Goal: Task Accomplishment & Management: Manage account settings

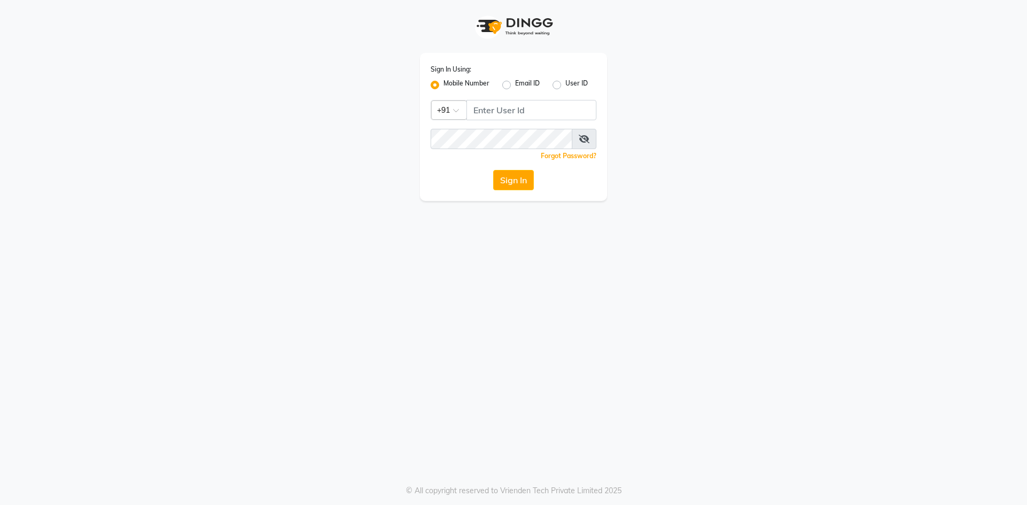
click at [1026, 505] on html "Sign In Using: Mobile Number Email ID User ID Country Code × +91 Remember me Fo…" at bounding box center [513, 252] width 1027 height 505
click at [518, 114] on input "Username" at bounding box center [531, 110] width 130 height 20
type input "9702721948"
click at [493, 170] on button "Sign In" at bounding box center [513, 180] width 41 height 20
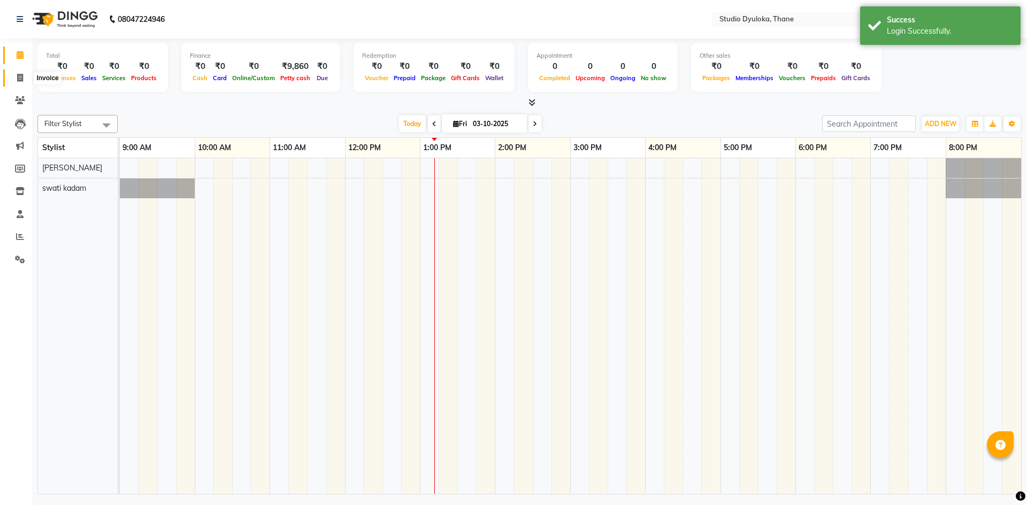
drag, startPoint x: 19, startPoint y: 83, endPoint x: 36, endPoint y: 83, distance: 16.6
click at [19, 83] on span at bounding box center [20, 78] width 19 height 12
select select "service"
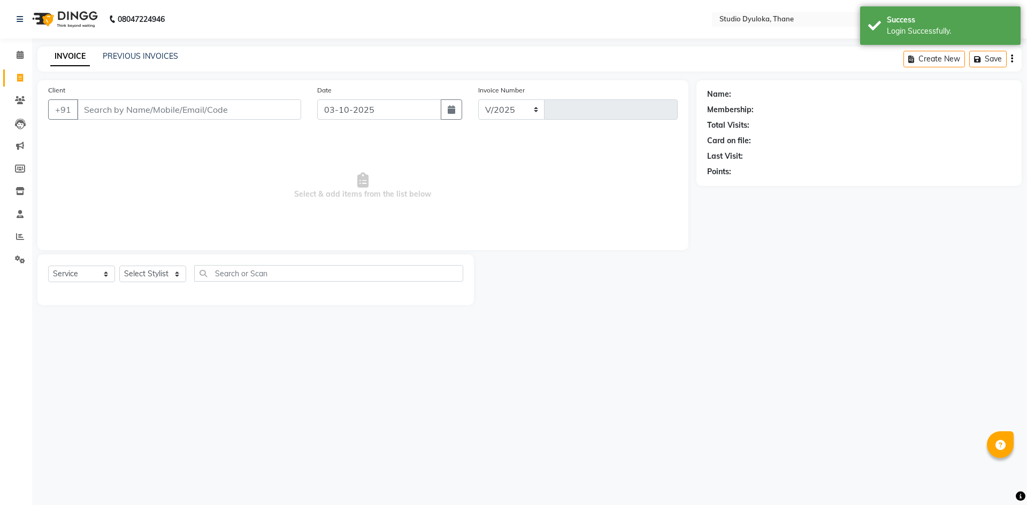
select select "6575"
type input "0263"
click at [21, 240] on icon at bounding box center [20, 237] width 8 height 8
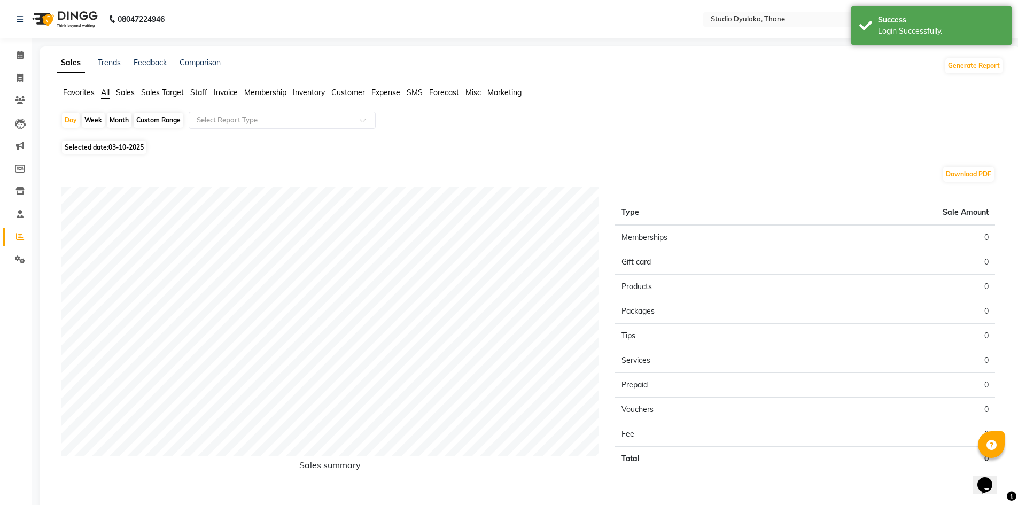
click at [194, 88] on span "Staff" at bounding box center [198, 93] width 17 height 10
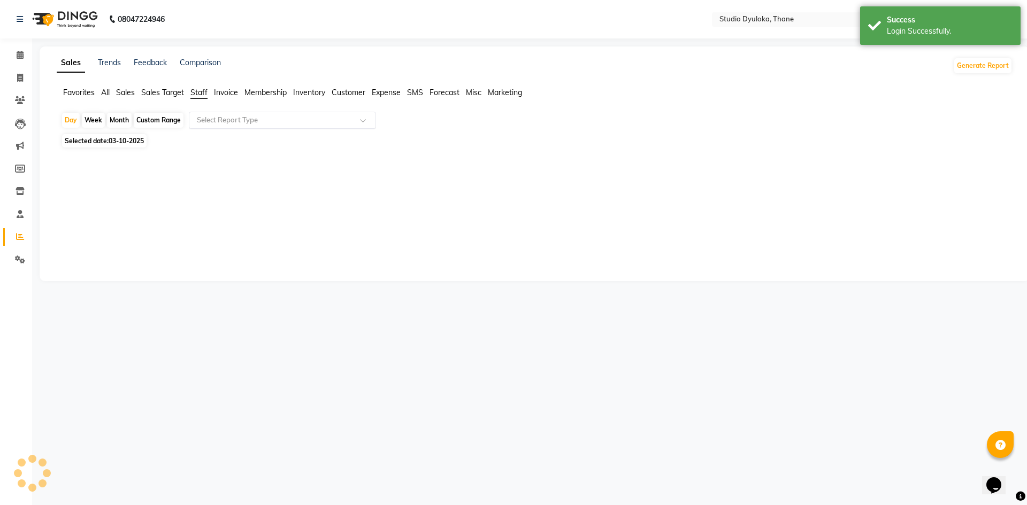
click at [223, 127] on div "Select Report Type" at bounding box center [282, 120] width 187 height 17
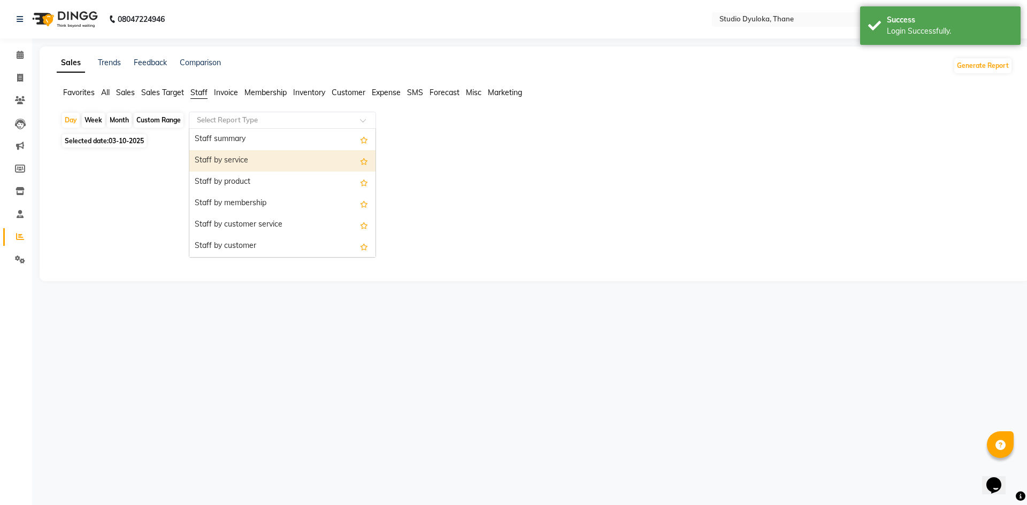
click at [226, 161] on div "Staff by service" at bounding box center [282, 160] width 186 height 21
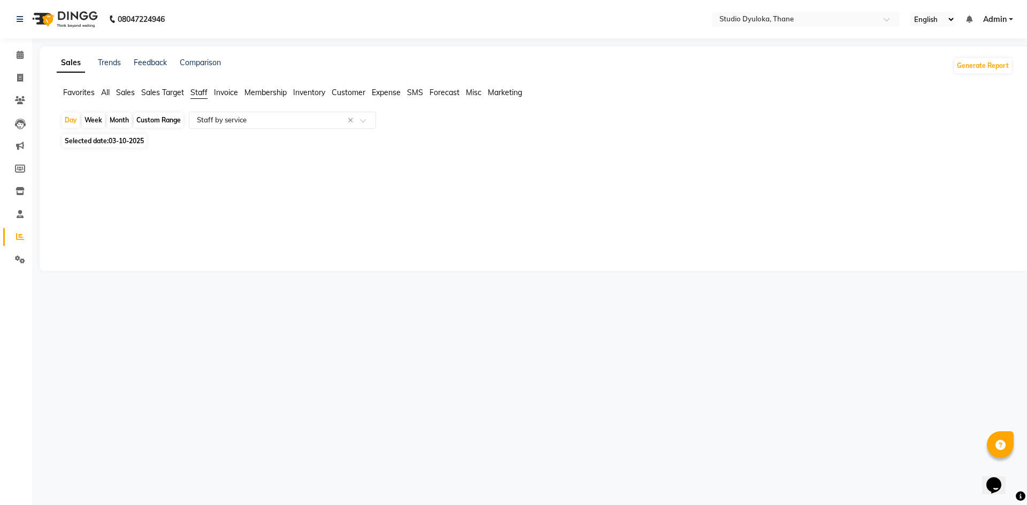
click at [141, 118] on div "Custom Range" at bounding box center [159, 120] width 50 height 15
select select "10"
select select "2025"
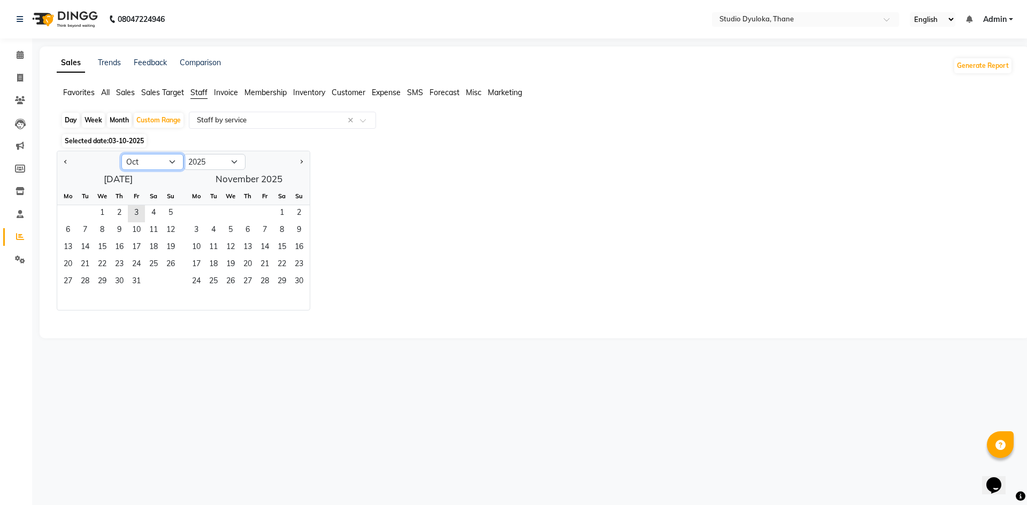
click at [139, 166] on select "Jan Feb Mar Apr May Jun [DATE] Aug Sep Oct Nov Dec" at bounding box center [152, 162] width 62 height 16
select select "9"
click at [121, 154] on select "Jan Feb Mar Apr May Jun [DATE] Aug Sep Oct Nov Dec" at bounding box center [152, 162] width 62 height 16
click at [70, 211] on span "1" at bounding box center [67, 213] width 17 height 17
click at [80, 281] on span "30" at bounding box center [84, 282] width 17 height 17
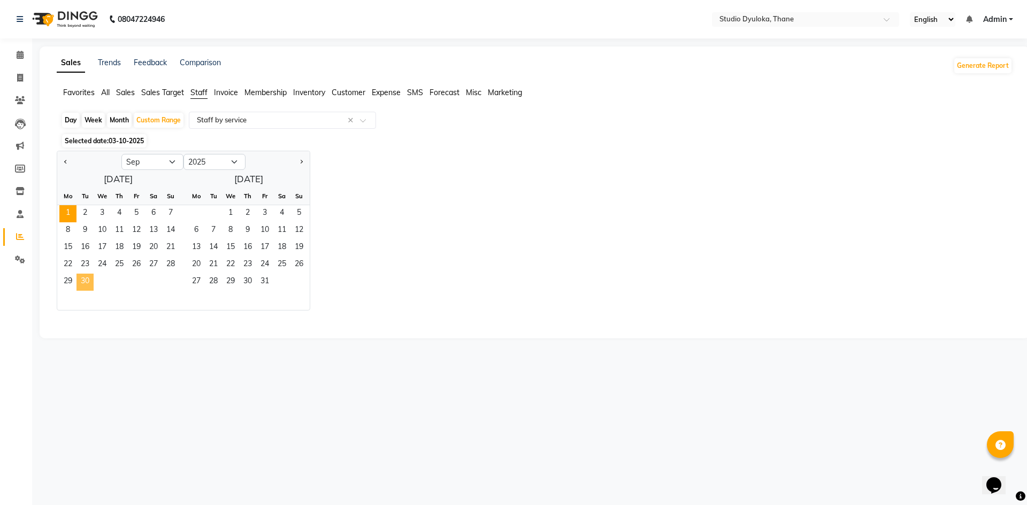
select select "filtered_report"
select select "pdf"
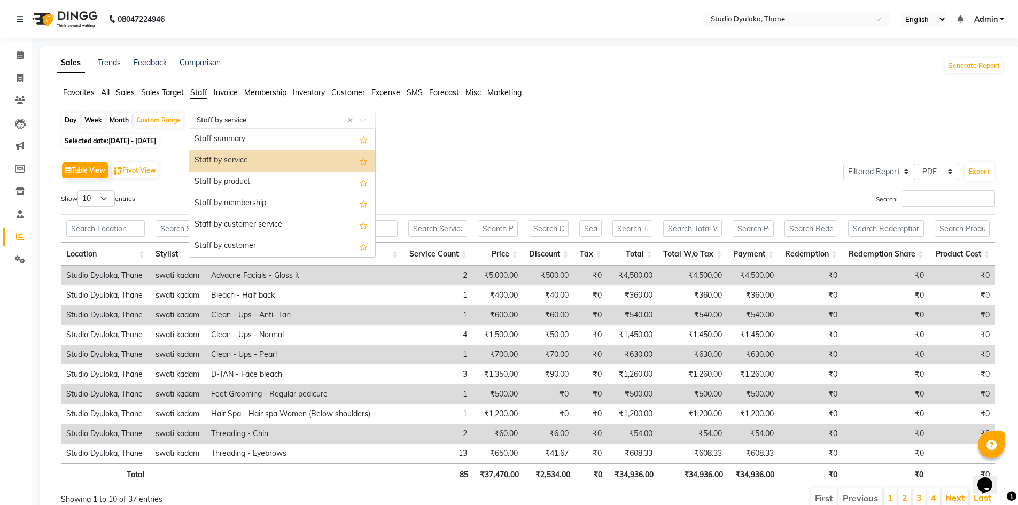
click at [216, 120] on input "text" at bounding box center [272, 120] width 154 height 11
click at [233, 138] on div "Staff summary" at bounding box center [282, 139] width 186 height 21
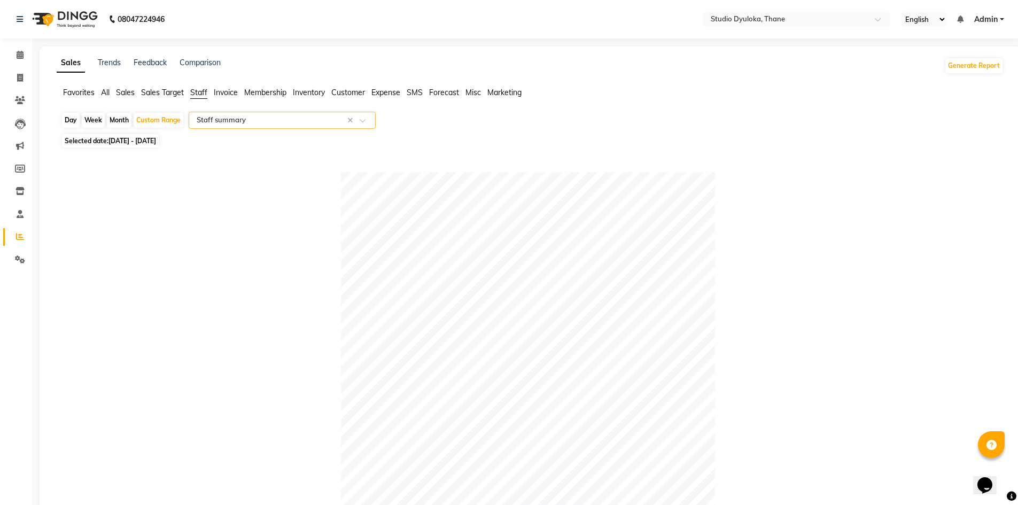
click at [276, 107] on app-reports "Favorites All Sales Sales Target Staff Invoice Membership Inventory Customer Ex…" at bounding box center [530, 416] width 960 height 659
click at [274, 118] on input "text" at bounding box center [272, 120] width 154 height 11
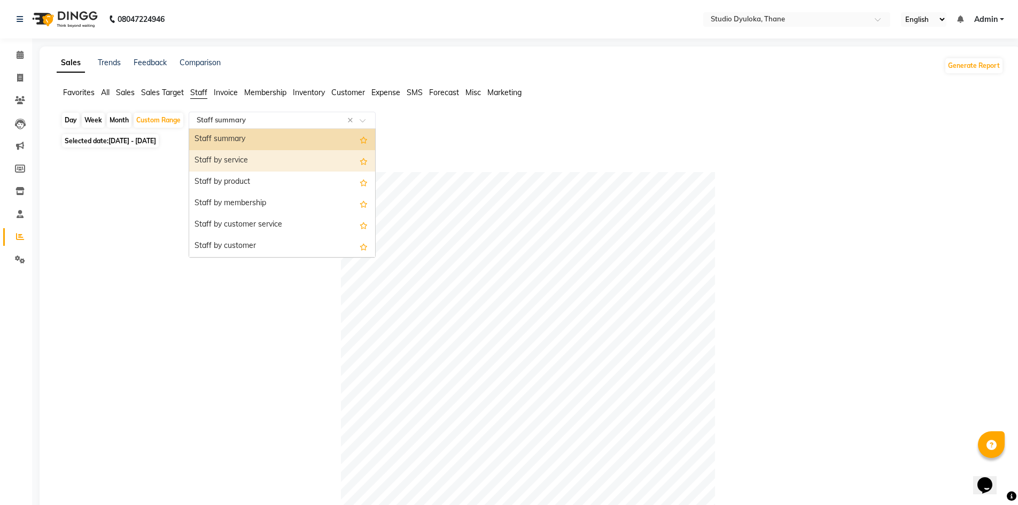
click at [266, 160] on div "Staff by service" at bounding box center [282, 160] width 186 height 21
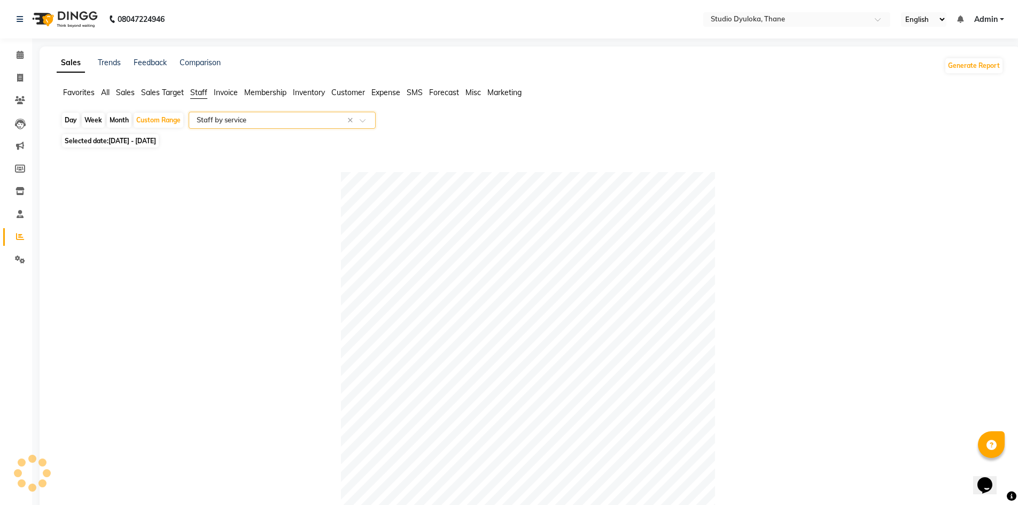
click at [338, 123] on input "text" at bounding box center [272, 120] width 154 height 11
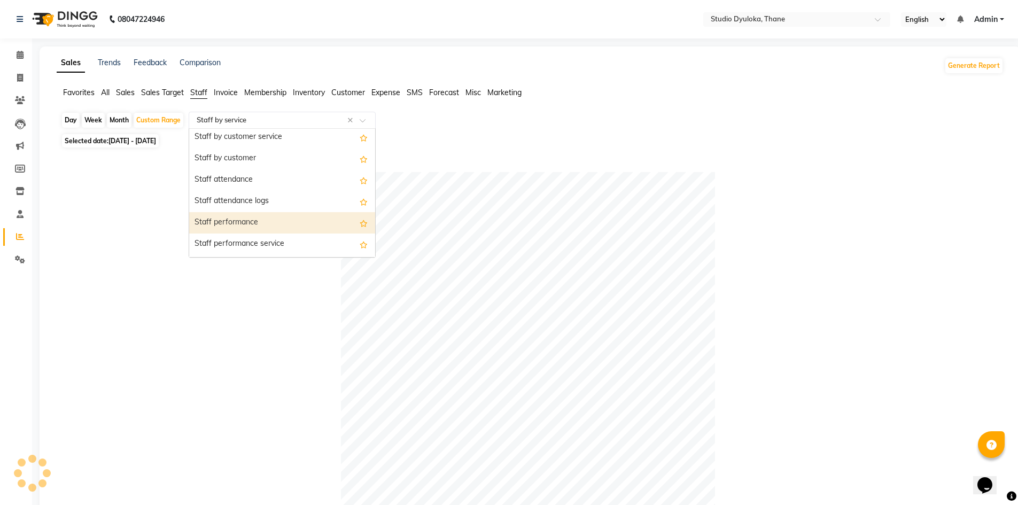
scroll to position [107, 0]
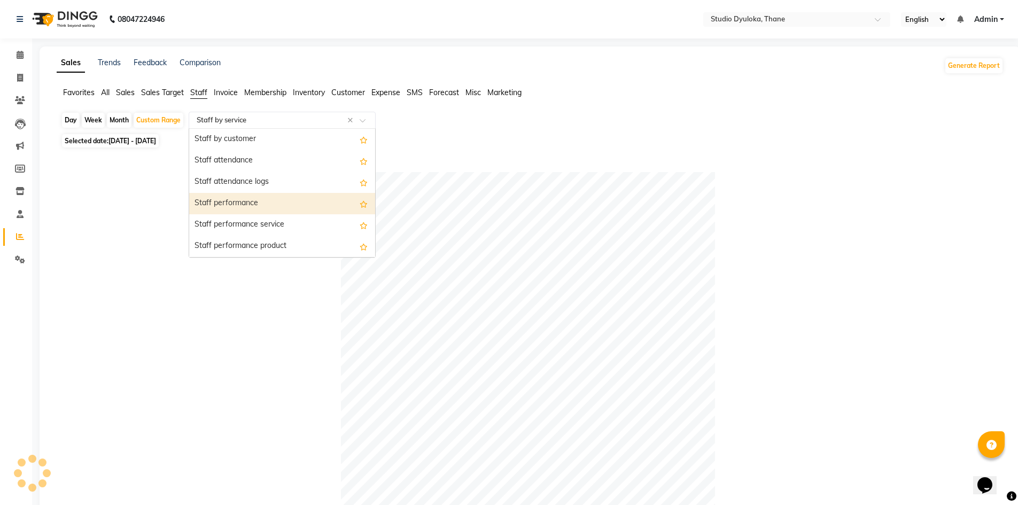
click at [287, 198] on div "Staff performance" at bounding box center [282, 203] width 186 height 21
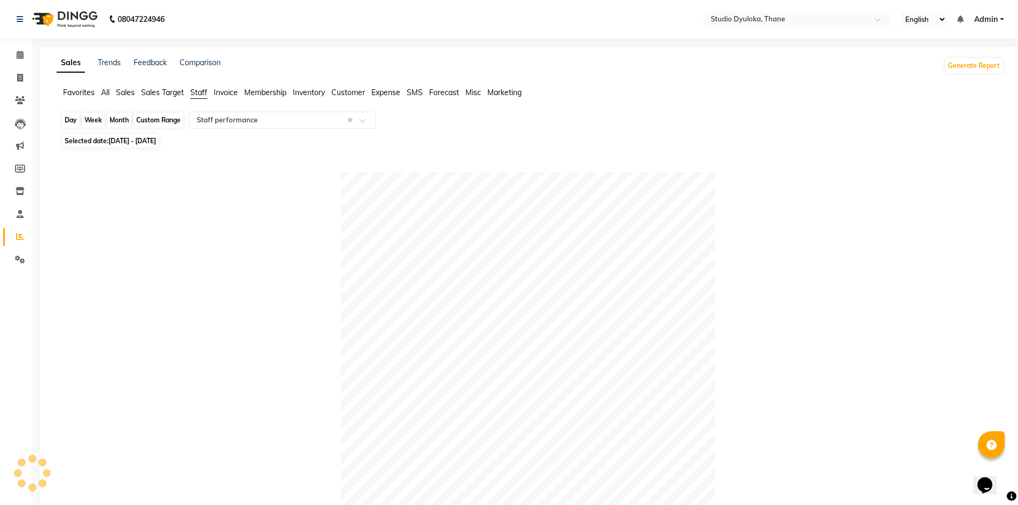
click at [181, 121] on div "Custom Range" at bounding box center [159, 120] width 50 height 15
select select "9"
select select "2025"
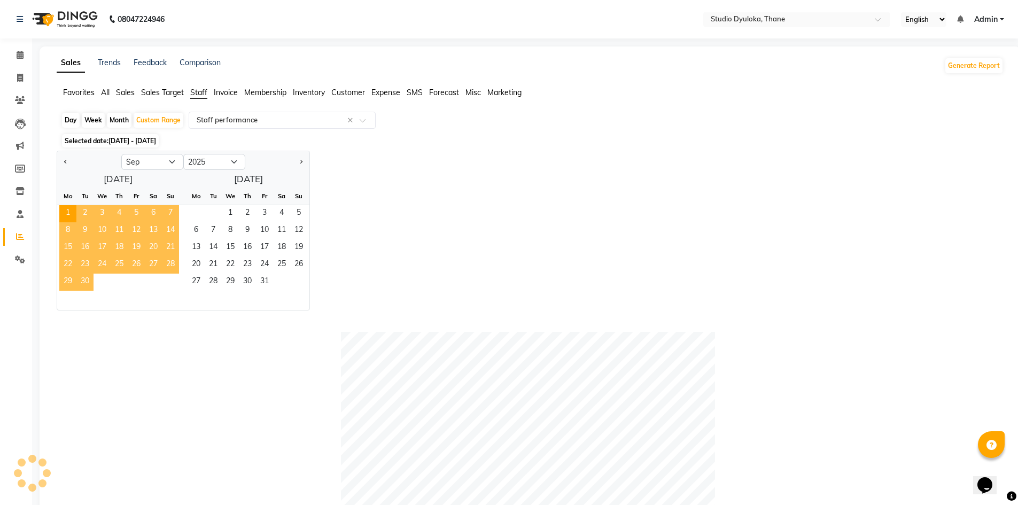
click at [90, 276] on span "30" at bounding box center [84, 282] width 17 height 17
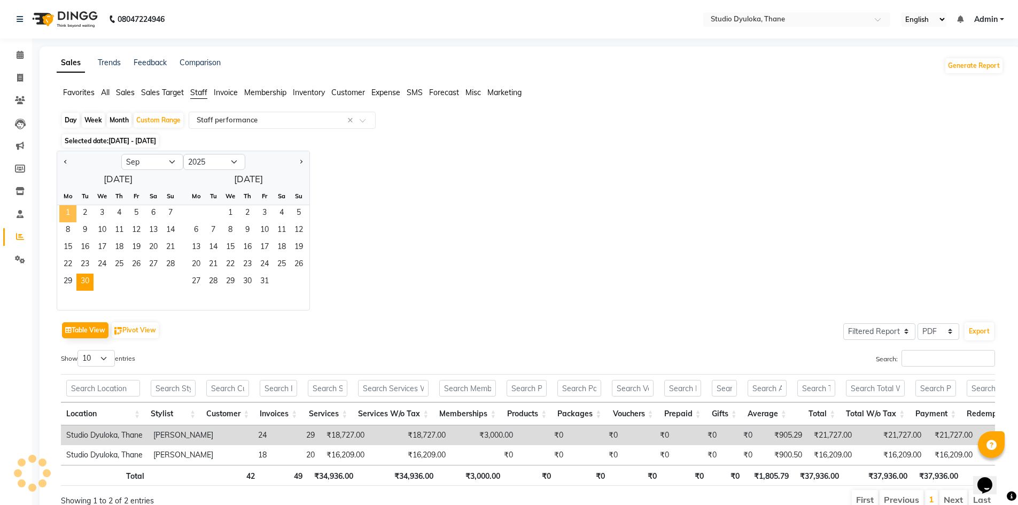
click at [71, 211] on span "1" at bounding box center [67, 213] width 17 height 17
click at [83, 285] on span "30" at bounding box center [84, 282] width 17 height 17
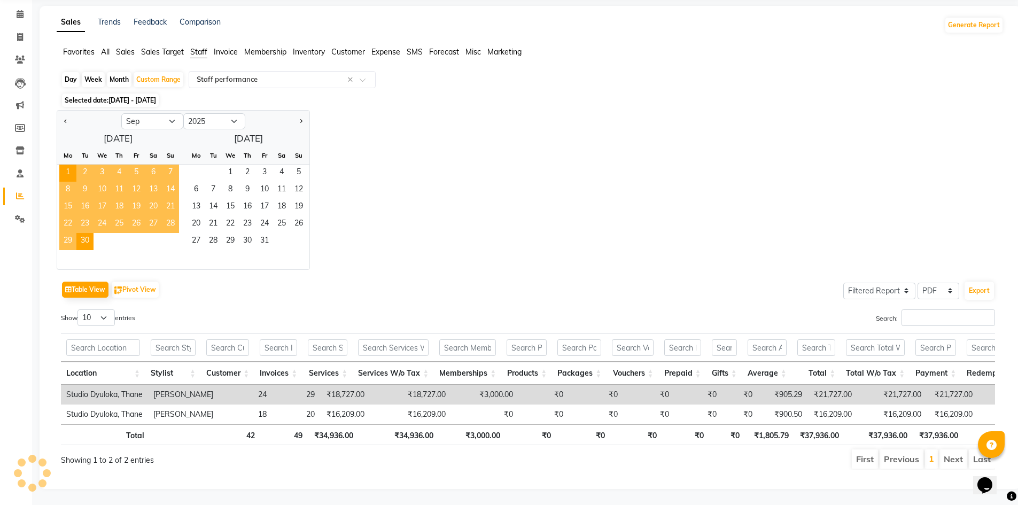
scroll to position [57, 0]
click at [216, 74] on input "text" at bounding box center [272, 79] width 154 height 11
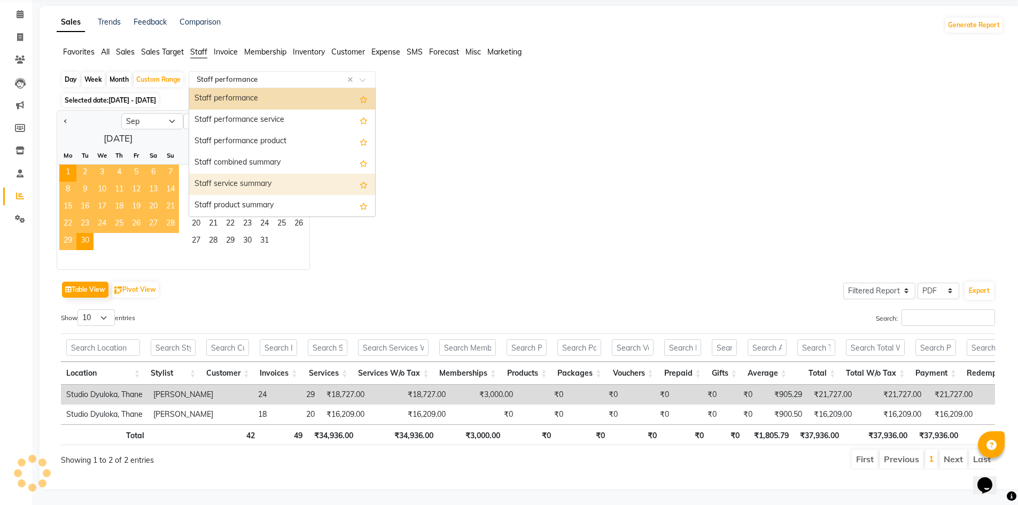
click at [261, 174] on div "Staff service summary" at bounding box center [282, 184] width 186 height 21
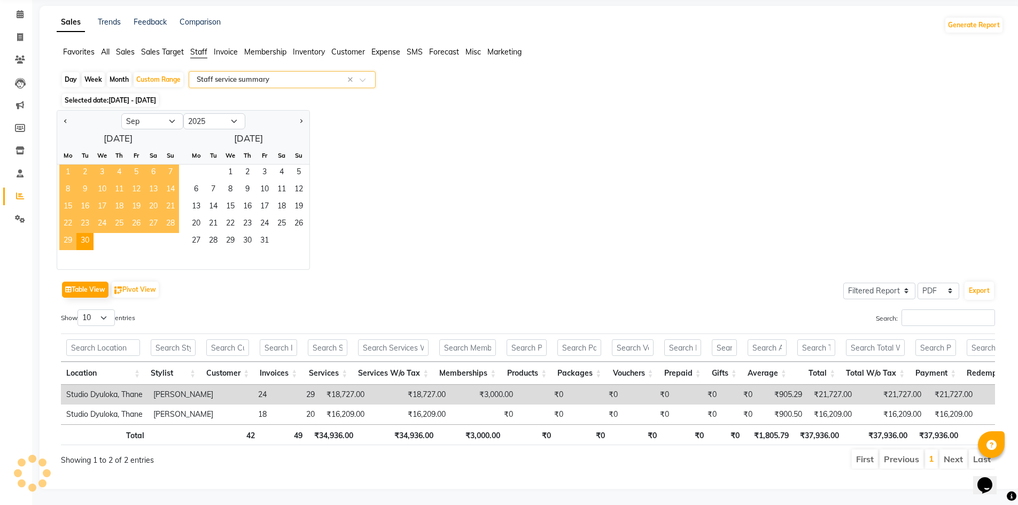
click at [68, 165] on span "1" at bounding box center [67, 173] width 17 height 17
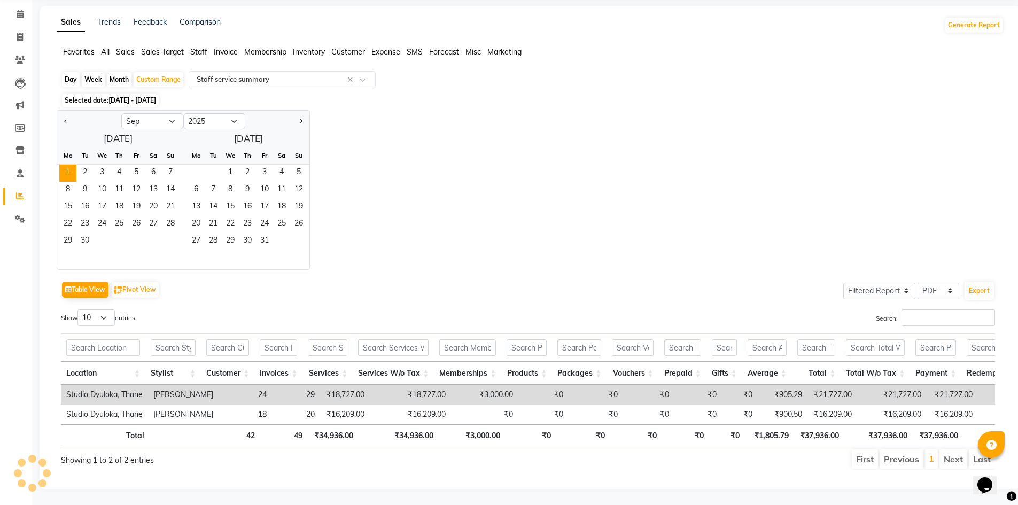
scroll to position [0, 0]
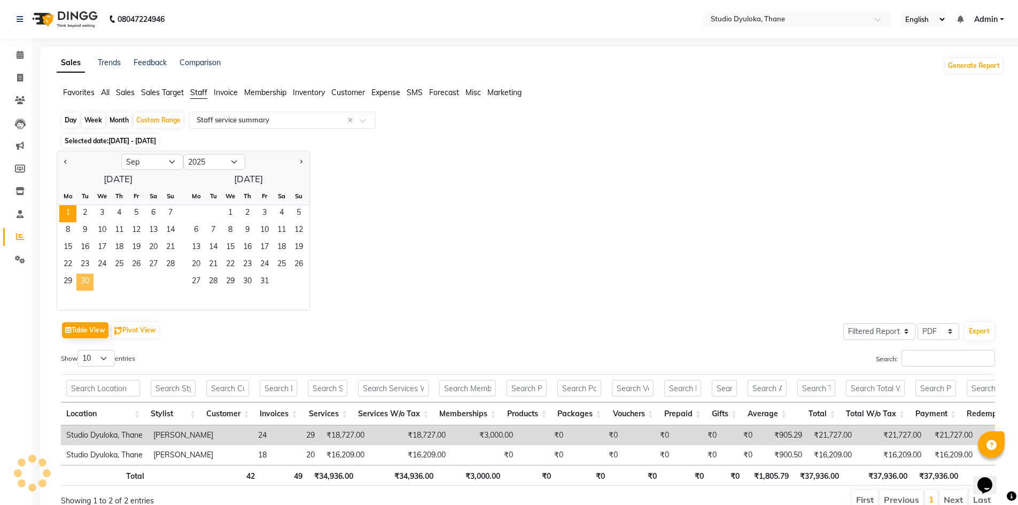
click at [87, 274] on span "30" at bounding box center [84, 282] width 17 height 17
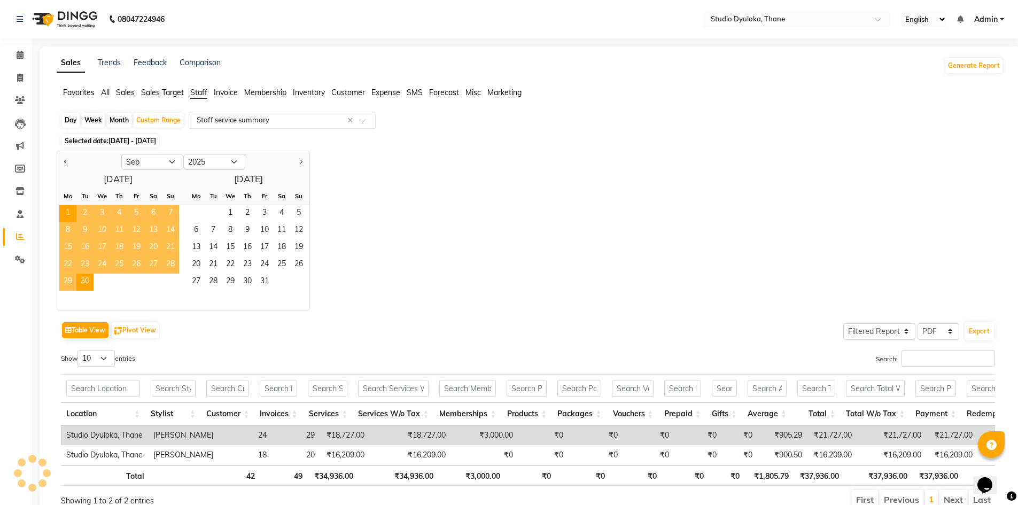
click at [226, 124] on input "text" at bounding box center [272, 120] width 154 height 11
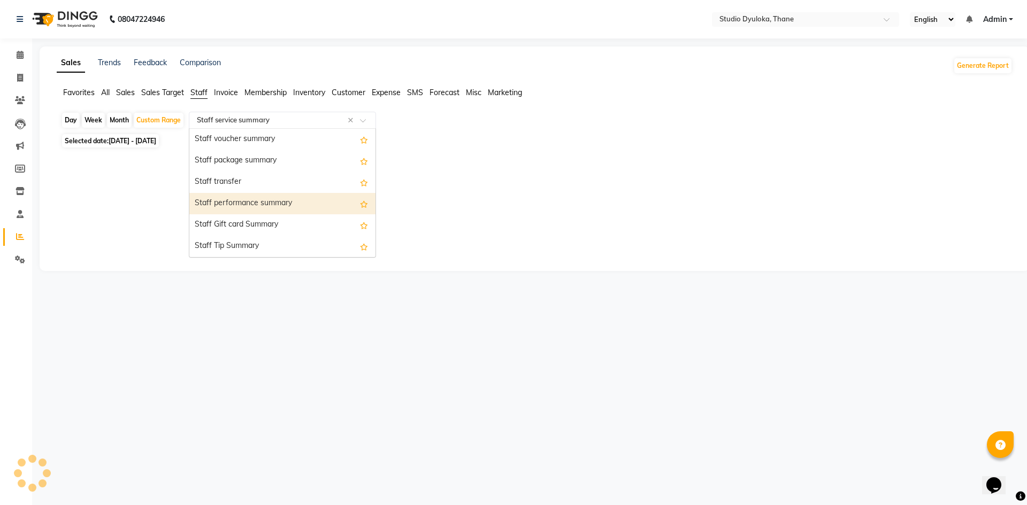
click at [296, 195] on div "Staff performance summary" at bounding box center [282, 203] width 186 height 21
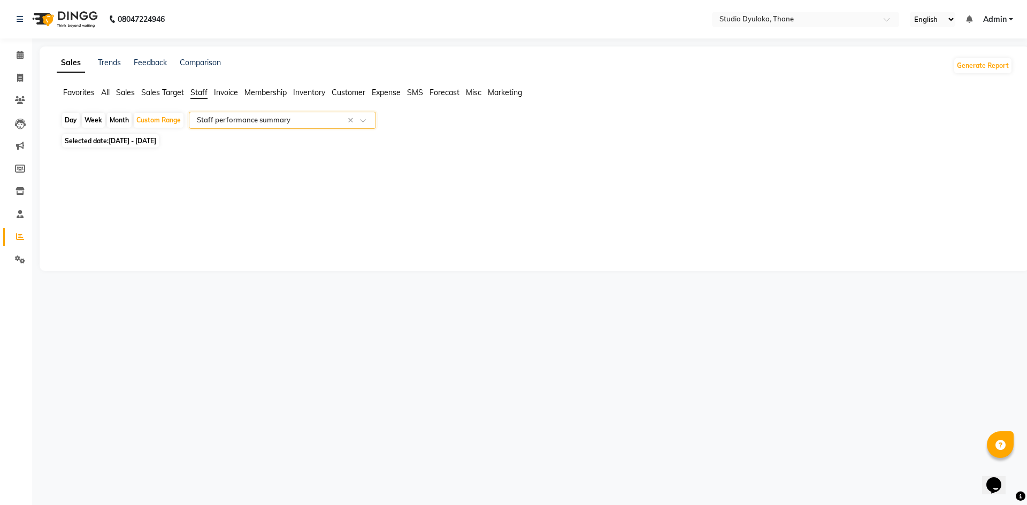
click at [127, 143] on span "[DATE] - [DATE]" at bounding box center [133, 141] width 48 height 8
select select "9"
select select "2025"
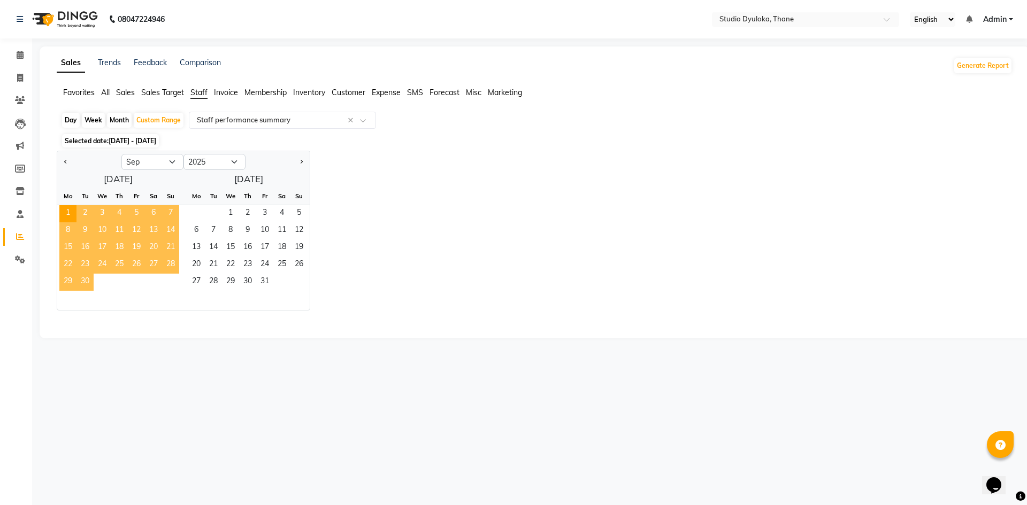
click at [89, 279] on span "30" at bounding box center [84, 282] width 17 height 17
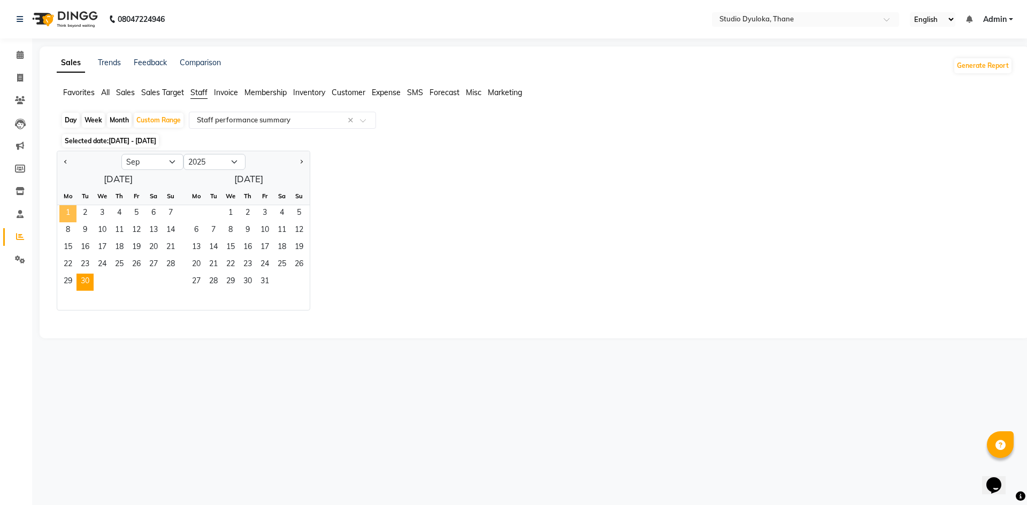
click at [67, 210] on span "1" at bounding box center [67, 213] width 17 height 17
click at [82, 280] on span "30" at bounding box center [84, 282] width 17 height 17
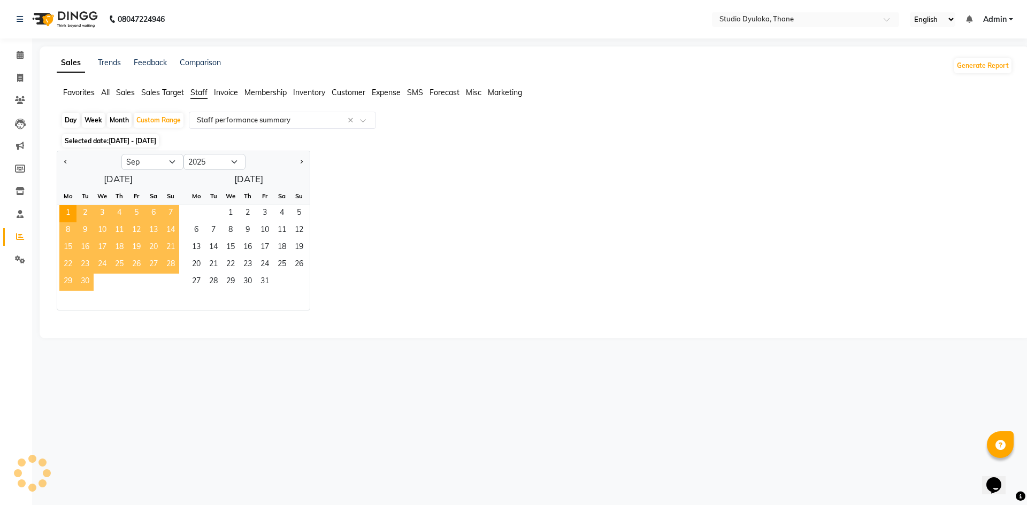
click at [81, 280] on span "30" at bounding box center [84, 282] width 17 height 17
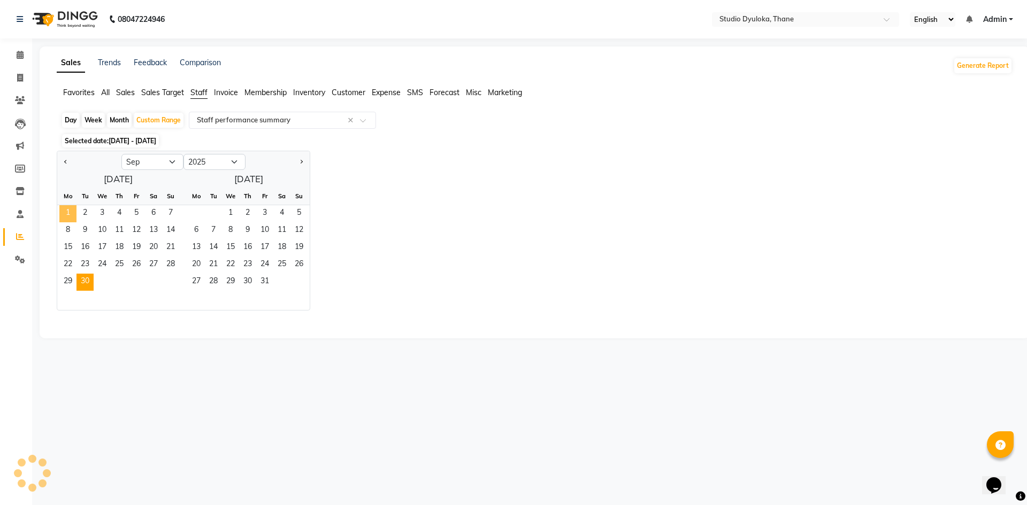
click at [75, 215] on span "1" at bounding box center [67, 213] width 17 height 17
click at [89, 276] on span "30" at bounding box center [84, 282] width 17 height 17
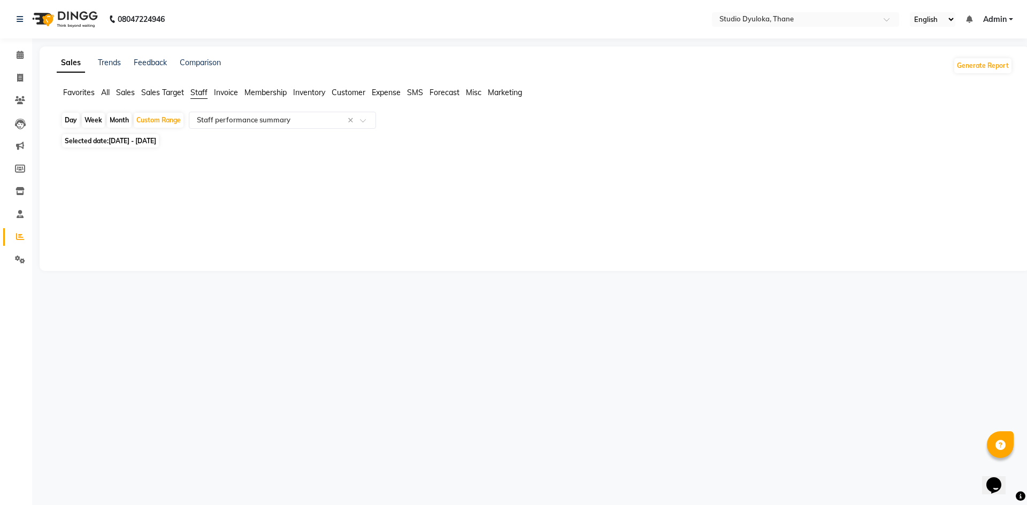
click at [153, 142] on span "[DATE] - [DATE]" at bounding box center [133, 141] width 48 height 8
select select "9"
select select "2025"
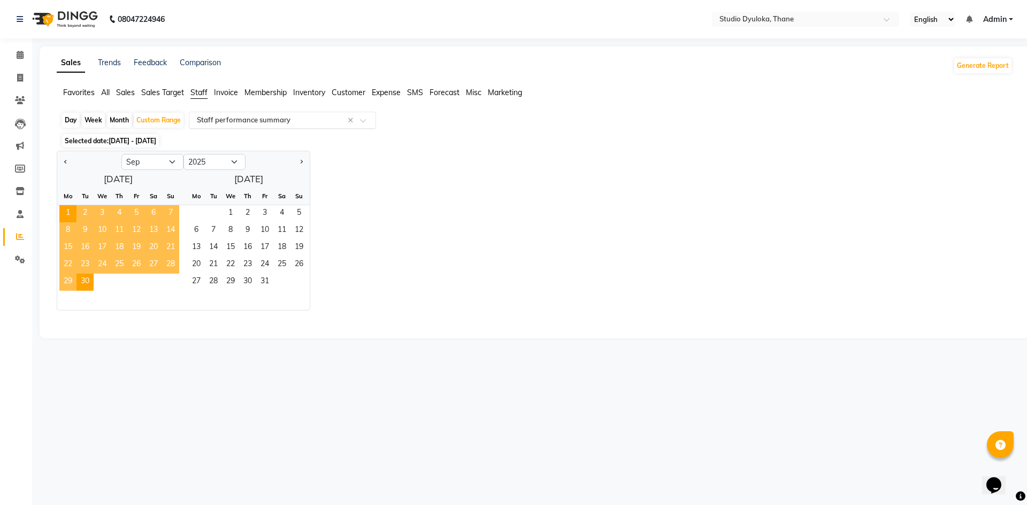
click at [268, 120] on input "text" at bounding box center [272, 120] width 154 height 11
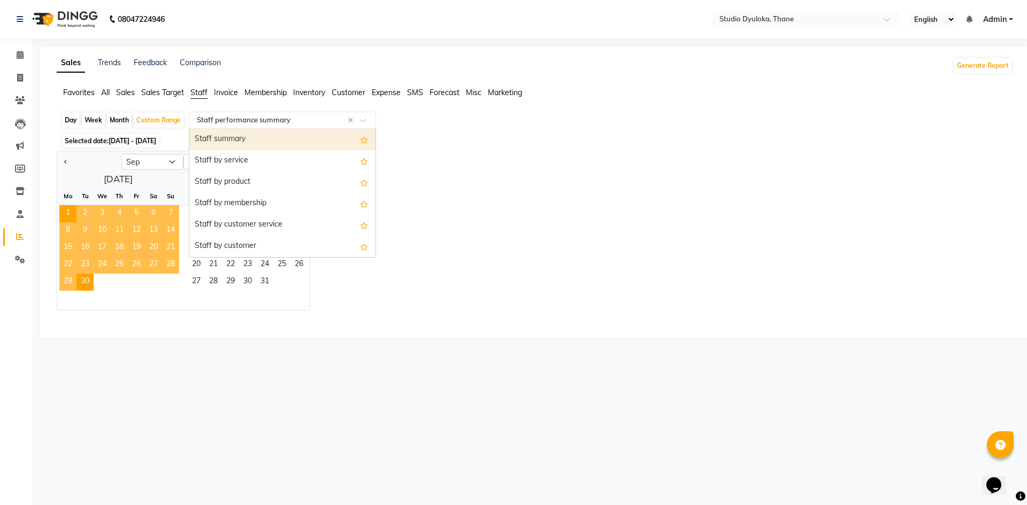
click at [257, 135] on div "Staff summary" at bounding box center [282, 139] width 186 height 21
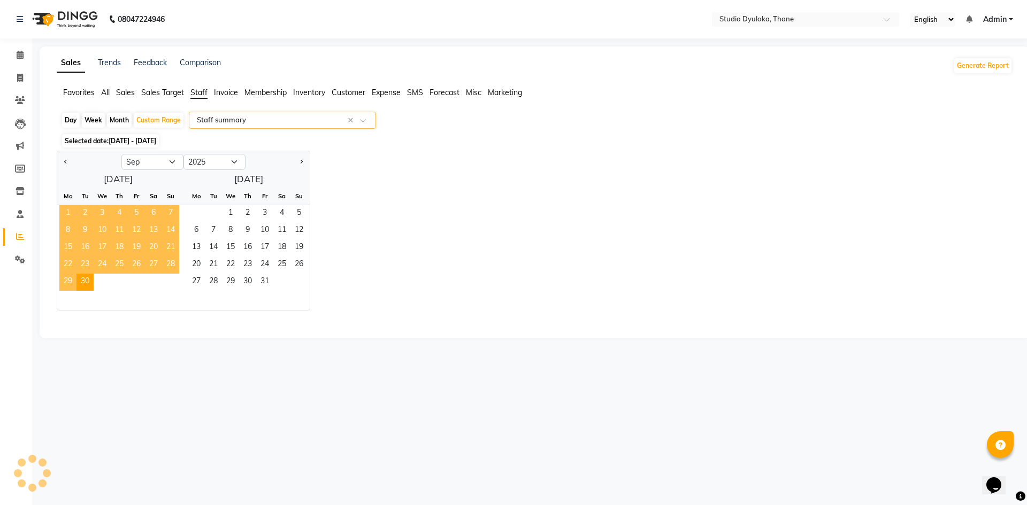
click at [73, 212] on span "1" at bounding box center [67, 213] width 17 height 17
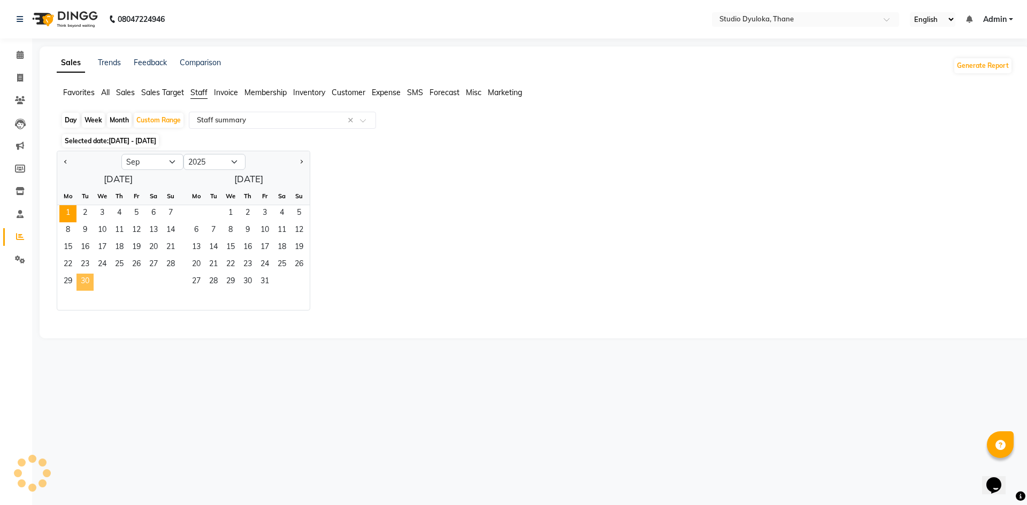
click at [84, 275] on span "30" at bounding box center [84, 282] width 17 height 17
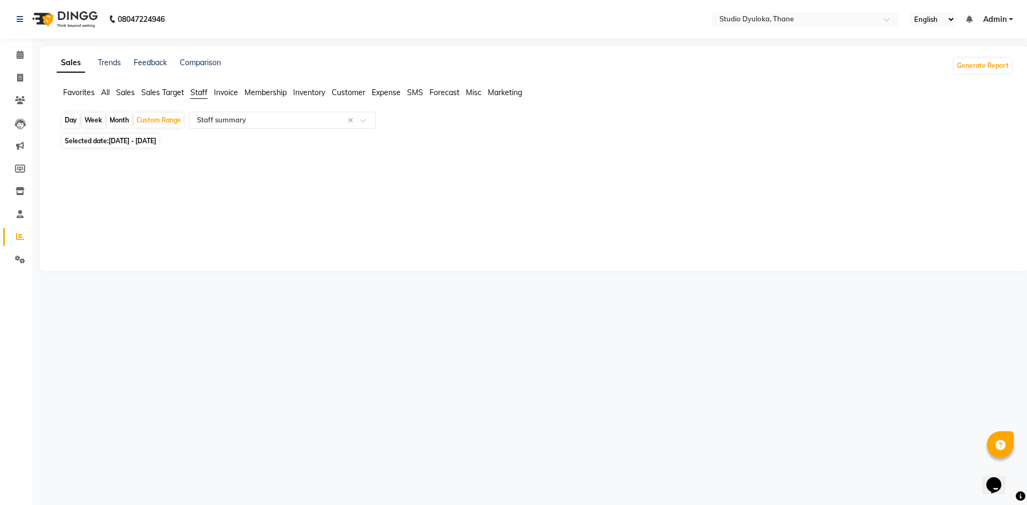
click at [227, 92] on span "Invoice" at bounding box center [226, 93] width 24 height 10
click at [162, 124] on div "Custom Range" at bounding box center [159, 120] width 50 height 15
select select "9"
select select "2025"
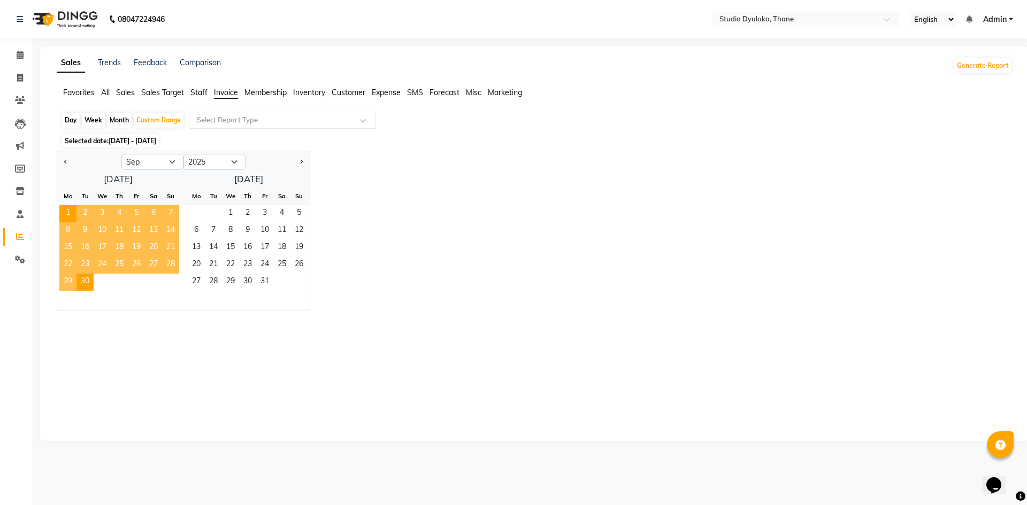
click at [304, 124] on input "text" at bounding box center [272, 120] width 154 height 11
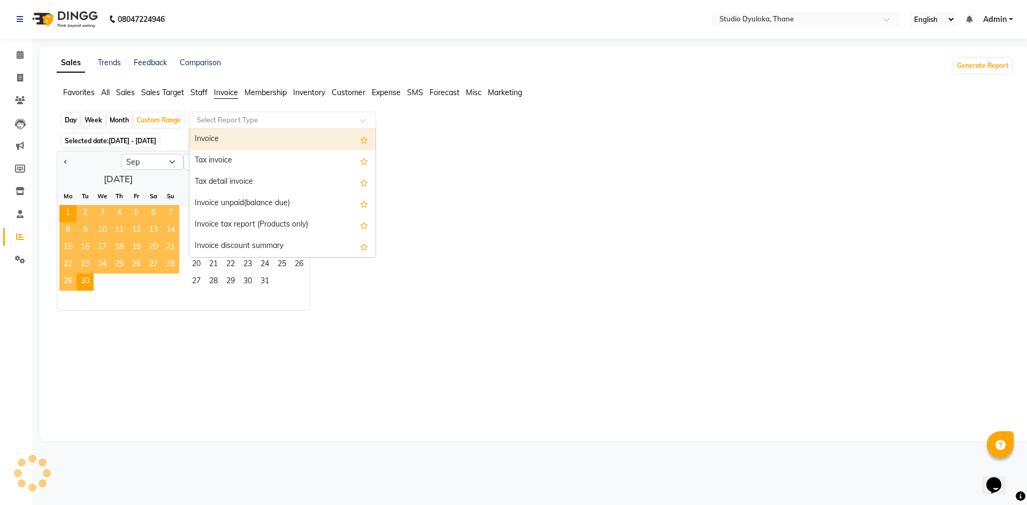
click at [270, 91] on span "Membership" at bounding box center [265, 93] width 42 height 10
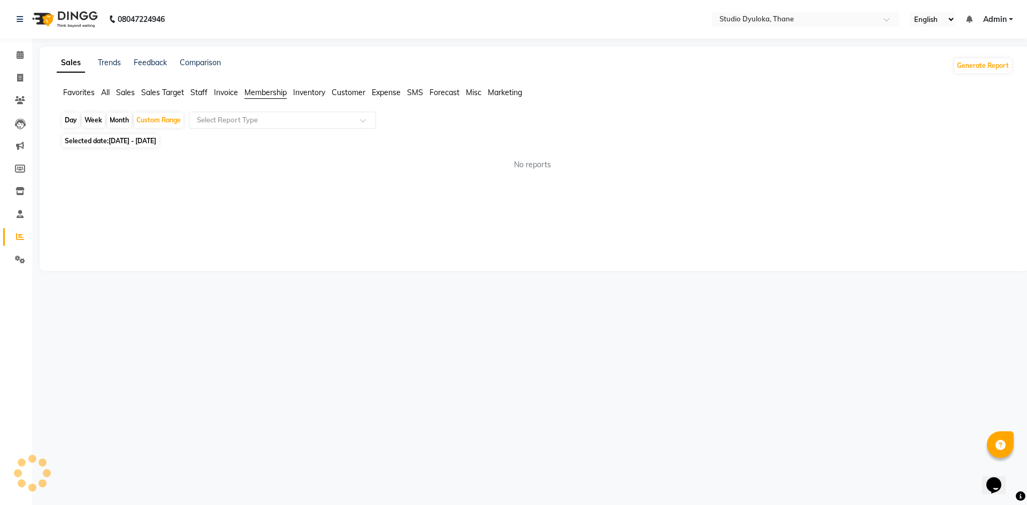
click at [218, 97] on span "Invoice" at bounding box center [226, 93] width 24 height 10
click at [164, 94] on span "Sales Target" at bounding box center [162, 93] width 43 height 10
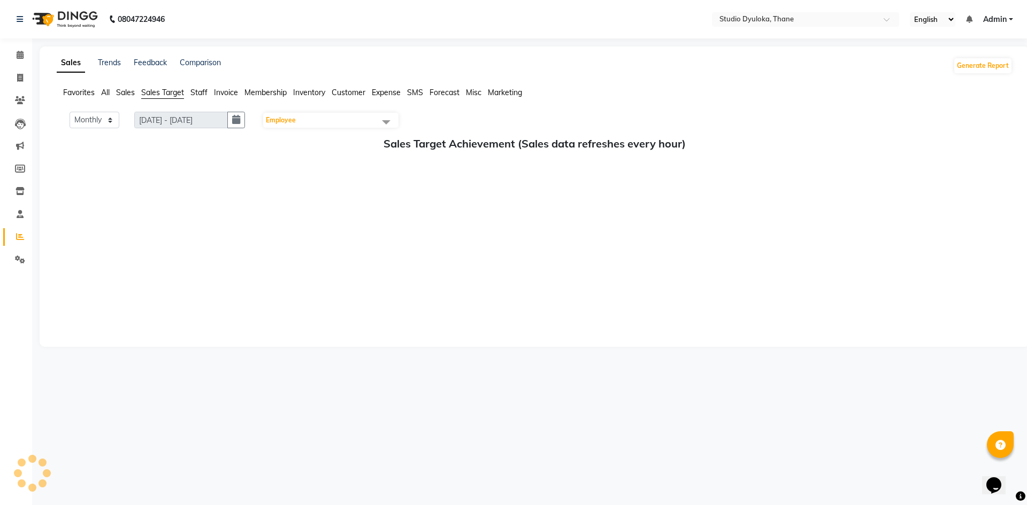
click at [202, 91] on span "Staff" at bounding box center [198, 93] width 17 height 10
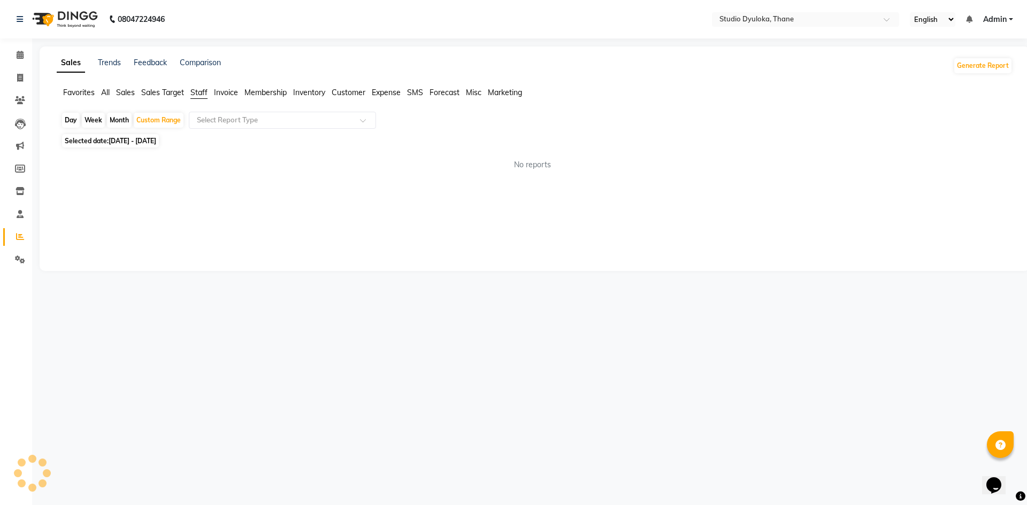
click at [221, 92] on span "Invoice" at bounding box center [226, 93] width 24 height 10
click at [205, 95] on span "Staff" at bounding box center [198, 93] width 17 height 10
click at [224, 127] on div "Select Report Type" at bounding box center [282, 120] width 187 height 17
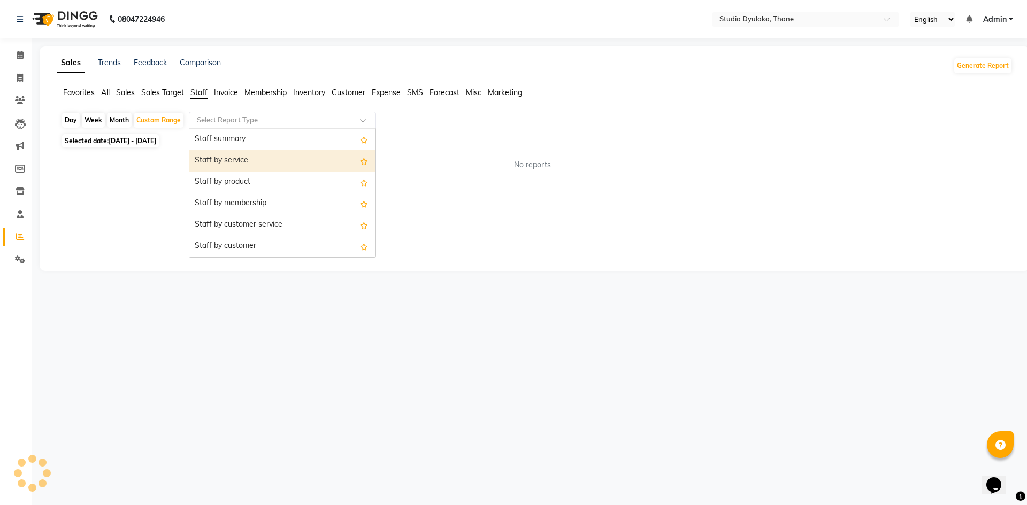
click at [228, 153] on div "Staff by service" at bounding box center [282, 160] width 186 height 21
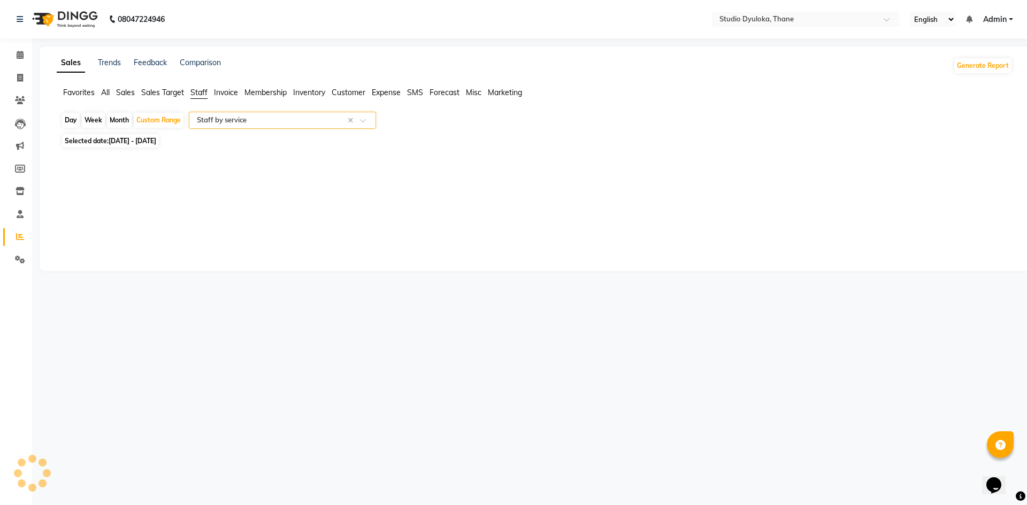
click at [128, 140] on span "[DATE] - [DATE]" at bounding box center [133, 141] width 48 height 8
select select "9"
select select "2025"
click at [72, 207] on div "Sales Trends Feedback Comparison Generate Report Favorites All Sales Sales Targ…" at bounding box center [535, 159] width 990 height 225
click at [159, 145] on span "Selected date: 01-09-2025 - 30-09-2025" at bounding box center [110, 140] width 97 height 13
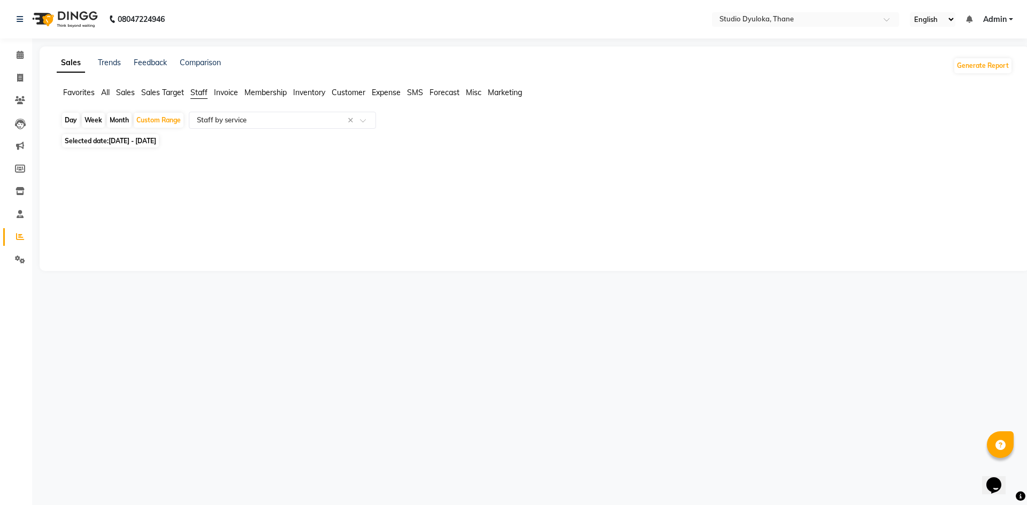
select select "9"
select select "2025"
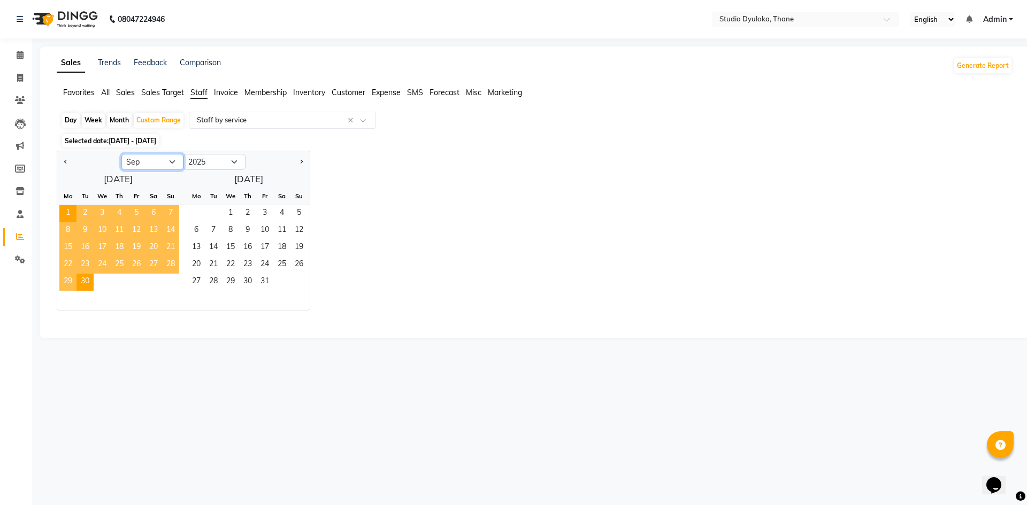
click at [176, 164] on select "Jan Feb Mar Apr May Jun [DATE] Aug Sep Oct Nov Dec" at bounding box center [152, 162] width 62 height 16
click at [121, 154] on select "Jan Feb Mar Apr May Jun [DATE] Aug Sep Oct Nov Dec" at bounding box center [152, 162] width 62 height 16
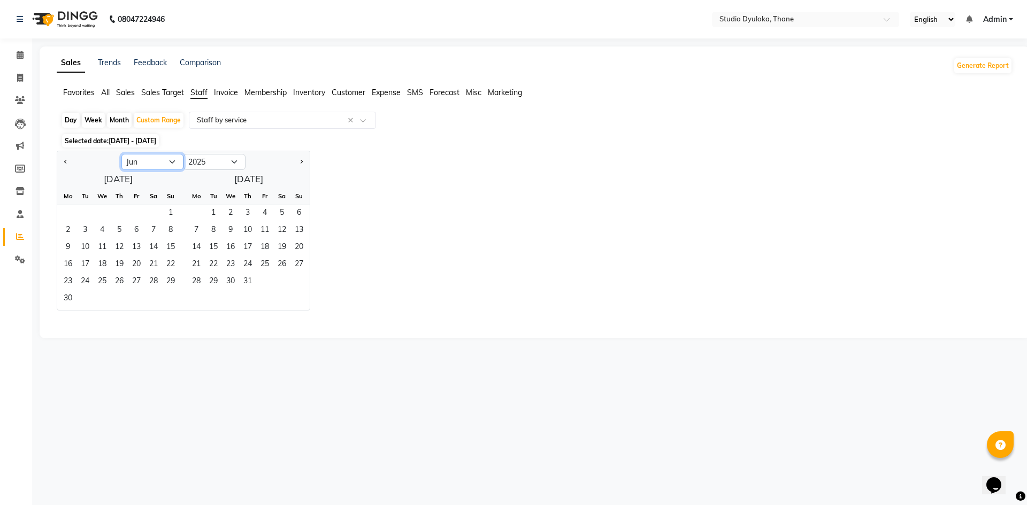
click at [181, 161] on select "Jan Feb Mar Apr May Jun [DATE] Aug Sep Oct Nov Dec" at bounding box center [152, 162] width 62 height 16
select select "9"
click at [121, 154] on select "Jan Feb Mar Apr May Jun [DATE] Aug Sep Oct Nov Dec" at bounding box center [152, 162] width 62 height 16
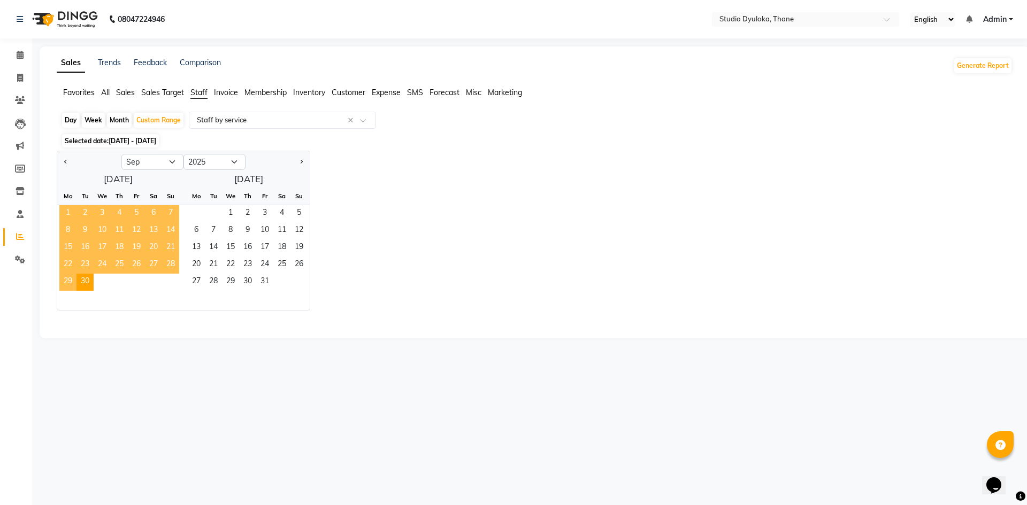
click at [69, 214] on span "1" at bounding box center [67, 213] width 17 height 17
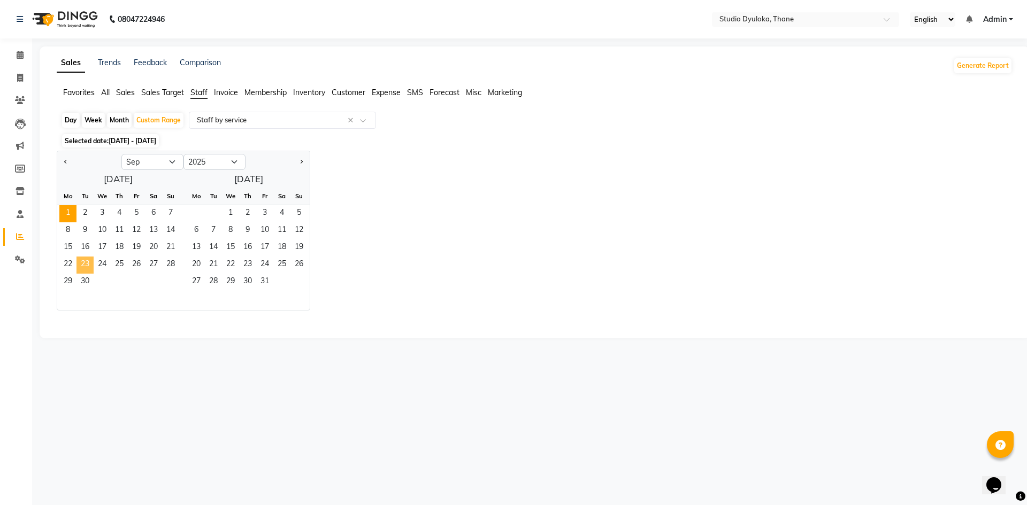
drag, startPoint x: 81, startPoint y: 269, endPoint x: 81, endPoint y: 275, distance: 5.9
click at [81, 270] on span "23" at bounding box center [84, 265] width 17 height 17
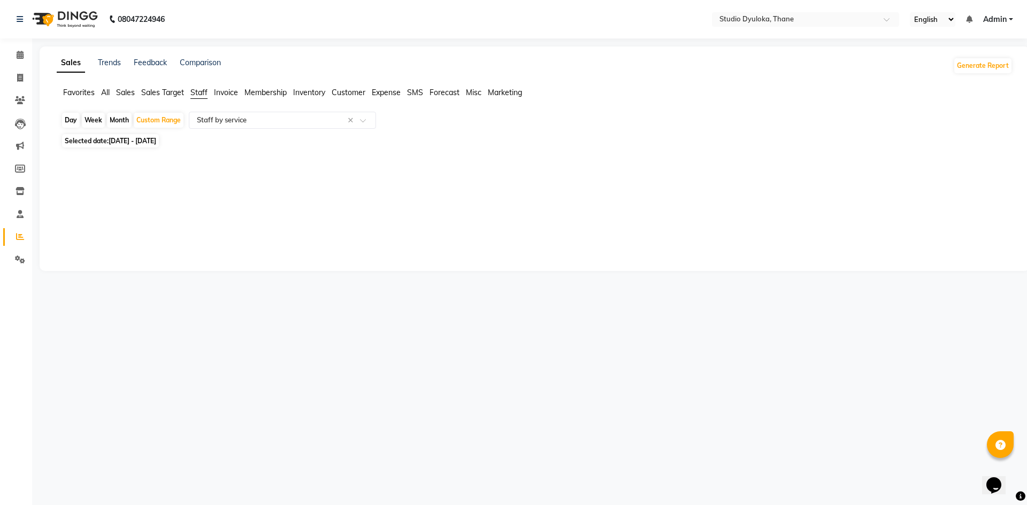
click at [77, 140] on span "Selected date: 01-09-2025 - 23-09-2025" at bounding box center [110, 140] width 97 height 13
select select "9"
select select "2025"
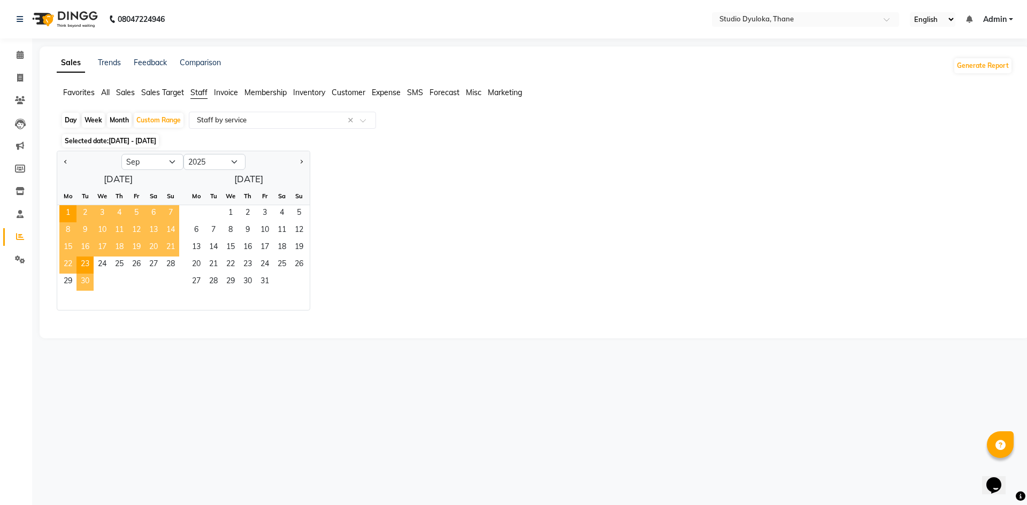
click at [82, 275] on span "30" at bounding box center [84, 282] width 17 height 17
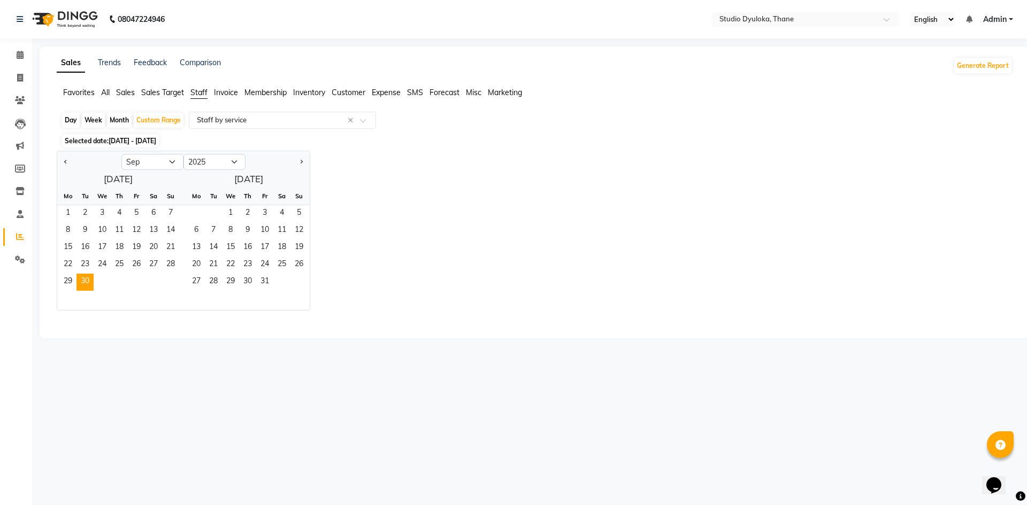
click at [68, 196] on div "Mo" at bounding box center [67, 196] width 17 height 17
click at [67, 210] on span "1" at bounding box center [67, 213] width 17 height 17
click at [86, 279] on span "30" at bounding box center [84, 282] width 17 height 17
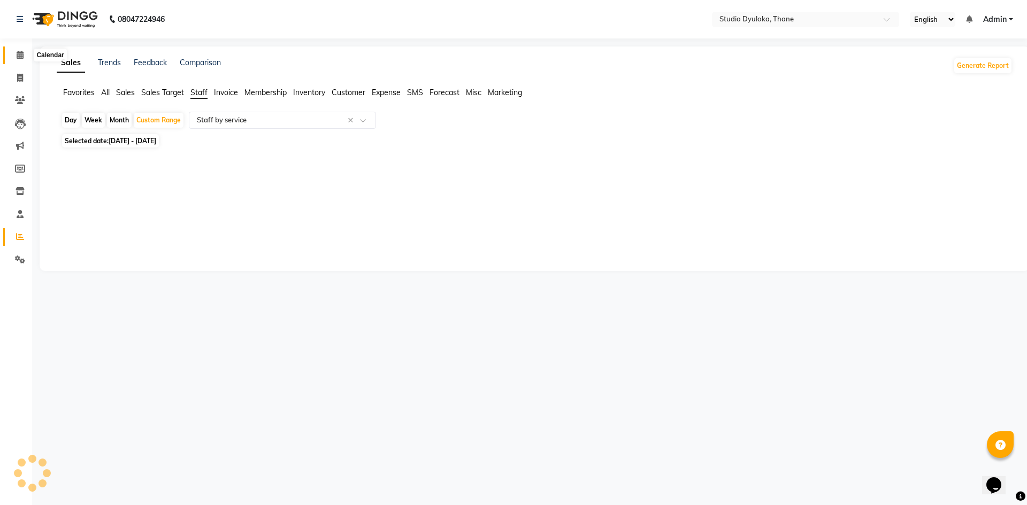
click at [14, 52] on span at bounding box center [20, 55] width 19 height 12
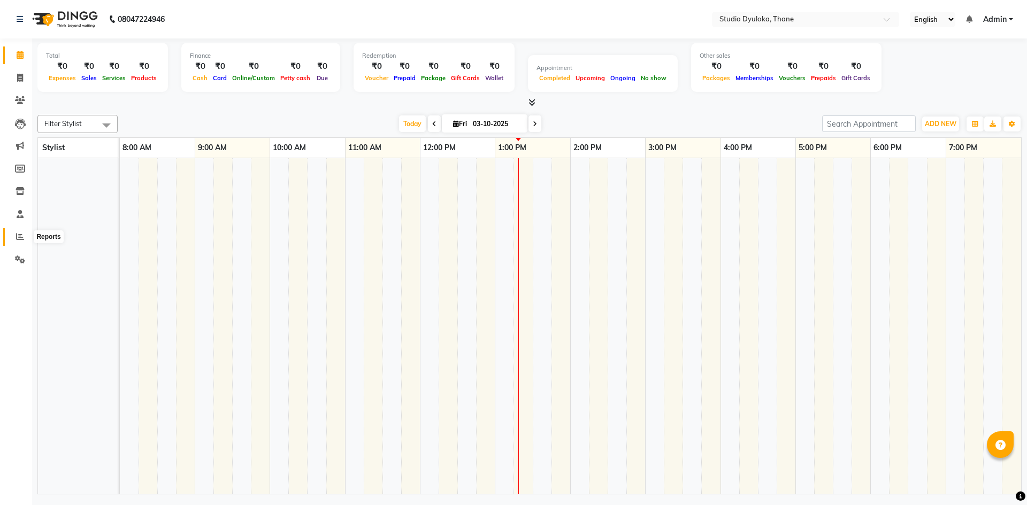
click at [24, 237] on span at bounding box center [20, 237] width 19 height 12
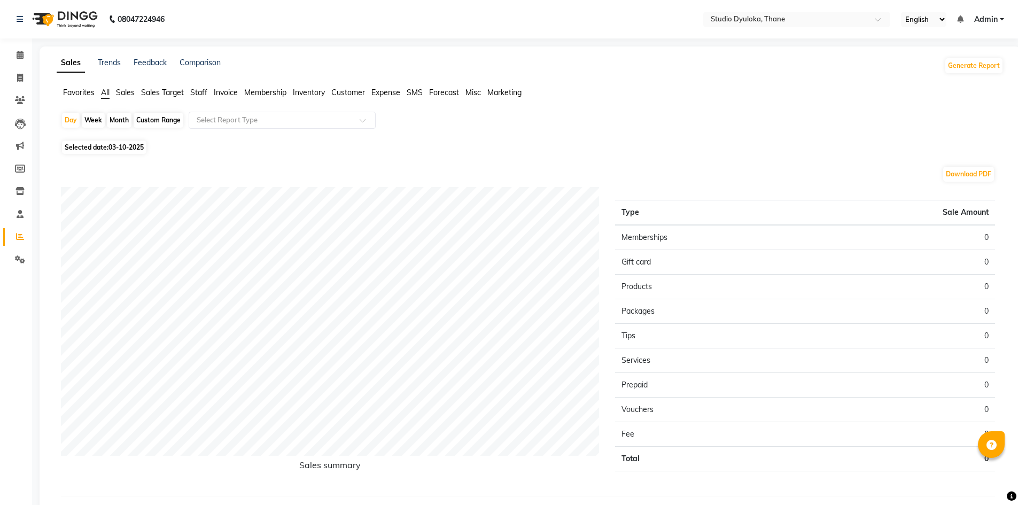
click at [257, 88] on span "Membership" at bounding box center [265, 93] width 42 height 10
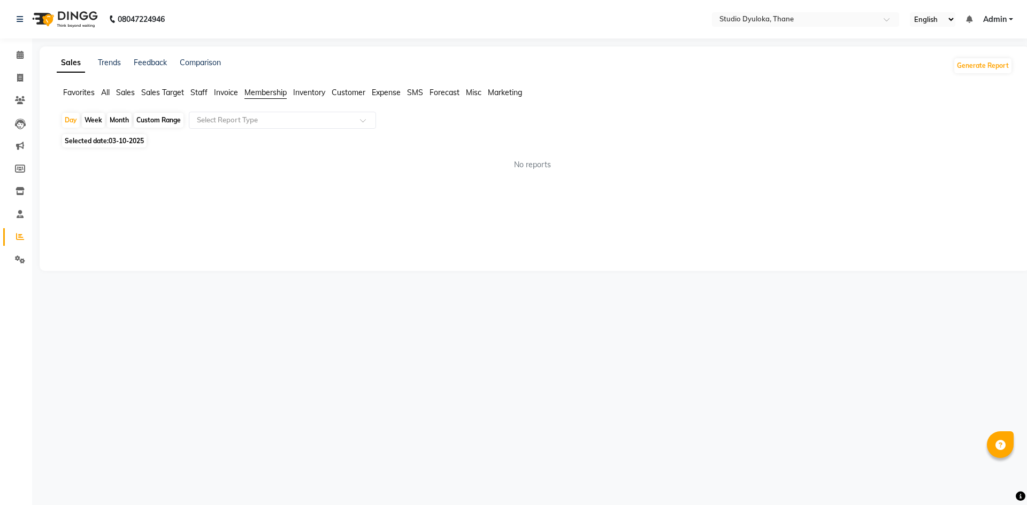
click at [211, 95] on ul "Favorites All Sales Sales Target Staff Invoice Membership Inventory Customer Ex…" at bounding box center [534, 93] width 955 height 12
click at [217, 94] on span "Invoice" at bounding box center [226, 93] width 24 height 10
click at [206, 113] on div "Select Report Type" at bounding box center [282, 120] width 187 height 17
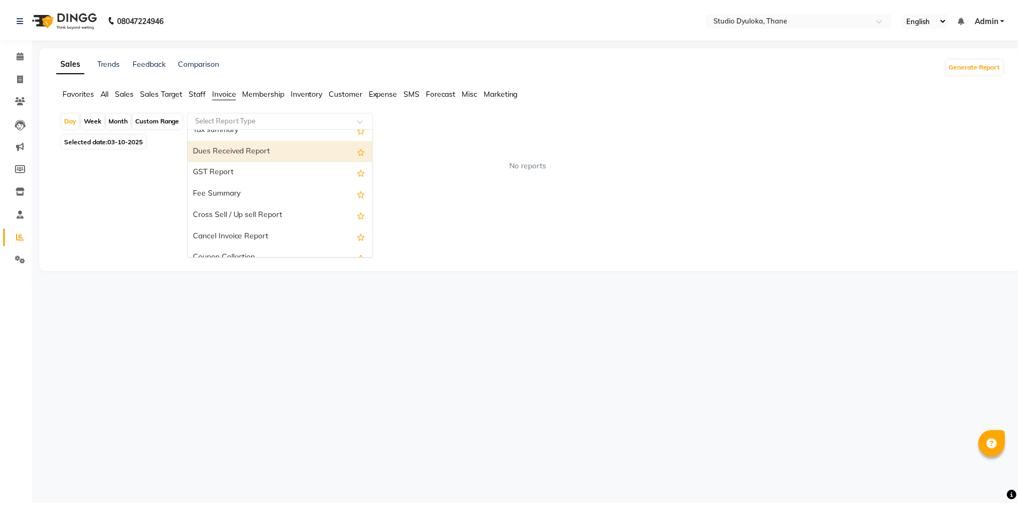
scroll to position [192, 0]
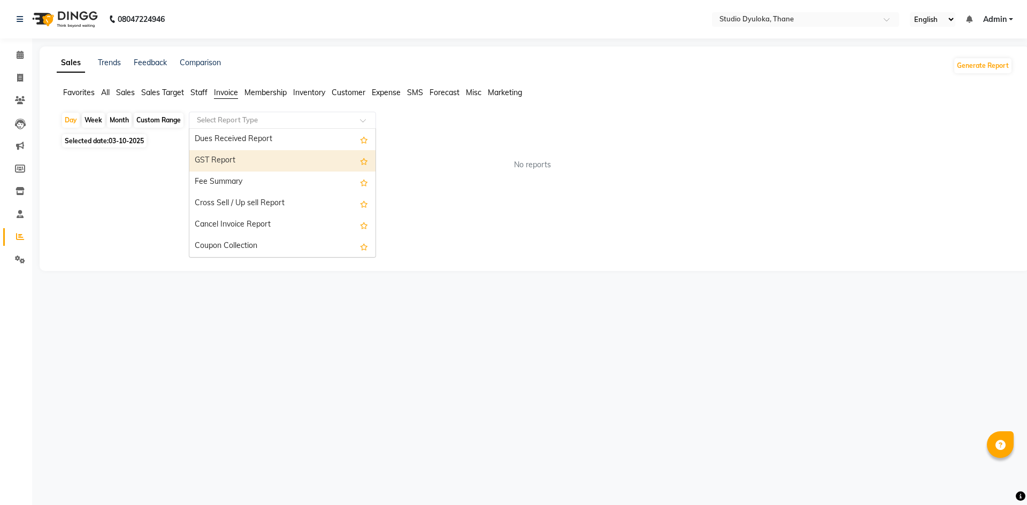
click at [146, 92] on span "Sales Target" at bounding box center [162, 93] width 43 height 10
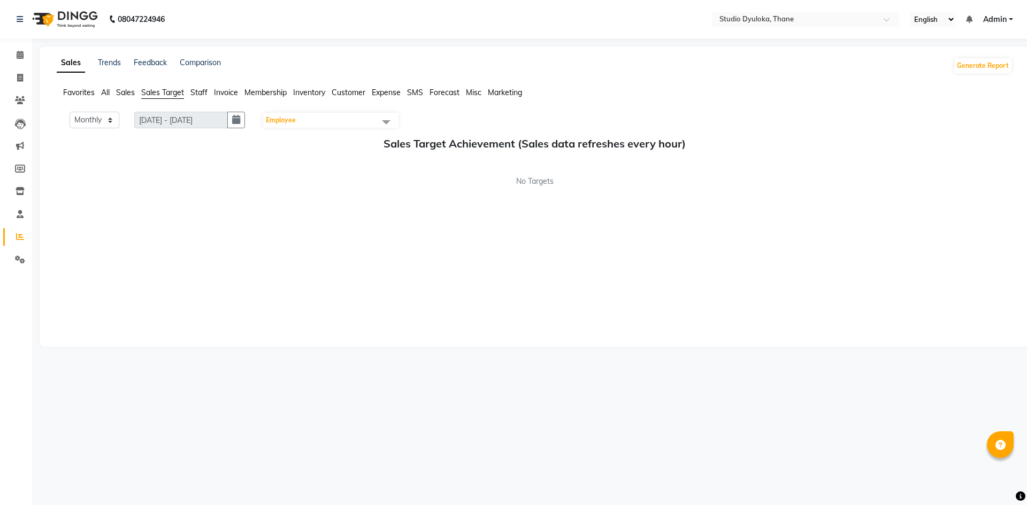
click at [164, 91] on span "Sales Target" at bounding box center [162, 93] width 43 height 10
click at [115, 90] on ul "Favorites All Sales Sales Target Staff Invoice Membership Inventory Customer Ex…" at bounding box center [534, 93] width 955 height 12
click at [125, 90] on span "Sales" at bounding box center [125, 93] width 19 height 10
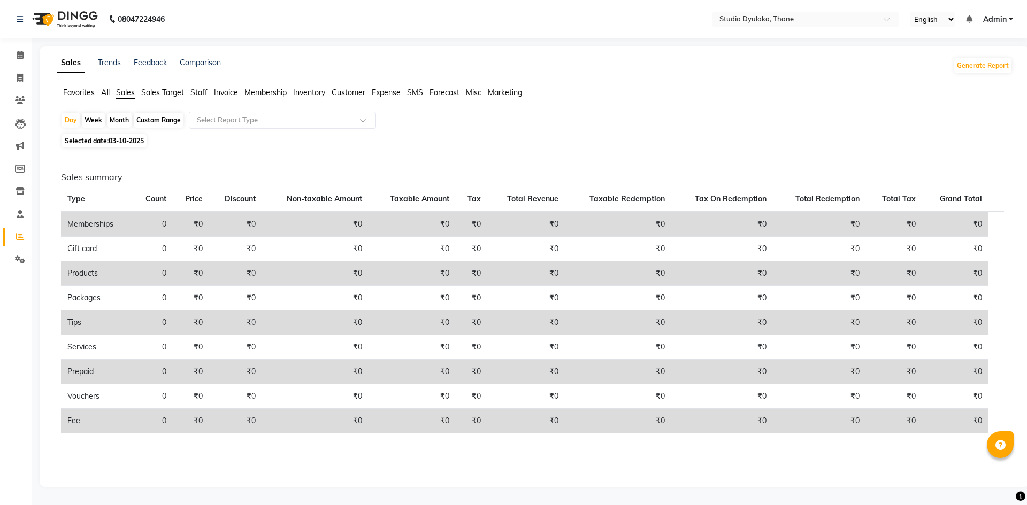
click at [151, 91] on span "Sales Target" at bounding box center [162, 93] width 43 height 10
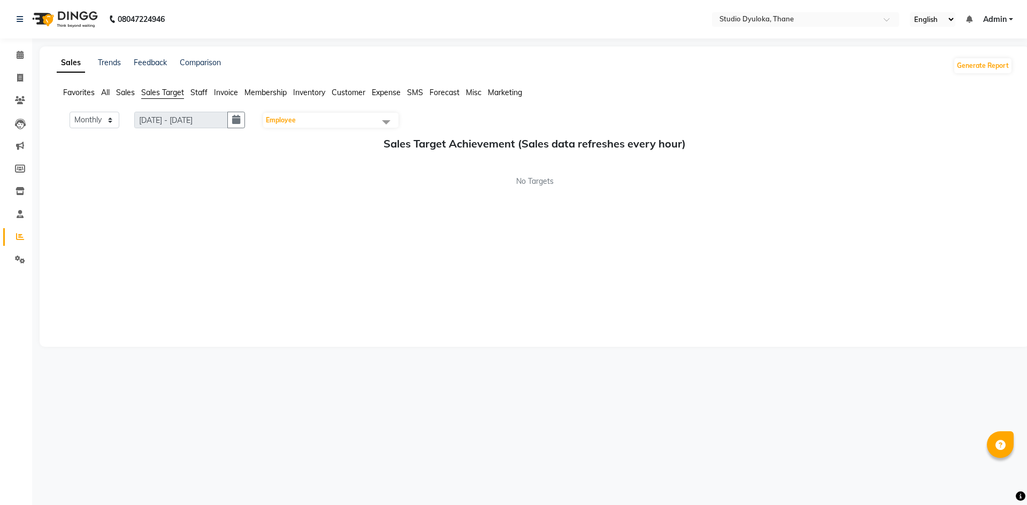
click at [217, 95] on span "Invoice" at bounding box center [226, 93] width 24 height 10
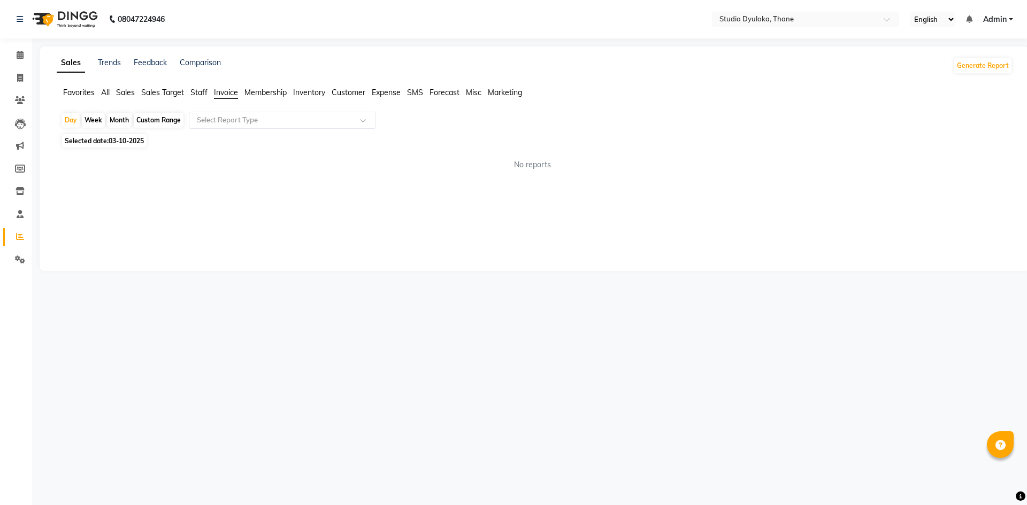
click at [201, 88] on span "Staff" at bounding box center [198, 93] width 17 height 10
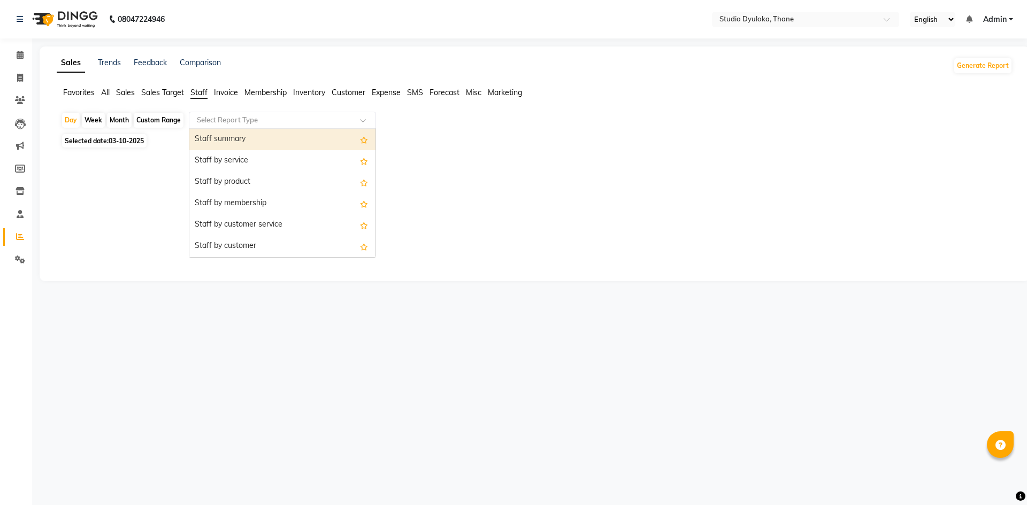
click at [222, 118] on input "text" at bounding box center [272, 120] width 154 height 11
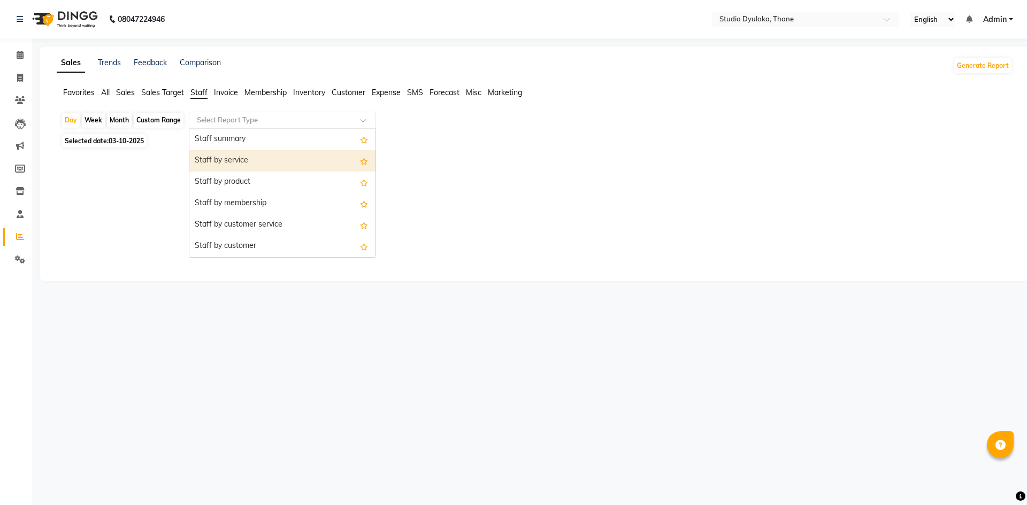
click at [227, 157] on div "Staff by service" at bounding box center [282, 160] width 186 height 21
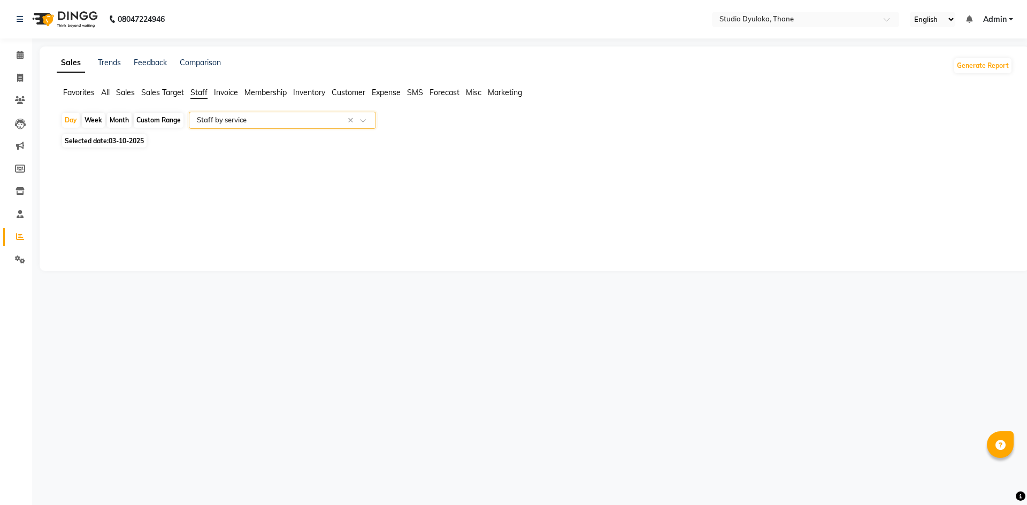
click at [226, 124] on input "text" at bounding box center [272, 120] width 154 height 11
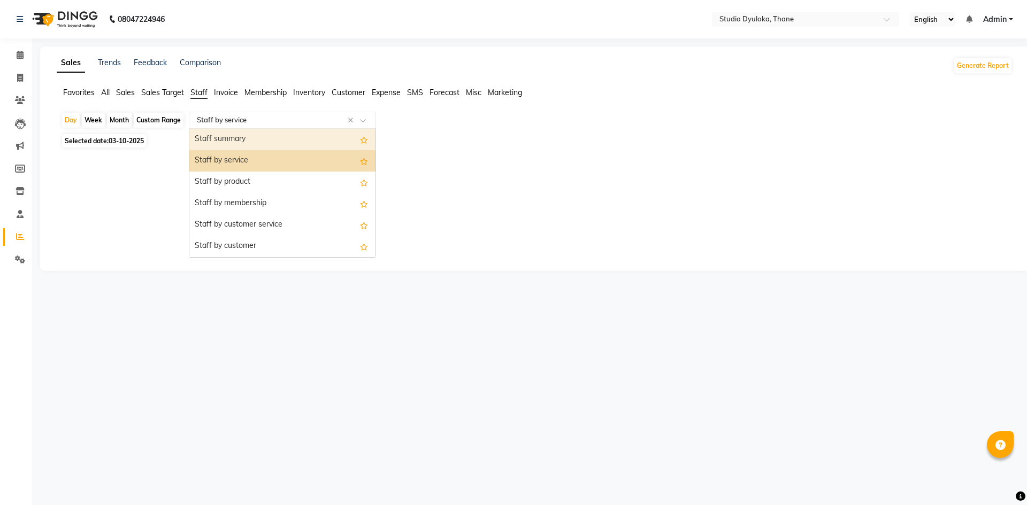
click at [228, 138] on div "Staff summary" at bounding box center [282, 139] width 186 height 21
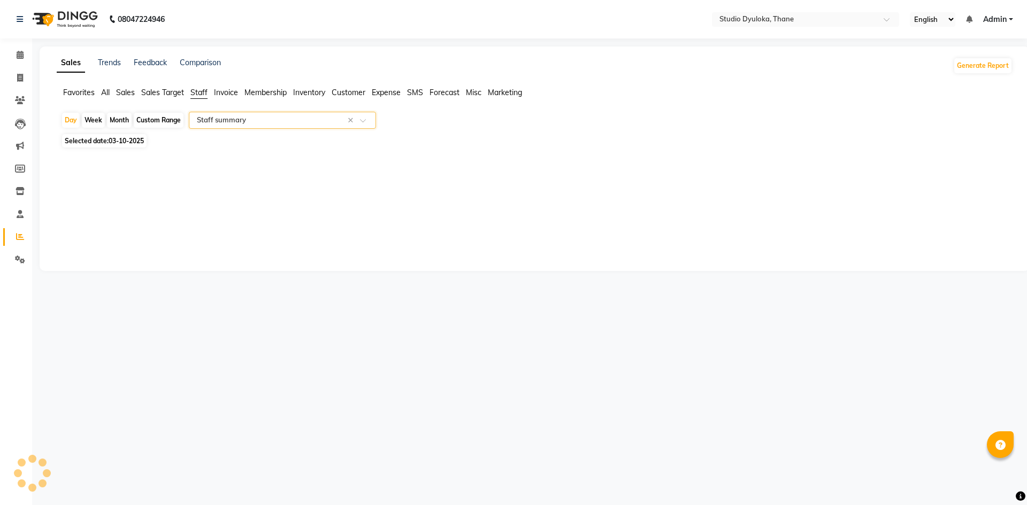
click at [130, 143] on span "03-10-2025" at bounding box center [126, 141] width 35 height 8
select select "10"
select select "2025"
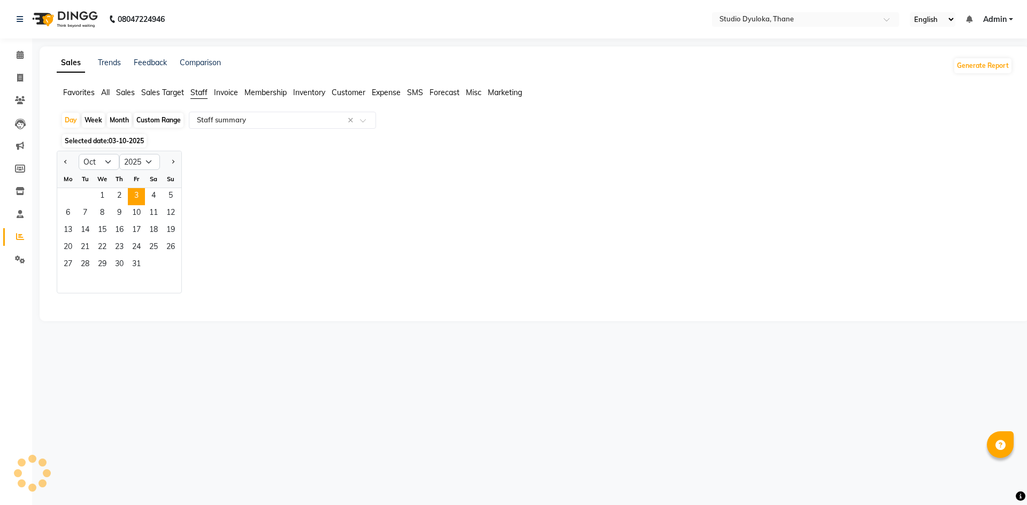
click at [121, 122] on div "Month" at bounding box center [119, 120] width 25 height 15
select select "10"
select select "2025"
click at [151, 117] on div "Custom Range" at bounding box center [159, 120] width 50 height 15
select select "10"
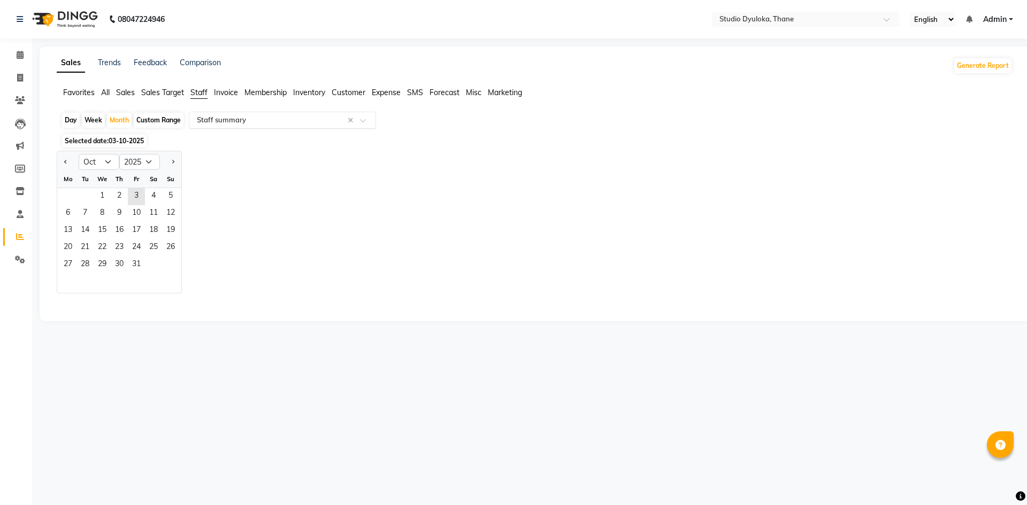
select select "2025"
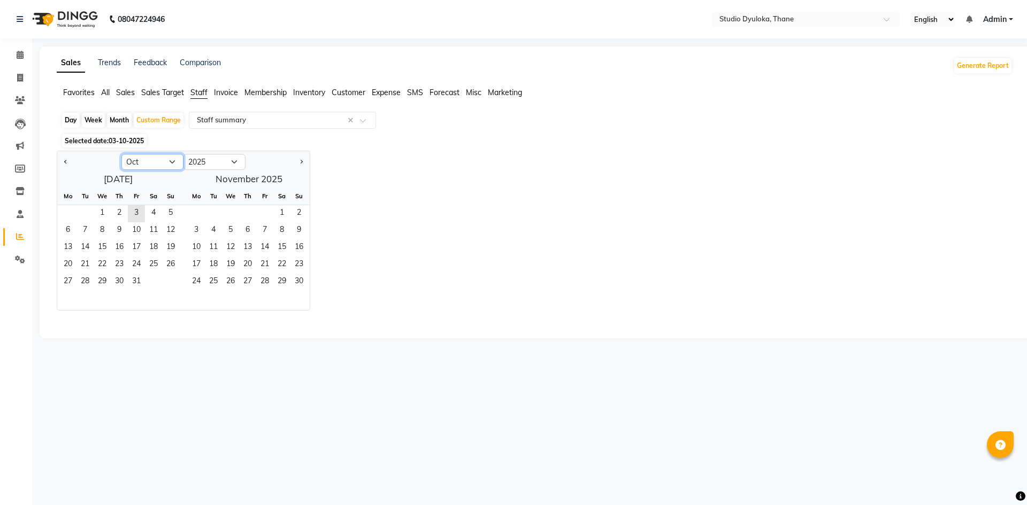
click at [134, 158] on select "Jan Feb Mar Apr May Jun [DATE] Aug Sep Oct Nov Dec" at bounding box center [152, 162] width 62 height 16
select select "9"
click at [121, 154] on select "Jan Feb Mar Apr May Jun [DATE] Aug Sep Oct Nov Dec" at bounding box center [152, 162] width 62 height 16
click at [71, 213] on span "1" at bounding box center [67, 213] width 17 height 17
click at [85, 279] on span "30" at bounding box center [84, 282] width 17 height 17
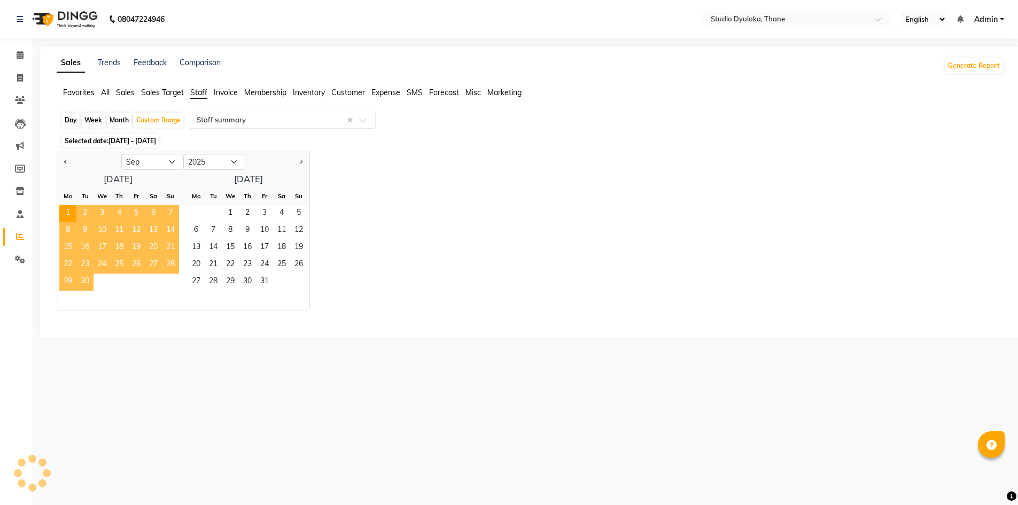
select select "filtered_report"
select select "pdf"
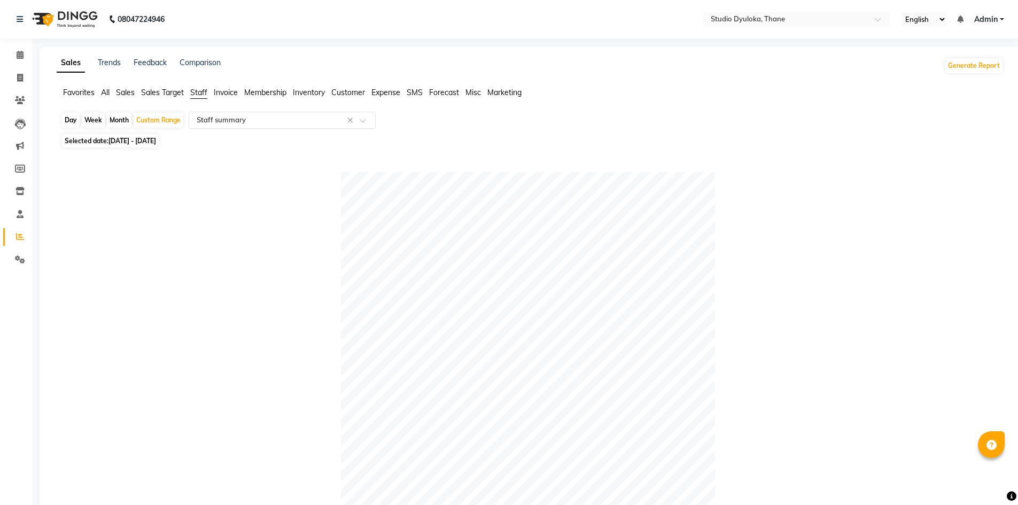
click at [219, 122] on input "text" at bounding box center [272, 120] width 154 height 11
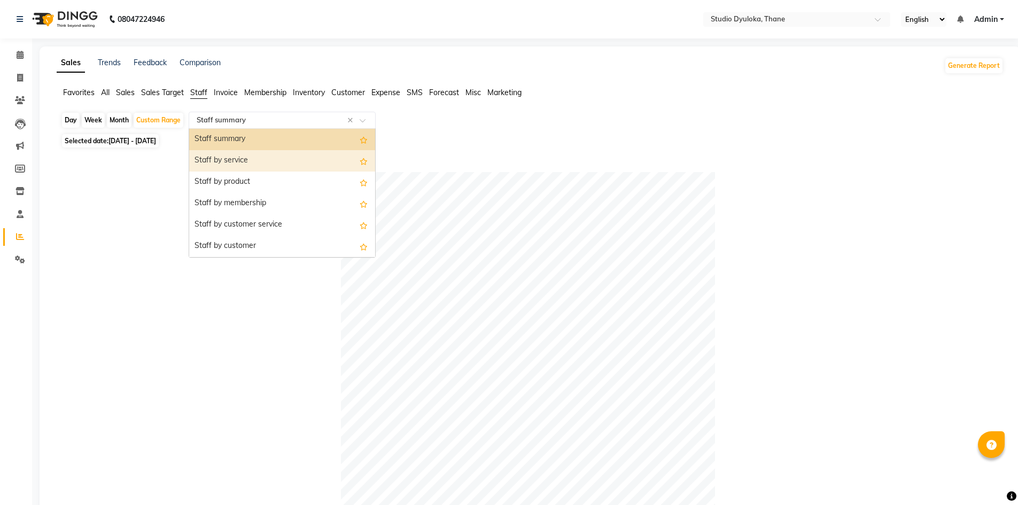
click at [218, 156] on div "Staff by service" at bounding box center [282, 160] width 186 height 21
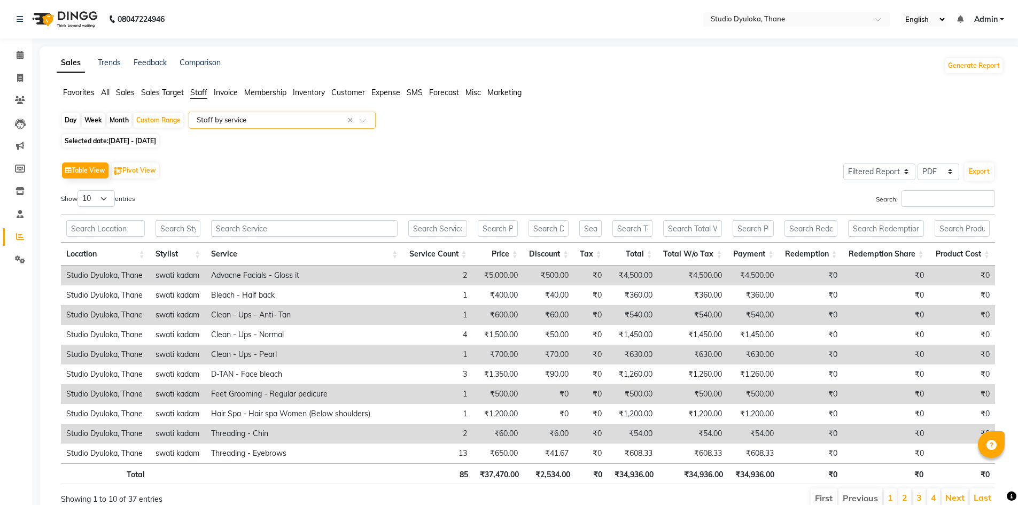
click at [270, 120] on input "text" at bounding box center [272, 120] width 154 height 11
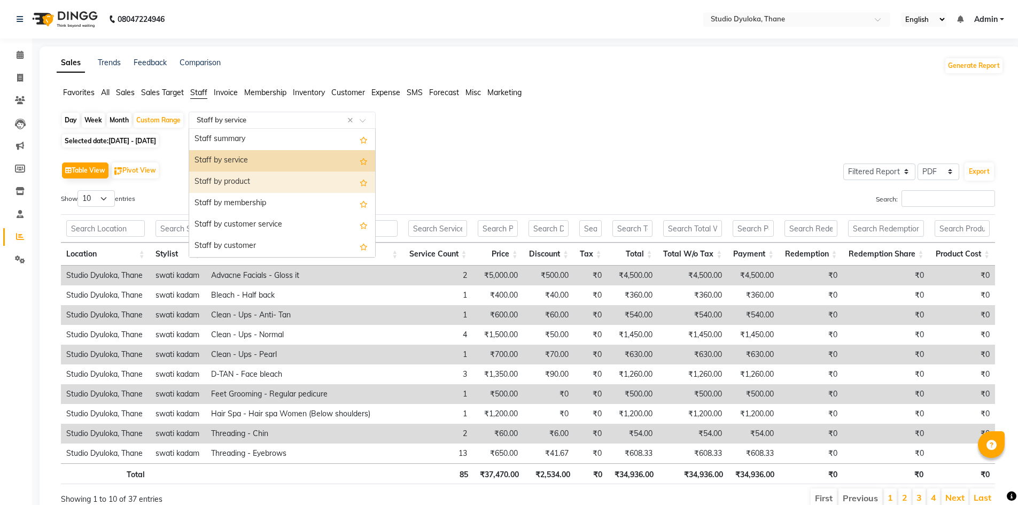
click at [251, 181] on div "Staff by product" at bounding box center [282, 182] width 186 height 21
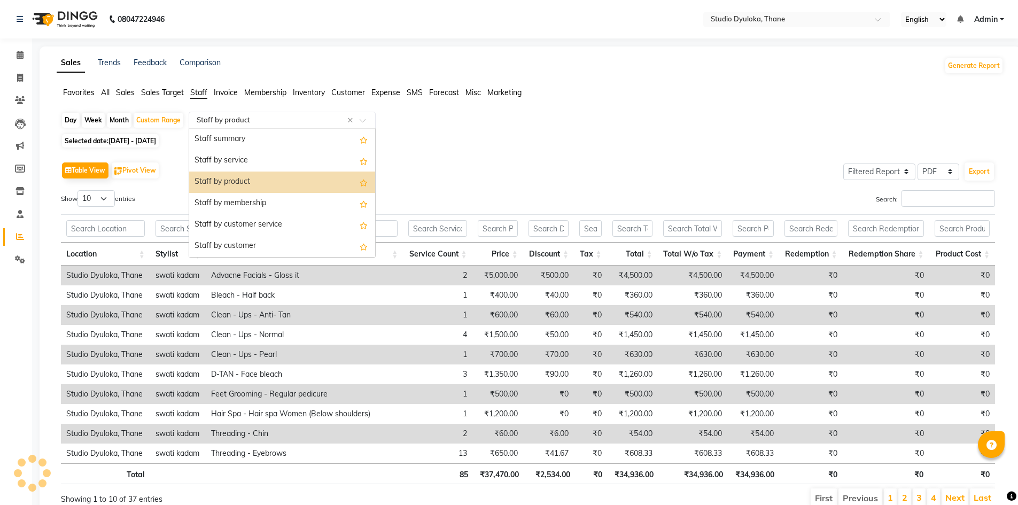
click at [270, 120] on input "text" at bounding box center [272, 120] width 154 height 11
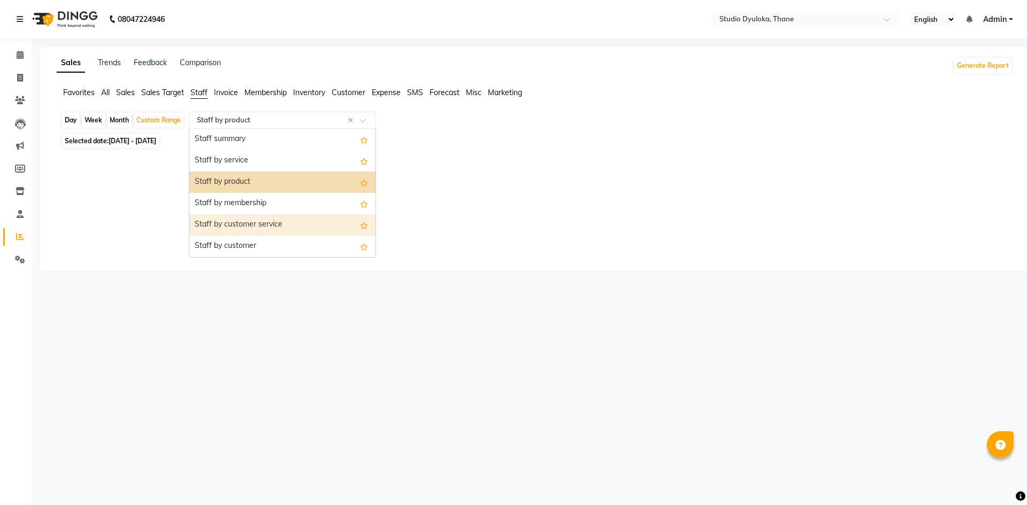
click at [260, 220] on div "Staff by customer service" at bounding box center [282, 224] width 186 height 21
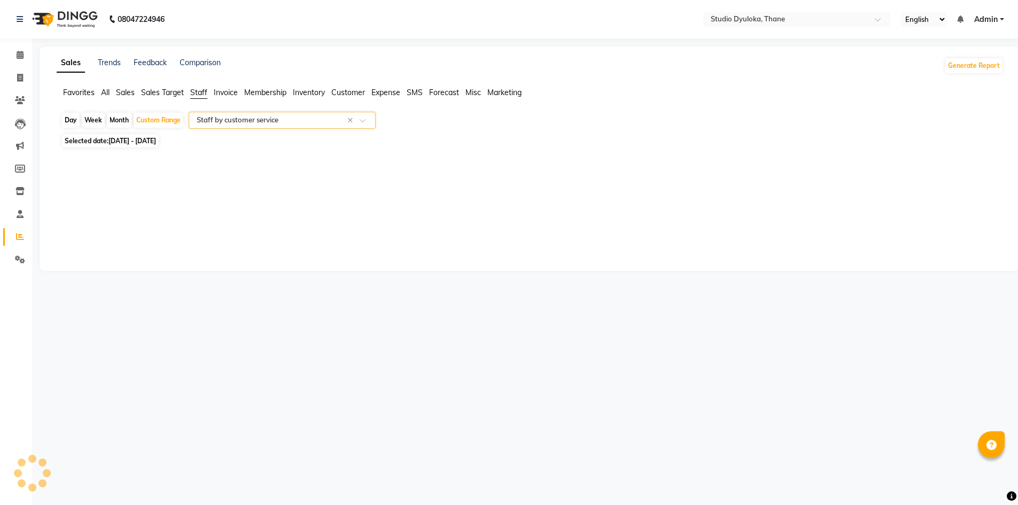
select select "filtered_report"
select select "pdf"
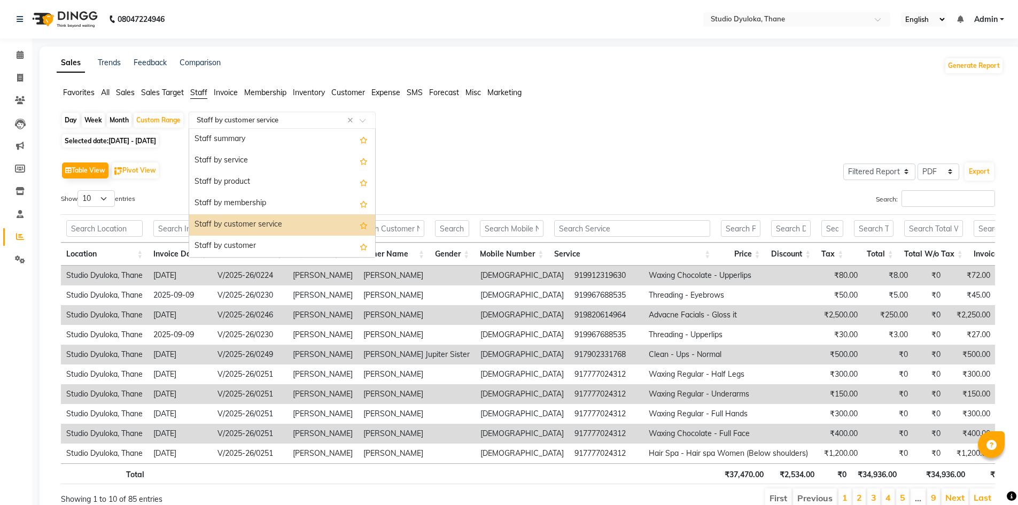
click at [261, 120] on input "text" at bounding box center [272, 120] width 154 height 11
click at [265, 238] on div "Staff by customer" at bounding box center [282, 246] width 186 height 21
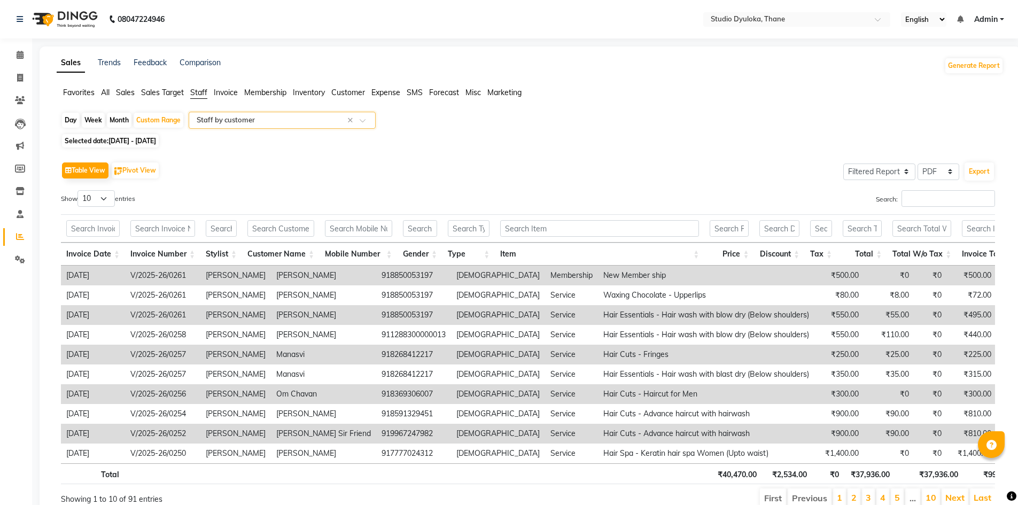
click at [268, 124] on input "text" at bounding box center [272, 120] width 154 height 11
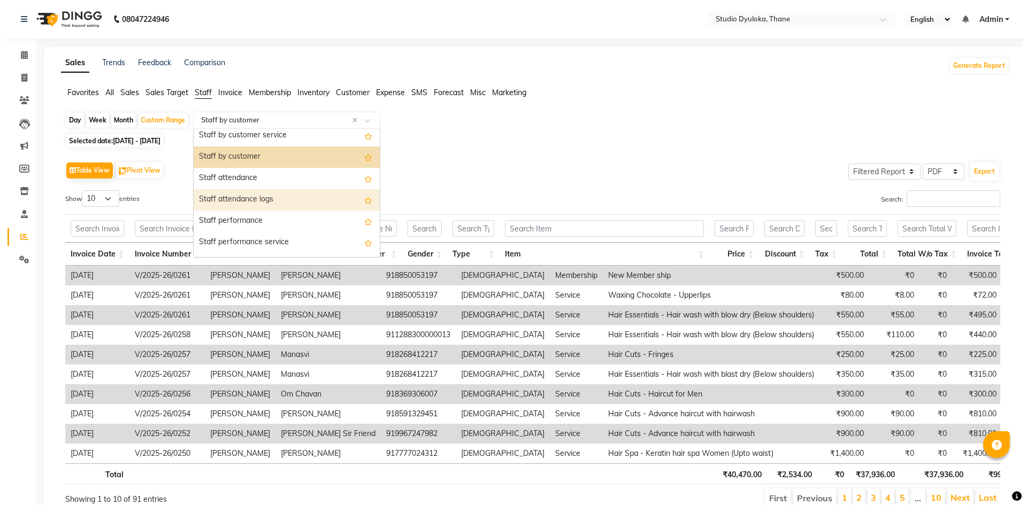
scroll to position [107, 0]
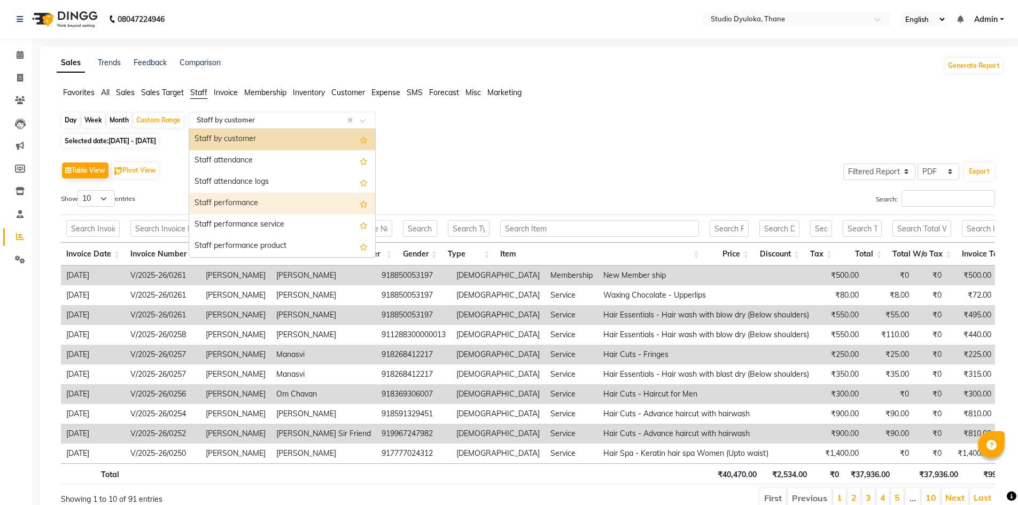
click at [264, 203] on div "Staff performance" at bounding box center [282, 203] width 186 height 21
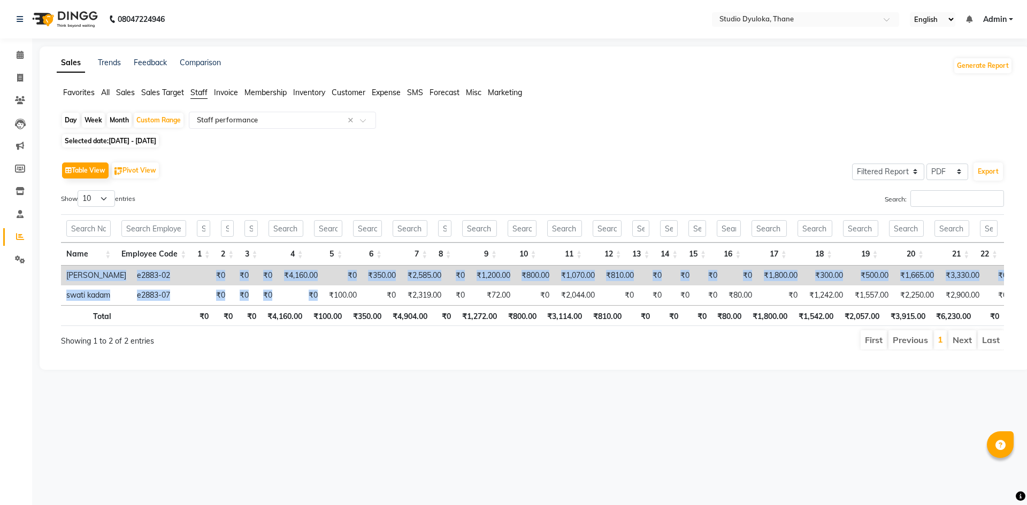
drag, startPoint x: 311, startPoint y: 304, endPoint x: 303, endPoint y: 309, distance: 8.9
click at [306, 305] on div "Name Employee Code 1 2 3 4 5 6 7 8 9 10 11 12 13 14 15 16 17 18 19 20 21 22 23 …" at bounding box center [532, 286] width 943 height 40
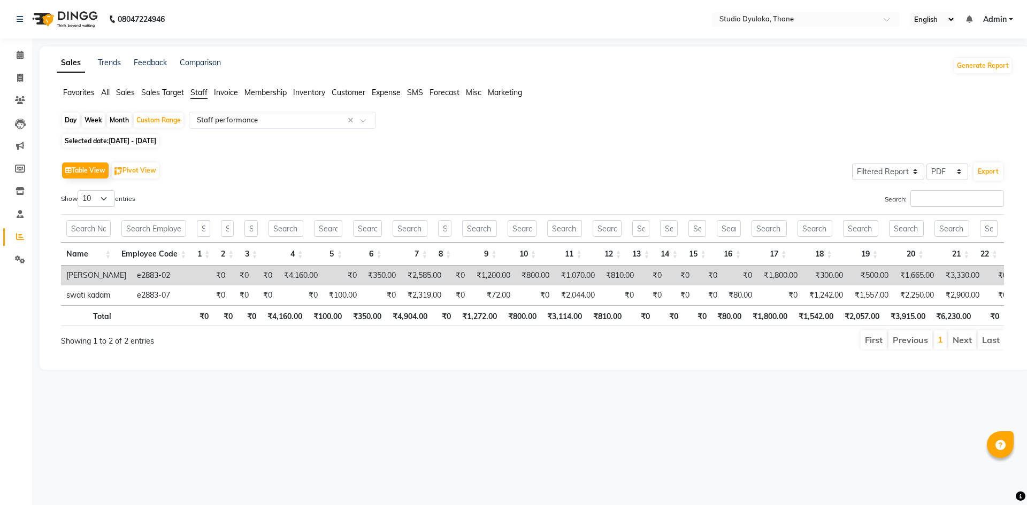
drag, startPoint x: 261, startPoint y: 459, endPoint x: 200, endPoint y: 326, distance: 146.9
click at [261, 459] on div "08047224946 Select Location × Studio Dyuloka, Thane English ENGLISH Español الع…" at bounding box center [513, 252] width 1027 height 505
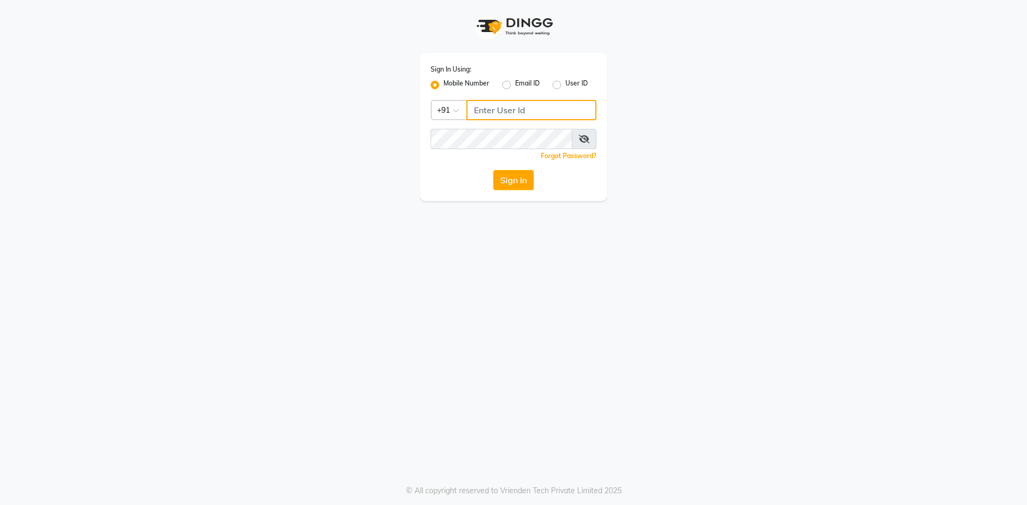
click at [482, 104] on input "Username" at bounding box center [531, 110] width 130 height 20
type input "9702721948"
click at [578, 138] on icon at bounding box center [583, 139] width 11 height 9
click at [493, 170] on button "Sign In" at bounding box center [513, 180] width 41 height 20
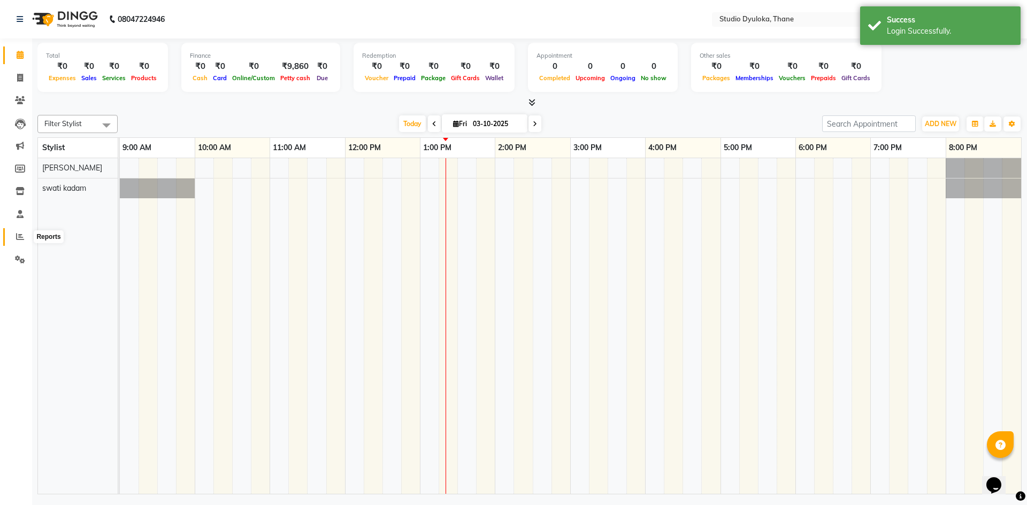
click at [11, 240] on span at bounding box center [20, 237] width 19 height 12
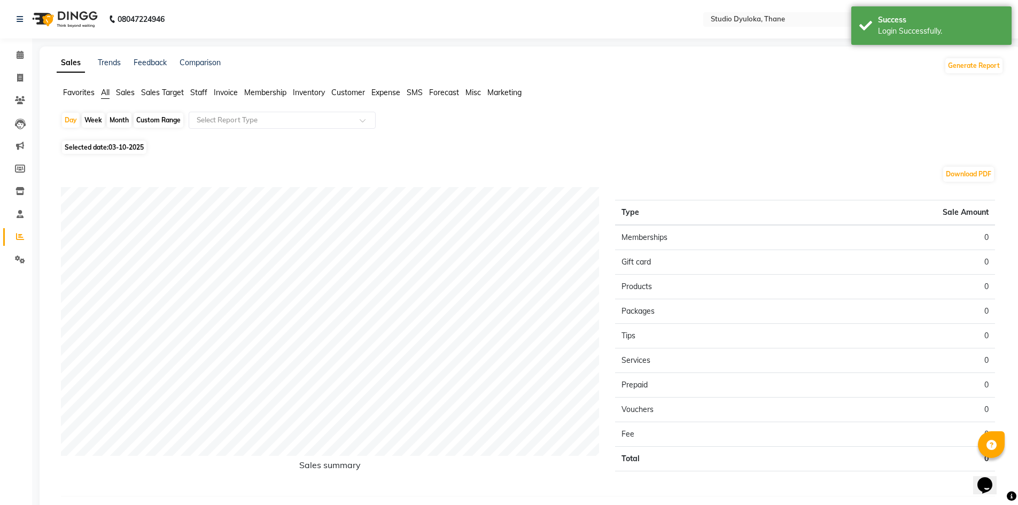
click at [19, 64] on li "Calendar" at bounding box center [16, 55] width 32 height 23
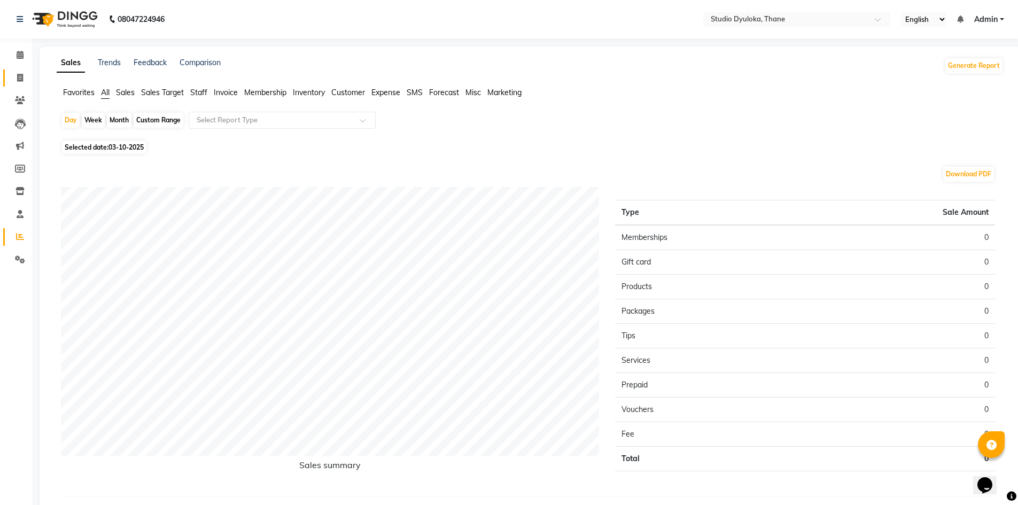
click at [20, 71] on link "Invoice" at bounding box center [16, 79] width 26 height 18
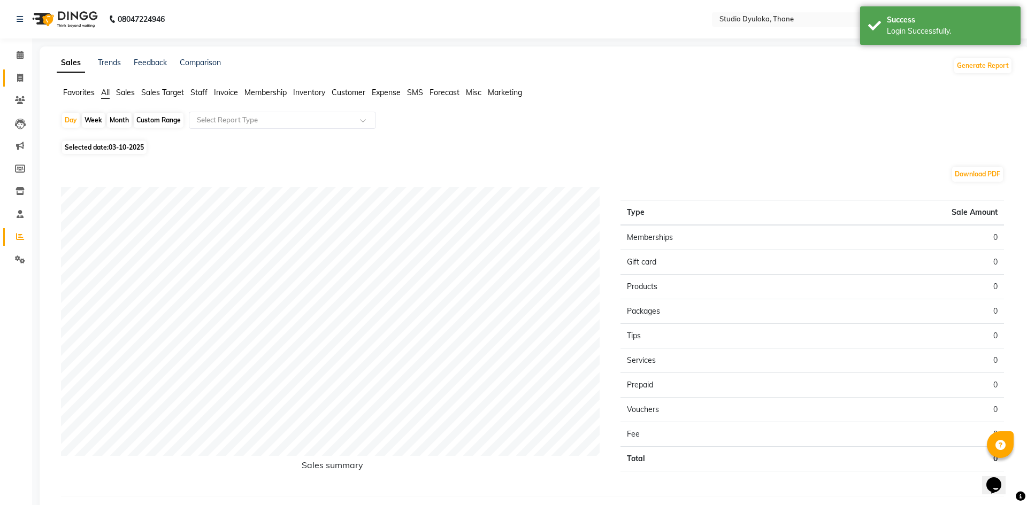
select select "6575"
select select "service"
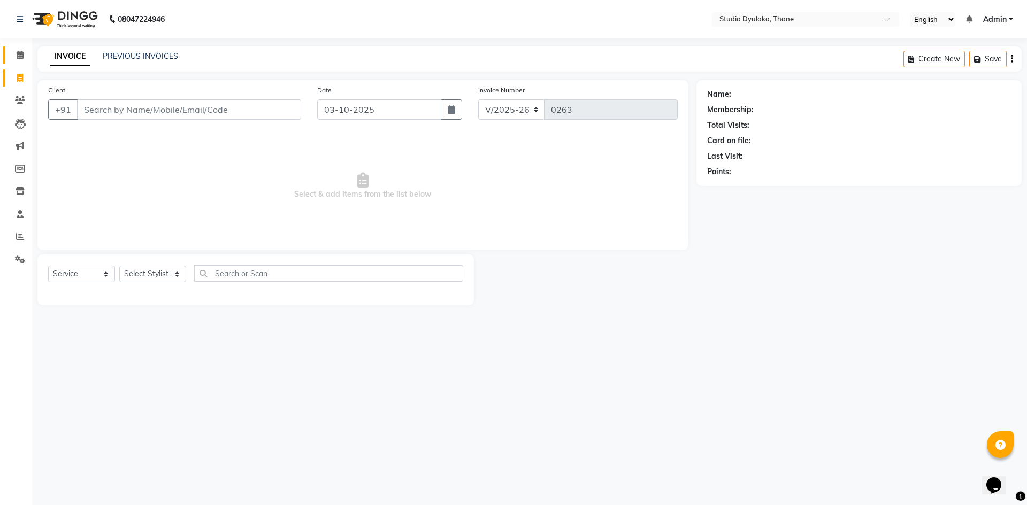
click at [17, 62] on link "Calendar" at bounding box center [16, 56] width 26 height 18
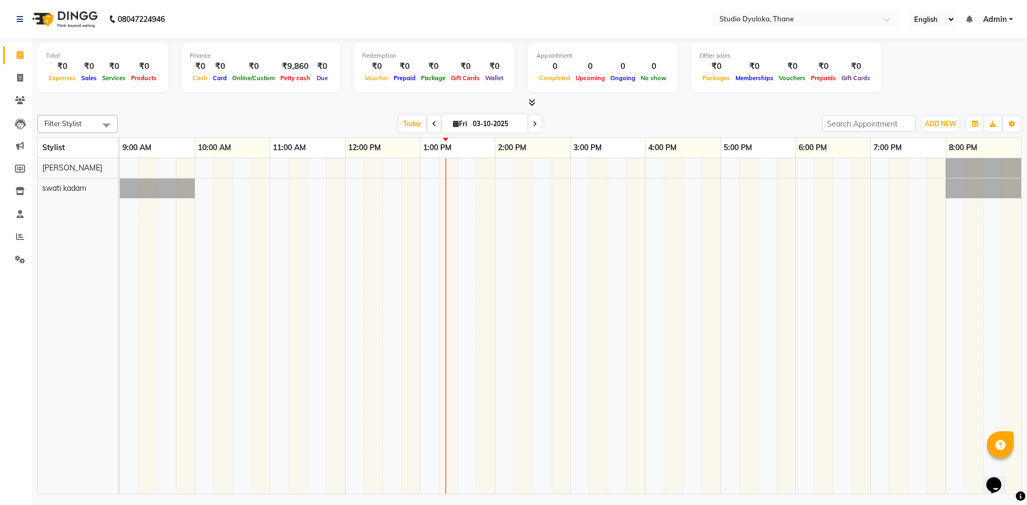
click at [453, 121] on icon at bounding box center [456, 123] width 6 height 7
select select "10"
select select "2025"
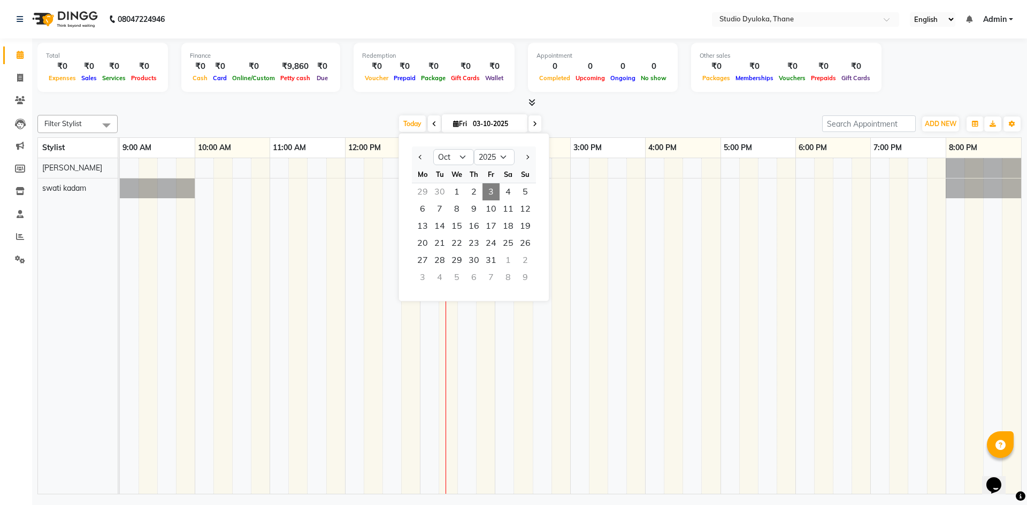
click at [426, 152] on div at bounding box center [422, 157] width 21 height 17
click at [424, 152] on button "Previous month" at bounding box center [420, 157] width 9 height 17
select select "9"
click at [421, 185] on span "1" at bounding box center [422, 191] width 17 height 17
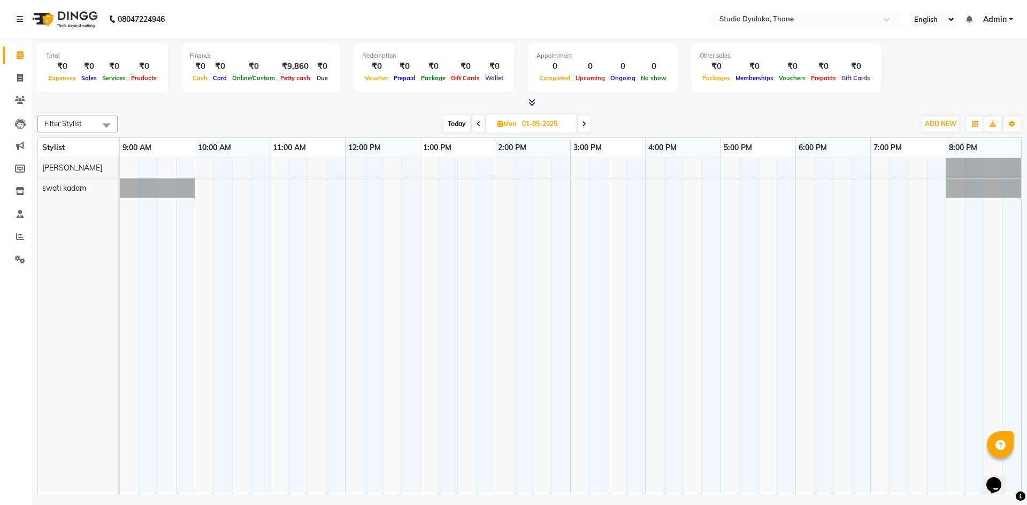
click at [576, 122] on span "[DATE]" at bounding box center [531, 123] width 90 height 18
click at [584, 121] on icon at bounding box center [584, 124] width 4 height 6
type input "[DATE]"
click at [11, 77] on span at bounding box center [20, 78] width 19 height 12
select select "6575"
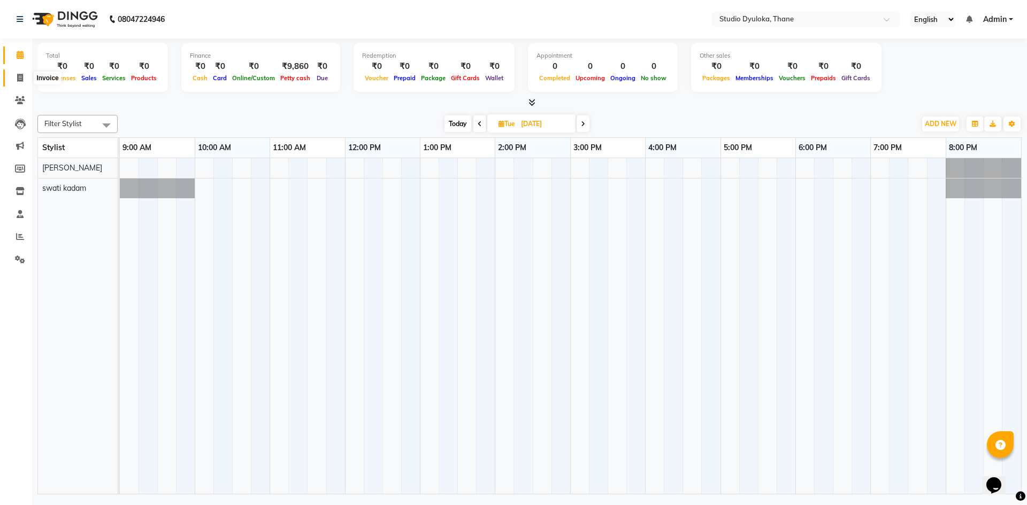
select select "service"
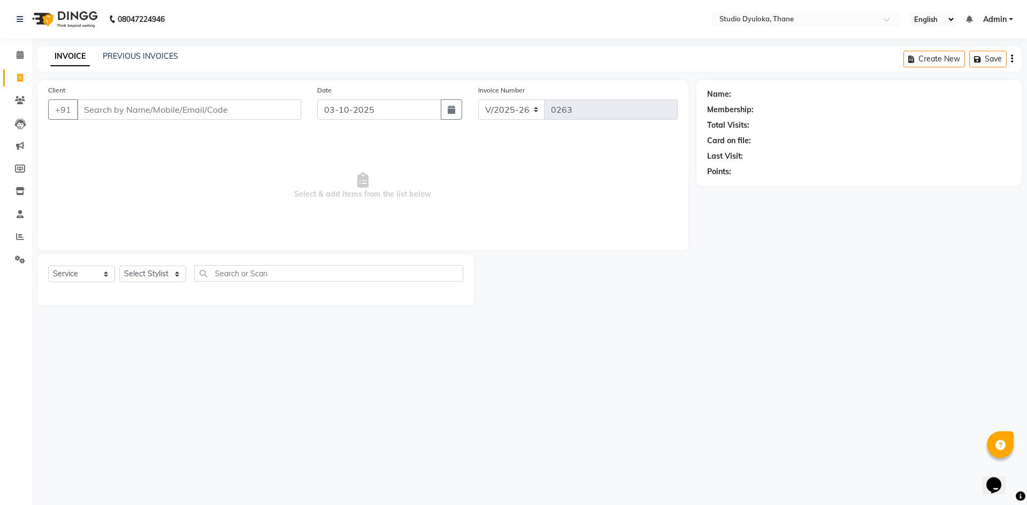
click at [102, 105] on input "Client" at bounding box center [189, 109] width 224 height 20
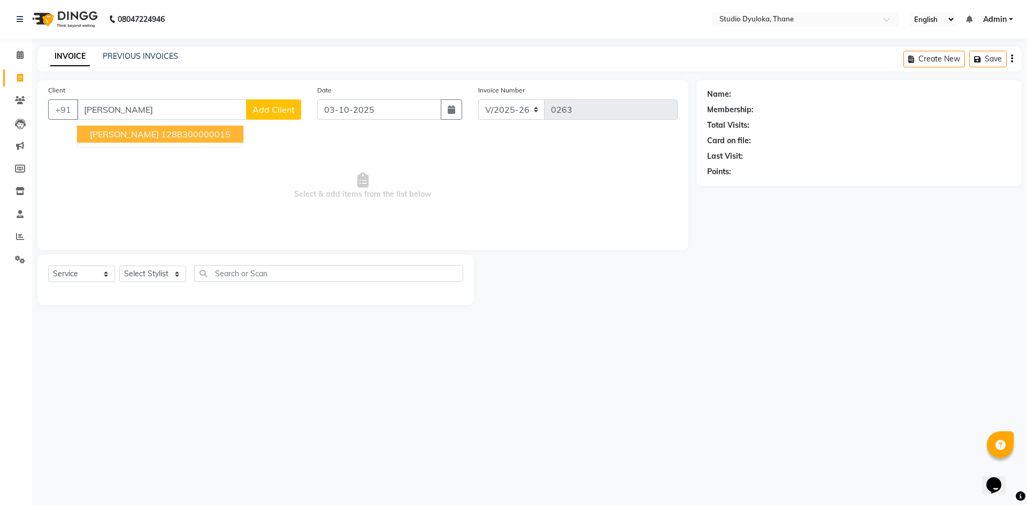
click at [105, 135] on span "[PERSON_NAME]" at bounding box center [124, 134] width 69 height 11
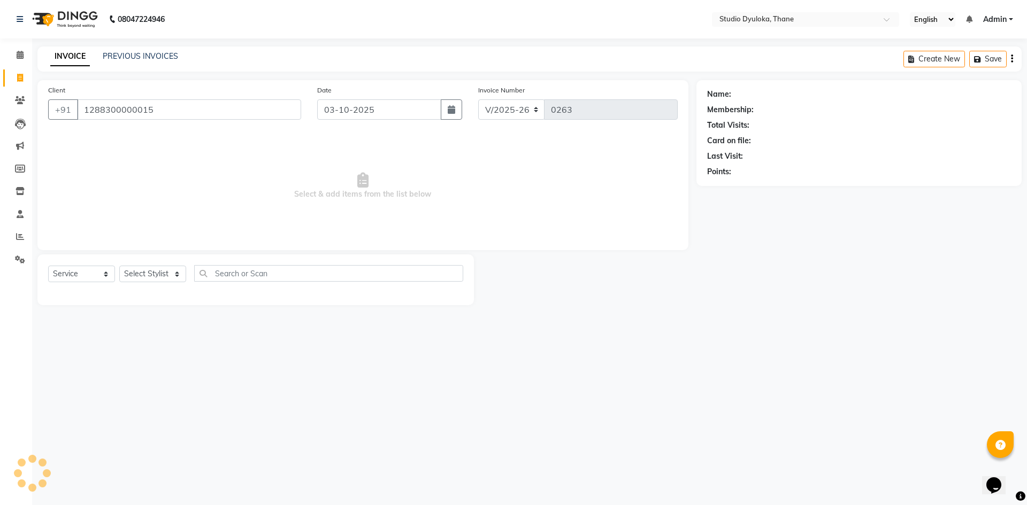
type input "1288300000015"
click at [198, 110] on input "1288300000015" at bounding box center [189, 109] width 224 height 20
click at [454, 110] on icon "button" at bounding box center [450, 109] width 7 height 9
select select "10"
select select "2025"
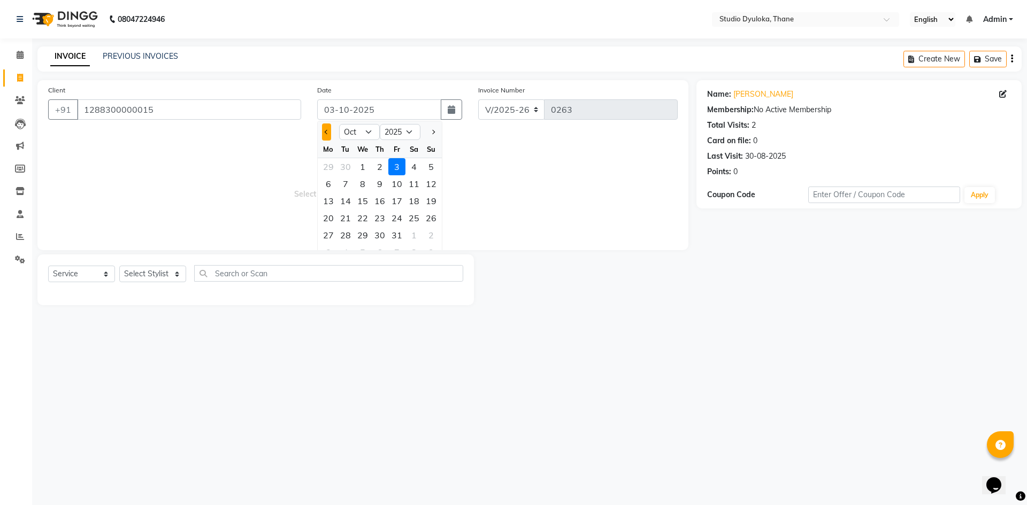
click at [322, 136] on button "Previous month" at bounding box center [326, 132] width 9 height 17
select select "9"
click at [342, 167] on div "2" at bounding box center [345, 166] width 17 height 17
type input "[DATE]"
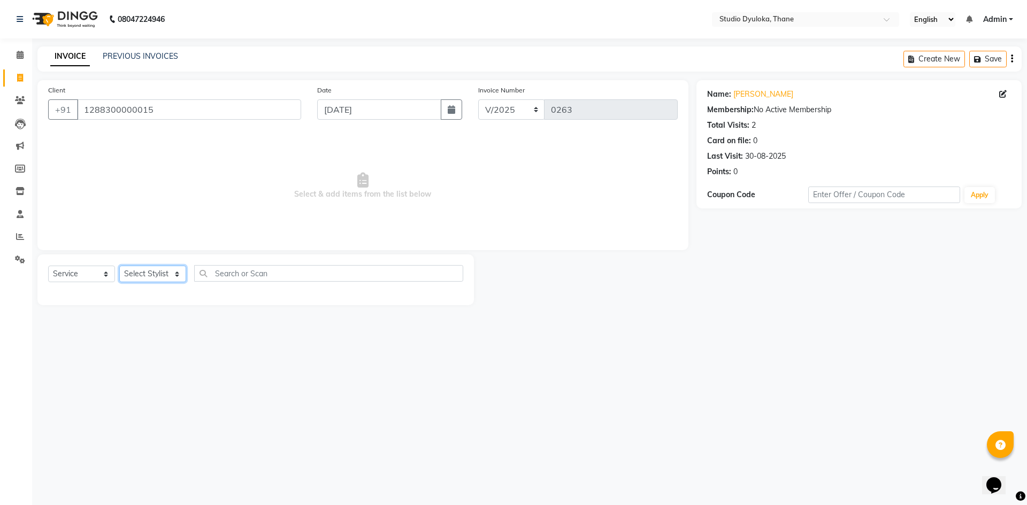
click at [167, 272] on select "Select Stylist [PERSON_NAME] [PERSON_NAME]" at bounding box center [152, 274] width 67 height 17
select select "50640"
click at [119, 266] on select "Select Stylist [PERSON_NAME] [PERSON_NAME]" at bounding box center [152, 274] width 67 height 17
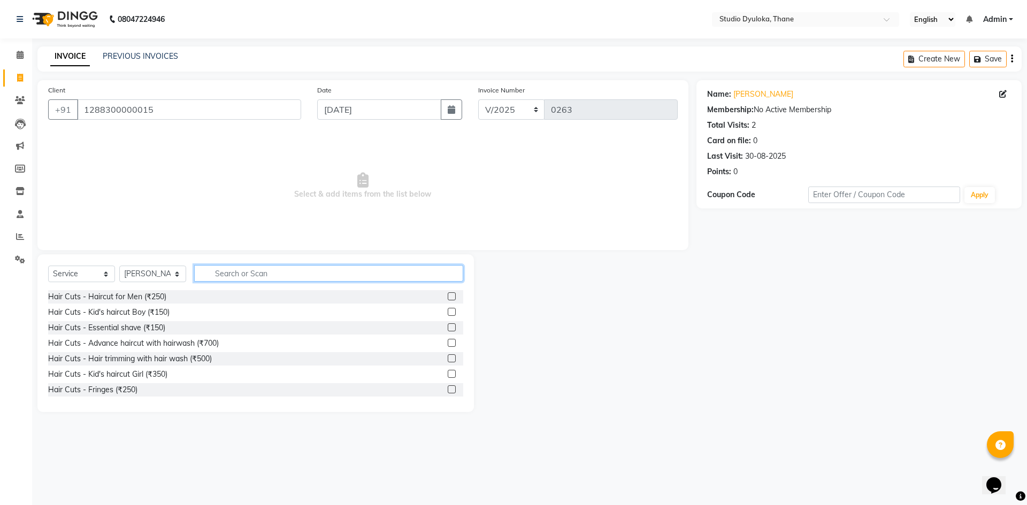
click at [219, 274] on input "text" at bounding box center [328, 273] width 269 height 17
type input "hair"
click at [447, 341] on label at bounding box center [451, 343] width 8 height 8
click at [447, 341] on input "checkbox" at bounding box center [450, 343] width 7 height 7
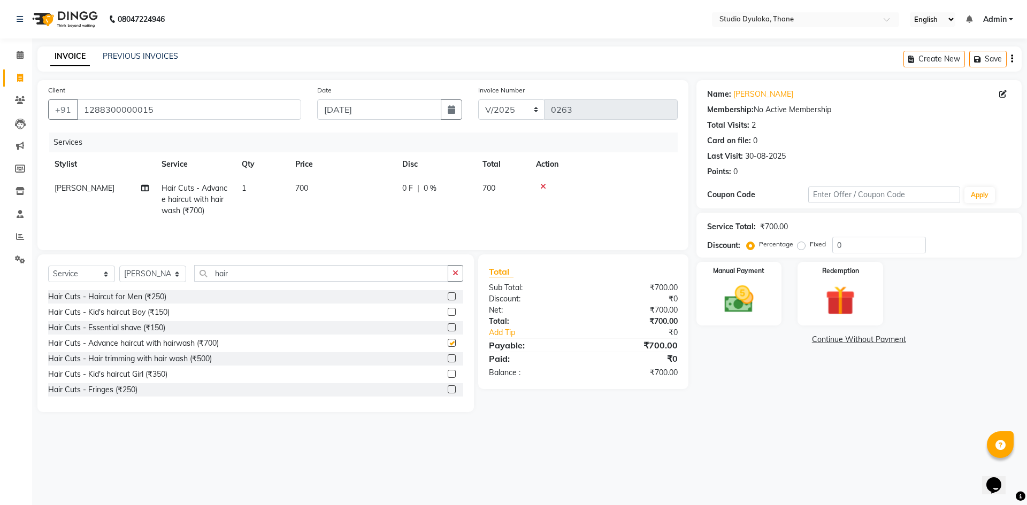
checkbox input "false"
click at [738, 305] on img at bounding box center [739, 299] width 50 height 35
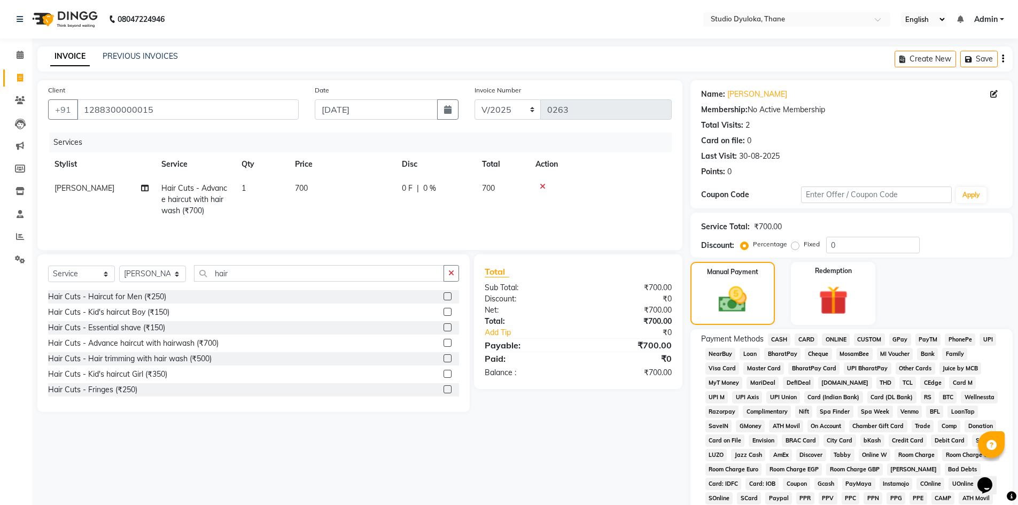
click at [842, 338] on span "ONLINE" at bounding box center [836, 340] width 28 height 12
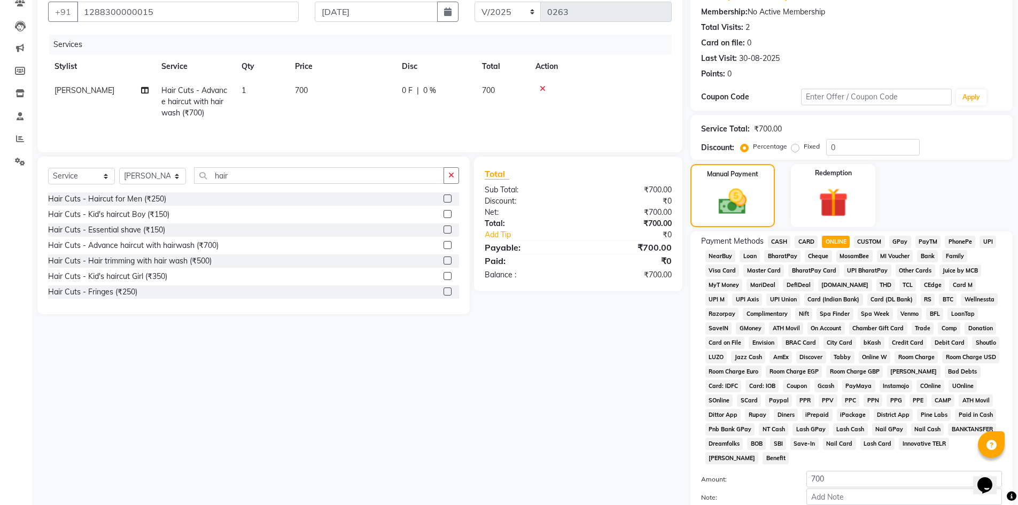
scroll to position [199, 0]
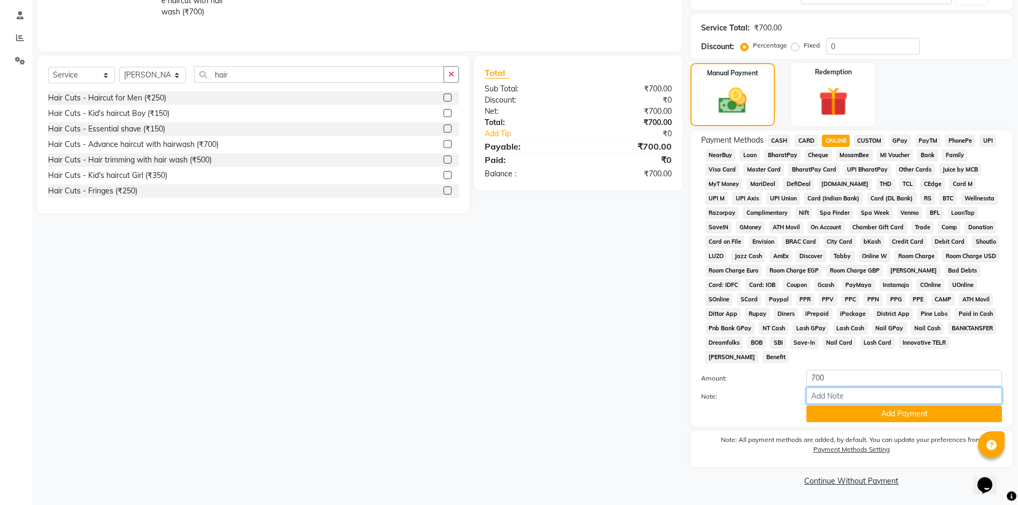
click at [881, 394] on input "Note:" at bounding box center [905, 396] width 196 height 17
type input "gpay"
click at [894, 411] on button "Add Payment" at bounding box center [905, 414] width 196 height 17
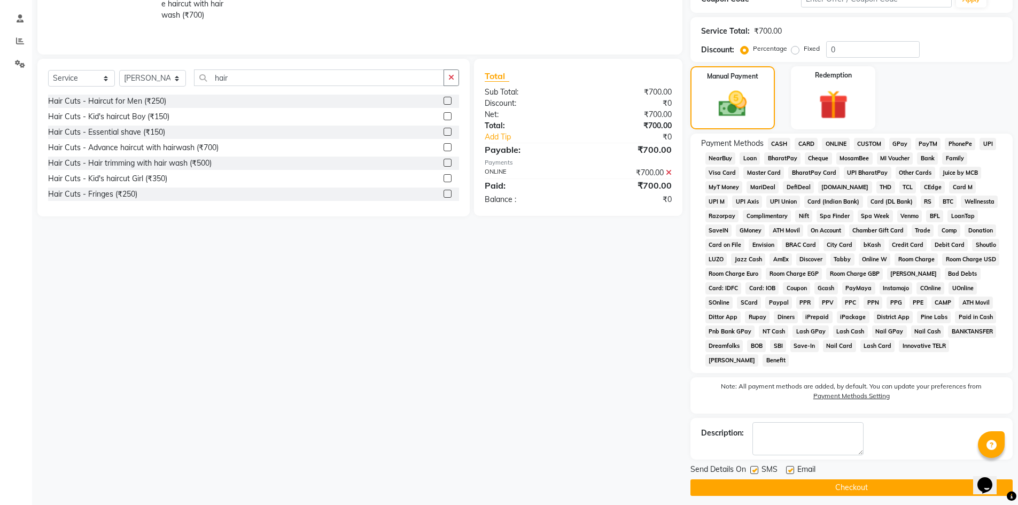
scroll to position [203, 0]
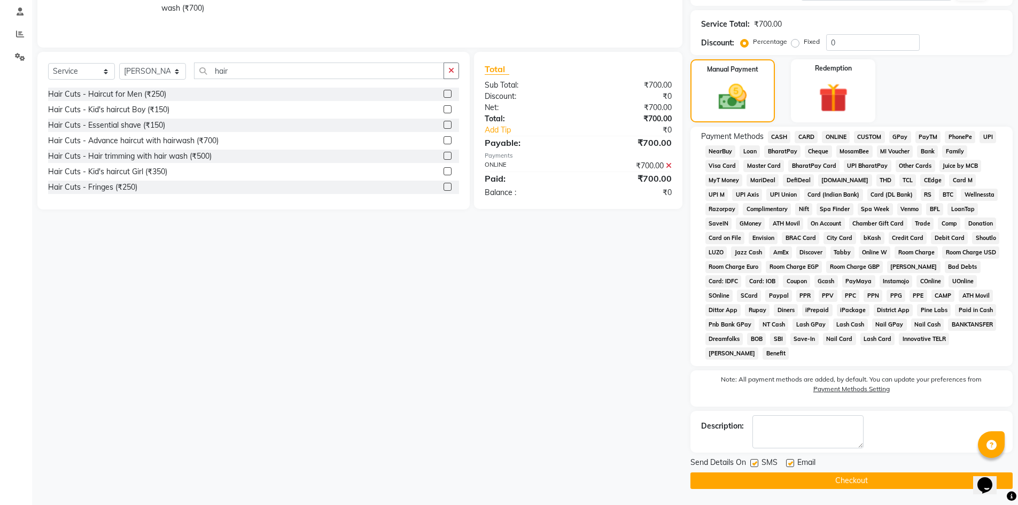
click at [885, 475] on button "Checkout" at bounding box center [852, 481] width 322 height 17
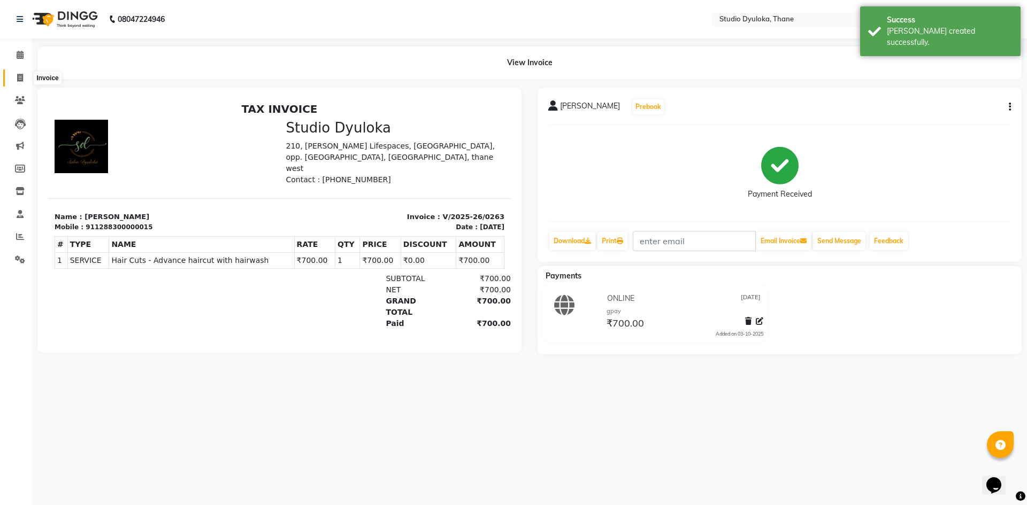
drag, startPoint x: 12, startPoint y: 75, endPoint x: 19, endPoint y: 83, distance: 10.7
click at [12, 75] on span at bounding box center [20, 78] width 19 height 12
select select "service"
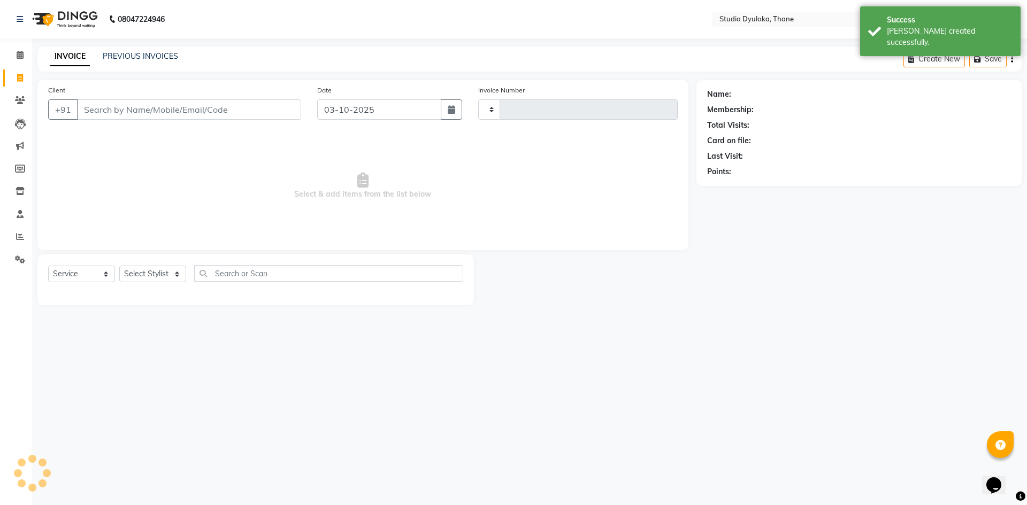
type input "0264"
select select "6575"
click at [450, 106] on icon "button" at bounding box center [450, 109] width 7 height 9
select select "10"
select select "2025"
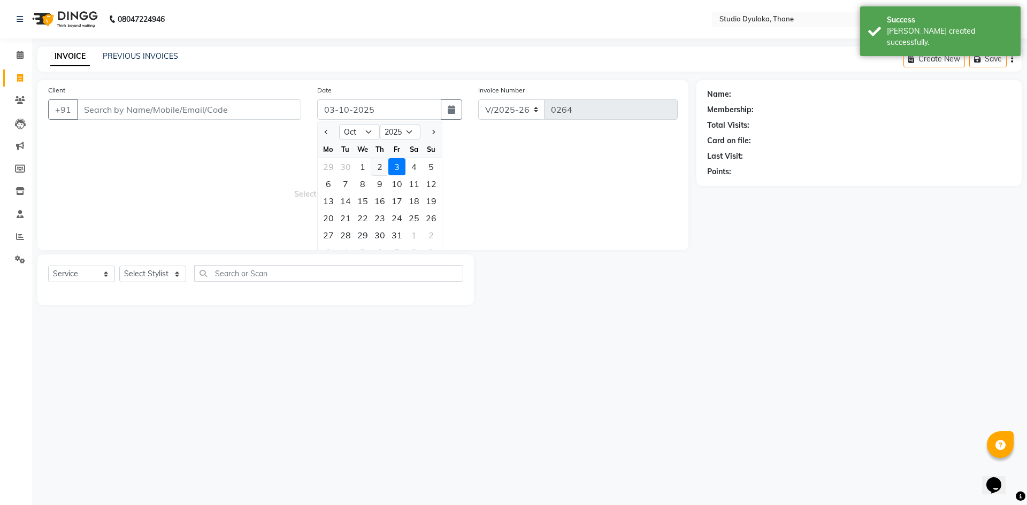
click at [374, 168] on div "2" at bounding box center [379, 166] width 17 height 17
type input "02-10-2025"
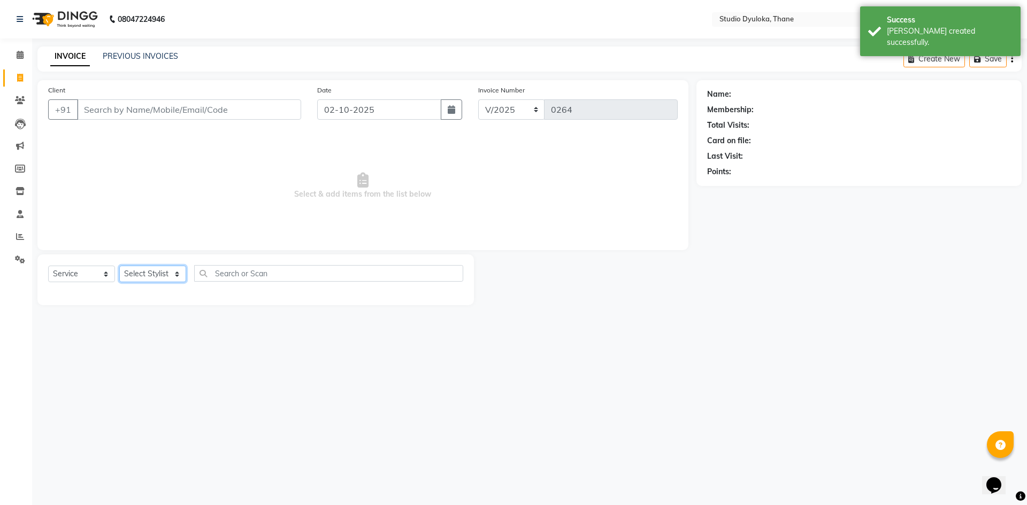
click at [153, 273] on select "Select Stylist [PERSON_NAME] [PERSON_NAME]" at bounding box center [152, 274] width 67 height 17
select select "50640"
click at [119, 266] on select "Select Stylist [PERSON_NAME] [PERSON_NAME]" at bounding box center [152, 274] width 67 height 17
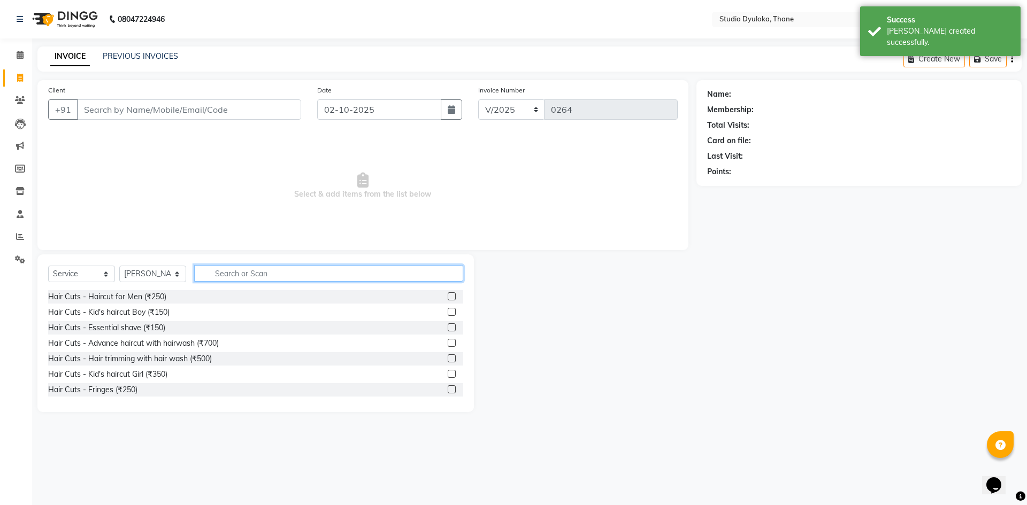
click at [239, 270] on input "text" at bounding box center [328, 273] width 269 height 17
click at [405, 95] on div "Date [DATE]" at bounding box center [389, 106] width 161 height 44
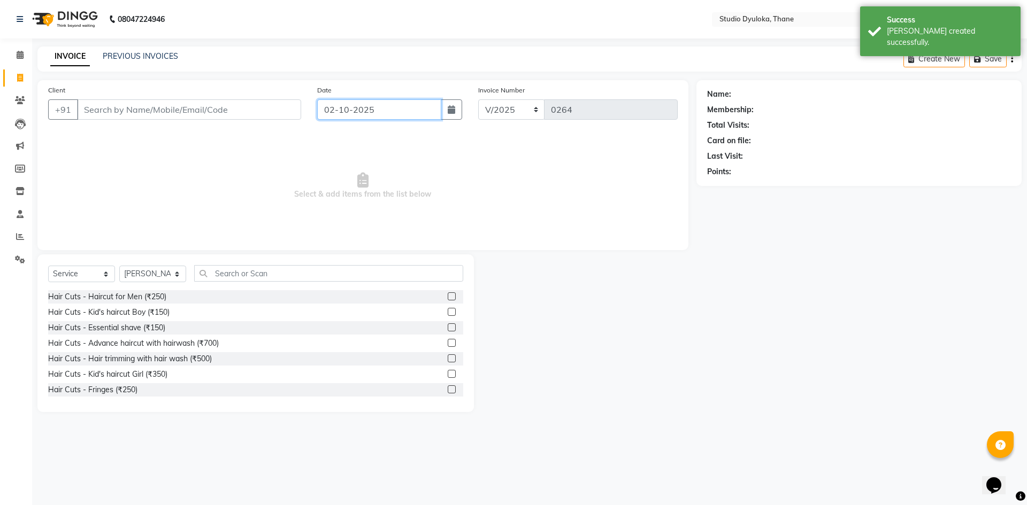
click at [407, 101] on input "02-10-2025" at bounding box center [379, 109] width 125 height 20
select select "10"
select select "2025"
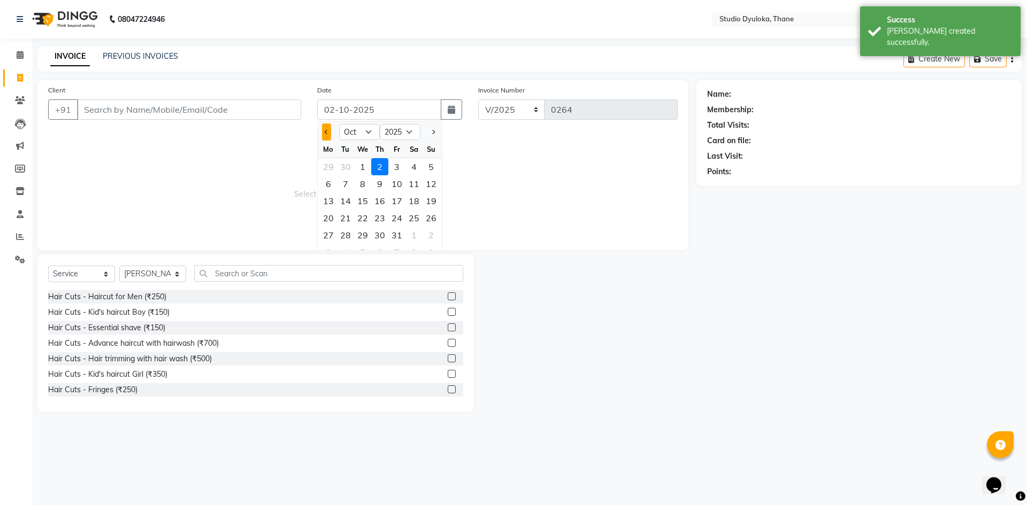
click at [327, 132] on span "Previous month" at bounding box center [327, 132] width 4 height 4
select select "9"
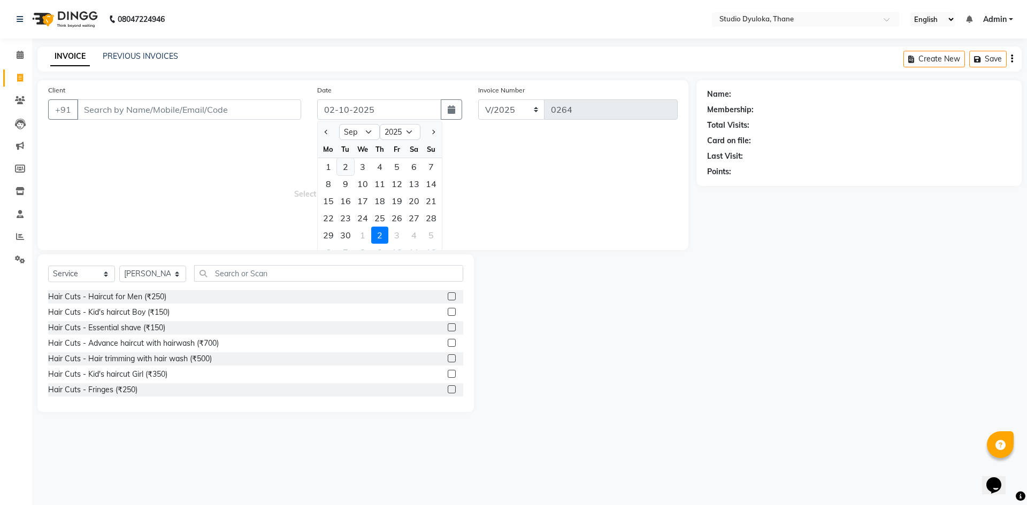
click at [348, 167] on div "2" at bounding box center [345, 166] width 17 height 17
type input "[DATE]"
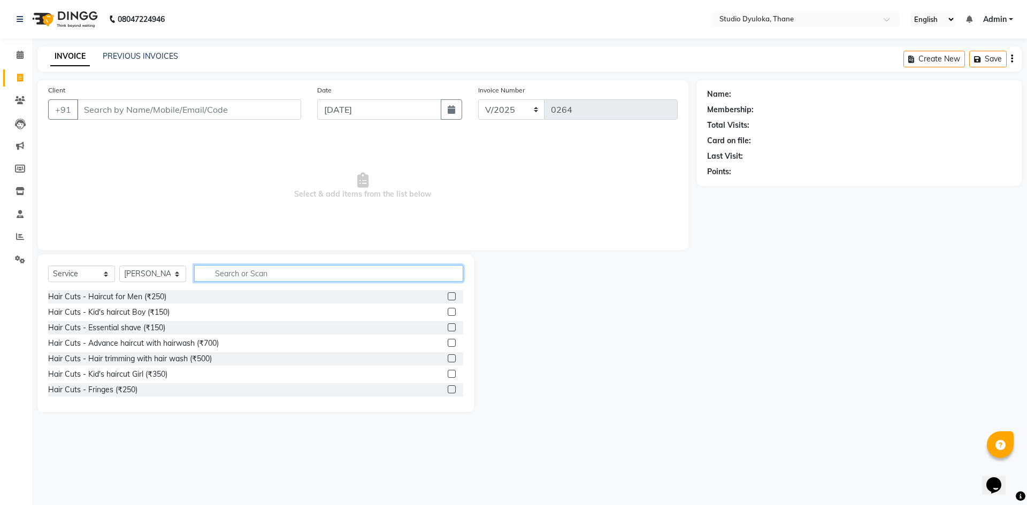
click at [214, 271] on input "text" at bounding box center [328, 273] width 269 height 17
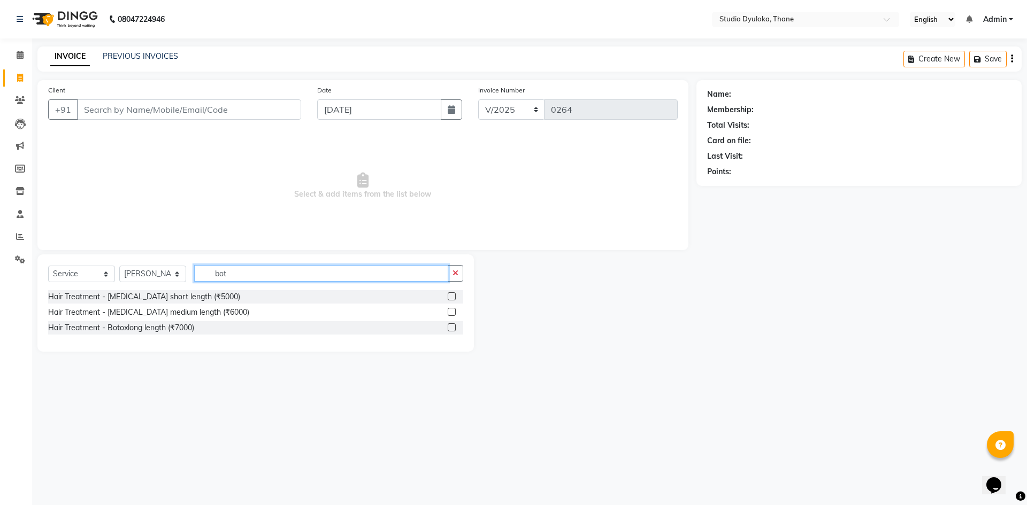
type input "bot"
click at [449, 310] on label at bounding box center [451, 312] width 8 height 8
click at [449, 310] on input "checkbox" at bounding box center [450, 312] width 7 height 7
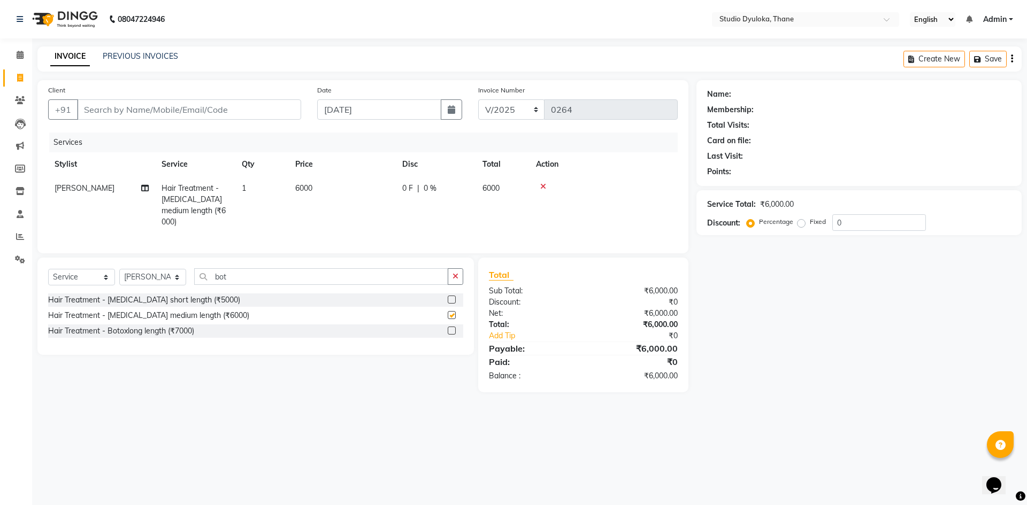
checkbox input "false"
click at [848, 217] on input "0" at bounding box center [879, 222] width 94 height 17
click at [873, 220] on input "10" at bounding box center [879, 222] width 94 height 17
type input "10"
click at [166, 114] on input "Client" at bounding box center [189, 109] width 224 height 20
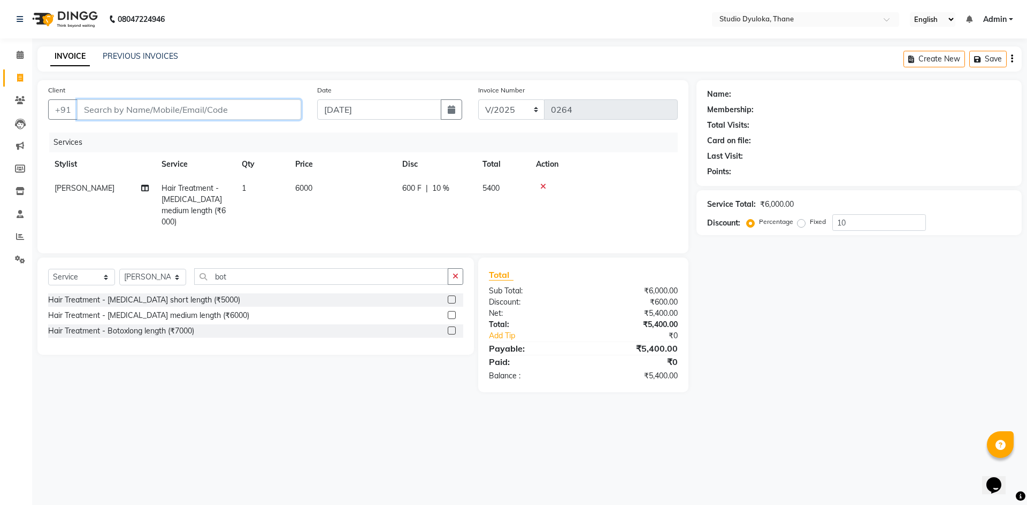
type input "s"
type input "0"
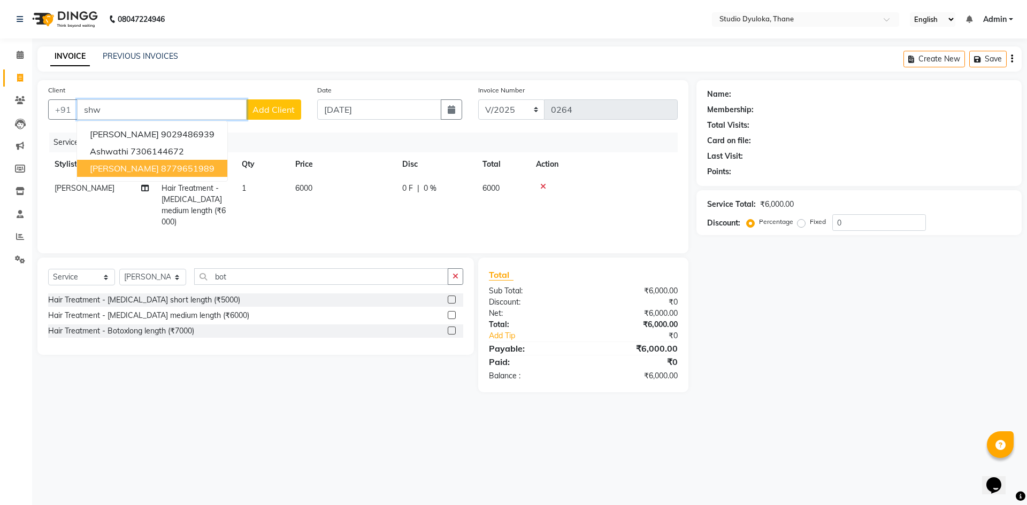
click at [104, 164] on span "[PERSON_NAME]" at bounding box center [124, 168] width 69 height 11
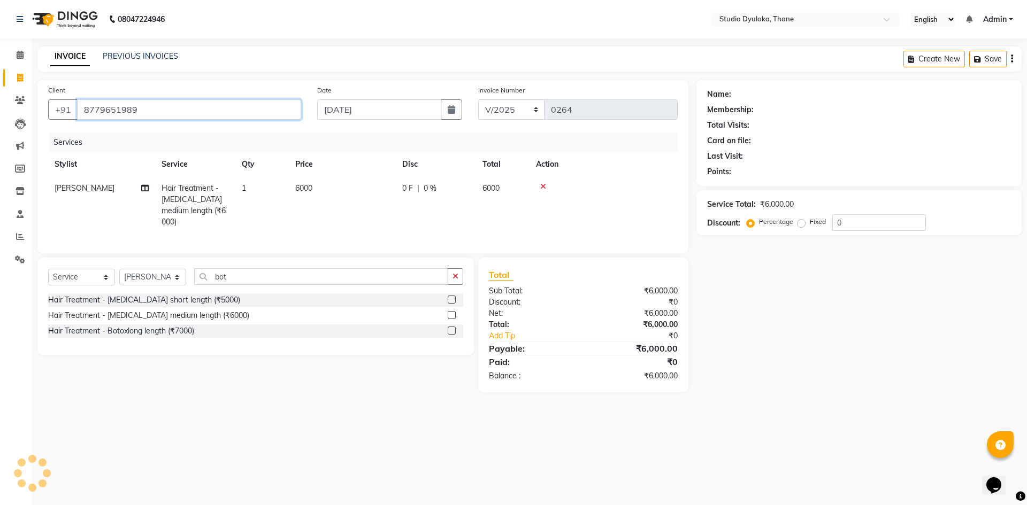
type input "8779651989"
type input "10"
select select "1: Object"
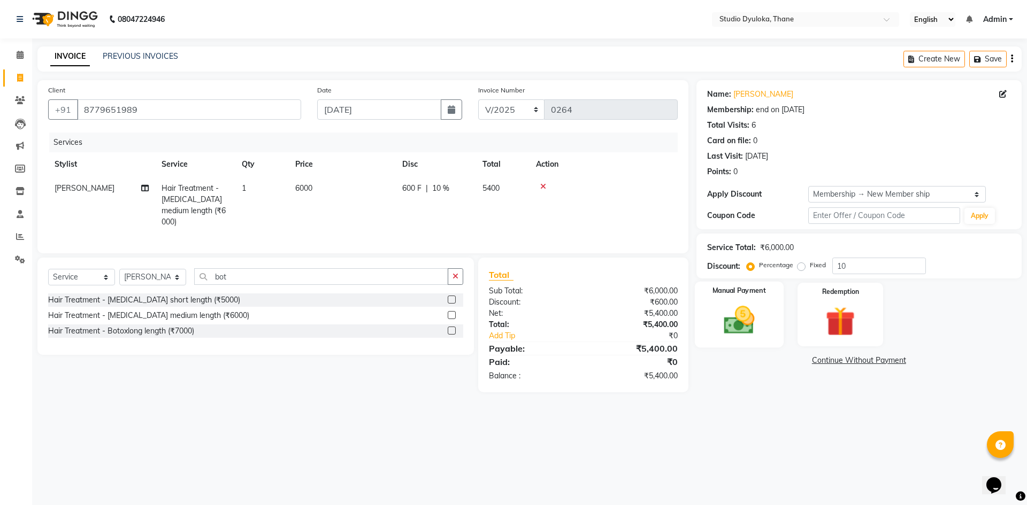
click at [760, 321] on img at bounding box center [739, 320] width 50 height 35
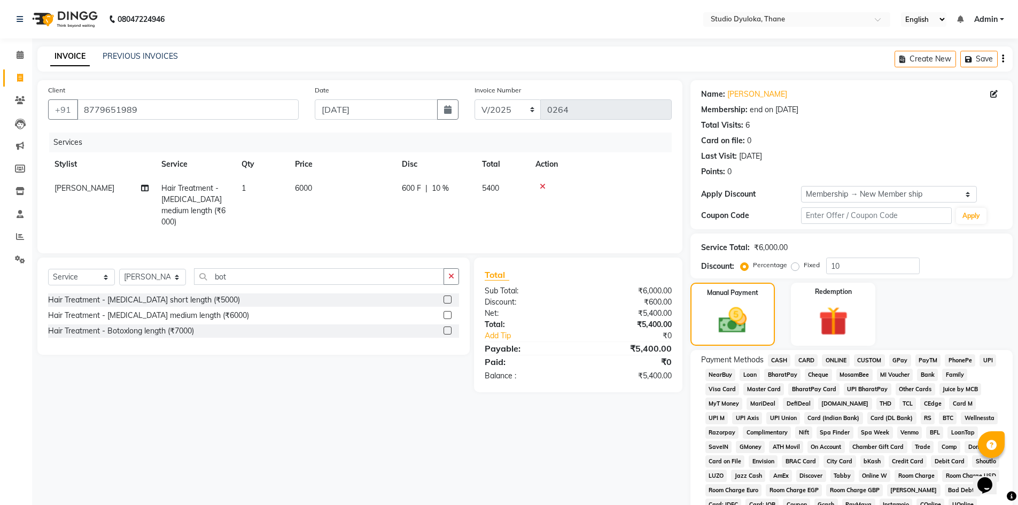
click at [846, 358] on span "ONLINE" at bounding box center [836, 360] width 28 height 12
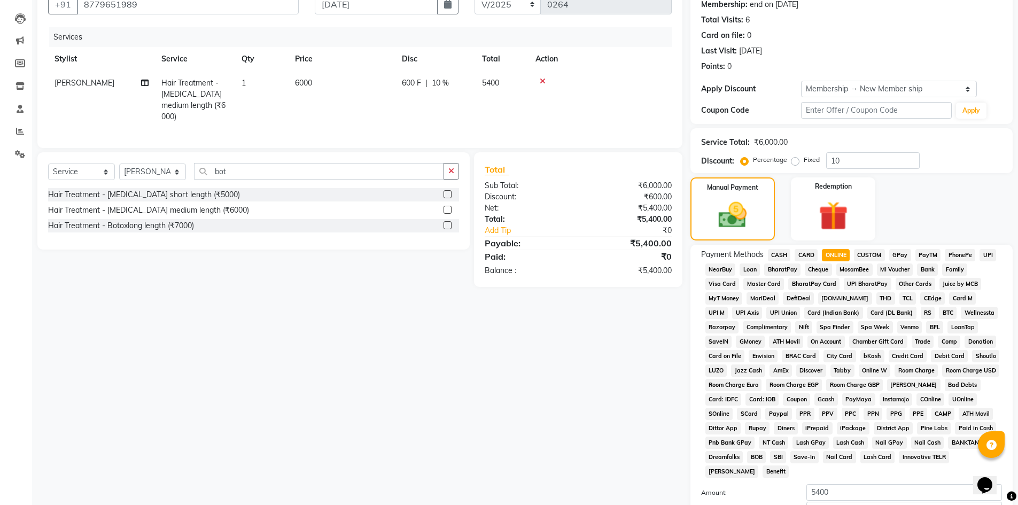
scroll to position [220, 0]
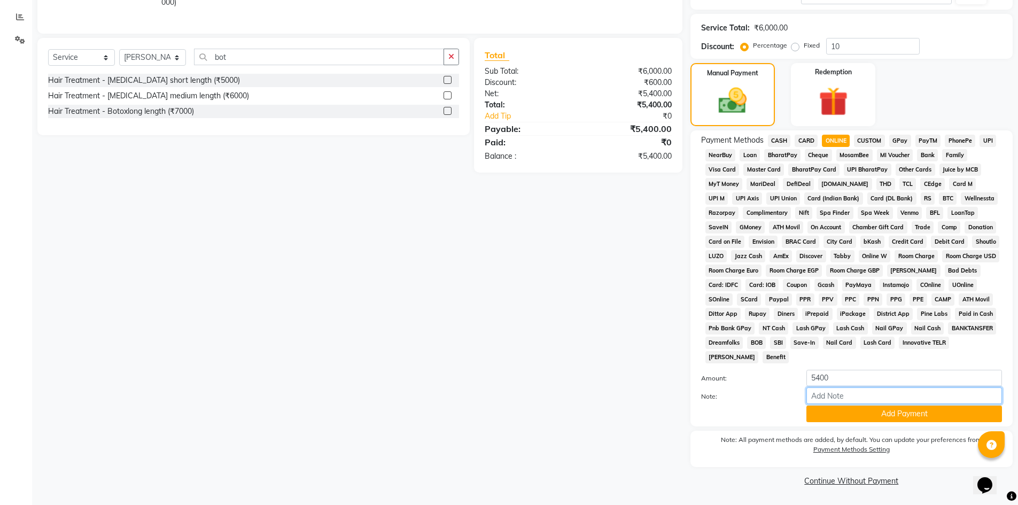
click at [917, 389] on input "Note:" at bounding box center [905, 396] width 196 height 17
type input "gpay"
click at [878, 414] on button "Add Payment" at bounding box center [905, 414] width 196 height 17
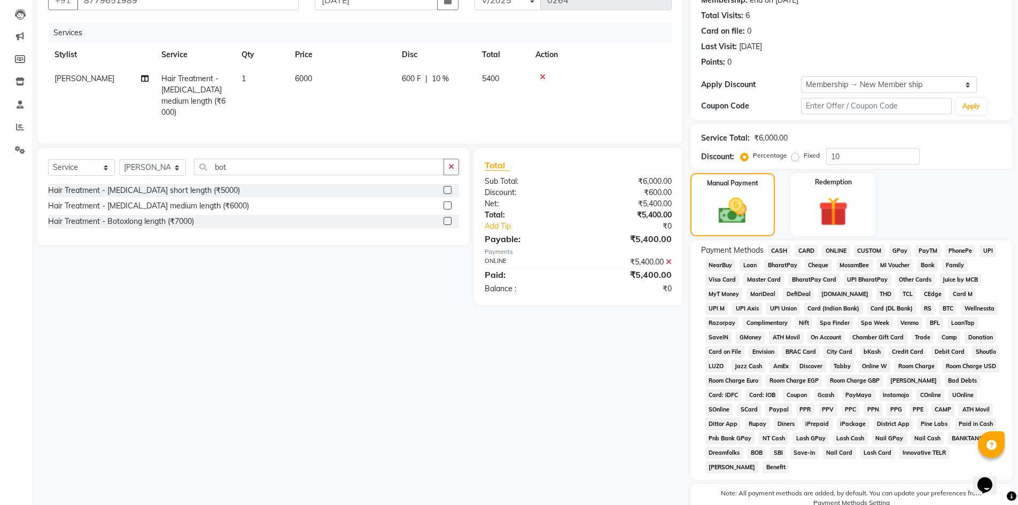
scroll to position [223, 0]
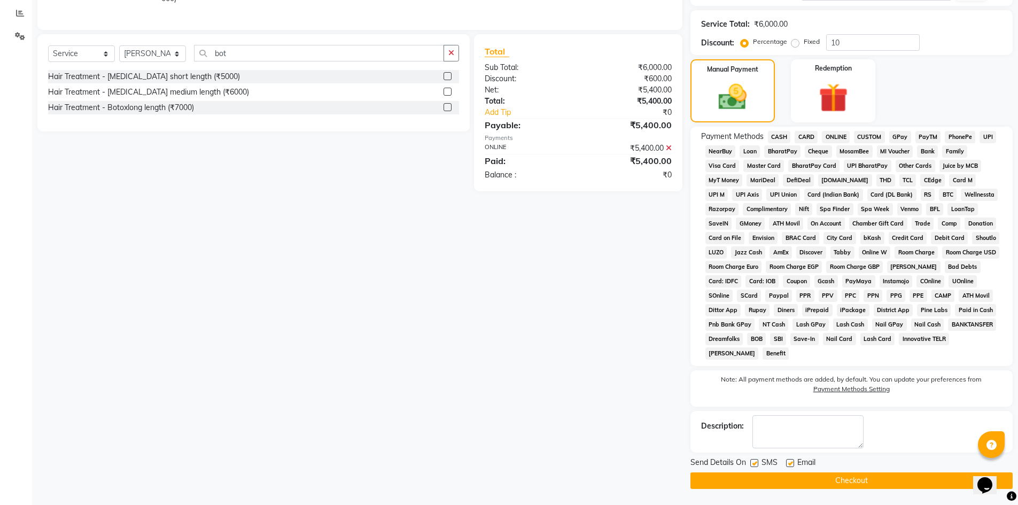
click at [824, 479] on button "Checkout" at bounding box center [852, 481] width 322 height 17
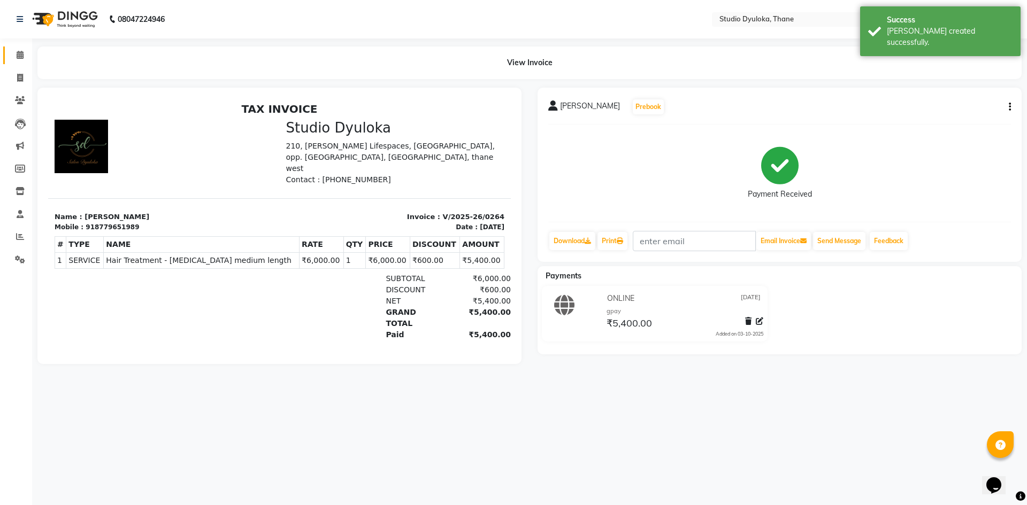
click at [10, 55] on link "Calendar" at bounding box center [16, 56] width 26 height 18
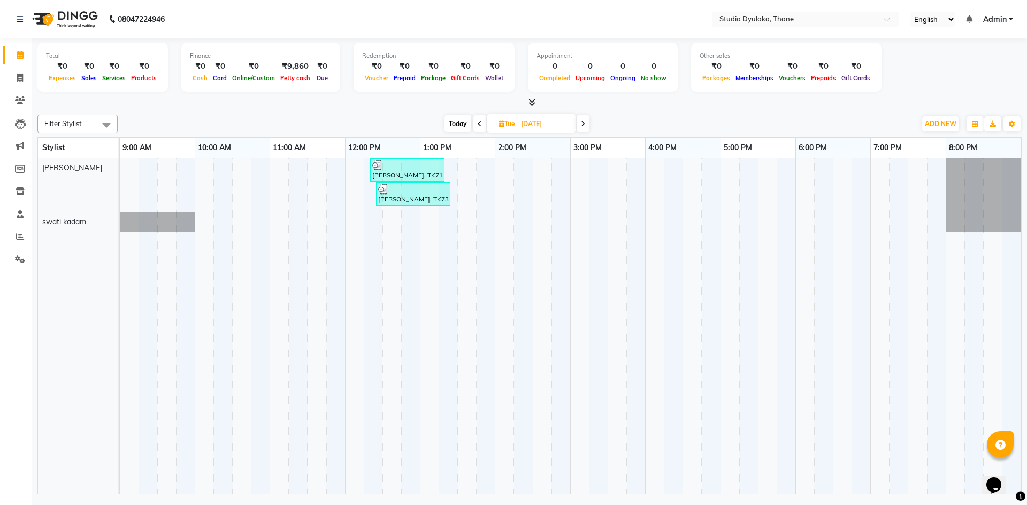
click at [577, 124] on span at bounding box center [582, 123] width 13 height 17
type input "[DATE]"
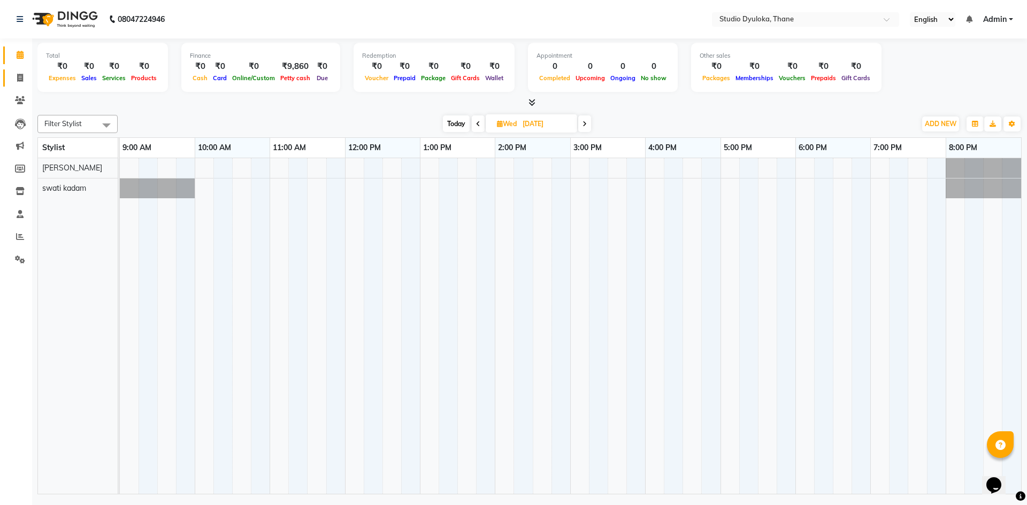
click at [16, 86] on link "Invoice" at bounding box center [16, 79] width 26 height 18
select select "service"
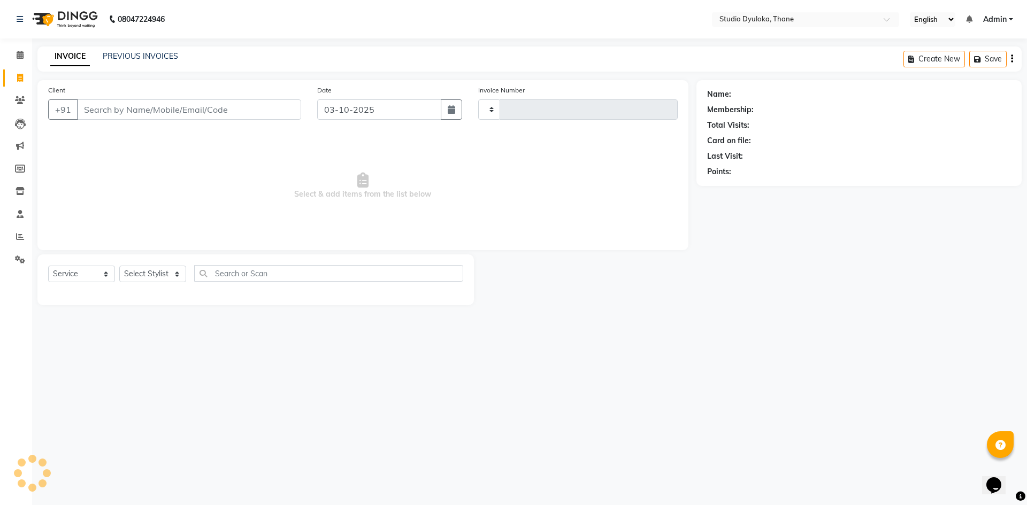
type input "0265"
select select "6575"
click at [112, 113] on input "Client" at bounding box center [189, 109] width 224 height 20
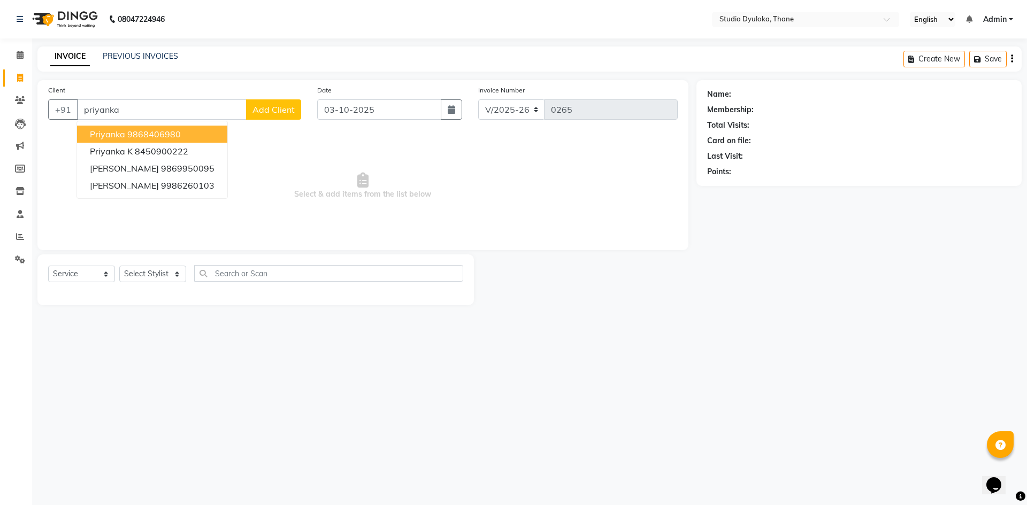
click at [169, 138] on ngb-highlight "9868406980" at bounding box center [153, 134] width 53 height 11
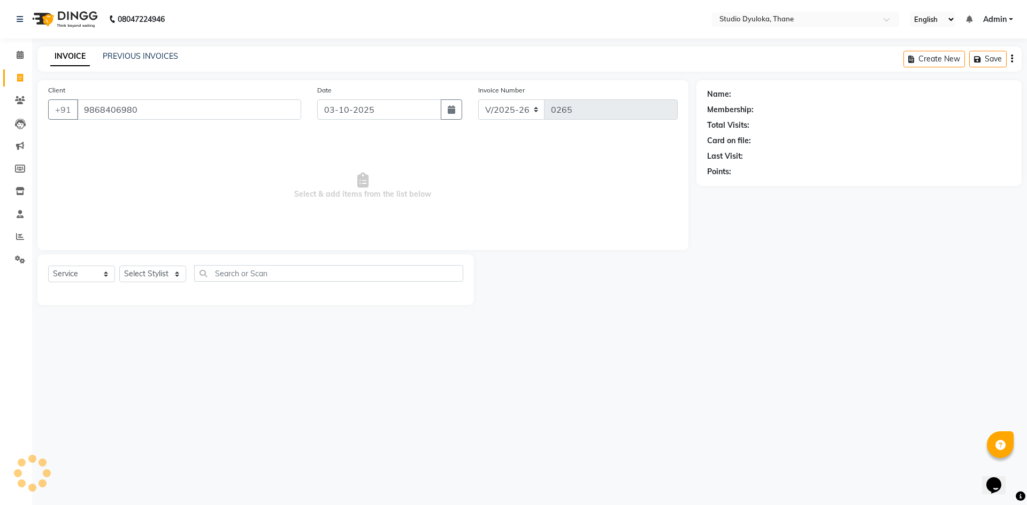
type input "9868406980"
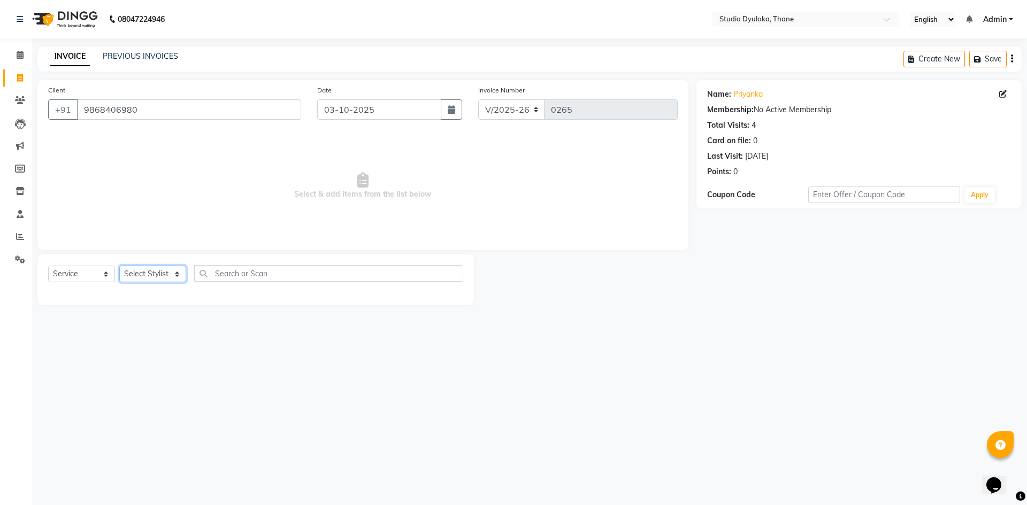
click at [138, 275] on select "Select Stylist [PERSON_NAME] [PERSON_NAME]" at bounding box center [152, 274] width 67 height 17
select select "72122"
click at [119, 266] on select "Select Stylist [PERSON_NAME] [PERSON_NAME]" at bounding box center [152, 274] width 67 height 17
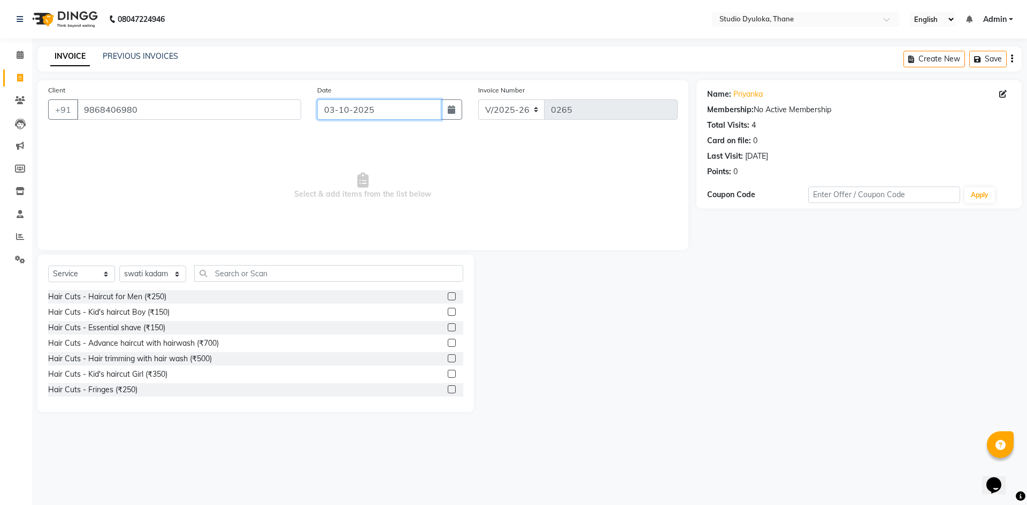
click at [367, 114] on input "03-10-2025" at bounding box center [379, 109] width 125 height 20
select select "10"
select select "2025"
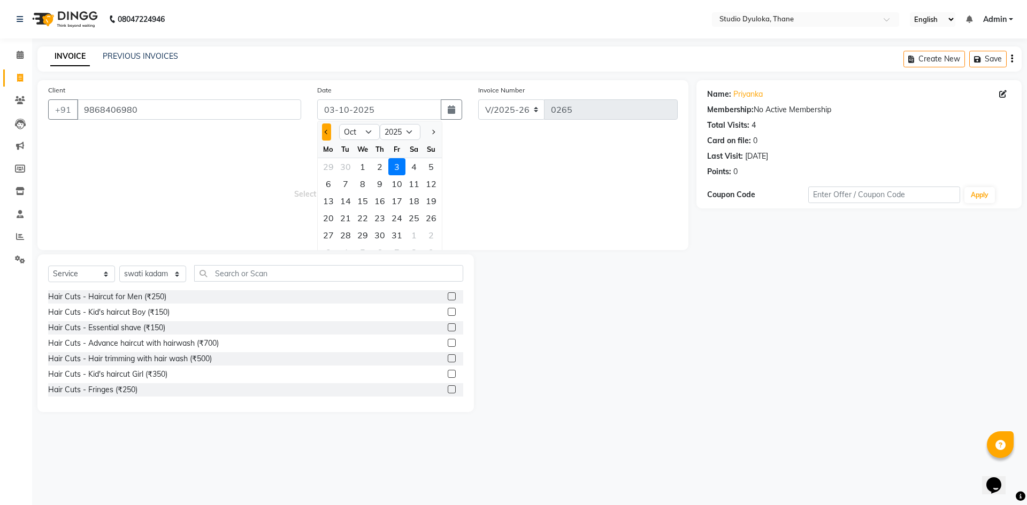
click at [322, 136] on button "Previous month" at bounding box center [326, 132] width 9 height 17
select select "9"
drag, startPoint x: 366, startPoint y: 172, endPoint x: 318, endPoint y: 219, distance: 67.7
click at [366, 172] on div "3" at bounding box center [362, 166] width 17 height 17
type input "[DATE]"
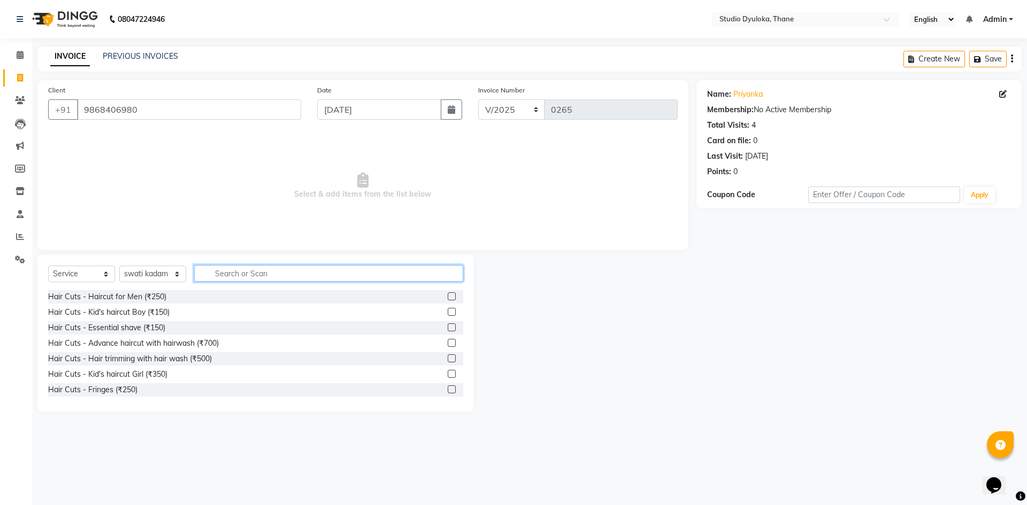
click at [295, 273] on input "text" at bounding box center [328, 273] width 269 height 17
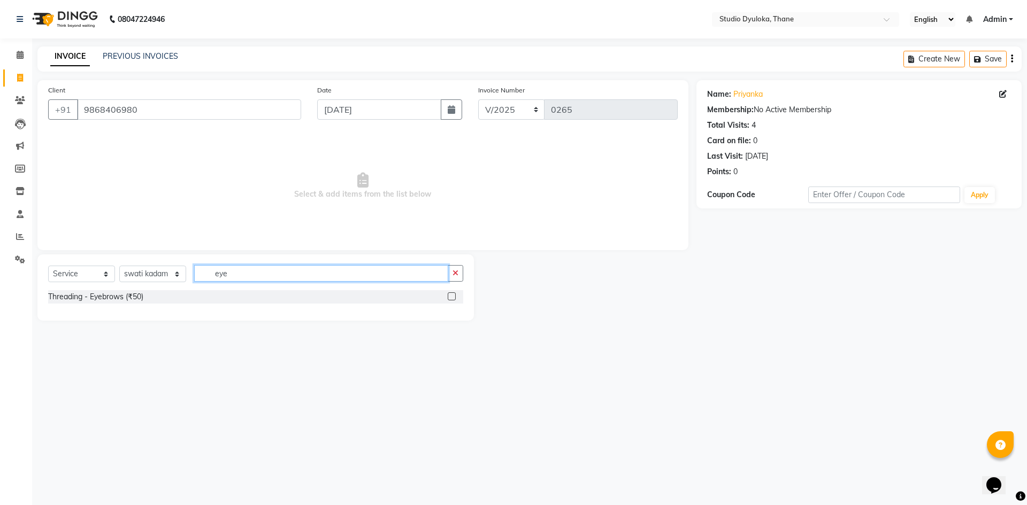
type input "eye"
drag, startPoint x: 454, startPoint y: 297, endPoint x: 375, endPoint y: 297, distance: 79.1
click at [453, 297] on label at bounding box center [451, 296] width 8 height 8
click at [453, 297] on input "checkbox" at bounding box center [450, 297] width 7 height 7
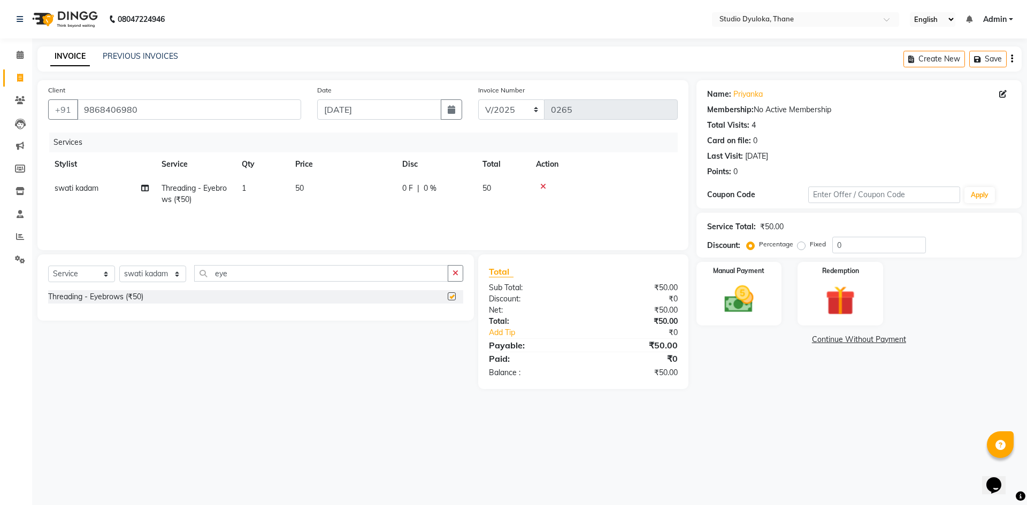
checkbox input "false"
click at [360, 274] on input "eye" at bounding box center [321, 273] width 254 height 17
type input "e"
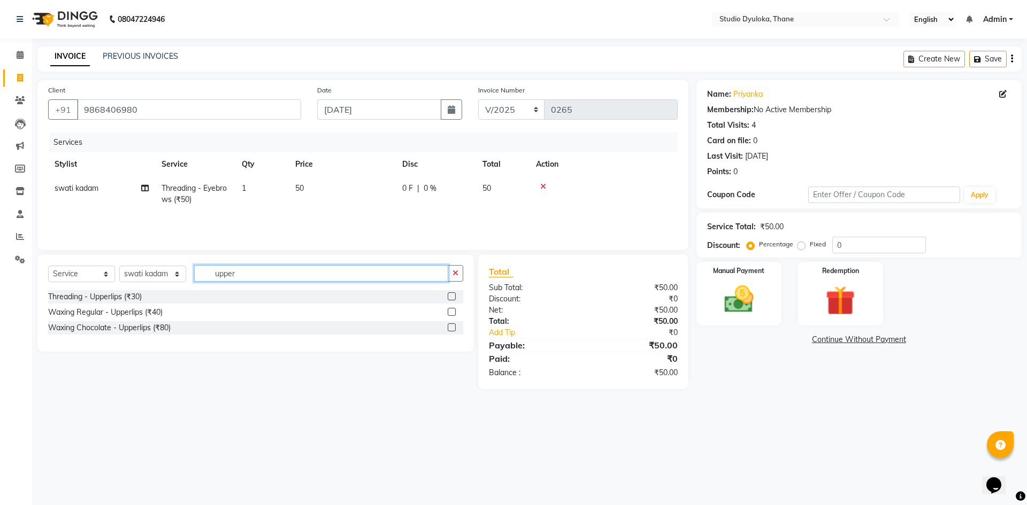
type input "upper"
click at [453, 292] on label at bounding box center [451, 296] width 8 height 8
click at [453, 294] on input "checkbox" at bounding box center [450, 297] width 7 height 7
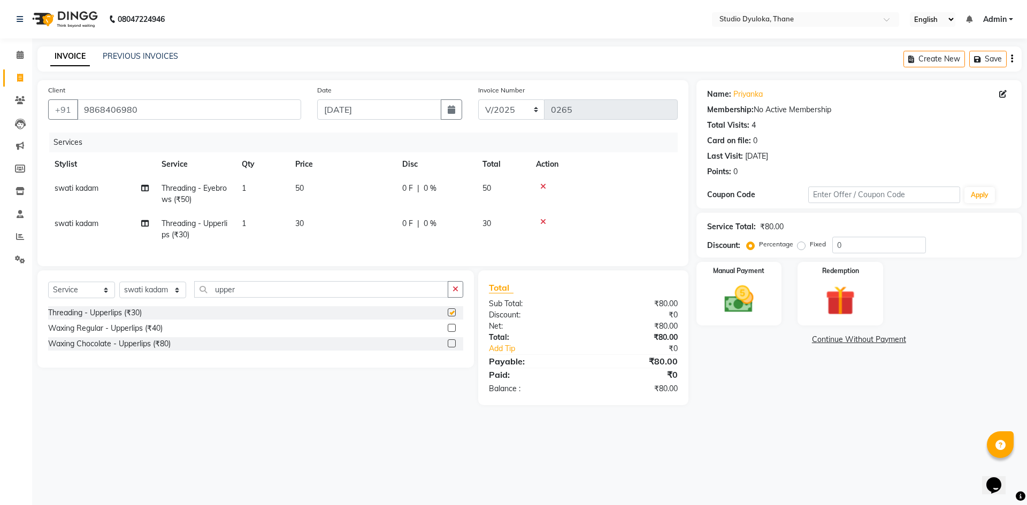
checkbox input "false"
click at [349, 298] on input "upper" at bounding box center [321, 289] width 254 height 17
type input "u"
type input "under"
click at [452, 332] on label at bounding box center [451, 328] width 8 height 8
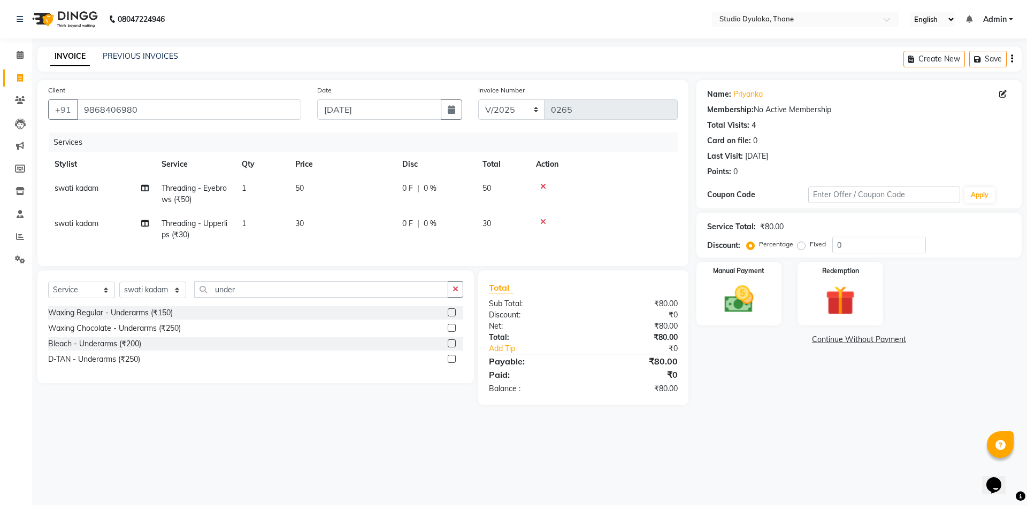
click at [452, 332] on input "checkbox" at bounding box center [450, 328] width 7 height 7
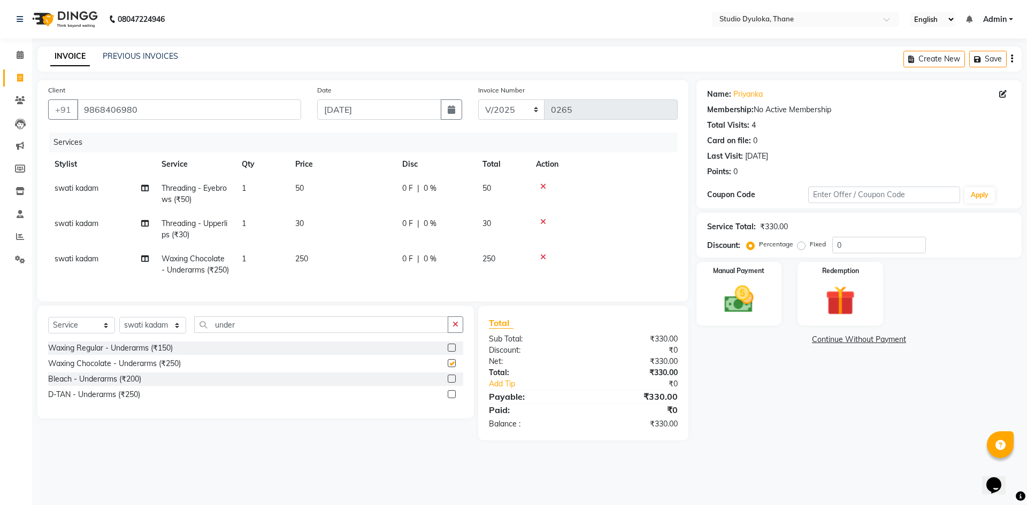
checkbox input "false"
click at [849, 243] on input "0" at bounding box center [879, 245] width 94 height 17
type input "10"
click at [809, 428] on div "Name: Priyanka Membership: No Active Membership Total Visits: 4 Card on file: 0…" at bounding box center [862, 260] width 333 height 360
drag, startPoint x: 719, startPoint y: 285, endPoint x: 732, endPoint y: 287, distance: 13.0
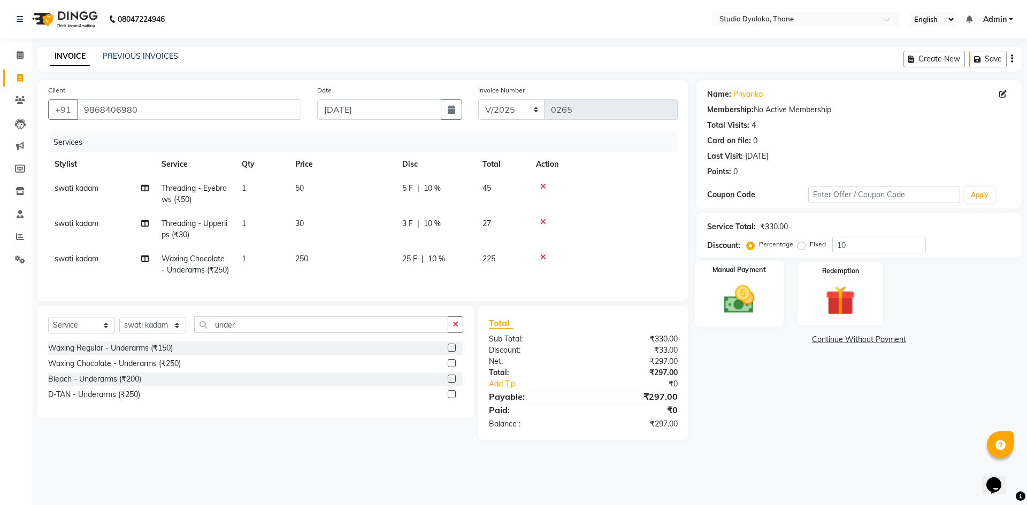
click at [719, 285] on img at bounding box center [739, 299] width 50 height 35
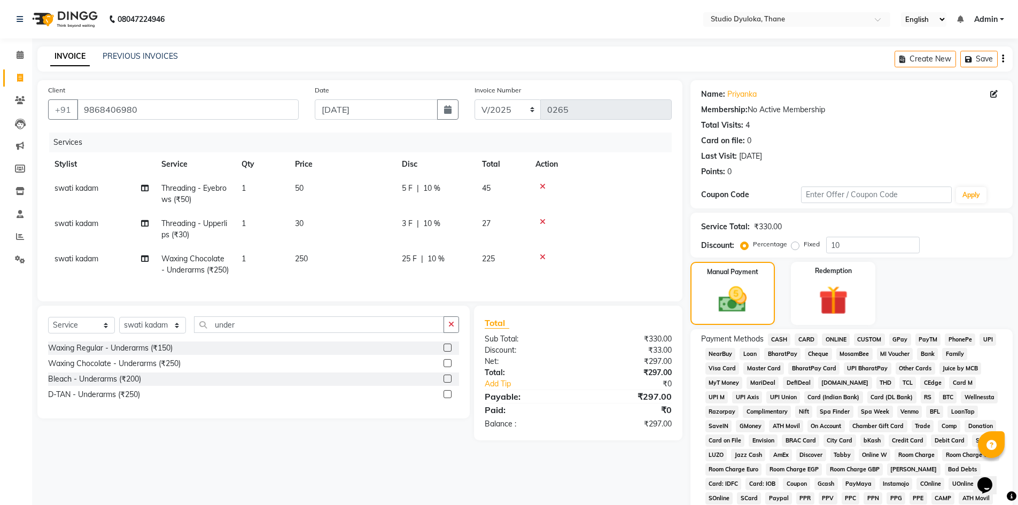
click at [836, 342] on span "ONLINE" at bounding box center [836, 340] width 28 height 12
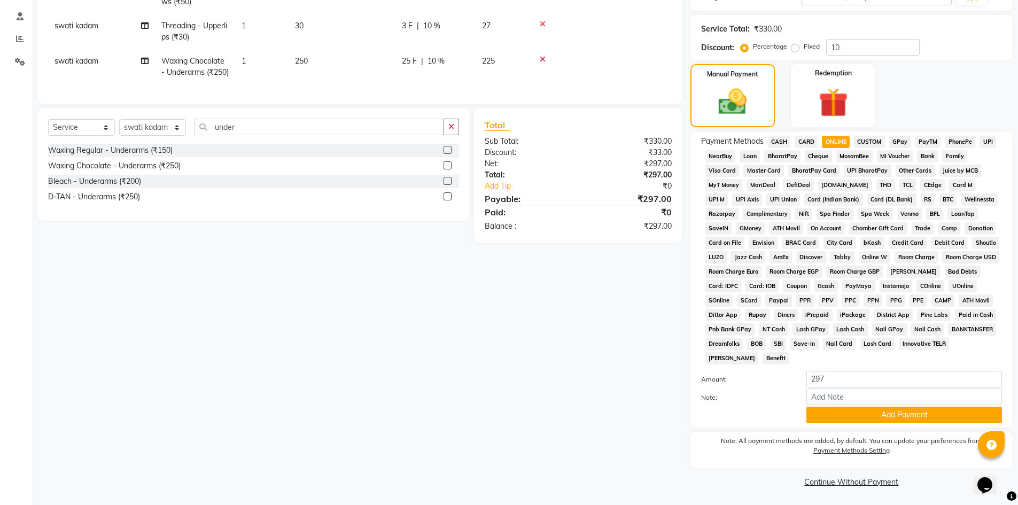
scroll to position [199, 0]
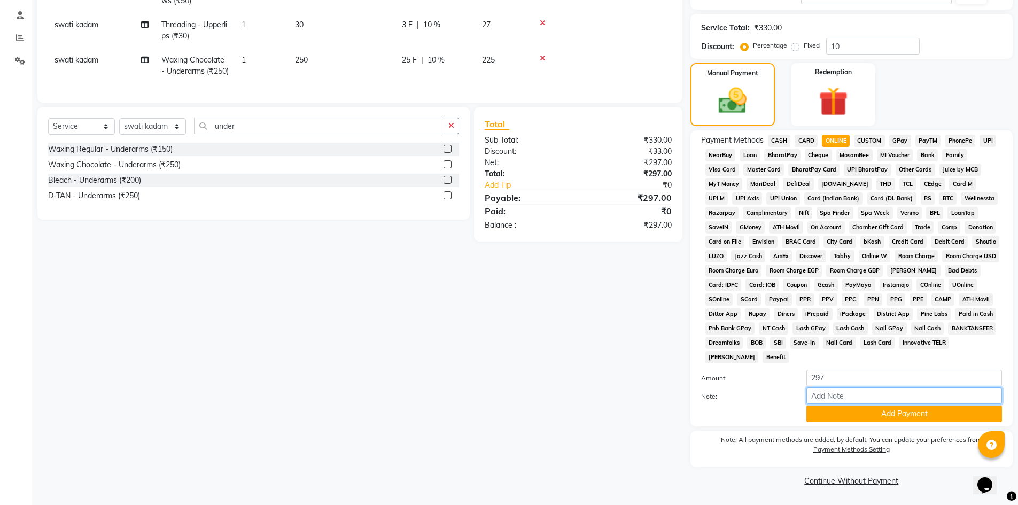
drag, startPoint x: 864, startPoint y: 397, endPoint x: 869, endPoint y: 403, distance: 8.0
click at [864, 397] on input "Note:" at bounding box center [905, 396] width 196 height 17
type input "gpay"
click at [830, 416] on button "Add Payment" at bounding box center [905, 414] width 196 height 17
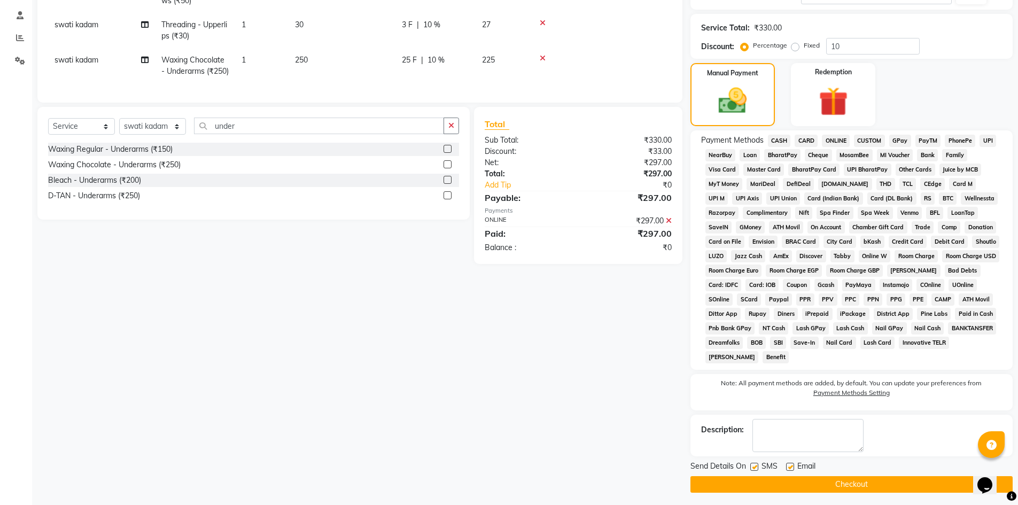
click at [839, 486] on button "Checkout" at bounding box center [852, 484] width 322 height 17
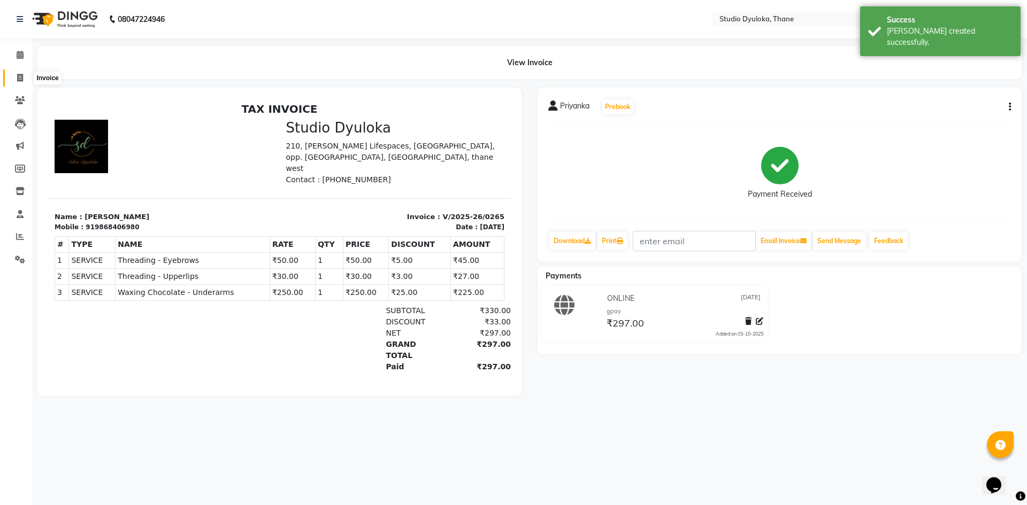
click at [21, 75] on icon at bounding box center [20, 78] width 6 height 8
select select "6575"
select select "service"
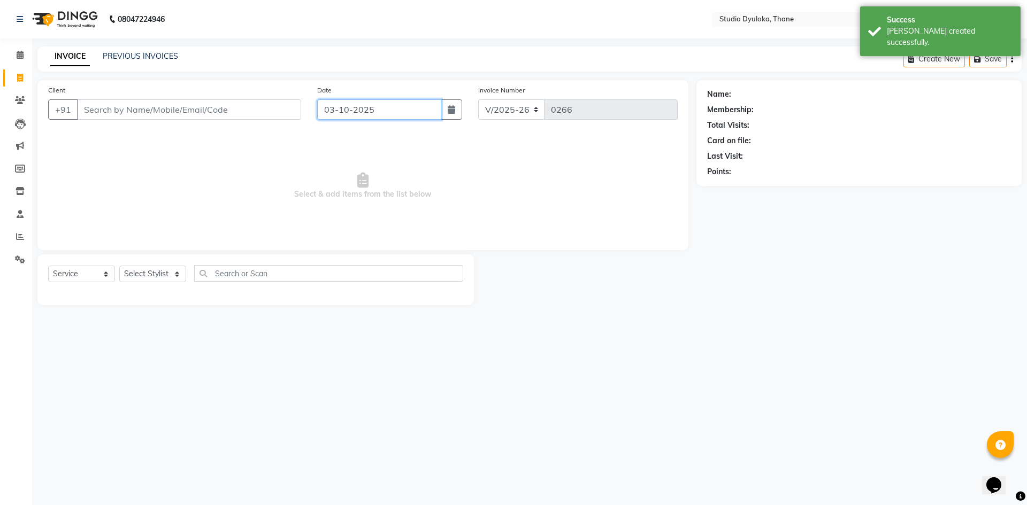
click at [432, 110] on input "03-10-2025" at bounding box center [379, 109] width 125 height 20
select select "10"
select select "2025"
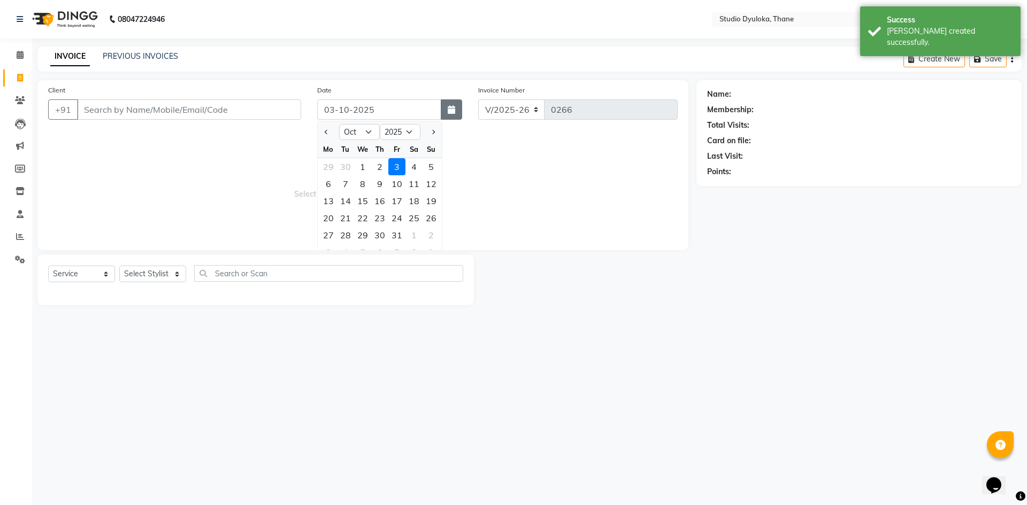
click at [449, 110] on icon "button" at bounding box center [450, 109] width 7 height 9
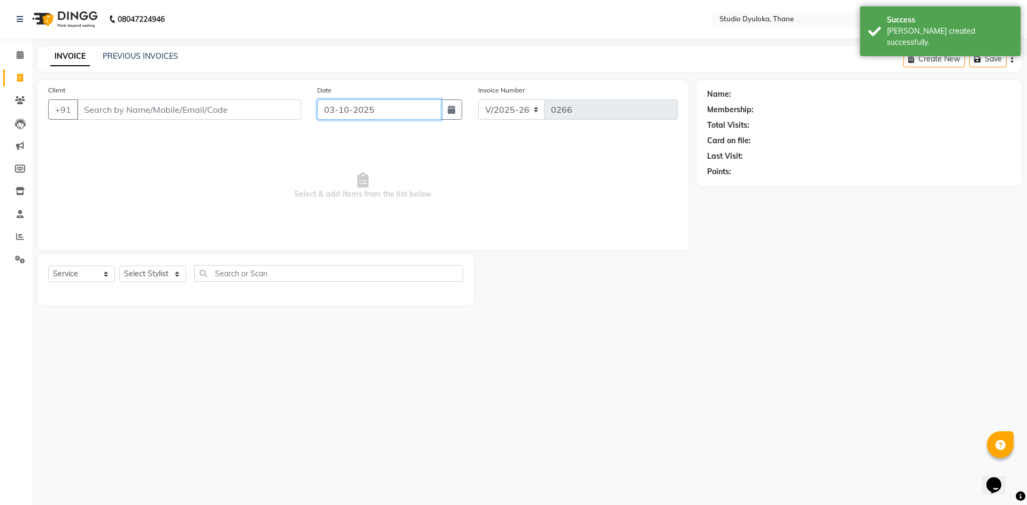
click at [379, 119] on input "03-10-2025" at bounding box center [379, 109] width 125 height 20
select select "10"
select select "2025"
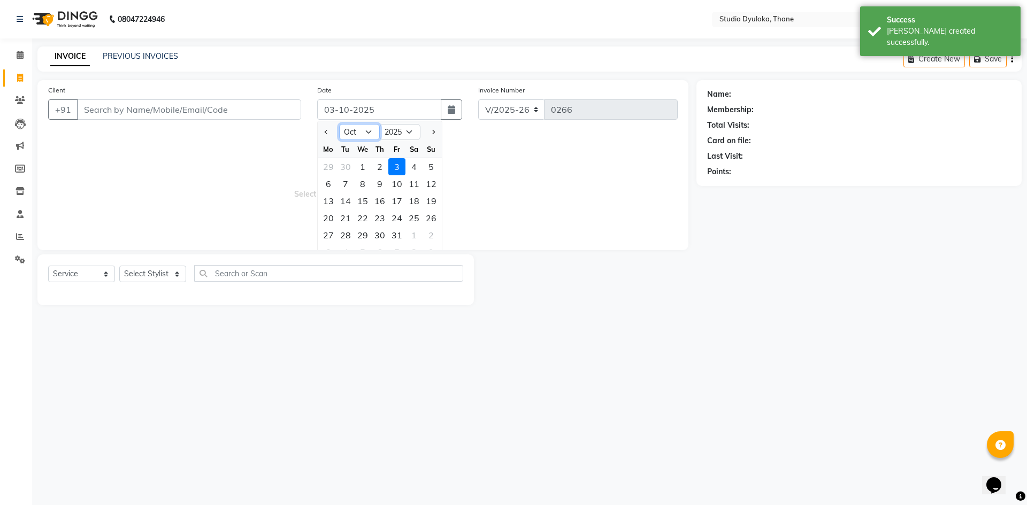
click at [352, 135] on select "Jan Feb Mar Apr May Jun [DATE] Aug Sep Oct Nov Dec" at bounding box center [359, 132] width 41 height 16
select select "9"
click at [339, 124] on select "Jan Feb Mar Apr May Jun [DATE] Aug Sep Oct Nov Dec" at bounding box center [359, 132] width 41 height 16
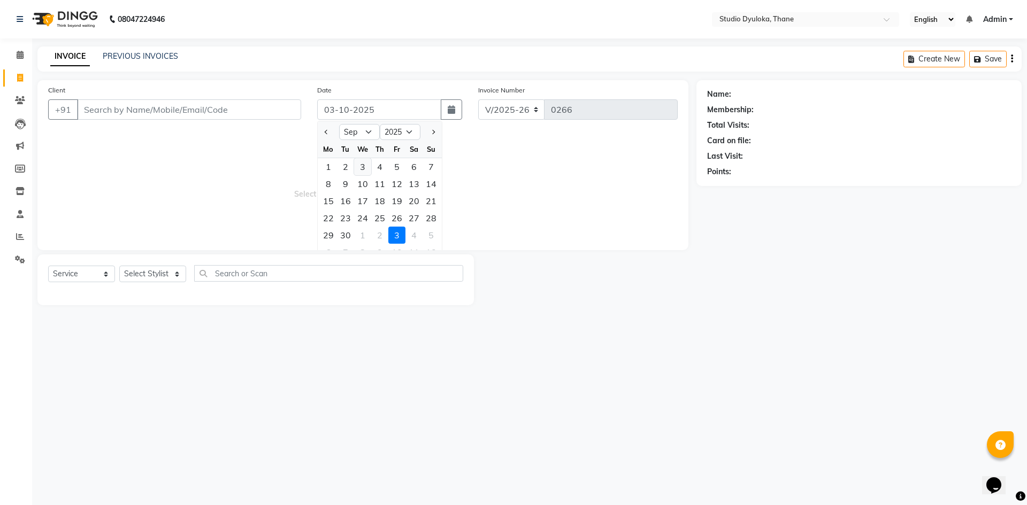
click at [365, 168] on div "3" at bounding box center [362, 166] width 17 height 17
type input "[DATE]"
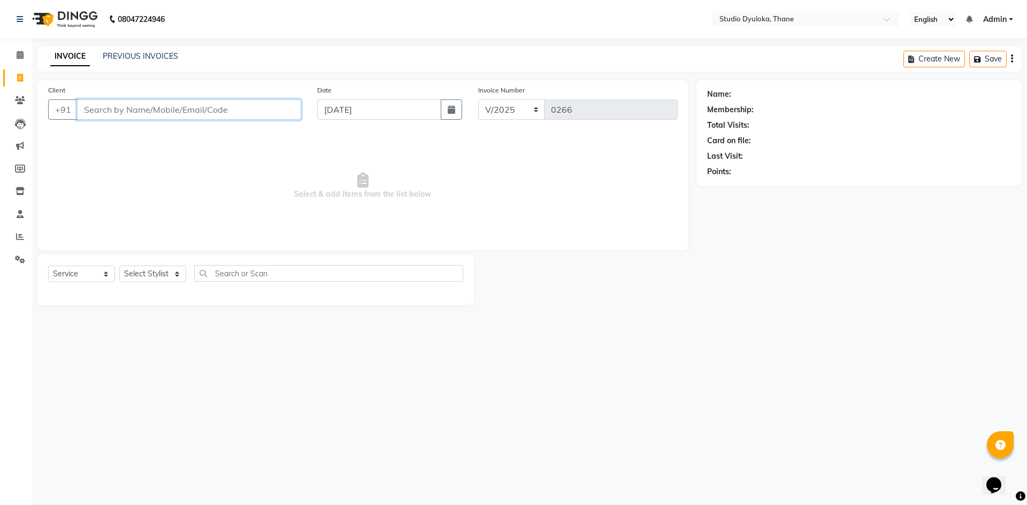
click at [199, 114] on input "Client" at bounding box center [189, 109] width 224 height 20
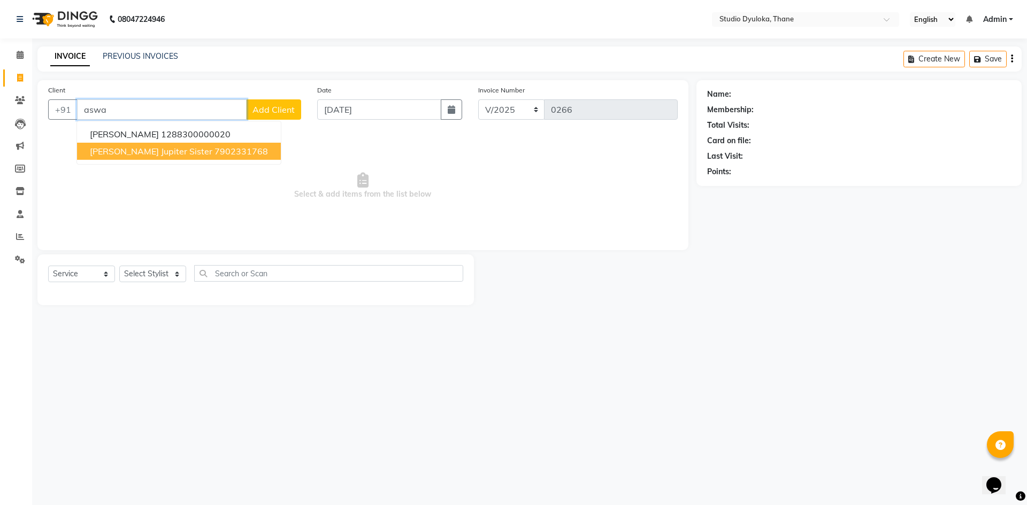
click at [214, 154] on ngb-highlight "7902331768" at bounding box center [240, 151] width 53 height 11
type input "7902331768"
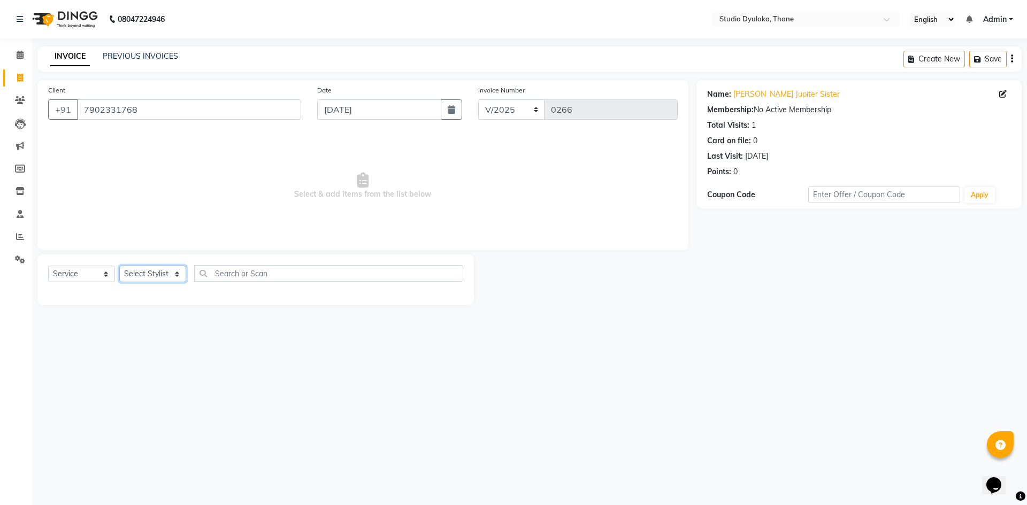
click at [136, 275] on select "Select Stylist [PERSON_NAME] [PERSON_NAME]" at bounding box center [152, 274] width 67 height 17
select select "50640"
click at [119, 266] on select "Select Stylist [PERSON_NAME] [PERSON_NAME]" at bounding box center [152, 274] width 67 height 17
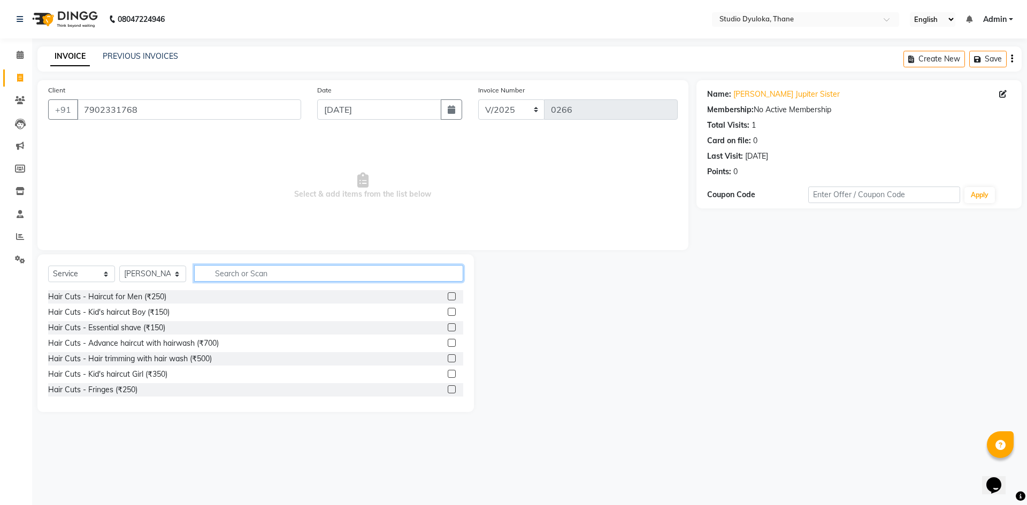
click at [237, 271] on input "text" at bounding box center [328, 273] width 269 height 17
type input "hai"
click at [447, 357] on label at bounding box center [451, 358] width 8 height 8
click at [447, 357] on input "checkbox" at bounding box center [450, 359] width 7 height 7
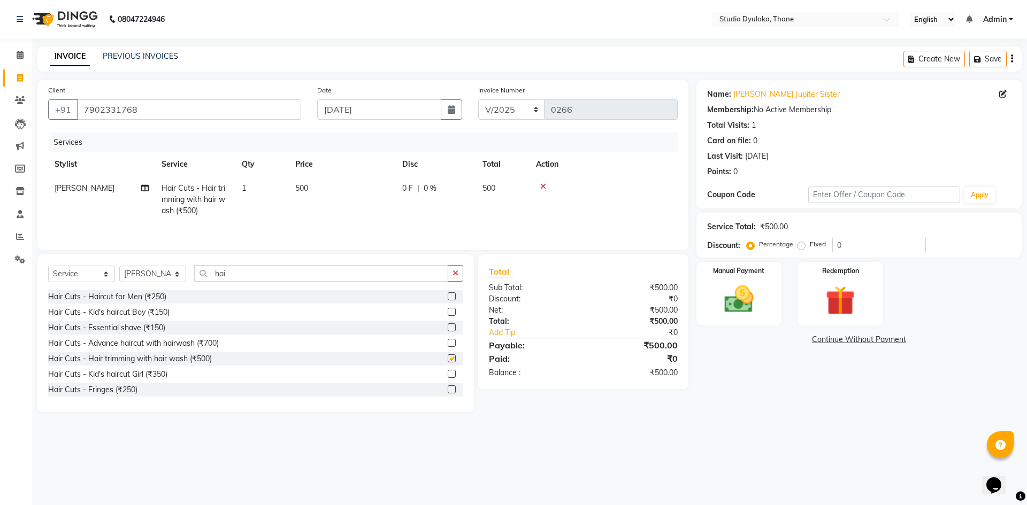
checkbox input "false"
click at [739, 279] on div "Manual Payment" at bounding box center [738, 294] width 89 height 66
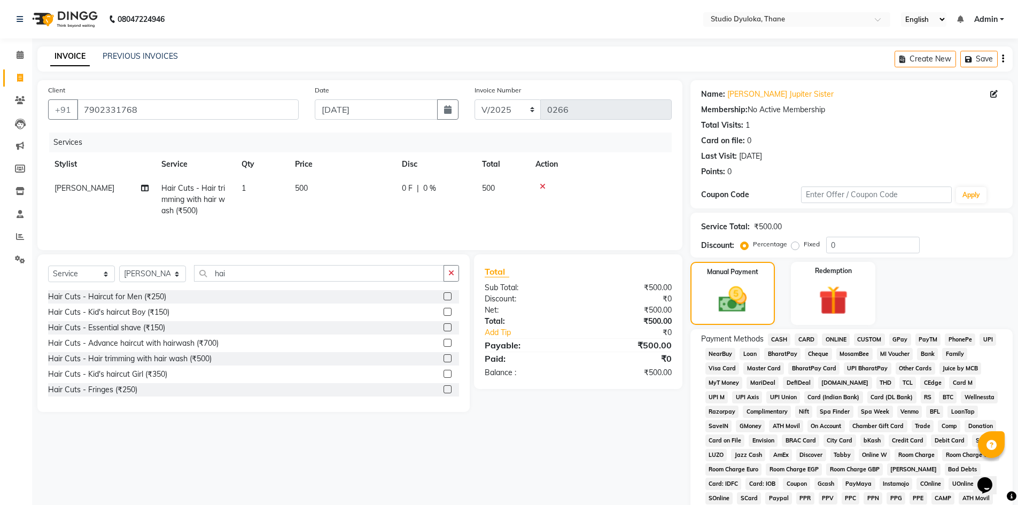
click at [840, 337] on span "ONLINE" at bounding box center [836, 340] width 28 height 12
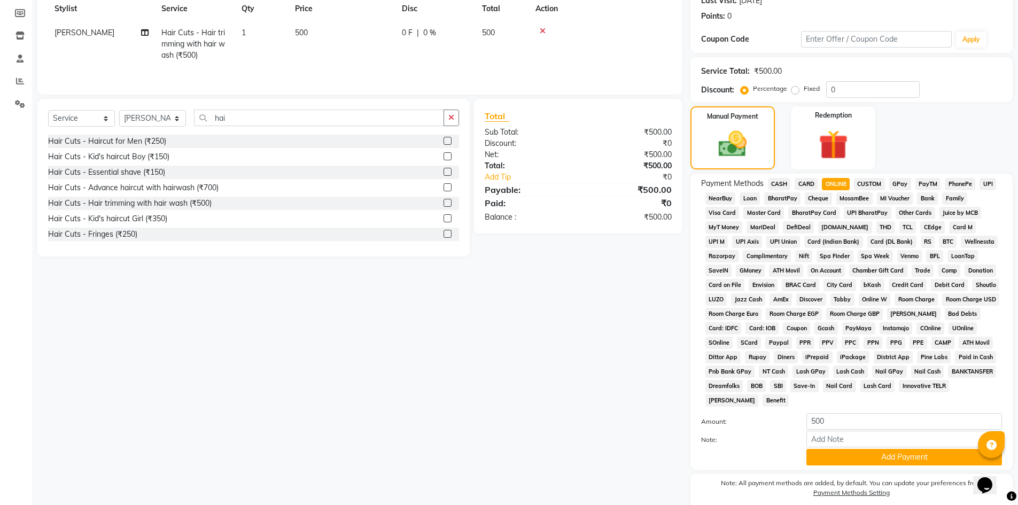
scroll to position [199, 0]
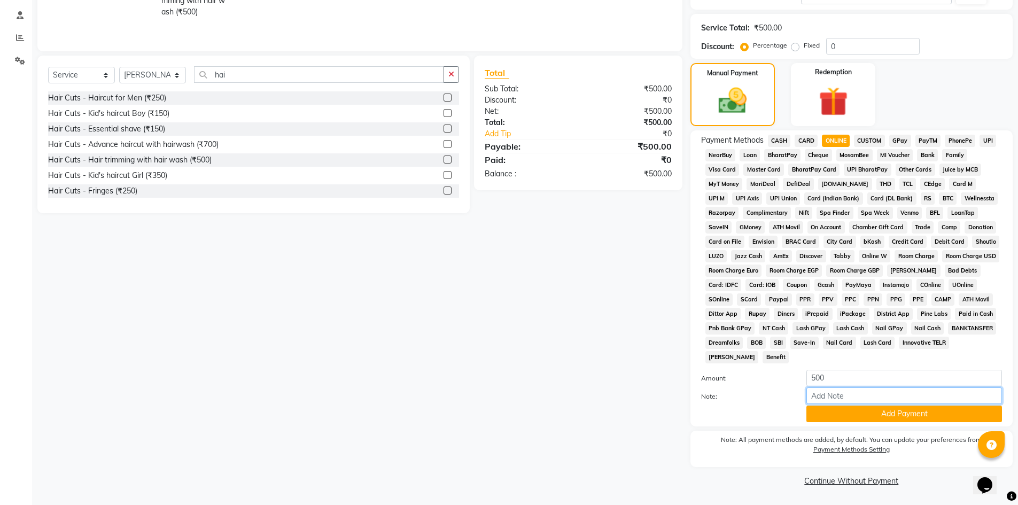
drag, startPoint x: 828, startPoint y: 395, endPoint x: 835, endPoint y: 398, distance: 7.9
click at [828, 395] on input "Note:" at bounding box center [905, 396] width 196 height 17
type input "gpay"
click at [878, 418] on button "Add Payment" at bounding box center [905, 414] width 196 height 17
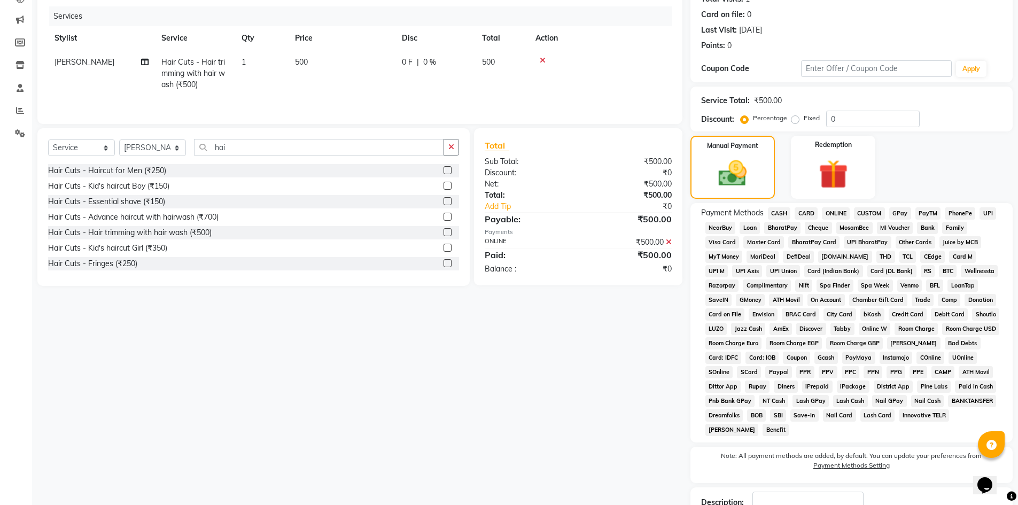
scroll to position [203, 0]
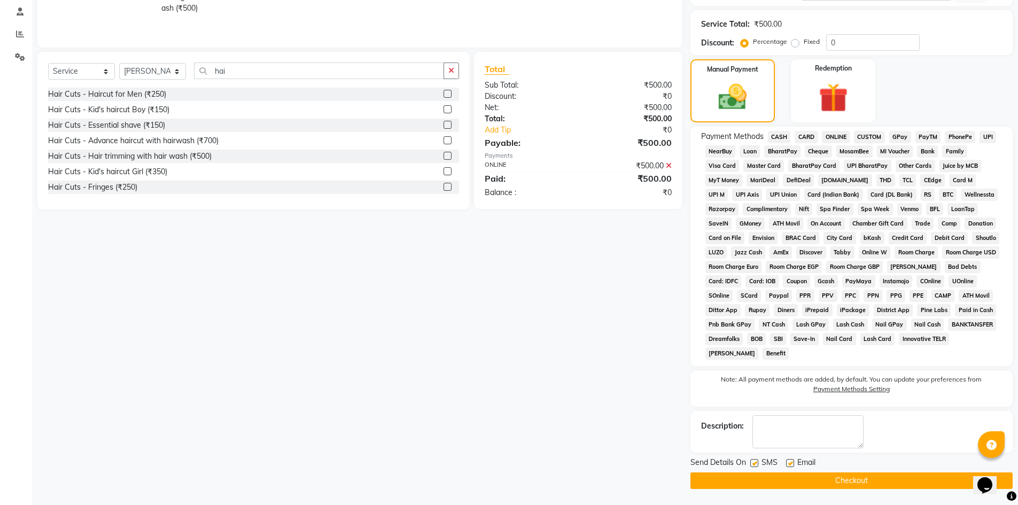
click at [846, 476] on button "Checkout" at bounding box center [852, 481] width 322 height 17
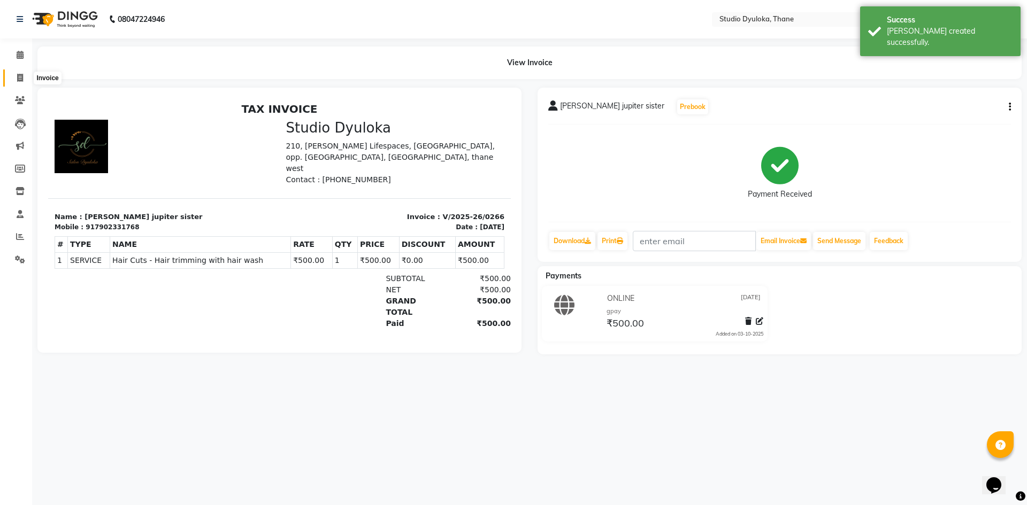
click at [14, 83] on span at bounding box center [20, 78] width 19 height 12
select select "6575"
select select "service"
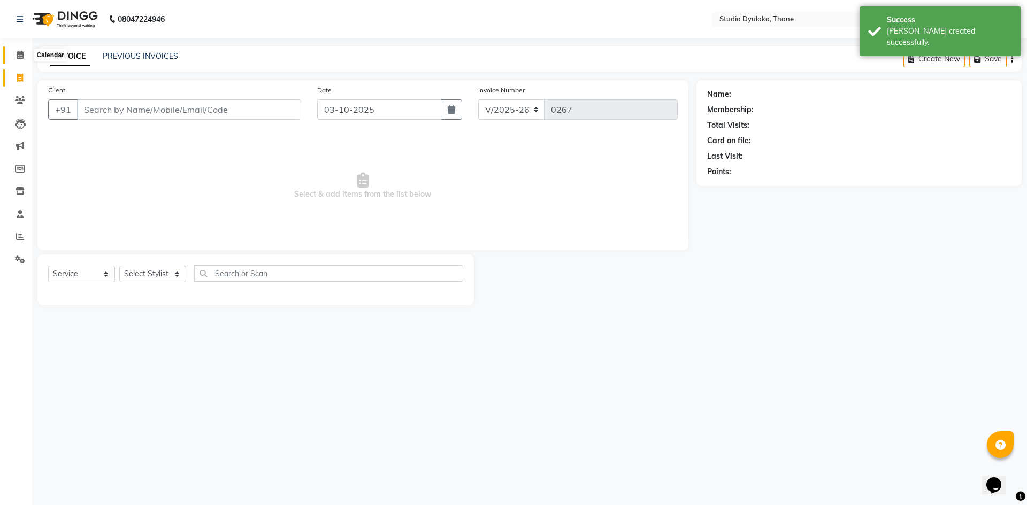
click at [22, 57] on icon at bounding box center [20, 55] width 7 height 8
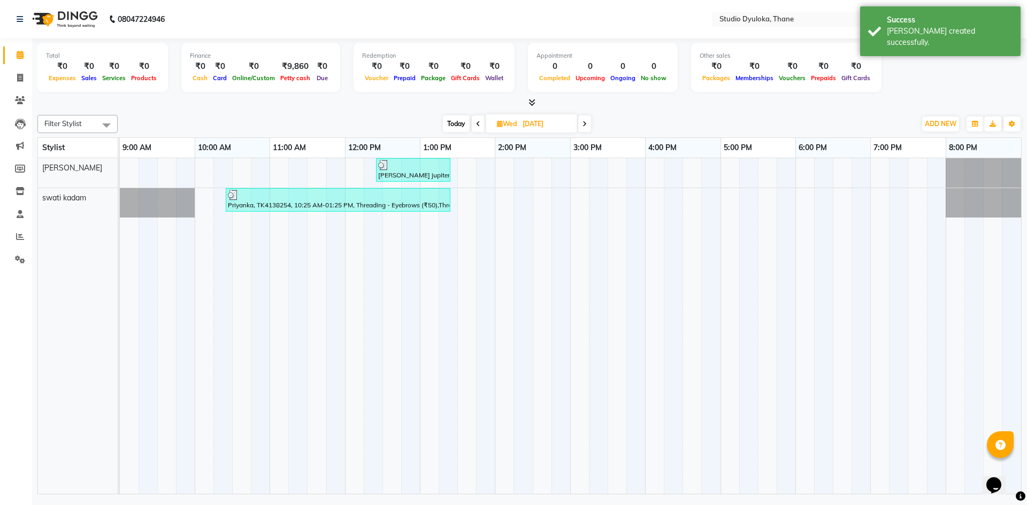
click at [590, 119] on span at bounding box center [584, 123] width 13 height 17
type input "[DATE]"
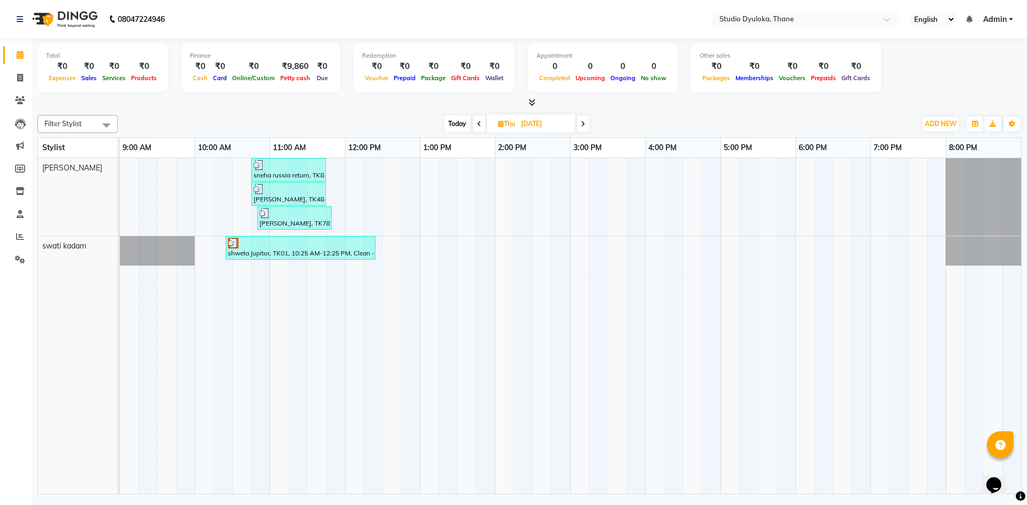
click at [275, 250] on div "shweta jupitor, TK01, 10:25 AM-12:25 PM, Clean - Ups - Anti- Tan (₹600),Hair Es…" at bounding box center [301, 248] width 148 height 20
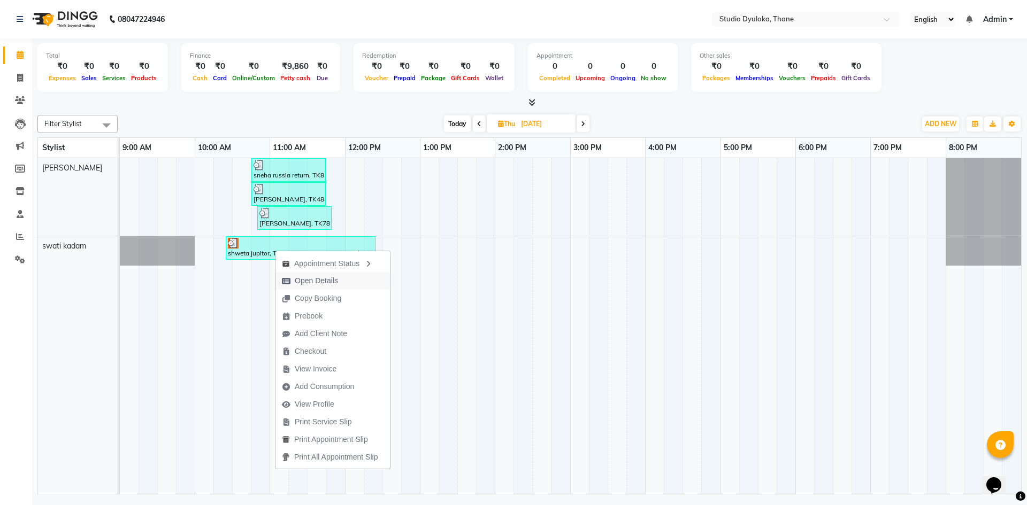
click at [289, 278] on icon "button" at bounding box center [286, 280] width 9 height 7
select select "3"
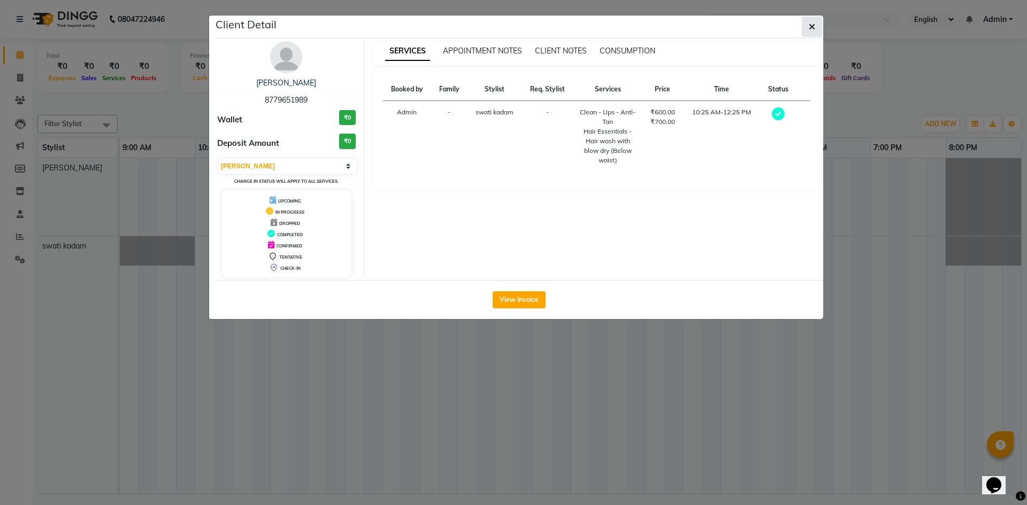
click at [805, 31] on button "button" at bounding box center [811, 27] width 20 height 20
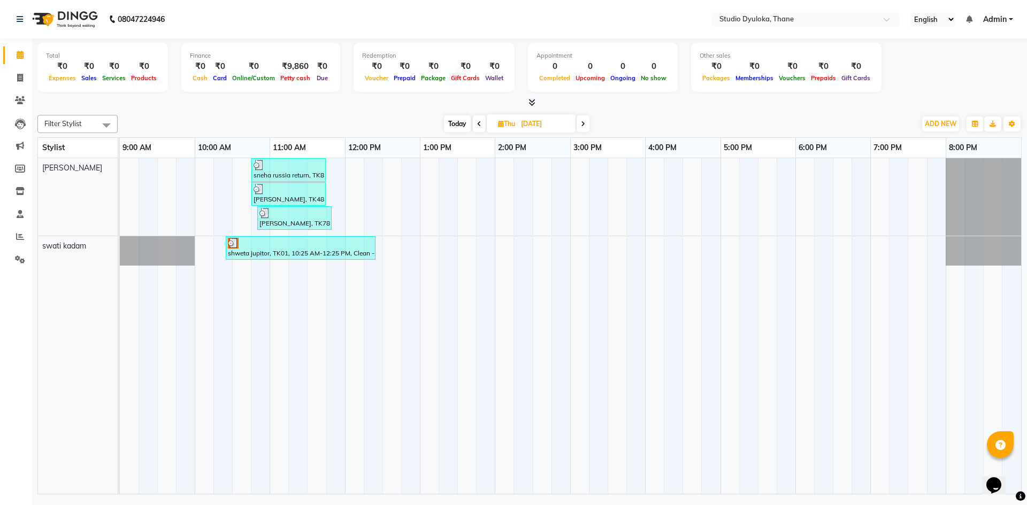
click at [333, 254] on div "shweta jupitor, TK01, 10:25 AM-12:25 PM, Clean - Ups - Anti- Tan (₹600),Hair Es…" at bounding box center [301, 248] width 148 height 20
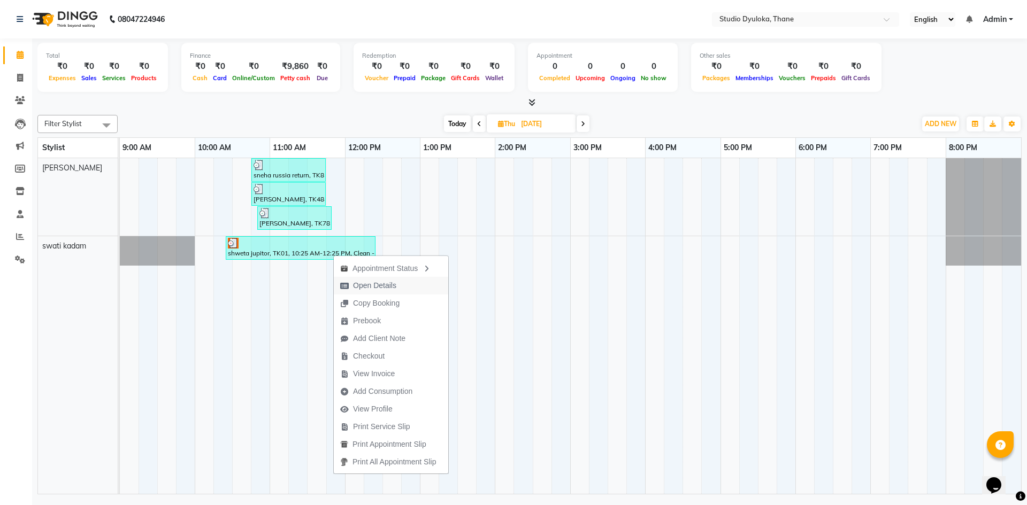
click at [402, 289] on span "Open Details" at bounding box center [368, 286] width 69 height 18
select select "3"
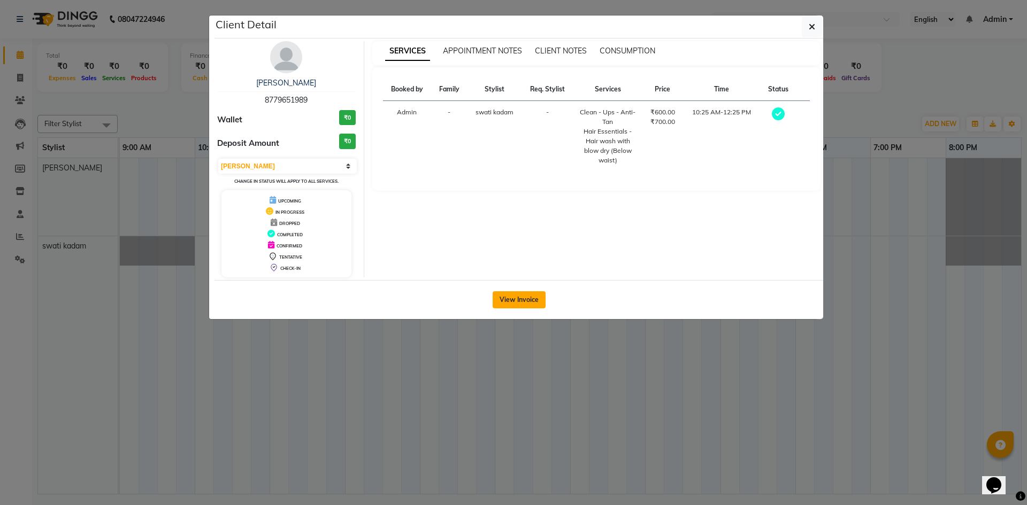
click at [508, 297] on button "View Invoice" at bounding box center [518, 299] width 53 height 17
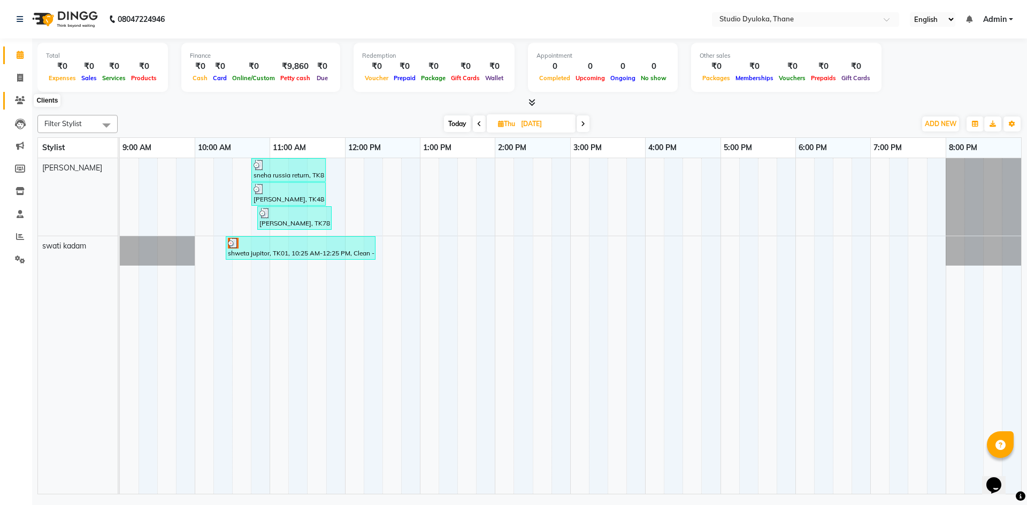
click at [26, 103] on span at bounding box center [20, 101] width 19 height 12
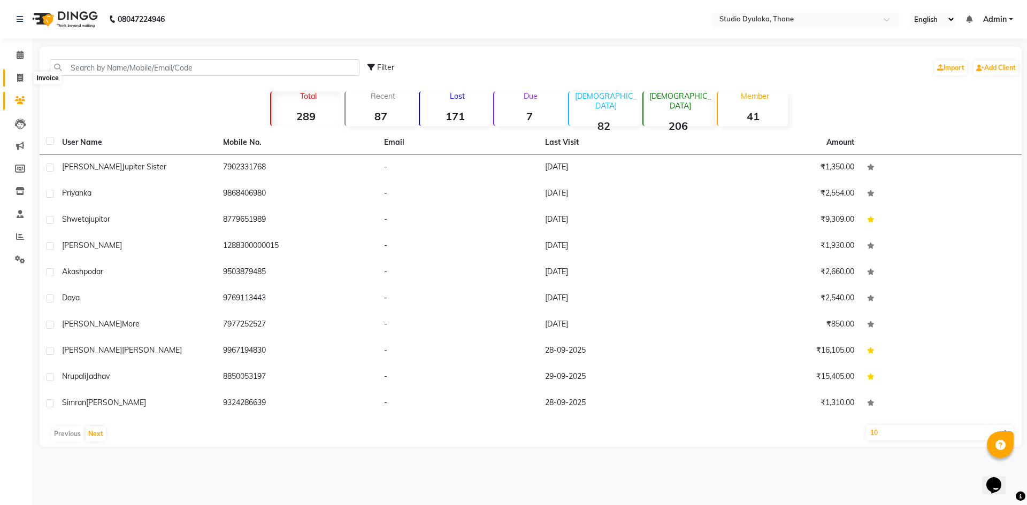
click at [24, 75] on span at bounding box center [20, 78] width 19 height 12
select select "6575"
select select "service"
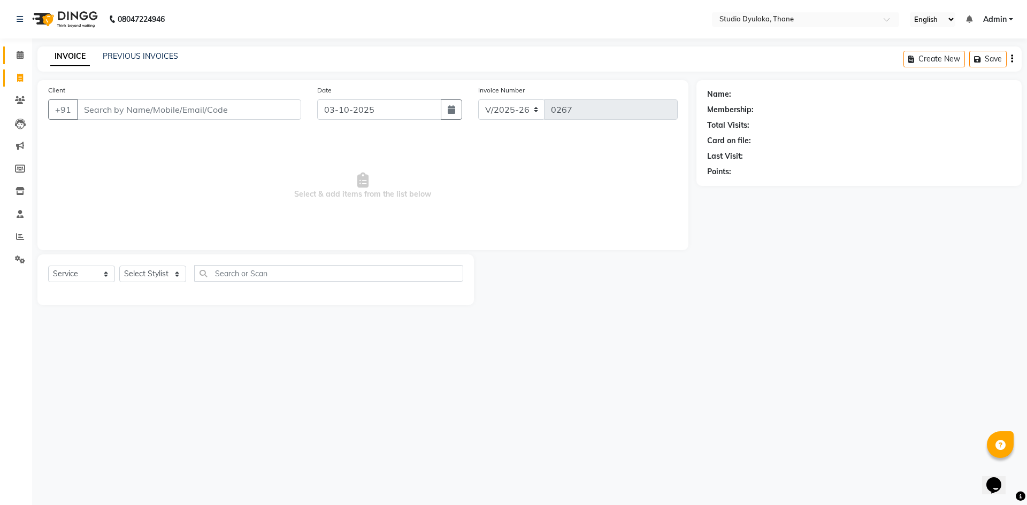
click at [32, 59] on li "Calendar" at bounding box center [16, 55] width 32 height 23
click at [24, 58] on icon at bounding box center [20, 55] width 7 height 8
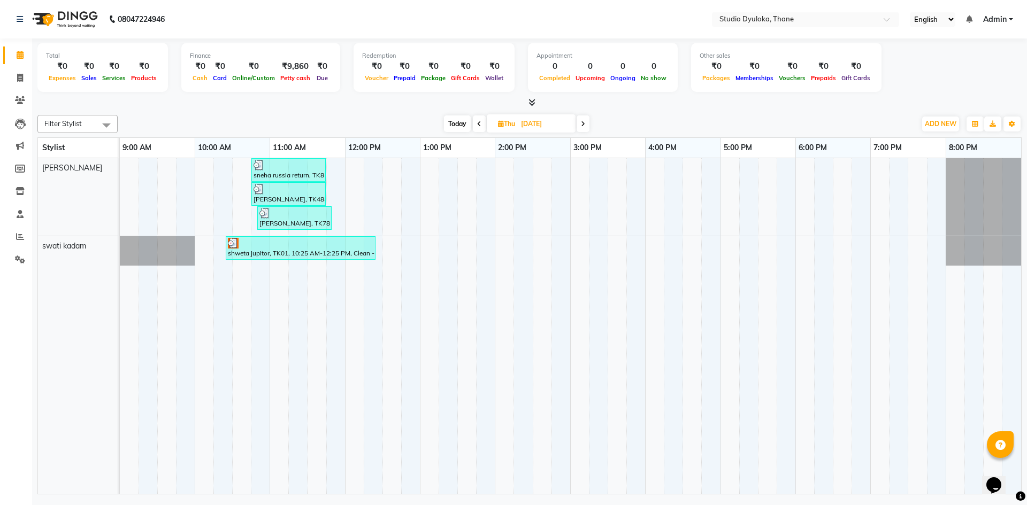
click at [585, 124] on icon at bounding box center [583, 124] width 4 height 6
type input "[DATE]"
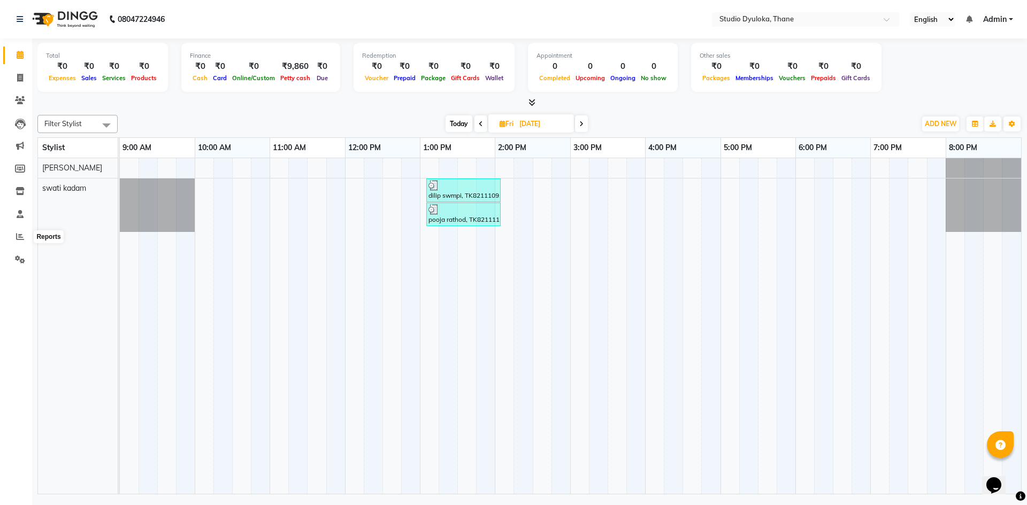
drag, startPoint x: 13, startPoint y: 235, endPoint x: 5, endPoint y: 203, distance: 33.1
click at [0, 197] on li "Inventory" at bounding box center [16, 191] width 32 height 23
click at [20, 231] on span at bounding box center [20, 237] width 19 height 12
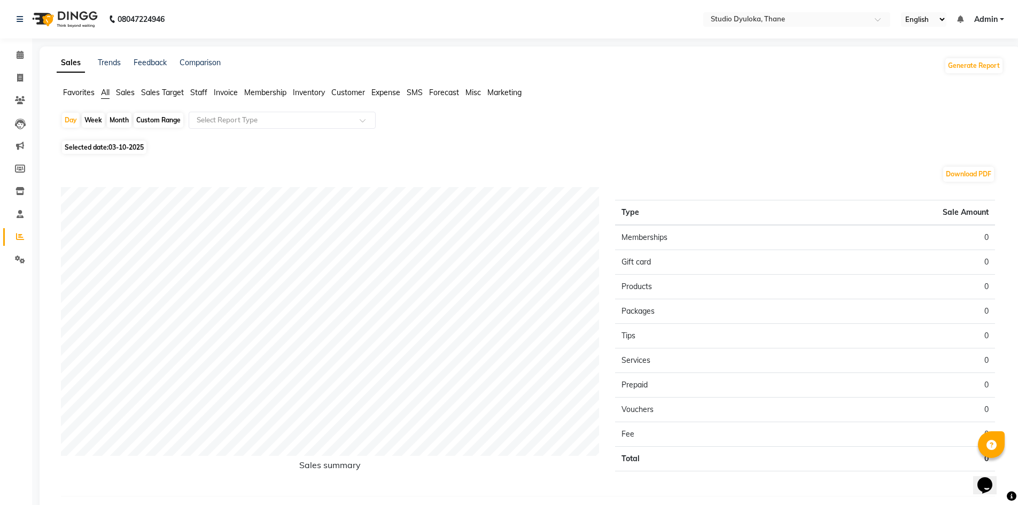
click at [222, 94] on span "Invoice" at bounding box center [226, 93] width 24 height 10
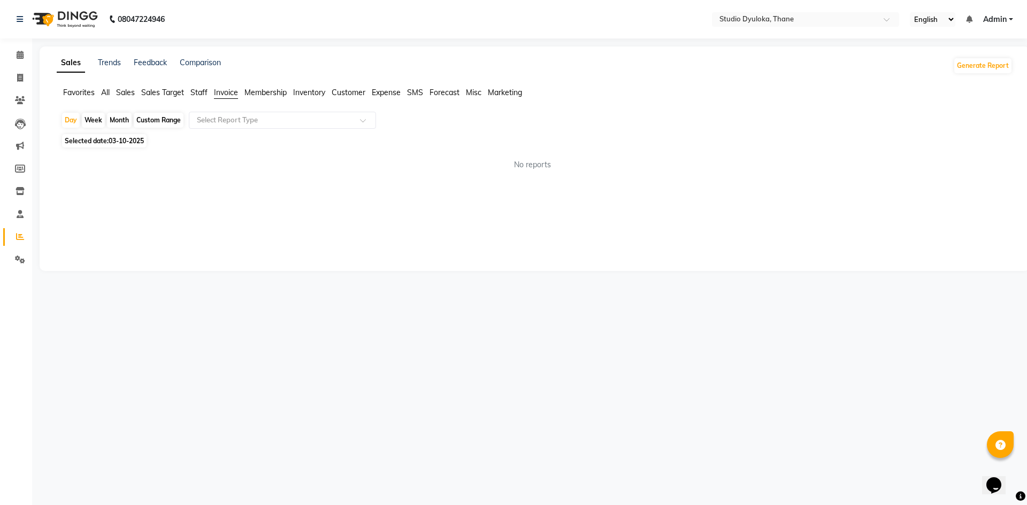
click at [189, 89] on ul "Favorites All Sales Sales Target Staff Invoice Membership Inventory Customer Ex…" at bounding box center [534, 93] width 955 height 12
click at [203, 90] on span "Staff" at bounding box center [198, 93] width 17 height 10
click at [222, 126] on div "Select Report Type" at bounding box center [282, 120] width 187 height 17
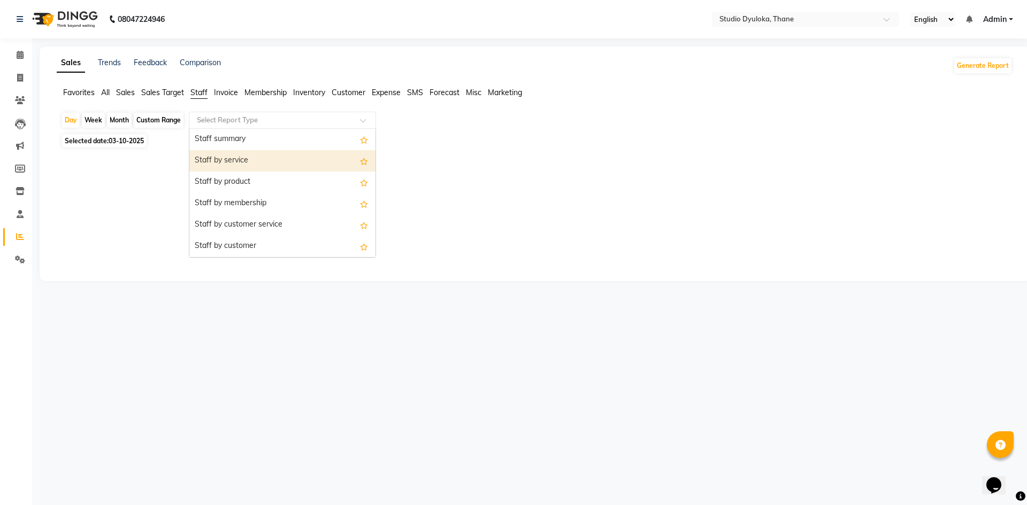
click at [223, 164] on div "Staff by service" at bounding box center [282, 160] width 186 height 21
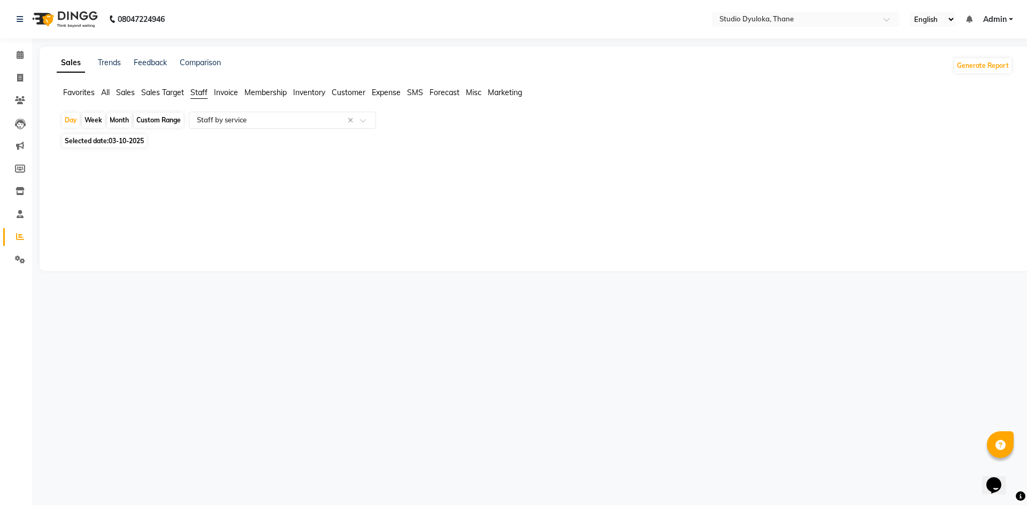
click at [149, 120] on div "Custom Range" at bounding box center [159, 120] width 50 height 15
select select "10"
select select "2025"
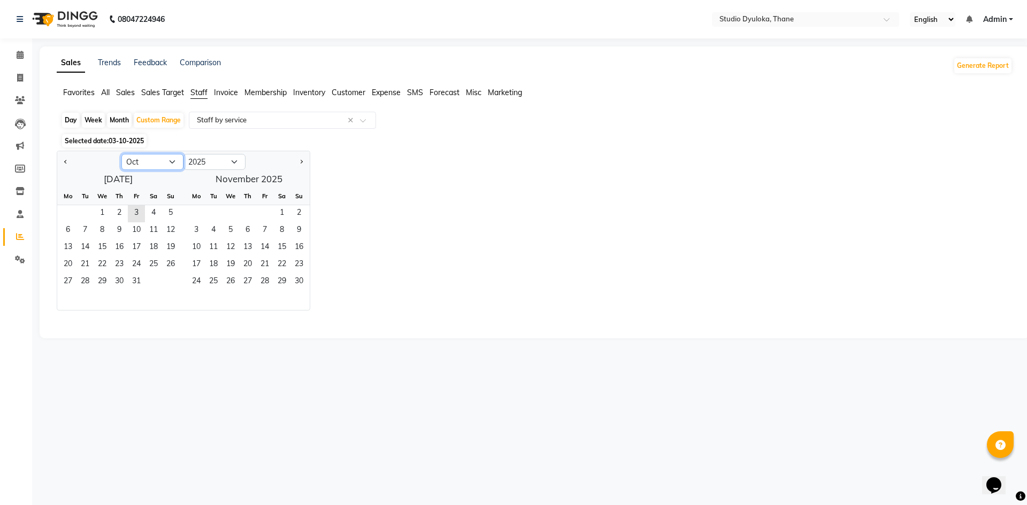
click at [133, 164] on select "Jan Feb Mar Apr May Jun [DATE] Aug Sep Oct Nov Dec" at bounding box center [152, 162] width 62 height 16
select select "9"
click at [121, 154] on select "Jan Feb Mar Apr May Jun [DATE] Aug Sep Oct Nov Dec" at bounding box center [152, 162] width 62 height 16
click at [63, 212] on span "1" at bounding box center [67, 213] width 17 height 17
click at [78, 282] on span "30" at bounding box center [84, 282] width 17 height 17
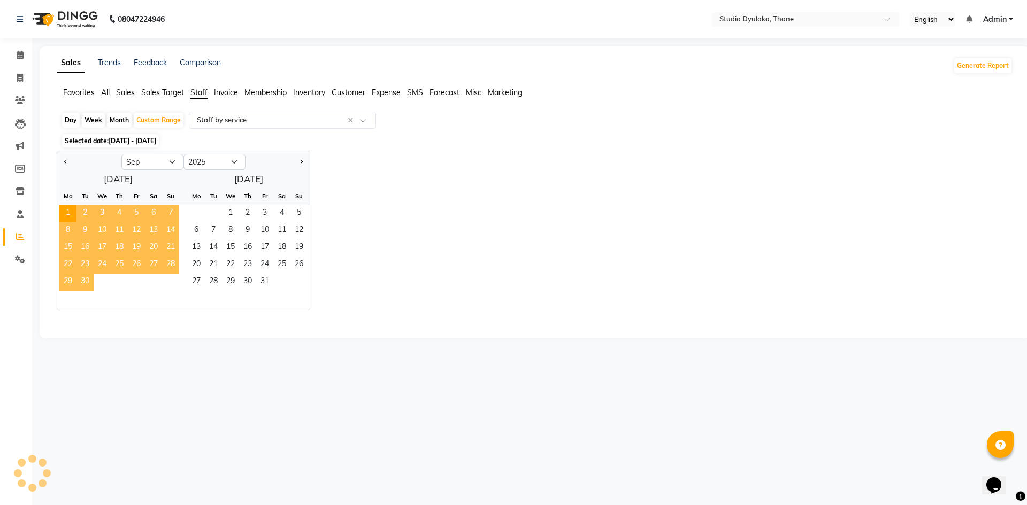
select select "filtered_report"
select select "pdf"
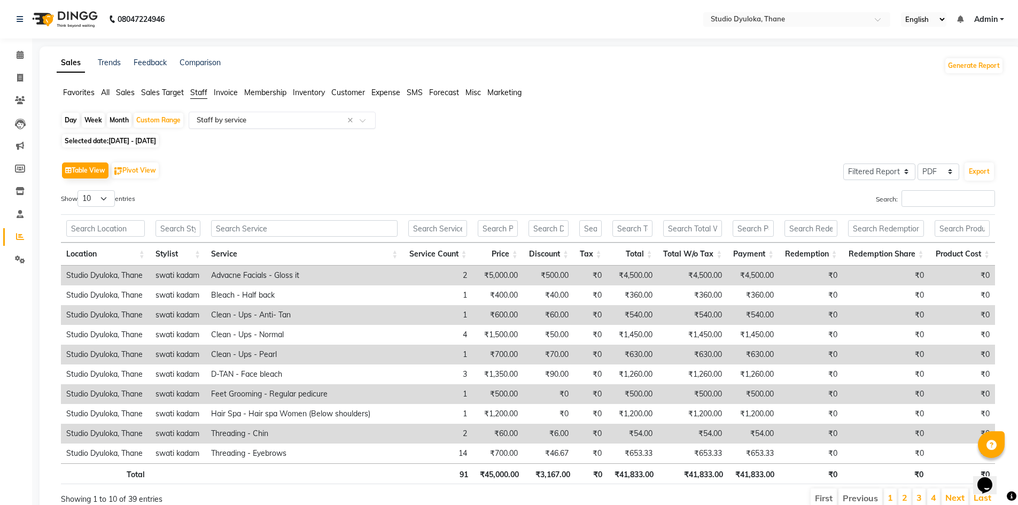
click at [225, 119] on input "text" at bounding box center [272, 120] width 154 height 11
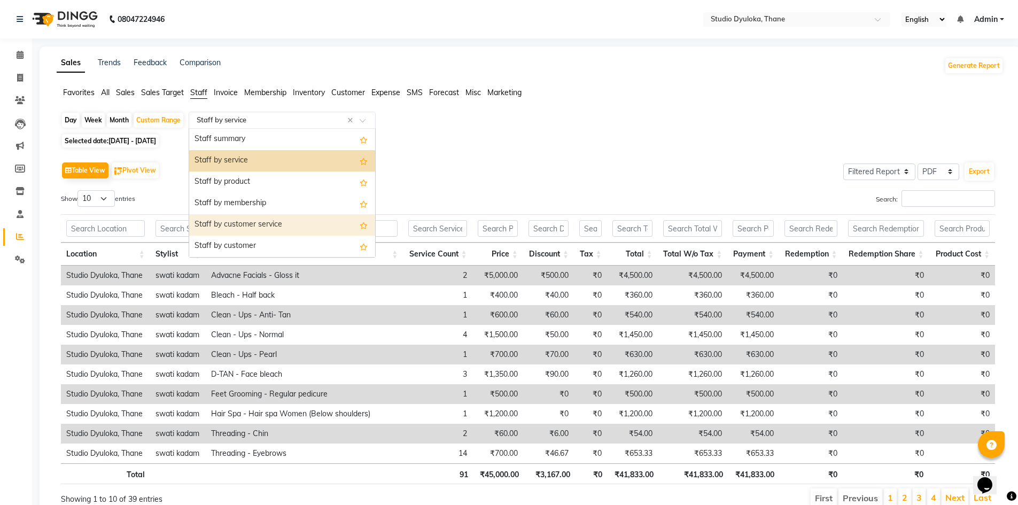
click at [230, 229] on div "Staff by customer service" at bounding box center [282, 224] width 186 height 21
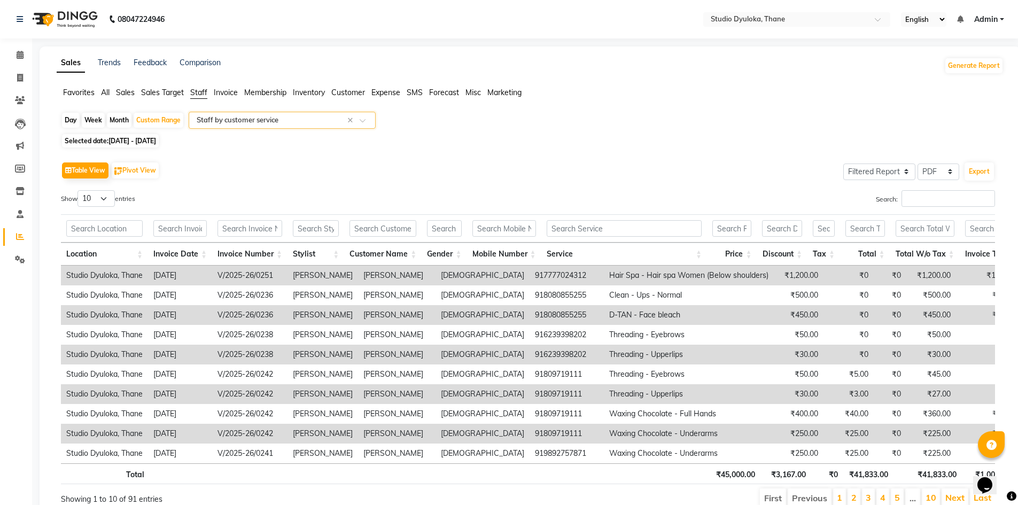
click at [241, 128] on div "Select Report Type × Staff by customer service ×" at bounding box center [282, 120] width 187 height 17
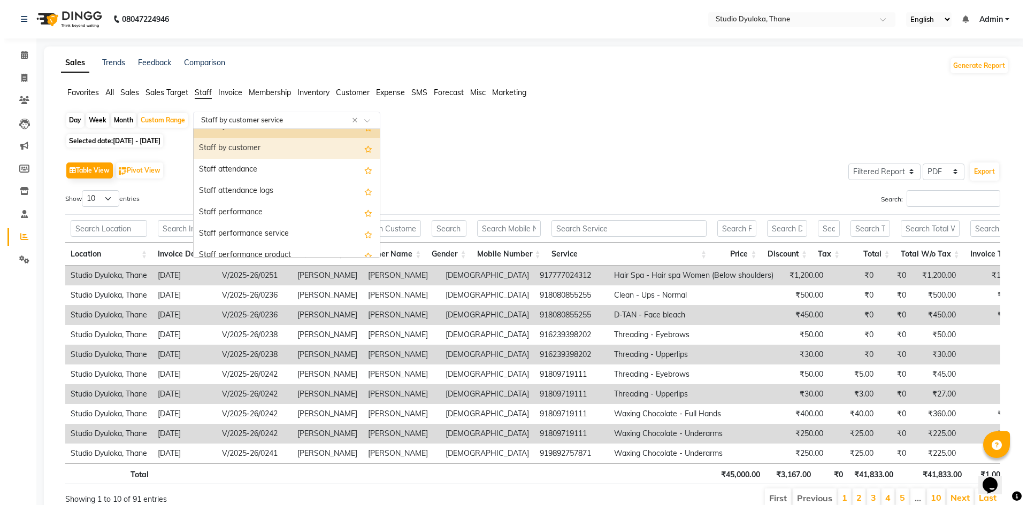
scroll to position [107, 0]
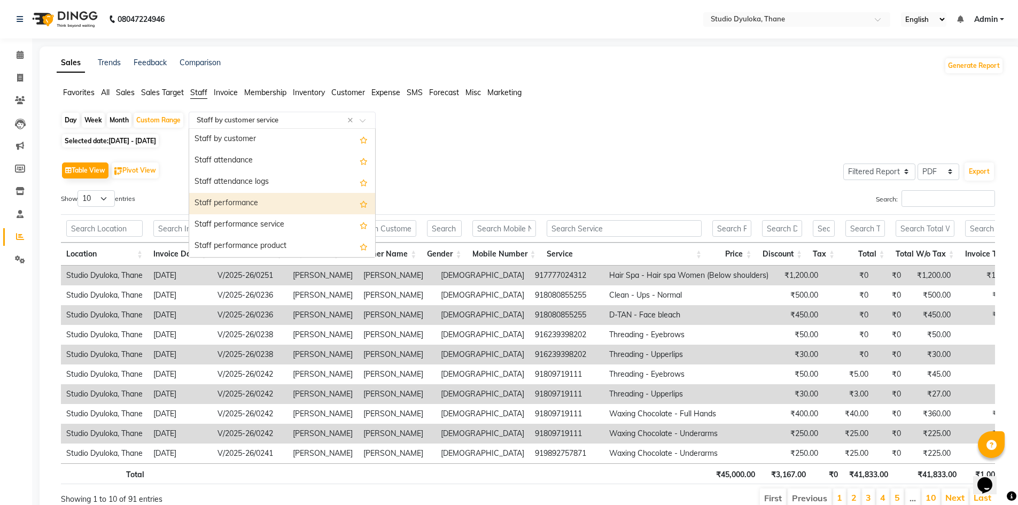
click at [228, 205] on div "Staff performance" at bounding box center [282, 203] width 186 height 21
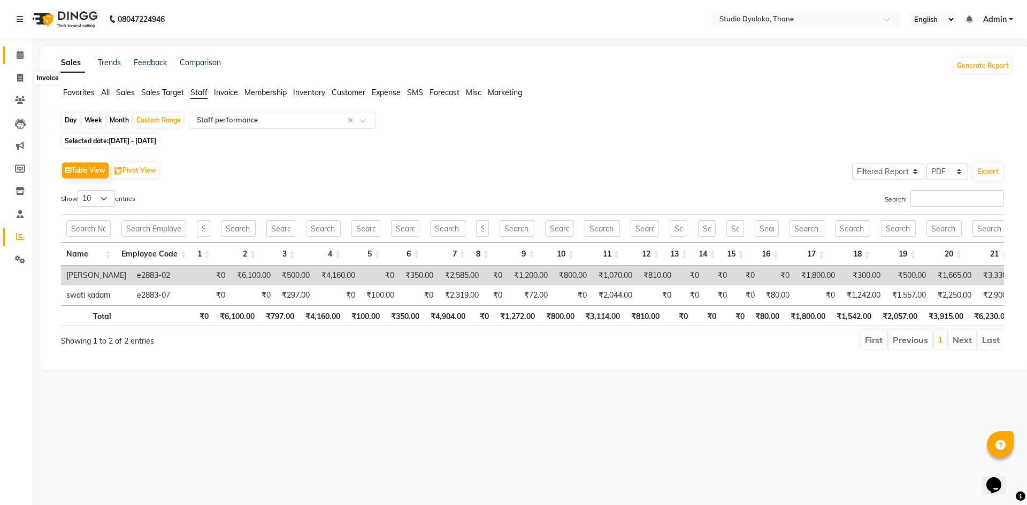
drag, startPoint x: 11, startPoint y: 82, endPoint x: 22, endPoint y: 57, distance: 27.3
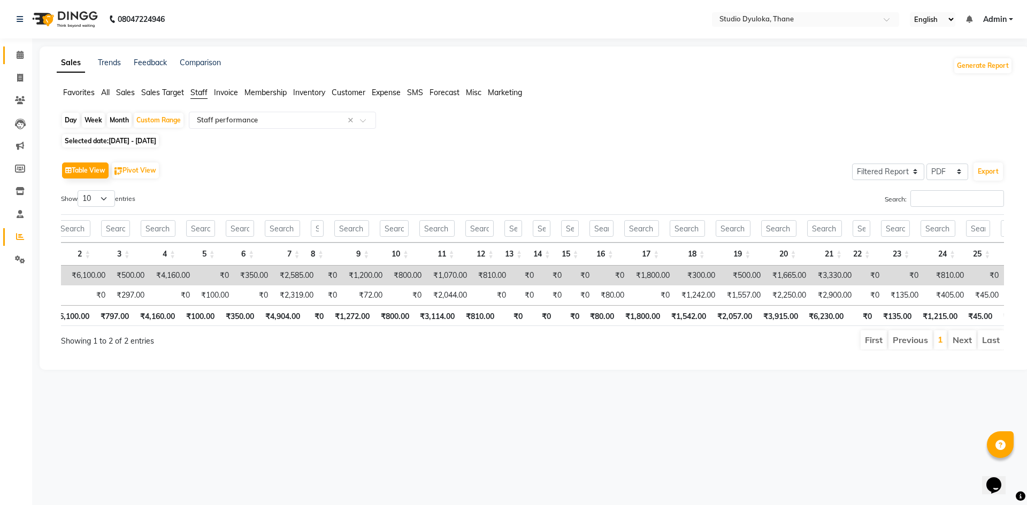
scroll to position [0, 0]
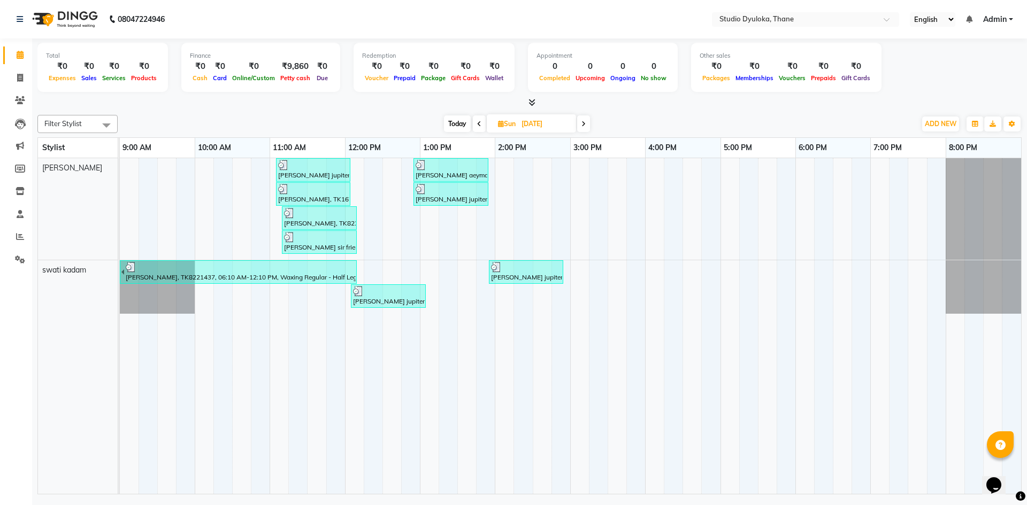
click at [511, 267] on div at bounding box center [526, 267] width 70 height 11
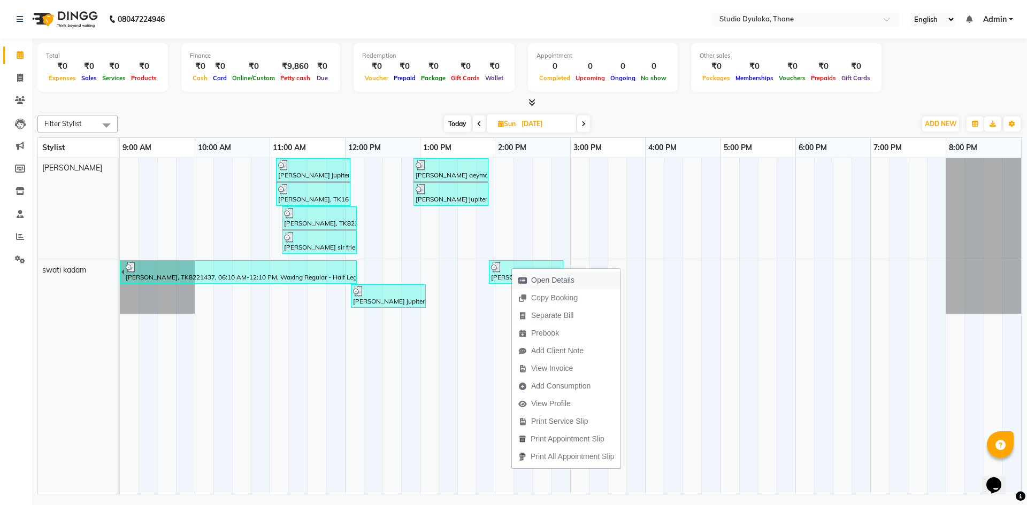
click at [521, 275] on span "Open Details" at bounding box center [546, 281] width 69 height 18
select select "3"
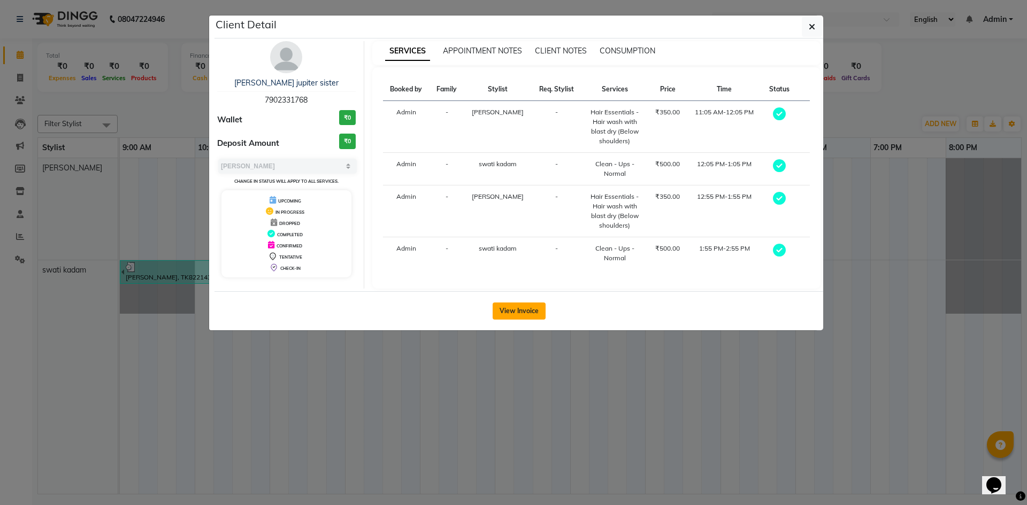
click at [529, 310] on button "View Invoice" at bounding box center [518, 311] width 53 height 17
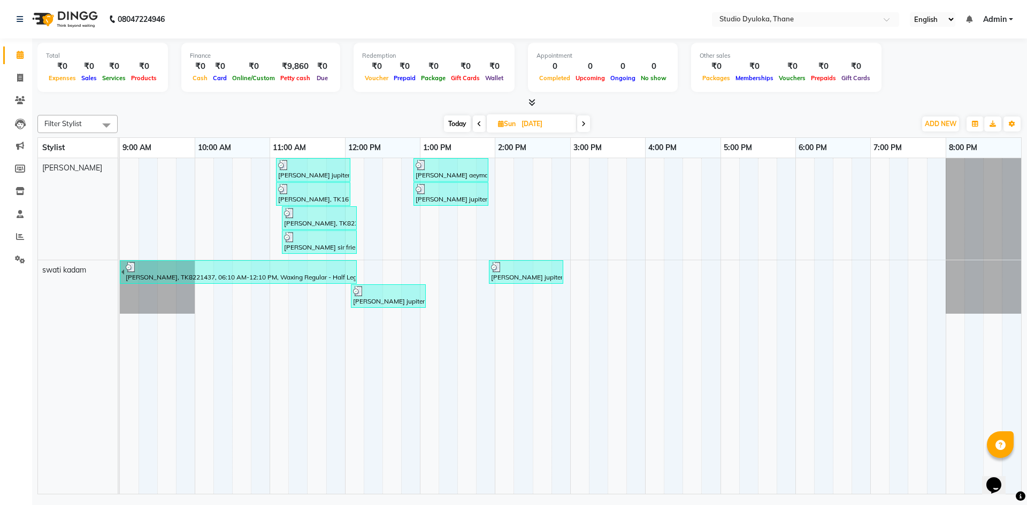
click at [345, 267] on div at bounding box center [240, 267] width 229 height 11
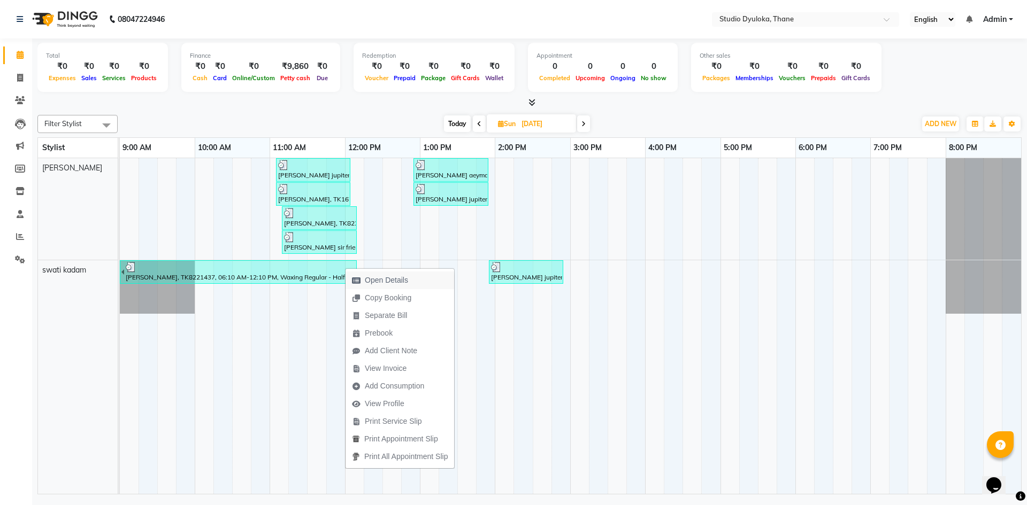
click at [370, 275] on span "Open Details" at bounding box center [386, 280] width 43 height 11
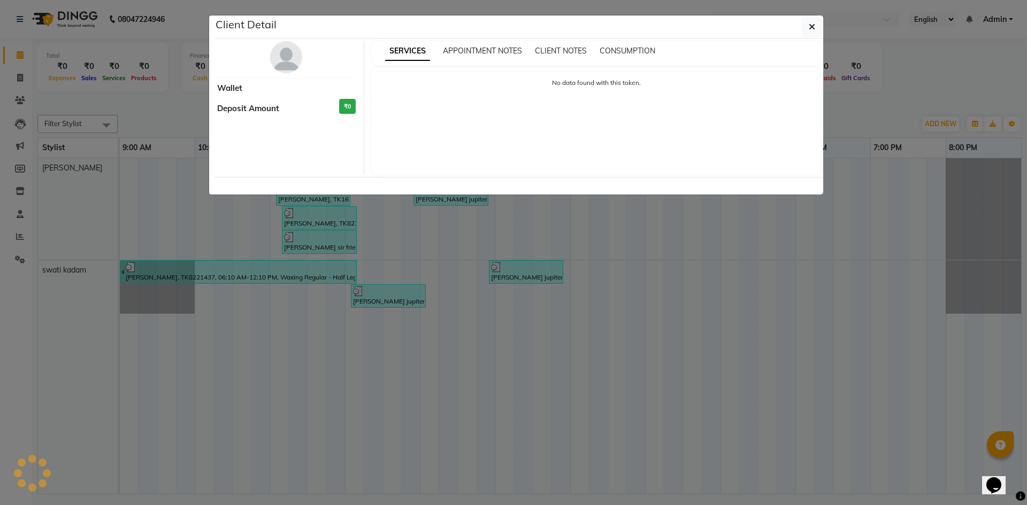
select select "3"
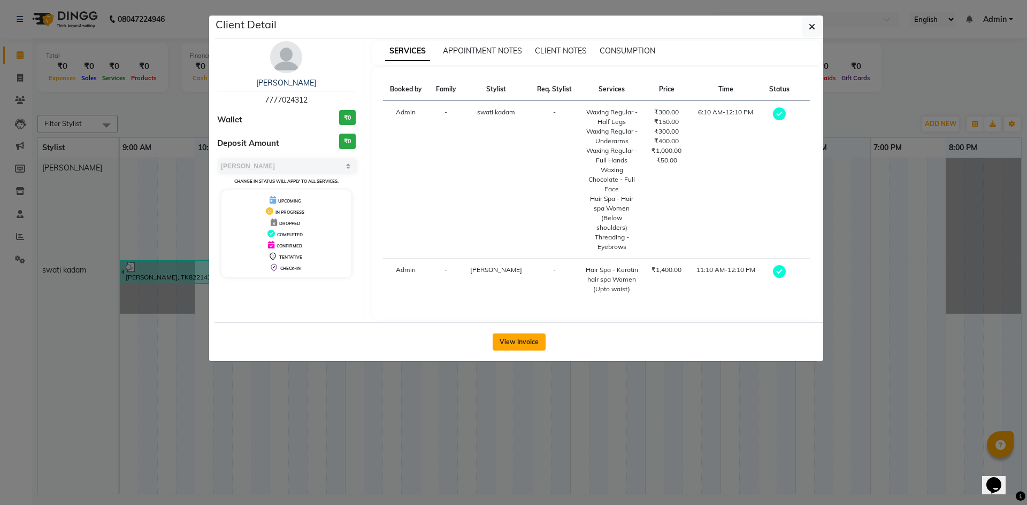
click at [535, 334] on button "View Invoice" at bounding box center [518, 342] width 53 height 17
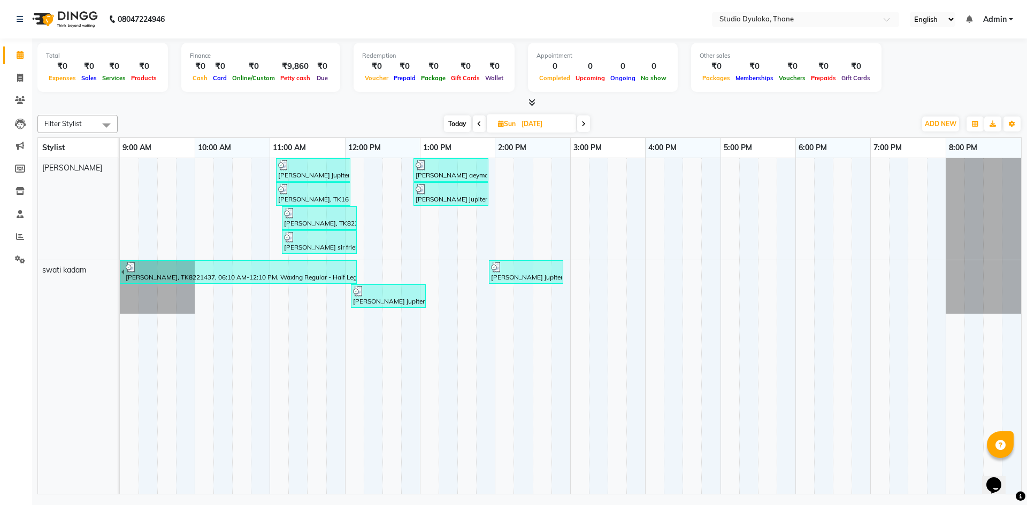
click at [306, 193] on div at bounding box center [313, 189] width 70 height 11
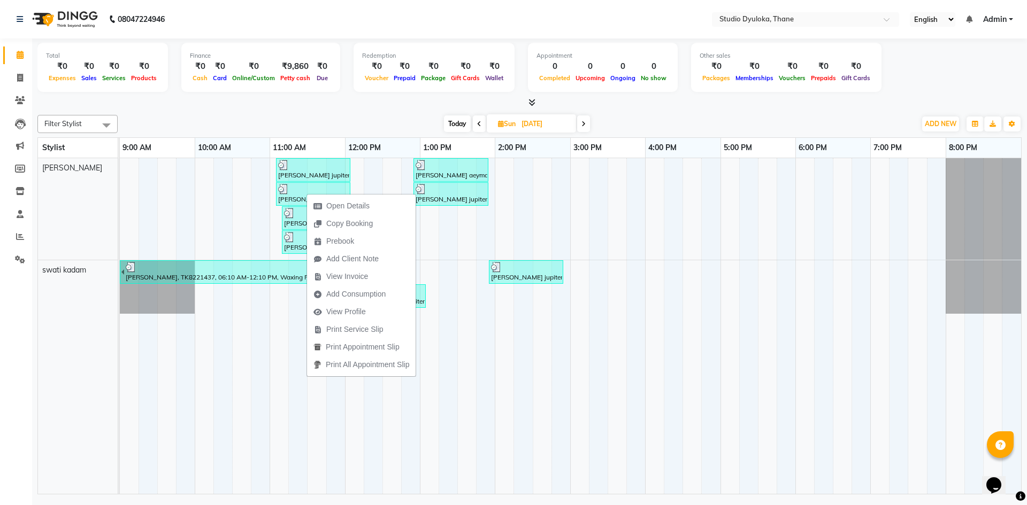
click at [242, 343] on td at bounding box center [242, 326] width 19 height 336
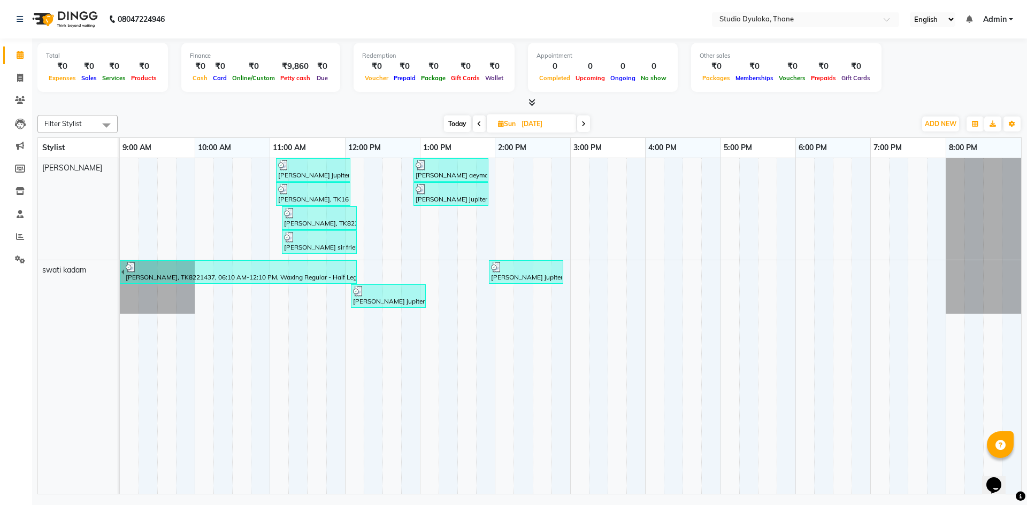
click at [587, 125] on span at bounding box center [583, 123] width 13 height 17
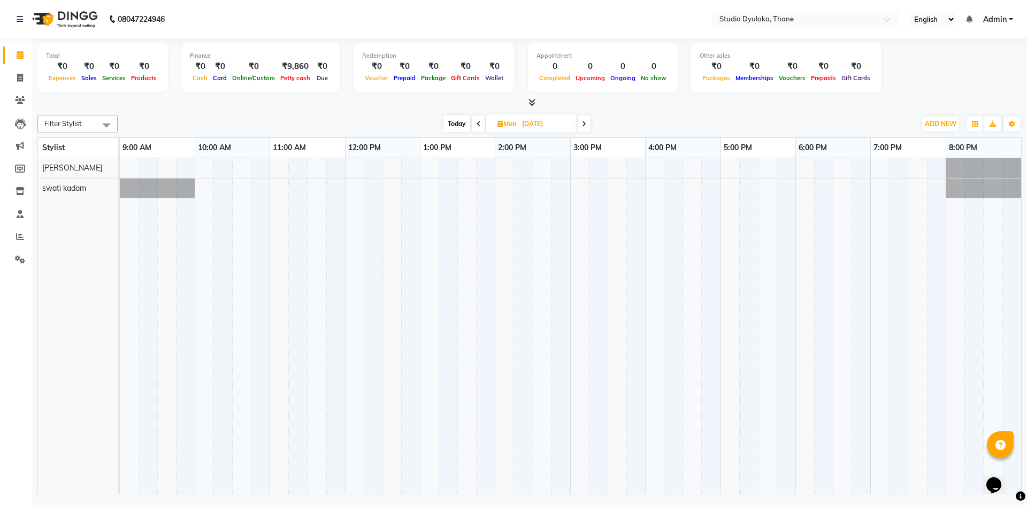
click at [580, 128] on span at bounding box center [583, 123] width 13 height 17
type input "[DATE]"
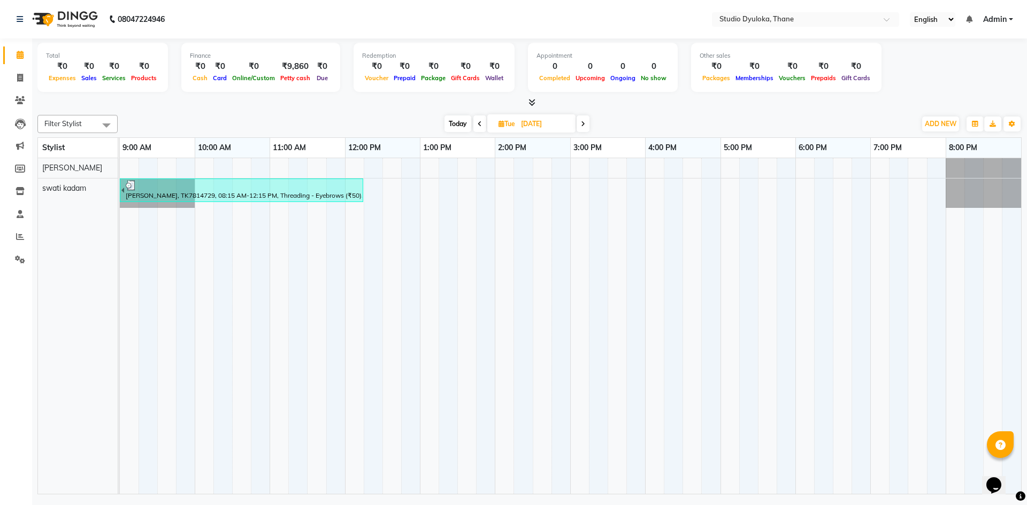
click at [251, 192] on div "[PERSON_NAME], TK7814729, 08:15 AM-12:15 PM, Threading - Eyebrows (₹50),Threadi…" at bounding box center [243, 190] width 237 height 20
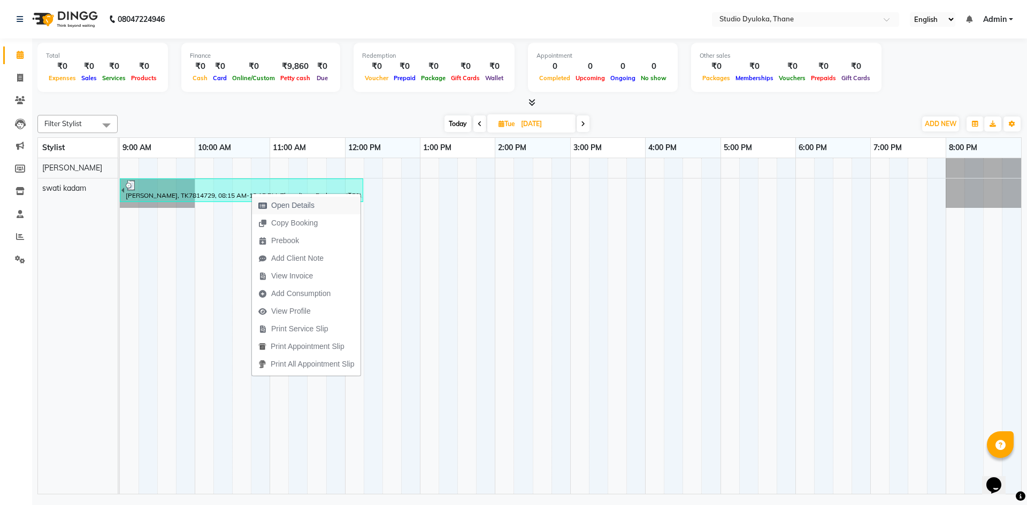
click at [272, 201] on span "Open Details" at bounding box center [292, 205] width 43 height 11
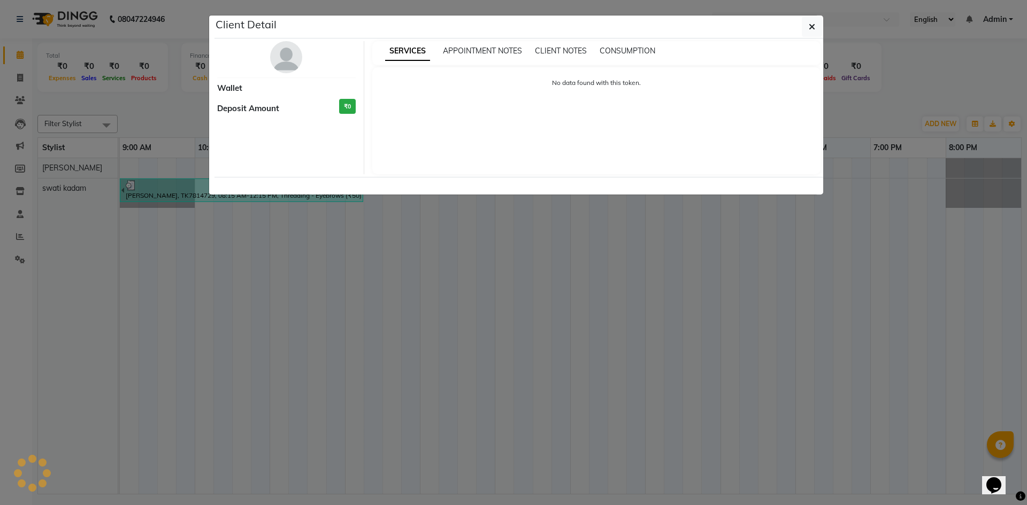
select select "3"
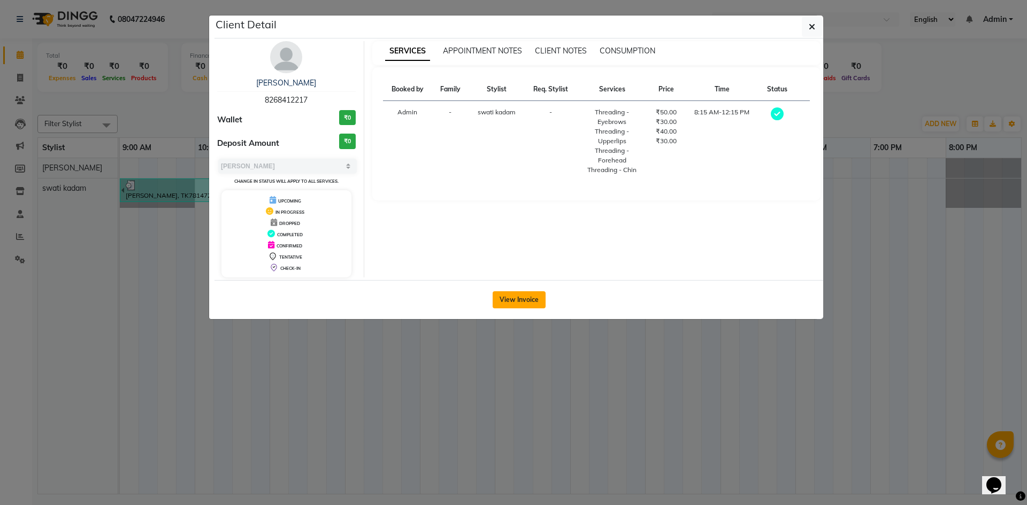
click at [499, 300] on button "View Invoice" at bounding box center [518, 299] width 53 height 17
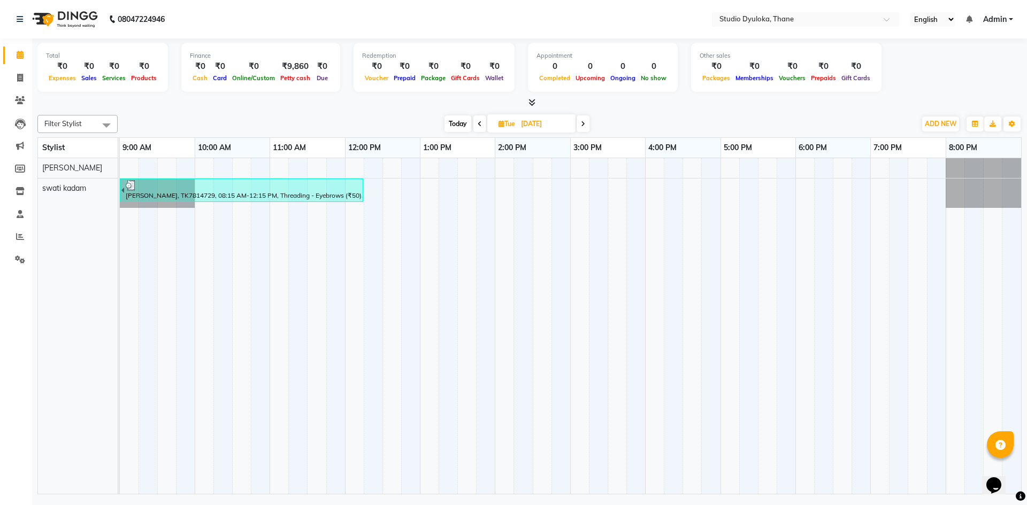
click at [579, 119] on span at bounding box center [582, 123] width 13 height 17
type input "[DATE]"
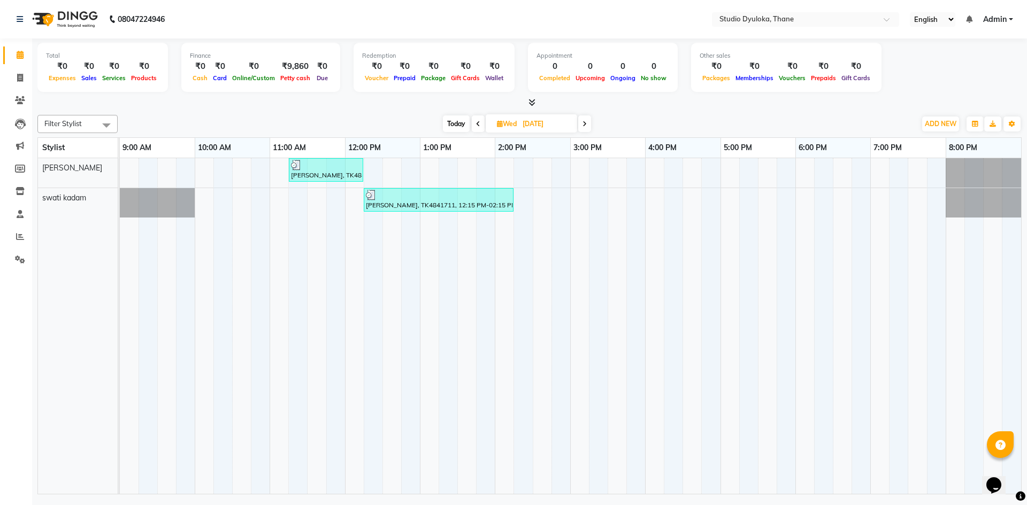
click at [377, 206] on div "[PERSON_NAME], TK4841711, 12:15 PM-02:15 PM, Threading - Eyebrows (₹50),Waxing …" at bounding box center [439, 200] width 148 height 20
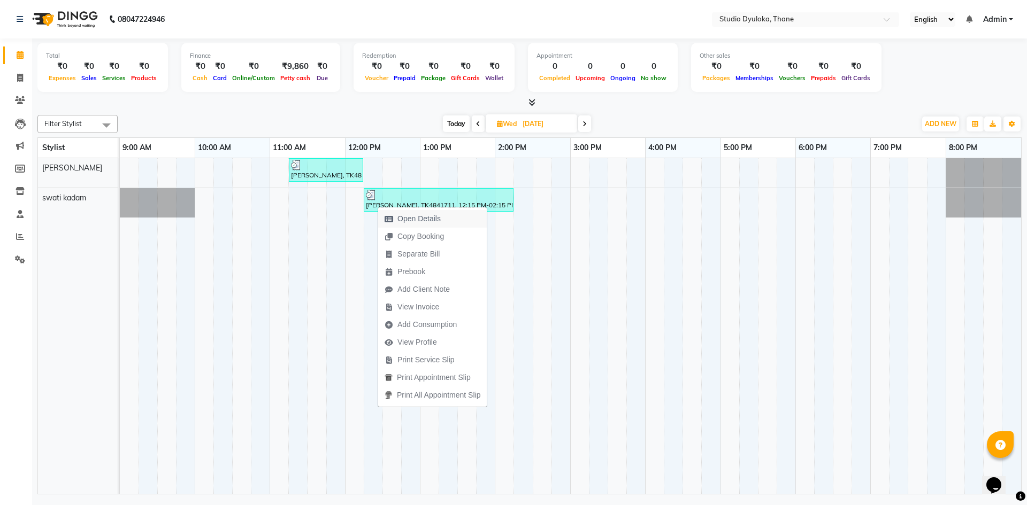
click at [392, 220] on icon "button" at bounding box center [388, 218] width 9 height 7
select select "3"
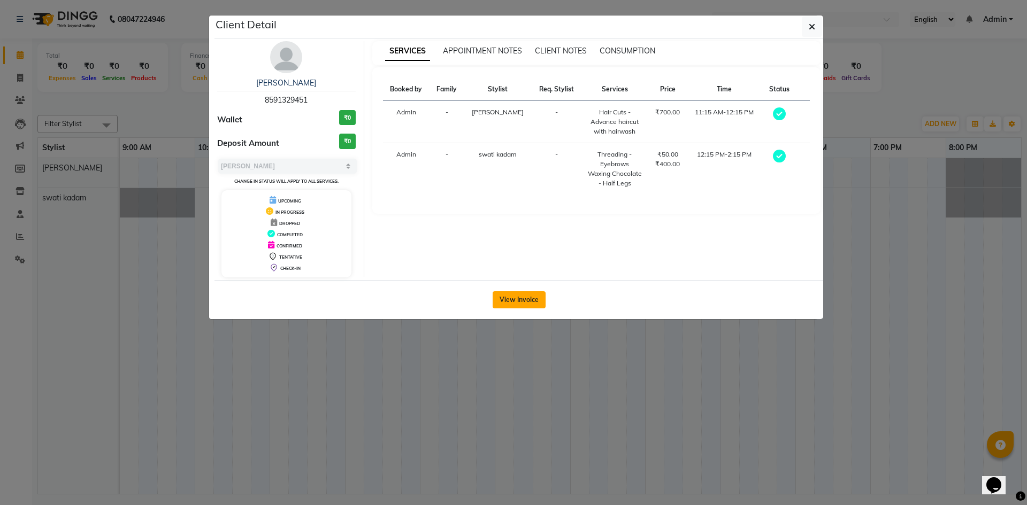
click at [523, 298] on button "View Invoice" at bounding box center [518, 299] width 53 height 17
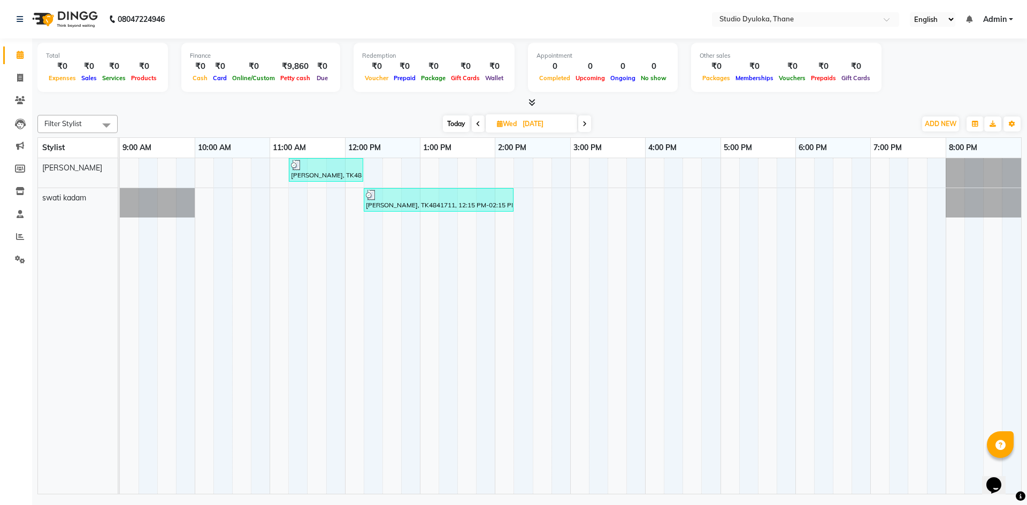
click at [585, 132] on span at bounding box center [584, 123] width 13 height 17
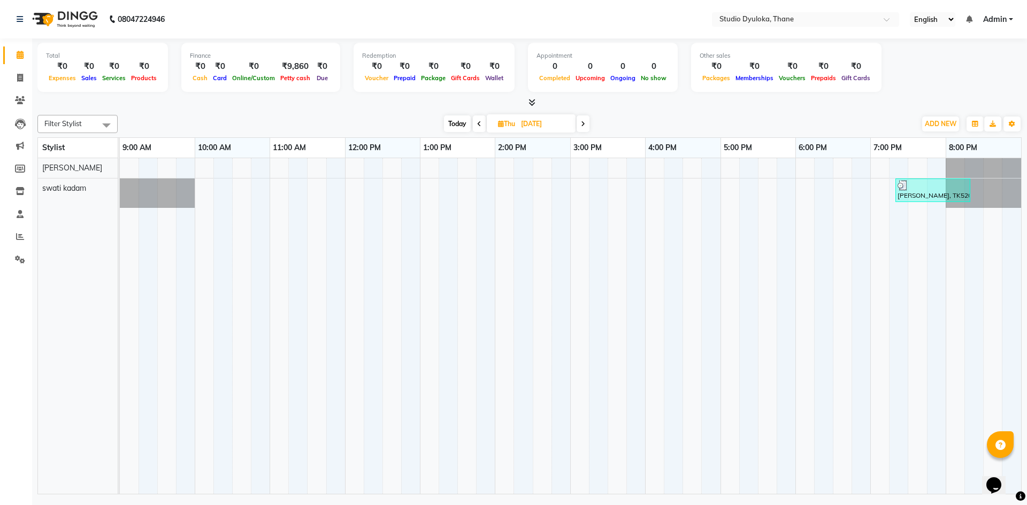
click at [578, 118] on span at bounding box center [582, 123] width 13 height 17
type input "26-09-2025"
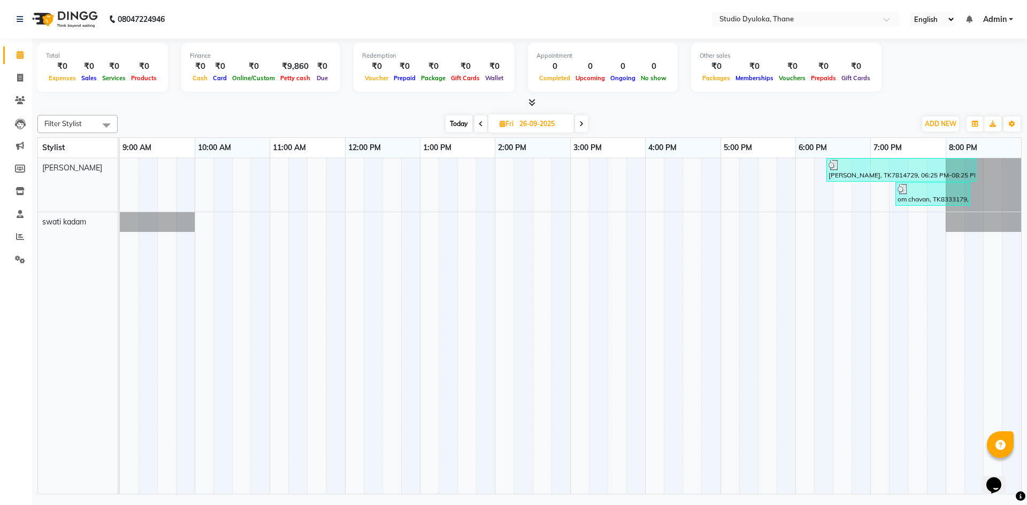
click at [908, 189] on div at bounding box center [932, 189] width 71 height 11
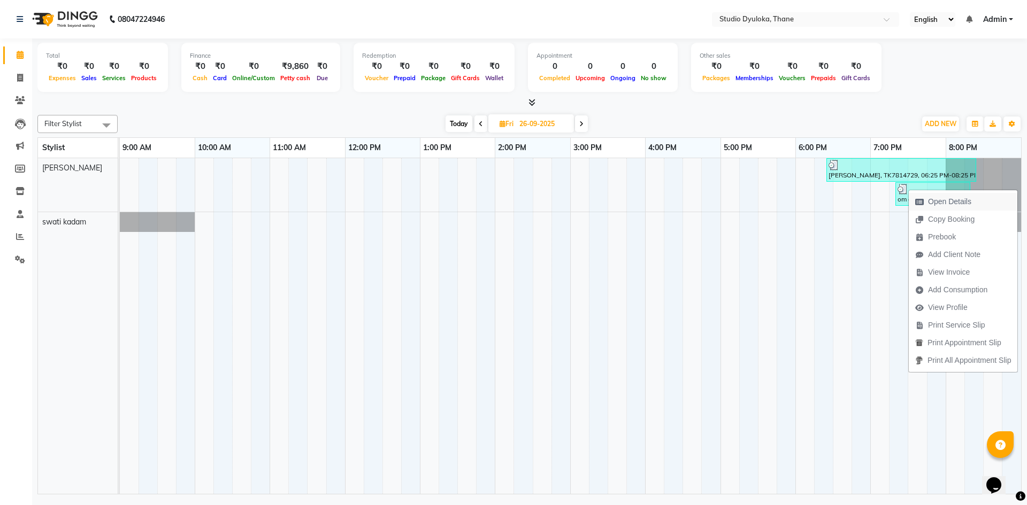
click at [916, 196] on span "Open Details" at bounding box center [942, 202] width 69 height 18
select select "3"
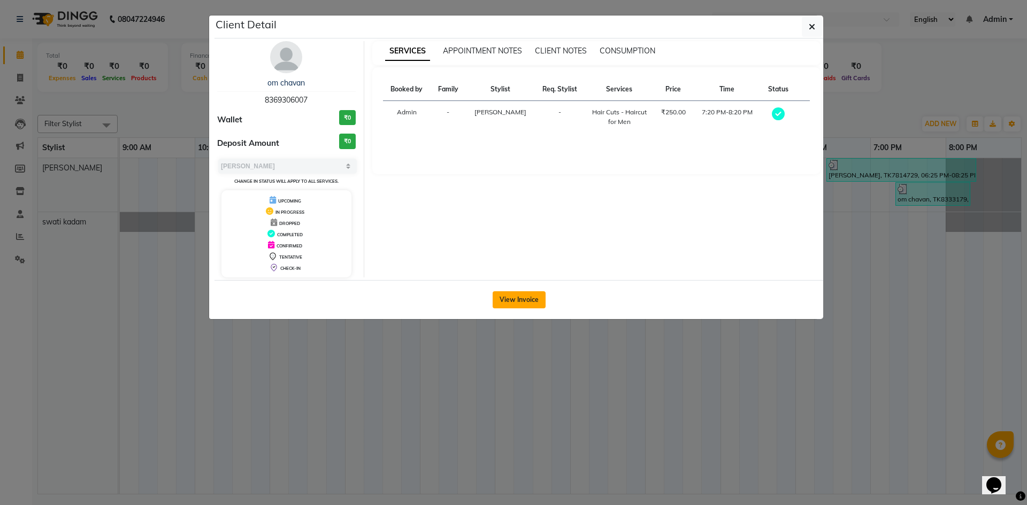
click at [510, 294] on button "View Invoice" at bounding box center [518, 299] width 53 height 17
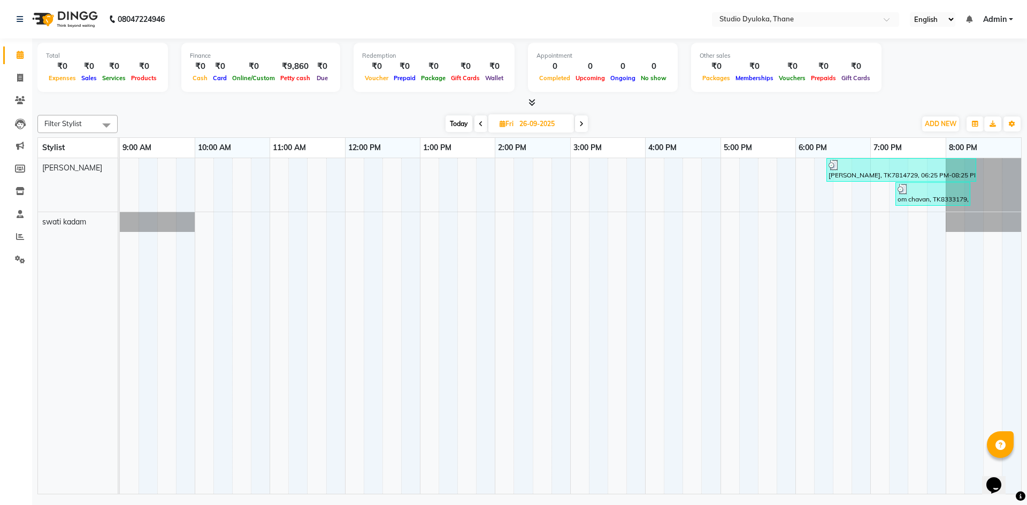
click at [944, 166] on div at bounding box center [900, 165] width 145 height 11
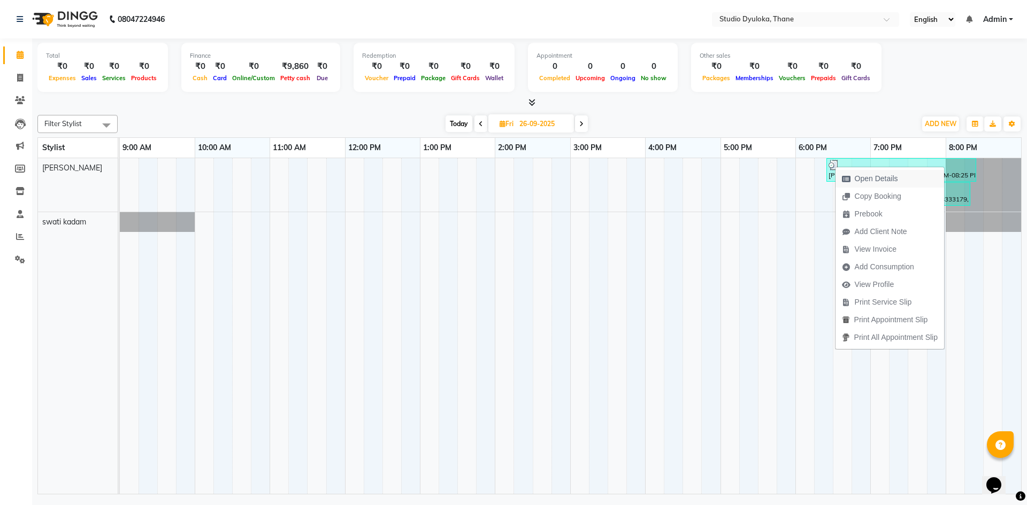
click at [933, 181] on button "Open Details" at bounding box center [889, 179] width 109 height 18
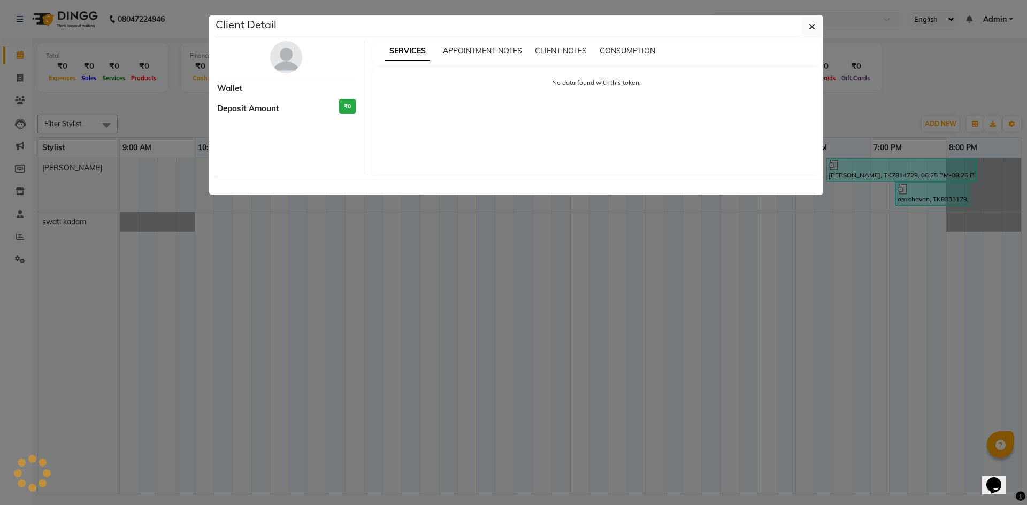
select select "3"
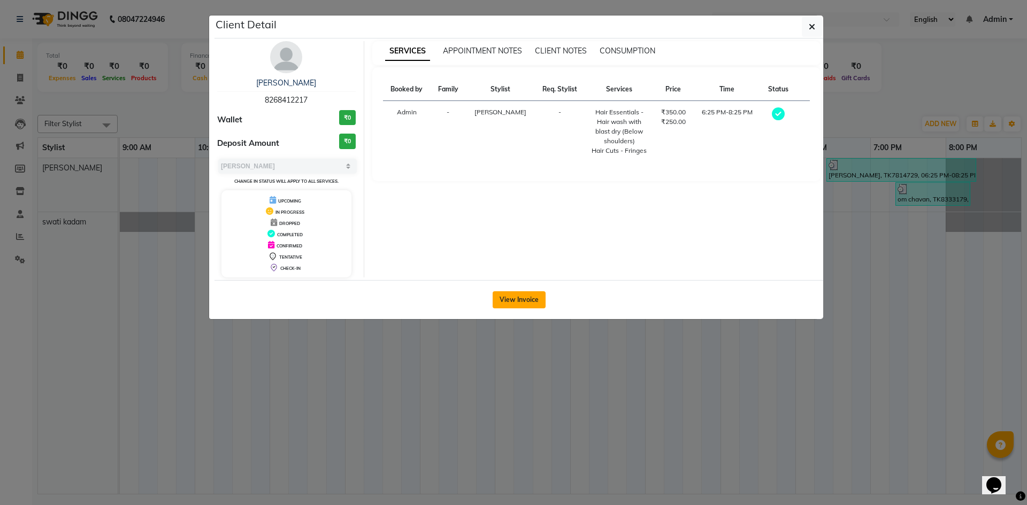
click at [531, 300] on button "View Invoice" at bounding box center [518, 299] width 53 height 17
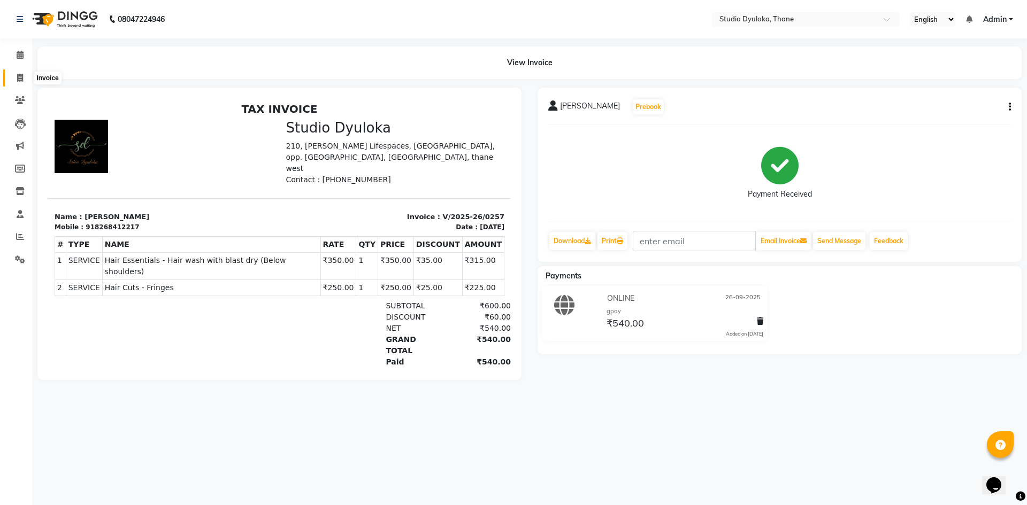
drag, startPoint x: 20, startPoint y: 81, endPoint x: 43, endPoint y: 81, distance: 23.0
click at [20, 81] on icon at bounding box center [20, 78] width 6 height 8
select select "service"
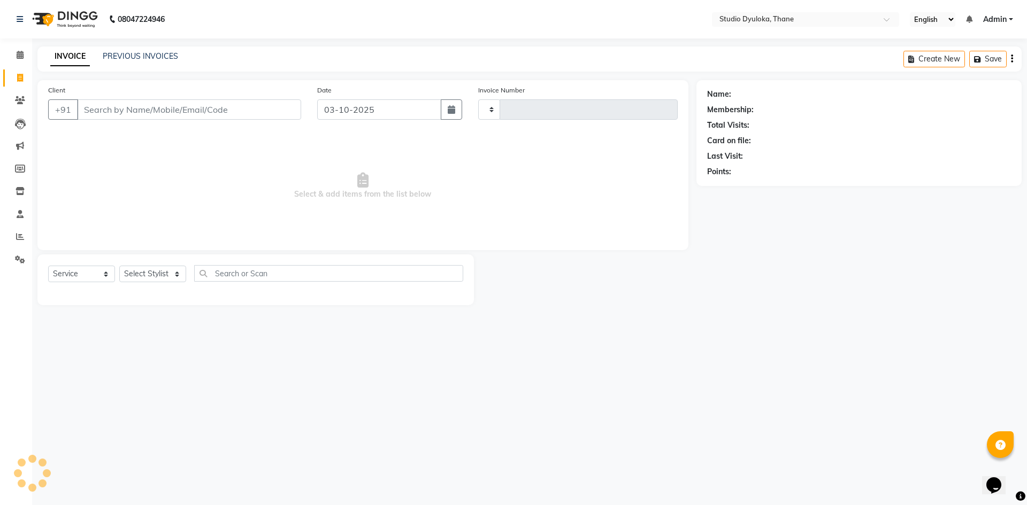
type input "0270"
select select "6575"
click at [13, 53] on span at bounding box center [20, 55] width 19 height 12
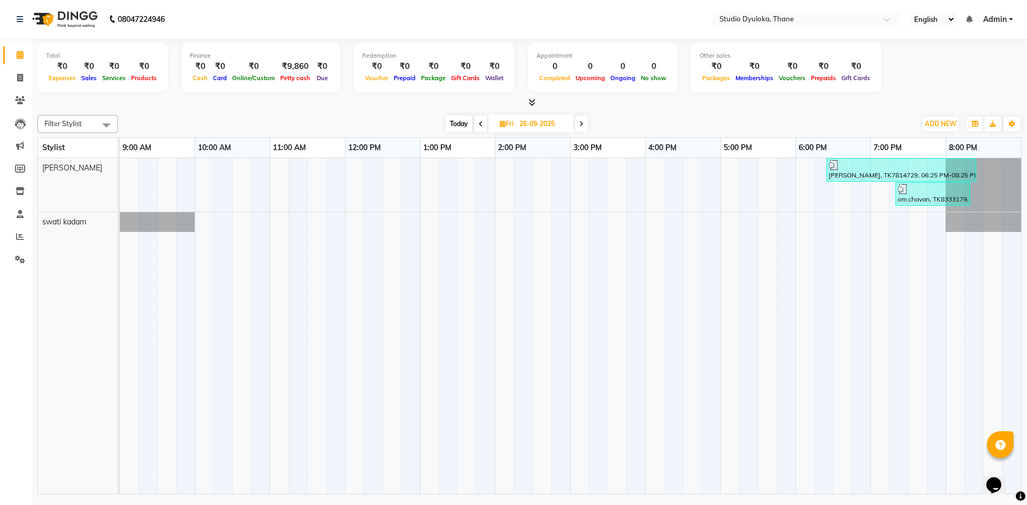
click at [585, 122] on span at bounding box center [581, 123] width 13 height 17
type input "27-09-2025"
click at [920, 190] on img at bounding box center [915, 189] width 11 height 11
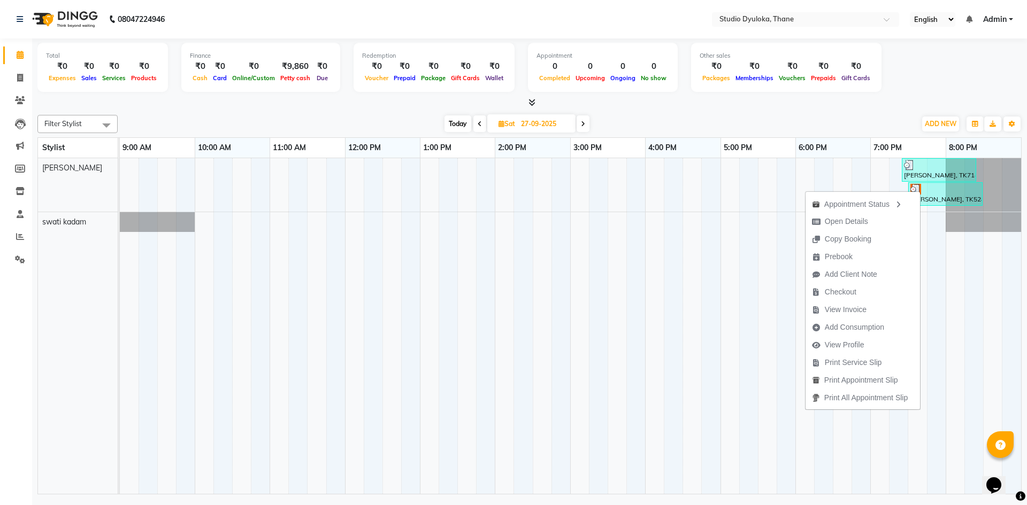
click at [932, 196] on div "[PERSON_NAME], TK5284029, 07:30 PM-08:30 PM, Hair Essentials - Hair wash with b…" at bounding box center [945, 194] width 72 height 20
click at [937, 191] on div at bounding box center [945, 189] width 70 height 11
click at [908, 221] on button "Open Details" at bounding box center [879, 222] width 114 height 18
select select "3"
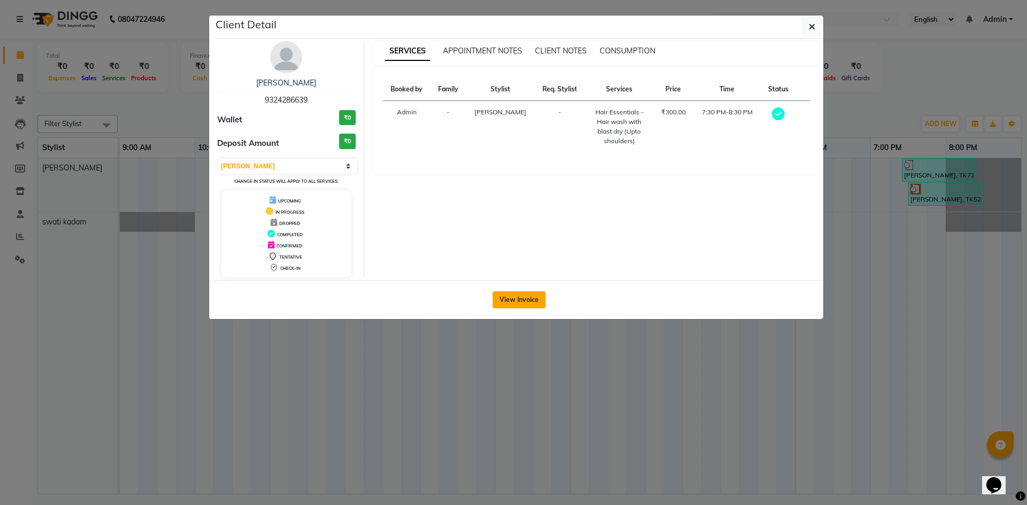
click at [526, 294] on button "View Invoice" at bounding box center [518, 299] width 53 height 17
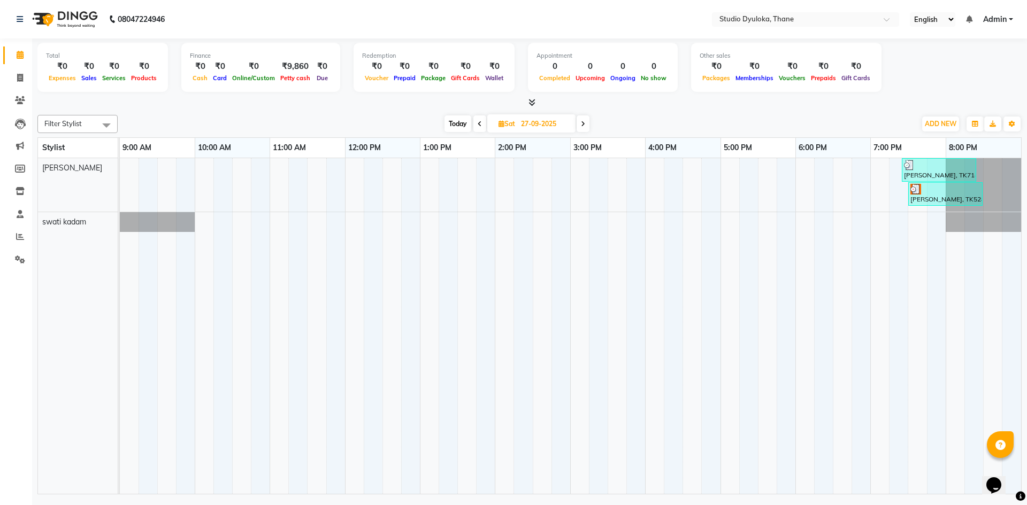
click at [938, 172] on div "[PERSON_NAME], TK7143858, 07:25 PM-08:25 PM, Hair Essentials - Hair wash with b…" at bounding box center [938, 170] width 72 height 20
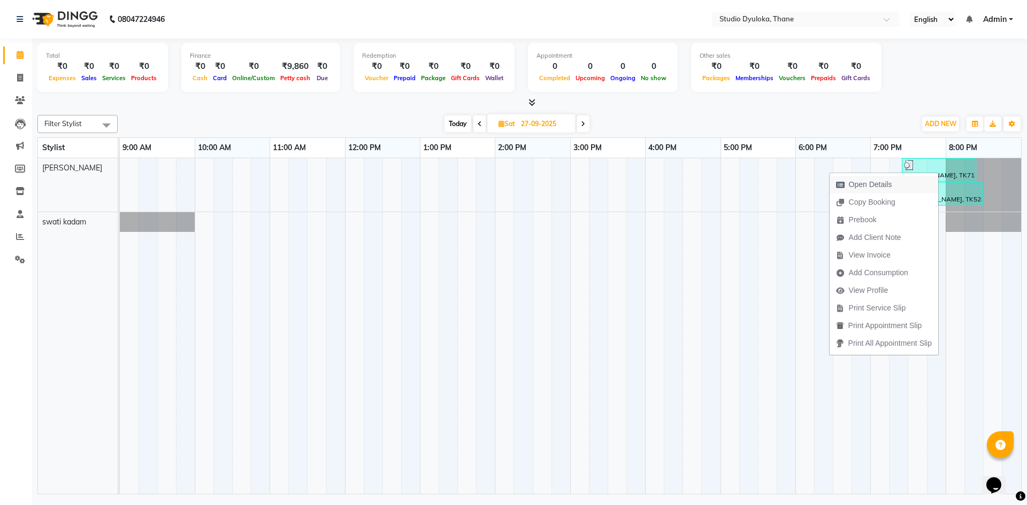
click at [924, 184] on button "Open Details" at bounding box center [883, 185] width 109 height 18
select select "3"
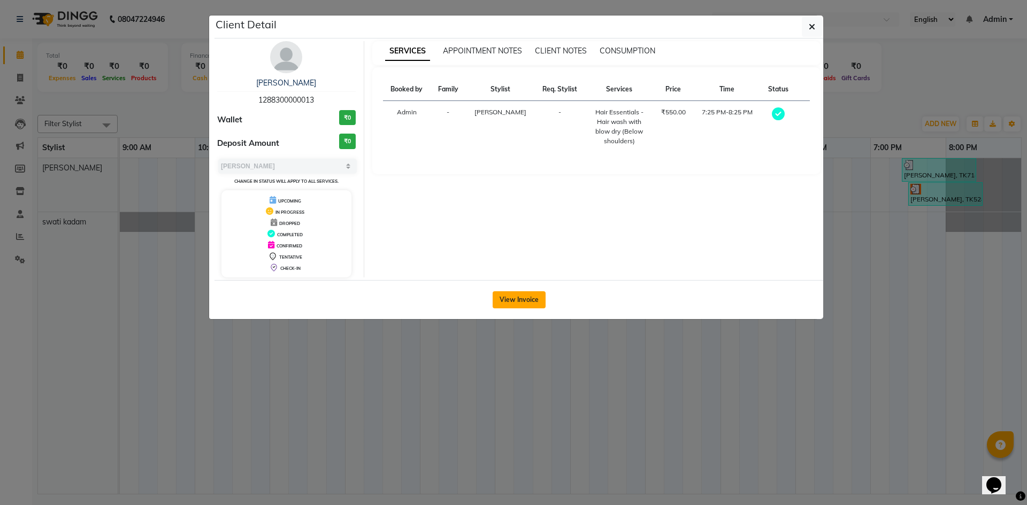
click at [522, 299] on button "View Invoice" at bounding box center [518, 299] width 53 height 17
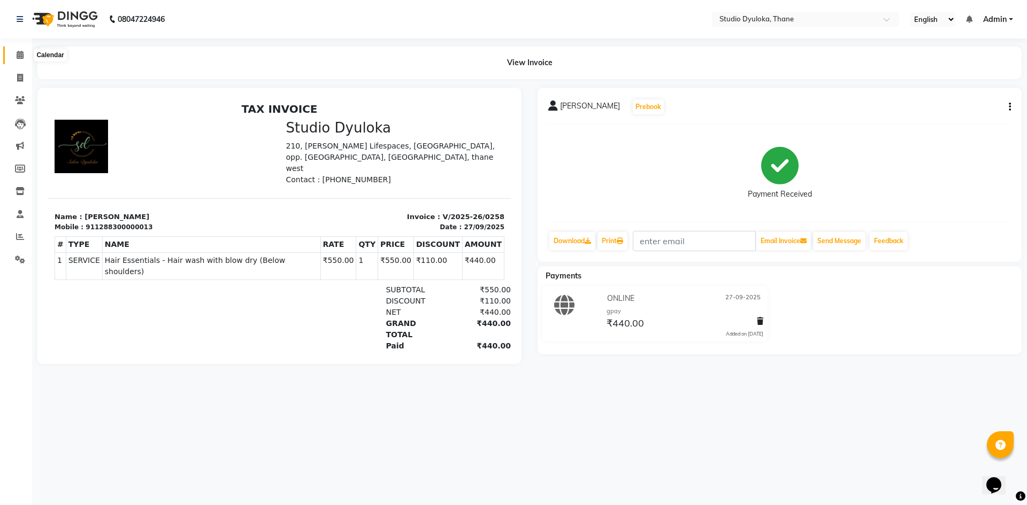
click at [18, 56] on icon at bounding box center [20, 55] width 7 height 8
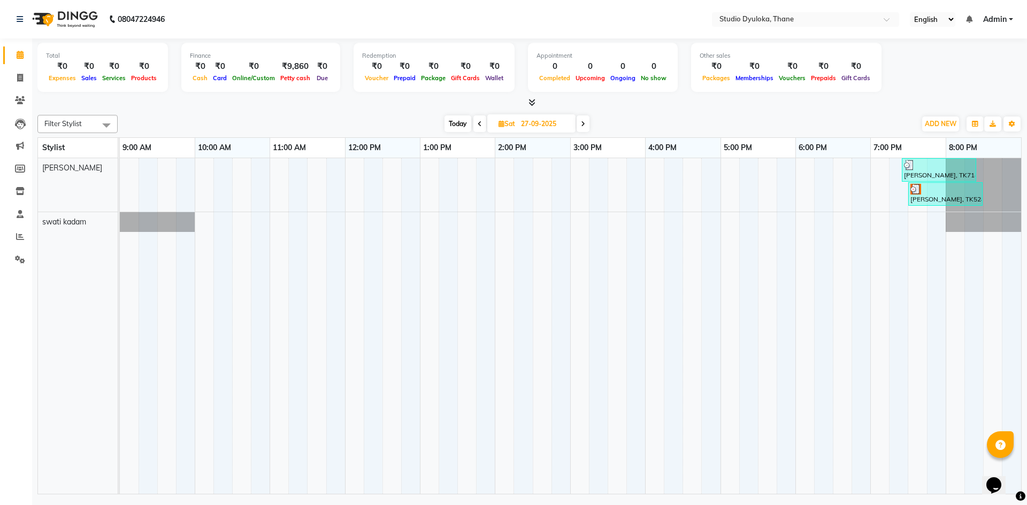
click at [581, 125] on icon at bounding box center [583, 124] width 4 height 6
type input "28-09-2025"
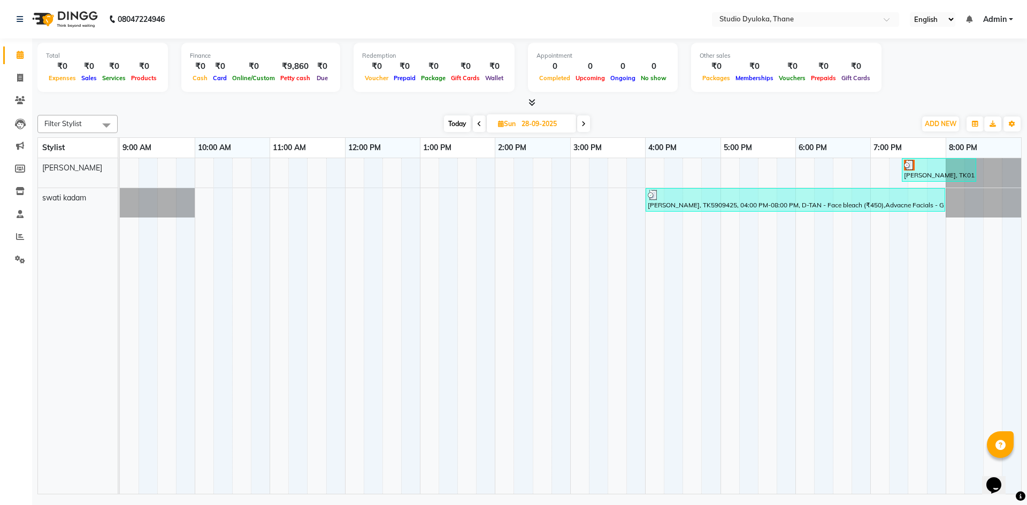
click at [700, 208] on div "[PERSON_NAME], TK5909425, 04:00 PM-08:00 PM, D-TAN - Face bleach (₹450),Advacne…" at bounding box center [794, 200] width 297 height 20
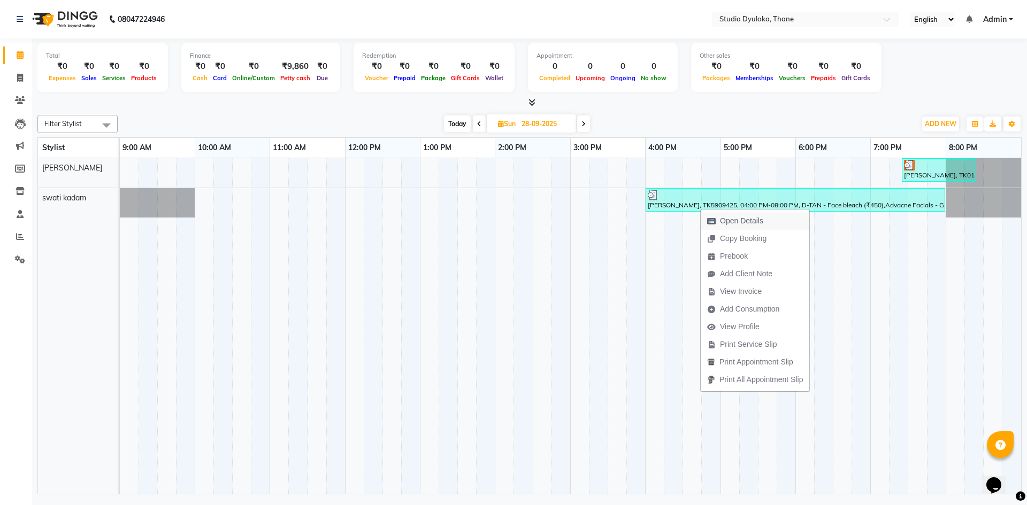
click at [711, 218] on icon "button" at bounding box center [711, 221] width 9 height 7
select select "3"
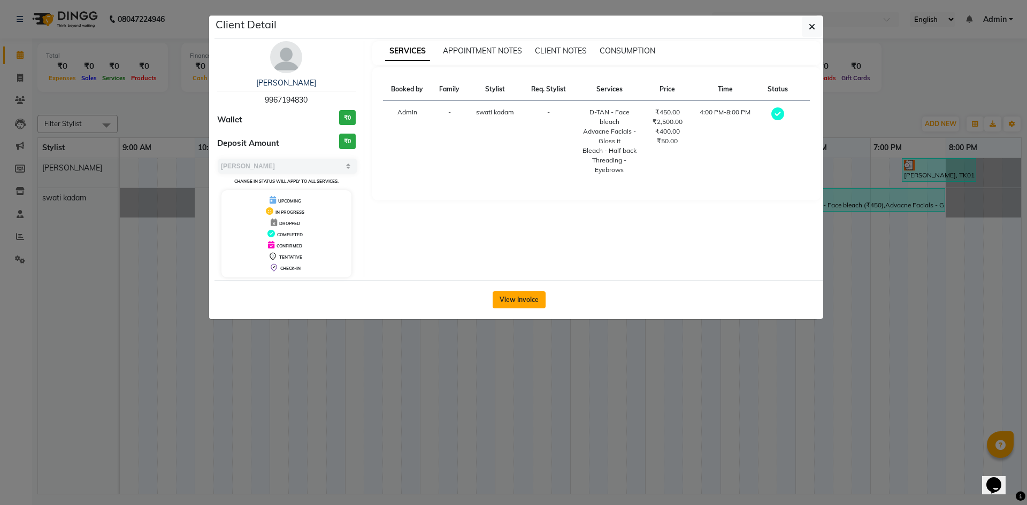
click at [531, 300] on button "View Invoice" at bounding box center [518, 299] width 53 height 17
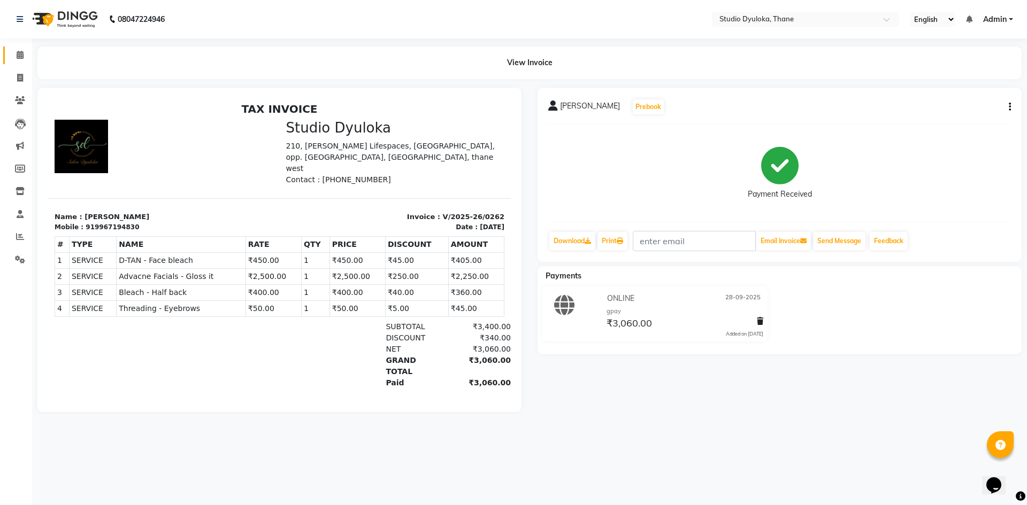
click at [16, 47] on link "Calendar" at bounding box center [16, 56] width 26 height 18
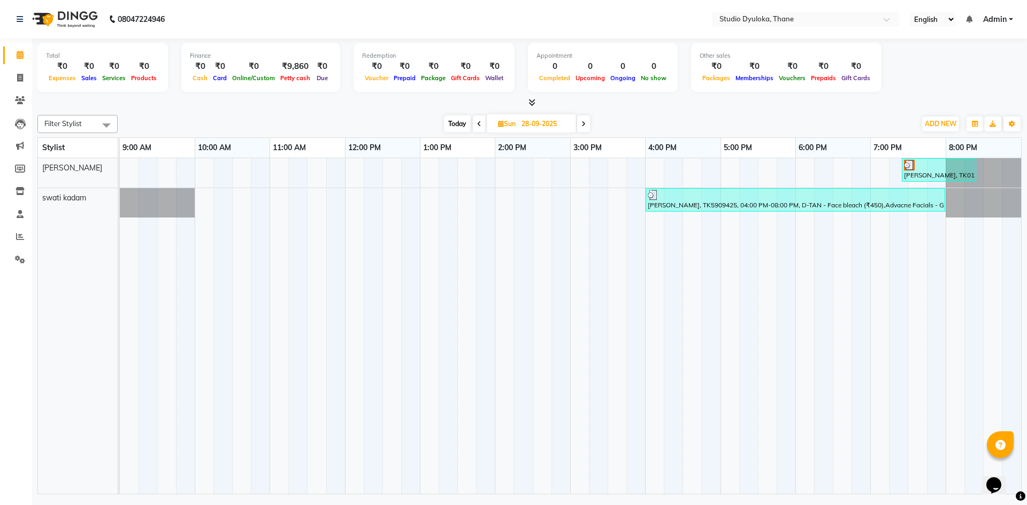
click at [580, 124] on span at bounding box center [583, 123] width 13 height 17
type input "29-09-2025"
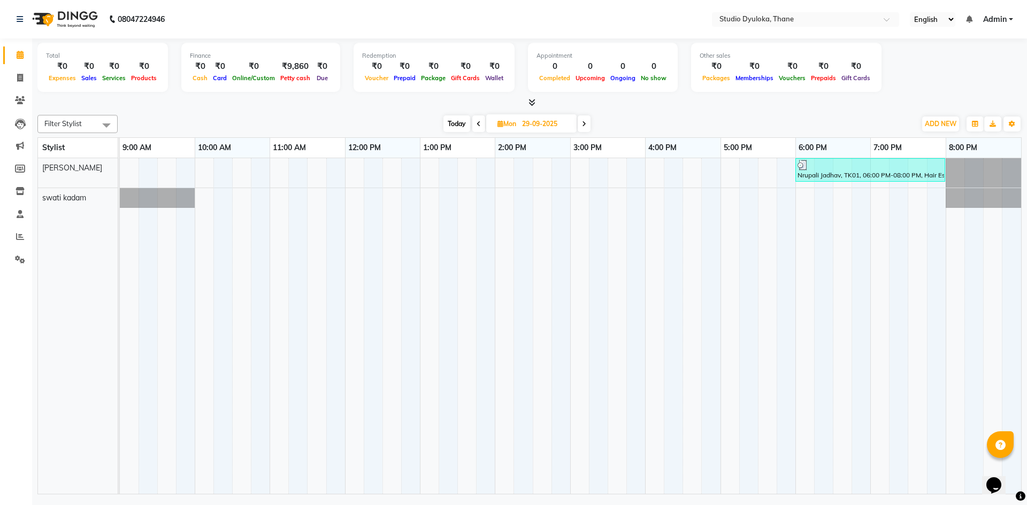
click at [894, 175] on div "Nrupali Jadhav, TK01, 06:00 PM-08:00 PM, Hair Essentials - Hair wash with blow …" at bounding box center [870, 170] width 148 height 20
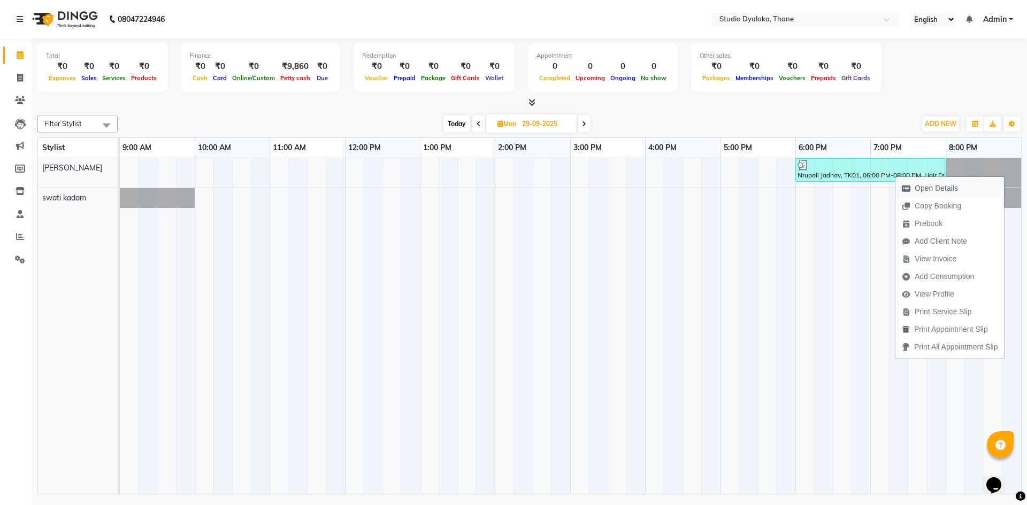
click at [899, 185] on span "Open Details" at bounding box center [929, 189] width 69 height 18
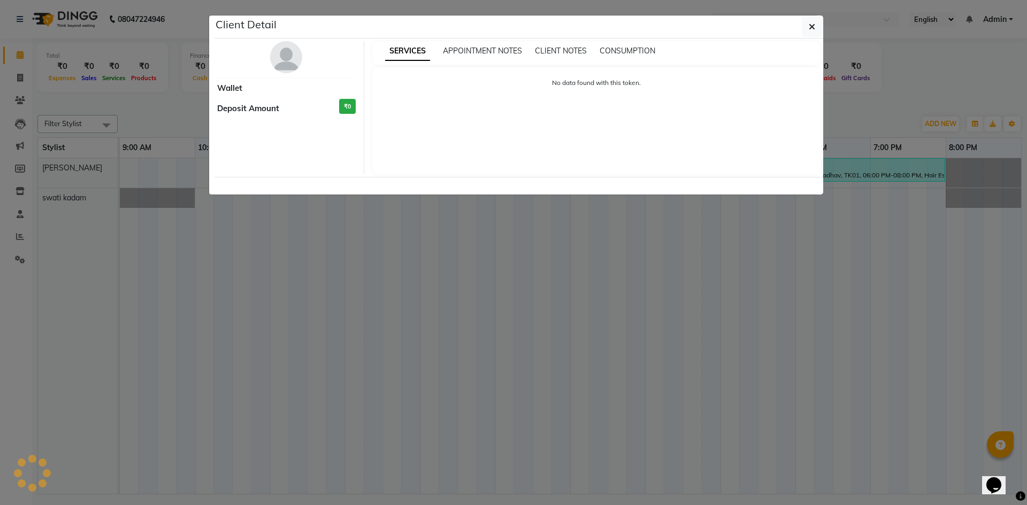
select select "3"
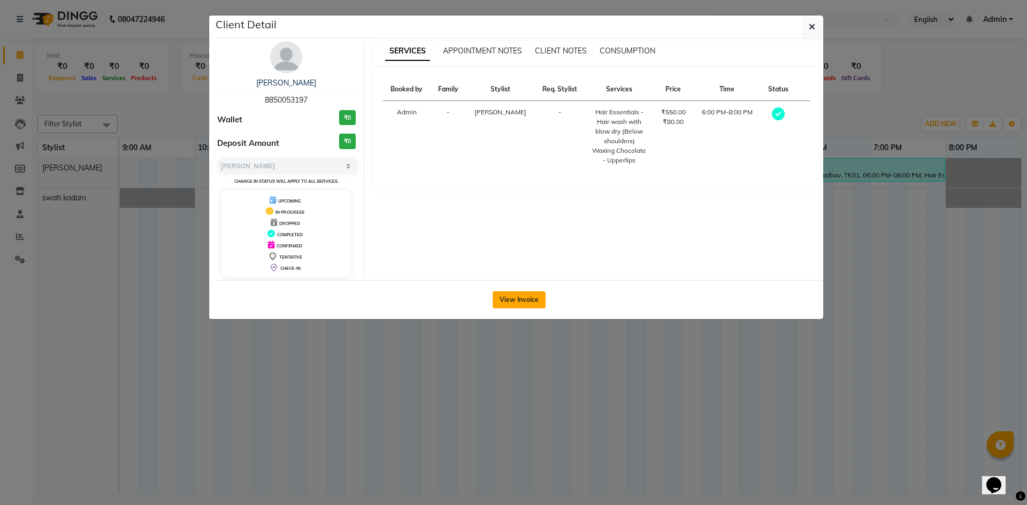
click at [512, 299] on button "View Invoice" at bounding box center [518, 299] width 53 height 17
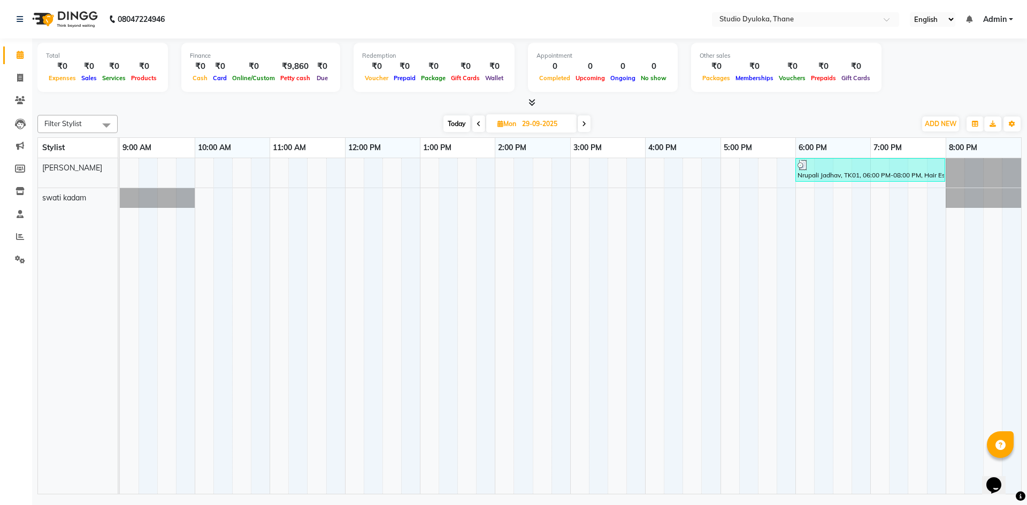
click at [578, 120] on span at bounding box center [583, 123] width 13 height 17
type input "30-09-2025"
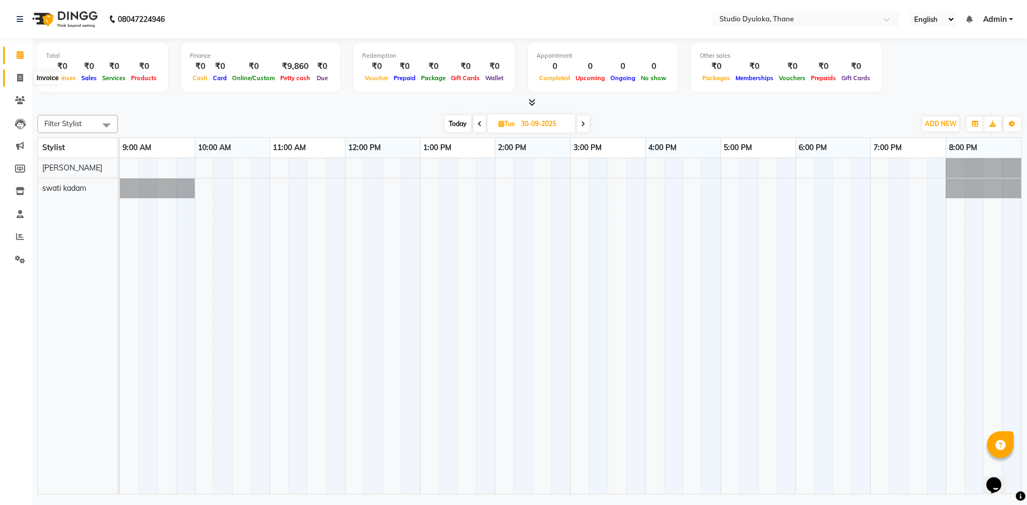
click at [14, 80] on span at bounding box center [20, 78] width 19 height 12
select select "service"
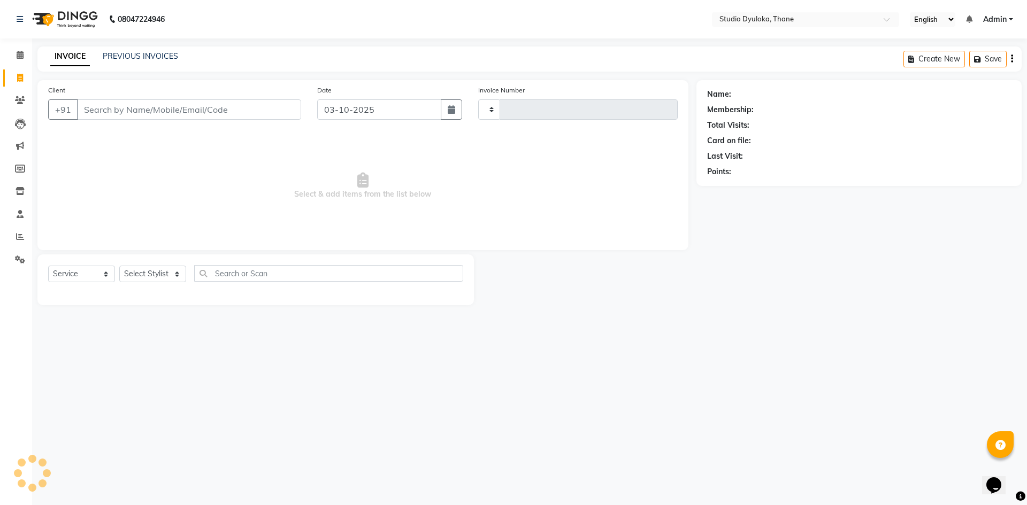
type input "0270"
select select "6575"
click at [224, 110] on input "Client" at bounding box center [189, 109] width 224 height 20
click at [450, 111] on icon "button" at bounding box center [450, 109] width 7 height 9
select select "10"
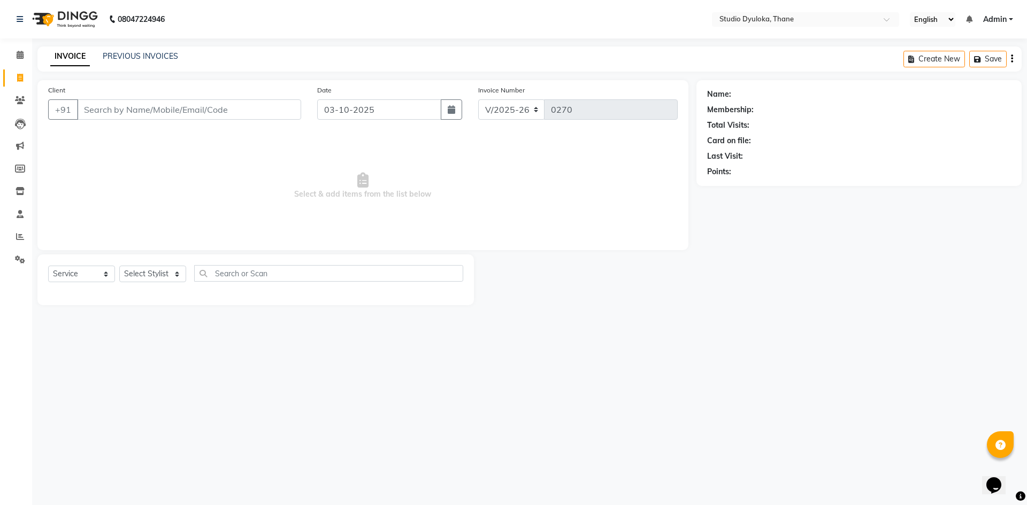
select select "2025"
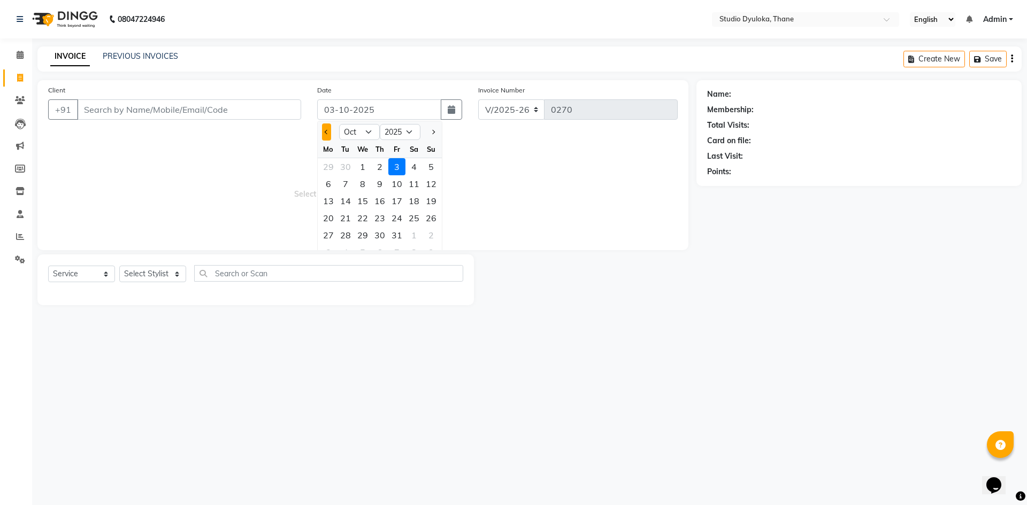
click at [329, 128] on button "Previous month" at bounding box center [326, 132] width 9 height 17
select select "9"
click at [348, 228] on div "30" at bounding box center [345, 235] width 17 height 17
type input "30-09-2025"
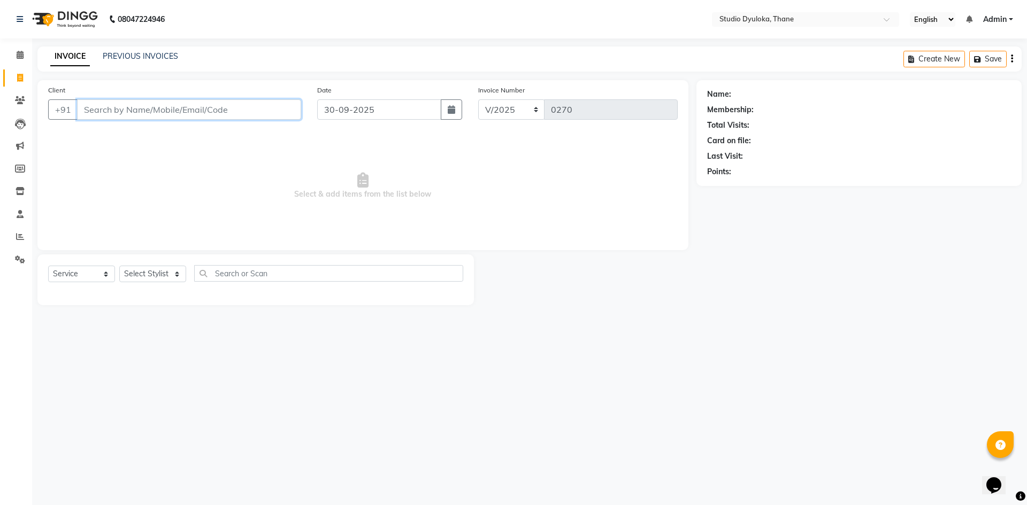
click at [223, 111] on input "Client" at bounding box center [189, 109] width 224 height 20
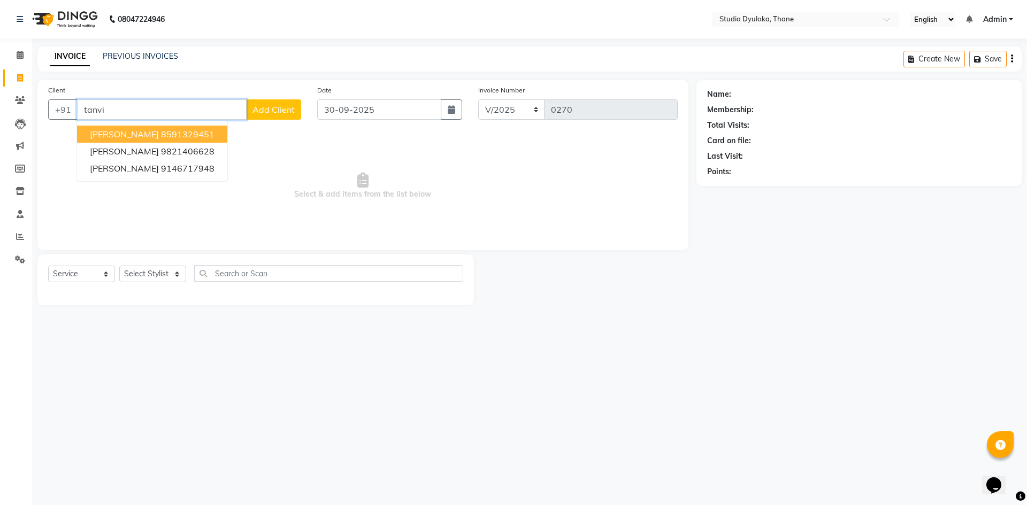
click at [182, 135] on ngb-highlight "8591329451" at bounding box center [187, 134] width 53 height 11
type input "8591329451"
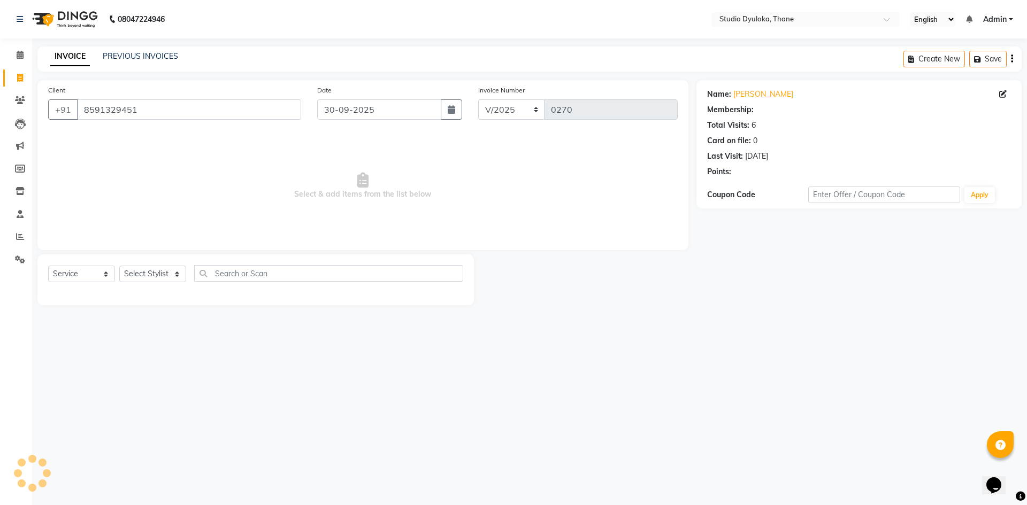
select select "1: Object"
click at [164, 277] on select "Select Stylist [PERSON_NAME] [PERSON_NAME]" at bounding box center [152, 274] width 67 height 17
select select "72122"
click at [119, 266] on select "Select Stylist [PERSON_NAME] [PERSON_NAME]" at bounding box center [152, 274] width 67 height 17
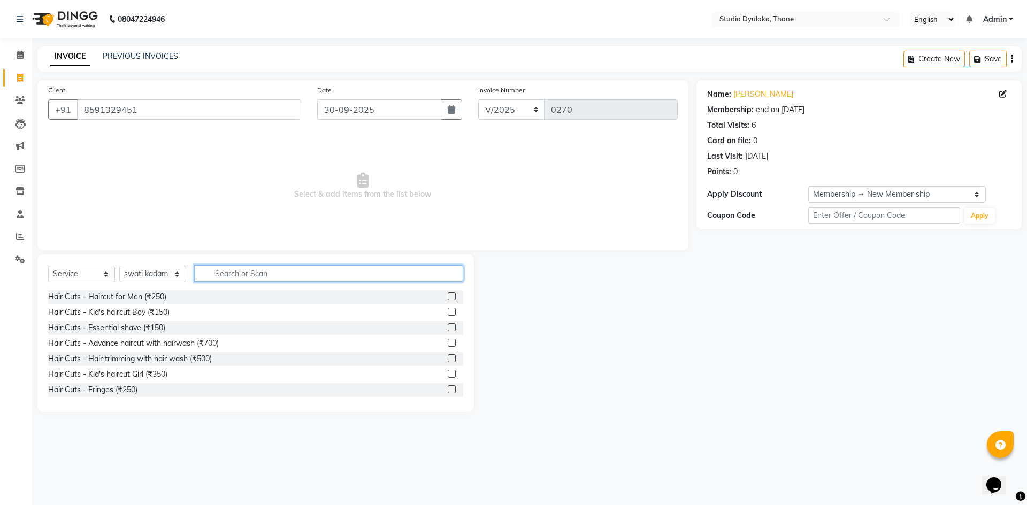
click at [211, 269] on input "text" at bounding box center [328, 273] width 269 height 17
type input "250"
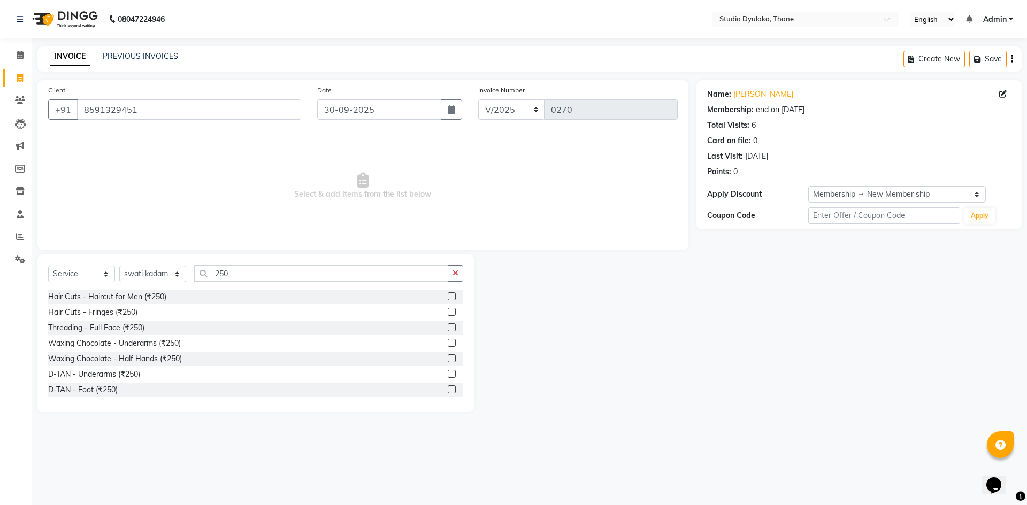
click at [447, 375] on label at bounding box center [451, 374] width 8 height 8
click at [447, 375] on input "checkbox" at bounding box center [450, 374] width 7 height 7
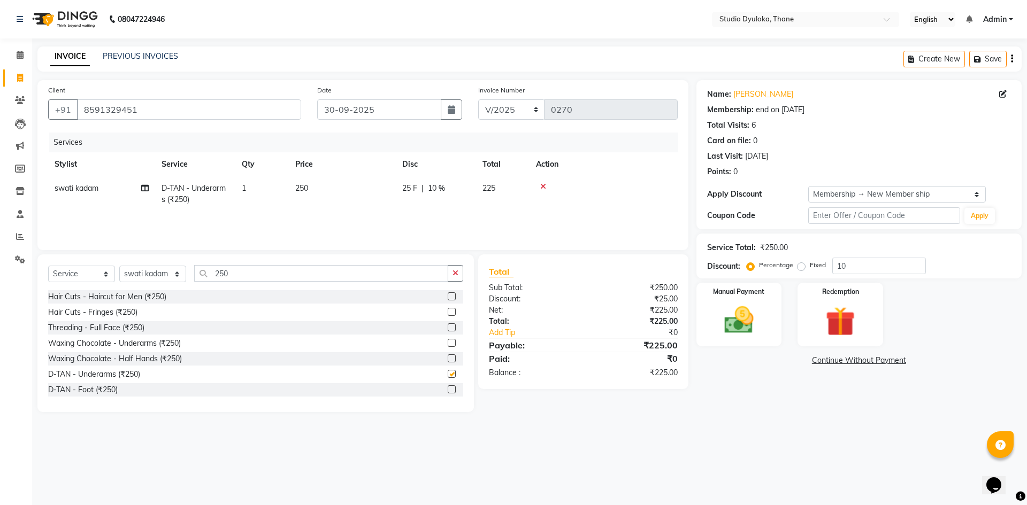
checkbox input "false"
click at [327, 270] on input "250" at bounding box center [321, 273] width 254 height 17
type input "2"
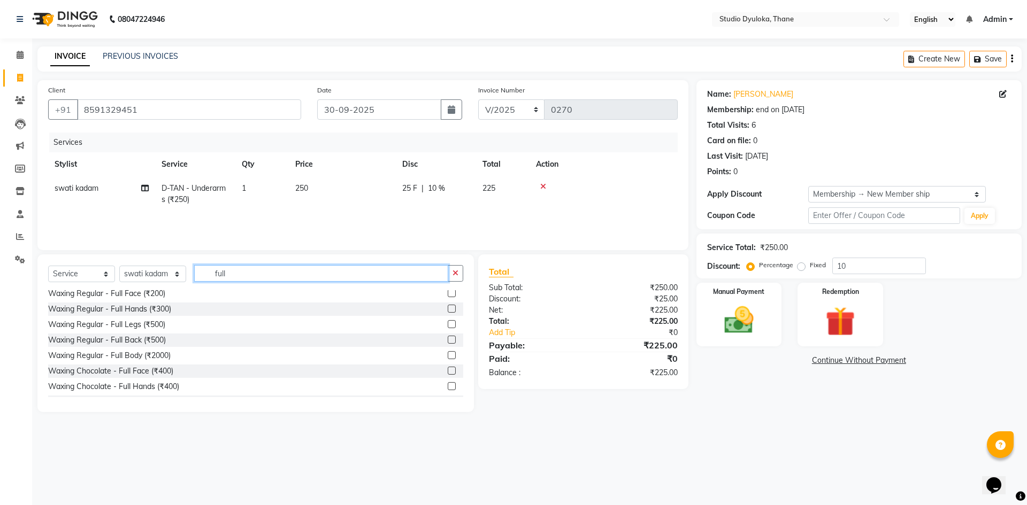
scroll to position [107, 0]
type input "full"
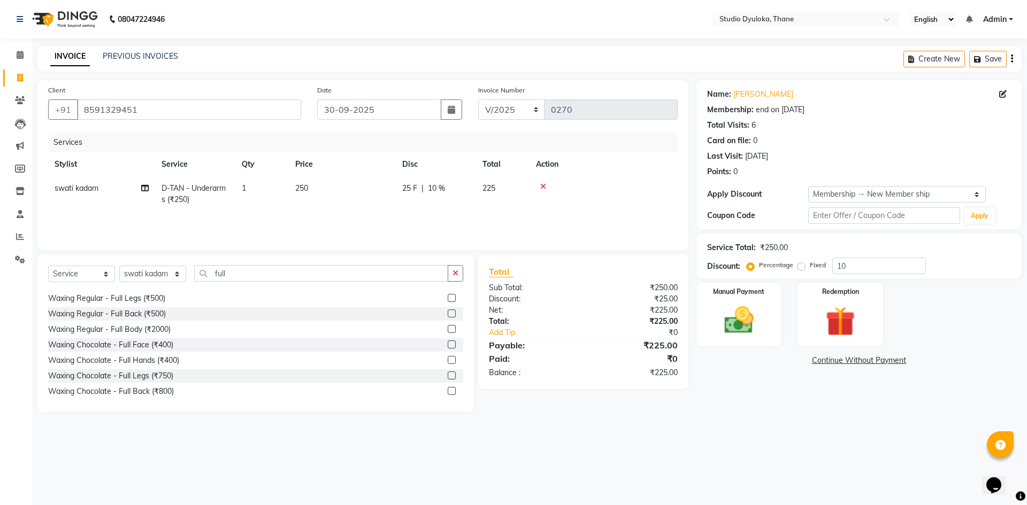
click at [447, 360] on label at bounding box center [451, 360] width 8 height 8
click at [447, 360] on input "checkbox" at bounding box center [450, 360] width 7 height 7
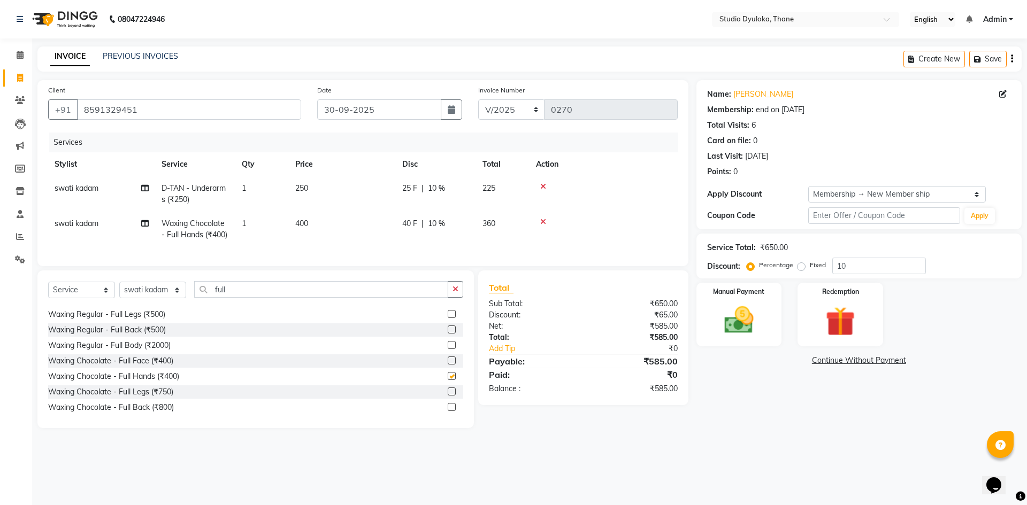
checkbox input "false"
click at [299, 298] on input "full" at bounding box center [321, 289] width 254 height 17
type input "f"
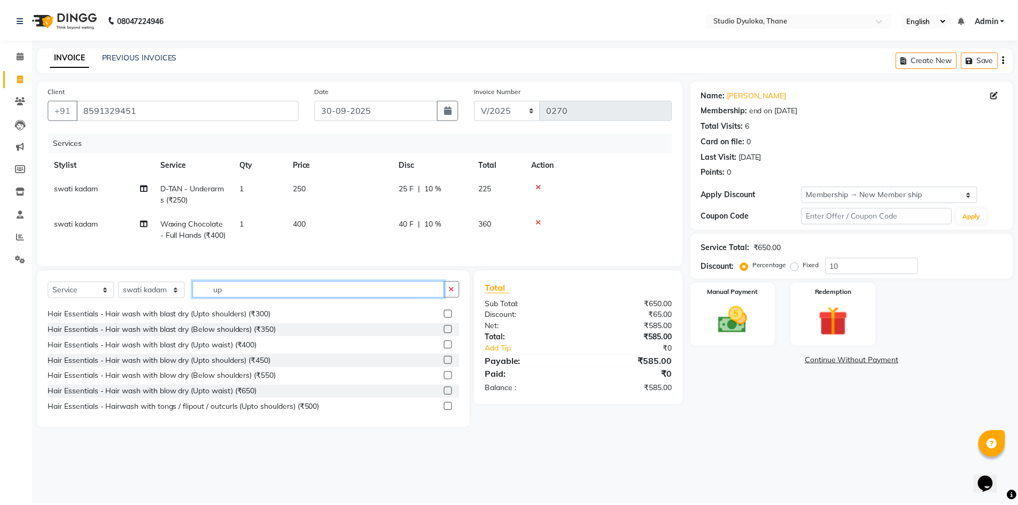
scroll to position [0, 0]
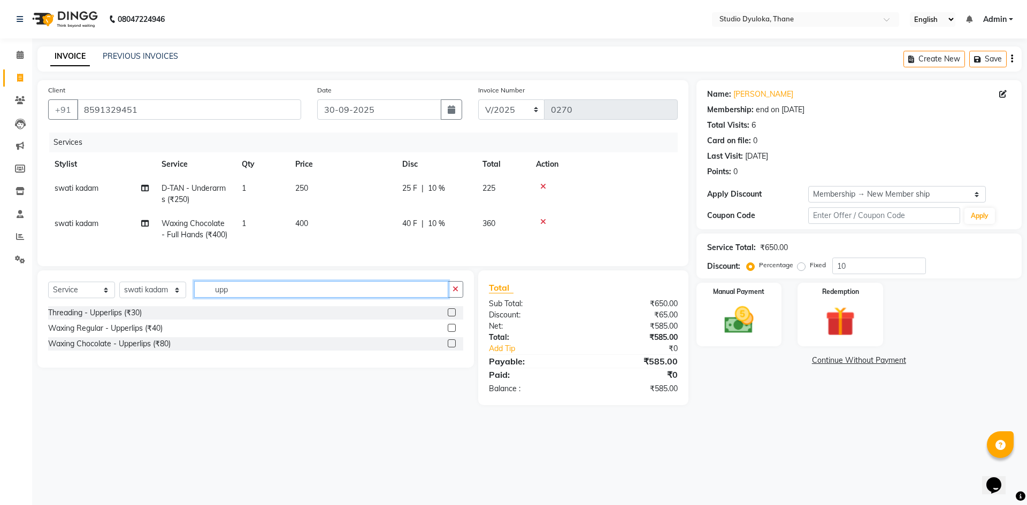
type input "upp"
click at [454, 317] on label at bounding box center [451, 312] width 8 height 8
click at [454, 317] on input "checkbox" at bounding box center [450, 313] width 7 height 7
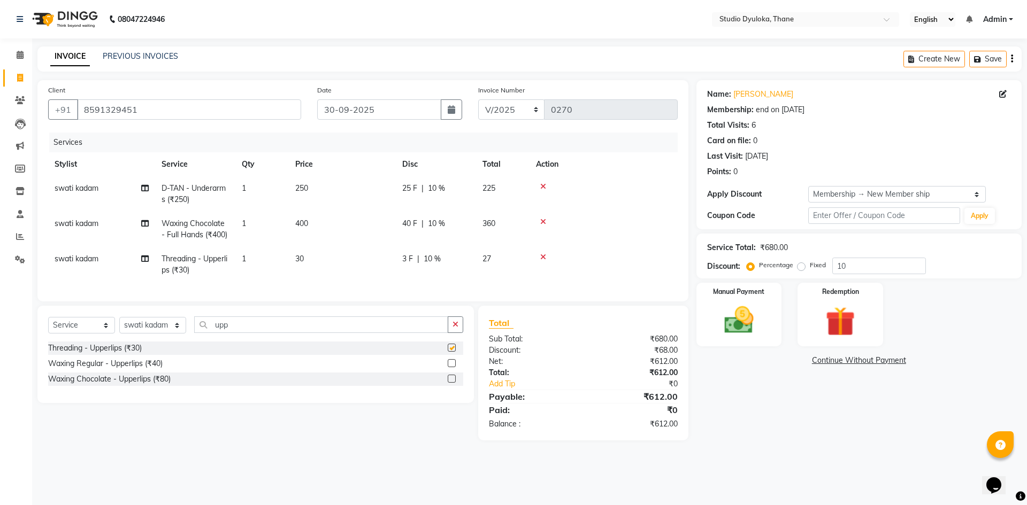
checkbox input "false"
click at [708, 312] on div "Manual Payment" at bounding box center [738, 315] width 89 height 66
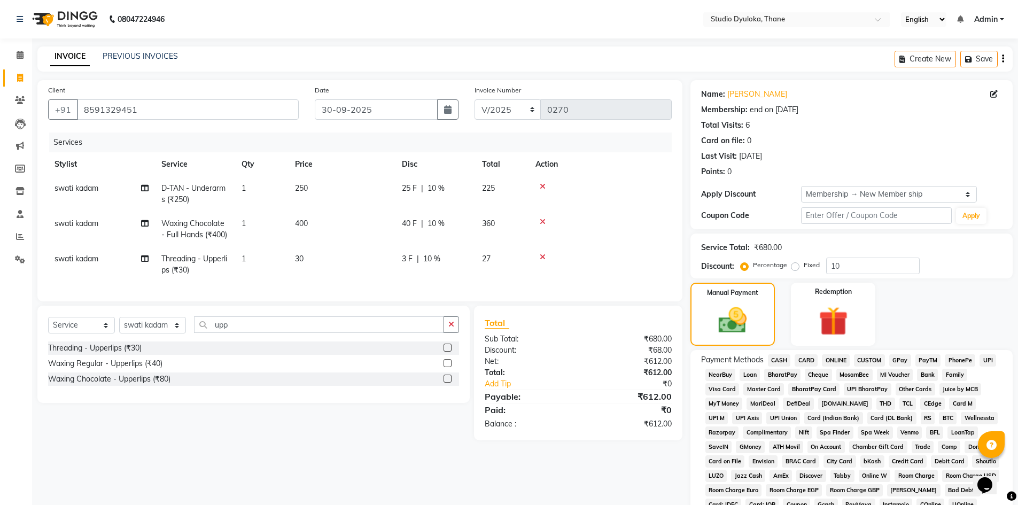
click at [846, 357] on span "ONLINE" at bounding box center [836, 360] width 28 height 12
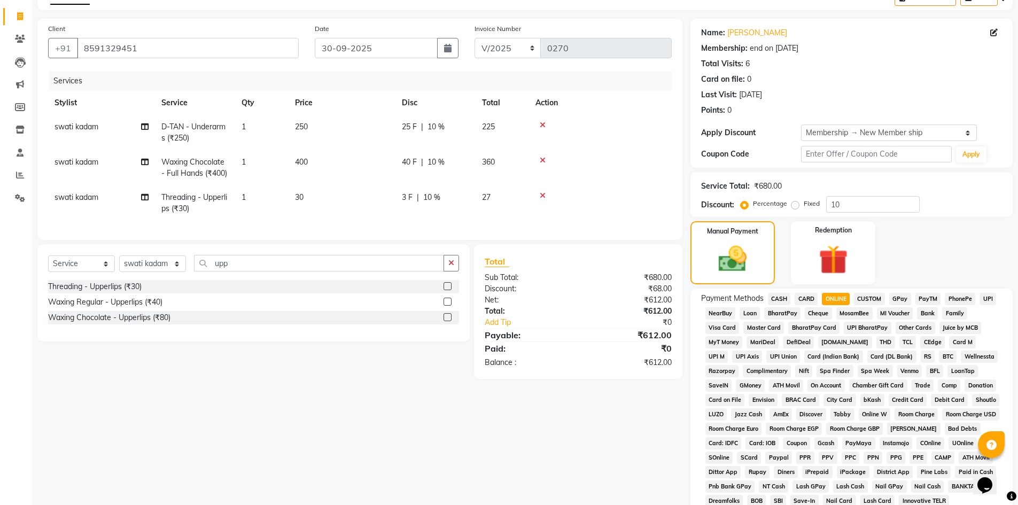
scroll to position [220, 0]
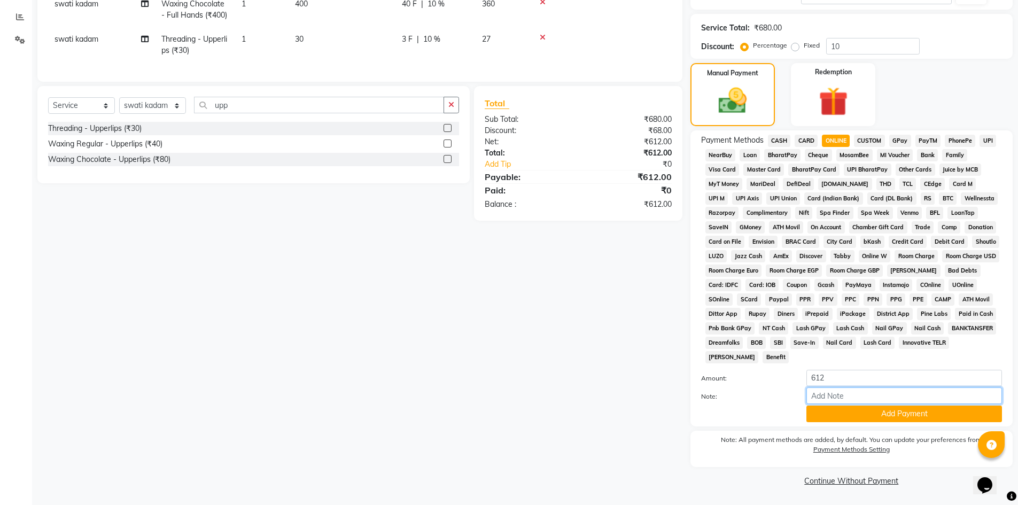
click at [868, 391] on input "Note:" at bounding box center [905, 396] width 196 height 17
type input "gpay"
click at [898, 407] on button "Add Payment" at bounding box center [905, 414] width 196 height 17
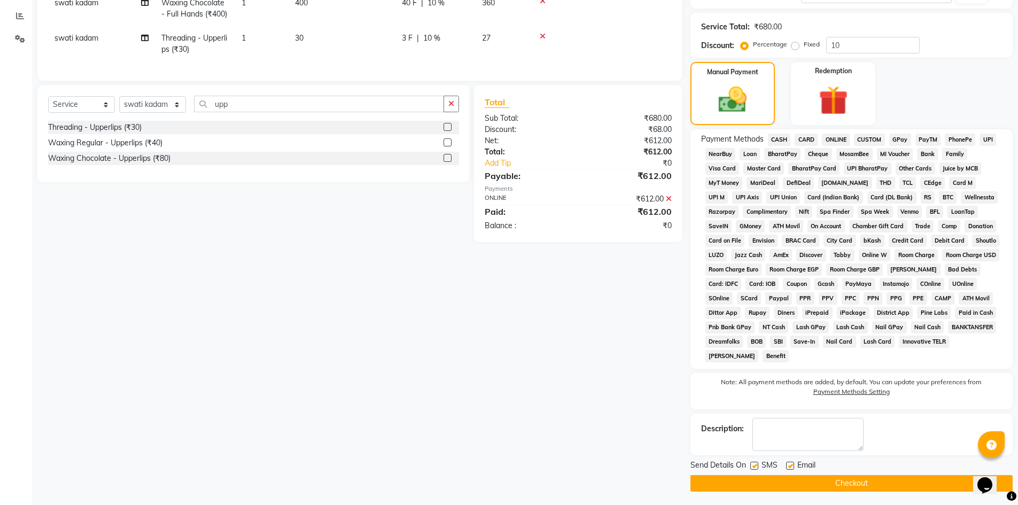
scroll to position [223, 0]
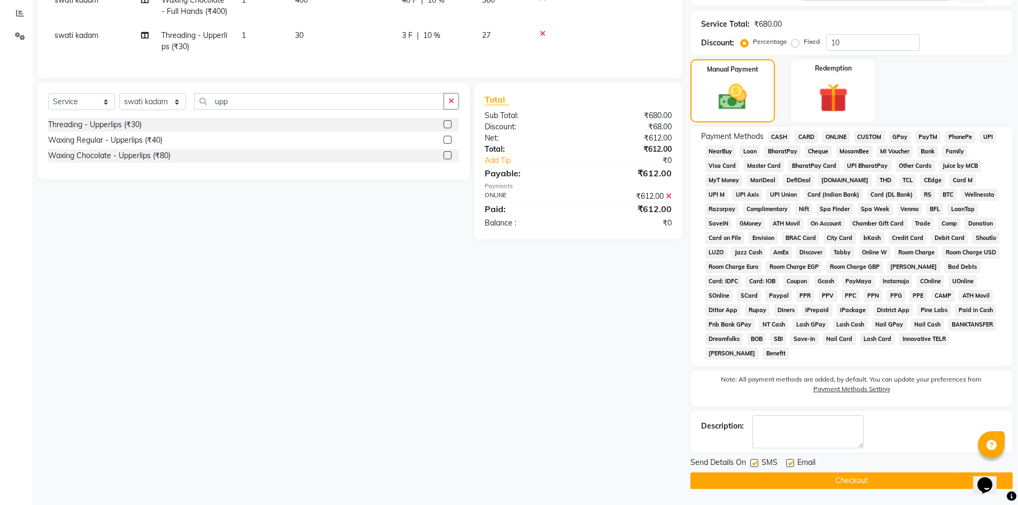
click at [783, 134] on span "CASH" at bounding box center [779, 137] width 23 height 12
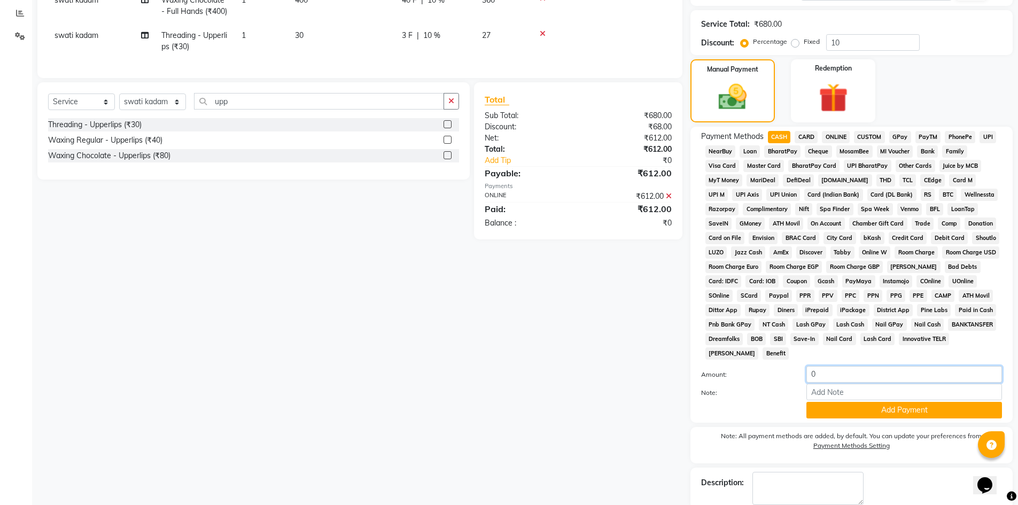
click at [852, 373] on input "0" at bounding box center [905, 374] width 196 height 17
type input "500"
click at [923, 405] on button "Add Payment" at bounding box center [905, 410] width 196 height 17
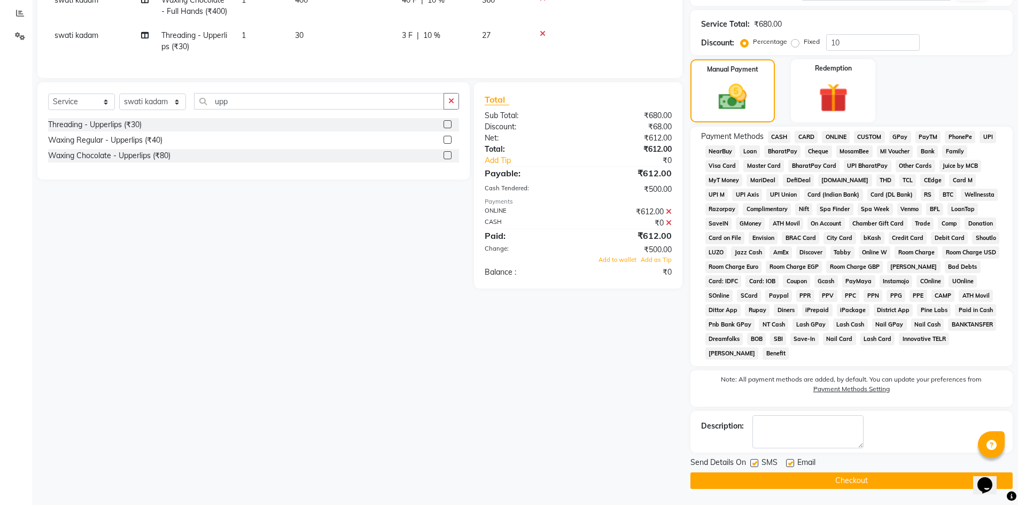
click at [898, 134] on span "GPay" at bounding box center [901, 137] width 22 height 12
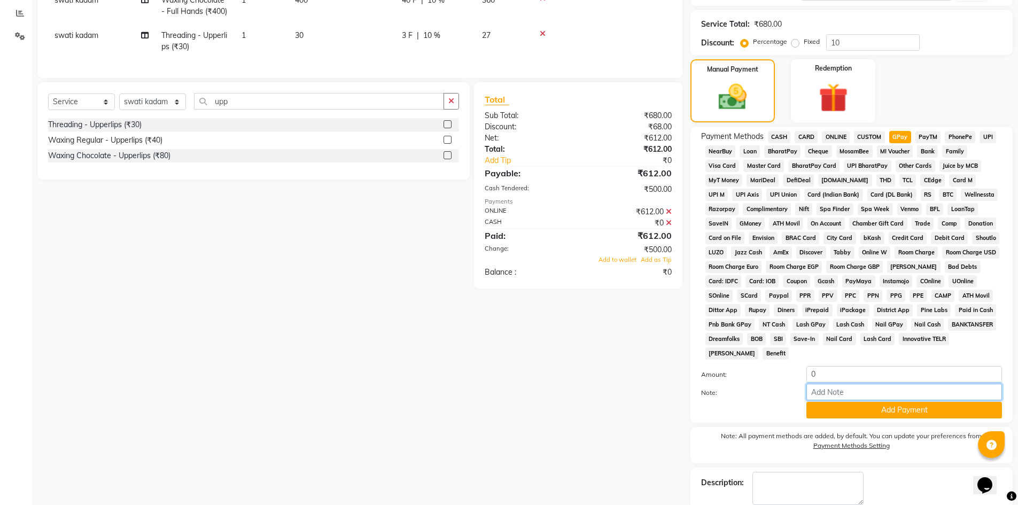
click at [839, 396] on input "Note:" at bounding box center [905, 392] width 196 height 17
click at [845, 372] on input "0" at bounding box center [905, 374] width 196 height 17
type input "112"
click at [919, 414] on button "Add Payment" at bounding box center [905, 410] width 196 height 17
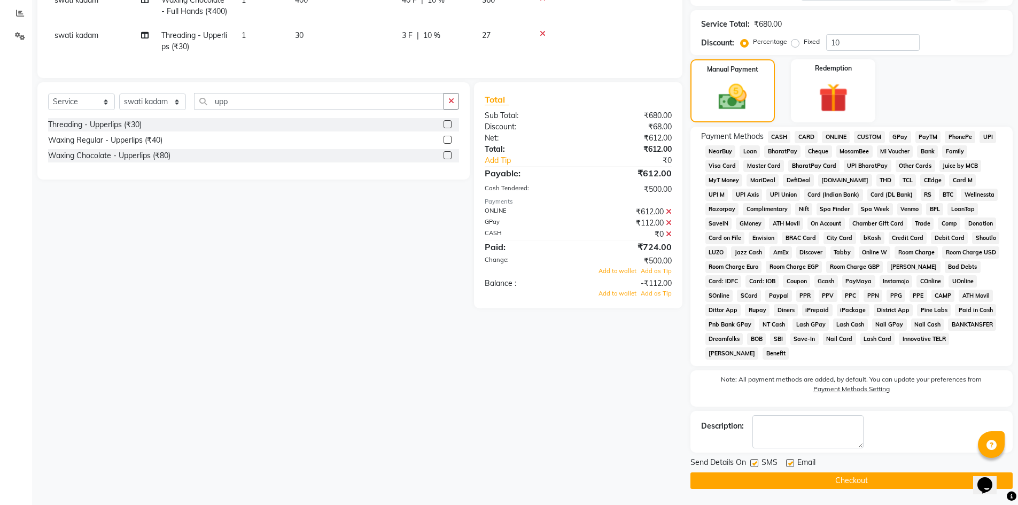
click at [750, 475] on button "Checkout" at bounding box center [852, 481] width 322 height 17
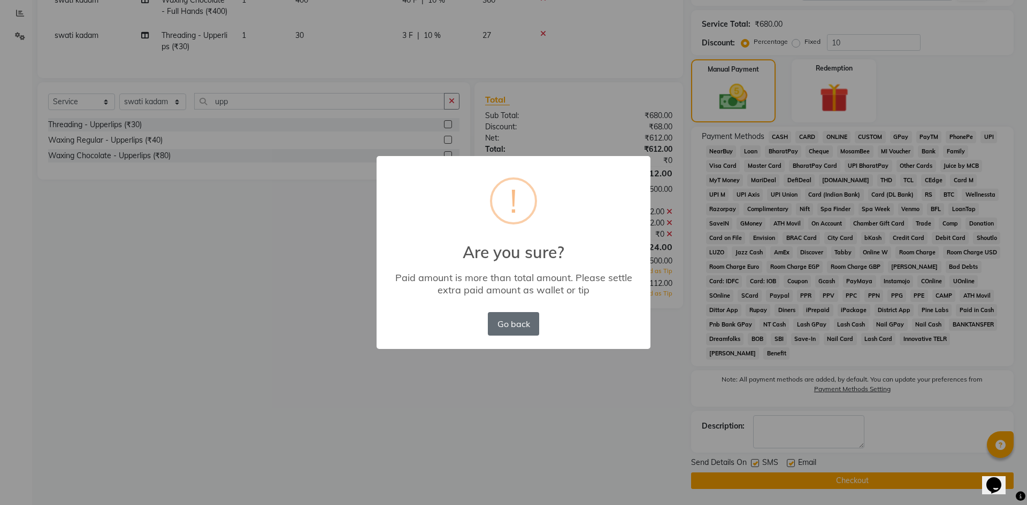
click at [520, 327] on button "Go back" at bounding box center [513, 324] width 51 height 24
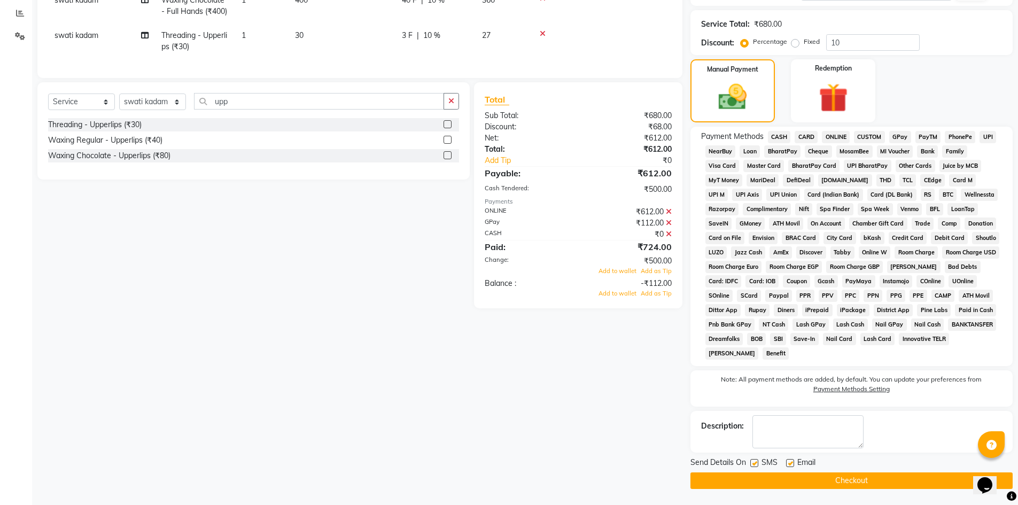
click at [667, 238] on icon at bounding box center [669, 233] width 6 height 7
click at [669, 211] on icon at bounding box center [669, 207] width 6 height 7
click at [670, 200] on icon at bounding box center [669, 195] width 6 height 7
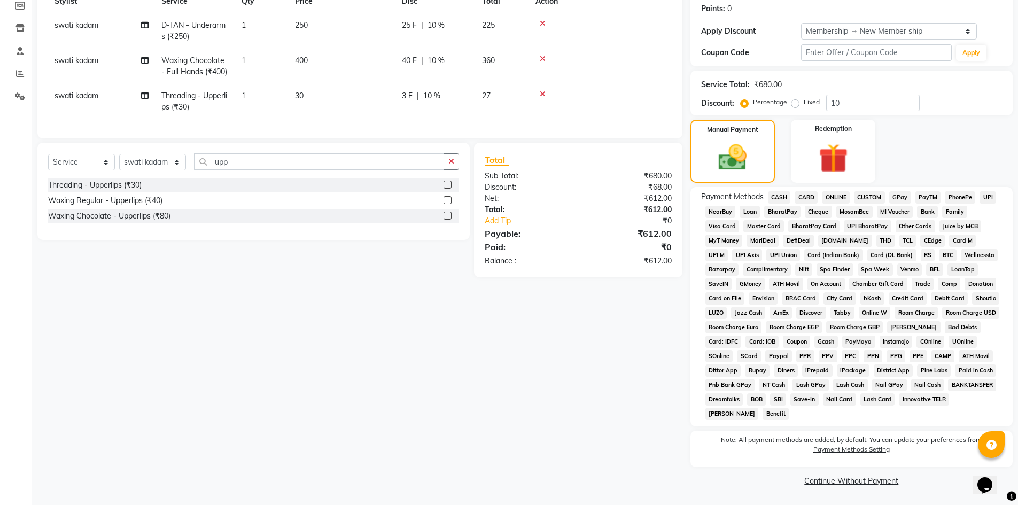
scroll to position [163, 0]
click at [850, 196] on span "ONLINE" at bounding box center [836, 197] width 28 height 12
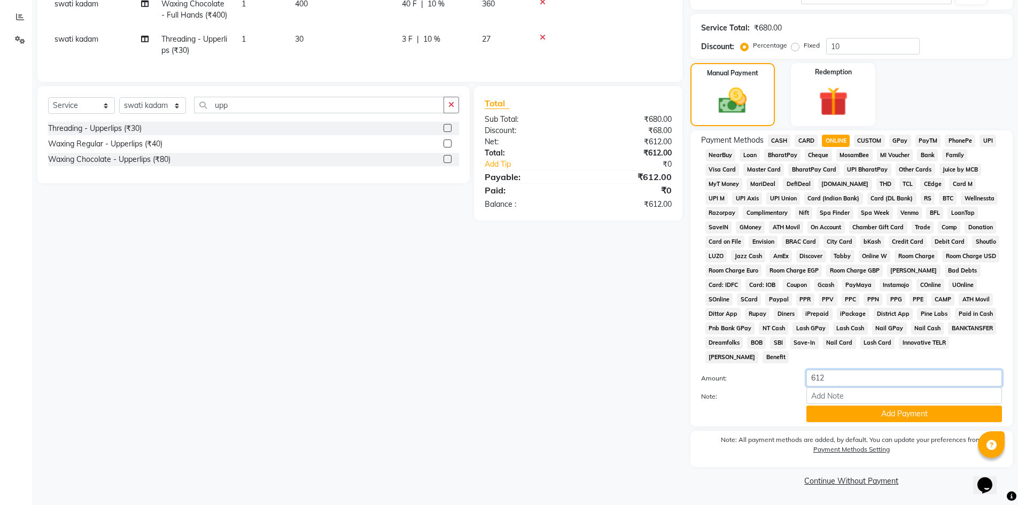
drag, startPoint x: 849, startPoint y: 373, endPoint x: 768, endPoint y: 371, distance: 80.7
click at [768, 371] on div "Amount: 612" at bounding box center [851, 379] width 317 height 18
type input "112"
click at [858, 417] on button "Add Payment" at bounding box center [905, 414] width 196 height 17
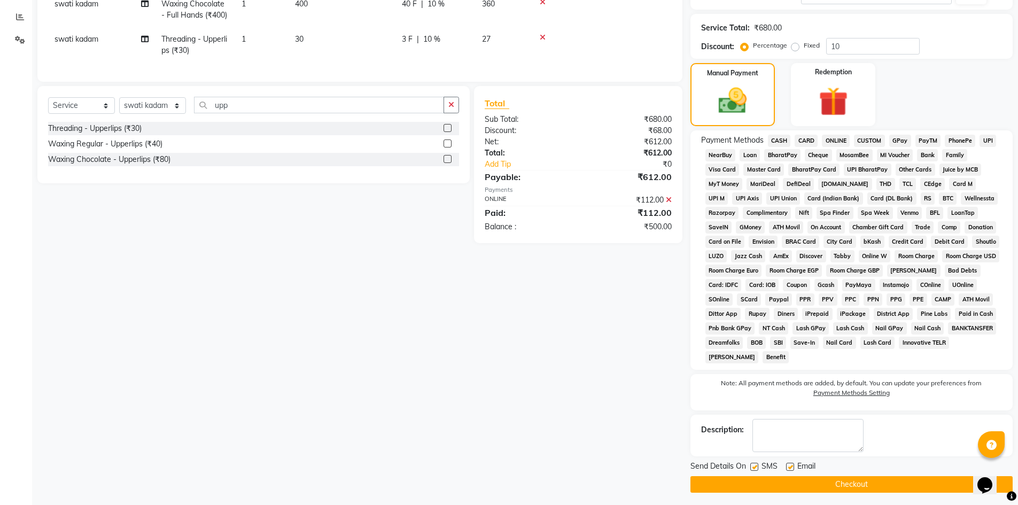
click at [785, 141] on span "CASH" at bounding box center [779, 141] width 23 height 12
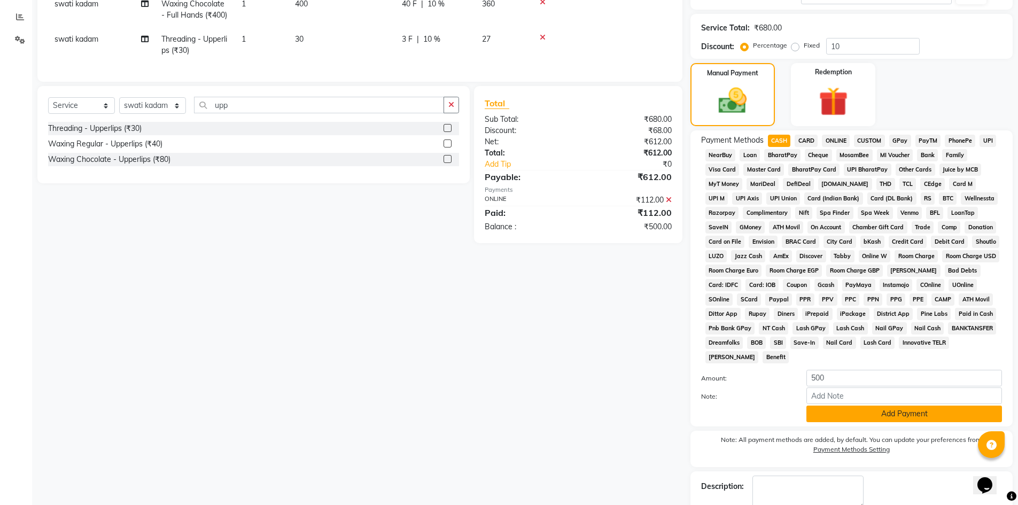
click at [869, 411] on button "Add Payment" at bounding box center [905, 414] width 196 height 17
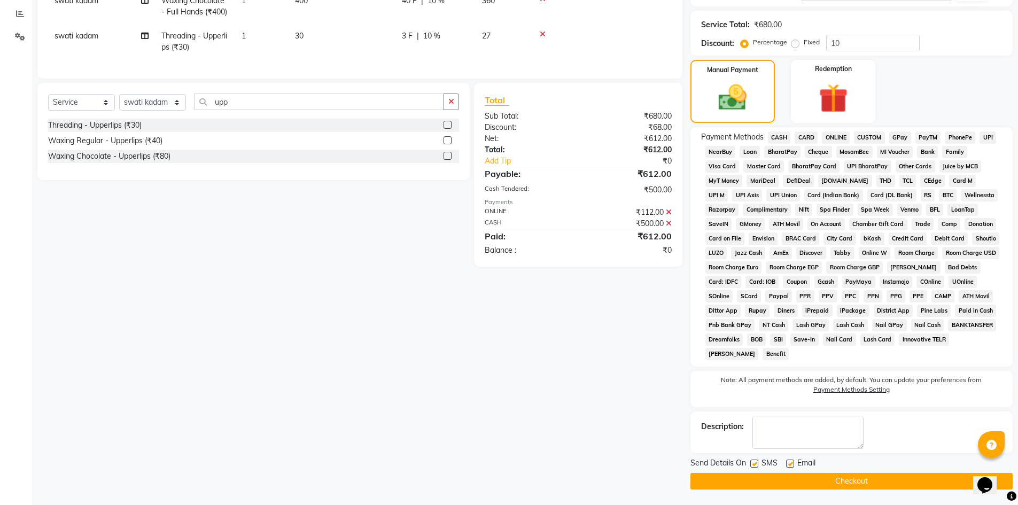
scroll to position [223, 0]
click at [859, 477] on button "Checkout" at bounding box center [852, 481] width 322 height 17
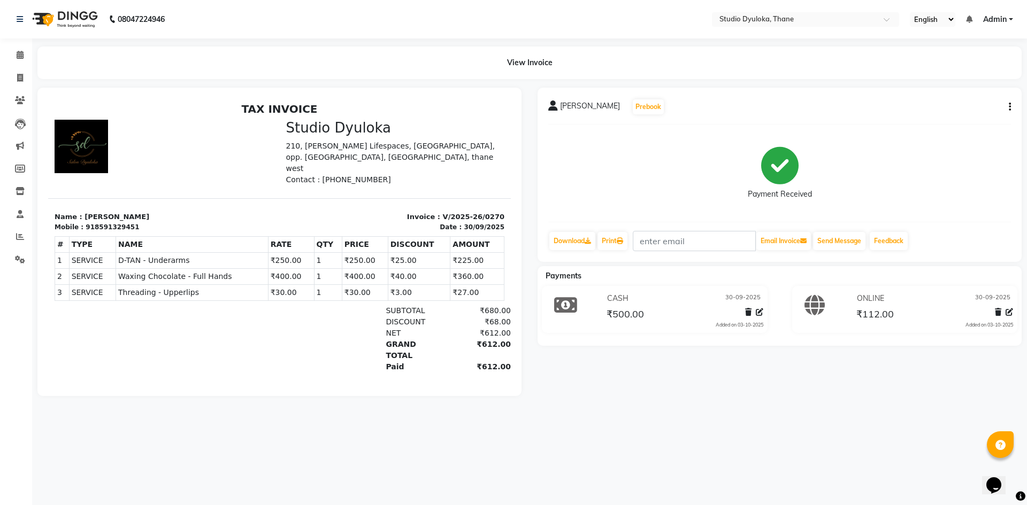
select select "service"
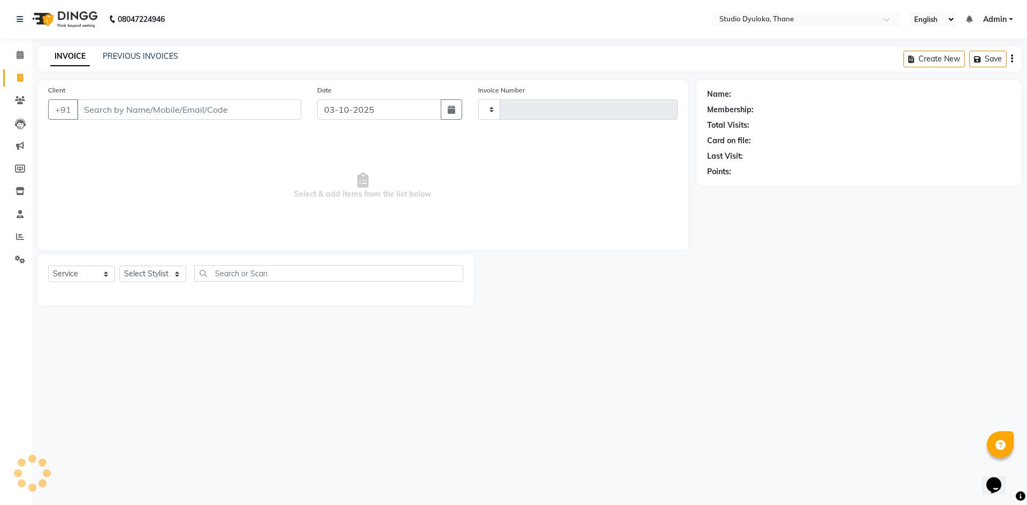
type input "0271"
select select "6575"
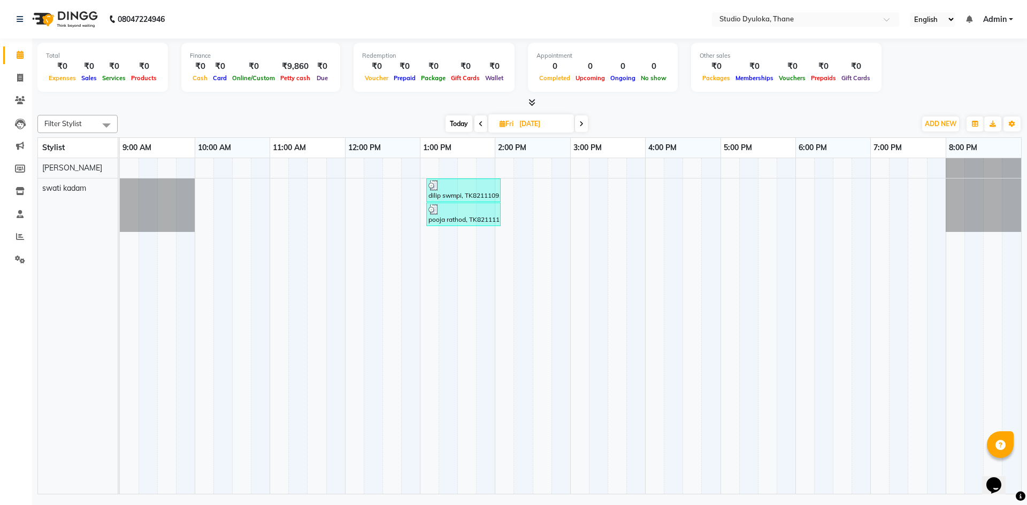
click at [475, 196] on div "dilip swmpi, TK8211109, 01:05 PM-02:05 PM, Threading - Eyebrows (₹50)" at bounding box center [463, 190] width 72 height 20
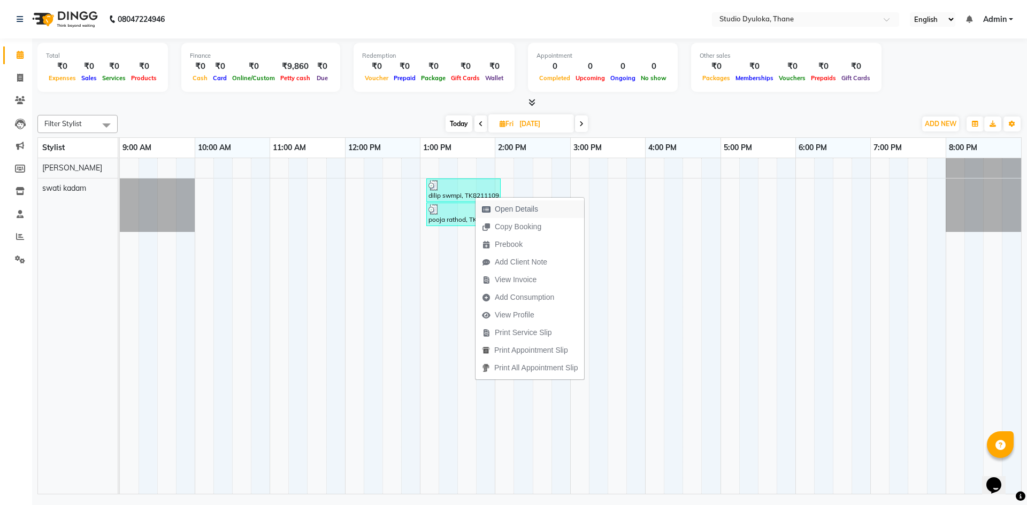
click at [495, 207] on span "Open Details" at bounding box center [516, 209] width 43 height 11
select select "3"
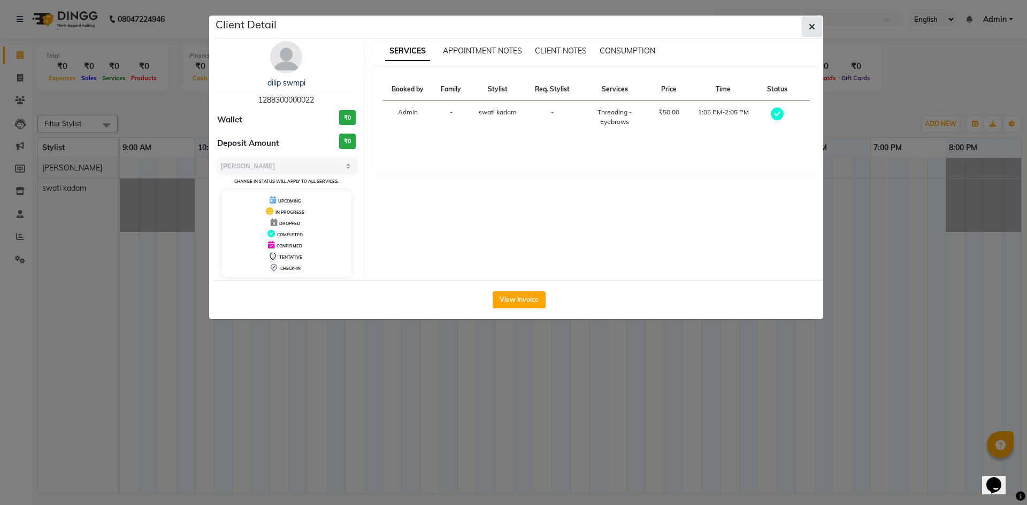
click at [813, 30] on icon "button" at bounding box center [811, 26] width 6 height 9
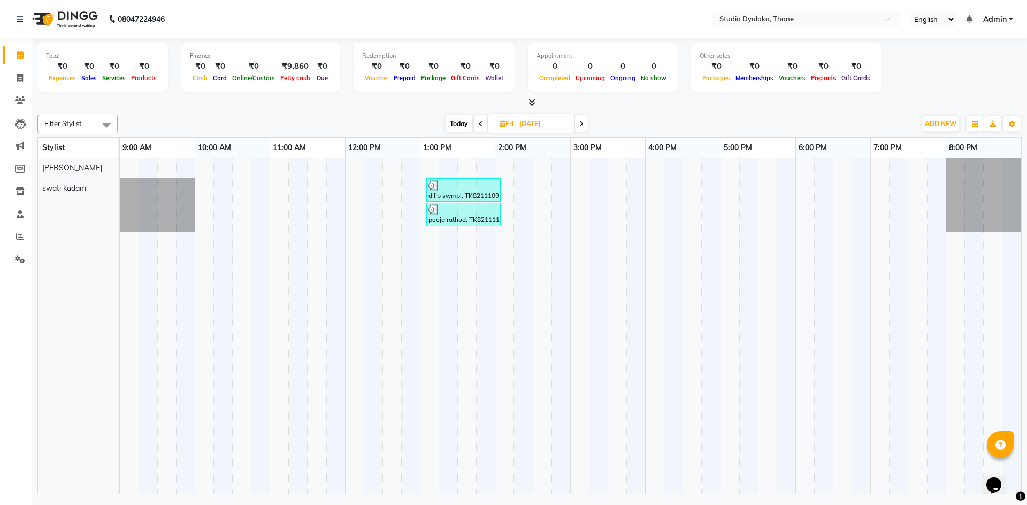
drag, startPoint x: 461, startPoint y: 214, endPoint x: 430, endPoint y: 210, distance: 31.3
drag, startPoint x: 430, startPoint y: 210, endPoint x: 445, endPoint y: 216, distance: 16.1
click at [399, 257] on td at bounding box center [391, 326] width 19 height 336
click at [447, 214] on div "pooja rathod, TK8211117, 01:05 PM-02:05 PM, Threading - Eyebrows (₹50)" at bounding box center [463, 214] width 72 height 20
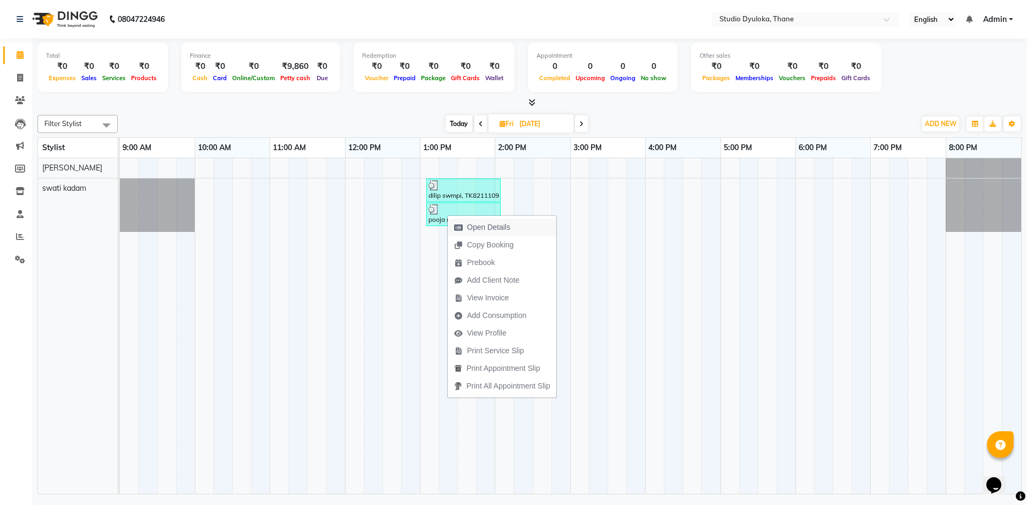
click at [462, 221] on span "Open Details" at bounding box center [481, 228] width 69 height 18
select select "3"
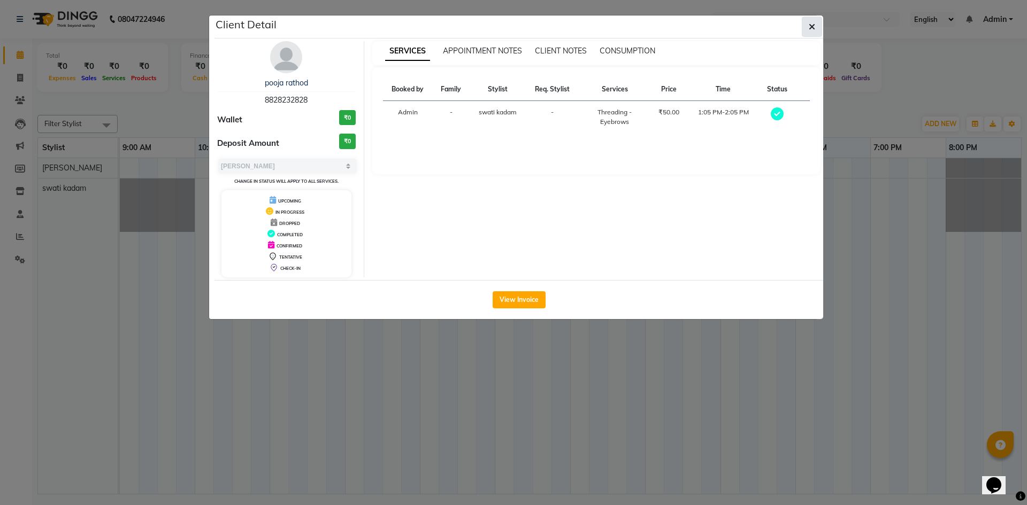
drag, startPoint x: 817, startPoint y: 24, endPoint x: 756, endPoint y: 24, distance: 61.5
click at [815, 24] on button "button" at bounding box center [811, 27] width 20 height 20
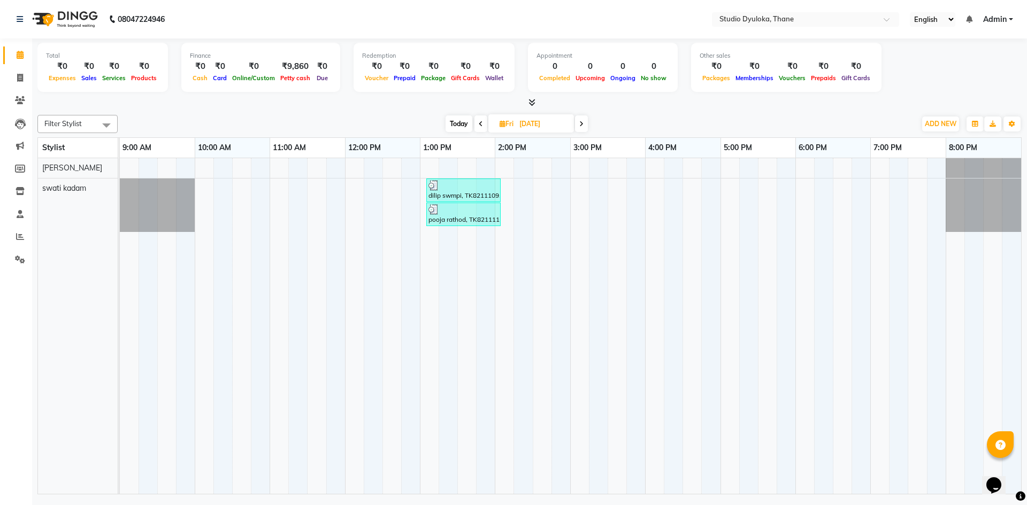
click at [588, 126] on span at bounding box center [581, 123] width 13 height 17
type input "06-09-2025"
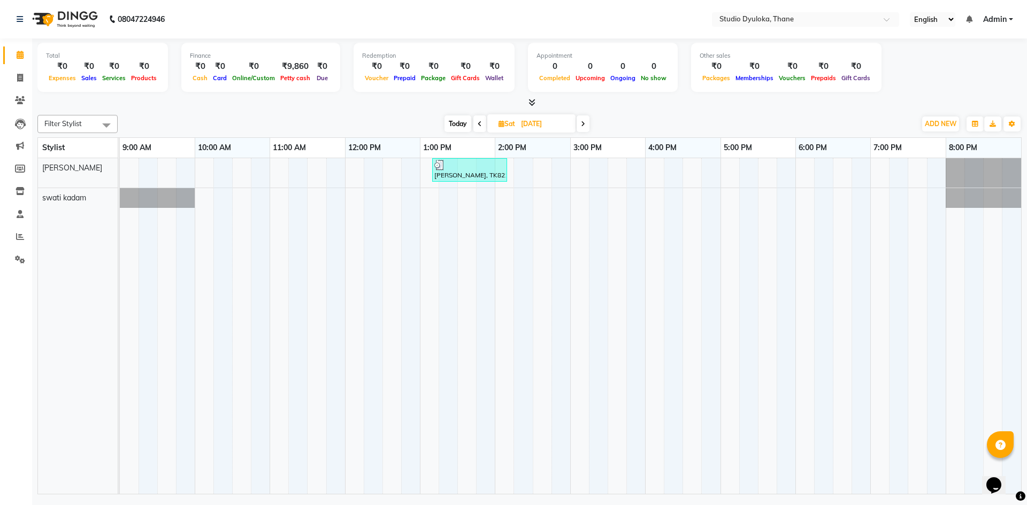
drag, startPoint x: 460, startPoint y: 164, endPoint x: 440, endPoint y: 173, distance: 22.3
click at [440, 173] on div "govindan, TK8211121, 01:10 PM-02:10 PM, Hair Cuts - Haircut for Men (₹250)" at bounding box center [469, 170] width 73 height 20
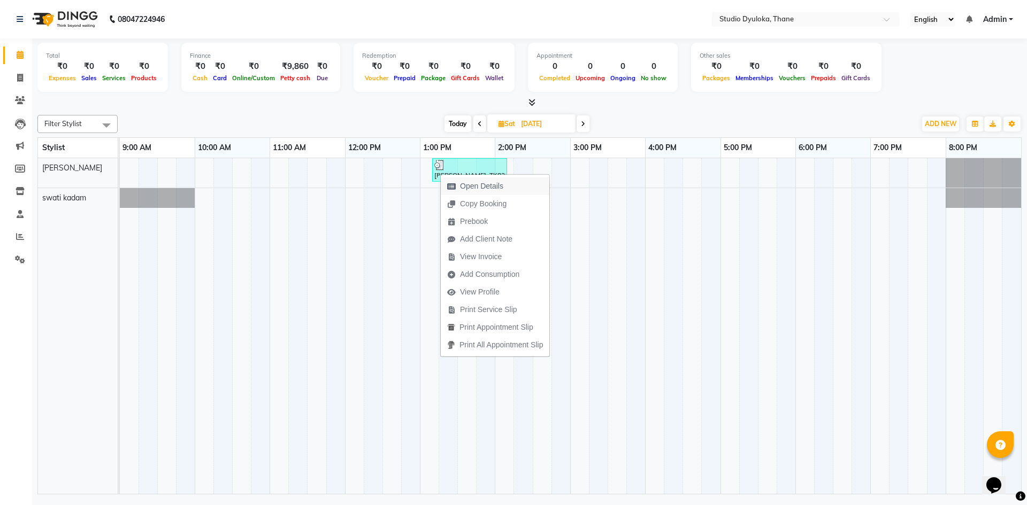
click at [475, 183] on span "Open Details" at bounding box center [481, 186] width 43 height 11
select select "3"
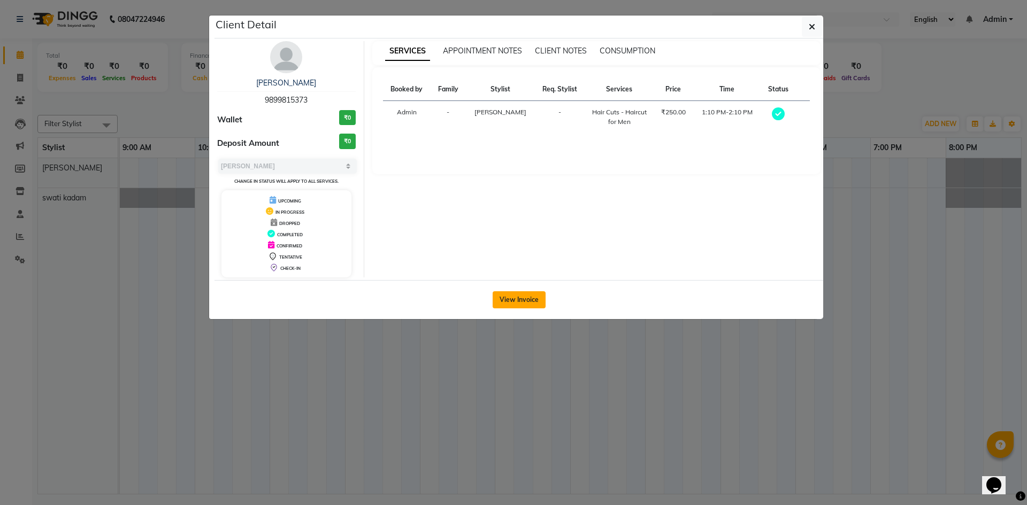
click at [526, 298] on button "View Invoice" at bounding box center [518, 299] width 53 height 17
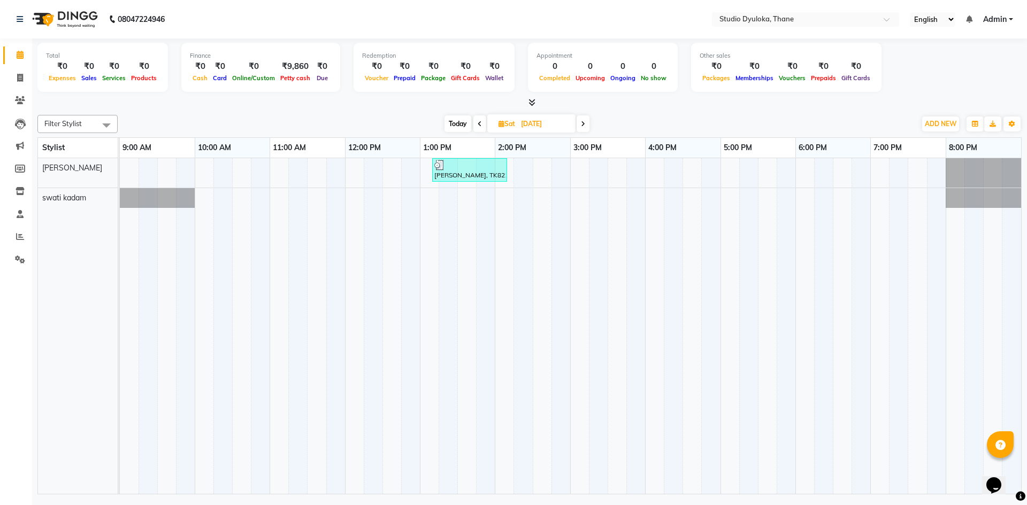
click at [578, 128] on span at bounding box center [582, 123] width 13 height 17
type input "07-09-2025"
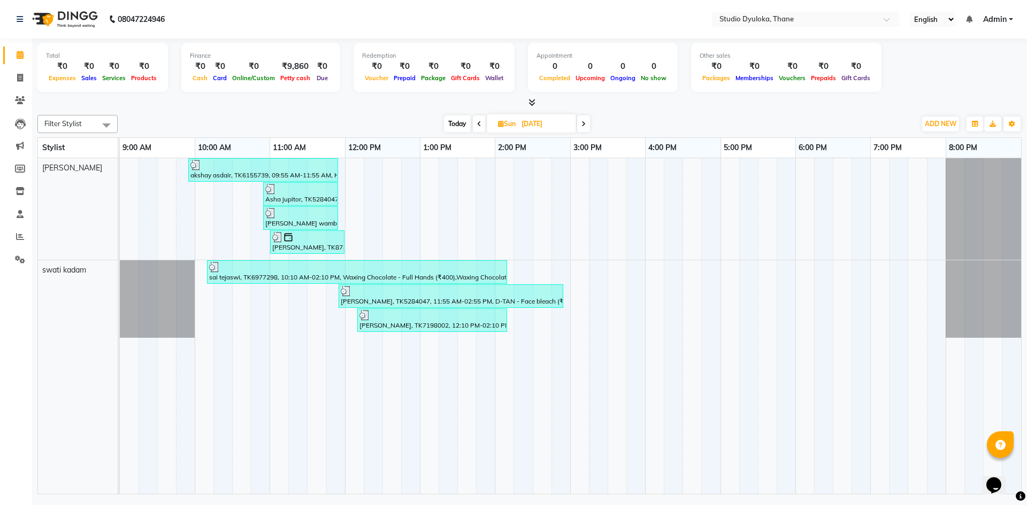
click at [280, 271] on div at bounding box center [357, 267] width 296 height 11
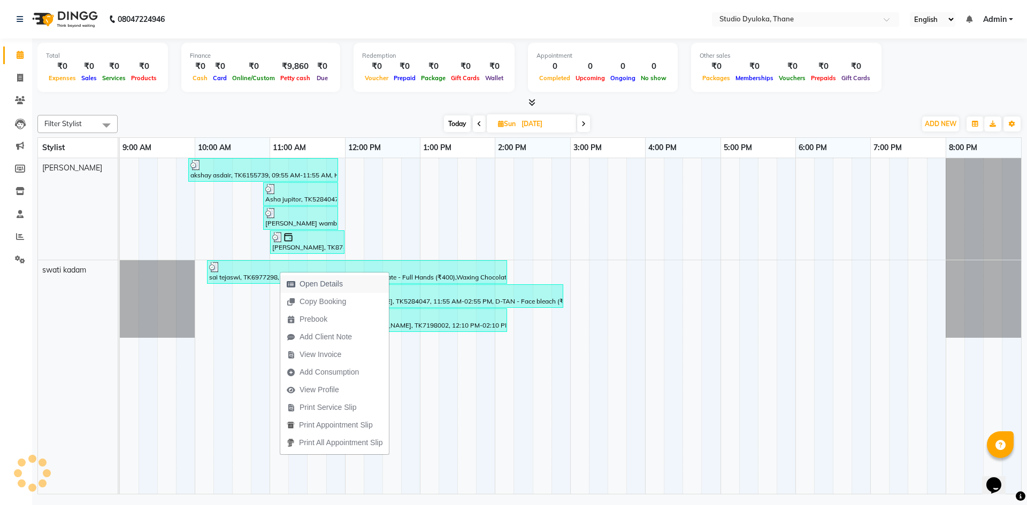
click at [301, 281] on span "Open Details" at bounding box center [320, 284] width 43 height 11
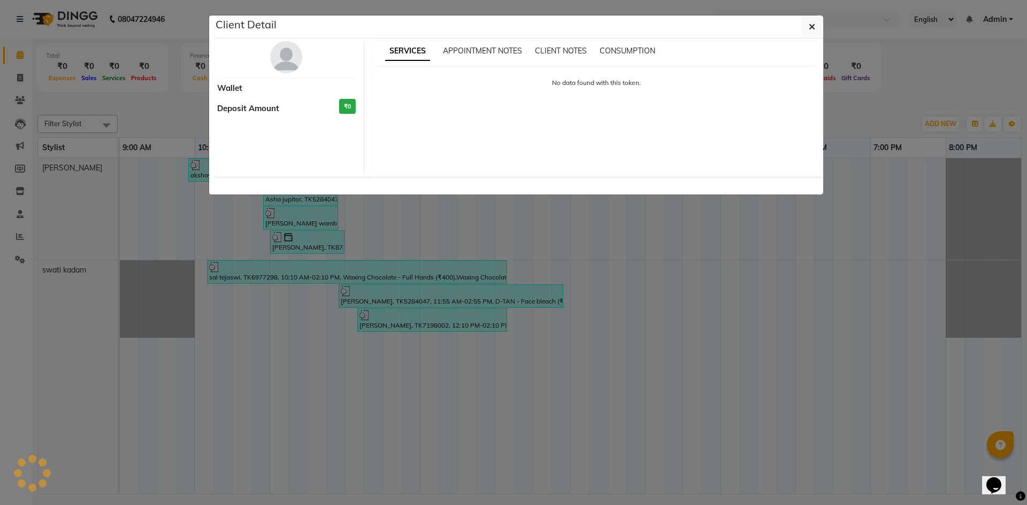
select select "3"
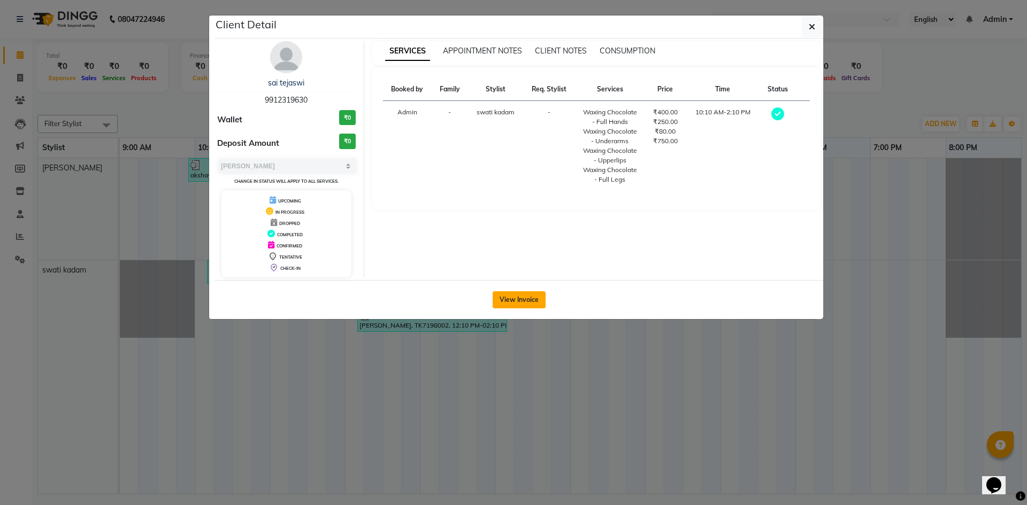
click at [529, 297] on button "View Invoice" at bounding box center [518, 299] width 53 height 17
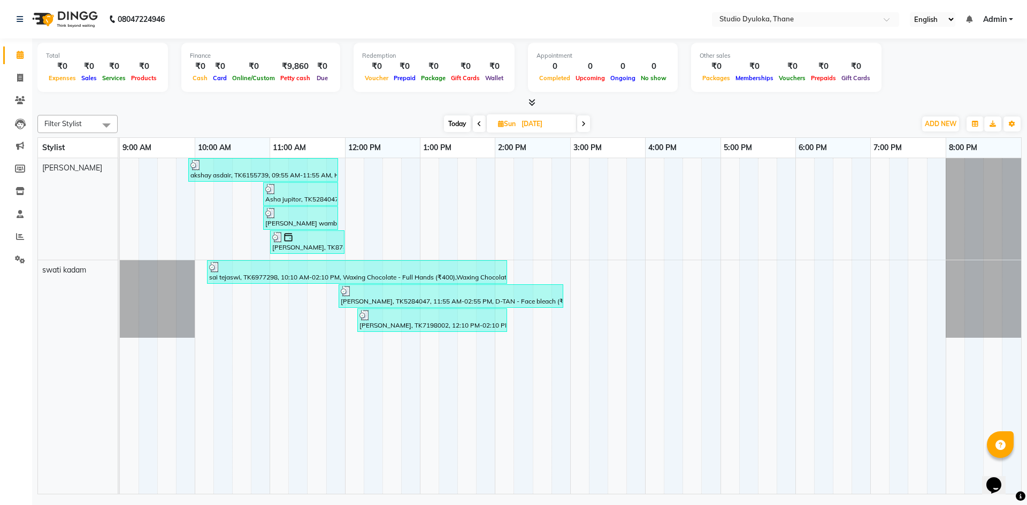
click at [388, 322] on div "megha jupitor, TK7198002, 12:10 PM-02:10 PM, Threading - Eyebrows (₹50),Threadi…" at bounding box center [432, 320] width 148 height 20
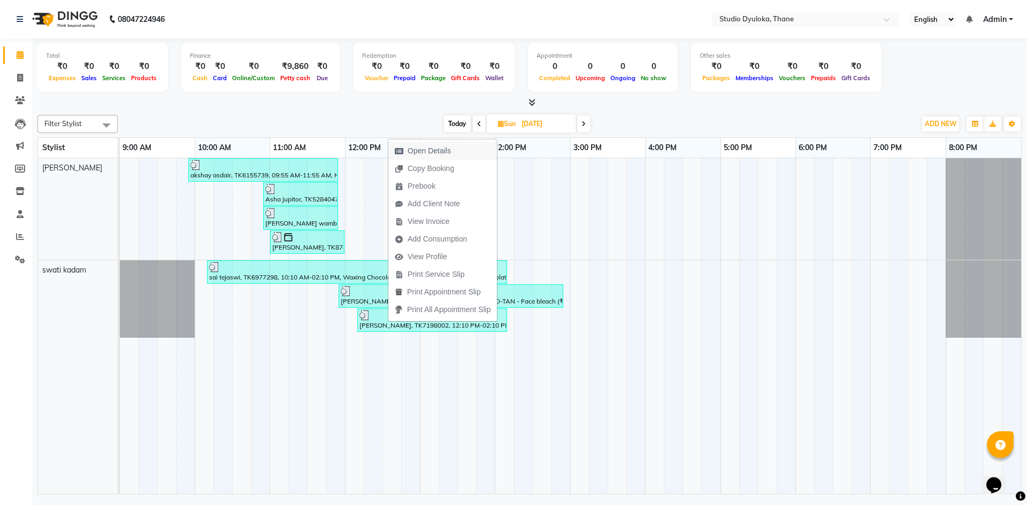
click at [404, 148] on span "Open Details" at bounding box center [422, 151] width 69 height 18
select select "3"
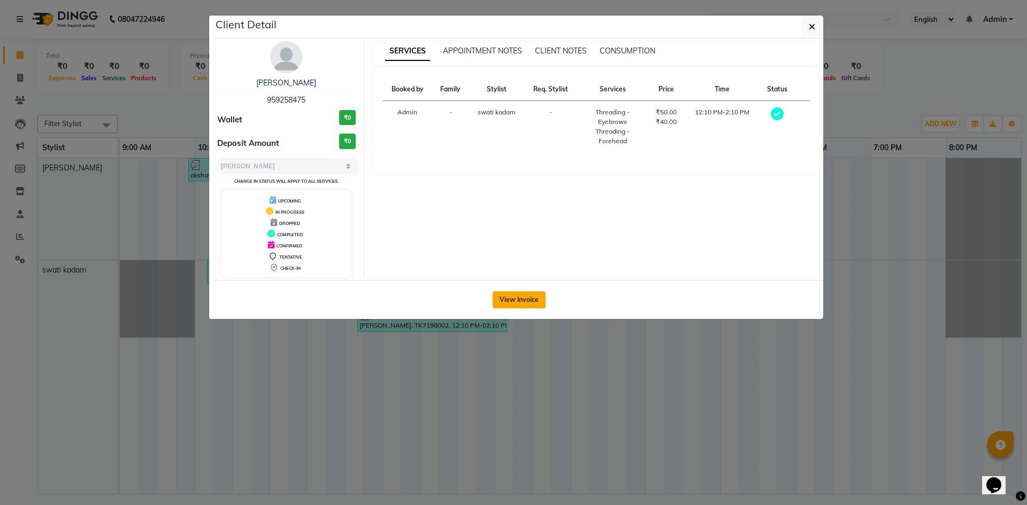
click at [518, 306] on button "View Invoice" at bounding box center [518, 299] width 53 height 17
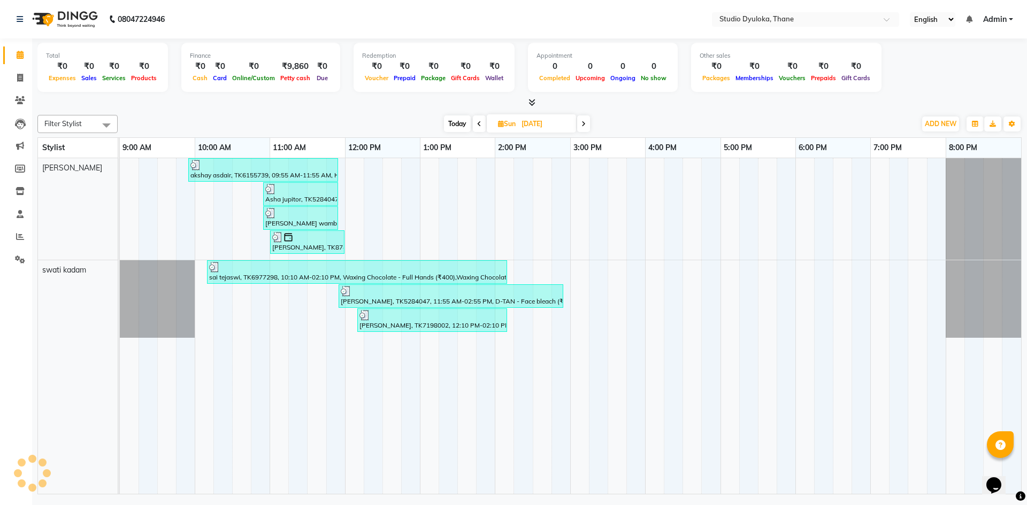
click at [298, 202] on div "Asha jupitor, TK5284047, 10:55 AM-11:55 AM, Hair Essentials - Hair wash with bl…" at bounding box center [300, 194] width 73 height 20
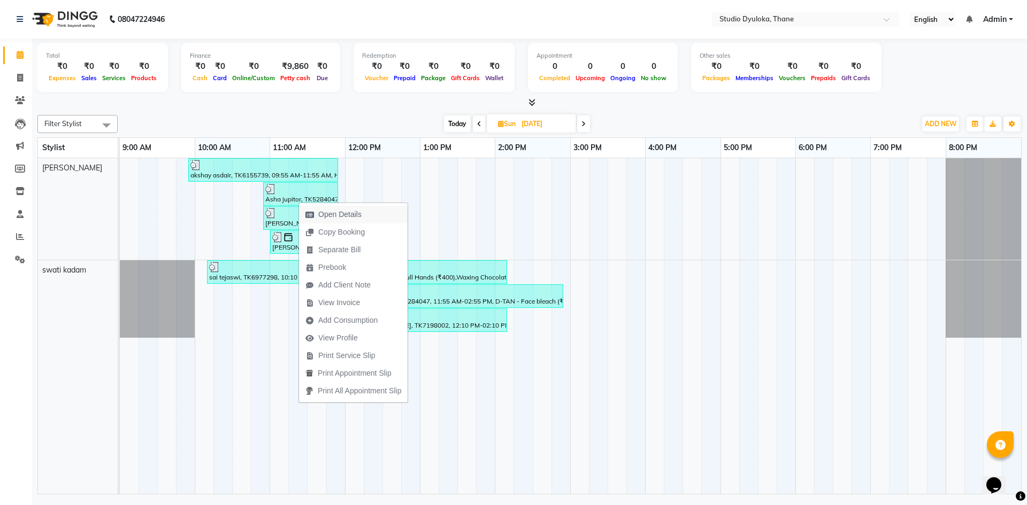
click at [323, 217] on span "Open Details" at bounding box center [339, 214] width 43 height 11
select select "3"
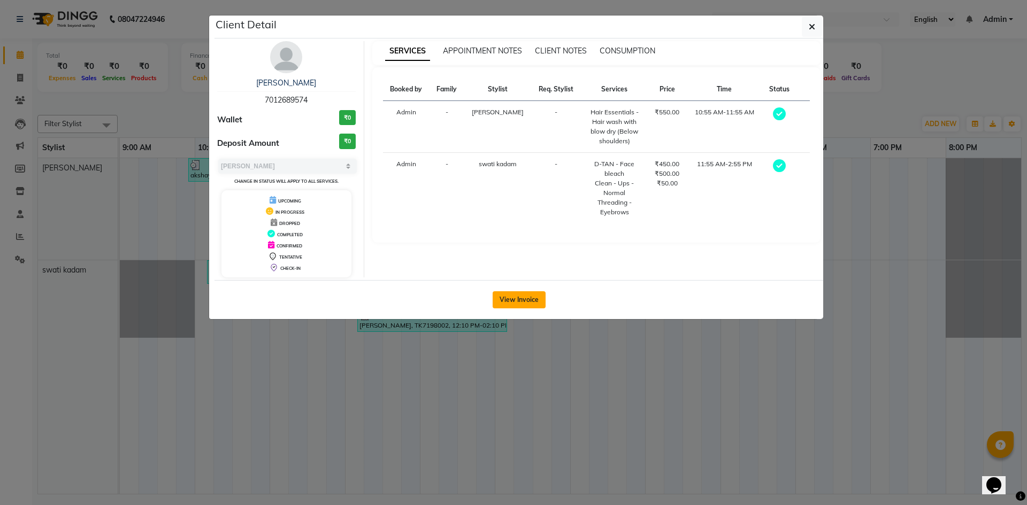
click at [495, 296] on button "View Invoice" at bounding box center [518, 299] width 53 height 17
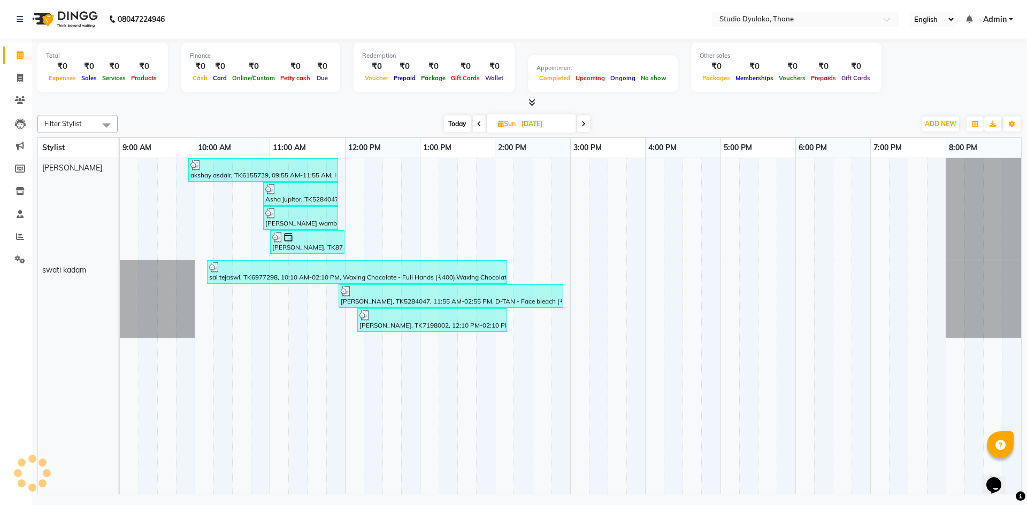
click at [301, 194] on div at bounding box center [300, 189] width 71 height 11
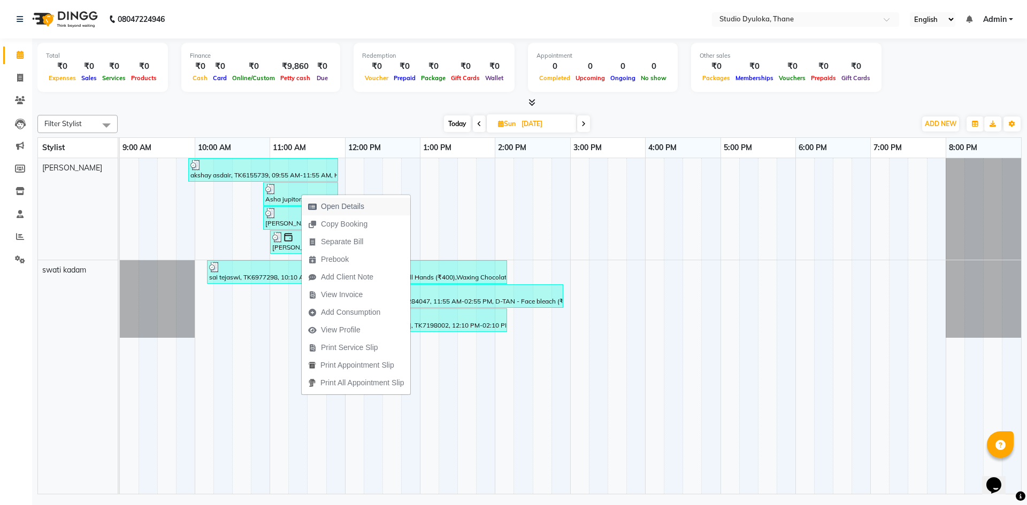
click at [314, 204] on icon "button" at bounding box center [312, 206] width 9 height 7
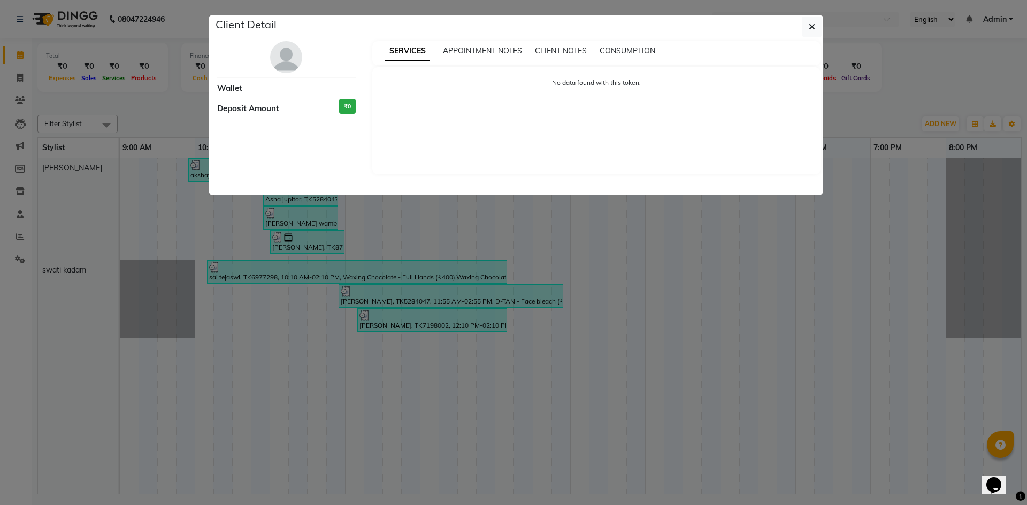
select select "3"
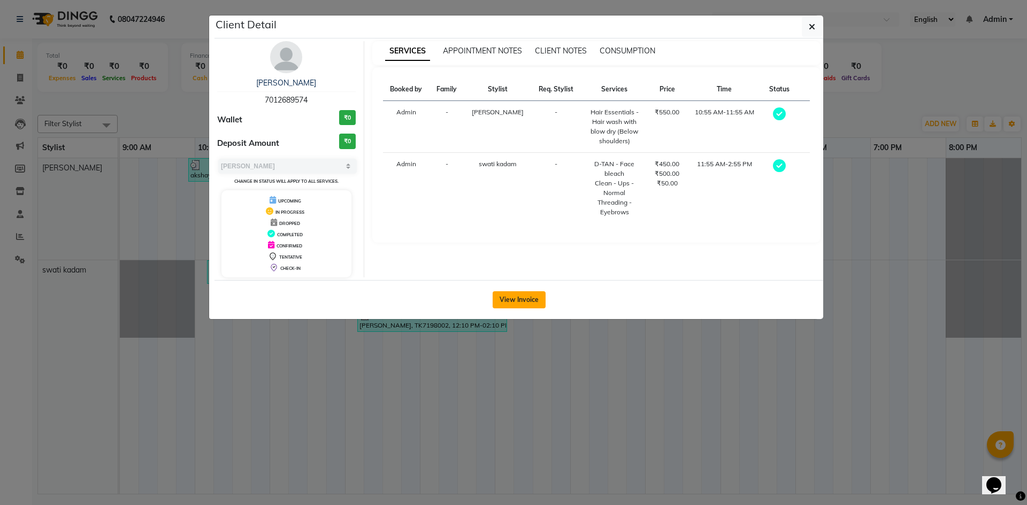
click at [521, 295] on button "View Invoice" at bounding box center [518, 299] width 53 height 17
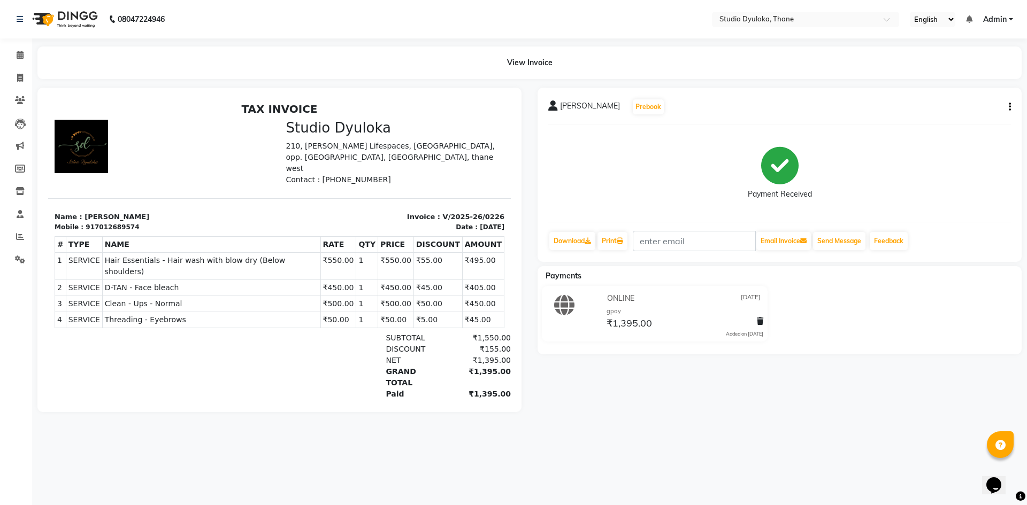
click at [1012, 110] on div "Asha jupitor Prebook Payment Received Download Print Email Invoice Send Message…" at bounding box center [779, 175] width 484 height 174
click at [1006, 106] on button "button" at bounding box center [1007, 107] width 6 height 11
click at [952, 121] on div "Edit Invoice" at bounding box center [956, 120] width 73 height 13
select select "service"
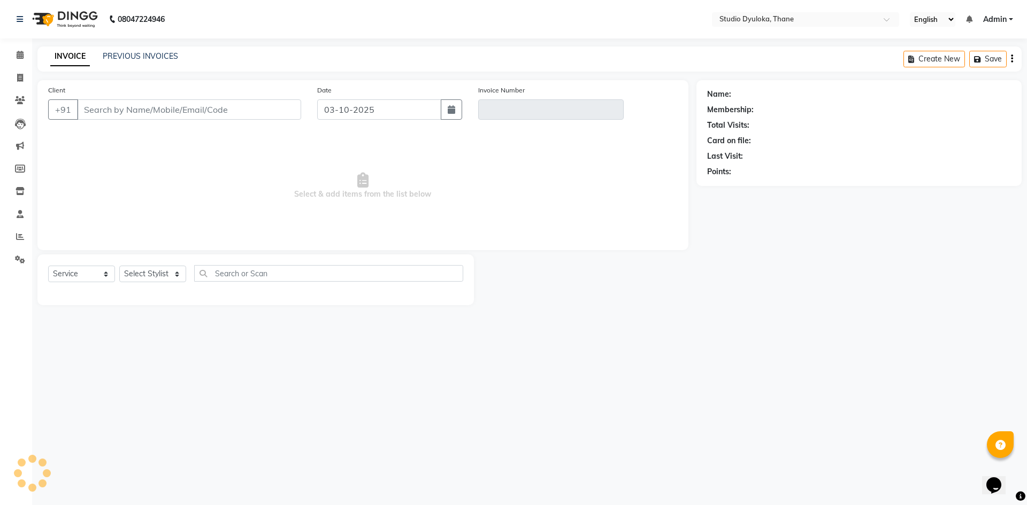
type input "7012689574"
type input "V/2025-26/0226"
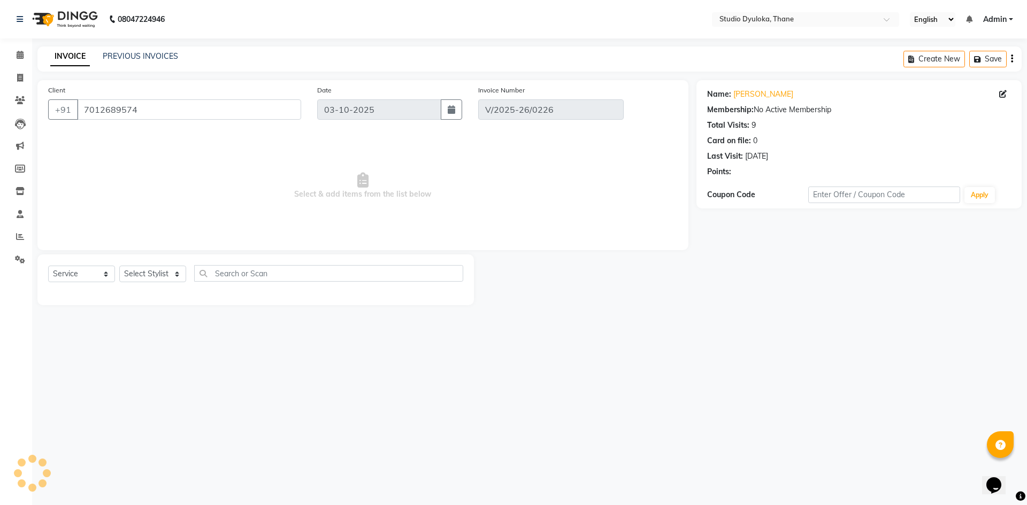
type input "07-09-2025"
select select "select"
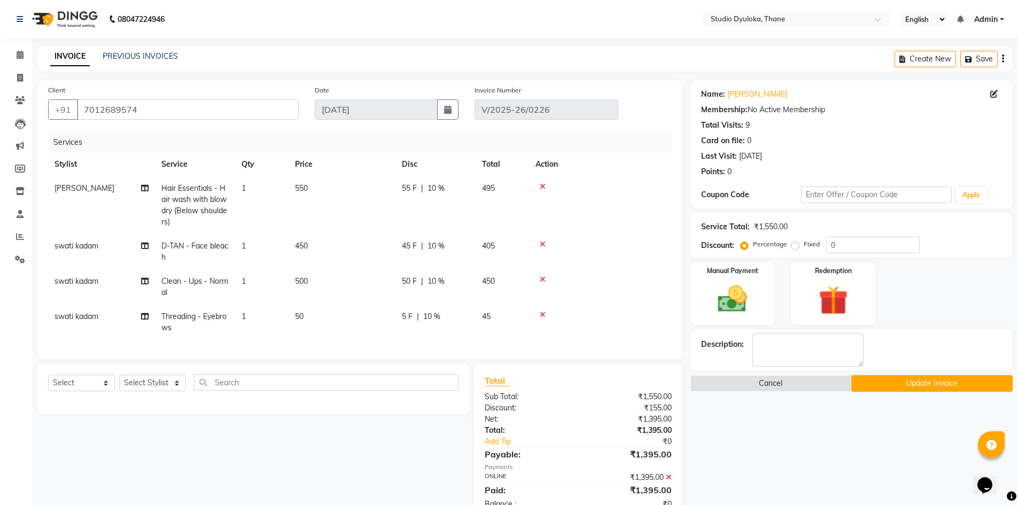
click at [300, 189] on span "550" at bounding box center [301, 188] width 13 height 10
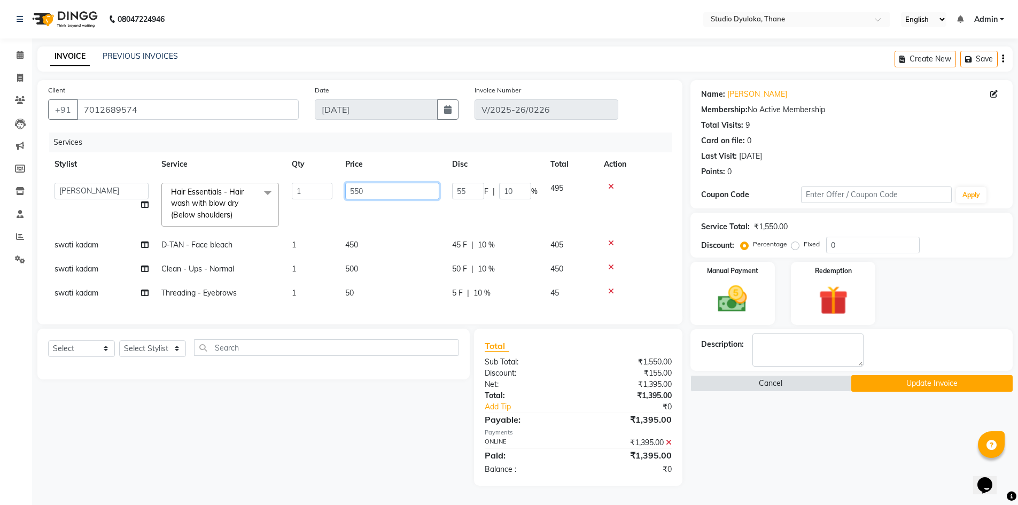
click at [357, 190] on input "550" at bounding box center [392, 191] width 94 height 17
type input "450"
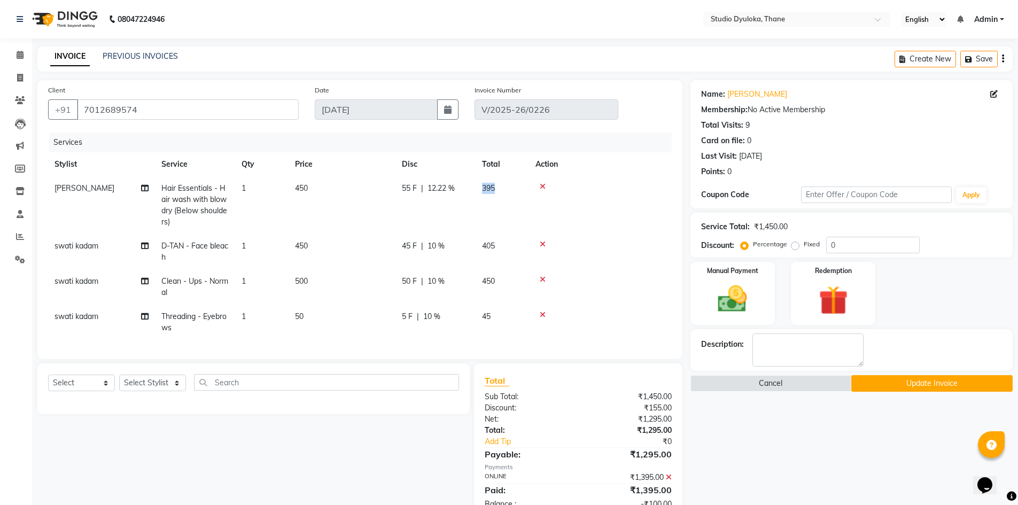
drag, startPoint x: 526, startPoint y: 194, endPoint x: 474, endPoint y: 200, distance: 52.3
click at [435, 182] on td "55 F | 12.22 %" at bounding box center [436, 205] width 80 height 58
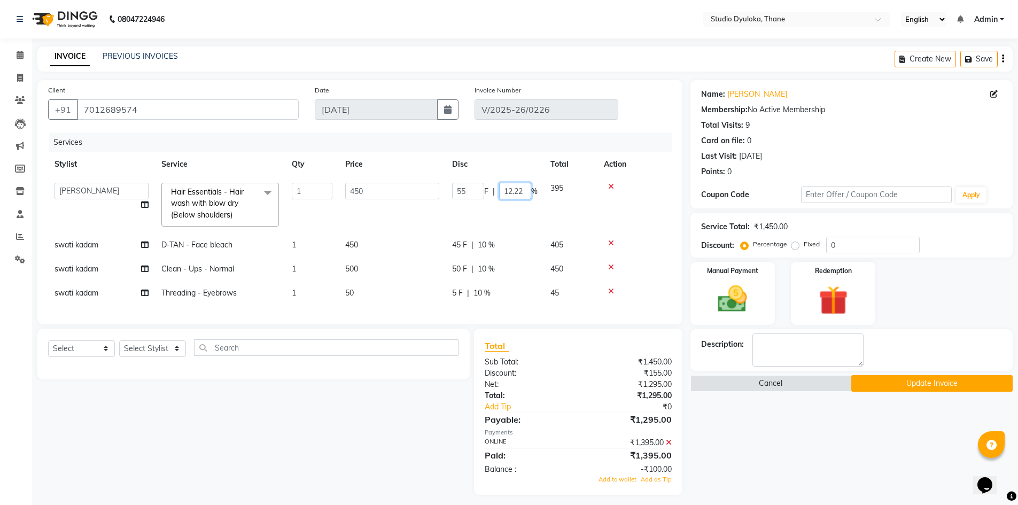
drag, startPoint x: 529, startPoint y: 189, endPoint x: 484, endPoint y: 202, distance: 46.0
click at [484, 202] on td "55 F | 12.22 %" at bounding box center [495, 204] width 98 height 57
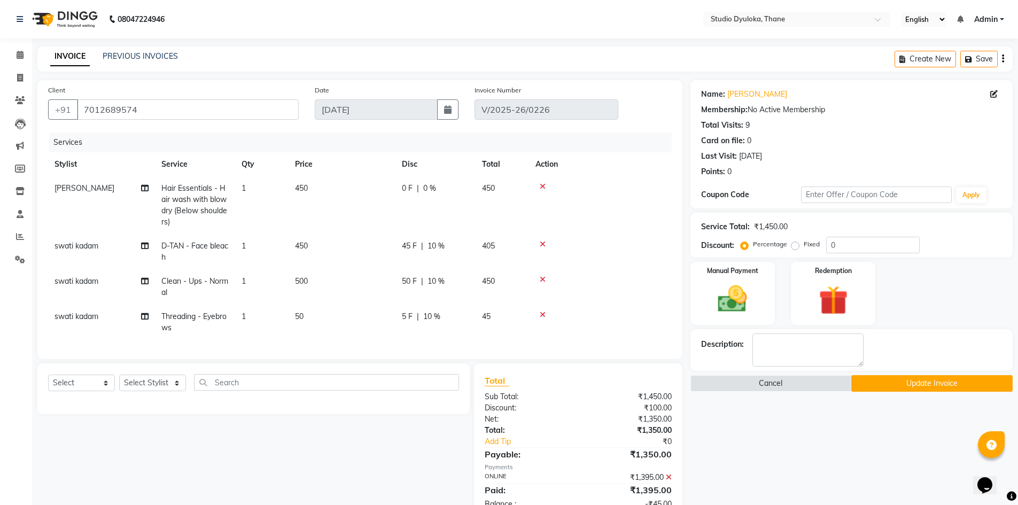
scroll to position [49, 0]
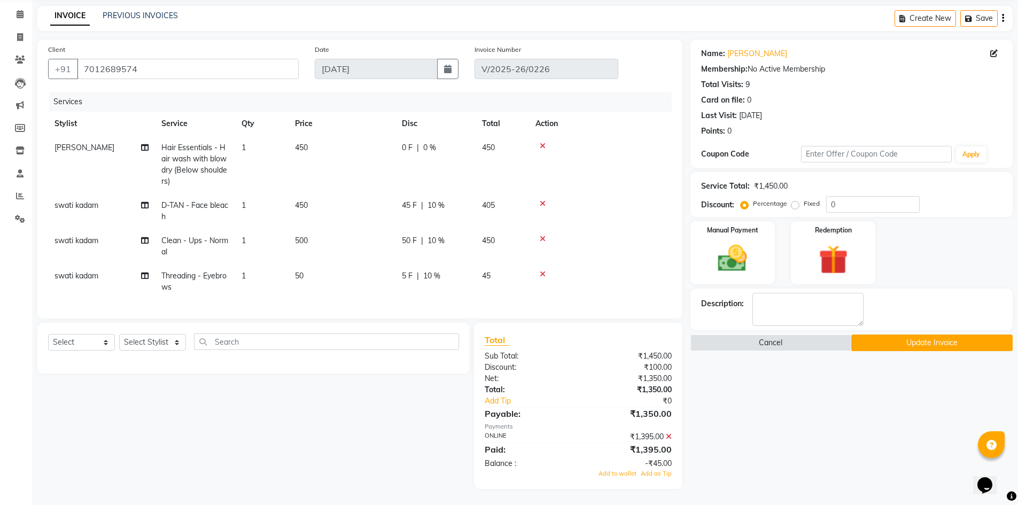
click at [927, 336] on button "Update Invoice" at bounding box center [932, 343] width 161 height 17
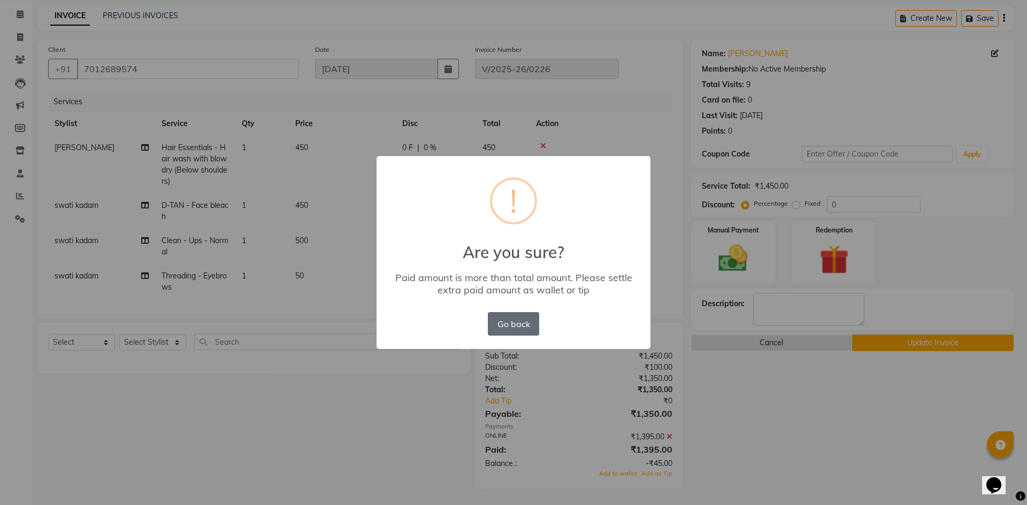
click at [531, 329] on button "Go back" at bounding box center [513, 324] width 51 height 24
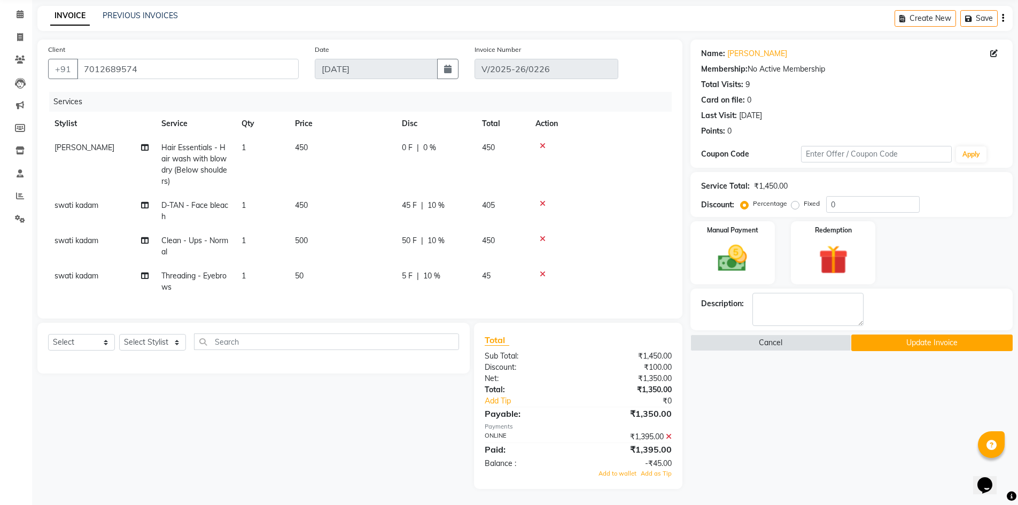
click at [675, 437] on div "₹1,395.00" at bounding box center [629, 436] width 102 height 11
click at [671, 436] on icon at bounding box center [669, 436] width 6 height 7
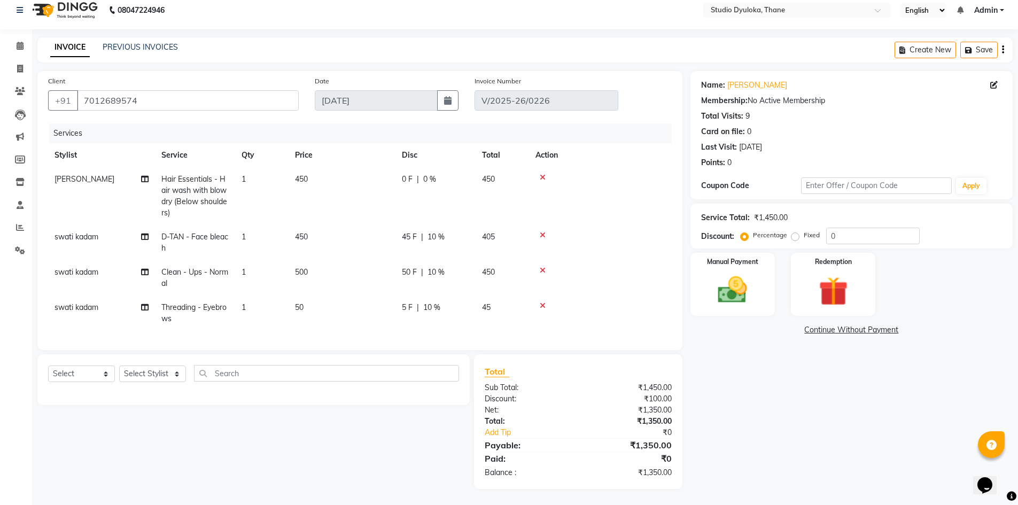
click at [301, 174] on span "450" at bounding box center [301, 179] width 13 height 10
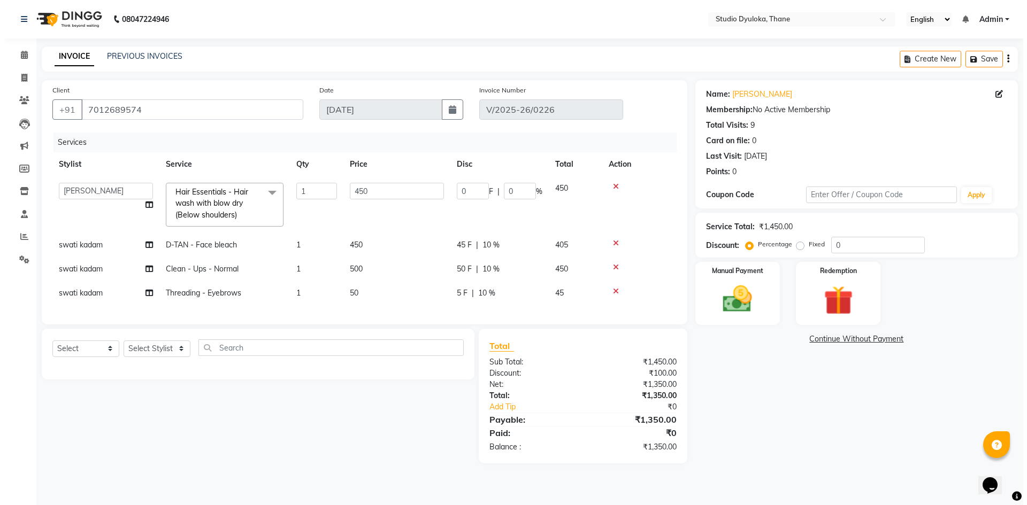
scroll to position [0, 0]
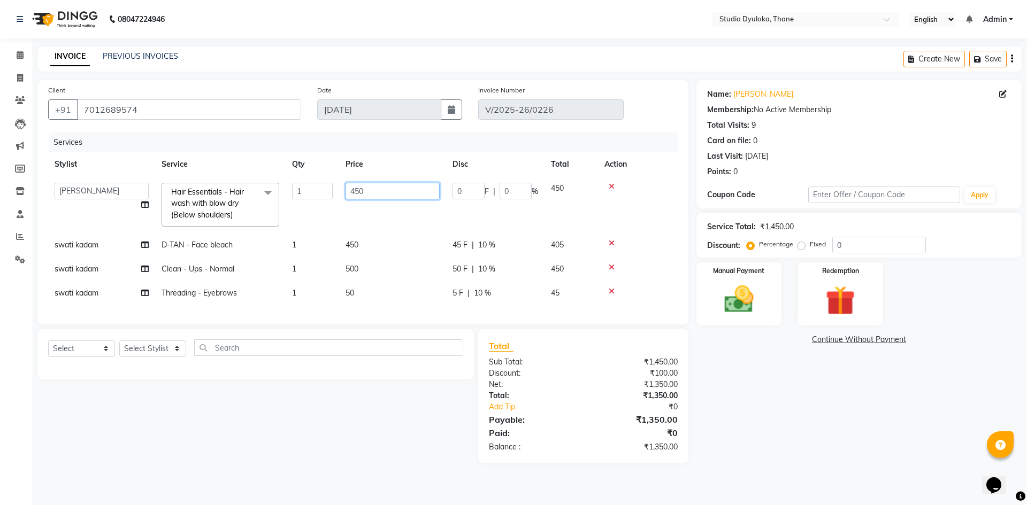
click at [370, 188] on input "450" at bounding box center [392, 191] width 94 height 17
type input "455"
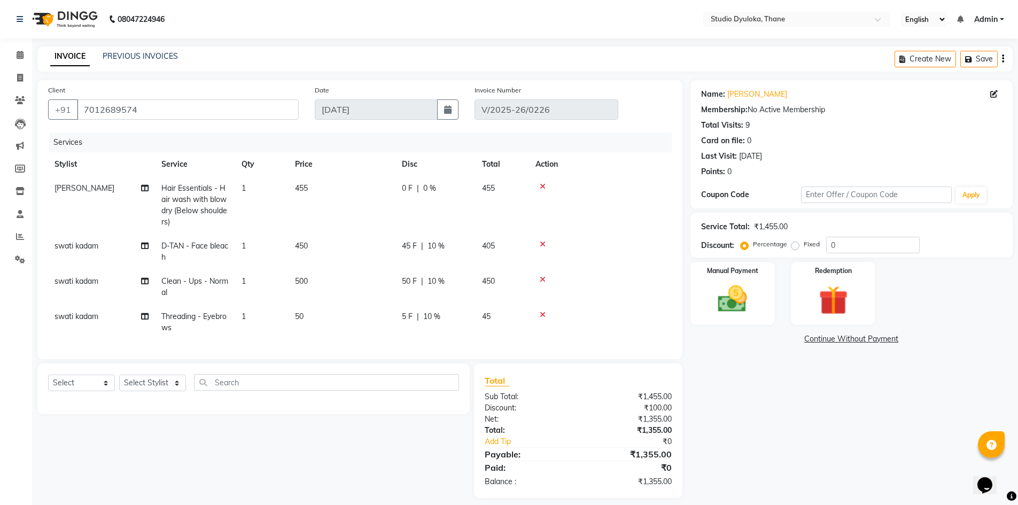
click at [754, 366] on div "Name: Asha Jupitor Membership: No Active Membership Total Visits: 9 Card on fil…" at bounding box center [856, 289] width 330 height 418
click at [745, 379] on div "Name: Asha Jupitor Membership: No Active Membership Total Visits: 9 Card on fil…" at bounding box center [856, 289] width 330 height 418
drag, startPoint x: 505, startPoint y: 188, endPoint x: 427, endPoint y: 190, distance: 78.6
click at [427, 190] on tr "Sumesh Hair Essentials - Hair wash with blow dry (Below shoulders) 1 455 0 F | …" at bounding box center [360, 205] width 624 height 58
drag, startPoint x: 314, startPoint y: 185, endPoint x: 280, endPoint y: 188, distance: 33.8
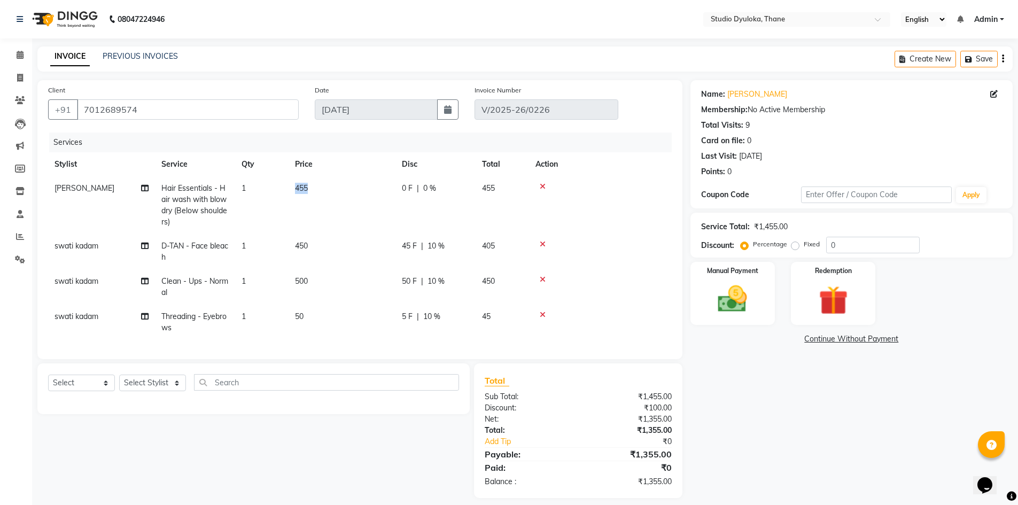
click at [280, 188] on tr "Sumesh Hair Essentials - Hair wash with blow dry (Below shoulders) 1 455 0 F | …" at bounding box center [360, 205] width 624 height 58
click at [539, 184] on div at bounding box center [601, 186] width 130 height 7
click at [542, 185] on icon at bounding box center [543, 186] width 6 height 7
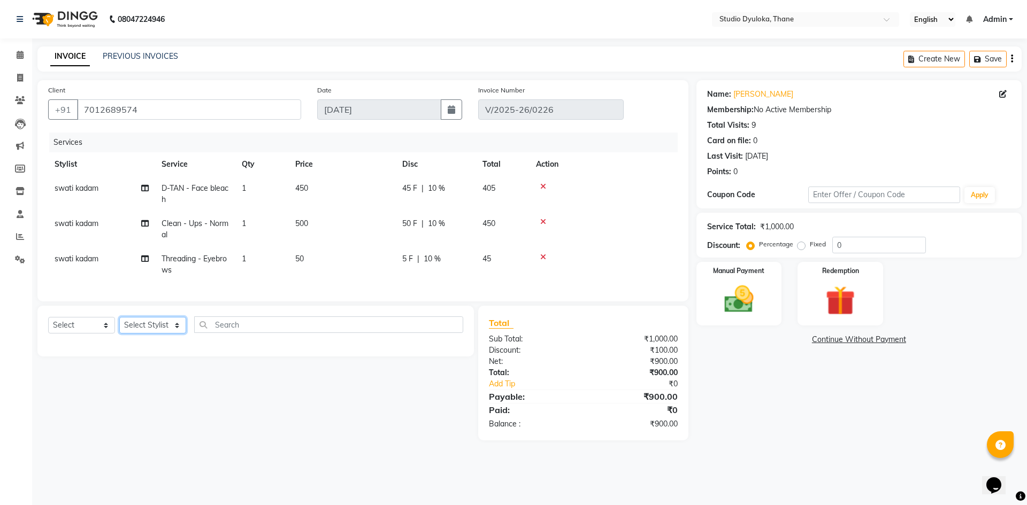
click at [144, 334] on select "Select Stylist [PERSON_NAME] [PERSON_NAME]" at bounding box center [152, 325] width 67 height 17
select select "50640"
click at [119, 325] on select "Select Stylist [PERSON_NAME] [PERSON_NAME]" at bounding box center [152, 325] width 67 height 17
click at [225, 333] on input "text" at bounding box center [328, 325] width 269 height 17
type input "h"
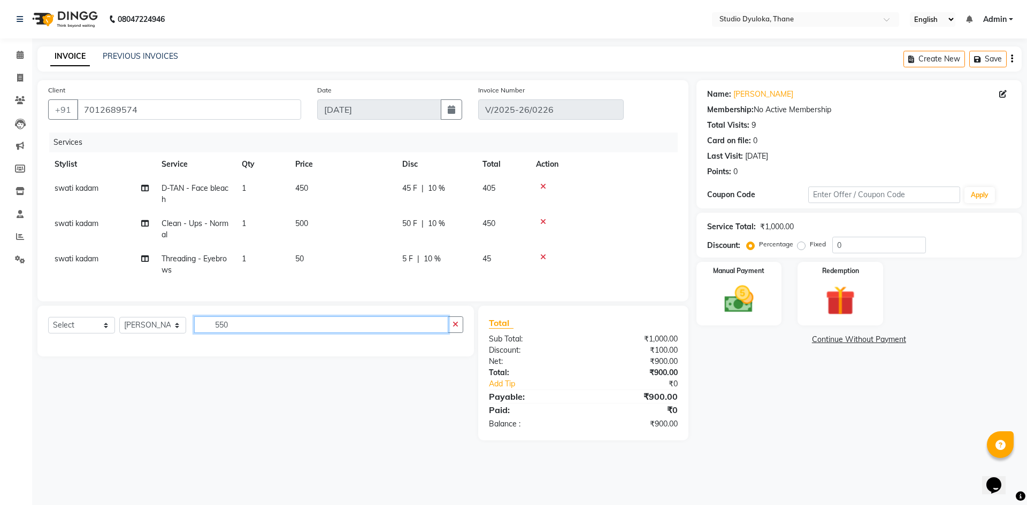
type input "550"
drag, startPoint x: 79, startPoint y: 333, endPoint x: 74, endPoint y: 341, distance: 8.6
click at [78, 333] on select "Select Service Product Membership Package Voucher Prepaid Gift Card" at bounding box center [81, 325] width 67 height 17
select select "service"
click at [48, 325] on select "Select Service Product Membership Package Voucher Prepaid Gift Card" at bounding box center [81, 325] width 67 height 17
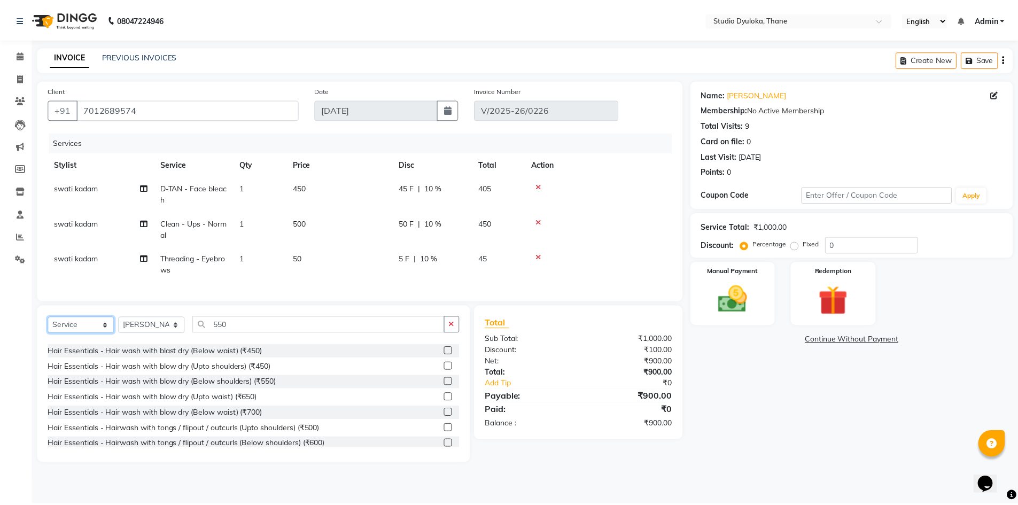
scroll to position [160, 0]
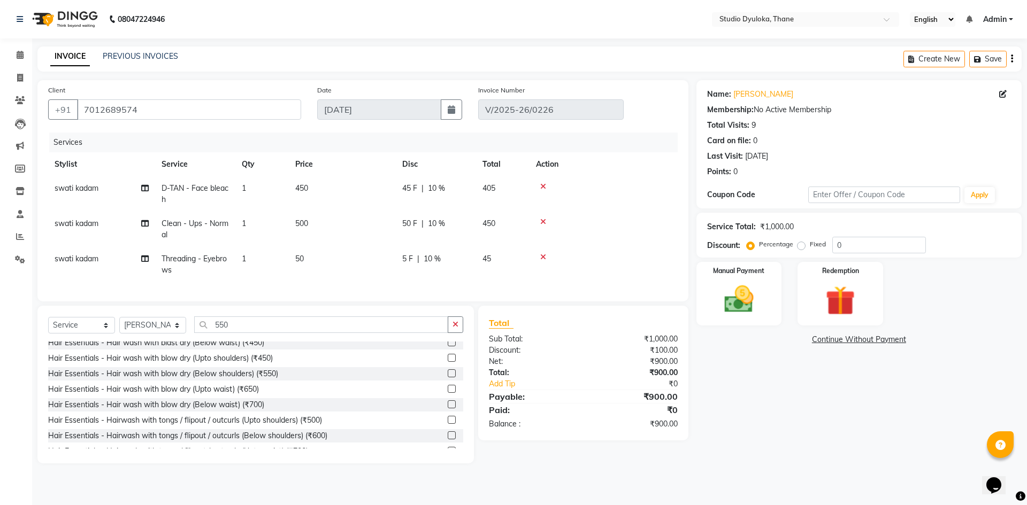
click at [447, 377] on label at bounding box center [451, 373] width 8 height 8
click at [447, 377] on input "checkbox" at bounding box center [450, 374] width 7 height 7
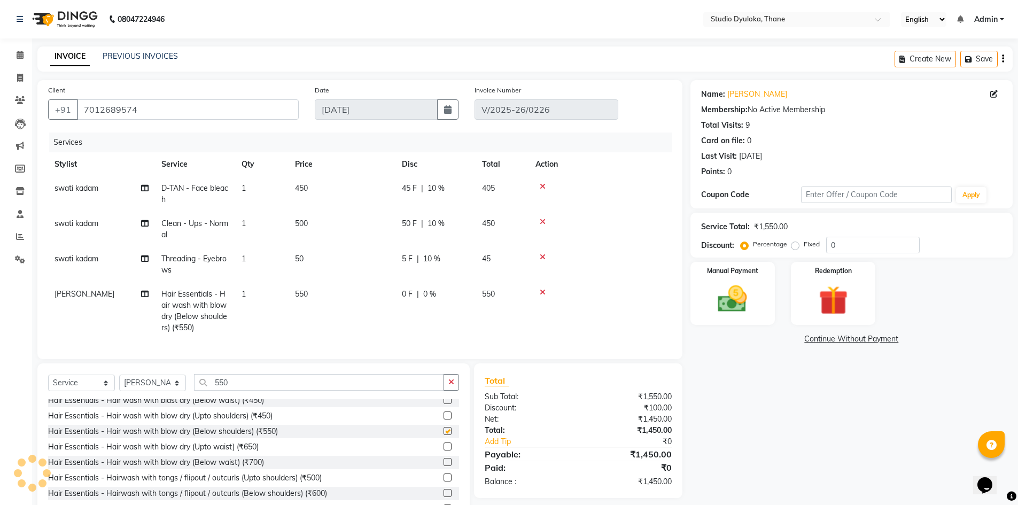
checkbox input "false"
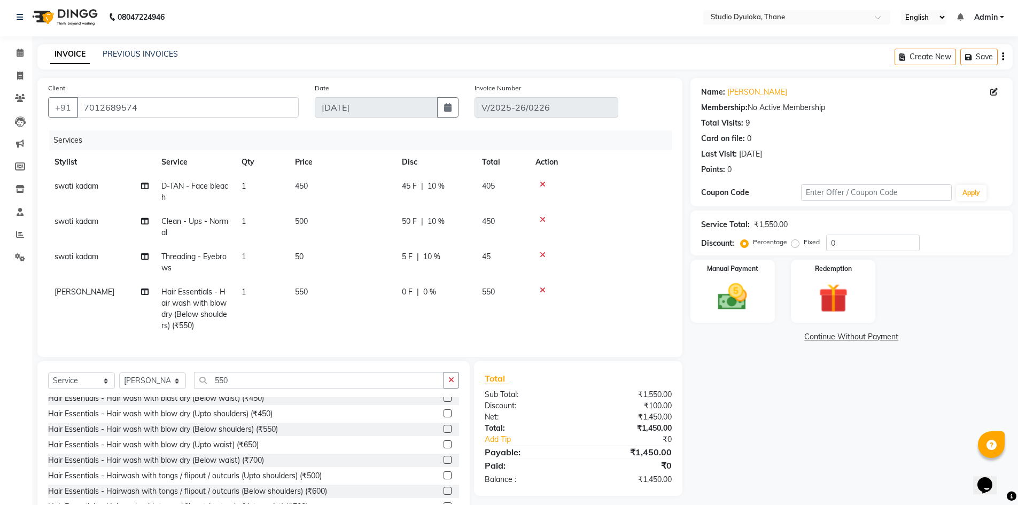
scroll to position [40, 0]
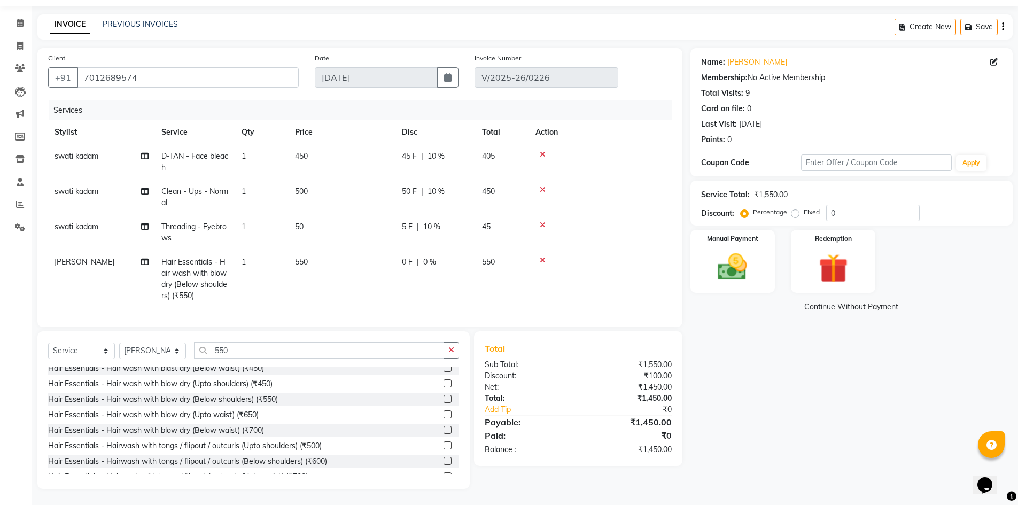
click at [428, 250] on td "0 F | 0 %" at bounding box center [436, 279] width 80 height 58
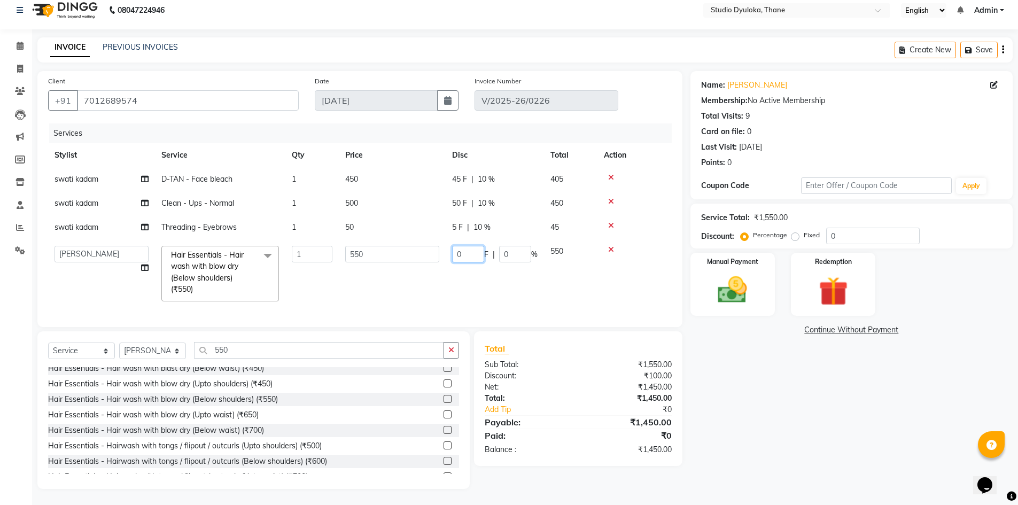
click at [477, 250] on input "0" at bounding box center [468, 254] width 32 height 17
type input "10"
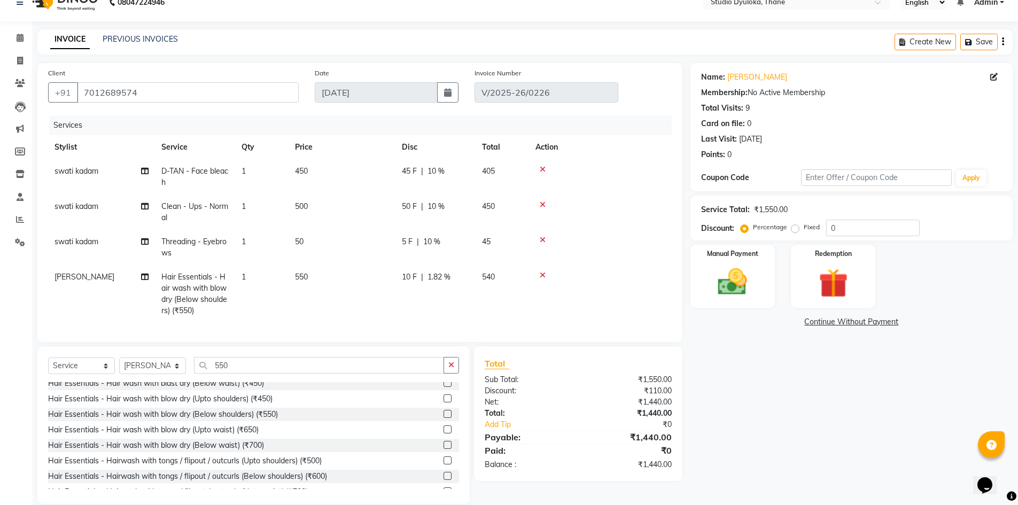
click at [848, 344] on div "Name: Asha Jupitor Membership: No Active Membership Total Visits: 9 Card on fil…" at bounding box center [856, 283] width 330 height 441
click at [419, 276] on div "10 F | 1.82 %" at bounding box center [435, 277] width 67 height 11
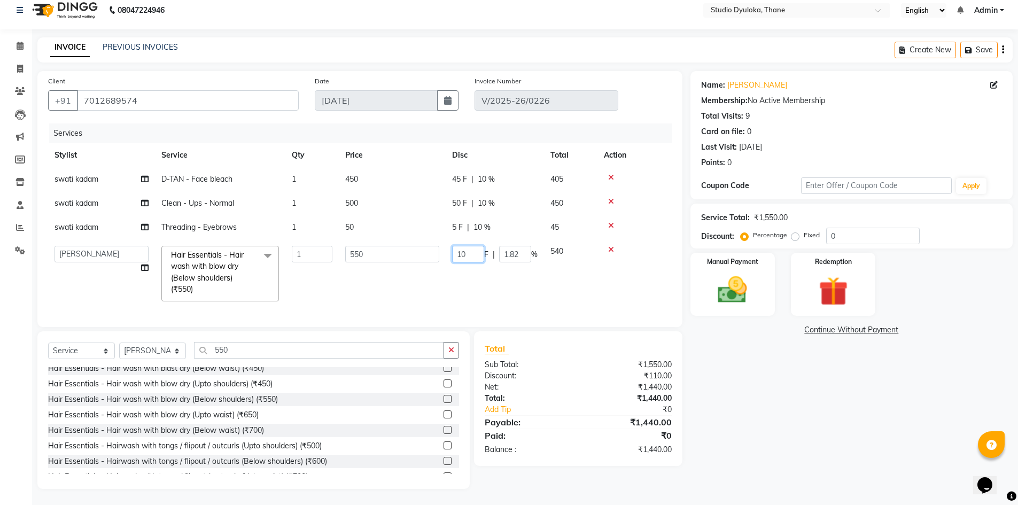
drag, startPoint x: 473, startPoint y: 247, endPoint x: 369, endPoint y: 271, distance: 106.4
click at [369, 271] on tr "Sumesh swati kadam Hair Essentials - Hair wash with blow dry (Below shoulders) …" at bounding box center [360, 274] width 624 height 68
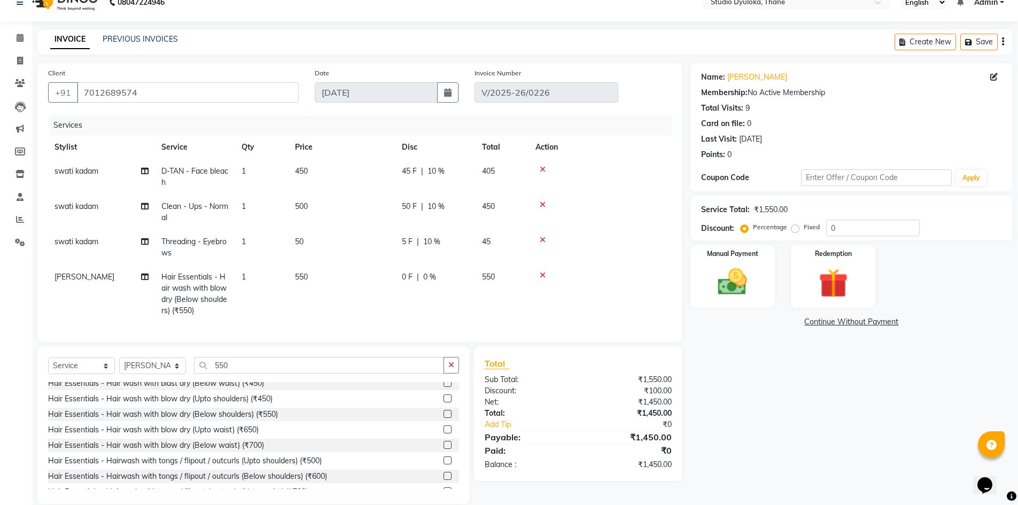
drag, startPoint x: 917, startPoint y: 441, endPoint x: 908, endPoint y: 413, distance: 29.9
click at [917, 431] on div "Name: Asha Jupitor Membership: No Active Membership Total Visits: 9 Card on fil…" at bounding box center [856, 283] width 330 height 441
click at [432, 272] on span "0 %" at bounding box center [429, 277] width 13 height 11
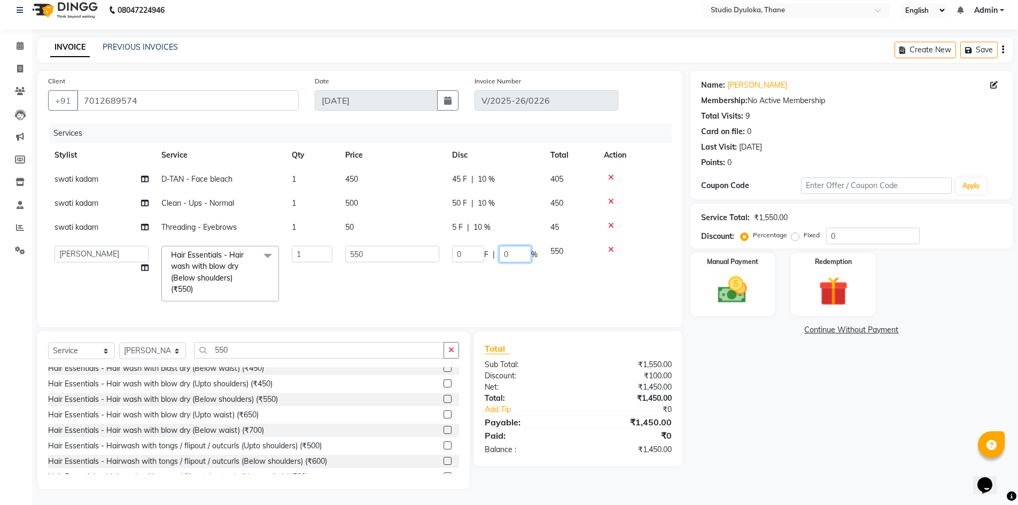
drag, startPoint x: 526, startPoint y: 240, endPoint x: 519, endPoint y: 240, distance: 7.0
click at [525, 246] on input "0" at bounding box center [515, 254] width 32 height 17
type input "10"
click at [953, 373] on div "Name: Asha Jupitor Membership: No Active Membership Total Visits: 9 Card on fil…" at bounding box center [856, 280] width 330 height 418
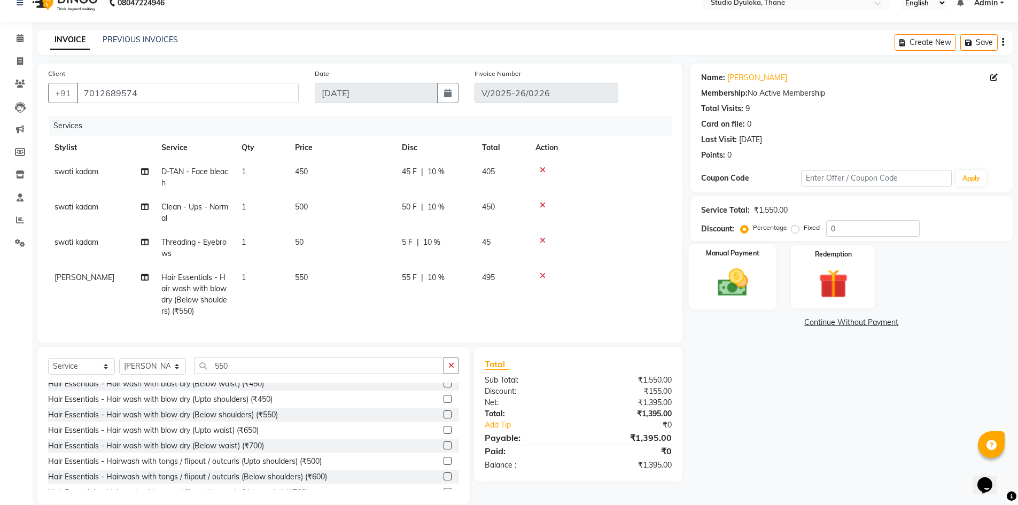
click at [730, 273] on img at bounding box center [732, 282] width 49 height 35
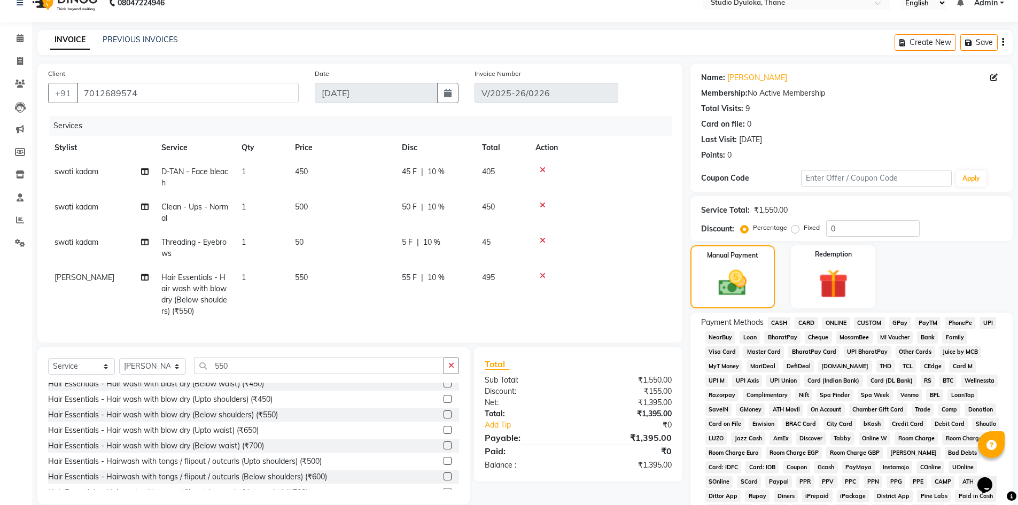
click at [836, 323] on span "ONLINE" at bounding box center [836, 323] width 28 height 12
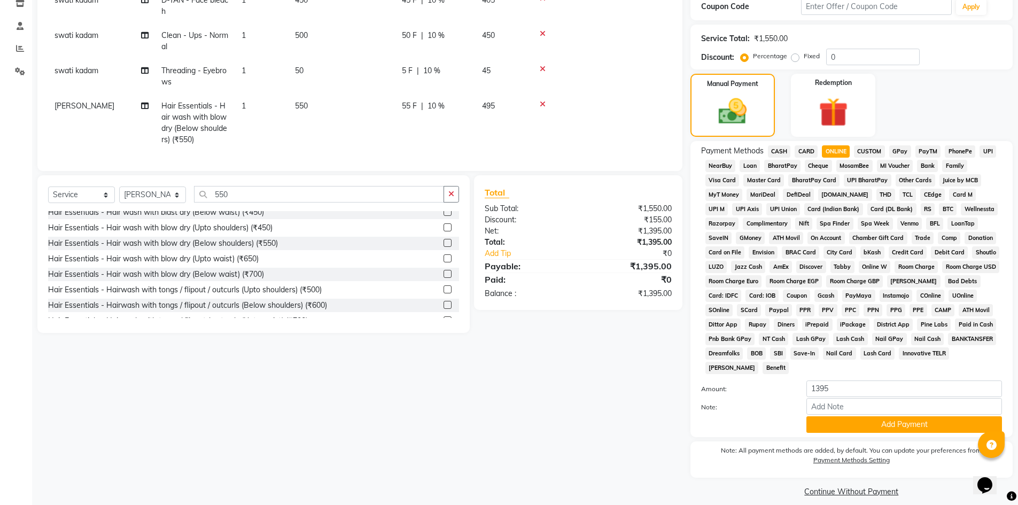
scroll to position [199, 0]
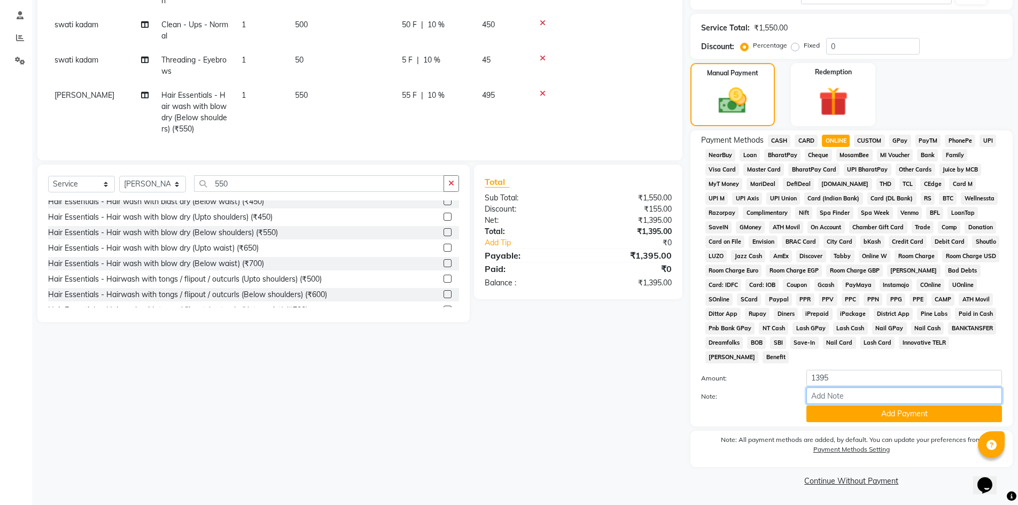
click at [919, 397] on input "Note:" at bounding box center [905, 396] width 196 height 17
type input "gpay"
click at [908, 418] on button "Add Payment" at bounding box center [905, 414] width 196 height 17
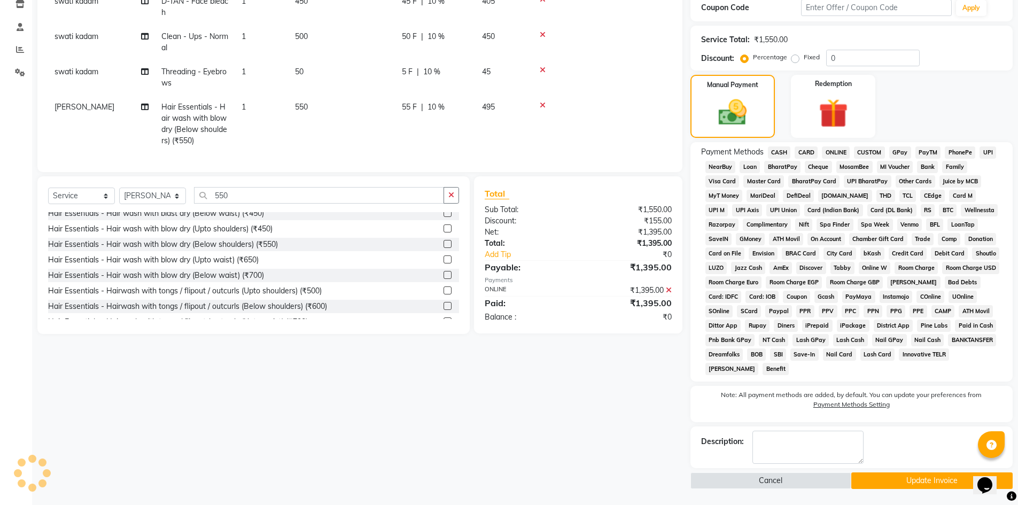
click at [921, 483] on button "Update Invoice" at bounding box center [932, 481] width 161 height 17
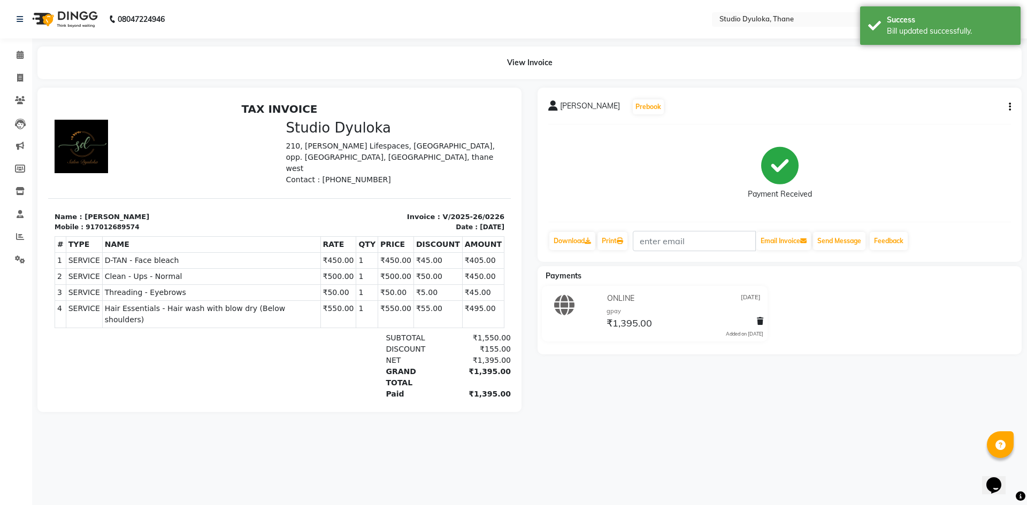
select select "service"
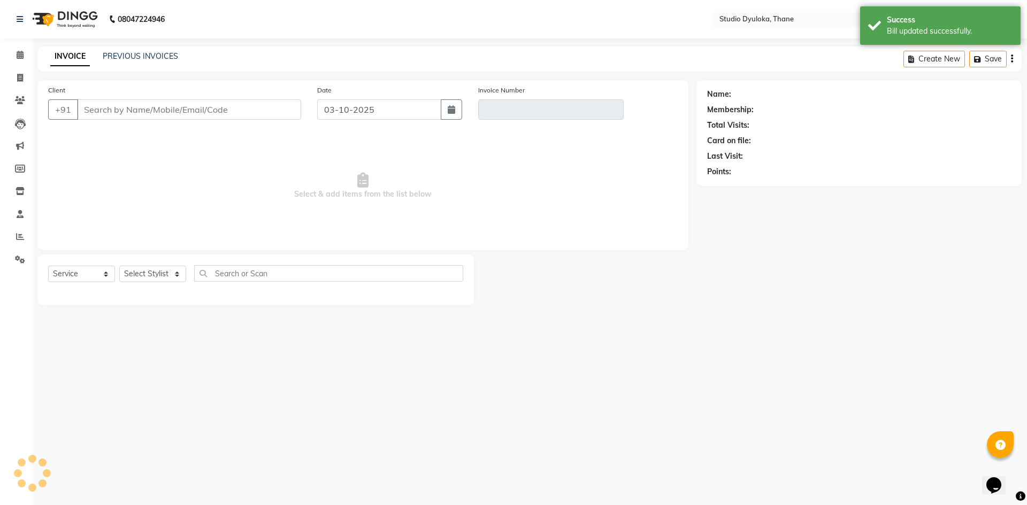
type input "7012689574"
type input "V/2025-26/0226"
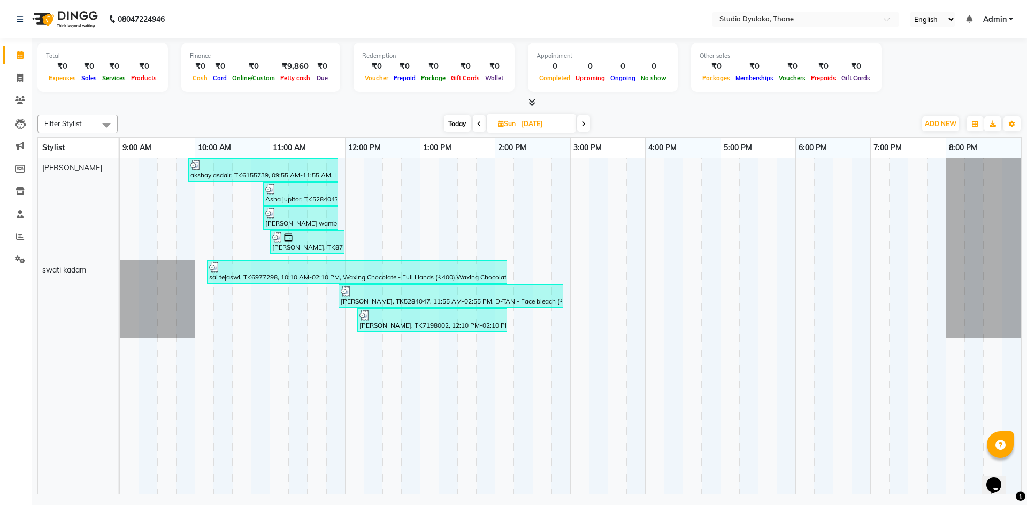
click at [302, 220] on div "tanvi wambhurle, TK6771156, 10:55 AM-11:55 AM, Hair Cuts - Advance haircut with…" at bounding box center [300, 218] width 73 height 20
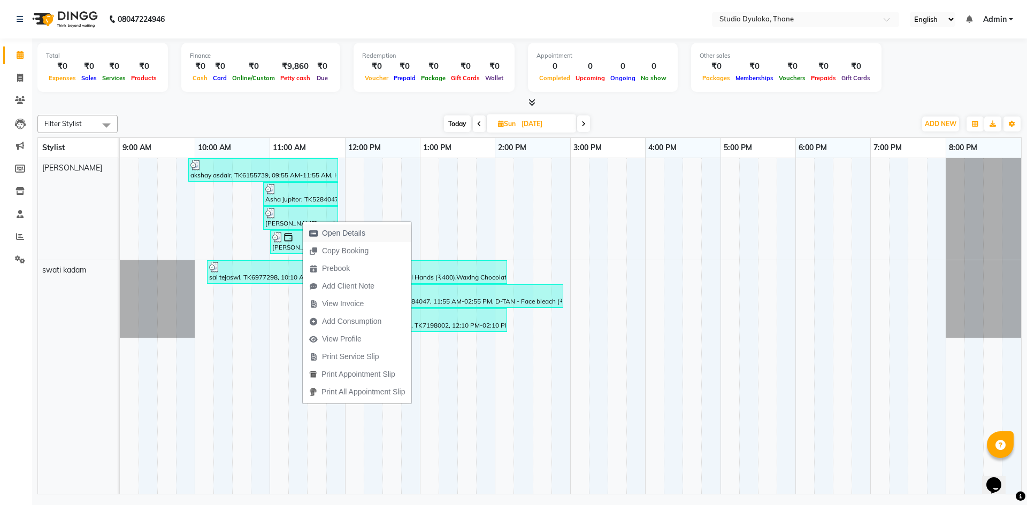
click at [314, 228] on span "Open Details" at bounding box center [337, 234] width 69 height 18
select select "3"
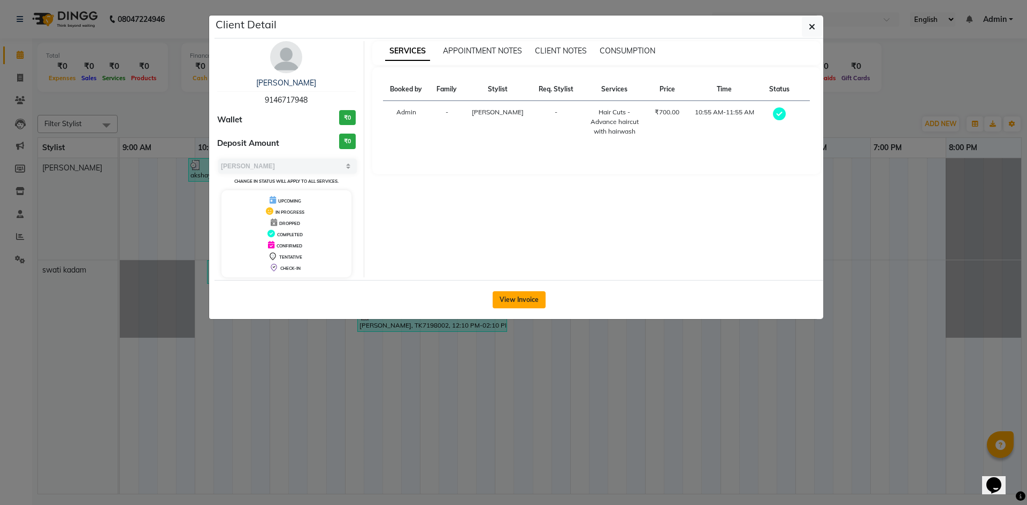
click at [515, 303] on button "View Invoice" at bounding box center [518, 299] width 53 height 17
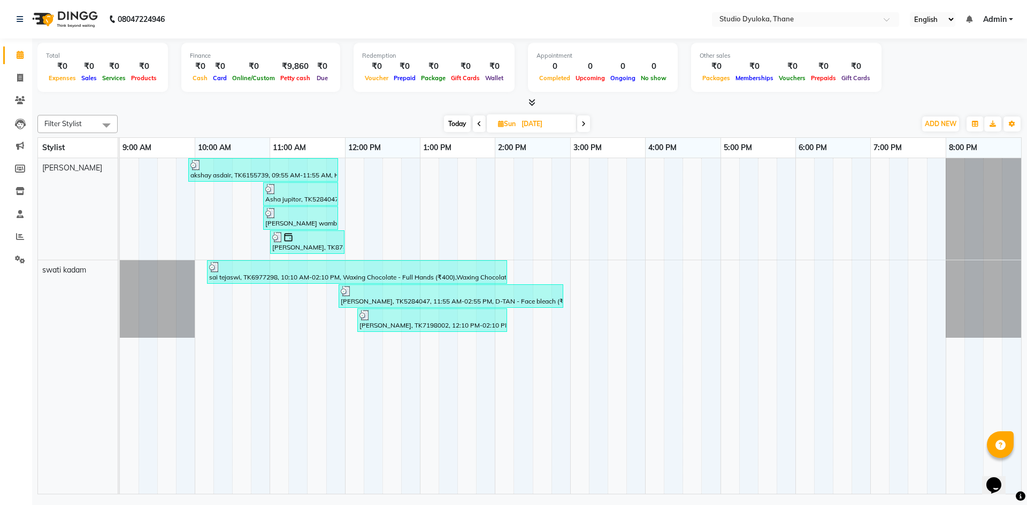
click at [277, 173] on div "akshay asdair, TK6155739, 09:55 AM-11:55 AM, Hair Cuts - Haircut for Men (₹250)…" at bounding box center [263, 170] width 148 height 20
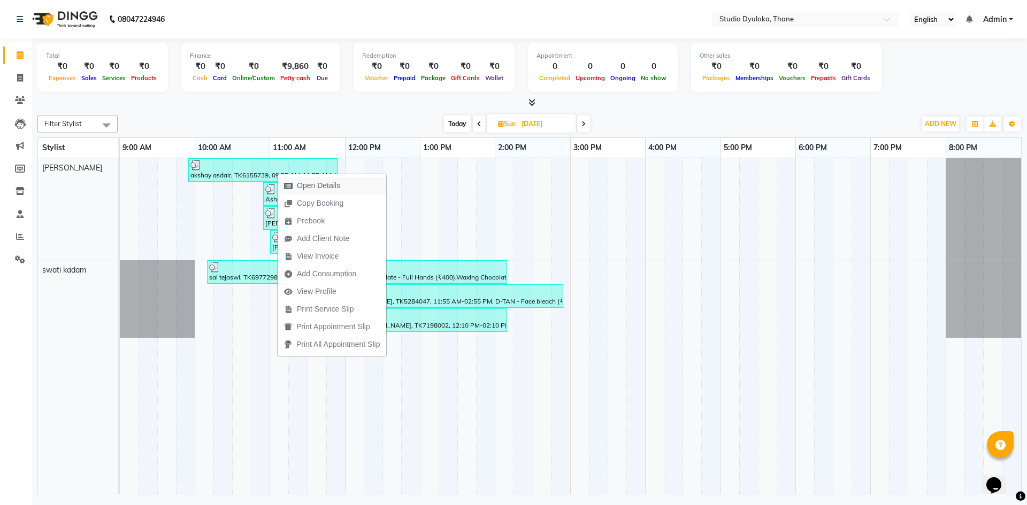
click at [303, 187] on span "Open Details" at bounding box center [318, 185] width 43 height 11
select select "3"
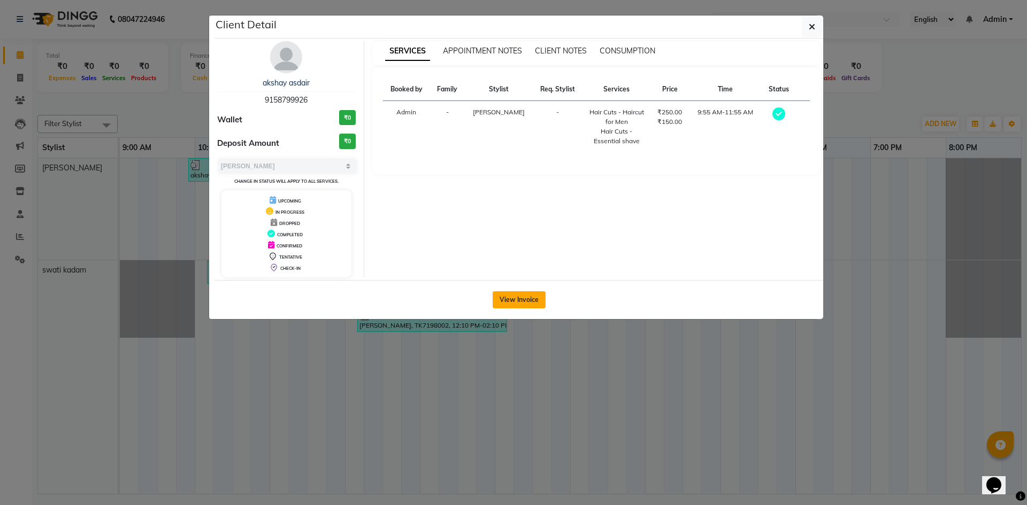
click at [519, 295] on button "View Invoice" at bounding box center [518, 299] width 53 height 17
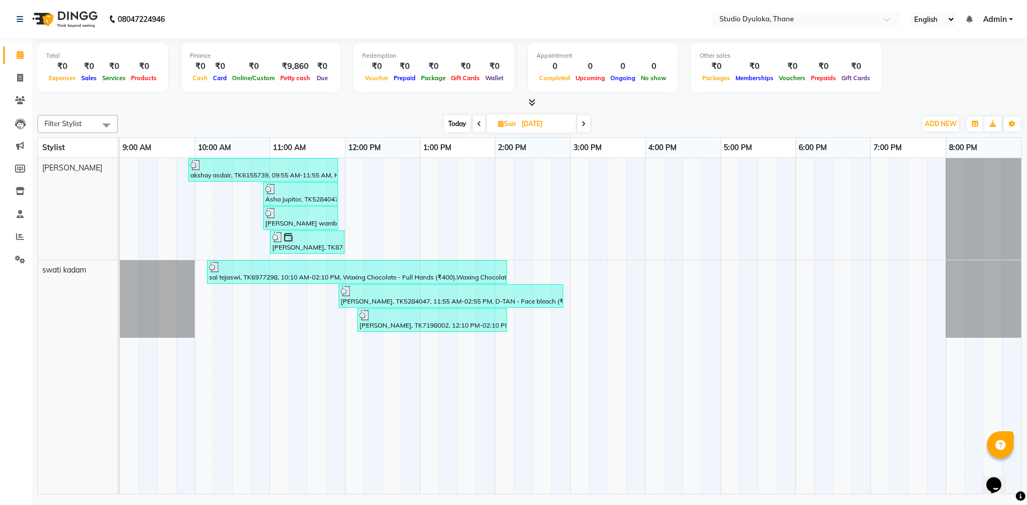
click at [299, 242] on div at bounding box center [307, 237] width 70 height 11
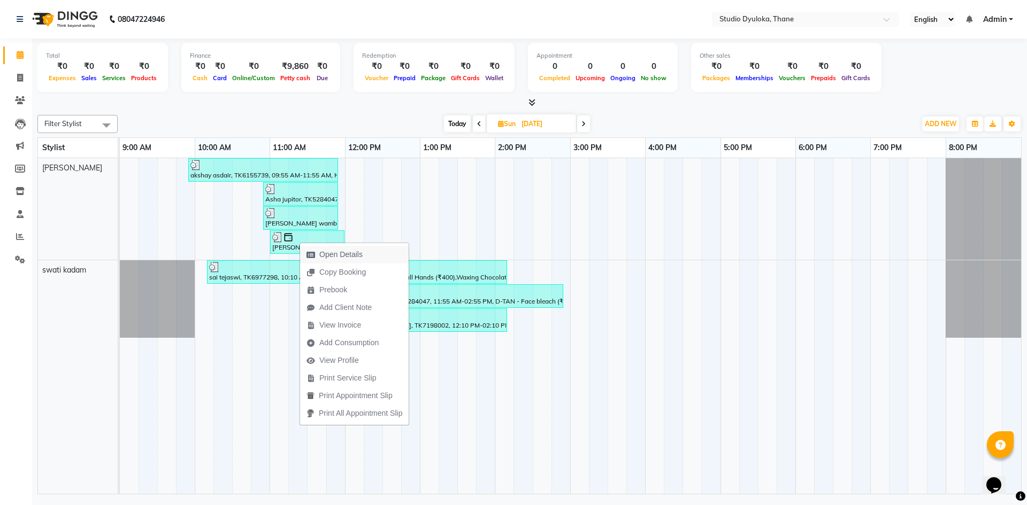
click at [326, 253] on span "Open Details" at bounding box center [340, 254] width 43 height 11
select select "3"
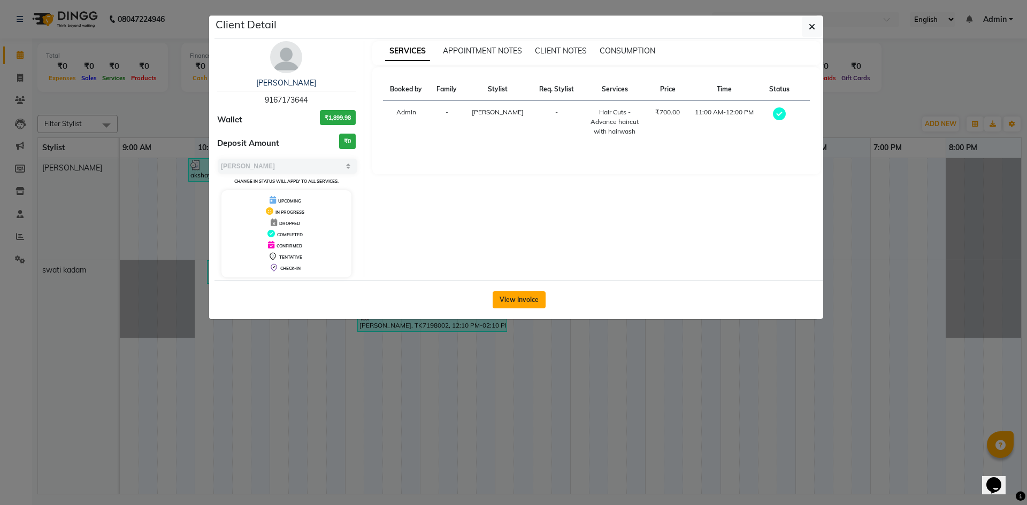
click at [498, 292] on button "View Invoice" at bounding box center [518, 299] width 53 height 17
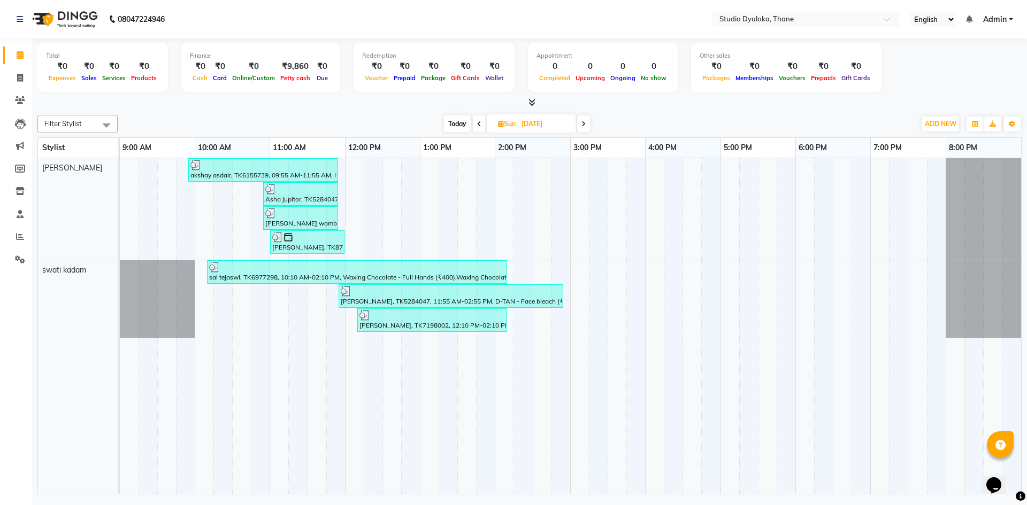
click at [587, 124] on span at bounding box center [583, 123] width 13 height 17
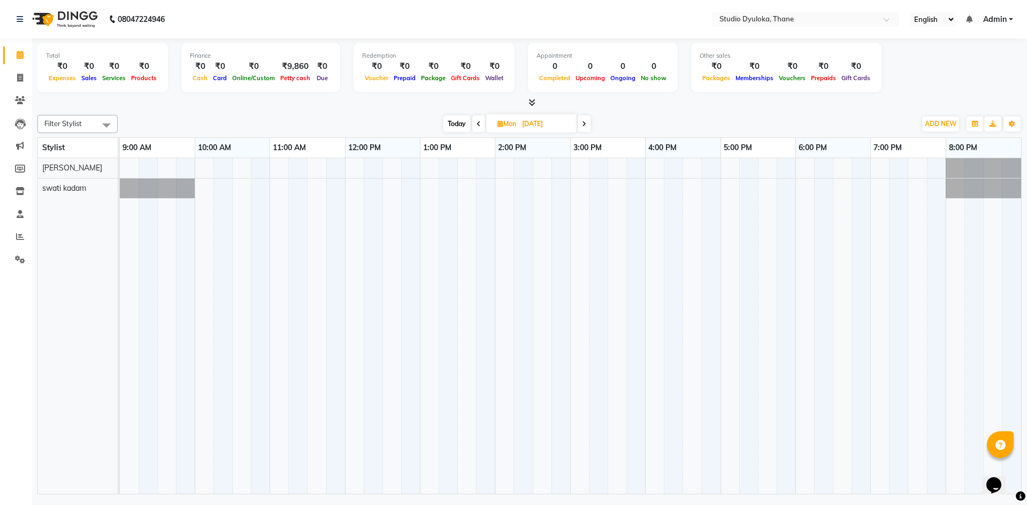
click at [581, 125] on span at bounding box center [583, 123] width 13 height 17
type input "[DATE]"
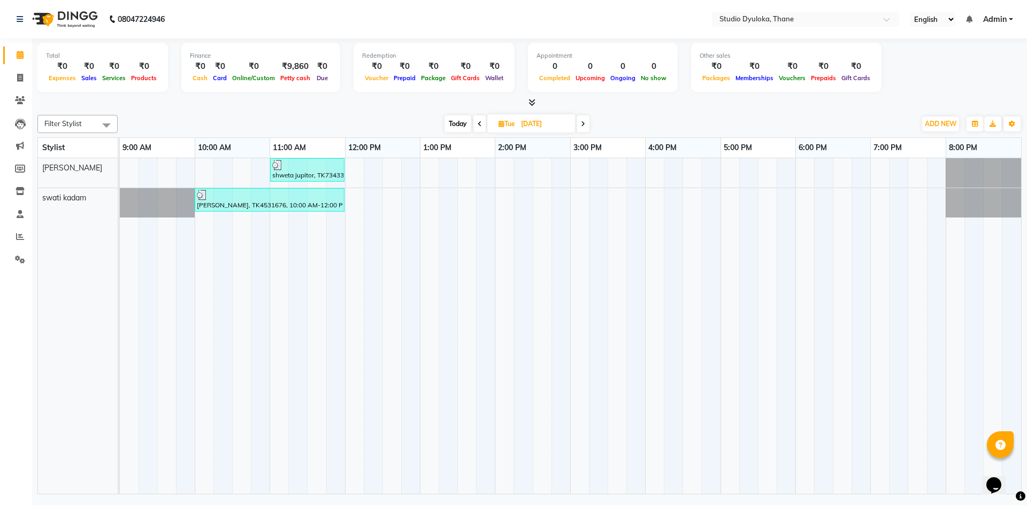
click at [301, 173] on div "shweta jupitor, TK7343314, 11:00 AM-12:00 PM, Hair Essentials - Hair wash with …" at bounding box center [307, 170] width 72 height 20
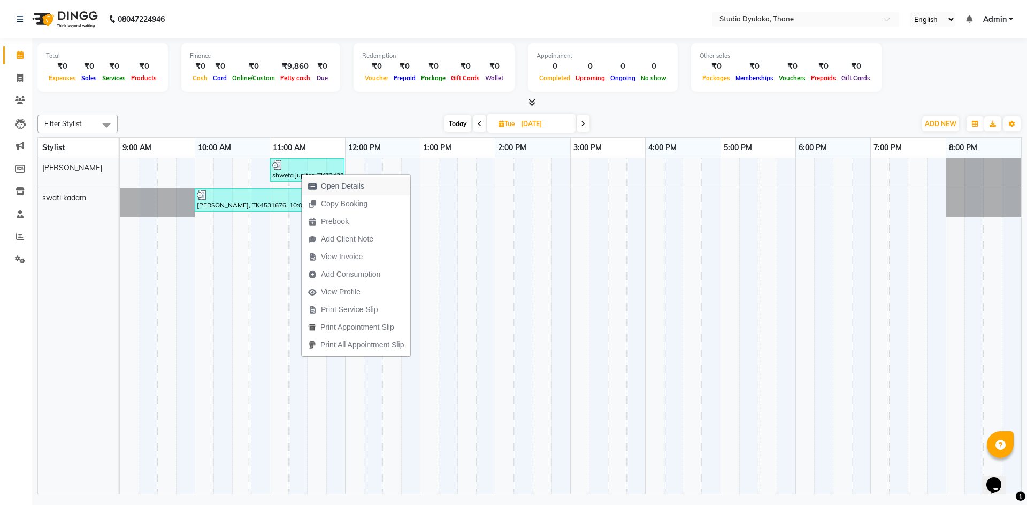
click at [323, 181] on span "Open Details" at bounding box center [342, 186] width 43 height 11
select select "3"
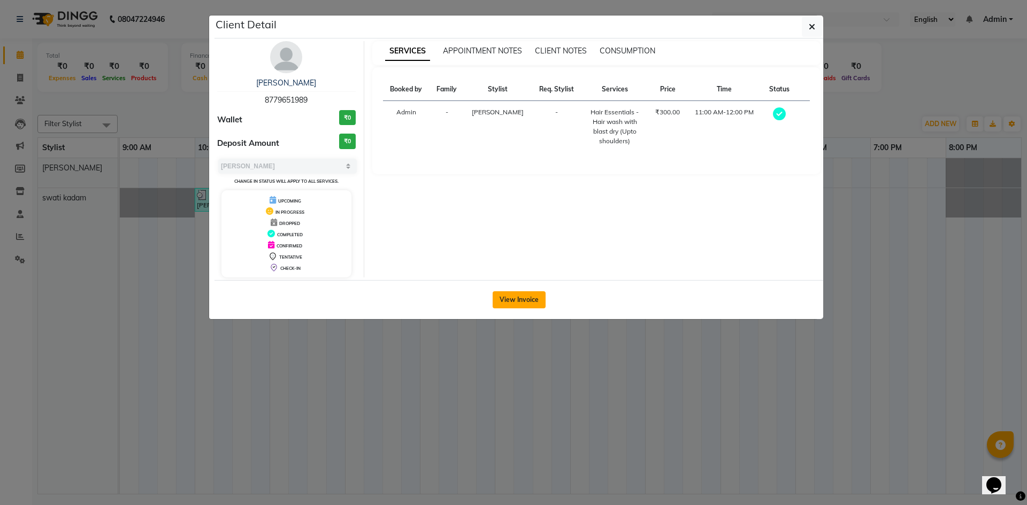
click at [535, 299] on button "View Invoice" at bounding box center [518, 299] width 53 height 17
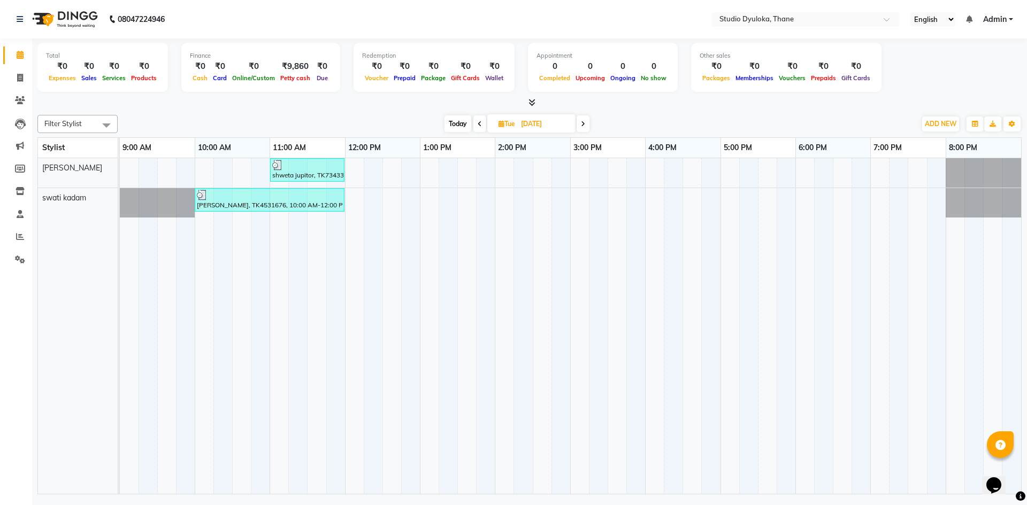
click at [256, 199] on div at bounding box center [269, 195] width 145 height 11
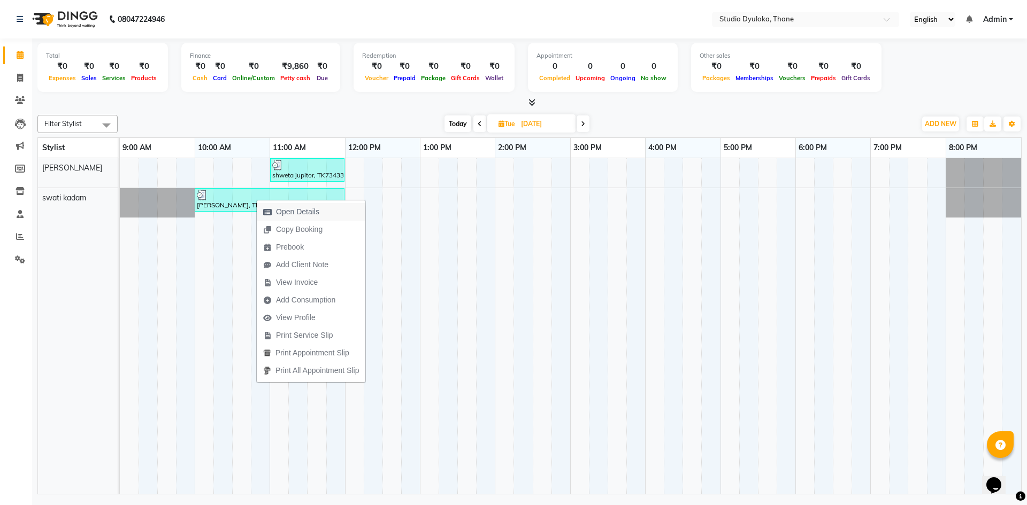
click at [281, 209] on span "Open Details" at bounding box center [297, 211] width 43 height 11
select select "3"
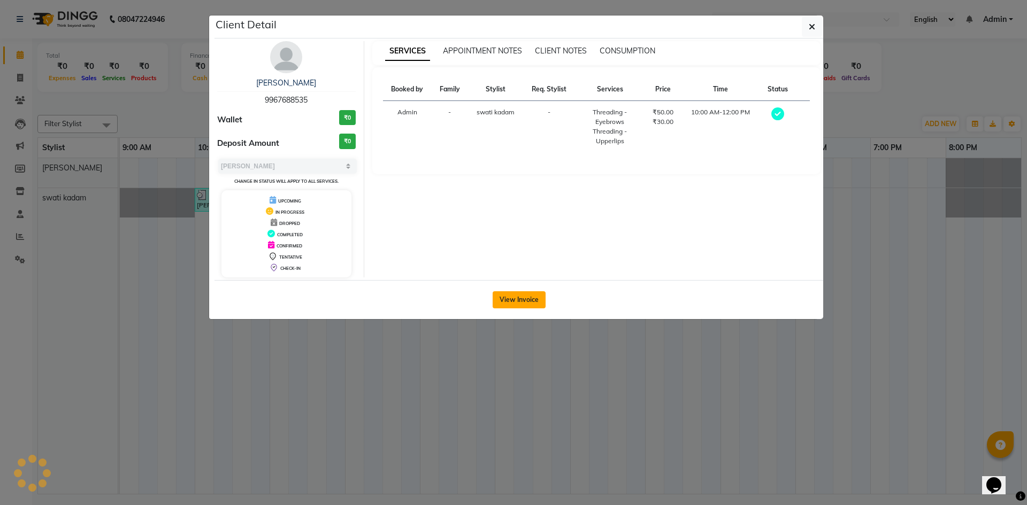
click at [512, 307] on button "View Invoice" at bounding box center [518, 299] width 53 height 17
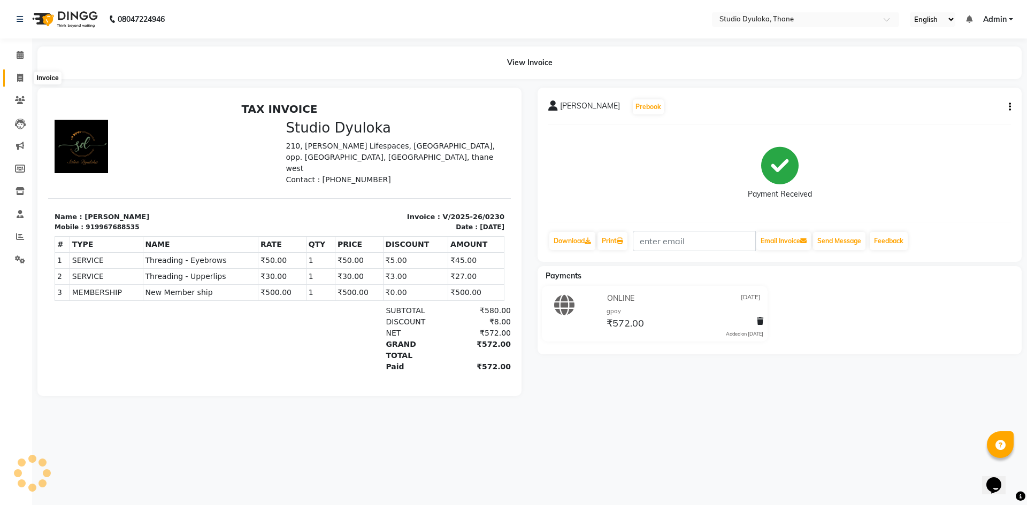
drag, startPoint x: 17, startPoint y: 75, endPoint x: 35, endPoint y: 75, distance: 17.7
click at [17, 75] on icon at bounding box center [20, 78] width 6 height 8
select select "service"
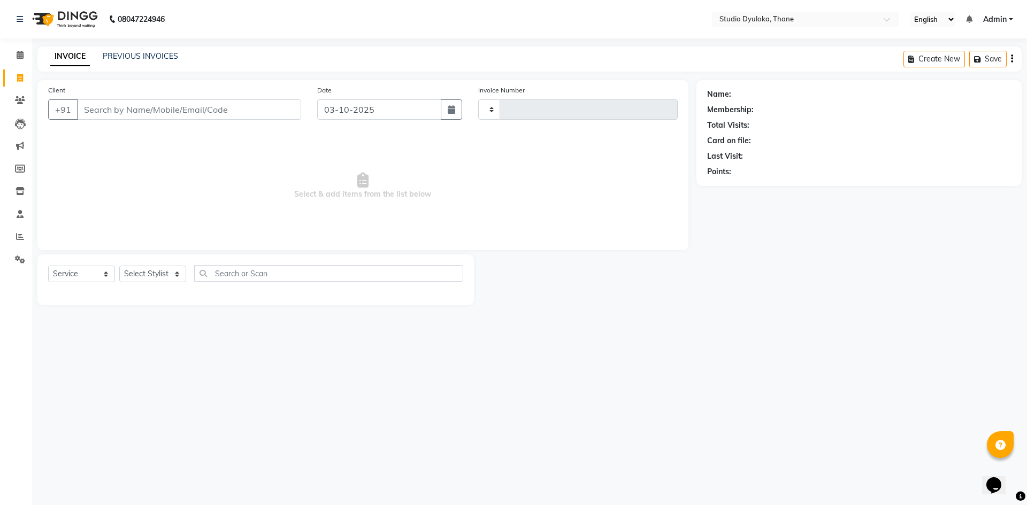
type input "0267"
select select "6575"
drag, startPoint x: 19, startPoint y: 51, endPoint x: 39, endPoint y: 53, distance: 20.5
click at [19, 51] on icon at bounding box center [20, 55] width 7 height 8
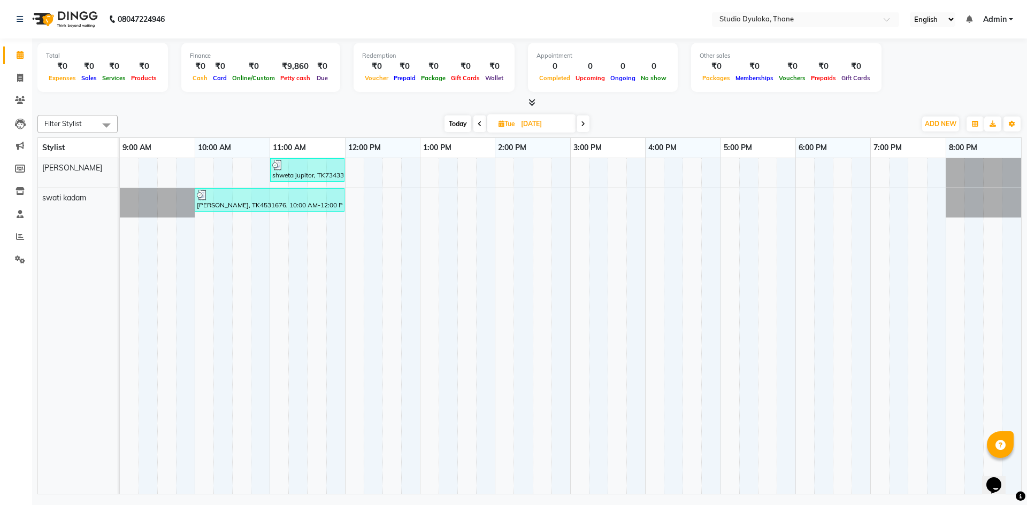
click at [579, 121] on span at bounding box center [582, 123] width 13 height 17
type input "10-09-2025"
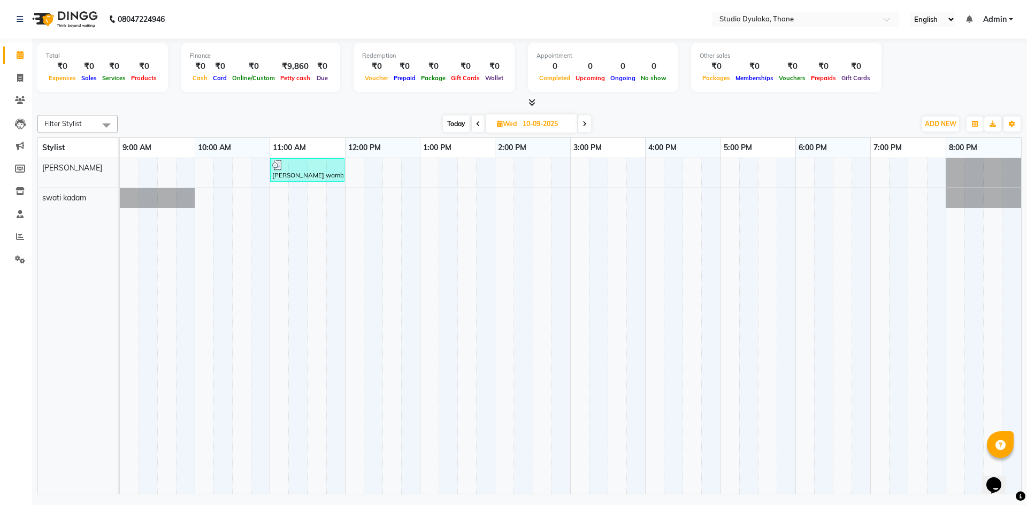
click at [314, 169] on div at bounding box center [307, 165] width 70 height 11
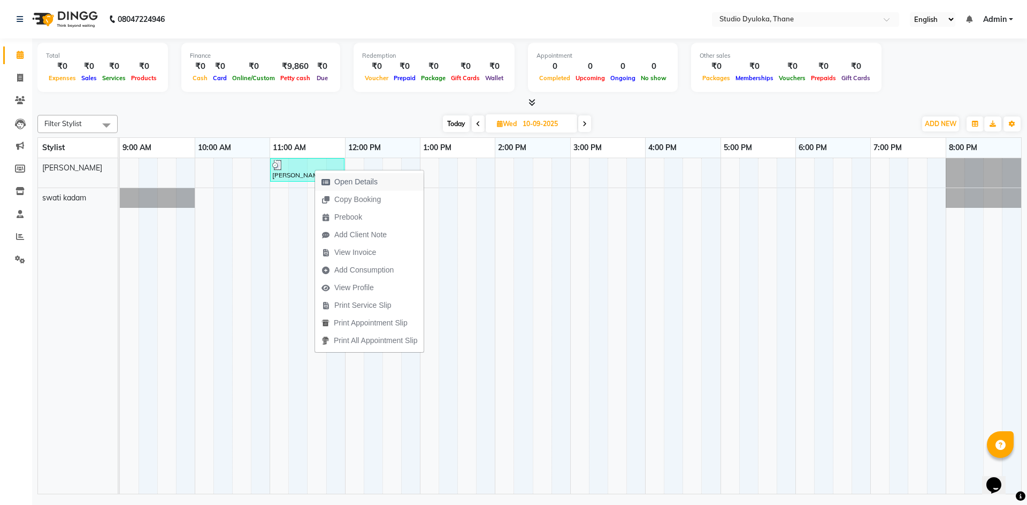
click at [347, 181] on span "Open Details" at bounding box center [355, 181] width 43 height 11
select select "3"
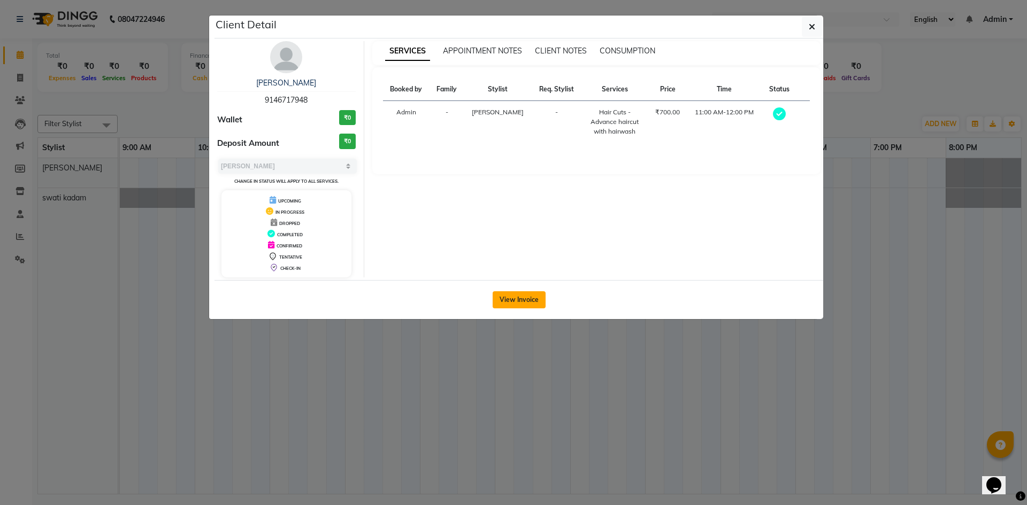
click at [522, 299] on button "View Invoice" at bounding box center [518, 299] width 53 height 17
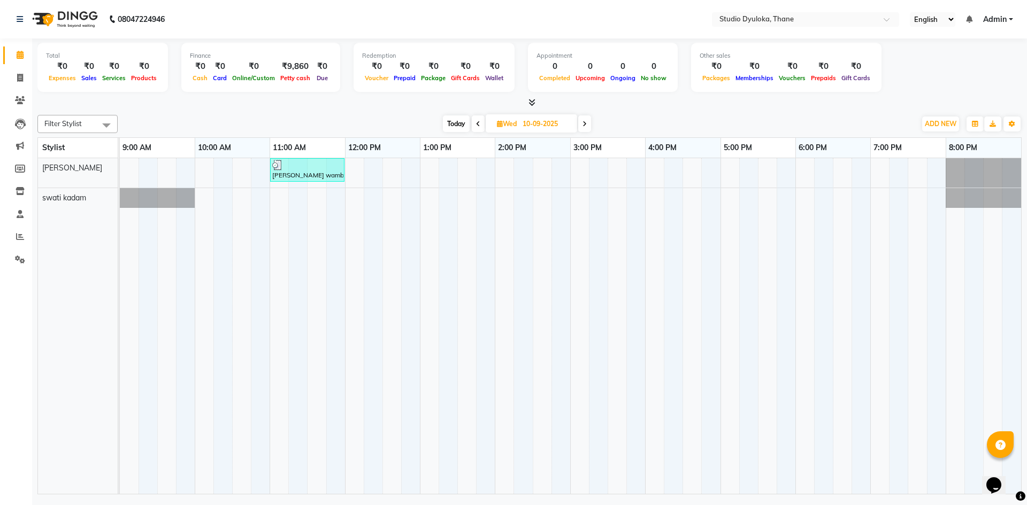
click at [583, 121] on icon at bounding box center [584, 124] width 4 height 6
type input "11-09-2025"
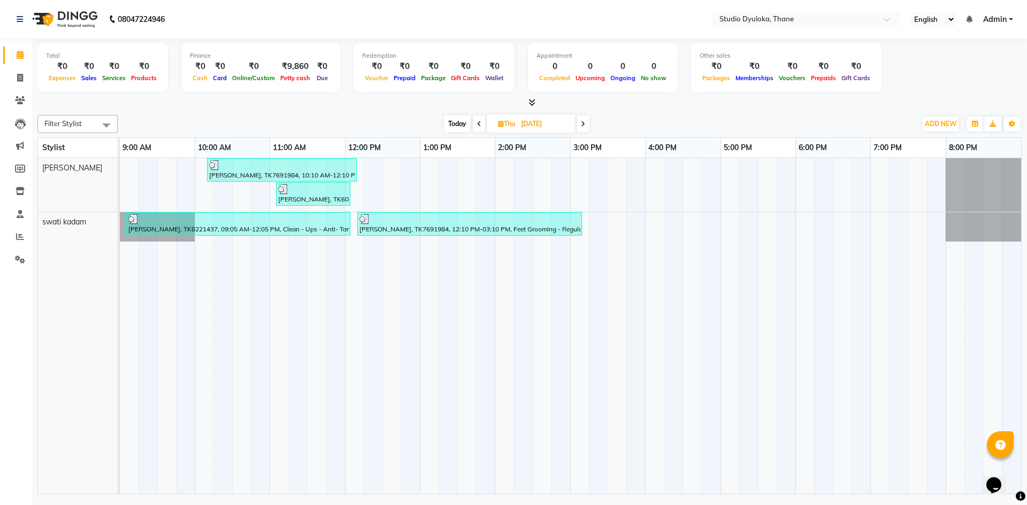
click at [256, 222] on div at bounding box center [238, 219] width 220 height 11
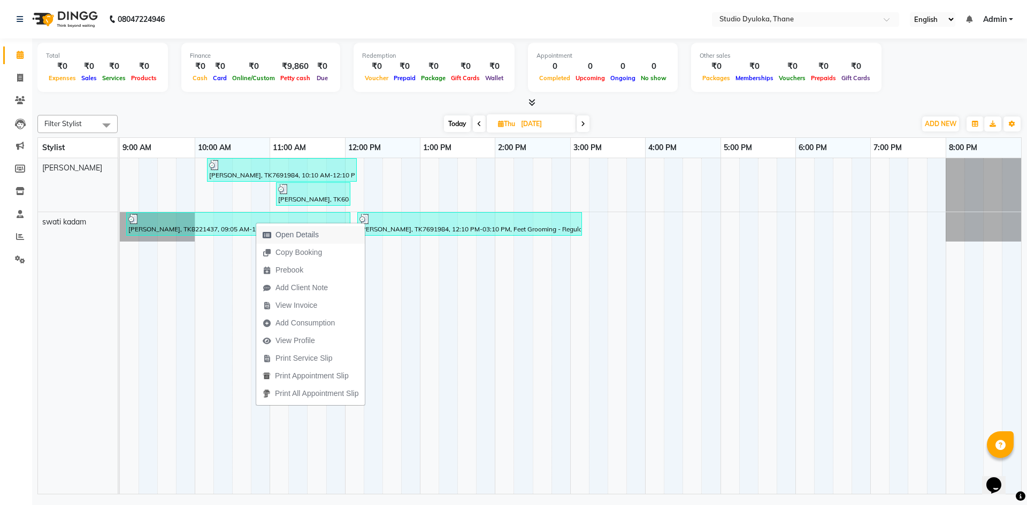
click at [303, 239] on span "Open Details" at bounding box center [296, 234] width 43 height 11
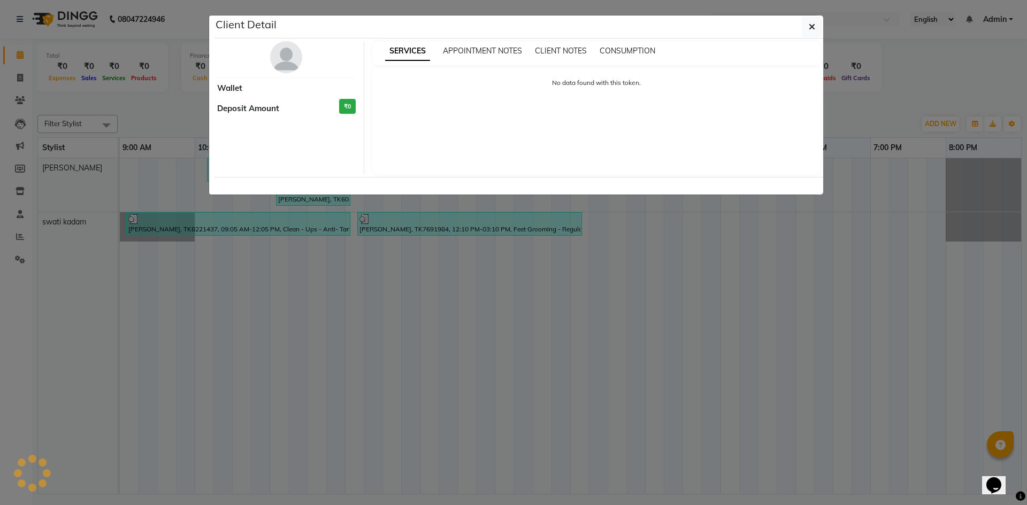
select select "3"
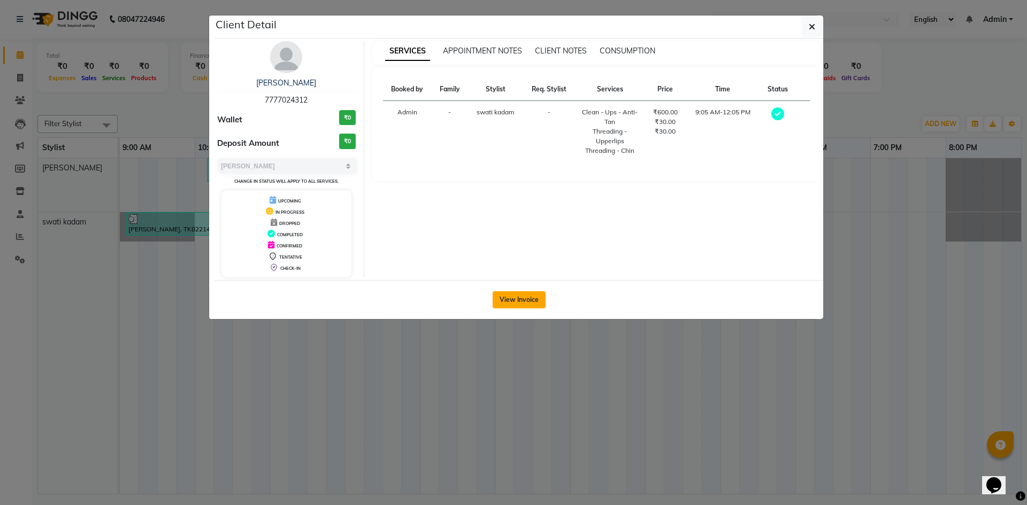
click at [526, 295] on button "View Invoice" at bounding box center [518, 299] width 53 height 17
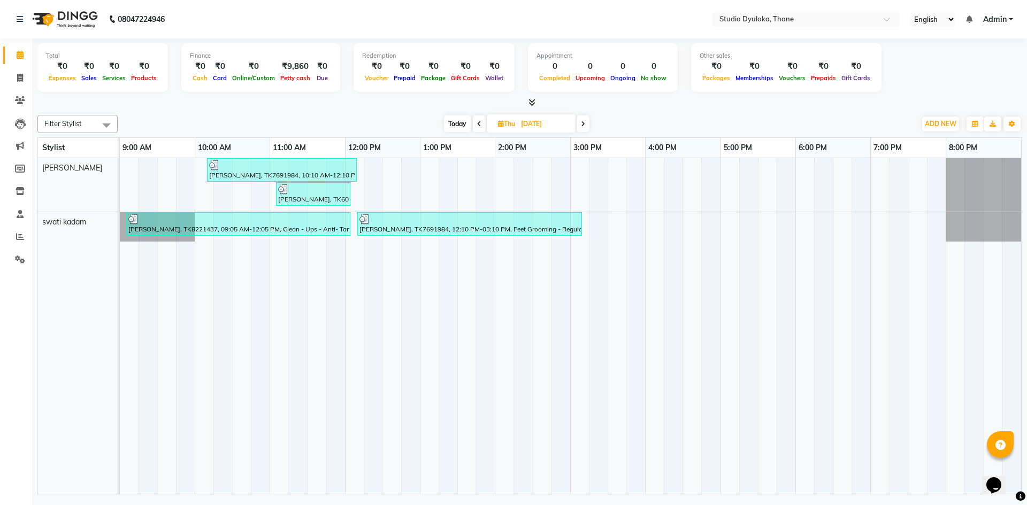
click at [283, 196] on div "mukesh thakur, TK6045802, 11:05 AM-12:05 PM, Hair Cuts - Haircut for Men (₹250)" at bounding box center [313, 194] width 72 height 20
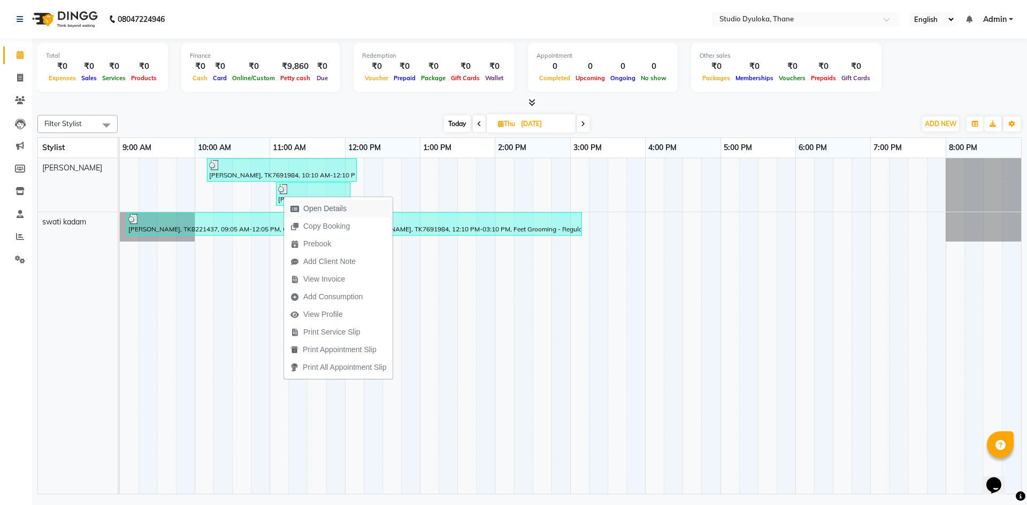
click at [311, 206] on span "Open Details" at bounding box center [324, 208] width 43 height 11
select select "3"
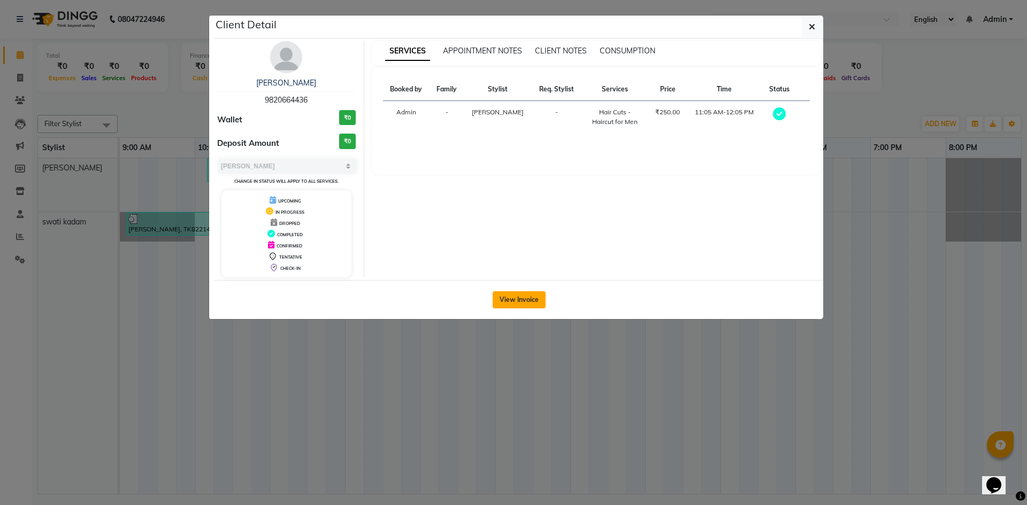
click at [516, 299] on button "View Invoice" at bounding box center [518, 299] width 53 height 17
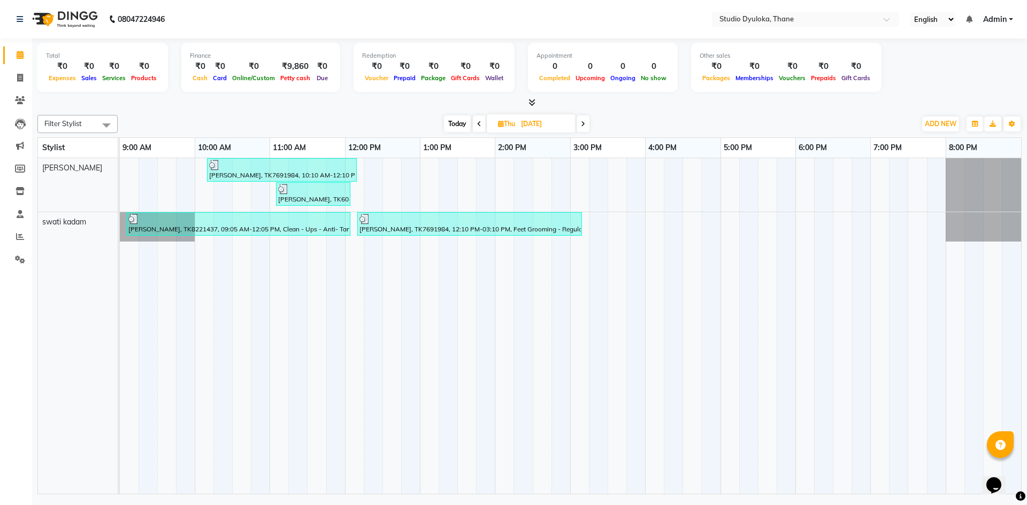
click at [372, 228] on div "arun singh, TK7691984, 12:10 PM-03:10 PM, Feet Grooming - Regular pedicure (₹60…" at bounding box center [469, 224] width 222 height 20
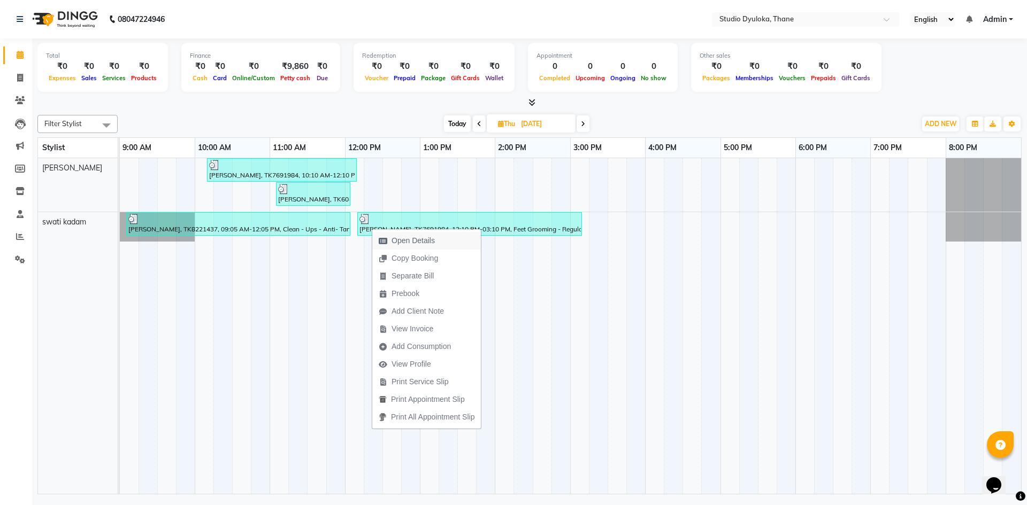
click at [389, 240] on span "Open Details" at bounding box center [406, 241] width 69 height 18
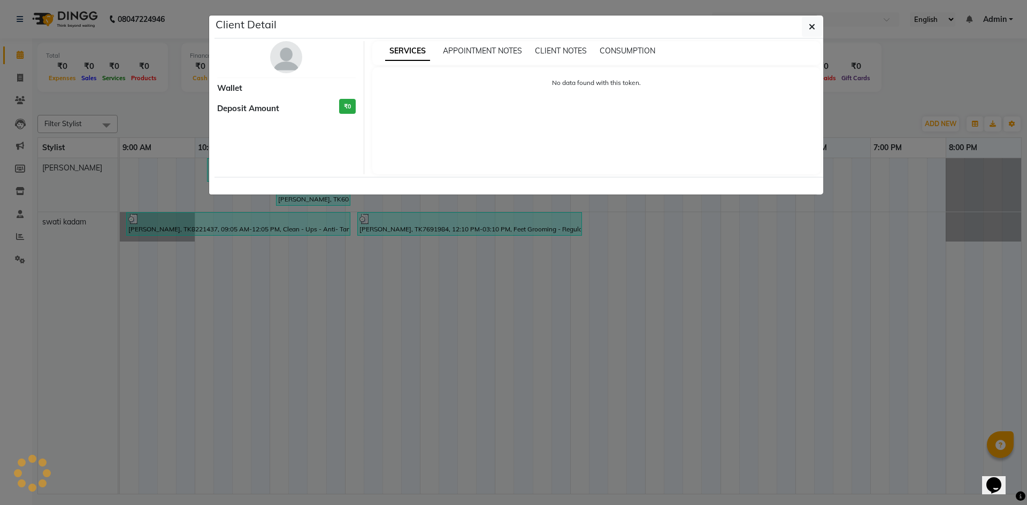
select select "3"
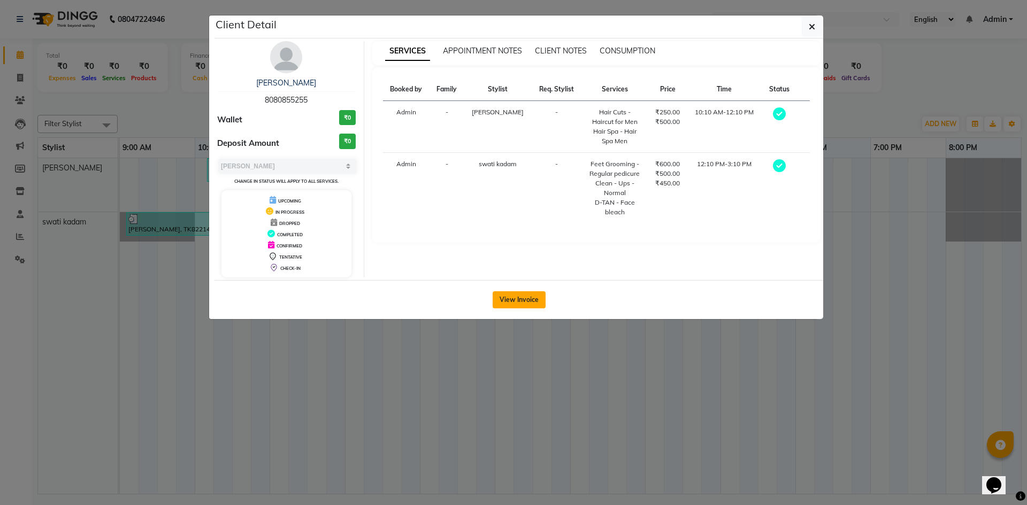
click at [523, 298] on button "View Invoice" at bounding box center [518, 299] width 53 height 17
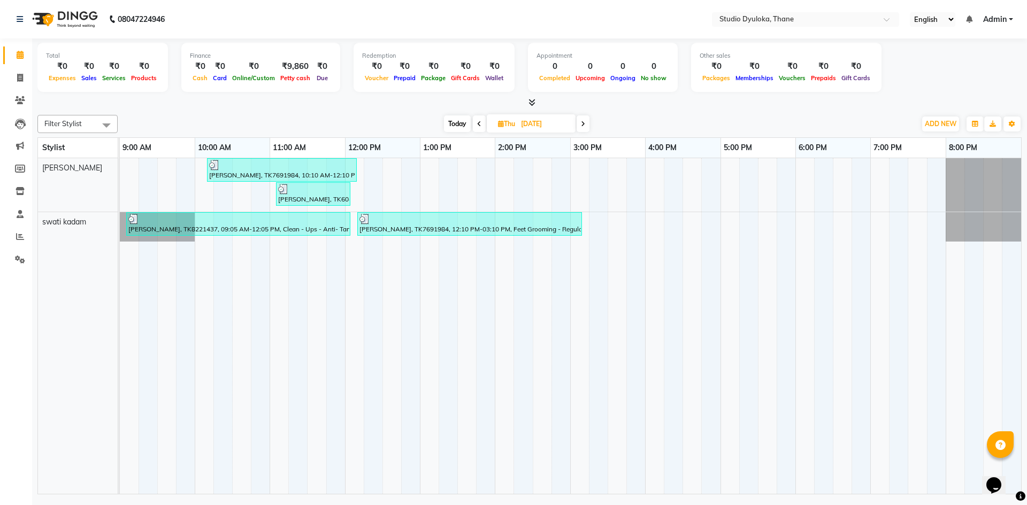
click at [580, 121] on span at bounding box center [582, 123] width 13 height 17
type input "12-09-2025"
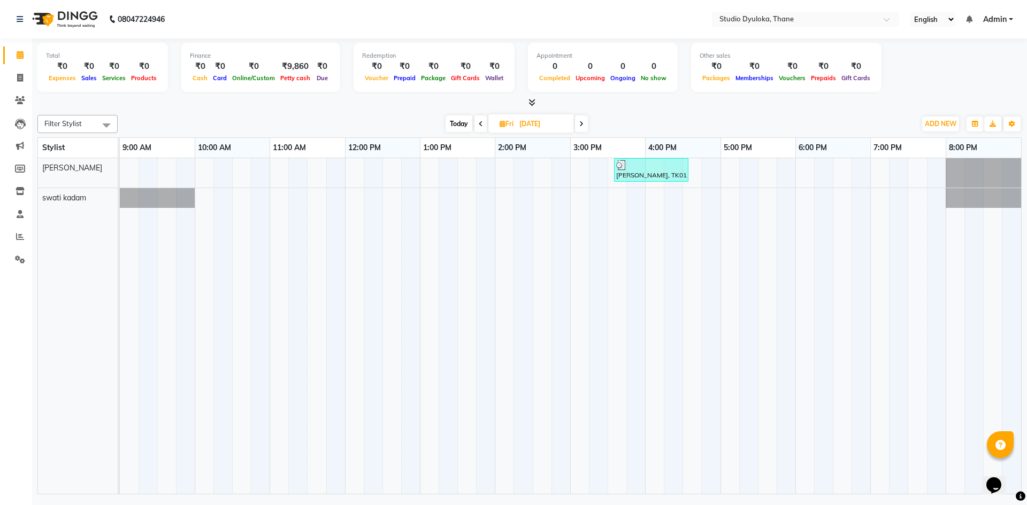
click at [628, 168] on div at bounding box center [651, 165] width 70 height 11
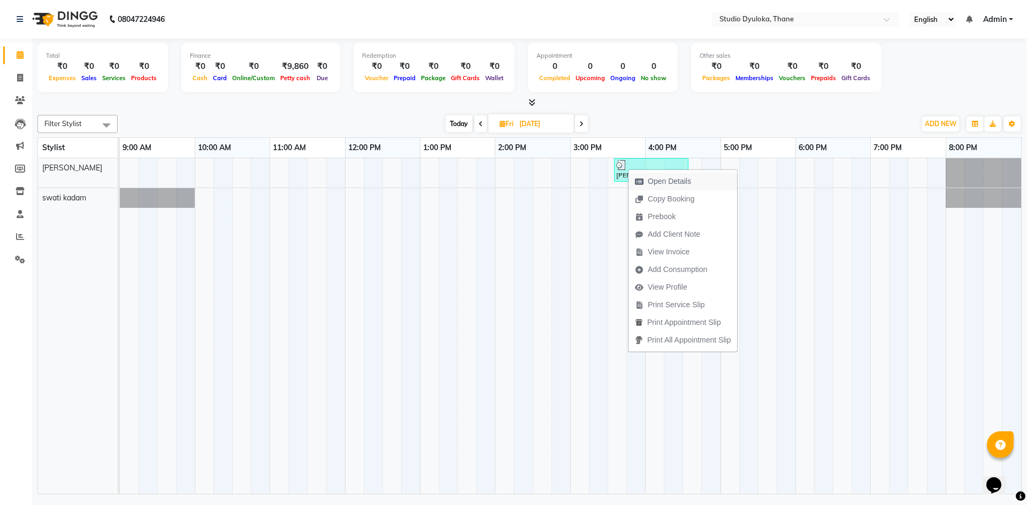
click at [647, 184] on span "Open Details" at bounding box center [662, 182] width 69 height 18
select select "3"
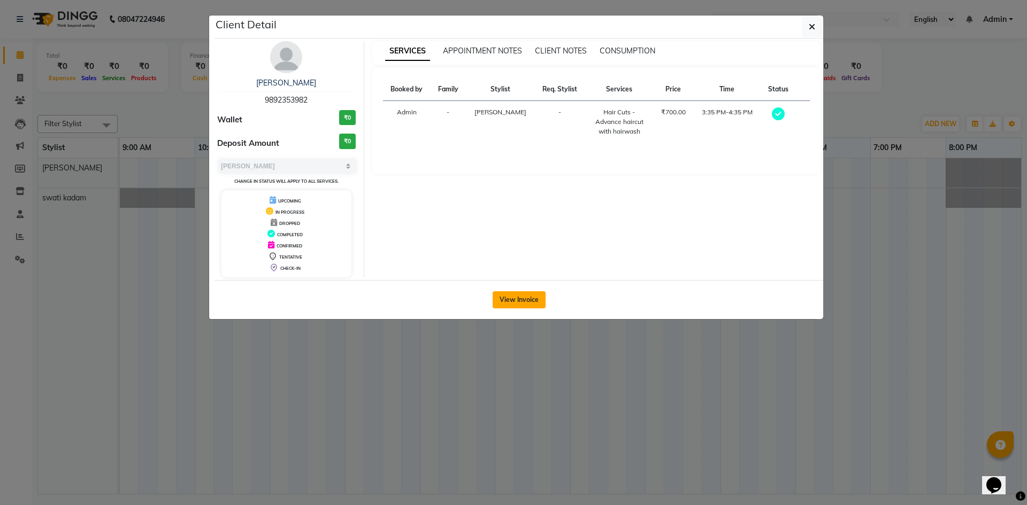
click at [518, 295] on button "View Invoice" at bounding box center [518, 299] width 53 height 17
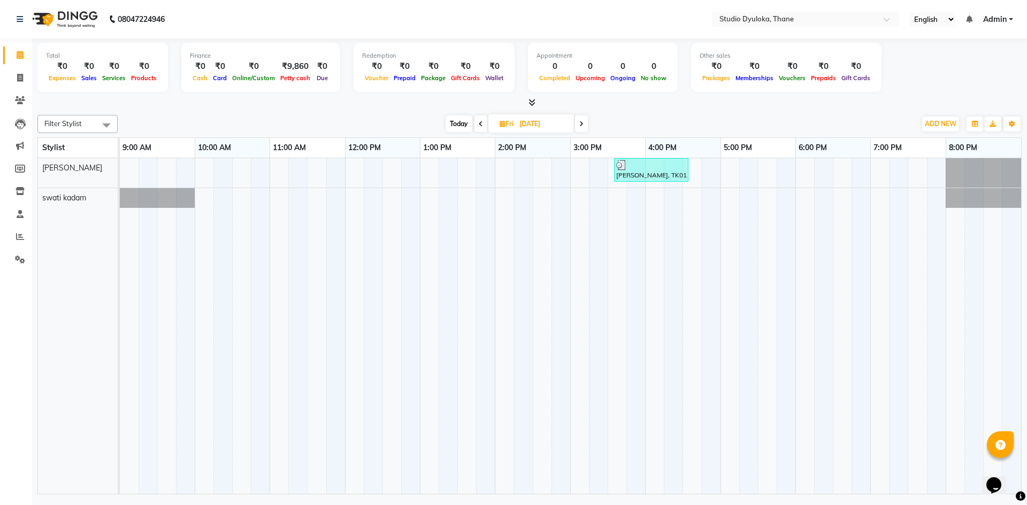
click at [578, 125] on span at bounding box center [581, 123] width 13 height 17
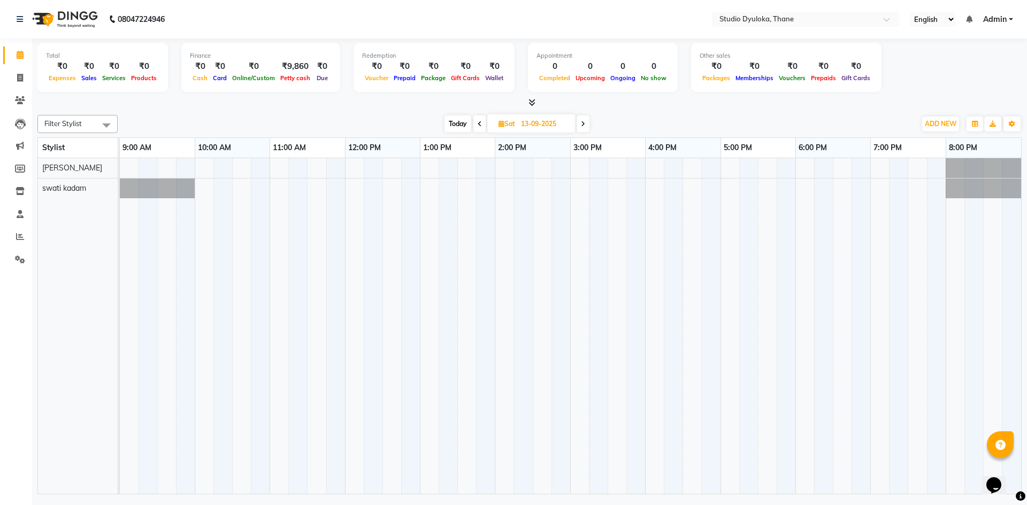
click at [580, 111] on div "Filter Stylist Select All Sumesh swati kadam Today Sat 13-09-2025 Toggle Dropdo…" at bounding box center [529, 303] width 984 height 384
click at [581, 119] on span at bounding box center [582, 123] width 13 height 17
click at [581, 119] on span at bounding box center [583, 123] width 13 height 17
click at [582, 119] on span at bounding box center [583, 123] width 13 height 17
type input "16-09-2025"
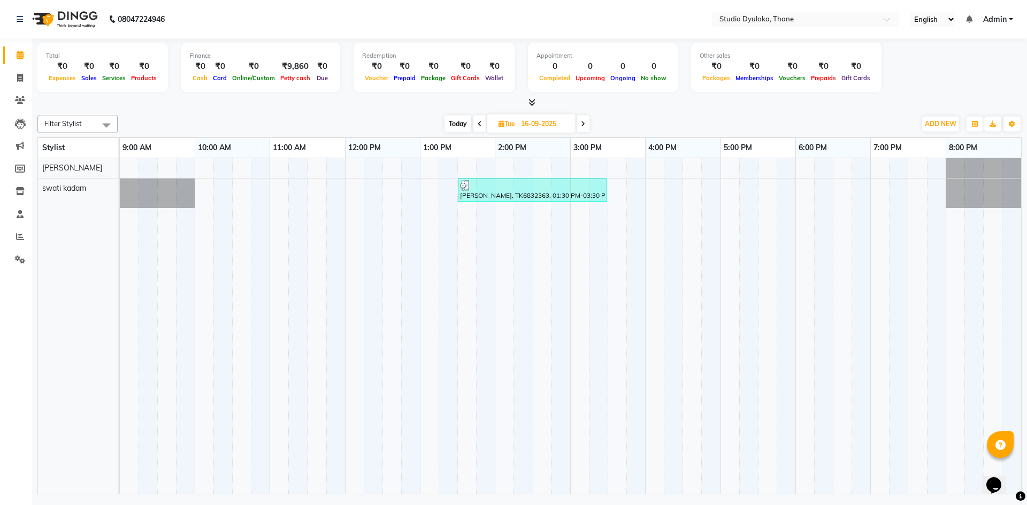
click at [551, 185] on div at bounding box center [532, 185] width 145 height 11
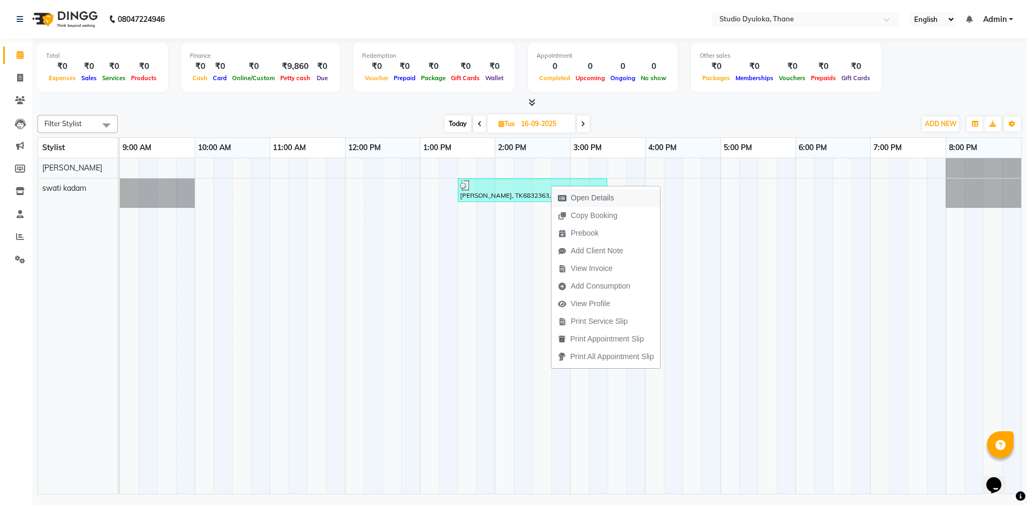
click at [564, 191] on span "Open Details" at bounding box center [585, 198] width 69 height 18
select select "3"
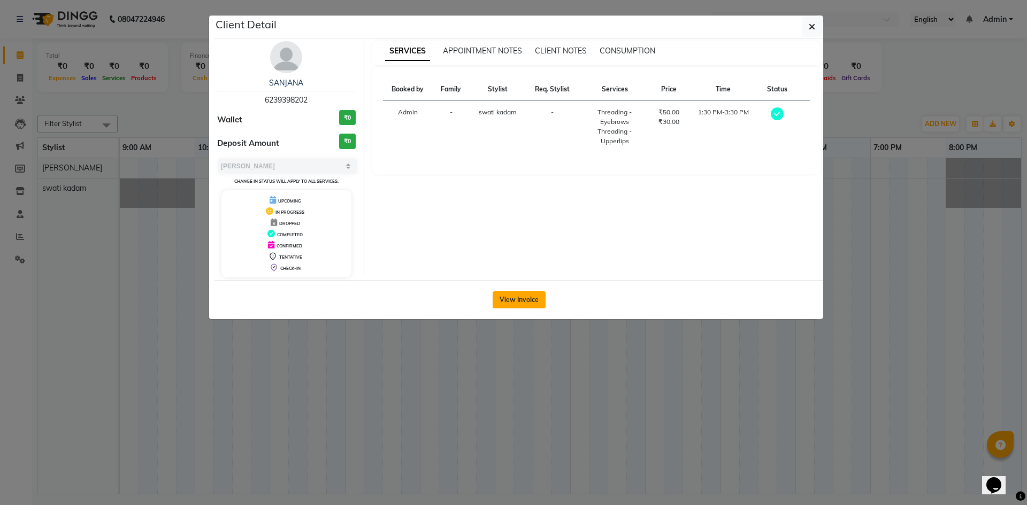
click at [528, 293] on button "View Invoice" at bounding box center [518, 299] width 53 height 17
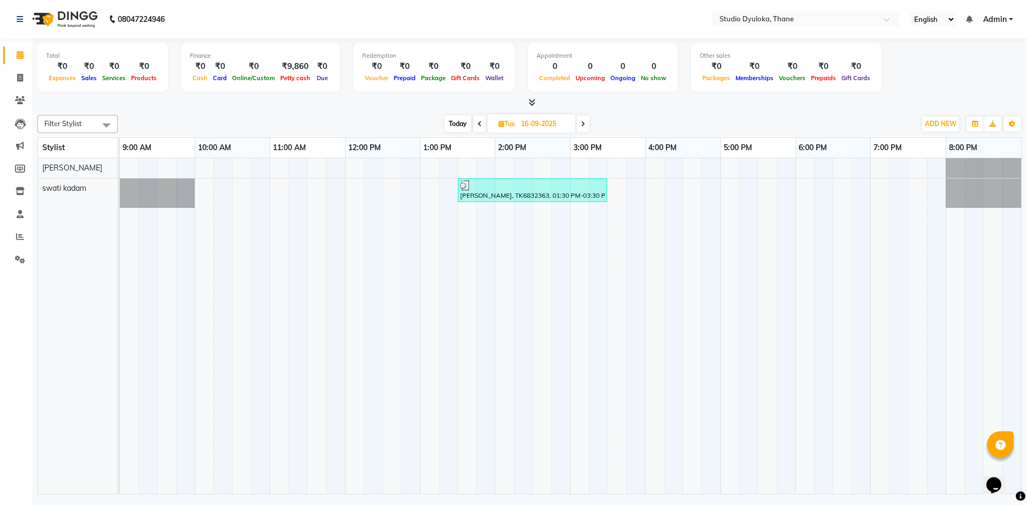
click at [583, 121] on icon at bounding box center [583, 124] width 4 height 6
type input "17-09-2025"
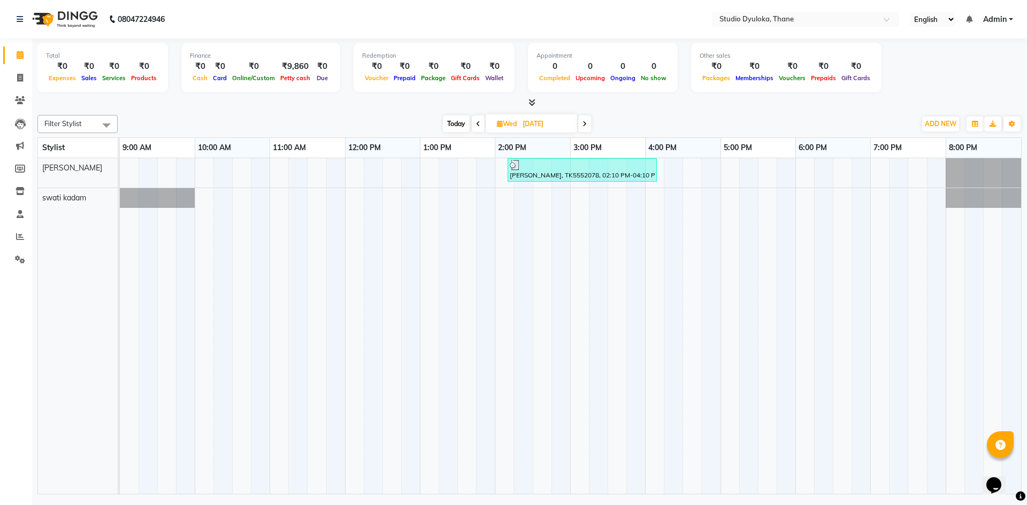
click at [578, 170] on div "neha singh, TK5552078, 02:10 PM-04:10 PM, Hair Colour with ammonia - Root touch…" at bounding box center [581, 170] width 147 height 20
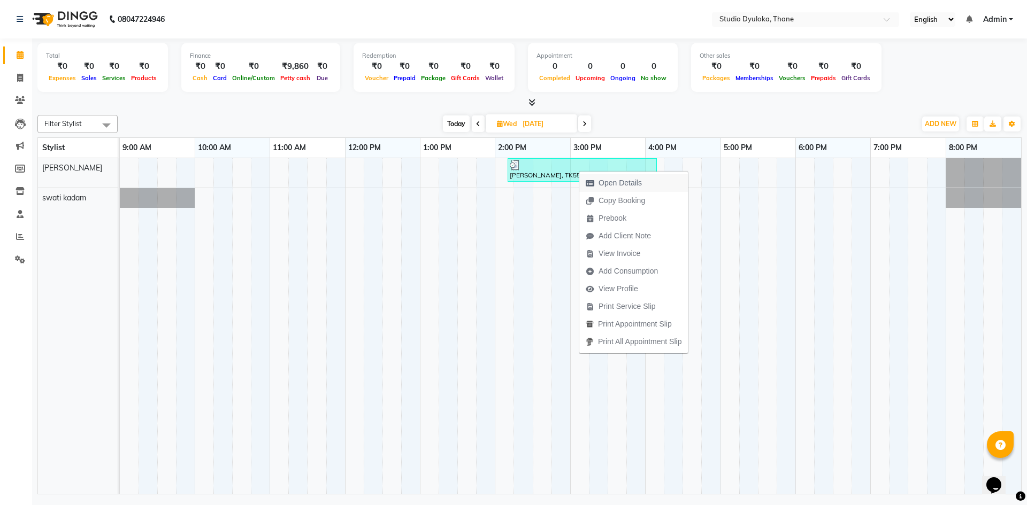
click at [589, 178] on span "Open Details" at bounding box center [613, 183] width 69 height 18
select select "3"
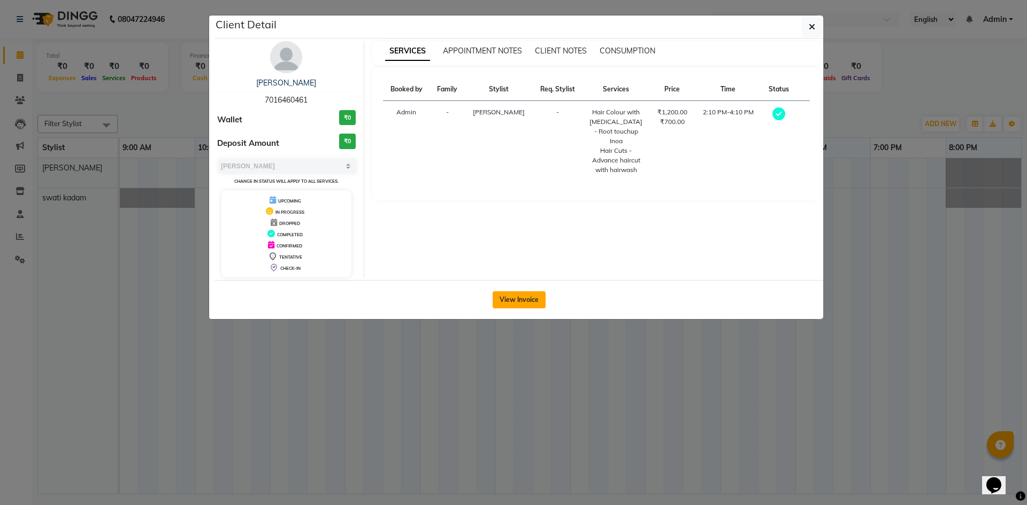
click at [537, 295] on button "View Invoice" at bounding box center [518, 299] width 53 height 17
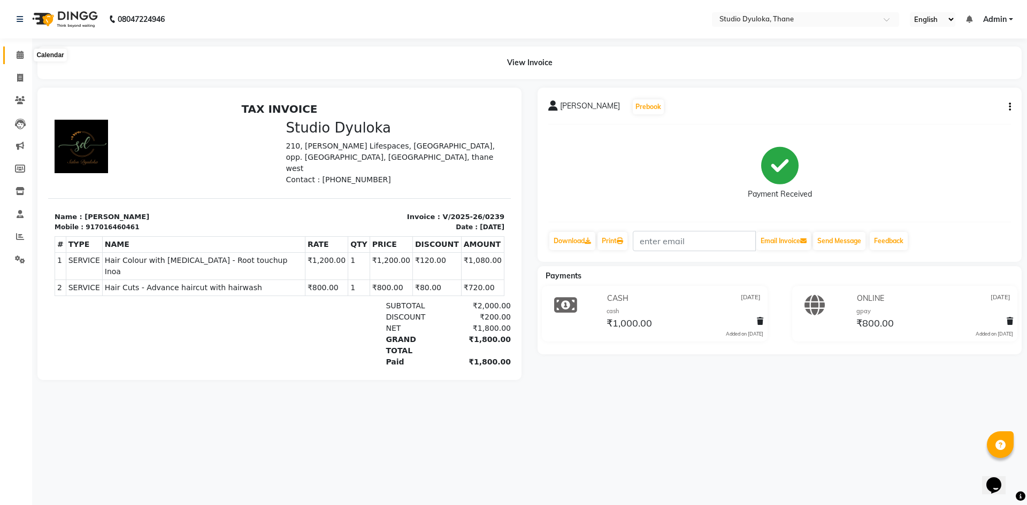
click at [18, 58] on icon at bounding box center [20, 55] width 7 height 8
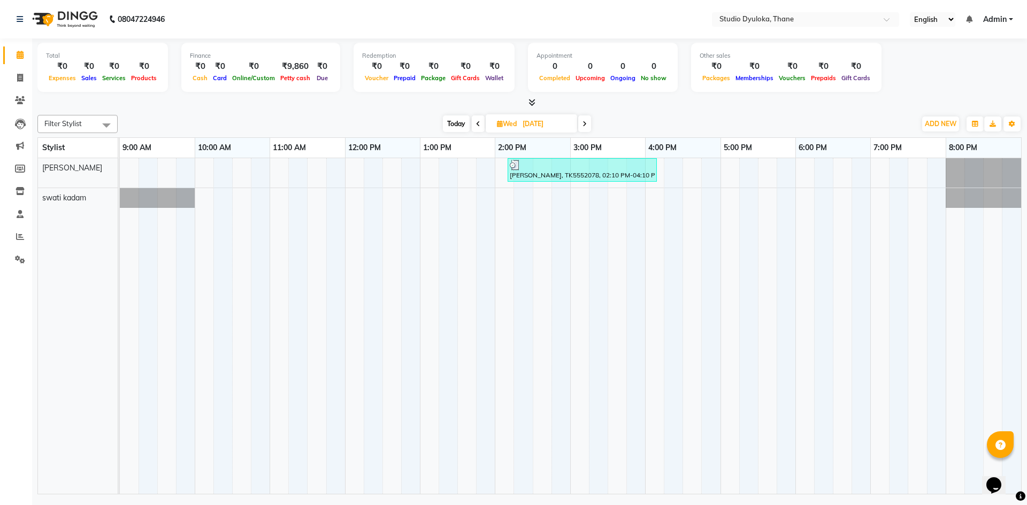
click at [583, 126] on icon at bounding box center [584, 124] width 4 height 6
type input "18-09-2025"
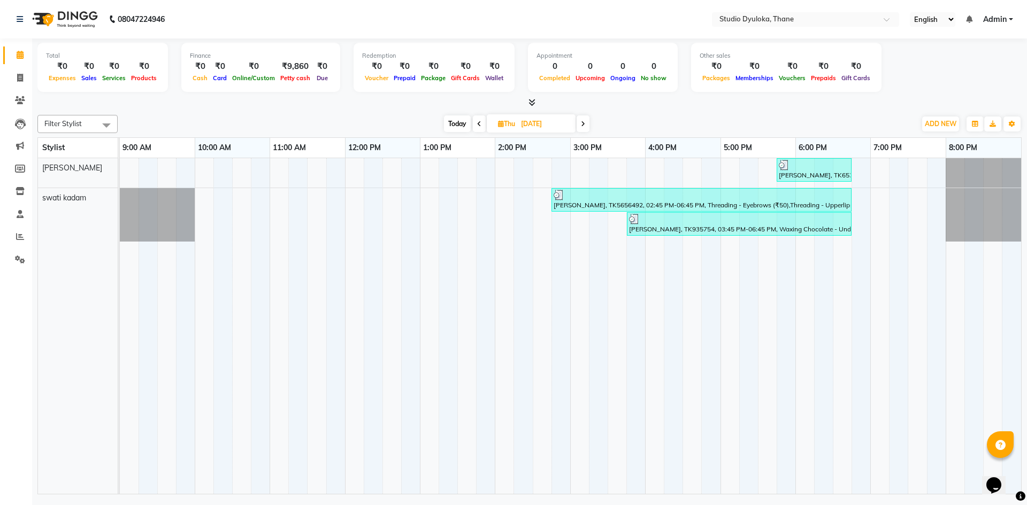
click at [830, 174] on div "prathamesh bhatte, TK6538252, 05:45 PM-06:45 PM, Hair Cuts - Haircut for Men (₹…" at bounding box center [813, 170] width 73 height 20
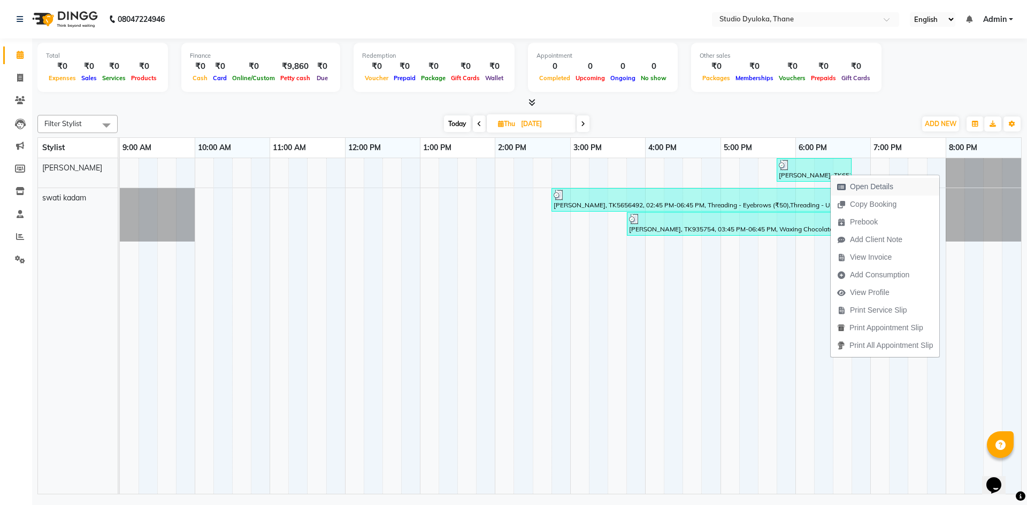
click at [839, 181] on span "Open Details" at bounding box center [864, 187] width 69 height 18
select select "3"
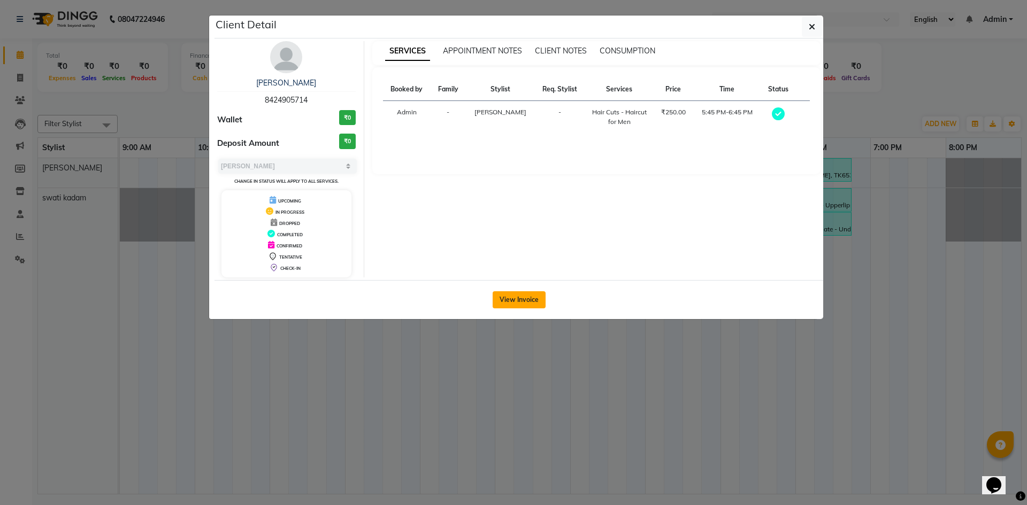
click at [529, 299] on button "View Invoice" at bounding box center [518, 299] width 53 height 17
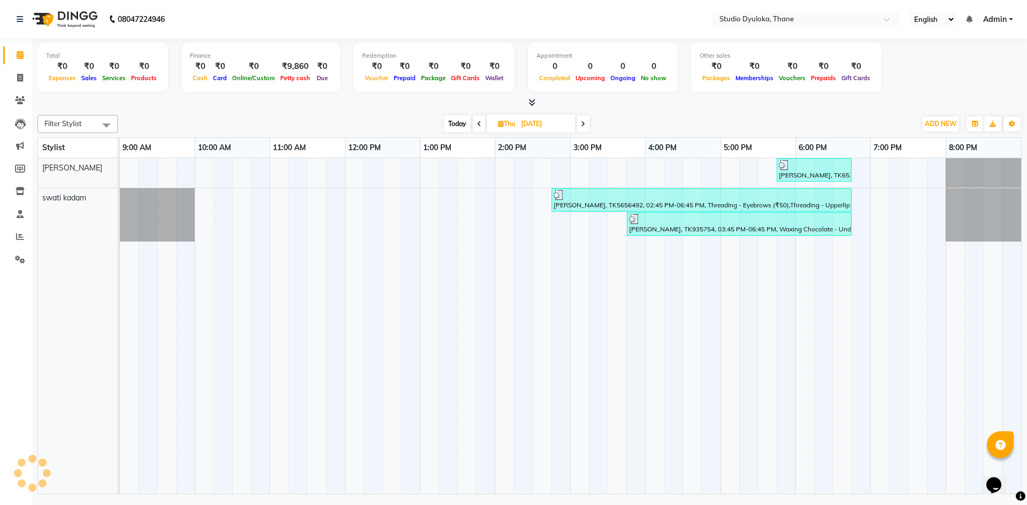
click at [653, 225] on div "Heena Jadhav, TK935754, 03:45 PM-06:45 PM, Waxing Chocolate - Underarms (₹250),…" at bounding box center [739, 224] width 222 height 20
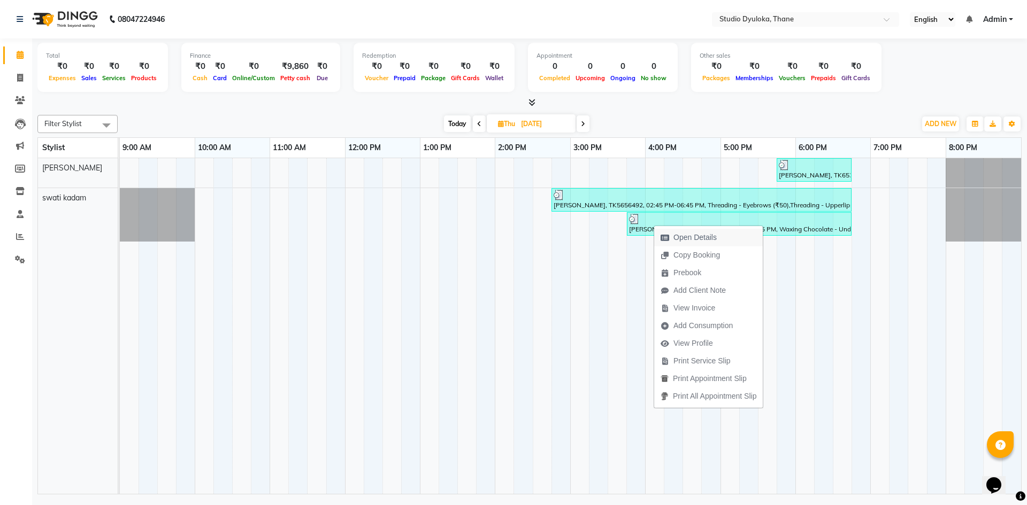
click at [661, 236] on icon "button" at bounding box center [664, 237] width 9 height 7
select select "3"
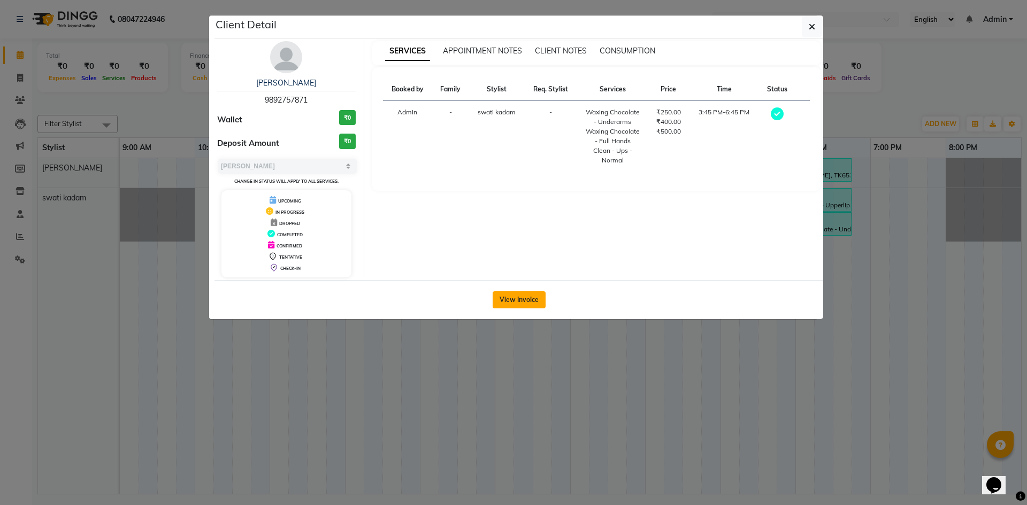
click at [517, 302] on button "View Invoice" at bounding box center [518, 299] width 53 height 17
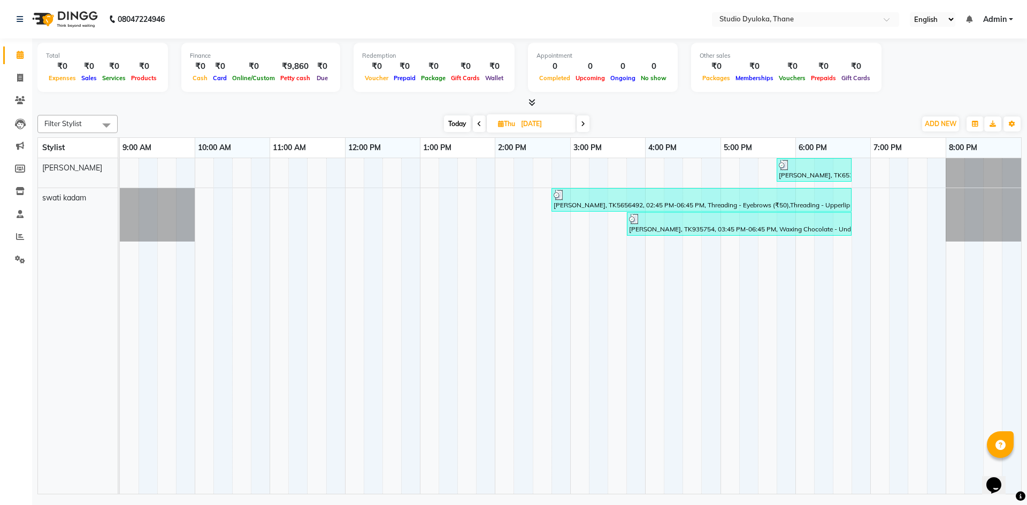
click at [658, 203] on div "prachiti, TK5656492, 02:45 PM-06:45 PM, Threading - Eyebrows (₹50),Threading - …" at bounding box center [701, 200] width 298 height 20
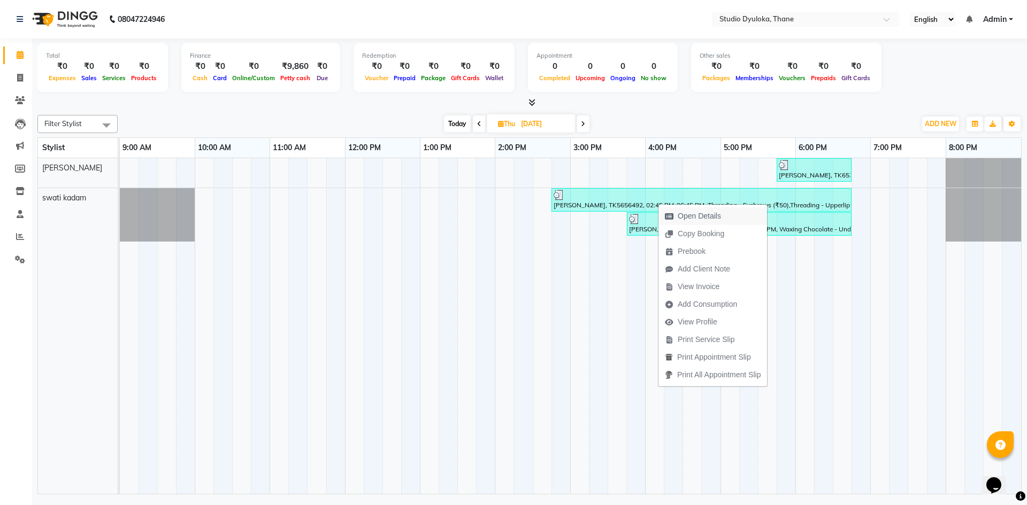
click at [668, 214] on icon "button" at bounding box center [669, 216] width 9 height 7
select select "3"
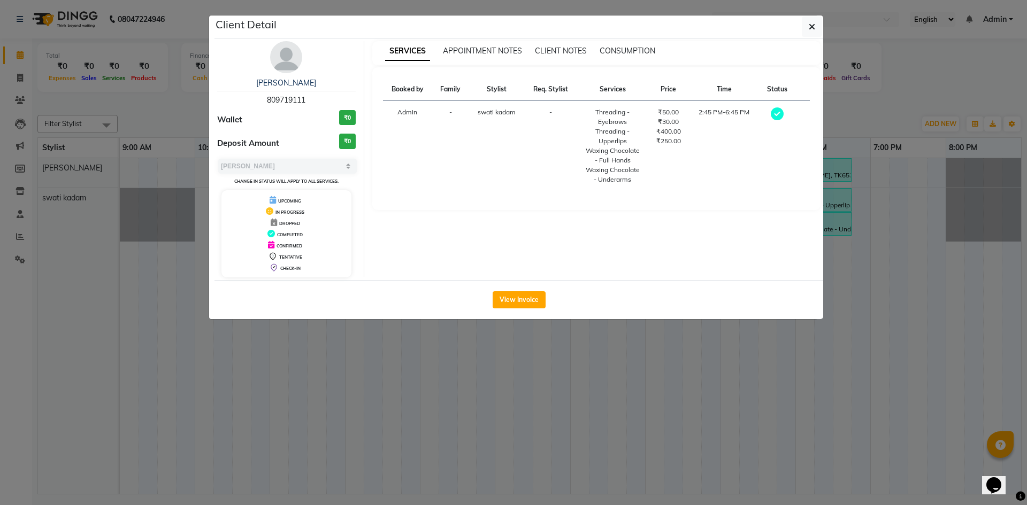
drag, startPoint x: 549, startPoint y: 304, endPoint x: 542, endPoint y: 298, distance: 8.7
click at [548, 304] on div "View Invoice" at bounding box center [518, 299] width 608 height 39
click at [542, 298] on button "View Invoice" at bounding box center [518, 299] width 53 height 17
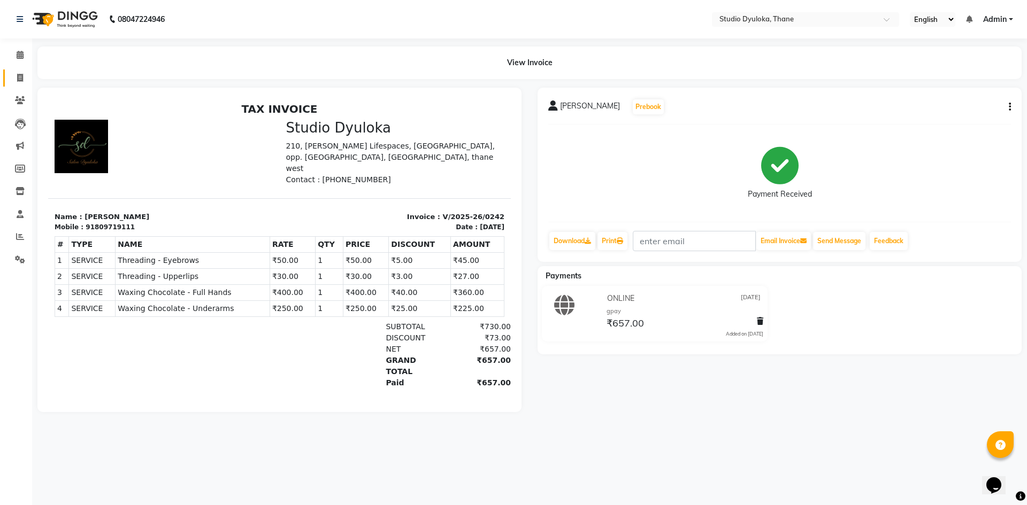
click at [16, 71] on link "Invoice" at bounding box center [16, 79] width 26 height 18
select select "service"
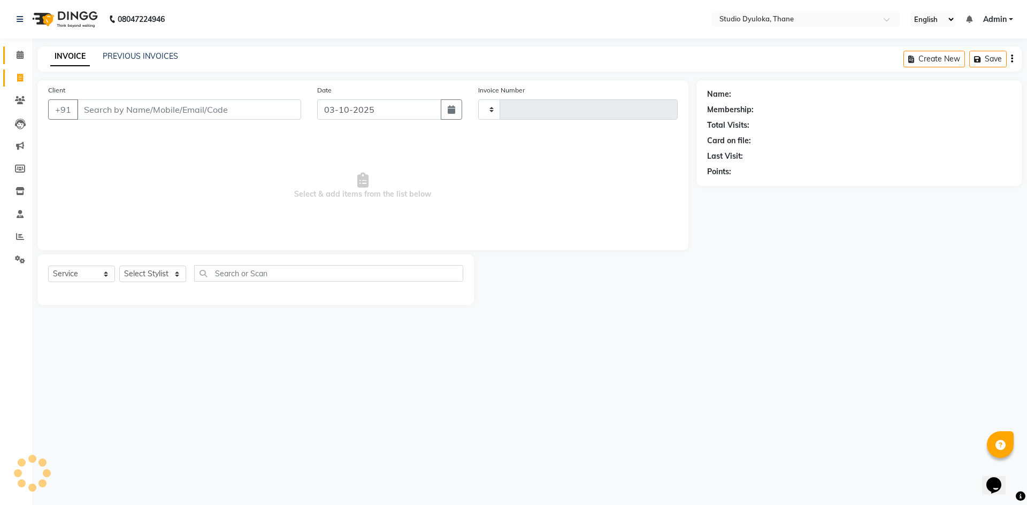
type input "0267"
select select "6575"
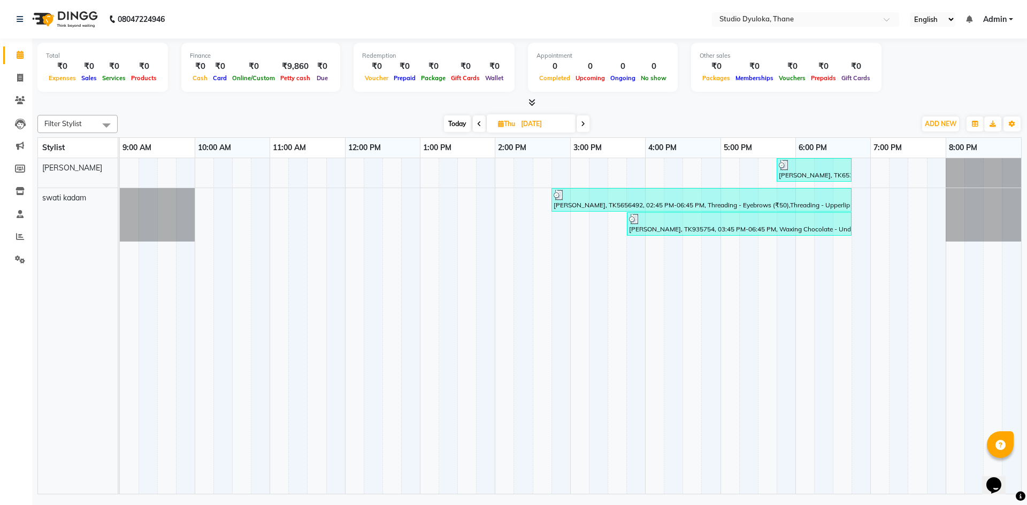
click at [585, 120] on span at bounding box center [582, 123] width 13 height 17
type input "19-09-2025"
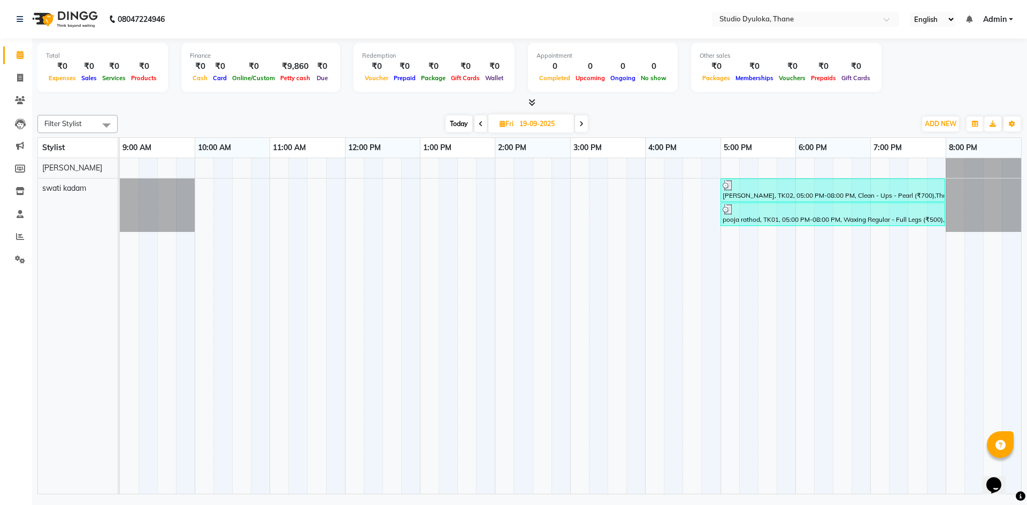
click at [754, 191] on div "manisha joshi, TK02, 05:00 PM-08:00 PM, Clean - Ups - Pearl (₹700),Threading - …" at bounding box center [832, 190] width 222 height 20
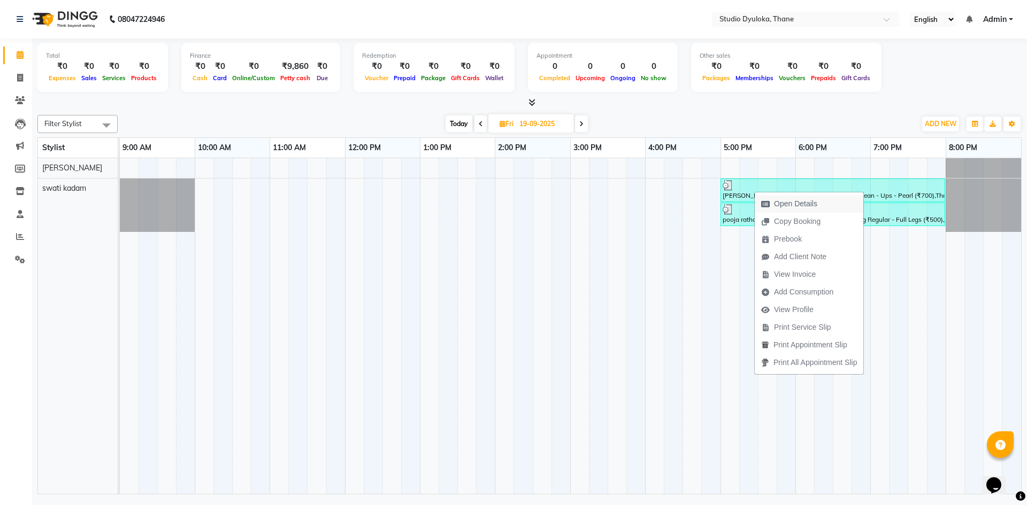
click at [762, 197] on span "Open Details" at bounding box center [788, 204] width 69 height 18
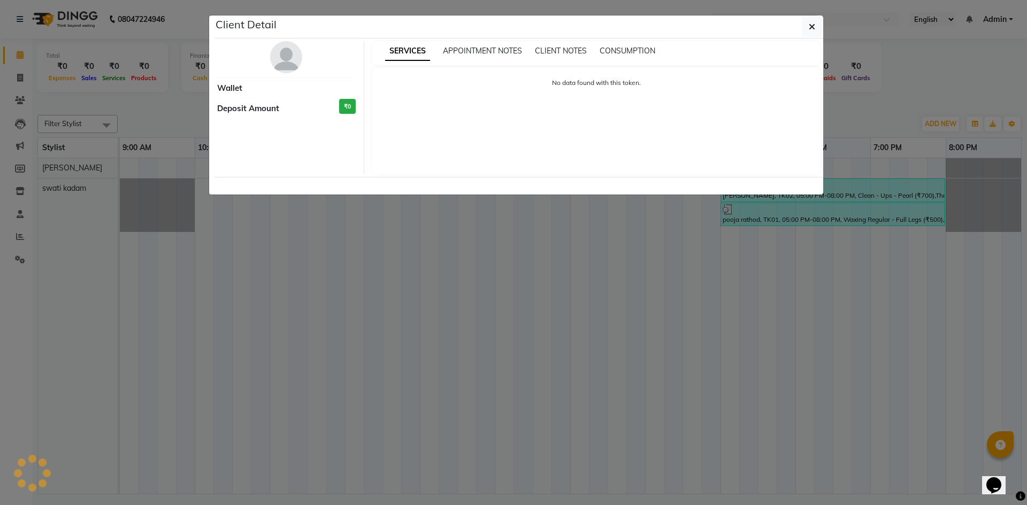
select select "3"
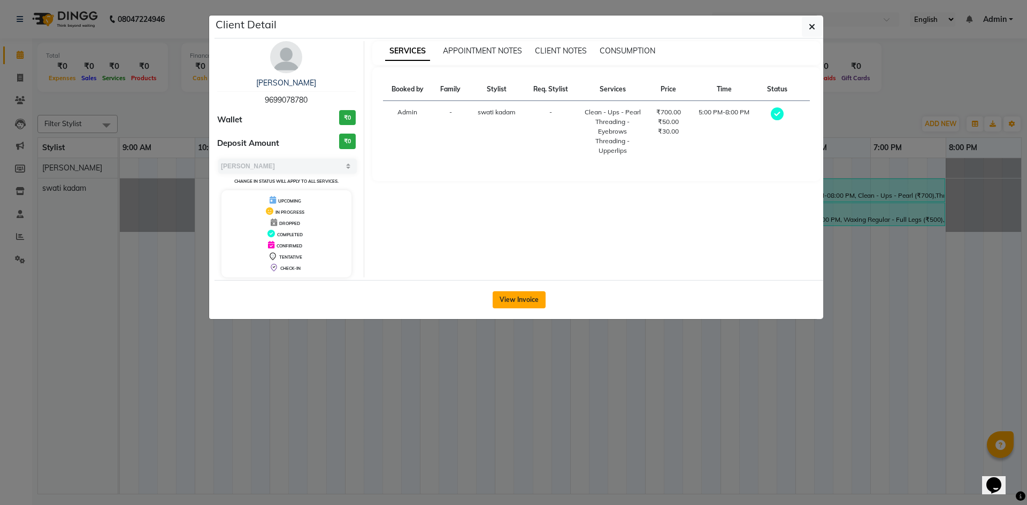
click at [529, 299] on button "View Invoice" at bounding box center [518, 299] width 53 height 17
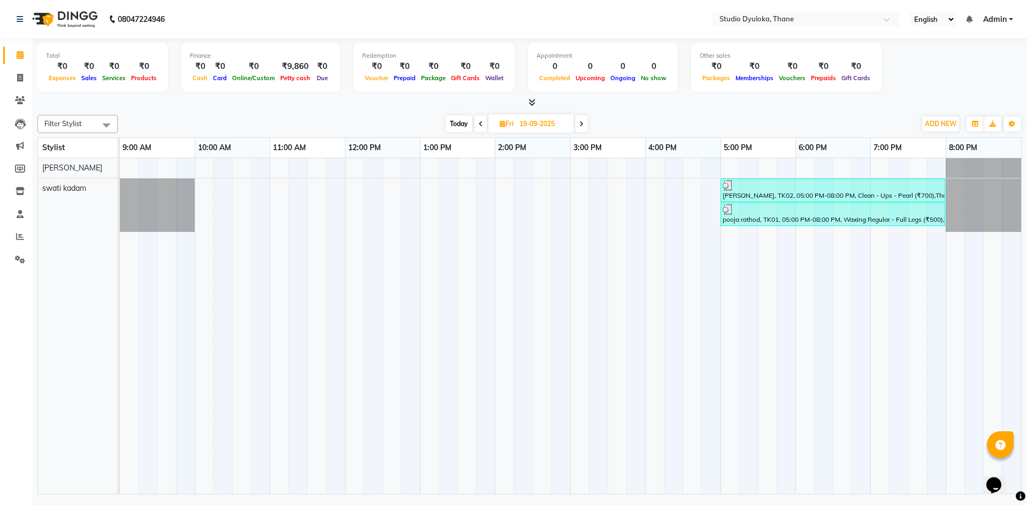
click at [793, 209] on div at bounding box center [832, 209] width 220 height 11
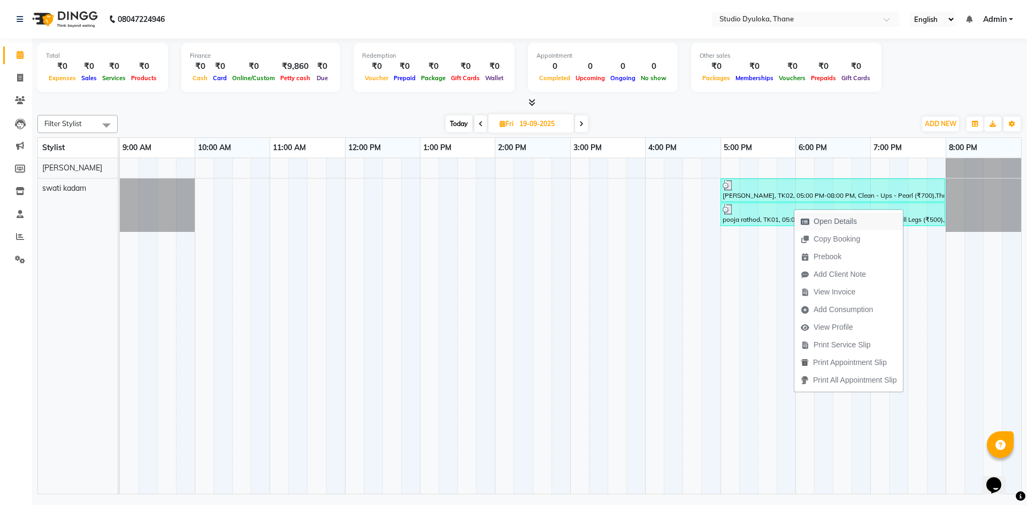
click at [805, 219] on icon "button" at bounding box center [804, 221] width 9 height 7
select select "3"
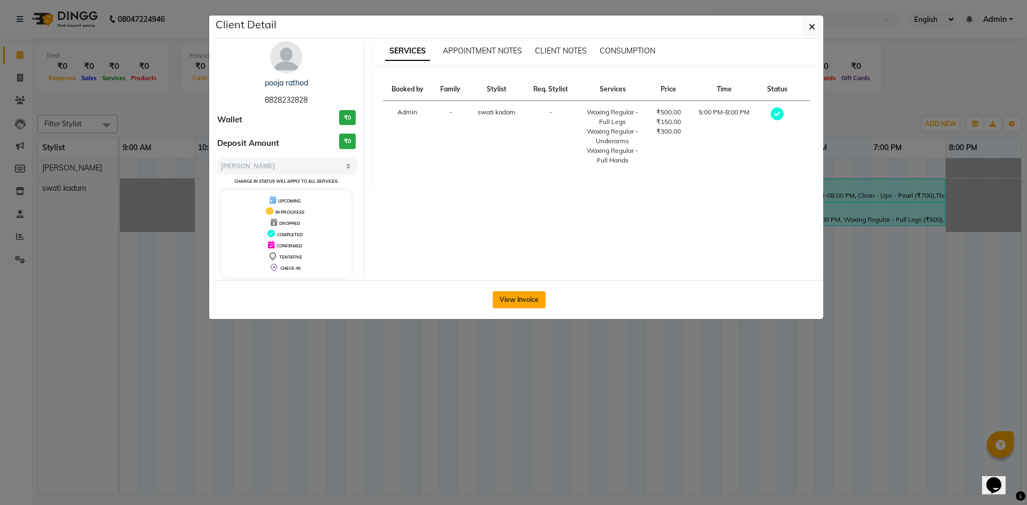
click at [529, 291] on button "View Invoice" at bounding box center [518, 299] width 53 height 17
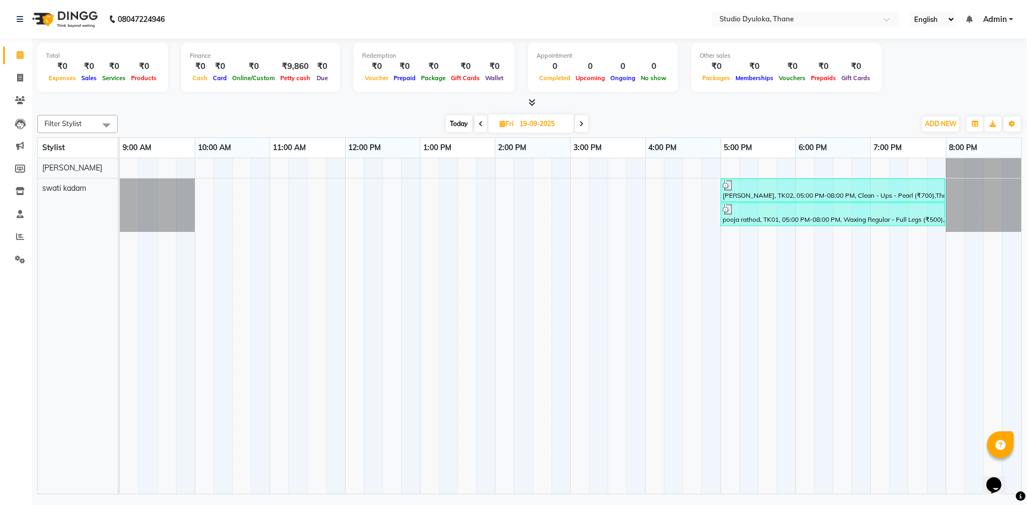
click at [580, 120] on span at bounding box center [581, 123] width 13 height 17
type input "20-09-2025"
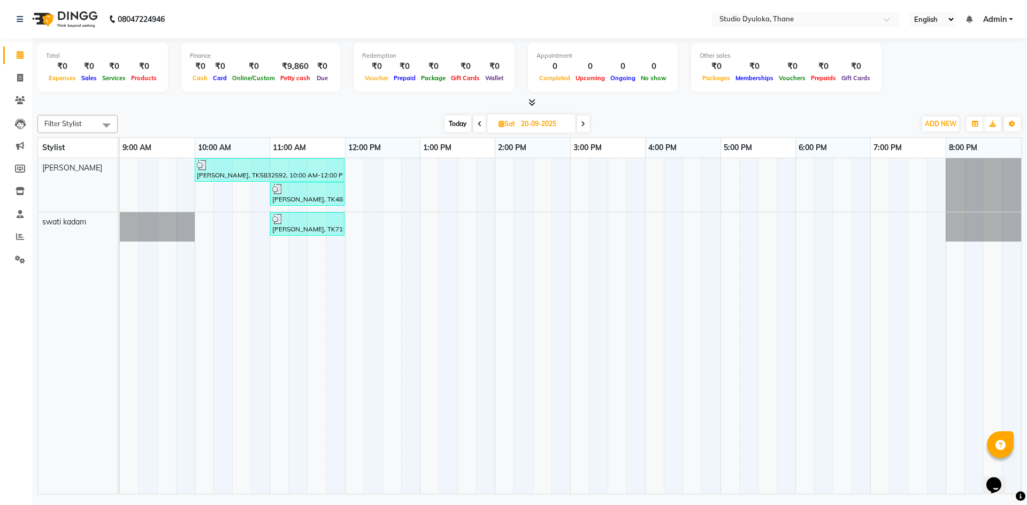
click at [266, 176] on div "hemant kumar, TK5832592, 10:00 AM-12:00 PM, Hair Cuts - Haircut for Men (₹250),…" at bounding box center [270, 170] width 148 height 20
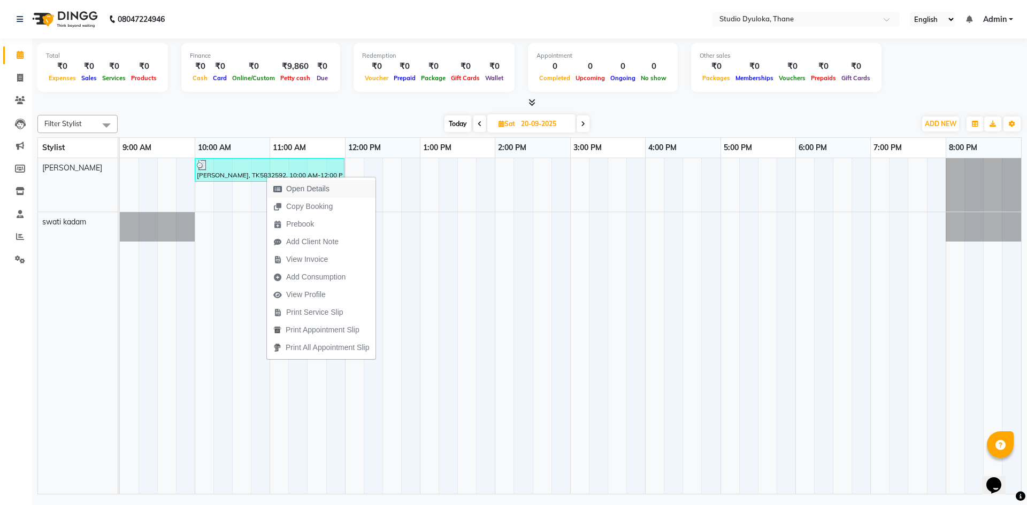
click at [295, 189] on span "Open Details" at bounding box center [307, 188] width 43 height 11
select select "3"
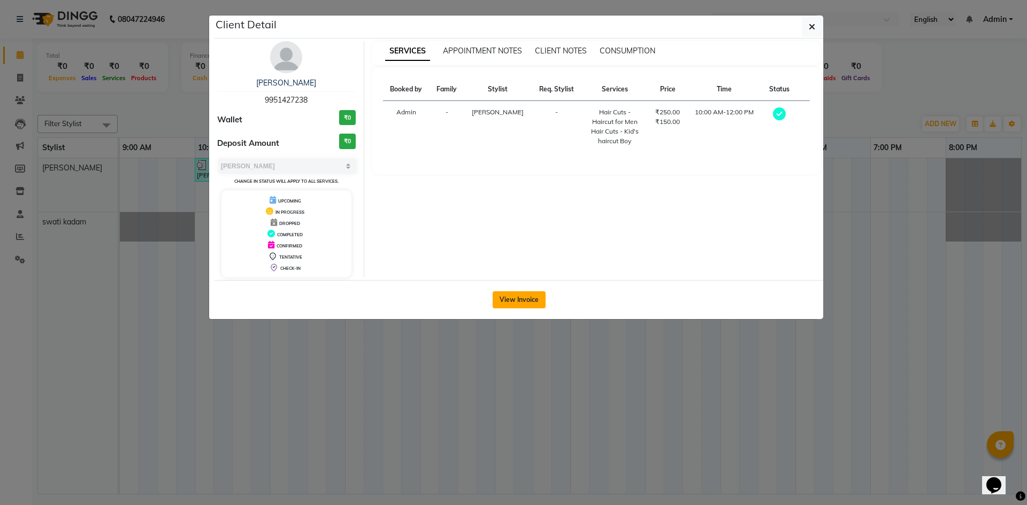
click at [505, 306] on button "View Invoice" at bounding box center [518, 299] width 53 height 17
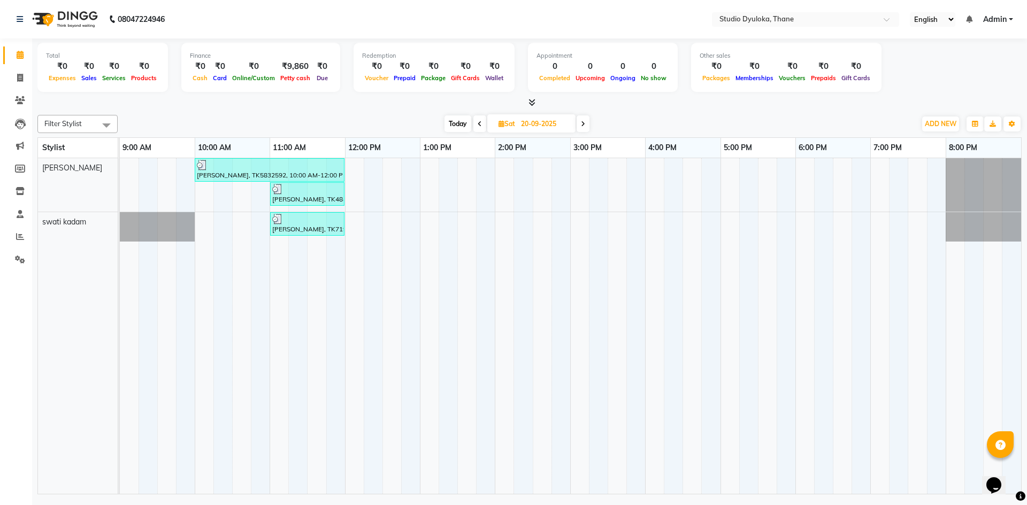
click at [308, 225] on div "sharadha, TK7199174, 11:00 AM-12:00 PM, Advacne Facials - Gloss it (₹2500)" at bounding box center [307, 224] width 72 height 20
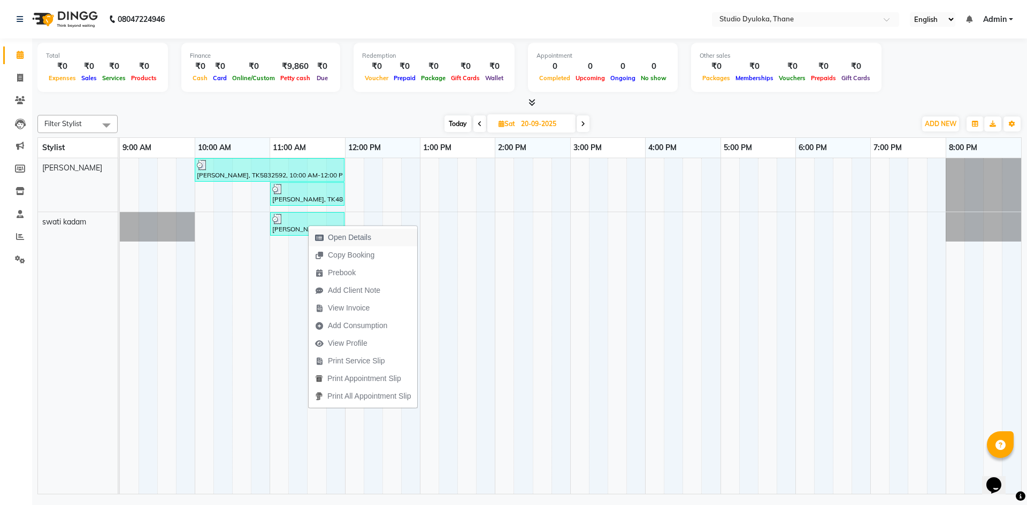
click at [344, 244] on span "Open Details" at bounding box center [342, 238] width 69 height 18
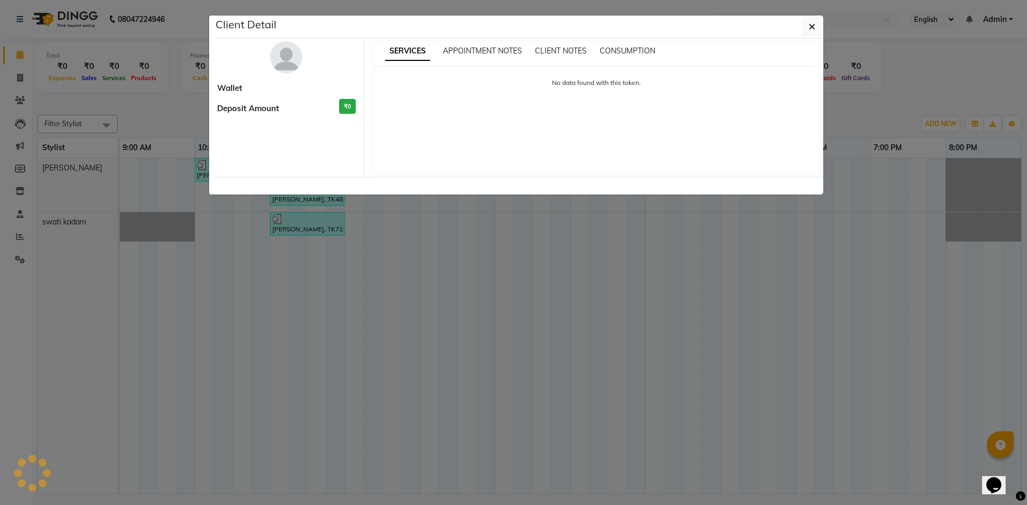
select select "3"
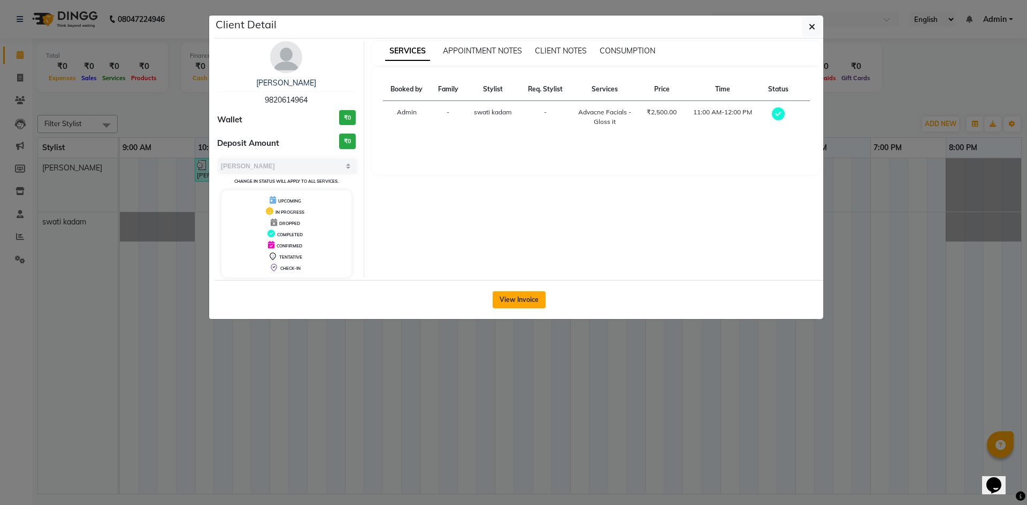
click at [533, 296] on button "View Invoice" at bounding box center [518, 299] width 53 height 17
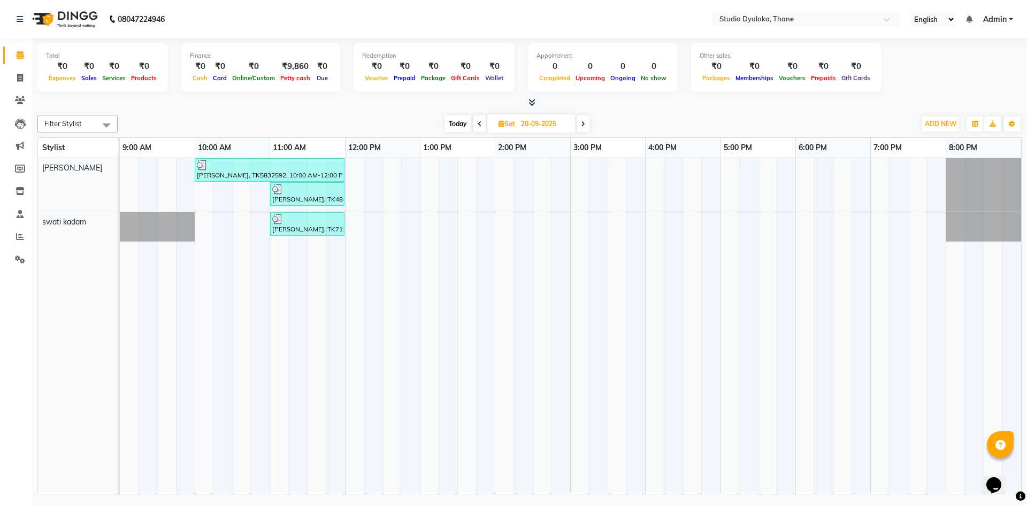
click at [286, 191] on div at bounding box center [307, 189] width 70 height 11
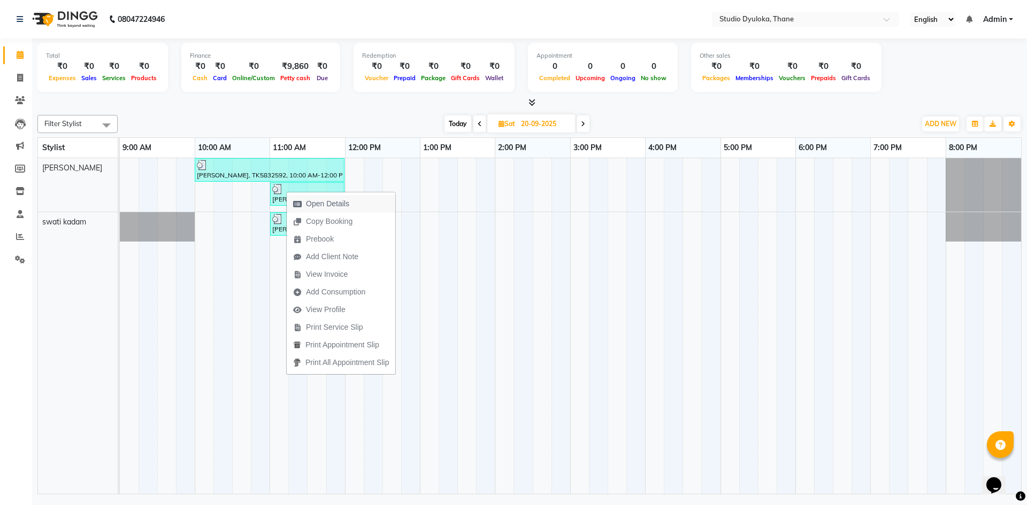
click at [302, 198] on span "Open Details" at bounding box center [321, 204] width 69 height 18
select select "3"
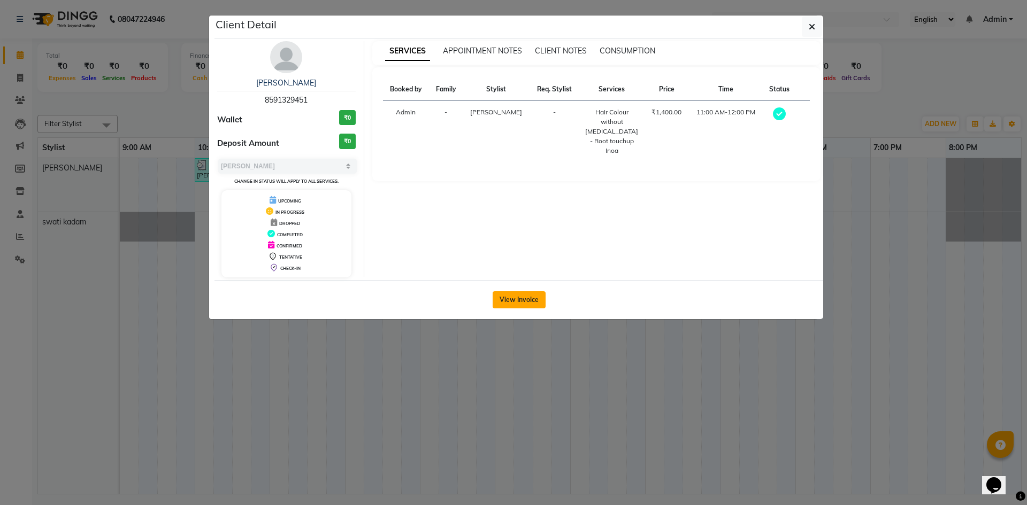
click at [512, 297] on button "View Invoice" at bounding box center [518, 299] width 53 height 17
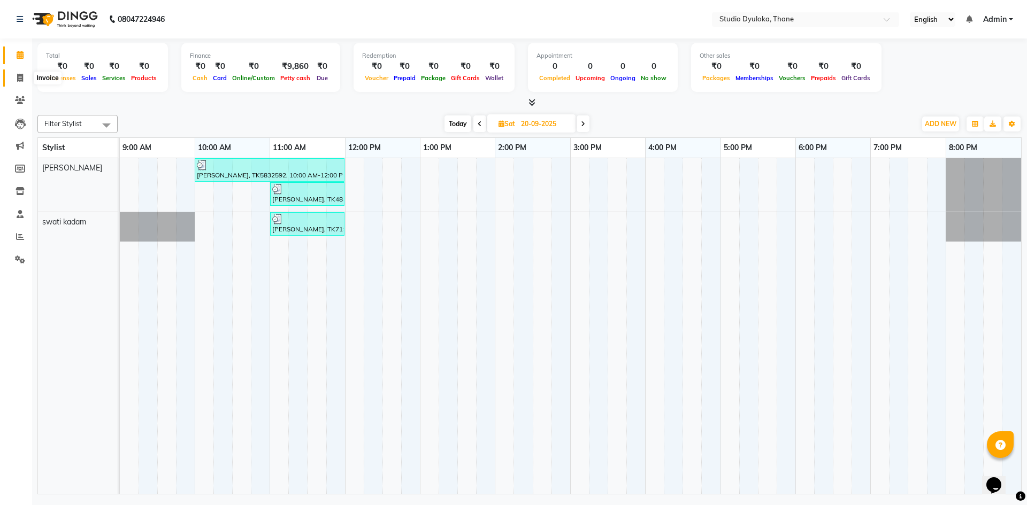
click at [20, 79] on icon at bounding box center [20, 78] width 6 height 8
select select "service"
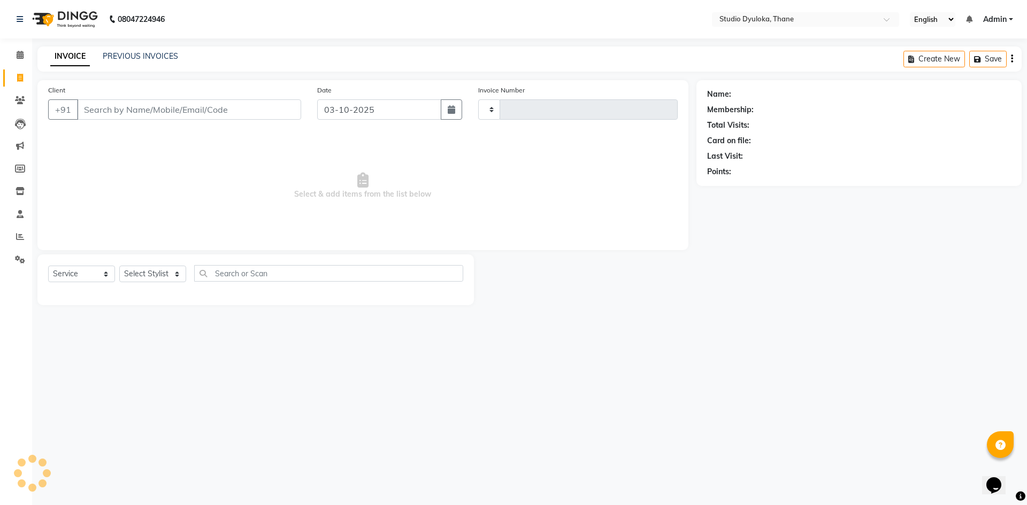
click at [273, 114] on input "Client" at bounding box center [189, 109] width 224 height 20
type input "0267"
select select "6575"
click at [458, 113] on button "button" at bounding box center [451, 109] width 21 height 20
select select "10"
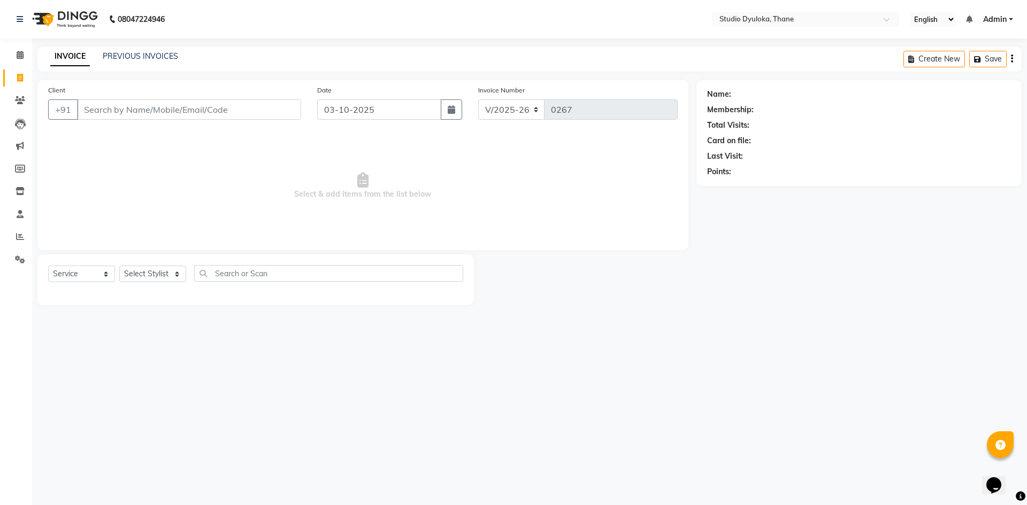
select select "2025"
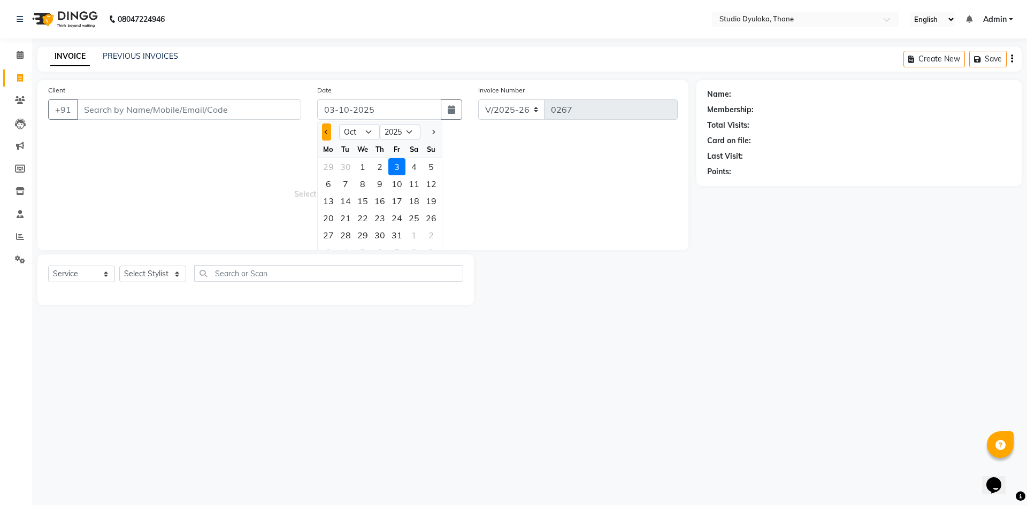
click at [330, 130] on button "Previous month" at bounding box center [326, 132] width 9 height 17
select select "9"
click at [410, 201] on div "20" at bounding box center [413, 200] width 17 height 17
type input "20-09-2025"
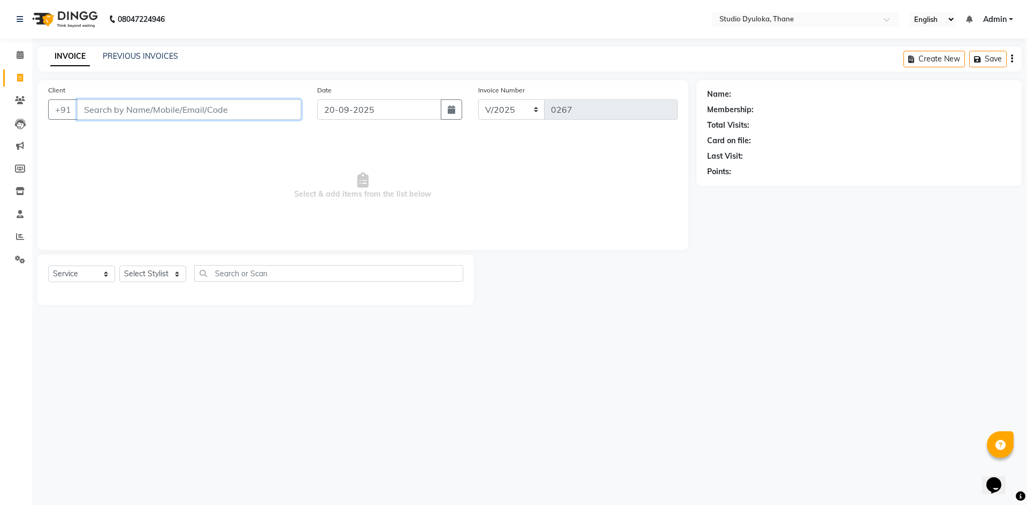
click at [227, 112] on input "Client" at bounding box center [189, 109] width 224 height 20
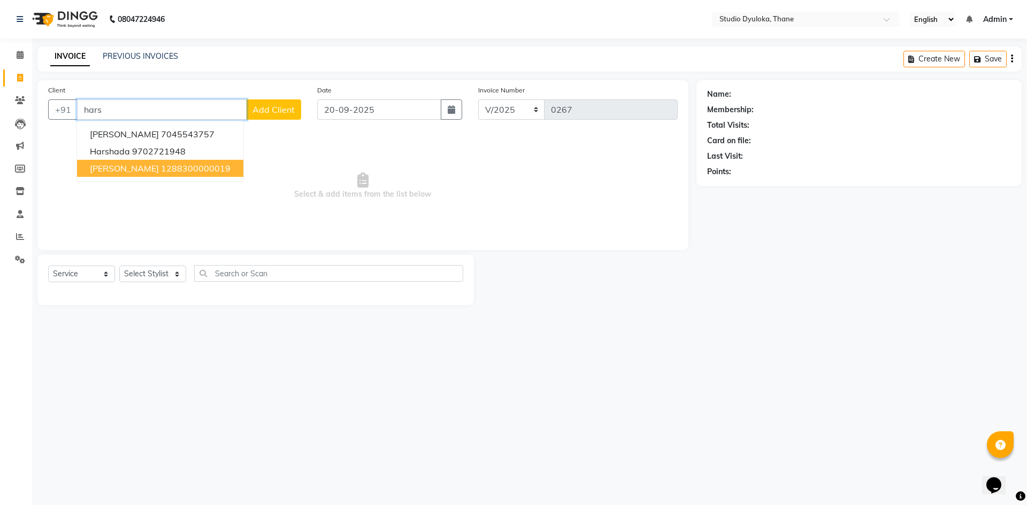
click at [126, 161] on button "harshali 1288300000019" at bounding box center [160, 168] width 166 height 17
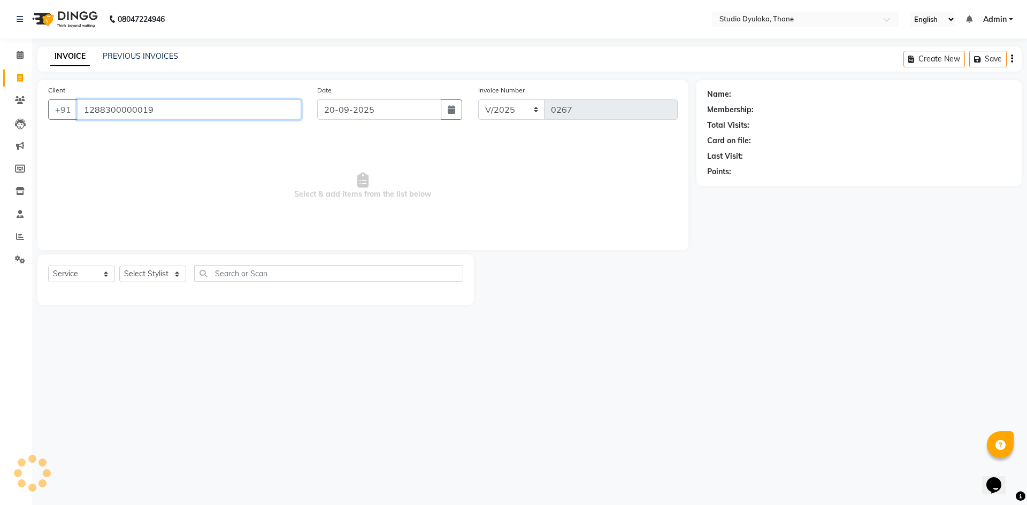
type input "1288300000019"
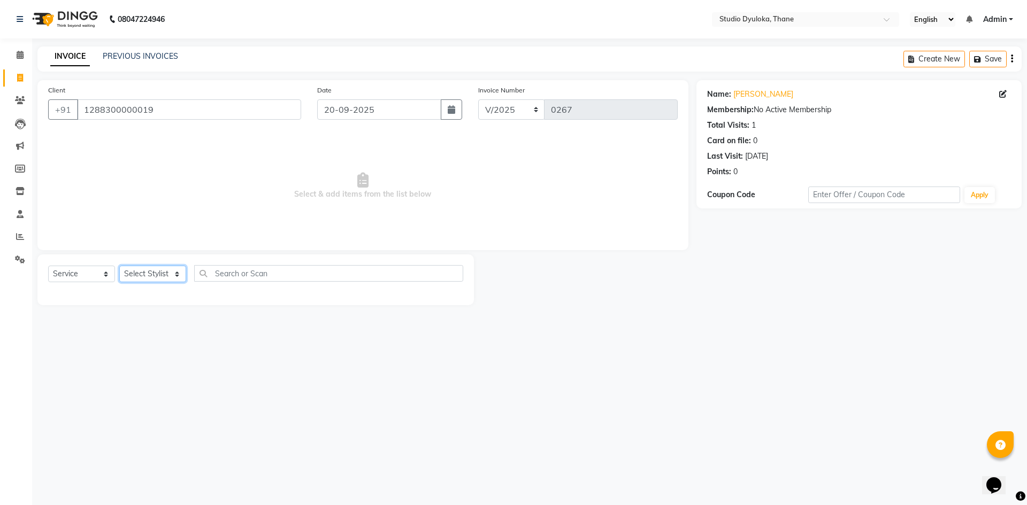
click at [171, 279] on select "Select Stylist [PERSON_NAME] [PERSON_NAME]" at bounding box center [152, 274] width 67 height 17
select select "50640"
click at [119, 266] on select "Select Stylist [PERSON_NAME] [PERSON_NAME]" at bounding box center [152, 274] width 67 height 17
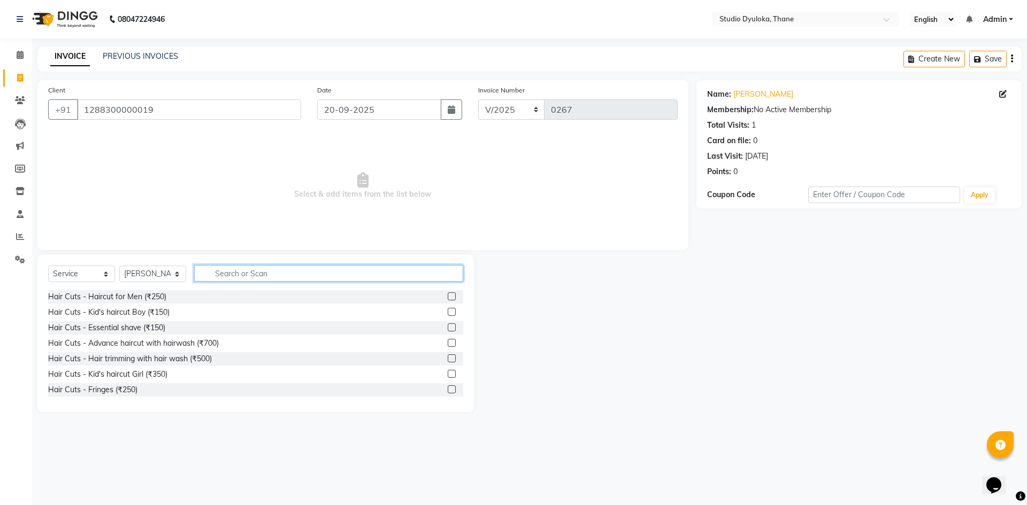
click at [237, 275] on input "text" at bounding box center [328, 273] width 269 height 17
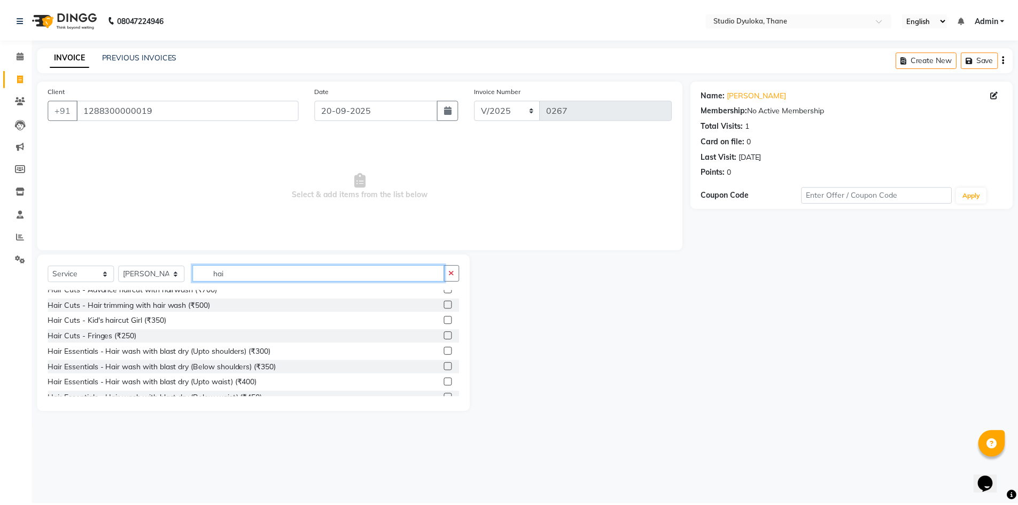
scroll to position [107, 0]
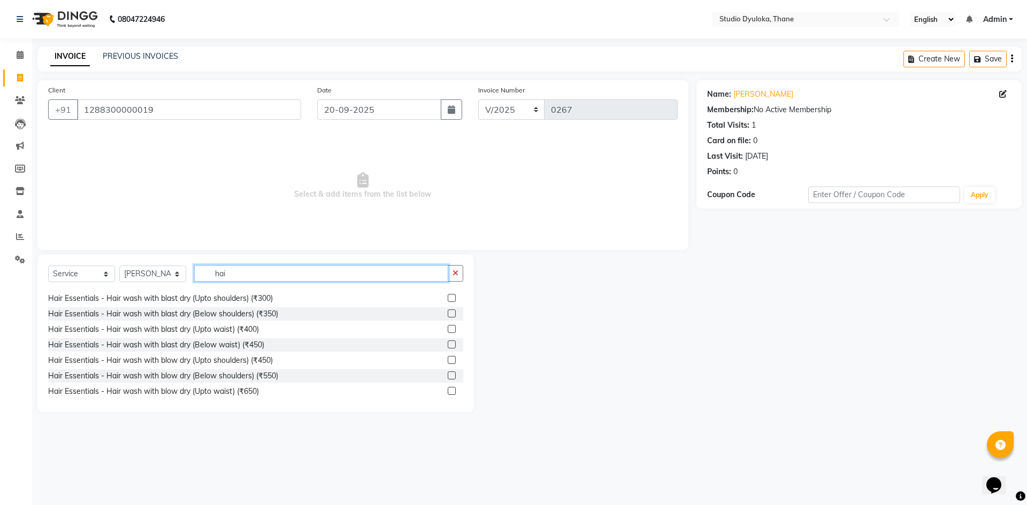
type input "hai"
click at [447, 346] on label at bounding box center [451, 345] width 8 height 8
click at [447, 346] on input "checkbox" at bounding box center [450, 345] width 7 height 7
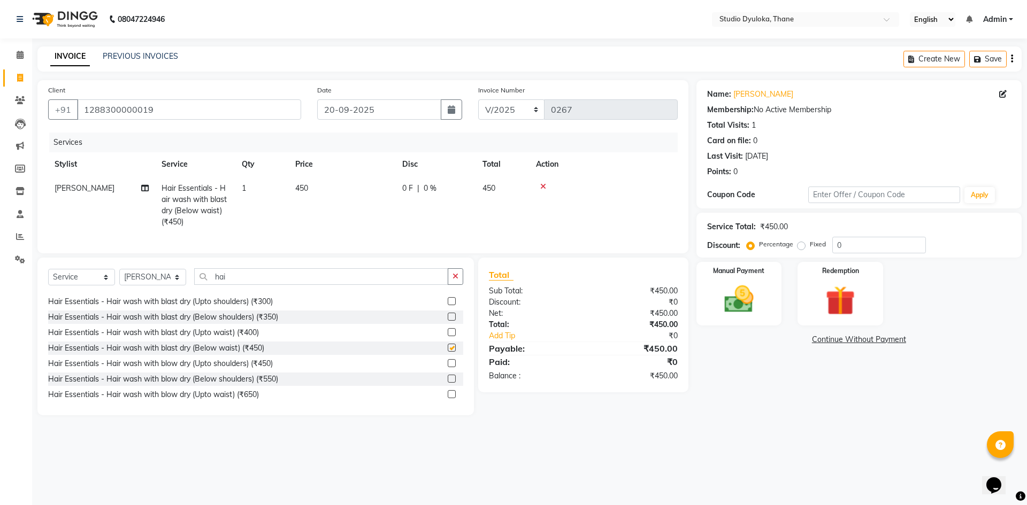
checkbox input "false"
click at [859, 243] on input "0" at bounding box center [879, 245] width 94 height 17
type input "20"
click at [737, 281] on div "Manual Payment" at bounding box center [738, 294] width 89 height 66
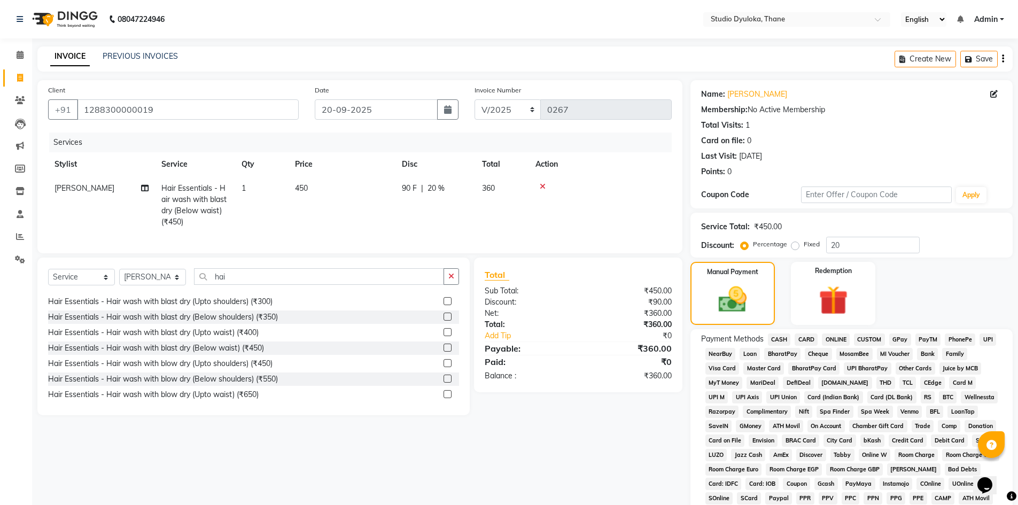
click at [831, 334] on span "ONLINE" at bounding box center [836, 340] width 28 height 12
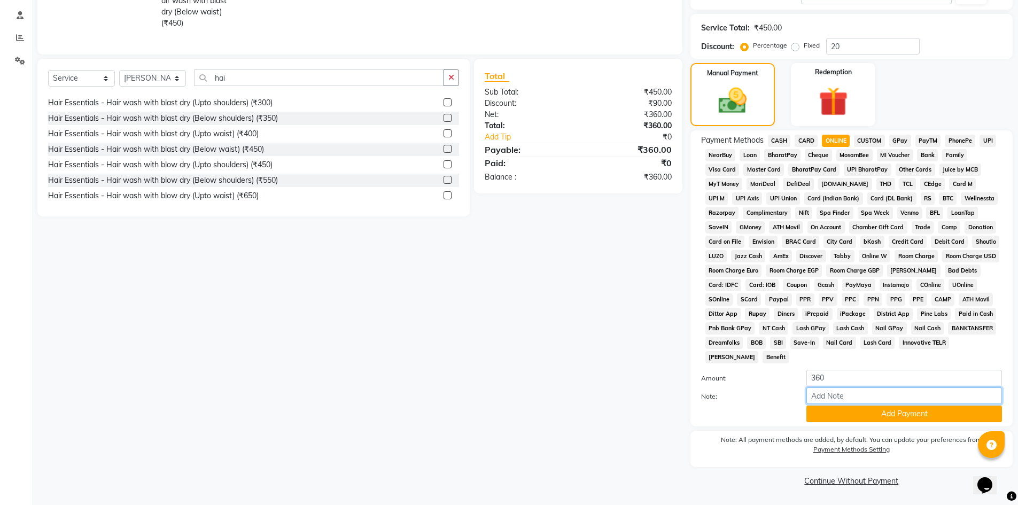
click at [853, 396] on input "Note:" at bounding box center [905, 396] width 196 height 17
click at [879, 392] on input "gpay" at bounding box center [905, 396] width 196 height 17
click at [859, 392] on input "gpay in harsgada ma personal account" at bounding box center [905, 396] width 196 height 17
click at [885, 397] on input "gpay in harshada ma personal account" at bounding box center [905, 396] width 196 height 17
type input "gpay in harshada mam personal account"
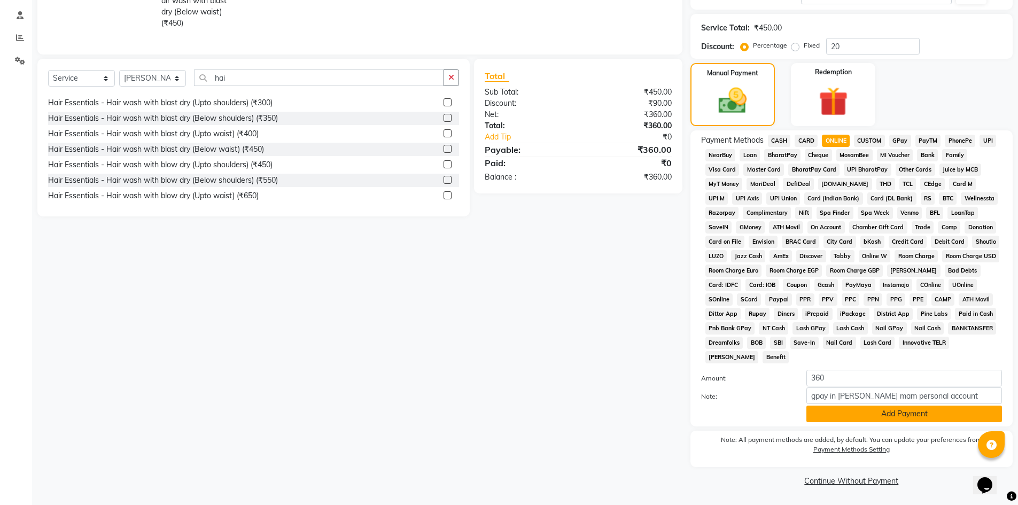
click at [914, 418] on button "Add Payment" at bounding box center [905, 414] width 196 height 17
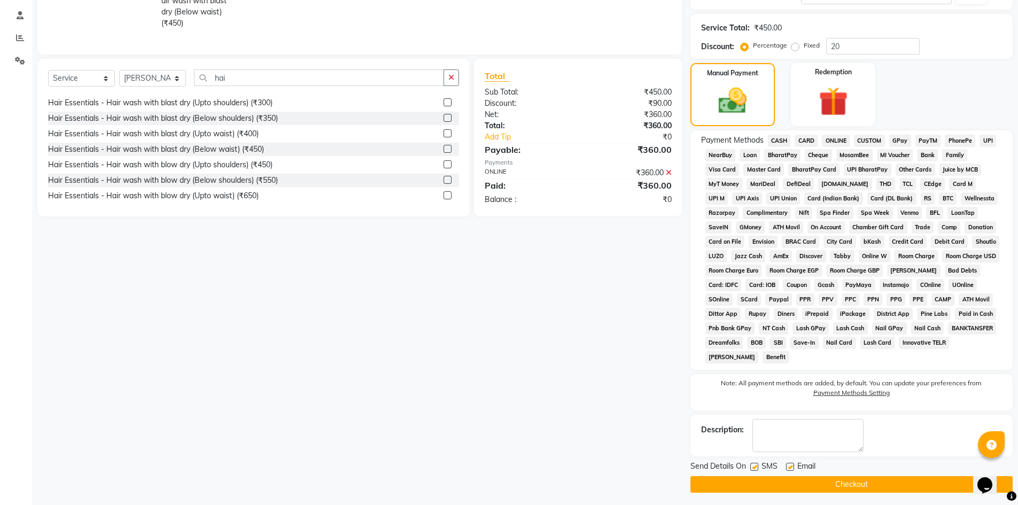
click at [882, 477] on button "Checkout" at bounding box center [852, 484] width 322 height 17
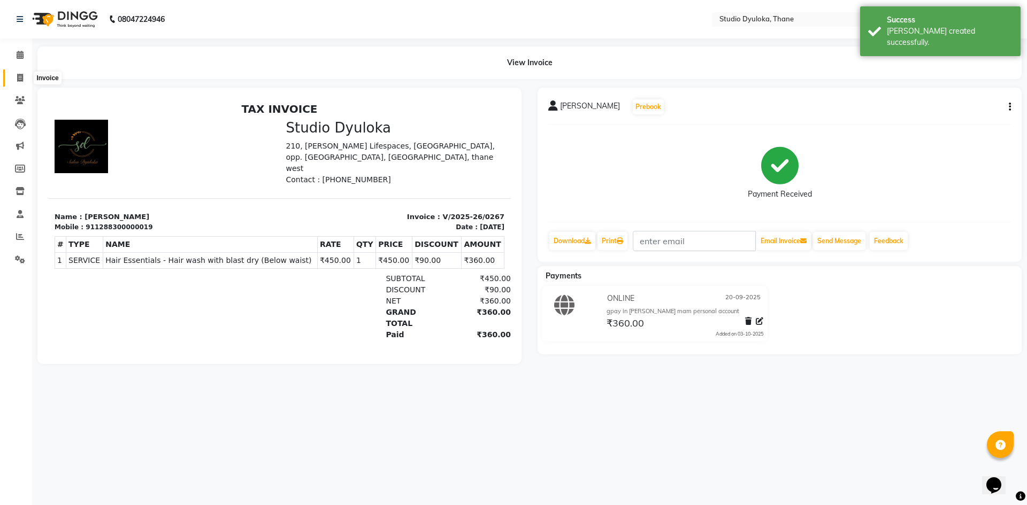
click at [18, 72] on span at bounding box center [20, 78] width 19 height 12
select select "6575"
select select "service"
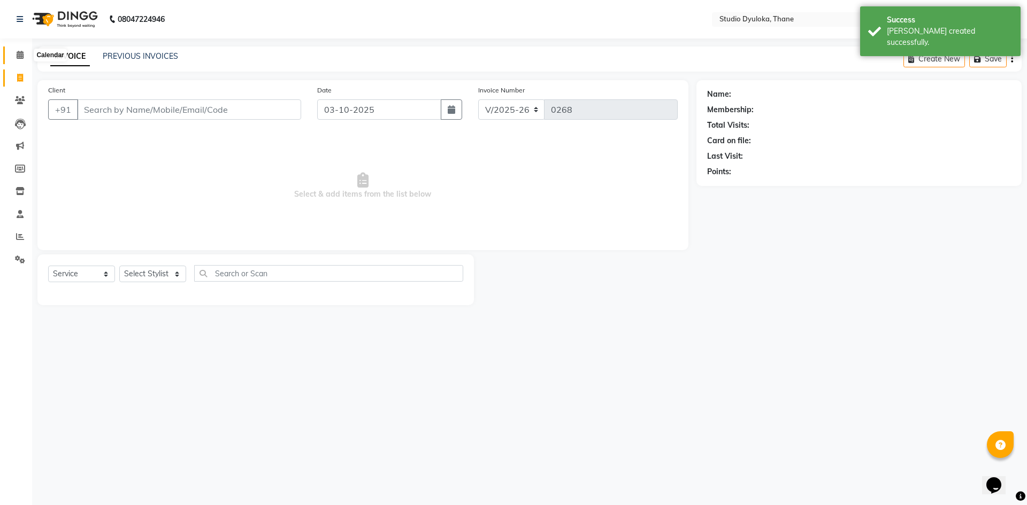
click at [17, 52] on icon at bounding box center [20, 55] width 7 height 8
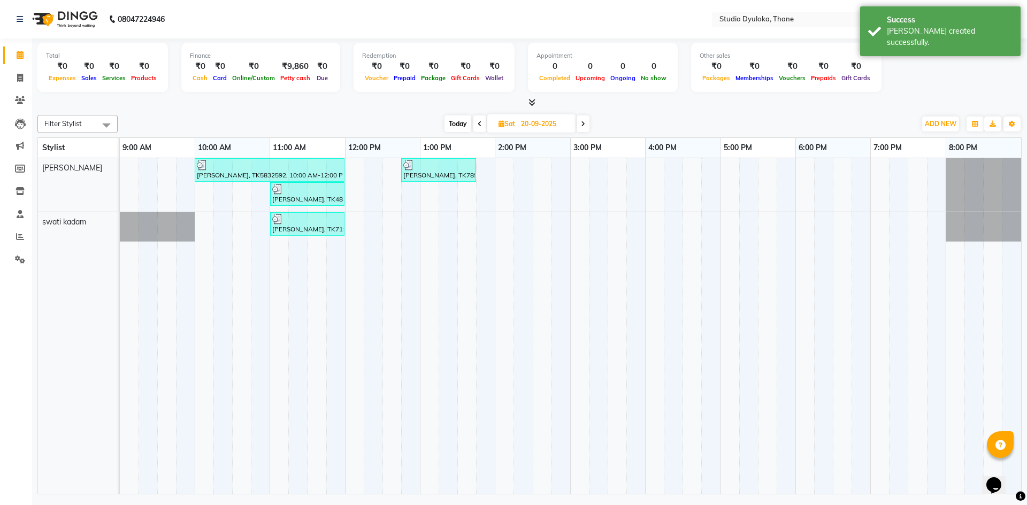
click at [588, 127] on span at bounding box center [582, 123] width 13 height 17
type input "[DATE]"
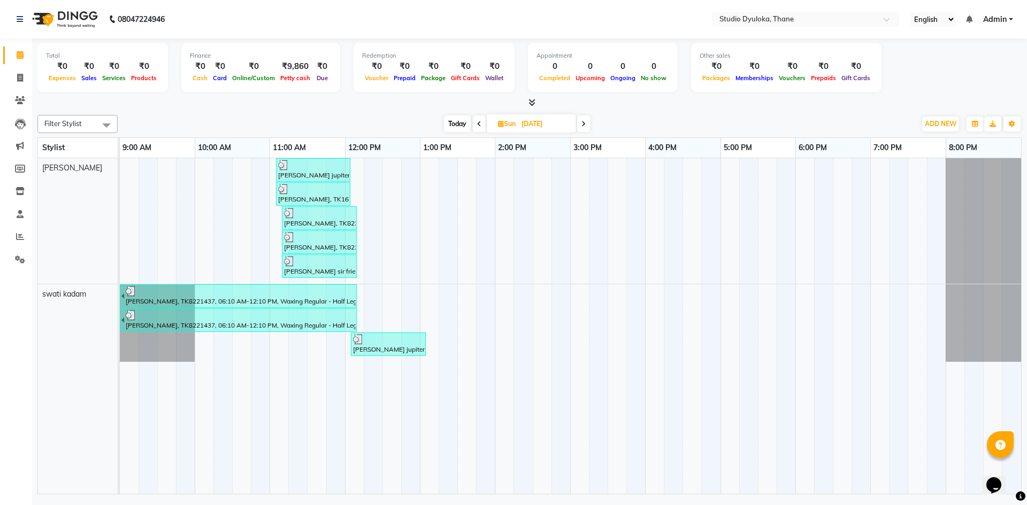
click at [307, 163] on div at bounding box center [313, 165] width 70 height 11
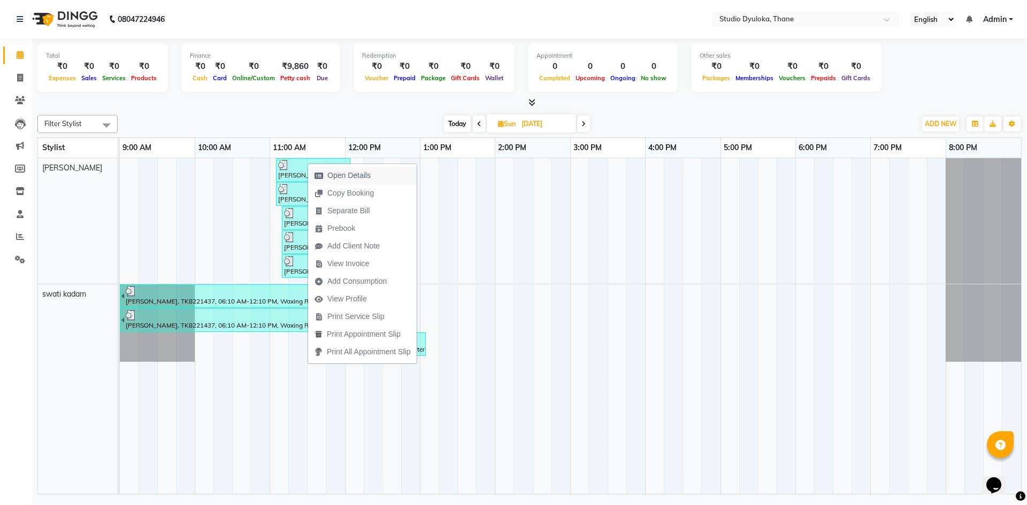
click at [315, 175] on icon "button" at bounding box center [318, 175] width 9 height 7
select select "3"
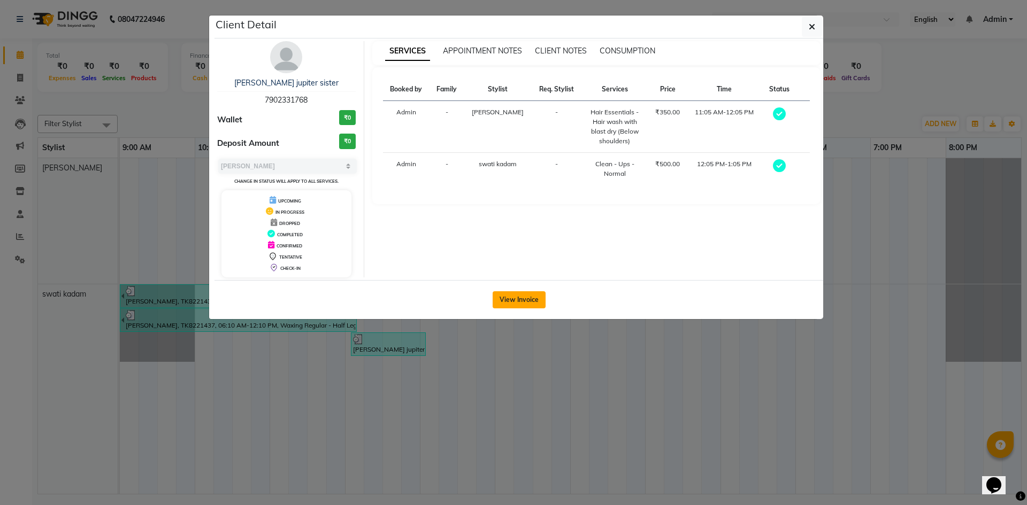
click at [518, 300] on button "View Invoice" at bounding box center [518, 299] width 53 height 17
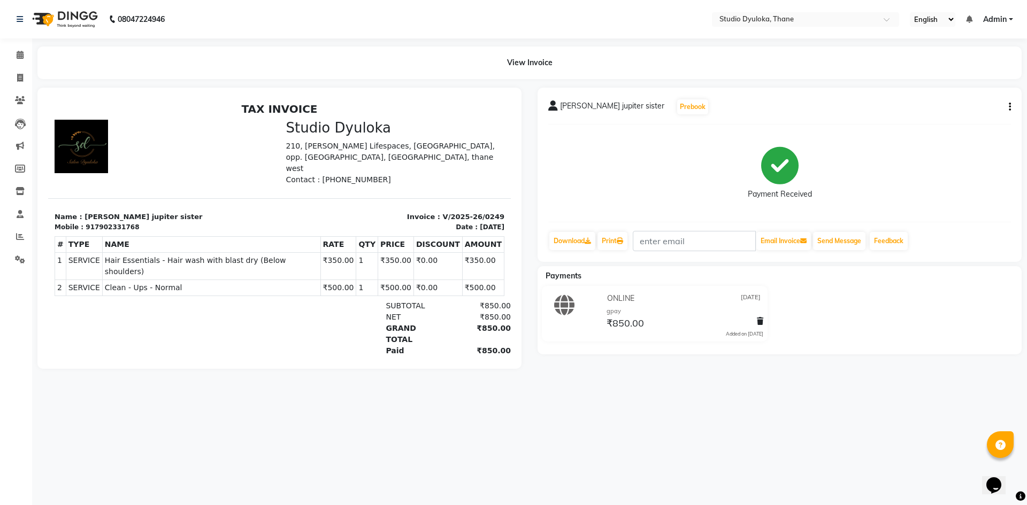
click at [1009, 98] on div "aswathi jupiter sister Prebook Payment Received Download Print Email Invoice Se…" at bounding box center [779, 175] width 484 height 174
click at [1009, 107] on icon "button" at bounding box center [1009, 107] width 2 height 1
click at [968, 120] on div "Edit Invoice" at bounding box center [956, 120] width 73 height 13
select select "service"
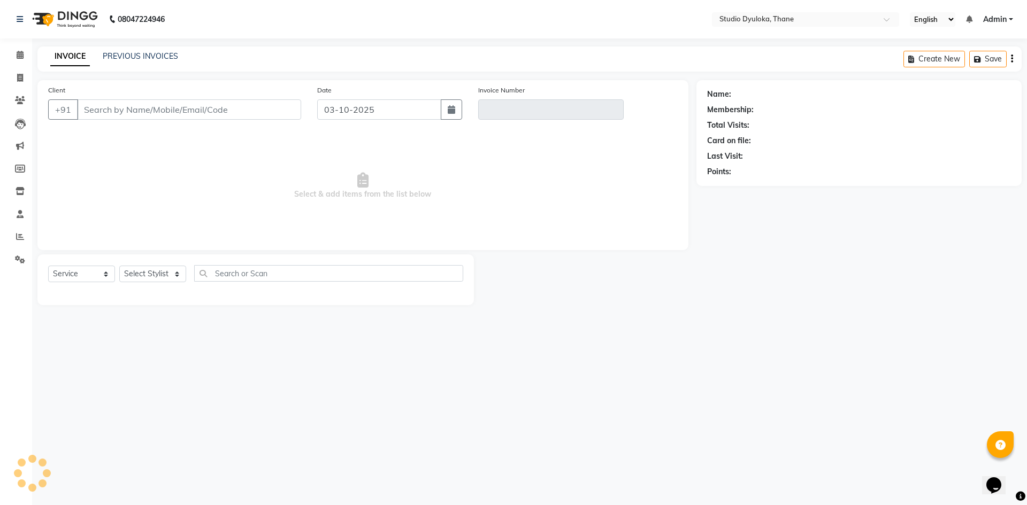
type input "7902331768"
type input "V/2025-26/0249"
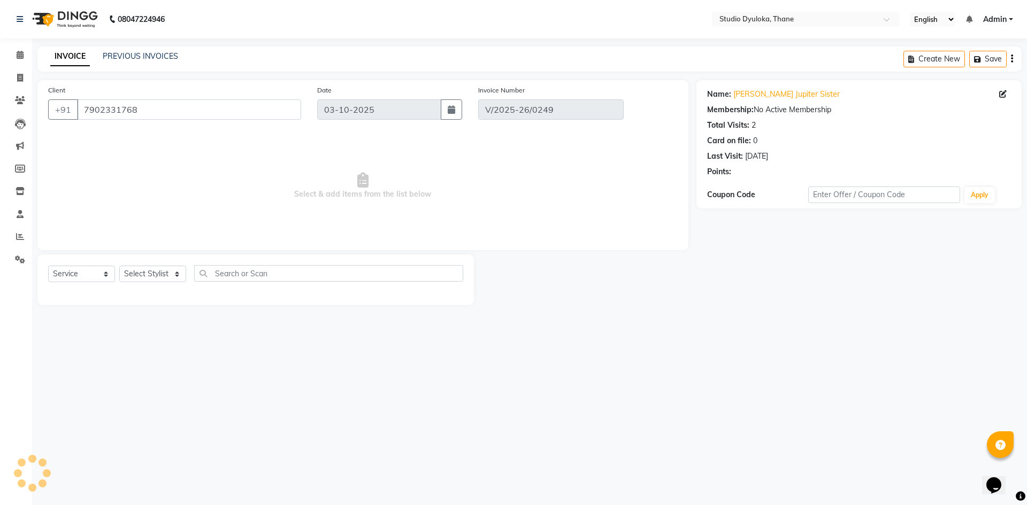
type input "[DATE]"
select select "select"
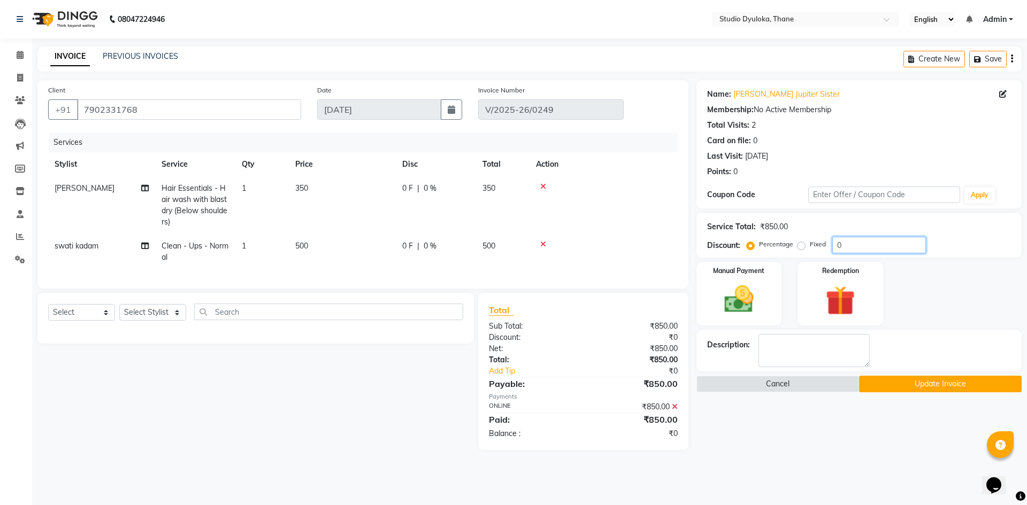
click at [867, 246] on input "0" at bounding box center [879, 245] width 94 height 17
type input "10"
click at [676, 411] on icon at bounding box center [675, 406] width 6 height 7
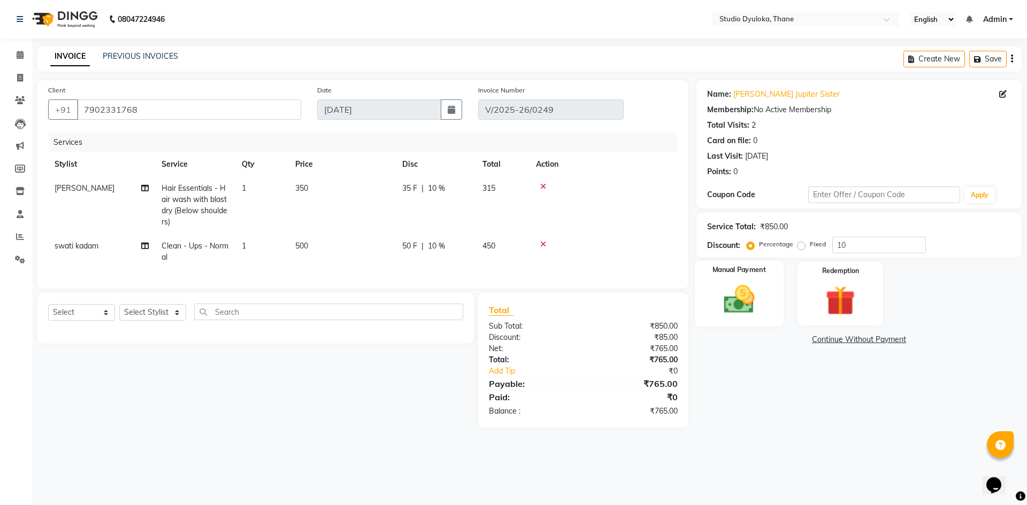
click at [758, 291] on img at bounding box center [739, 299] width 50 height 35
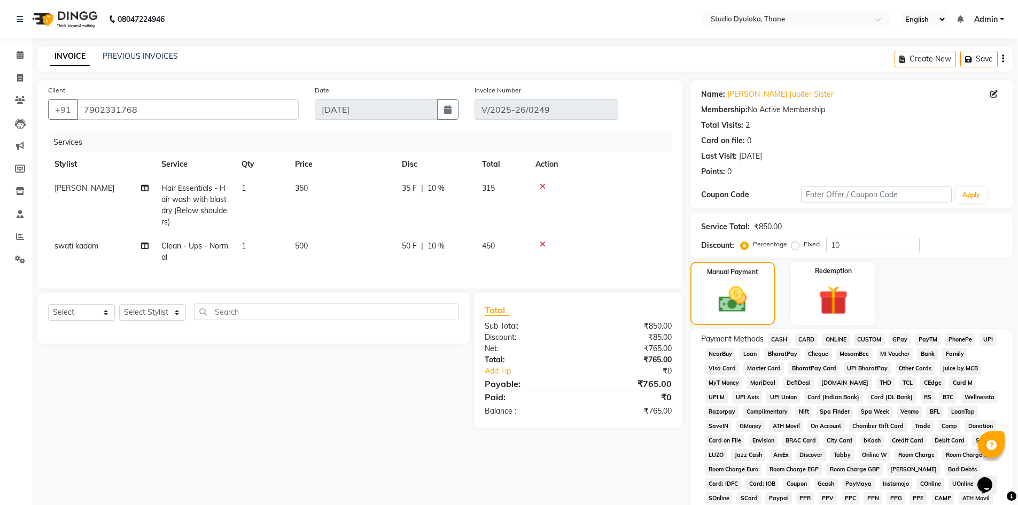
click at [838, 336] on span "ONLINE" at bounding box center [836, 340] width 28 height 12
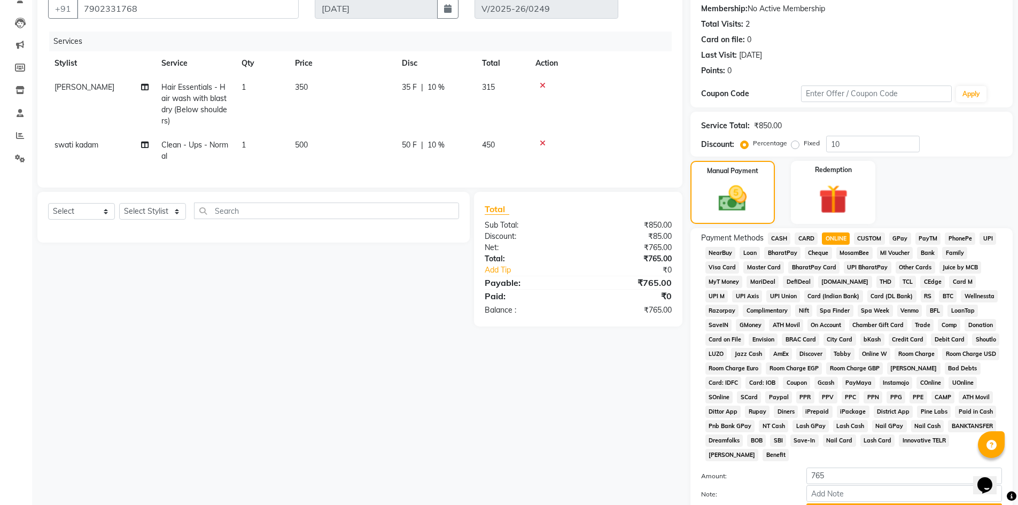
scroll to position [199, 0]
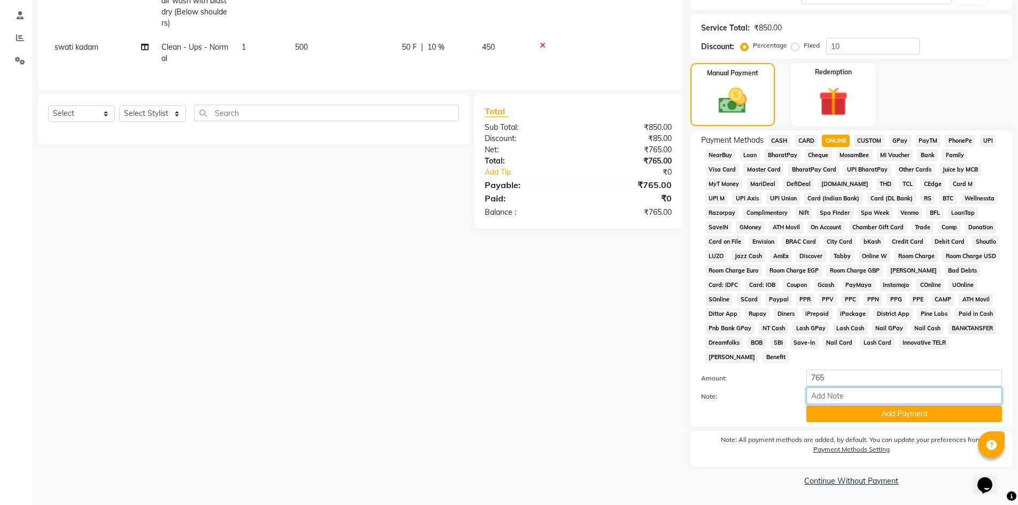
click at [883, 389] on input "Note:" at bounding box center [905, 396] width 196 height 17
type input "gpay"
click at [888, 419] on button "Add Payment" at bounding box center [905, 414] width 196 height 17
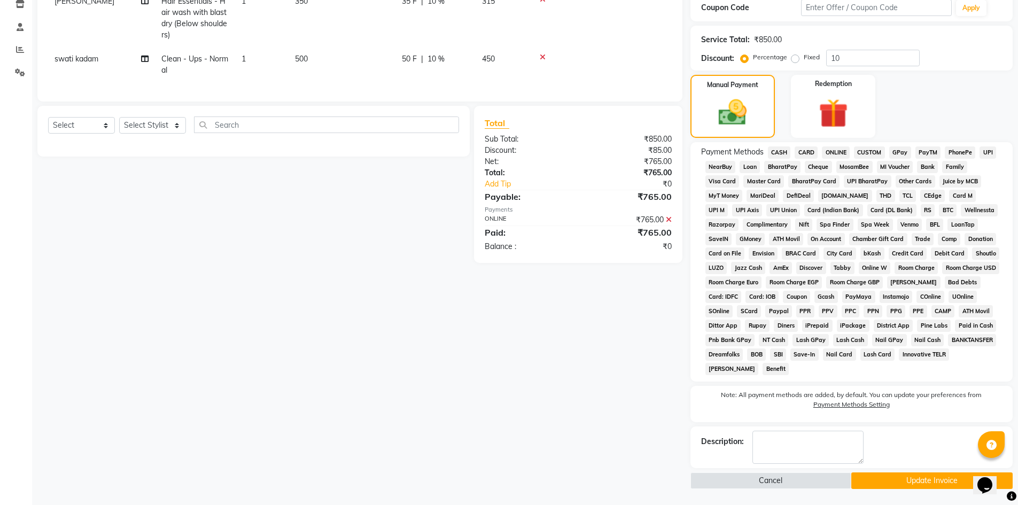
scroll to position [187, 0]
click at [899, 483] on button "Update Invoice" at bounding box center [932, 481] width 161 height 17
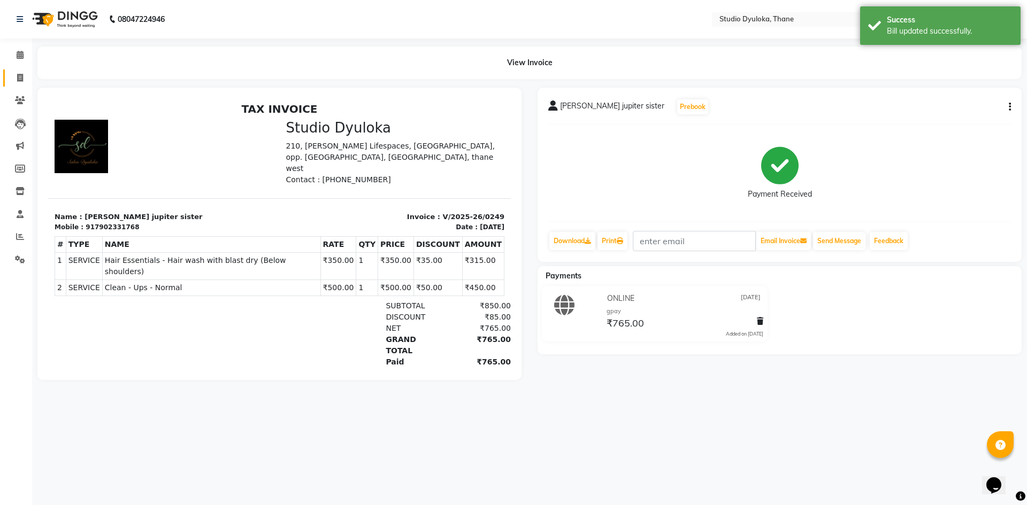
click at [18, 70] on link "Invoice" at bounding box center [16, 79] width 26 height 18
select select "service"
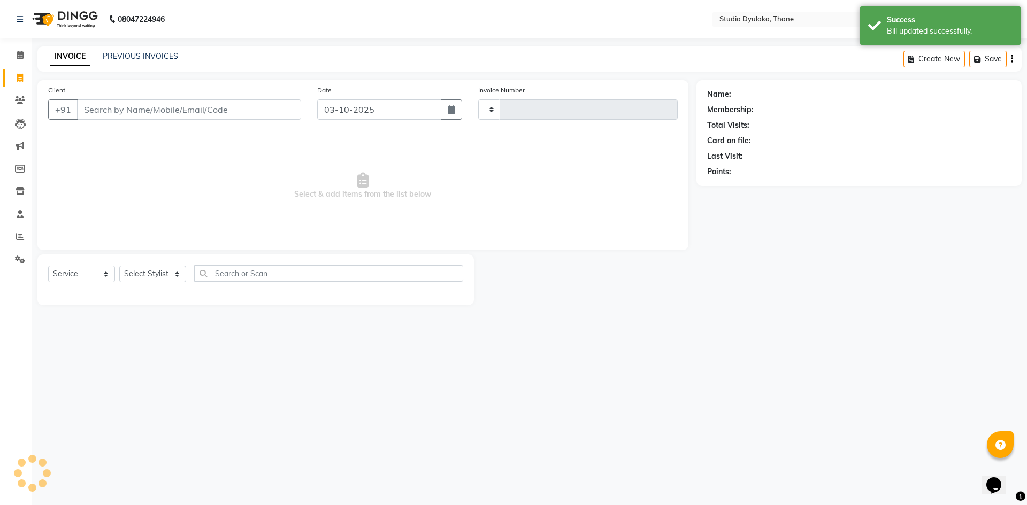
type input "0268"
select select "6575"
click at [24, 50] on span at bounding box center [20, 55] width 19 height 12
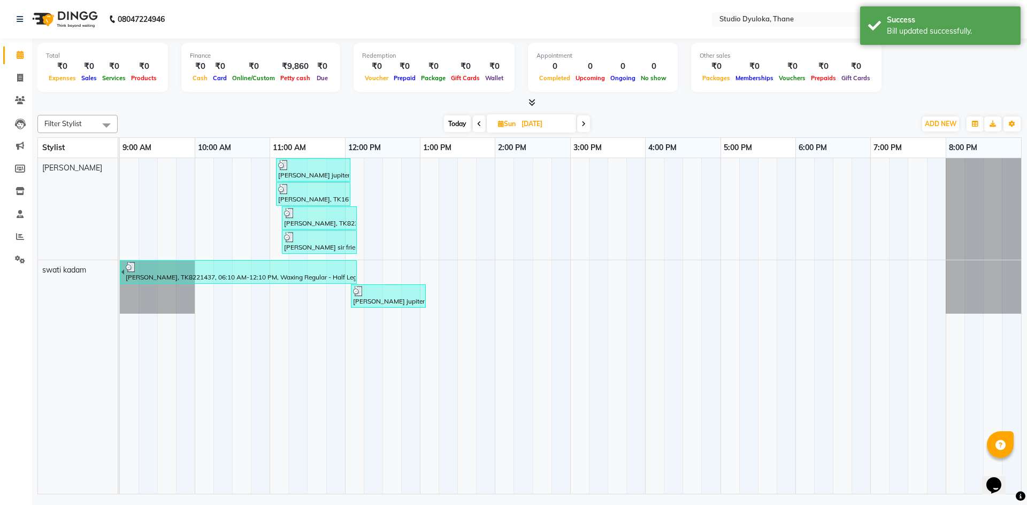
click at [337, 196] on div "[PERSON_NAME], TK1678135, 11:05 AM-12:05 PM, Hair Cuts - Haircut for Men (₹250)" at bounding box center [313, 194] width 72 height 20
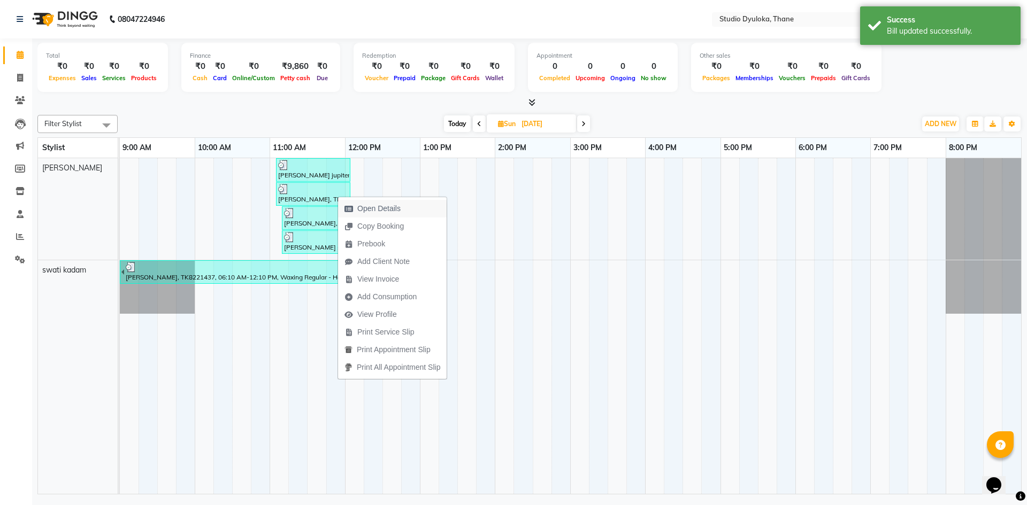
click at [366, 208] on span "Open Details" at bounding box center [378, 208] width 43 height 11
select select "3"
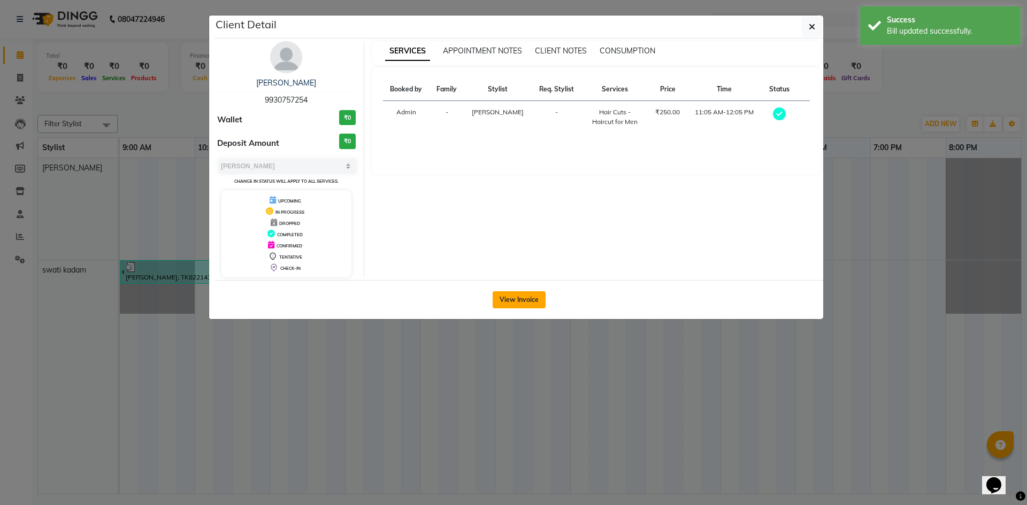
click at [525, 298] on button "View Invoice" at bounding box center [518, 299] width 53 height 17
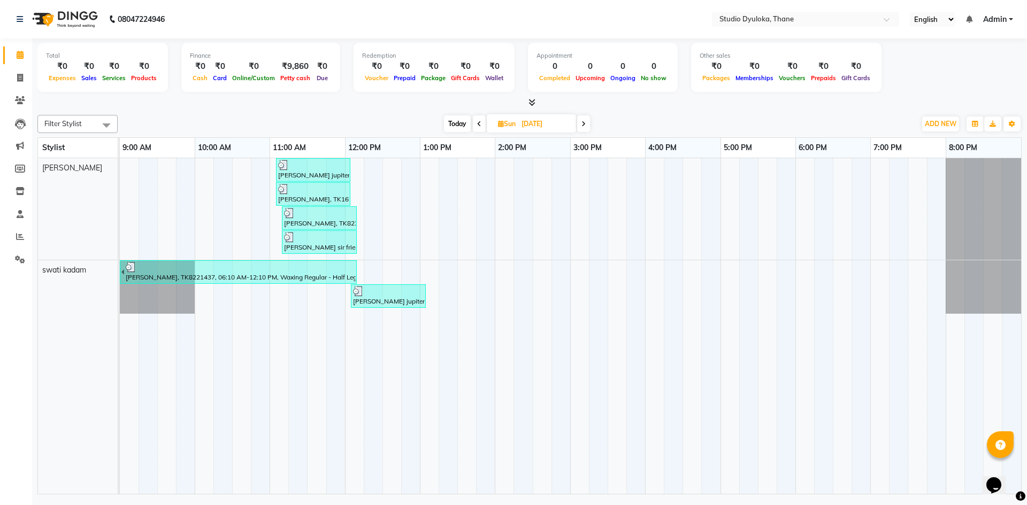
click at [301, 219] on div "[PERSON_NAME], TK8221437, 11:10 AM-12:10 PM, Hair Spa - Keratin hair spa Women …" at bounding box center [319, 218] width 73 height 20
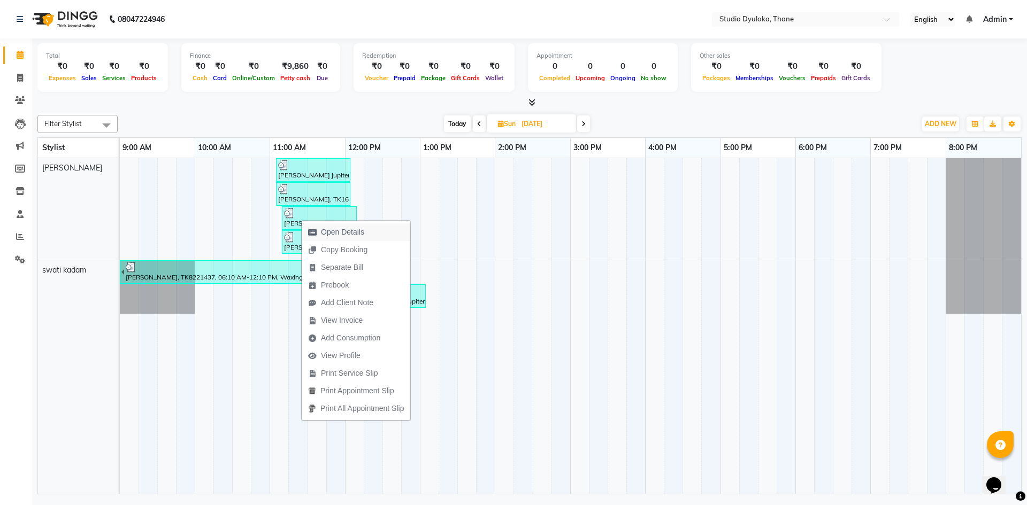
click at [330, 227] on span "Open Details" at bounding box center [342, 232] width 43 height 11
select select "3"
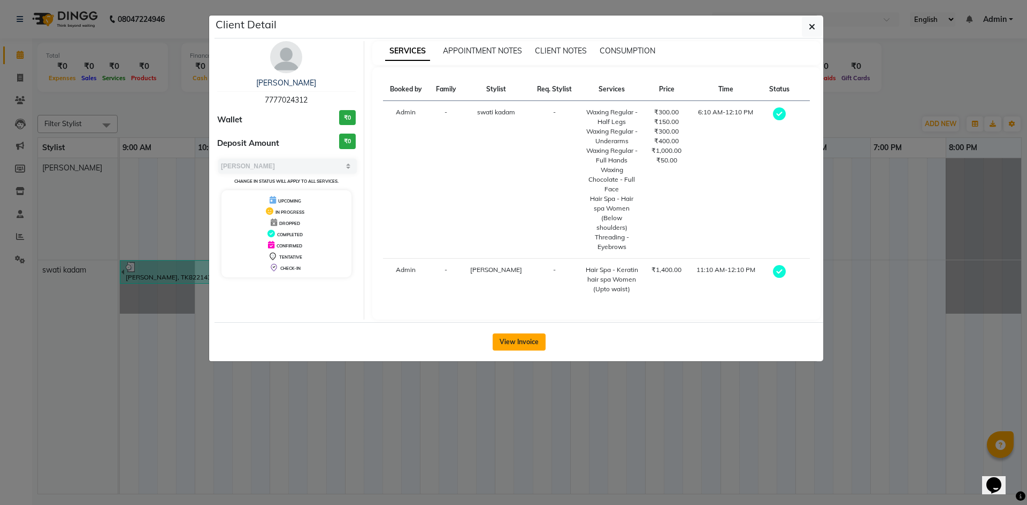
click at [503, 334] on button "View Invoice" at bounding box center [518, 342] width 53 height 17
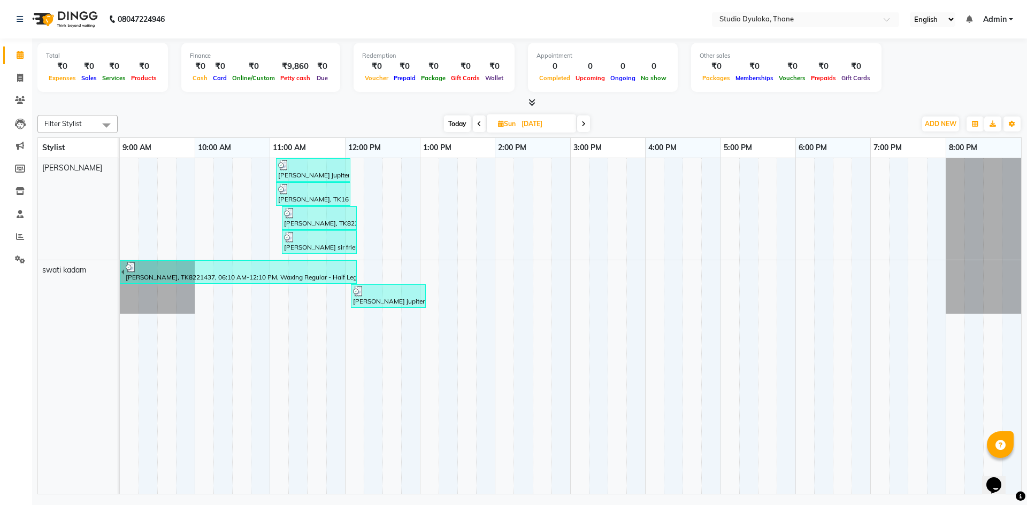
click at [334, 242] on div "[PERSON_NAME] sir friend, TK8308733, 11:10 AM-12:10 PM, Hair Cuts - Advance hai…" at bounding box center [319, 242] width 73 height 20
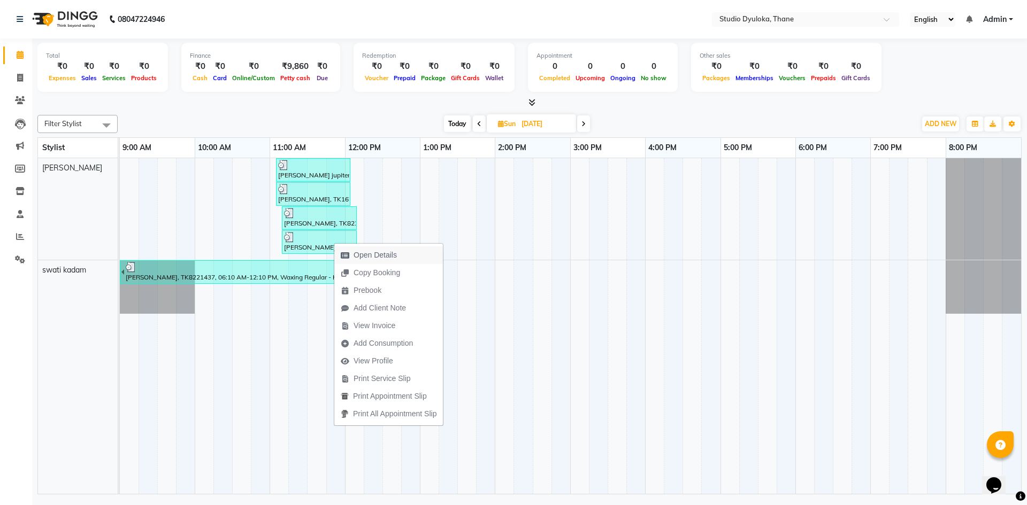
click at [350, 254] on span "Open Details" at bounding box center [368, 255] width 69 height 18
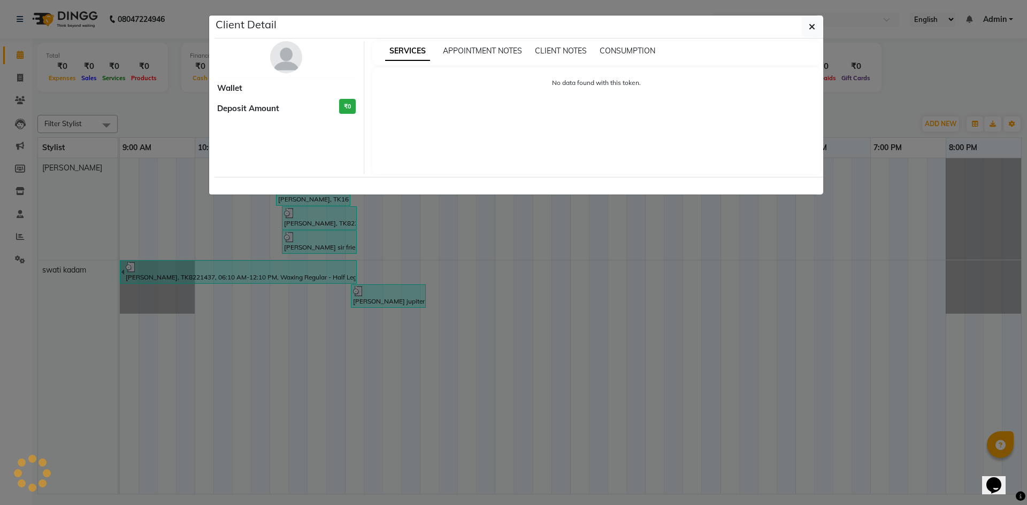
select select "3"
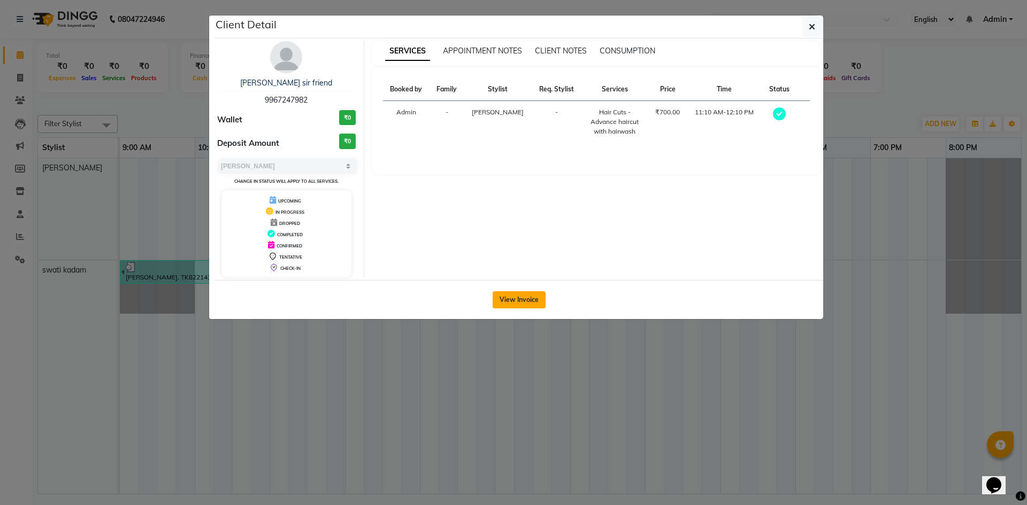
click at [537, 299] on button "View Invoice" at bounding box center [518, 299] width 53 height 17
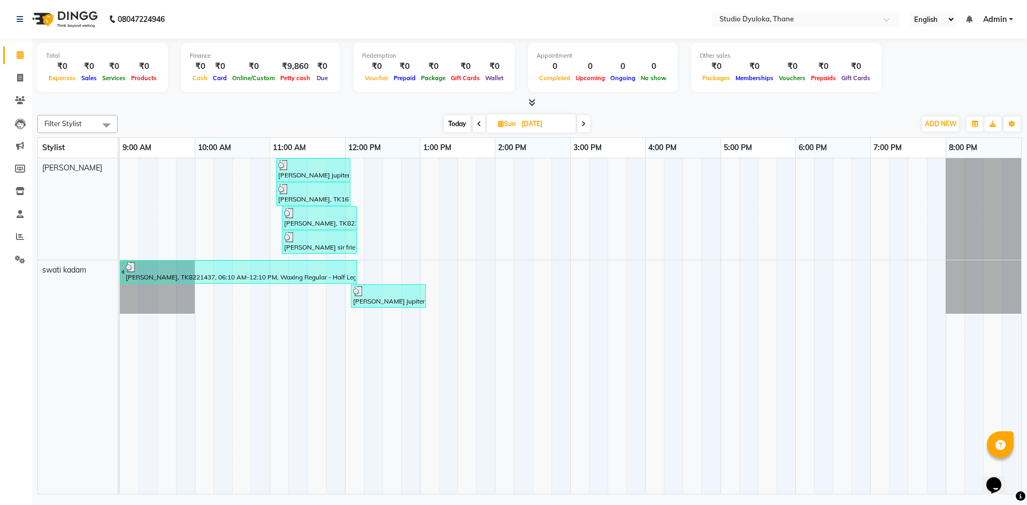
click at [323, 220] on div "[PERSON_NAME], TK8221437, 11:10 AM-12:10 PM, Hair Spa - Keratin hair spa Women …" at bounding box center [319, 218] width 73 height 20
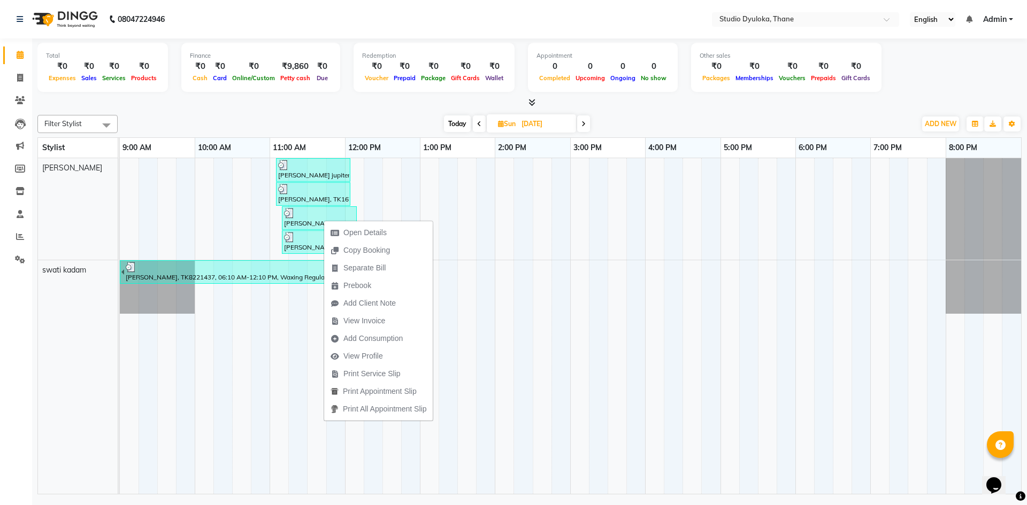
click at [338, 232] on icon "button" at bounding box center [334, 232] width 9 height 7
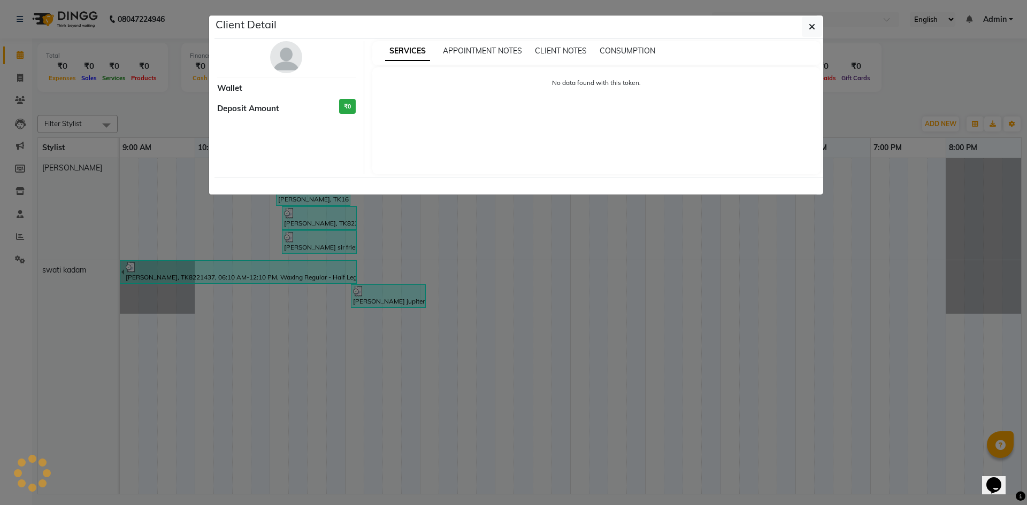
select select "3"
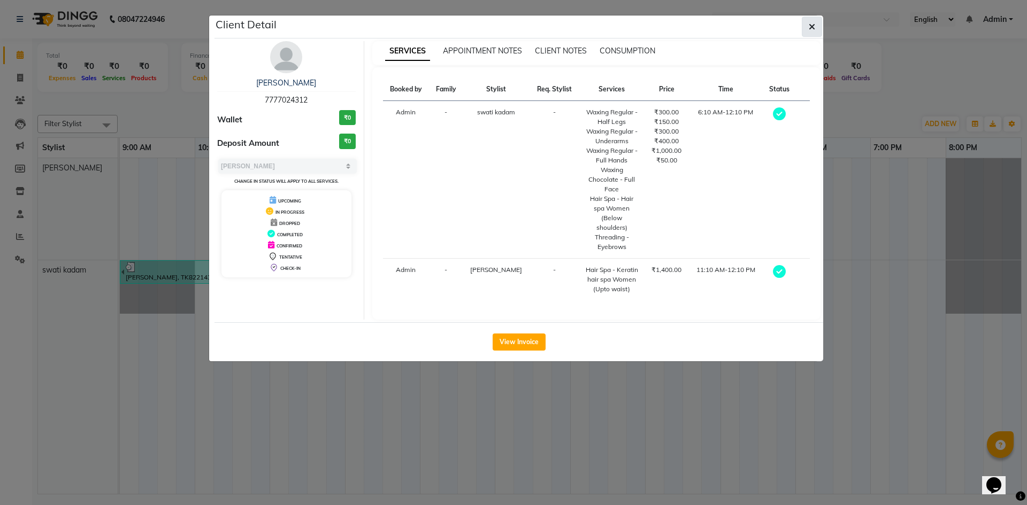
drag, startPoint x: 816, startPoint y: 24, endPoint x: 767, endPoint y: 38, distance: 51.3
click at [816, 24] on button "button" at bounding box center [811, 27] width 20 height 20
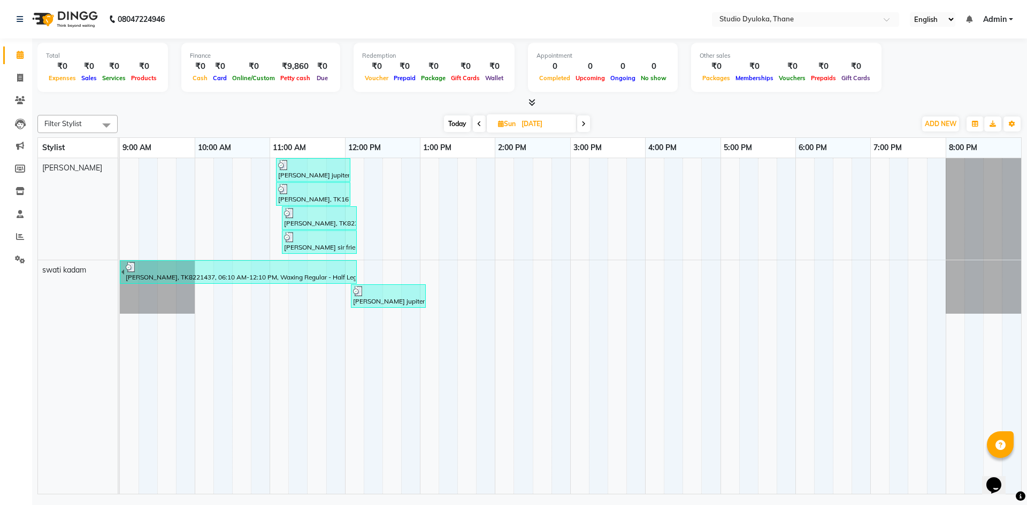
click at [334, 272] on div at bounding box center [240, 267] width 229 height 11
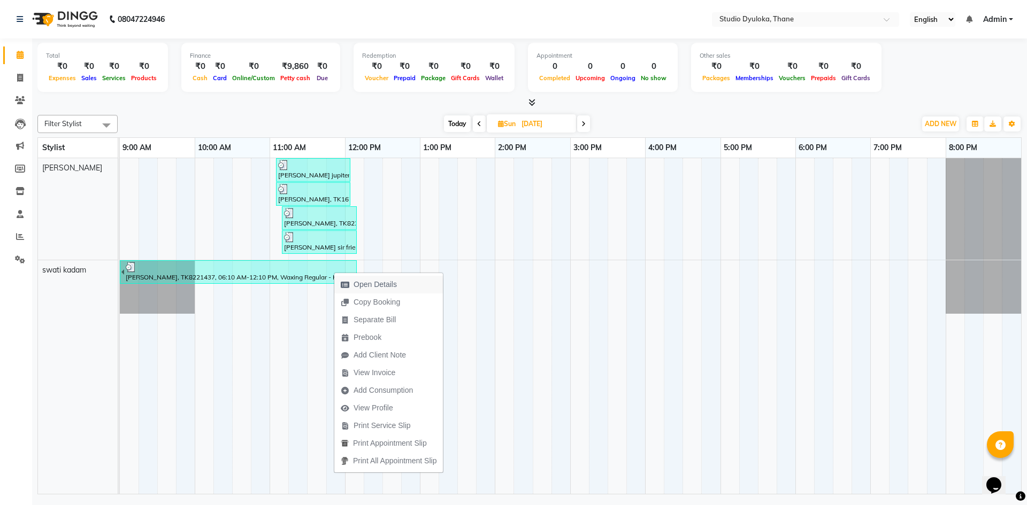
click at [359, 288] on span "Open Details" at bounding box center [374, 284] width 43 height 11
select select "3"
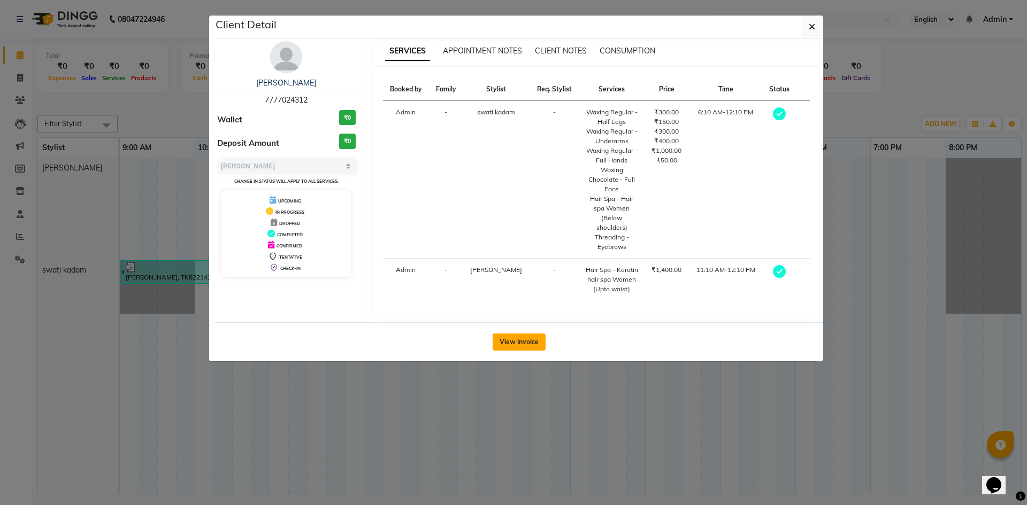
click at [526, 334] on button "View Invoice" at bounding box center [518, 342] width 53 height 17
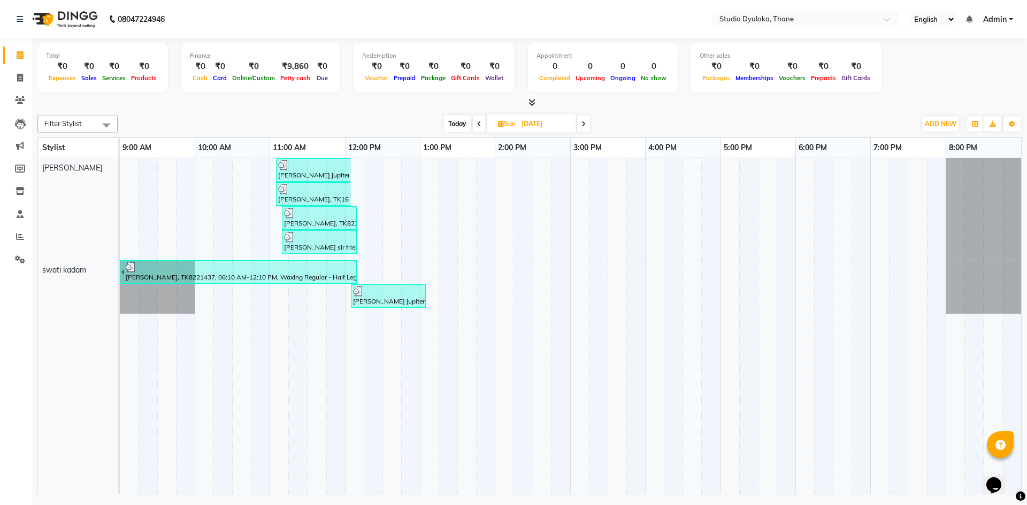
click at [304, 218] on div at bounding box center [319, 213] width 71 height 11
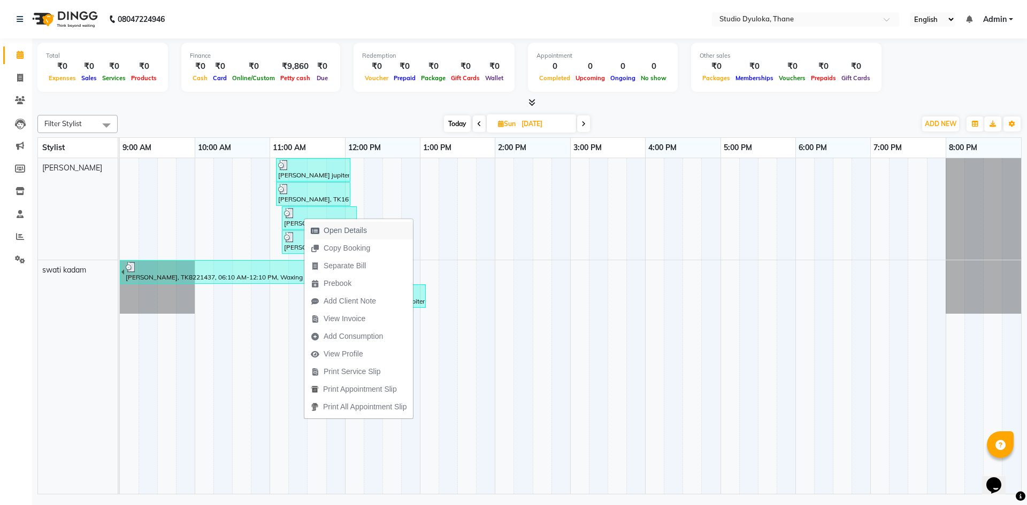
click at [321, 226] on span "Open Details" at bounding box center [338, 231] width 69 height 18
select select "3"
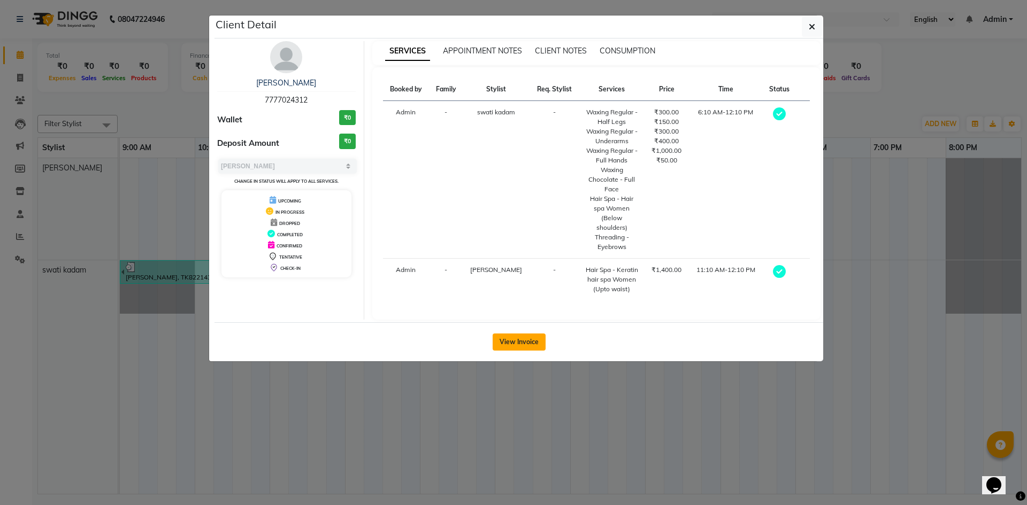
click at [514, 334] on button "View Invoice" at bounding box center [518, 342] width 53 height 17
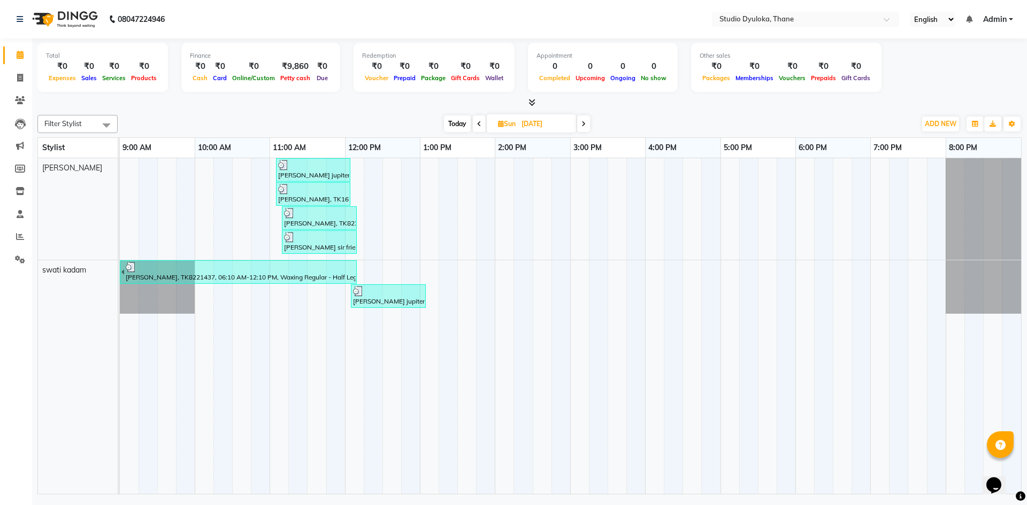
click at [314, 273] on div "[PERSON_NAME], TK8221437, 06:10 AM-12:10 PM, Waxing Regular - Half Legs (₹300),…" at bounding box center [240, 272] width 231 height 20
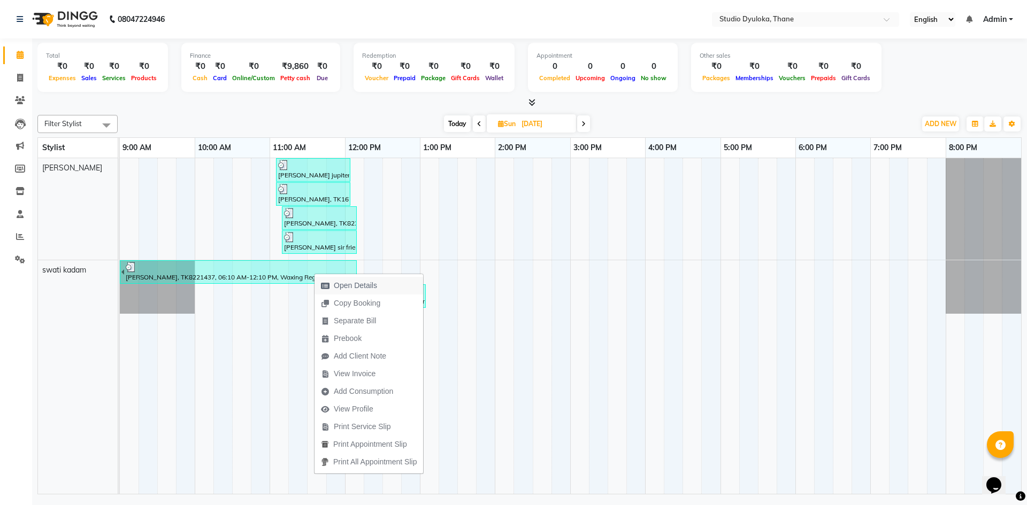
click at [332, 287] on span "Open Details" at bounding box center [348, 286] width 69 height 18
select select "3"
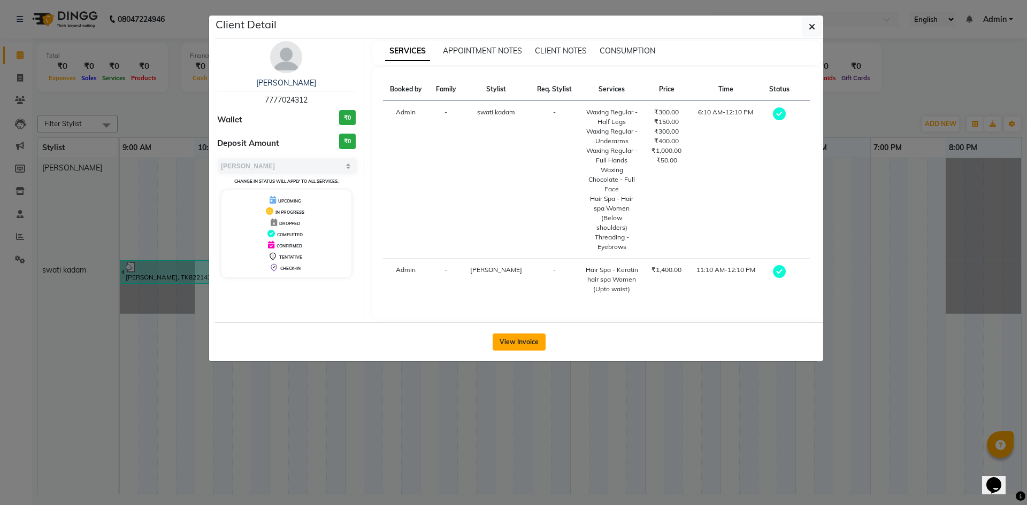
click at [495, 334] on button "View Invoice" at bounding box center [518, 342] width 53 height 17
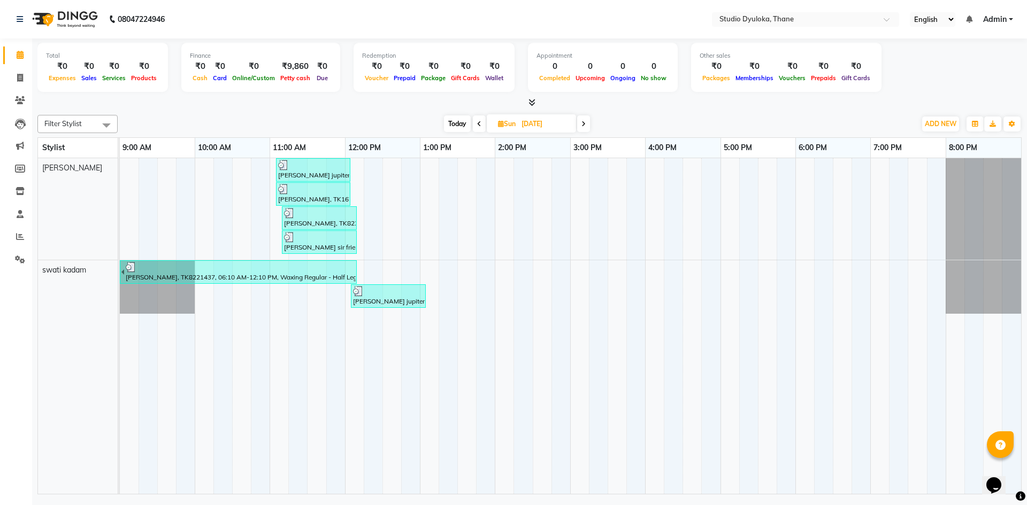
click at [325, 173] on div "[PERSON_NAME] jupiter sister, TK8308704, 11:05 AM-12:05 PM, Hair Essentials - H…" at bounding box center [313, 170] width 72 height 20
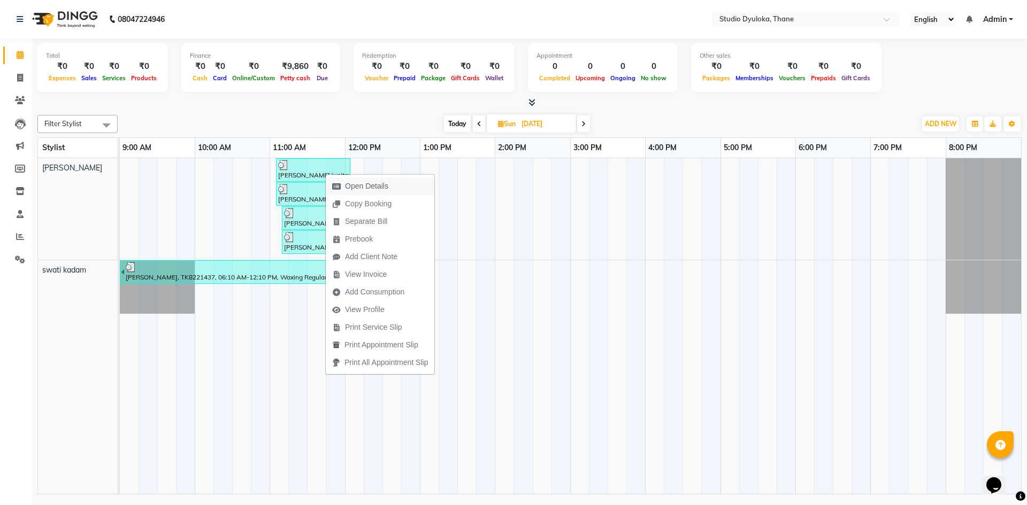
click at [336, 180] on span "Open Details" at bounding box center [360, 187] width 69 height 18
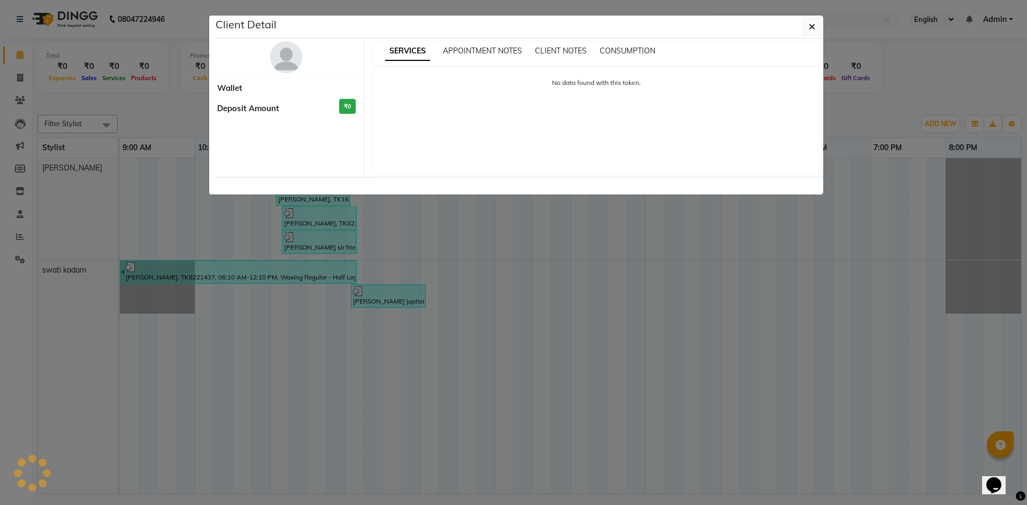
select select "3"
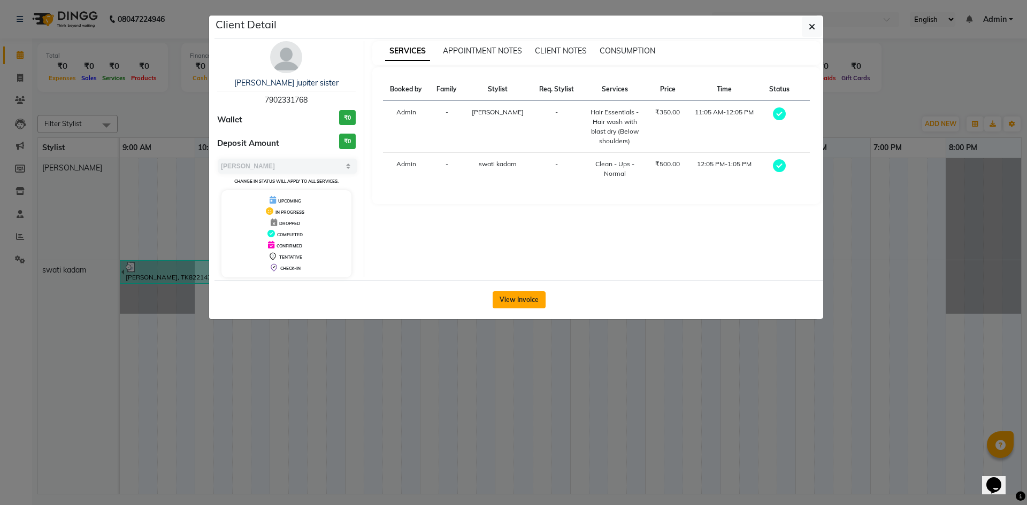
click at [539, 301] on button "View Invoice" at bounding box center [518, 299] width 53 height 17
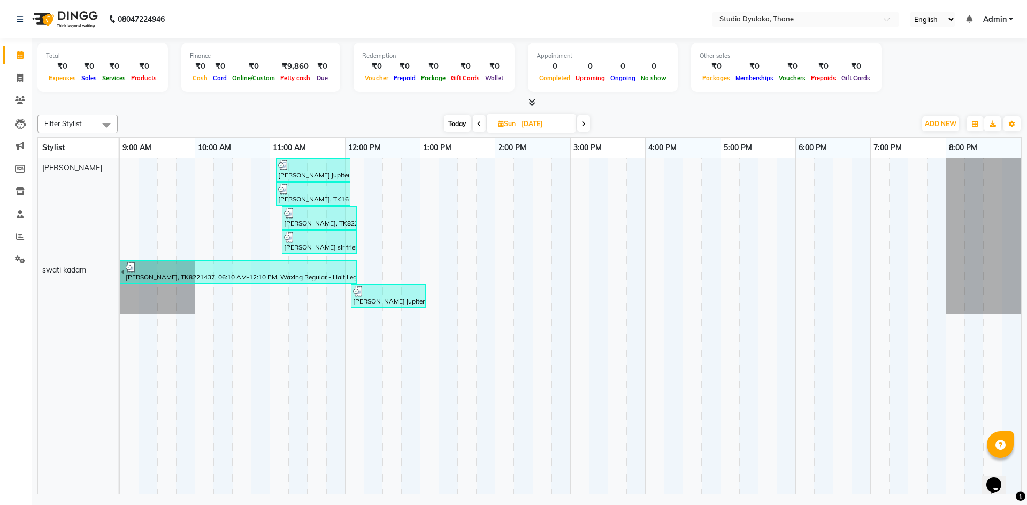
click at [296, 194] on div "[PERSON_NAME], TK1678135, 11:05 AM-12:05 PM, Hair Cuts - Haircut for Men (₹250)" at bounding box center [313, 194] width 72 height 20
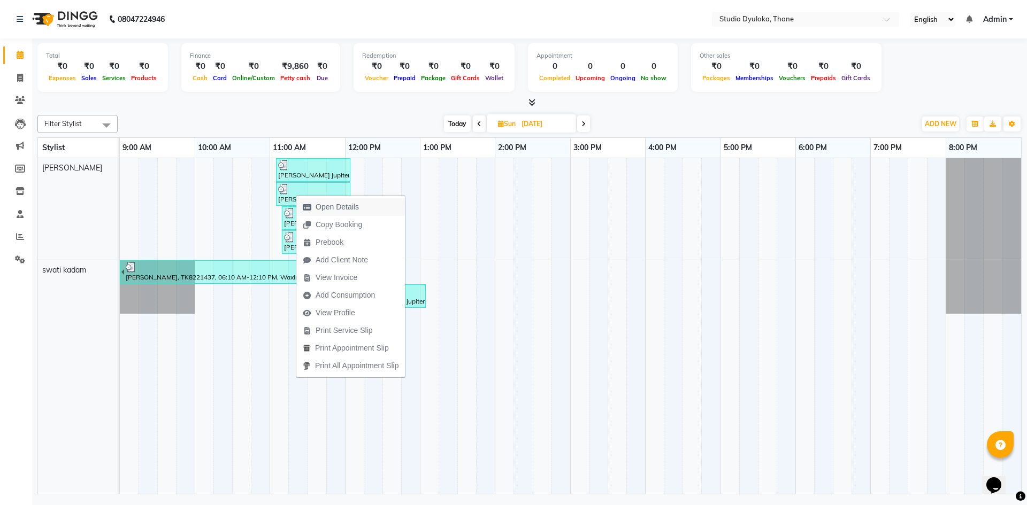
click at [309, 207] on icon "button" at bounding box center [307, 207] width 9 height 7
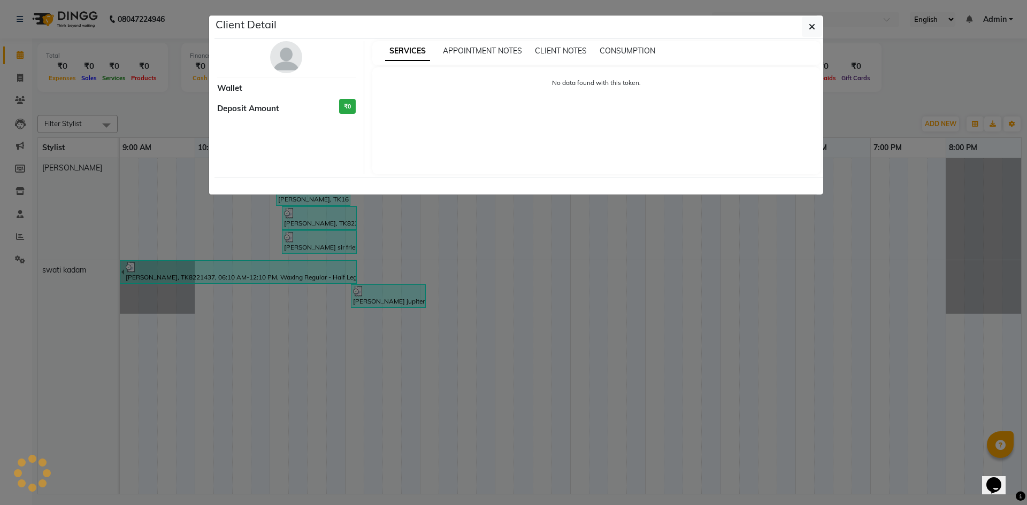
select select "3"
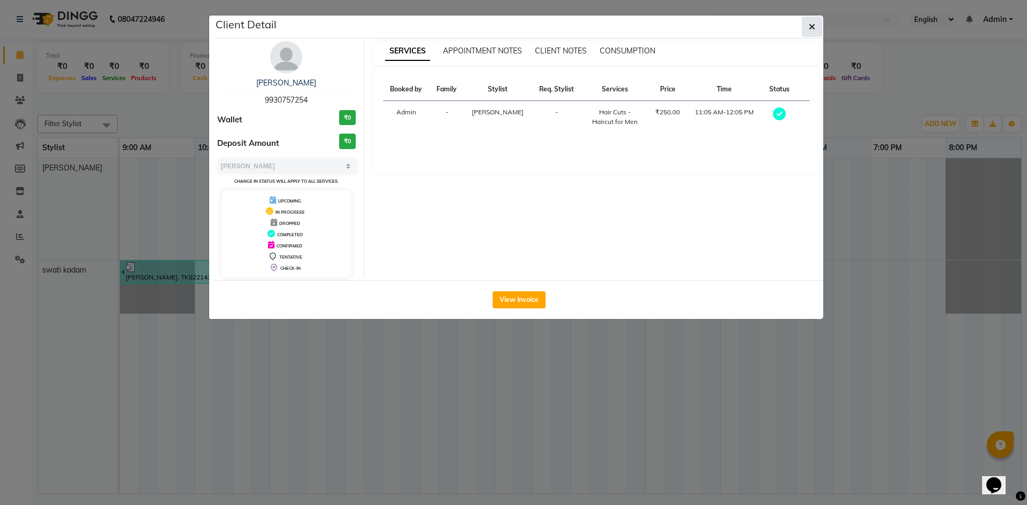
click at [807, 26] on button "button" at bounding box center [811, 27] width 20 height 20
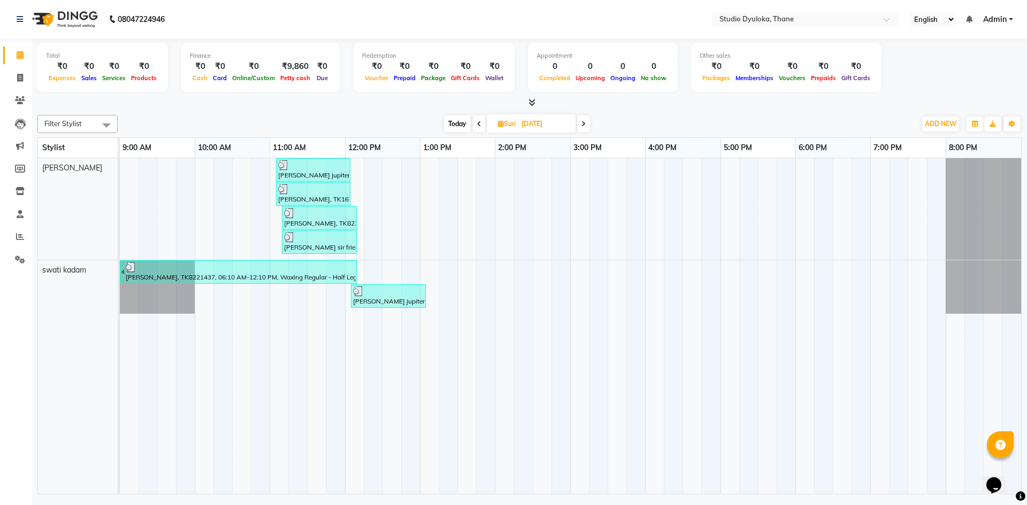
click at [396, 289] on div at bounding box center [388, 291] width 71 height 11
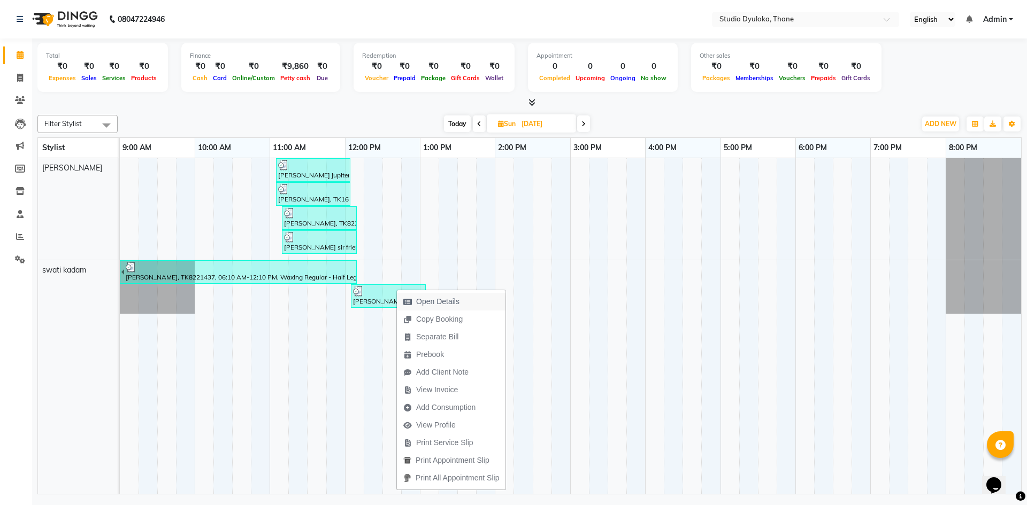
click at [411, 298] on icon "button" at bounding box center [407, 301] width 9 height 7
select select "3"
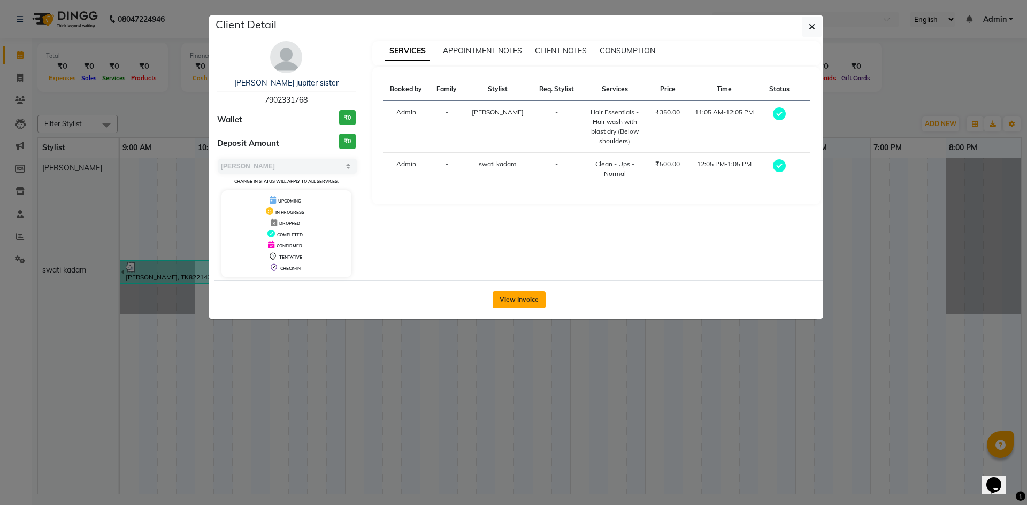
click at [519, 297] on button "View Invoice" at bounding box center [518, 299] width 53 height 17
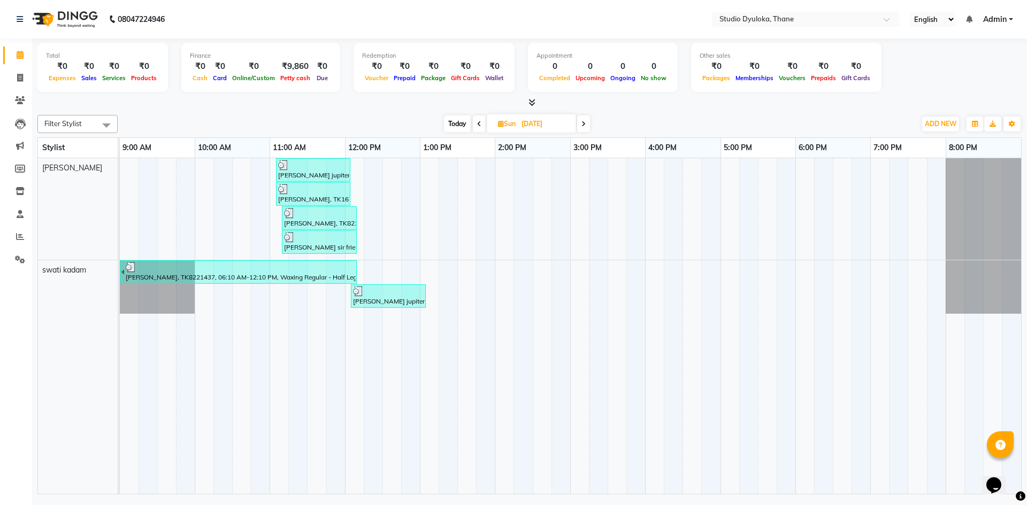
click at [314, 276] on div "[PERSON_NAME], TK8221437, 06:10 AM-12:10 PM, Waxing Regular - Half Legs (₹300),…" at bounding box center [240, 272] width 231 height 20
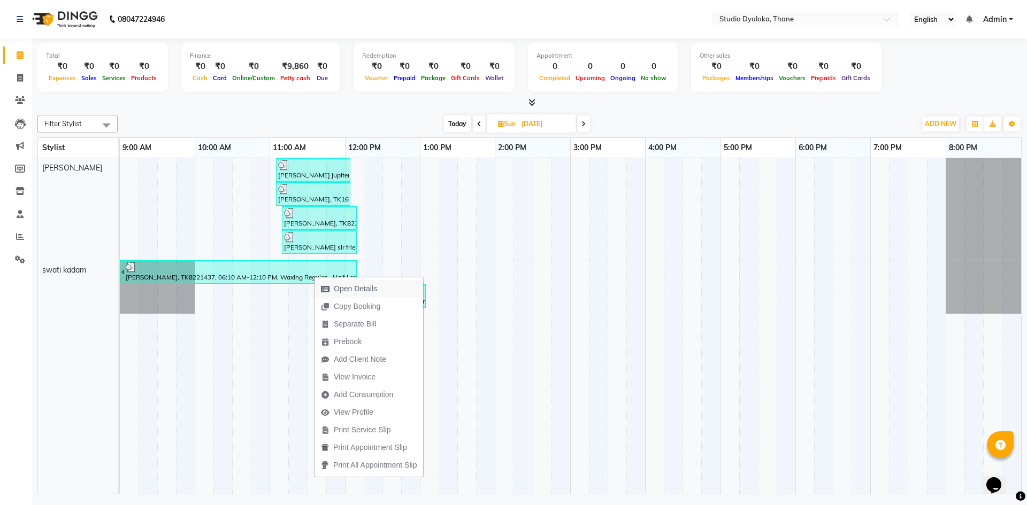
click at [325, 287] on icon "button" at bounding box center [325, 288] width 9 height 7
select select "3"
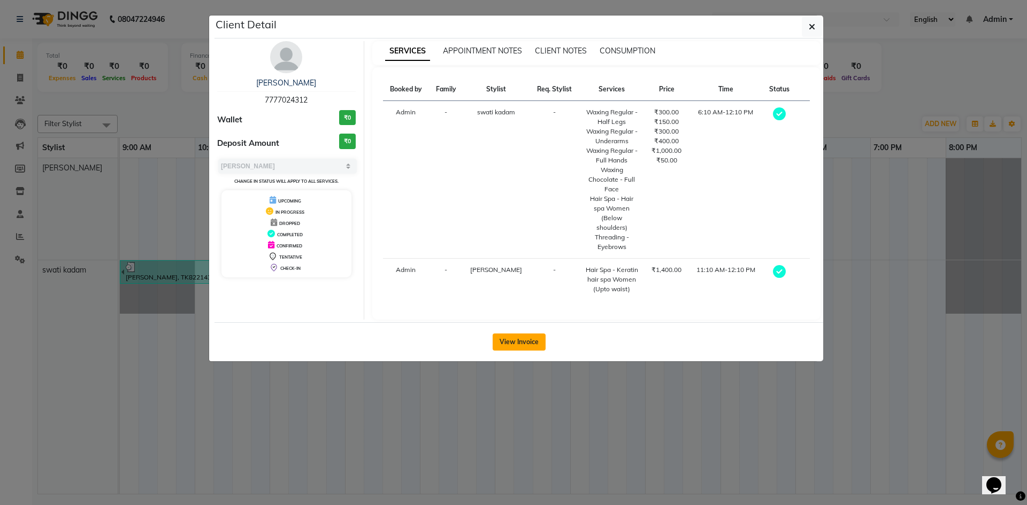
click at [504, 334] on button "View Invoice" at bounding box center [518, 342] width 53 height 17
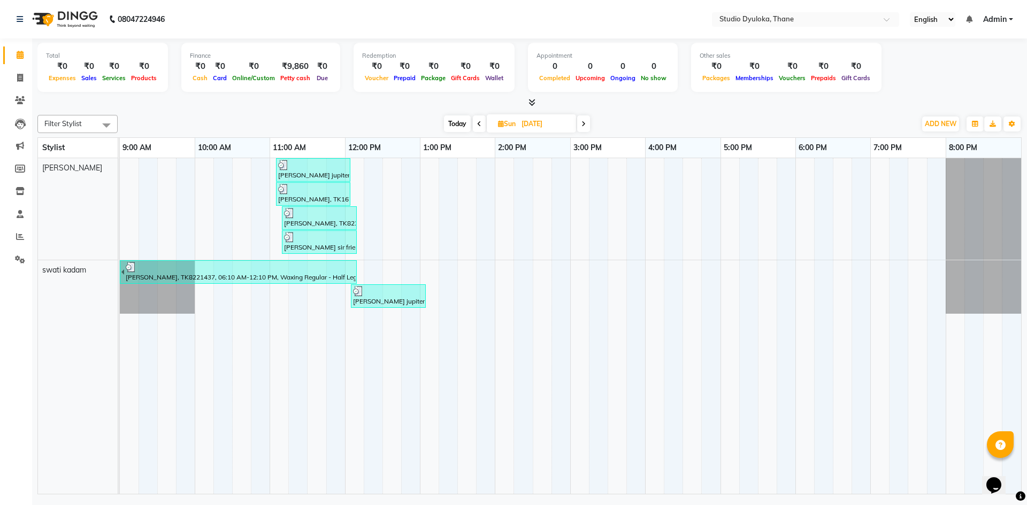
click at [357, 291] on img at bounding box center [358, 291] width 11 height 11
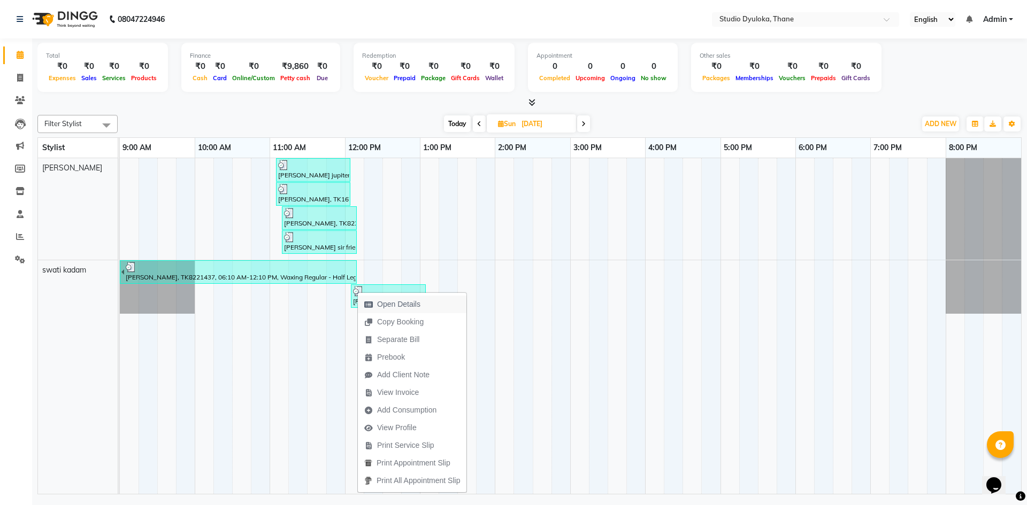
click at [365, 301] on icon "button" at bounding box center [368, 304] width 9 height 7
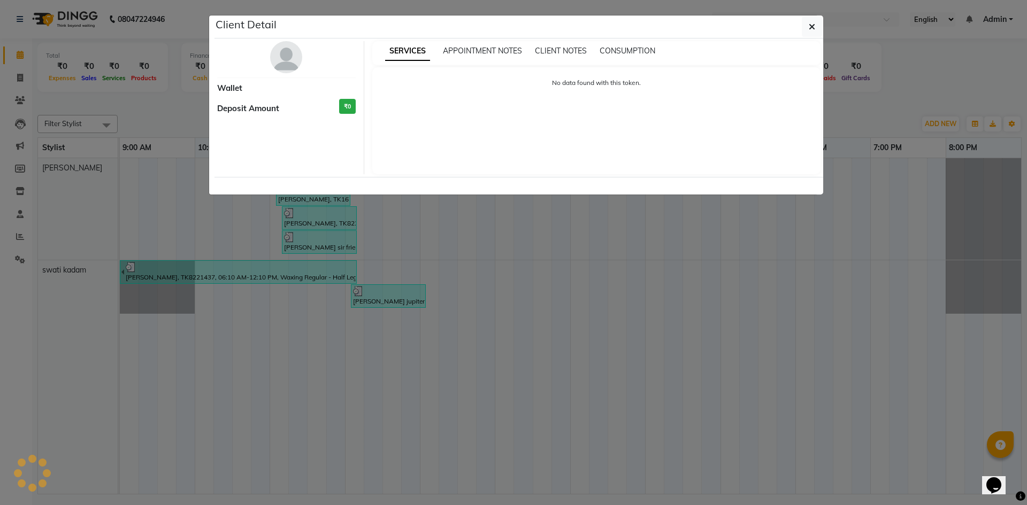
select select "3"
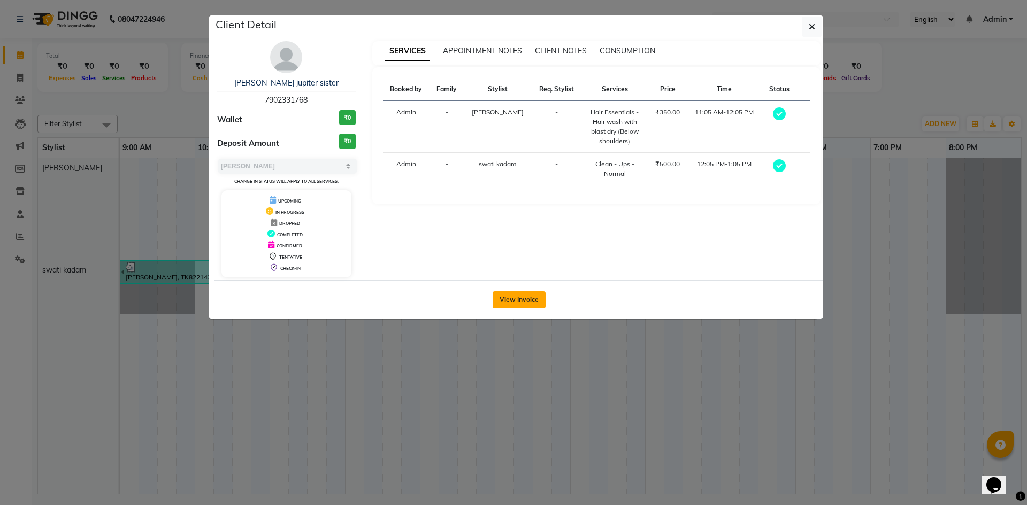
click at [539, 300] on button "View Invoice" at bounding box center [518, 299] width 53 height 17
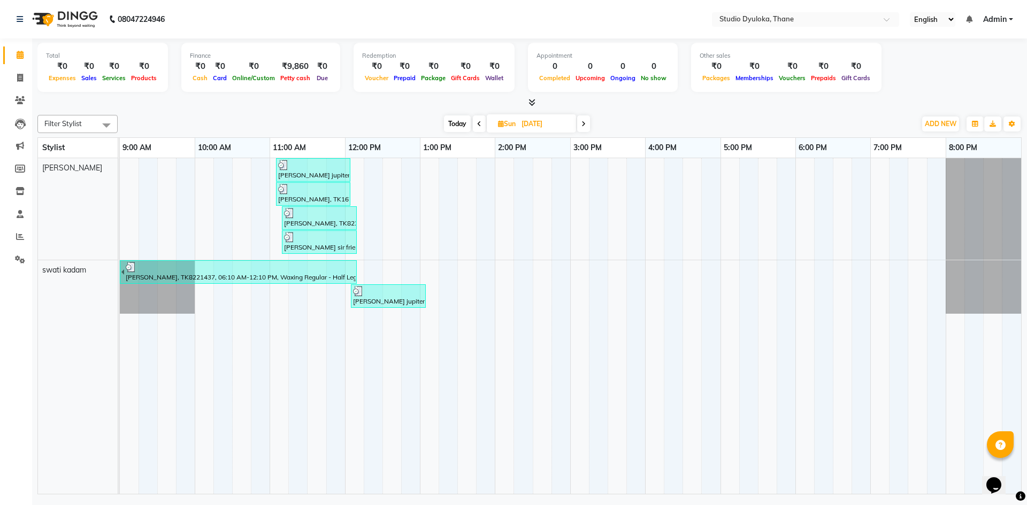
drag, startPoint x: 383, startPoint y: 291, endPoint x: 415, endPoint y: 300, distance: 33.0
click at [415, 300] on div "[PERSON_NAME] jupiter sister, TK8308704, 12:05 PM-01:05 PM, Clean - Ups - Norma…" at bounding box center [388, 296] width 73 height 20
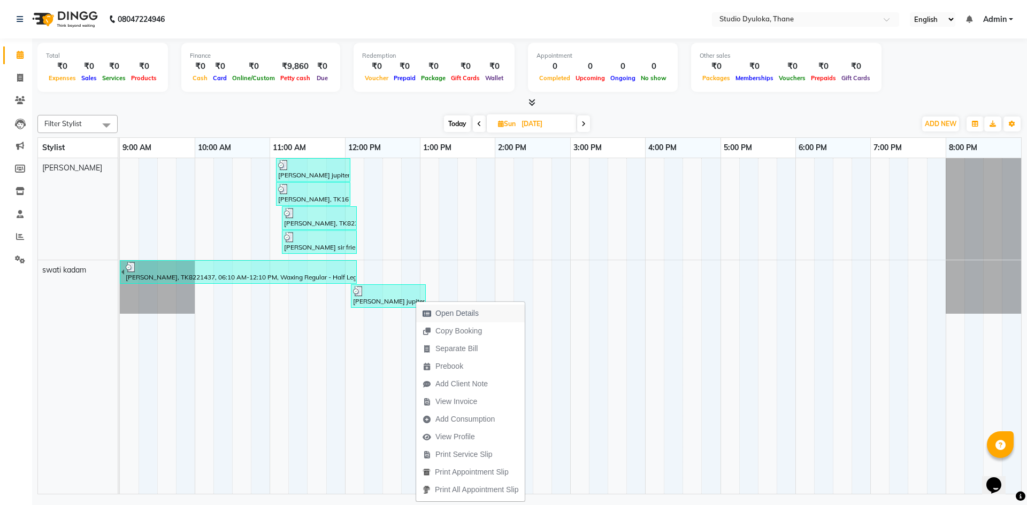
click at [428, 312] on icon "button" at bounding box center [426, 313] width 9 height 7
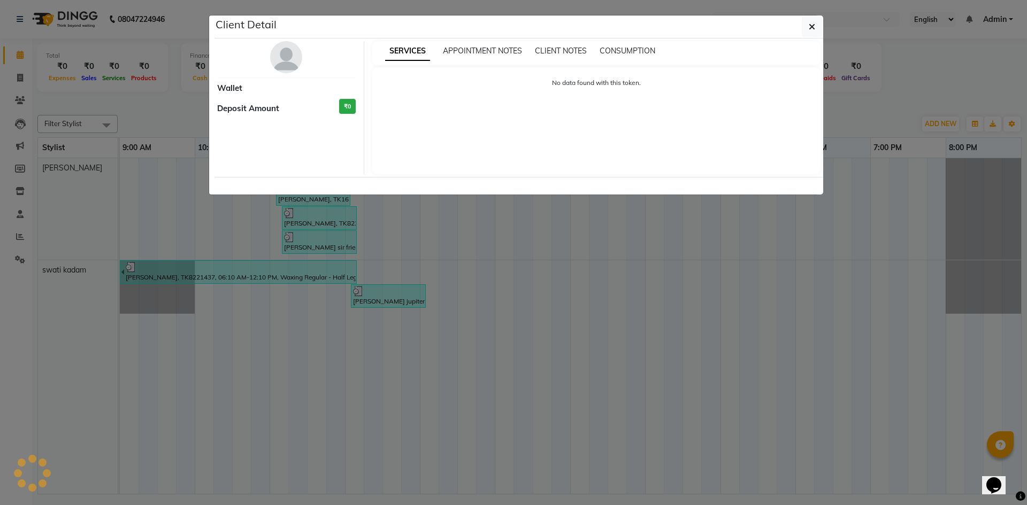
select select "3"
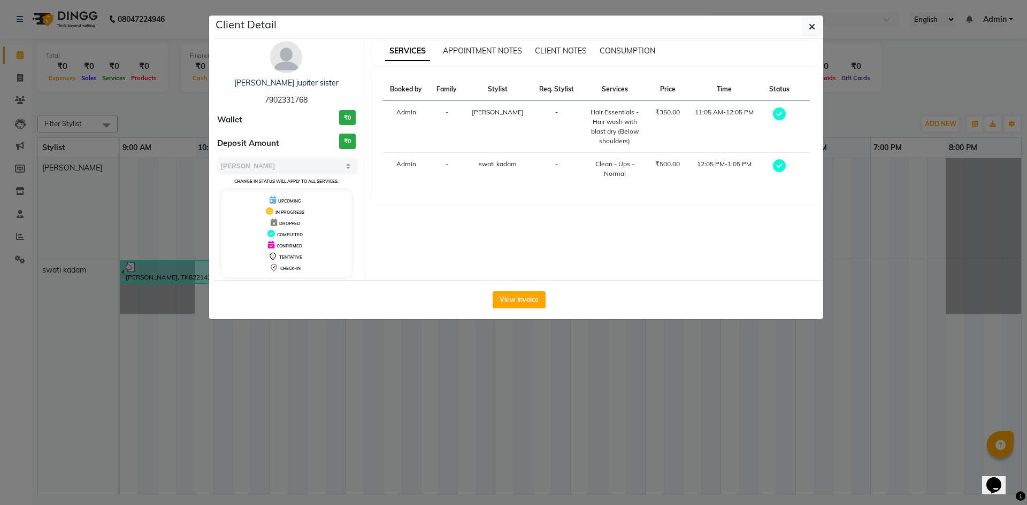
click at [526, 310] on div "View Invoice" at bounding box center [518, 299] width 608 height 39
click at [526, 304] on button "View Invoice" at bounding box center [518, 299] width 53 height 17
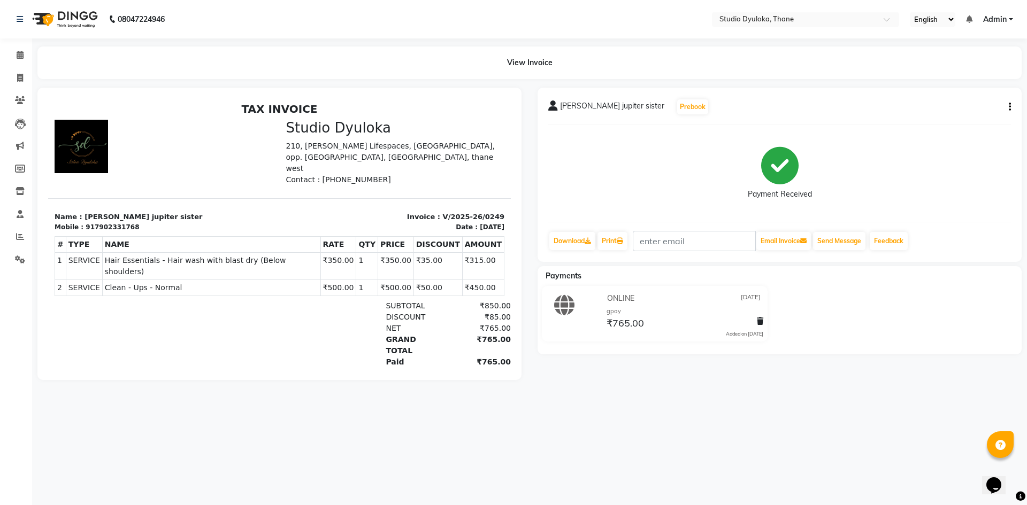
click at [1014, 105] on div "aswathi jupiter sister Prebook Payment Received Download Print Email Invoice Se…" at bounding box center [779, 175] width 484 height 174
click at [1008, 107] on icon "button" at bounding box center [1009, 107] width 2 height 1
click at [959, 81] on div "Cancel Invoice" at bounding box center [956, 80] width 73 height 13
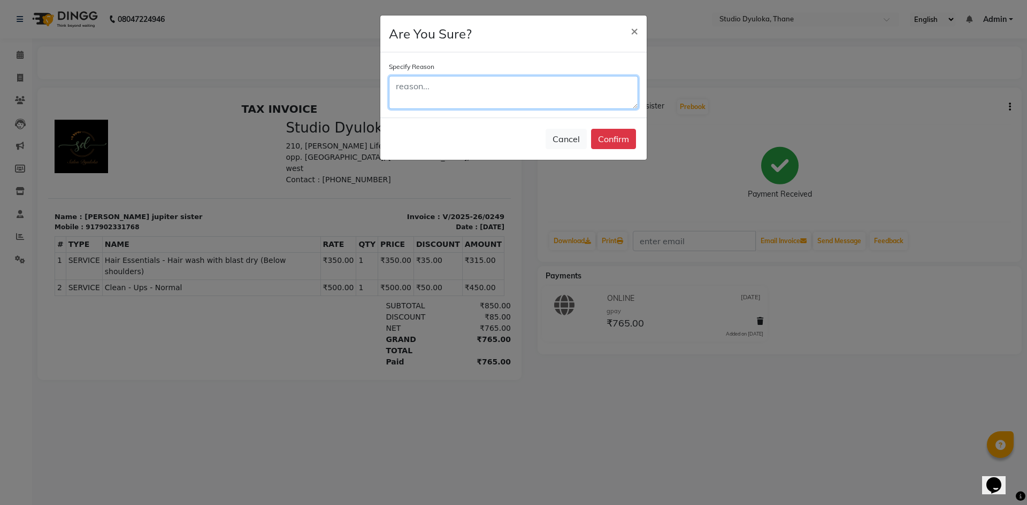
click at [596, 80] on textarea at bounding box center [513, 92] width 249 height 33
type textarea "double entry"
click at [625, 140] on button "Confirm" at bounding box center [613, 139] width 45 height 20
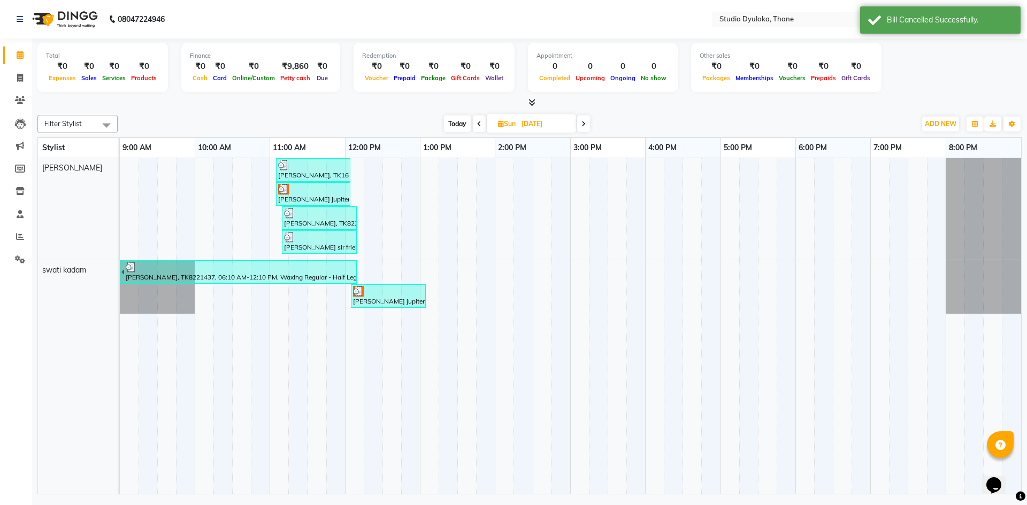
click at [371, 302] on div "[PERSON_NAME] jupiter sister, TK8308704, 12:05 PM-01:05 PM, Clean - Ups - Norma…" at bounding box center [388, 296] width 73 height 20
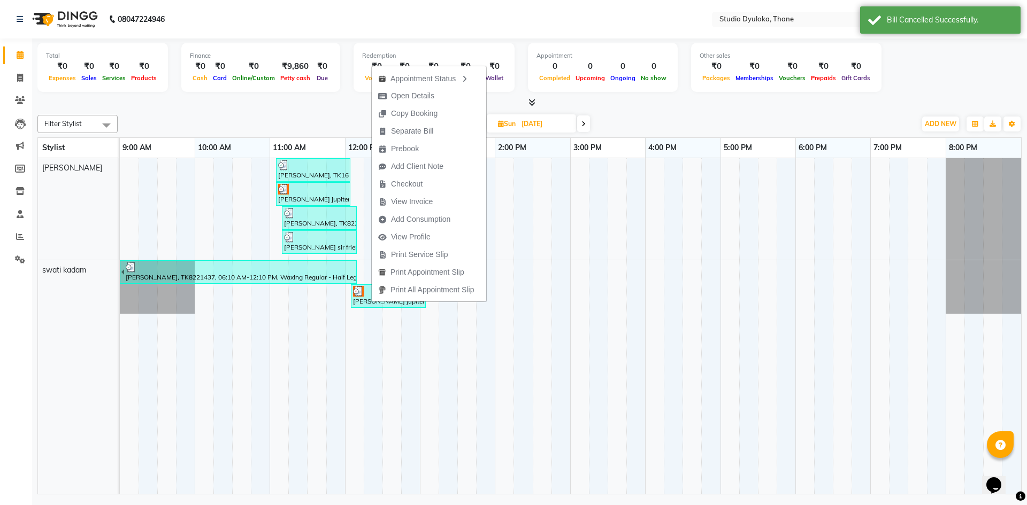
click at [320, 337] on td at bounding box center [316, 326] width 19 height 336
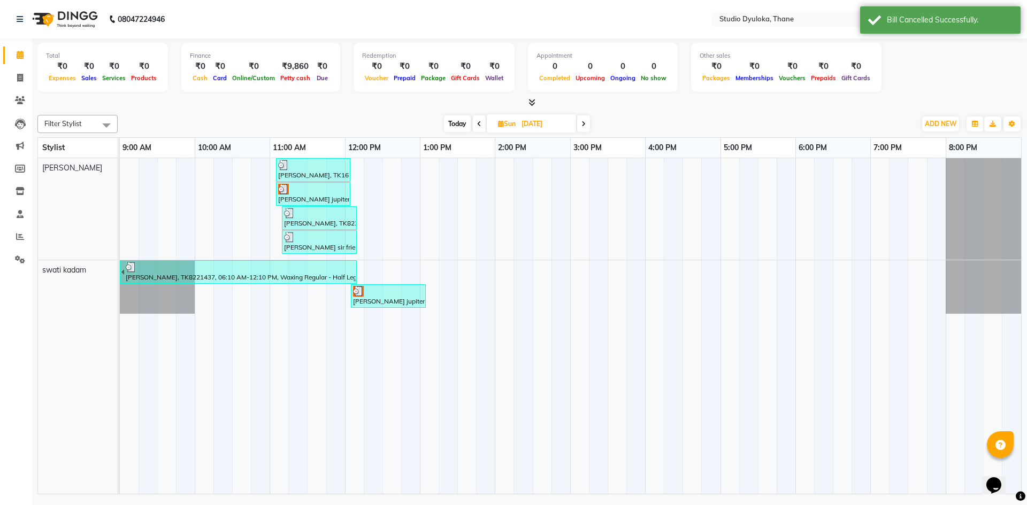
click at [382, 295] on div at bounding box center [388, 291] width 71 height 11
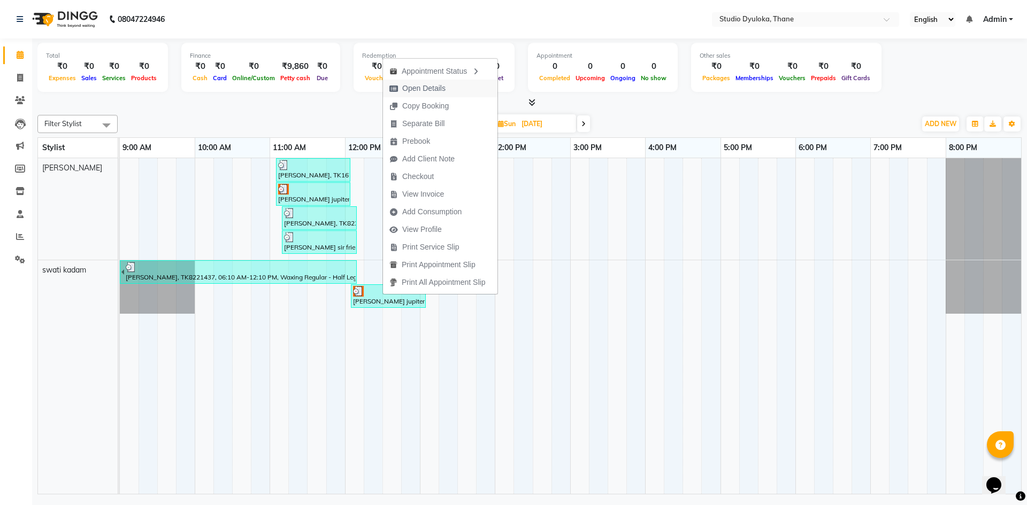
click at [420, 81] on span "Open Details" at bounding box center [417, 89] width 69 height 18
select select "3"
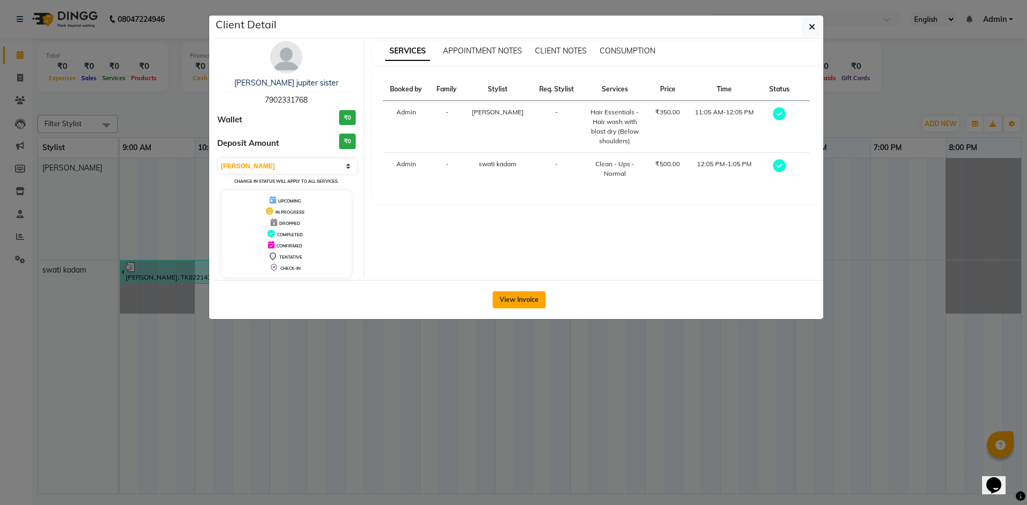
click at [515, 299] on button "View Invoice" at bounding box center [518, 299] width 53 height 17
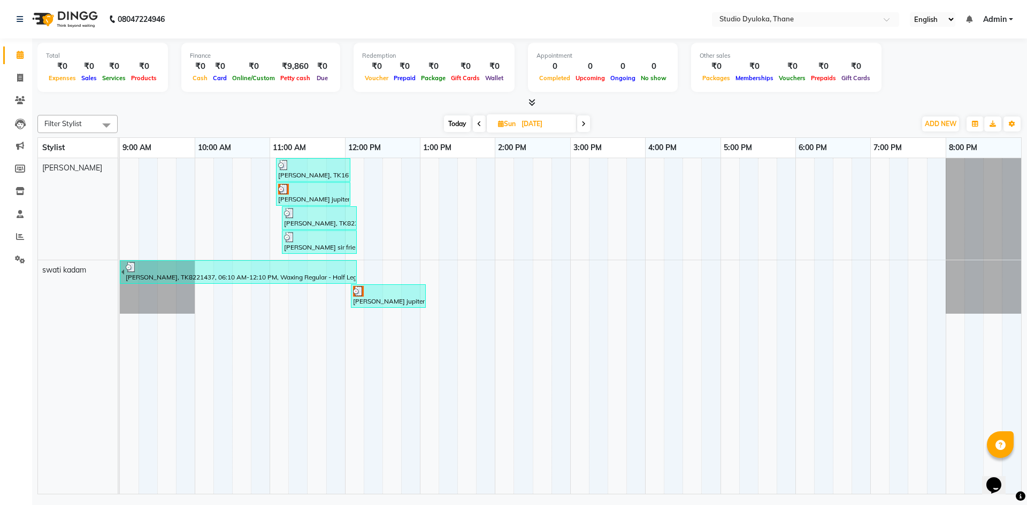
click at [305, 195] on div "[PERSON_NAME] jupiter sister, TK8308704, 11:05 AM-12:05 PM, Hair Essentials - H…" at bounding box center [313, 194] width 72 height 20
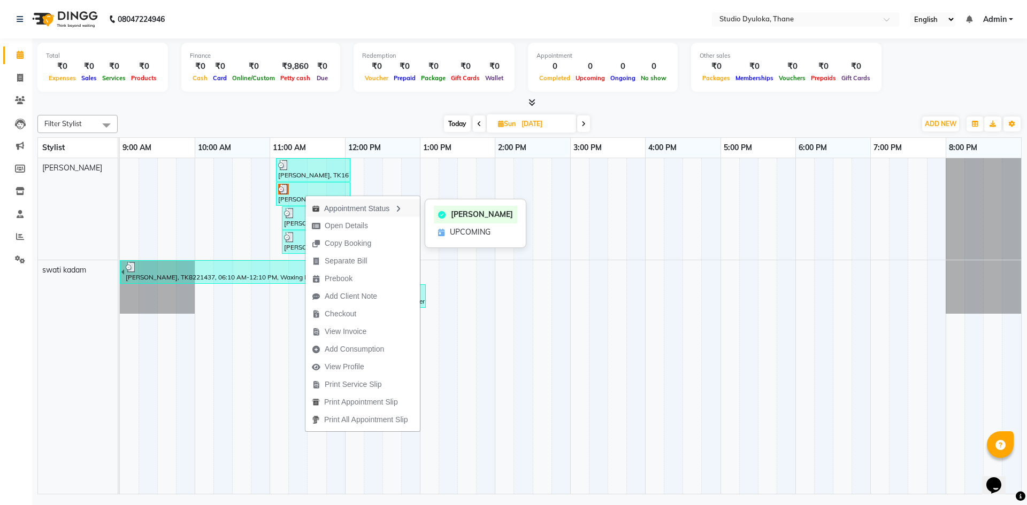
click at [326, 208] on div "Appointment Status" at bounding box center [362, 208] width 114 height 18
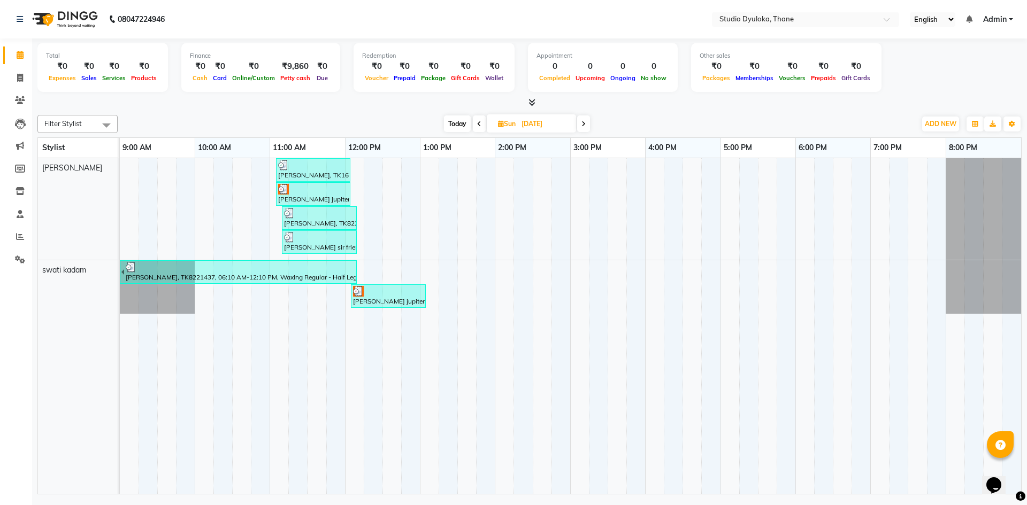
click at [407, 295] on div at bounding box center [388, 291] width 71 height 11
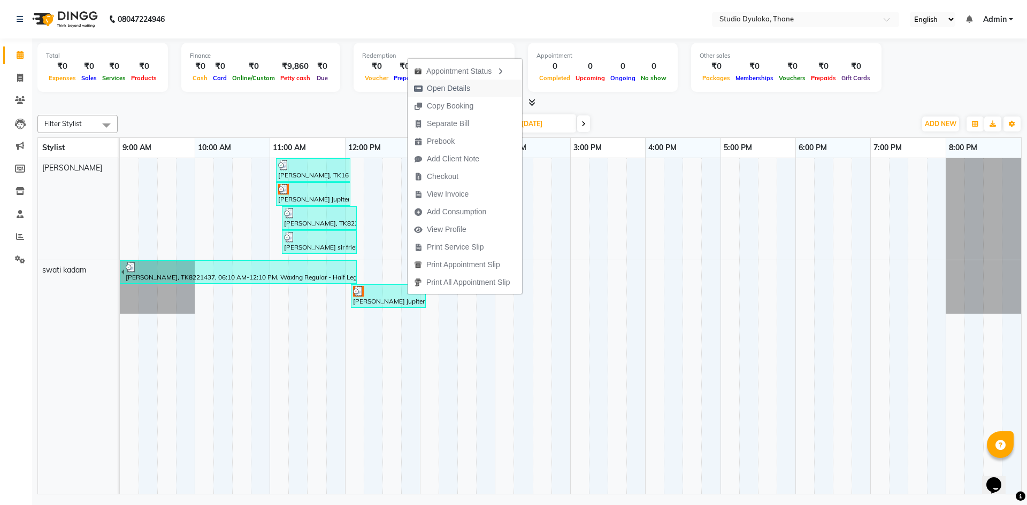
click at [440, 87] on span "Open Details" at bounding box center [448, 88] width 43 height 11
select select "3"
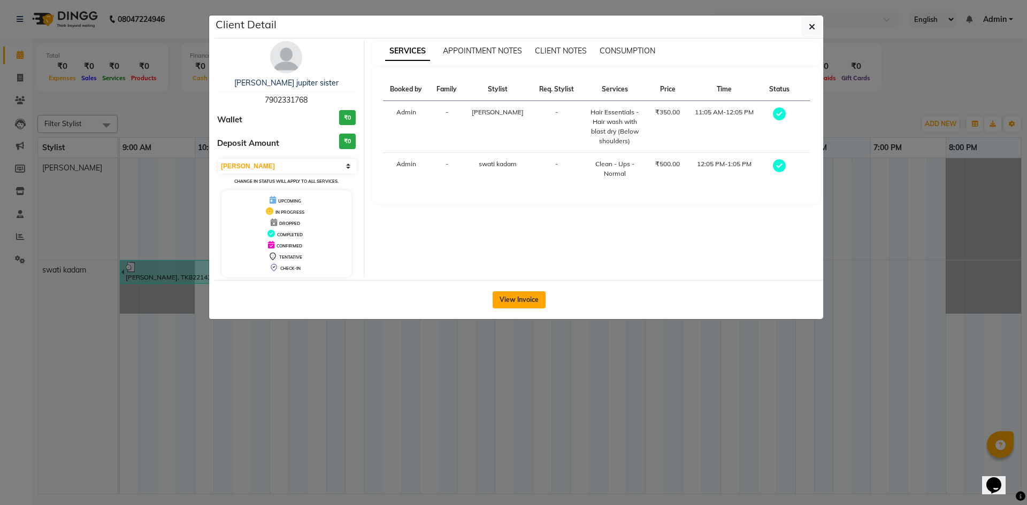
click at [529, 294] on button "View Invoice" at bounding box center [518, 299] width 53 height 17
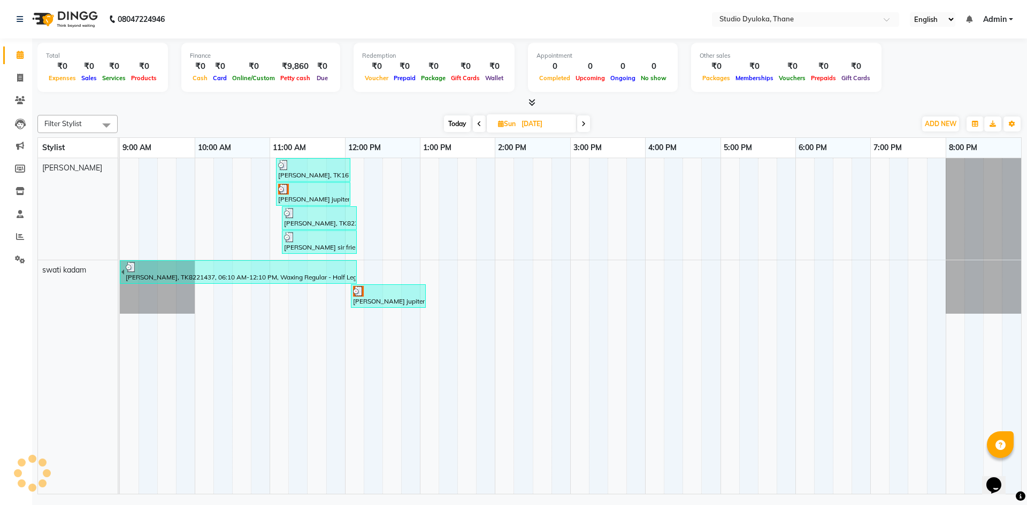
click at [331, 196] on div "[PERSON_NAME] jupiter sister, TK8308704, 11:05 AM-12:05 PM, Hair Essentials - H…" at bounding box center [313, 194] width 72 height 20
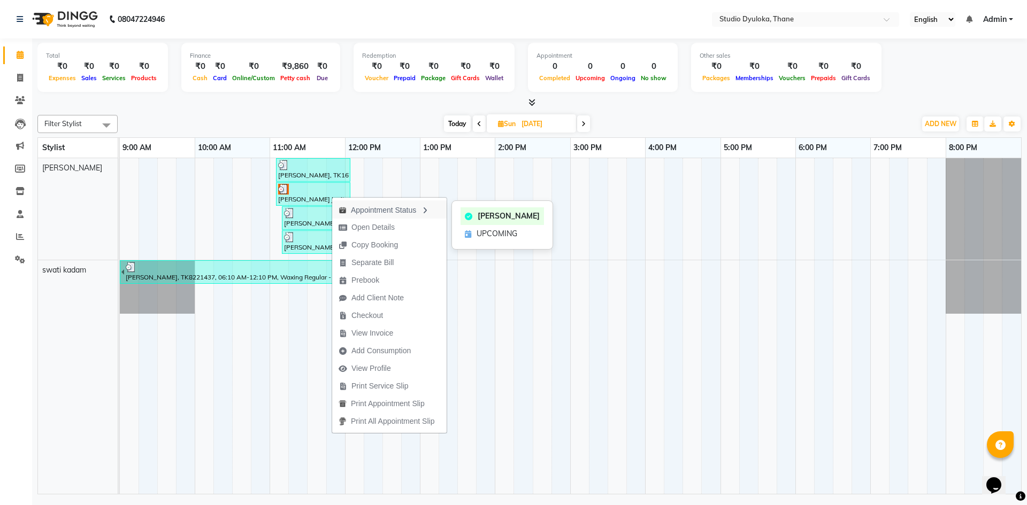
click at [345, 205] on div "Appointment Status" at bounding box center [389, 209] width 114 height 18
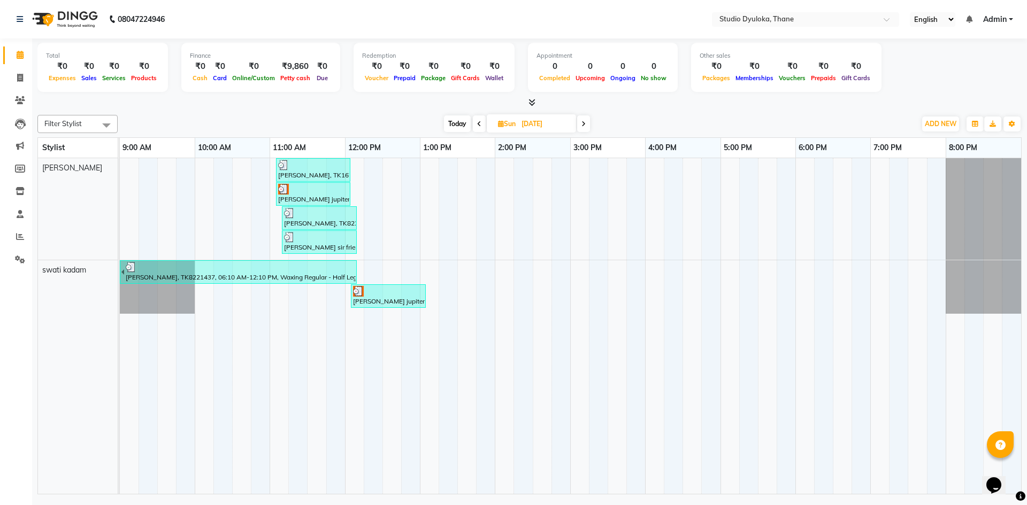
click at [333, 195] on div "[PERSON_NAME] jupiter sister, TK8308704, 11:05 AM-12:05 PM, Hair Essentials - H…" at bounding box center [313, 194] width 72 height 20
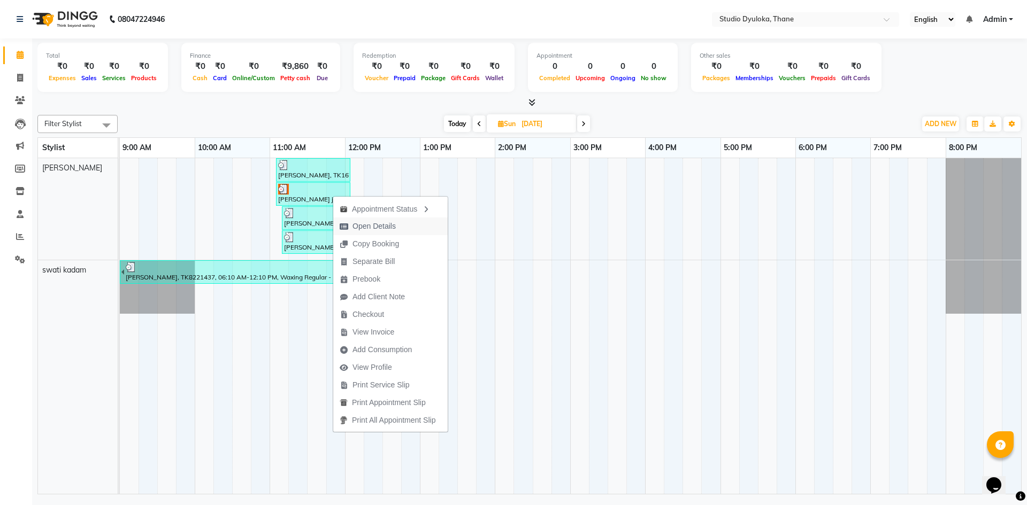
click at [354, 221] on span "Open Details" at bounding box center [373, 226] width 43 height 11
select select "3"
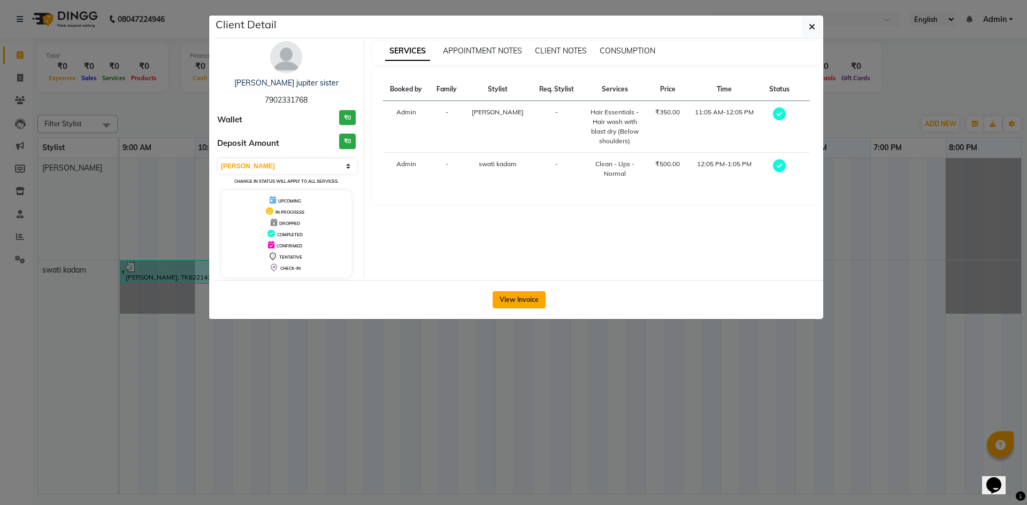
click at [500, 291] on button "View Invoice" at bounding box center [518, 299] width 53 height 17
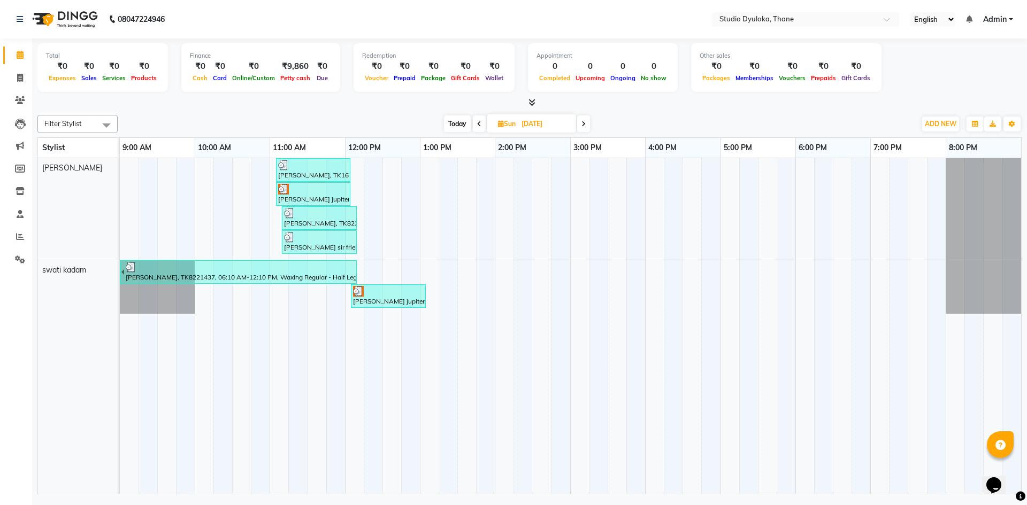
click at [295, 270] on div at bounding box center [240, 267] width 229 height 11
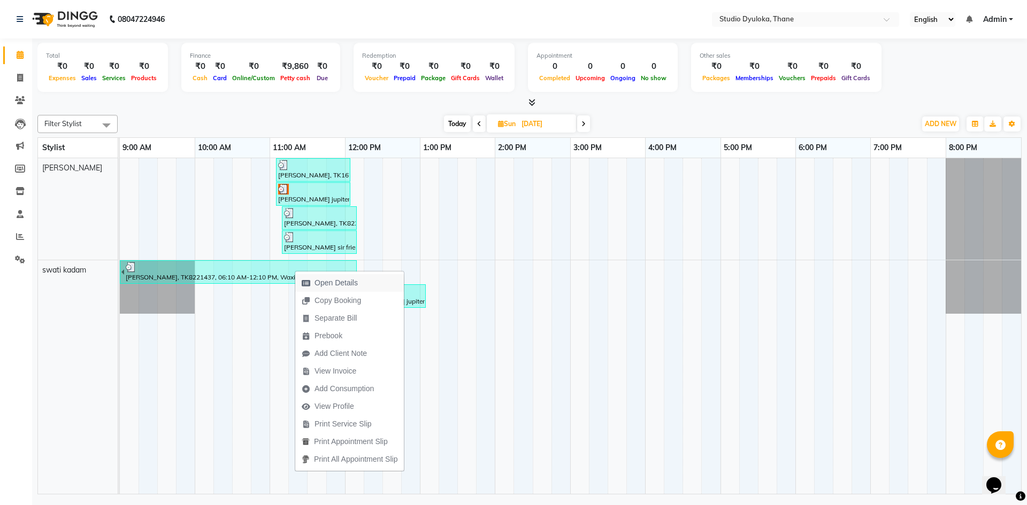
click at [319, 284] on span "Open Details" at bounding box center [335, 282] width 43 height 11
select select "3"
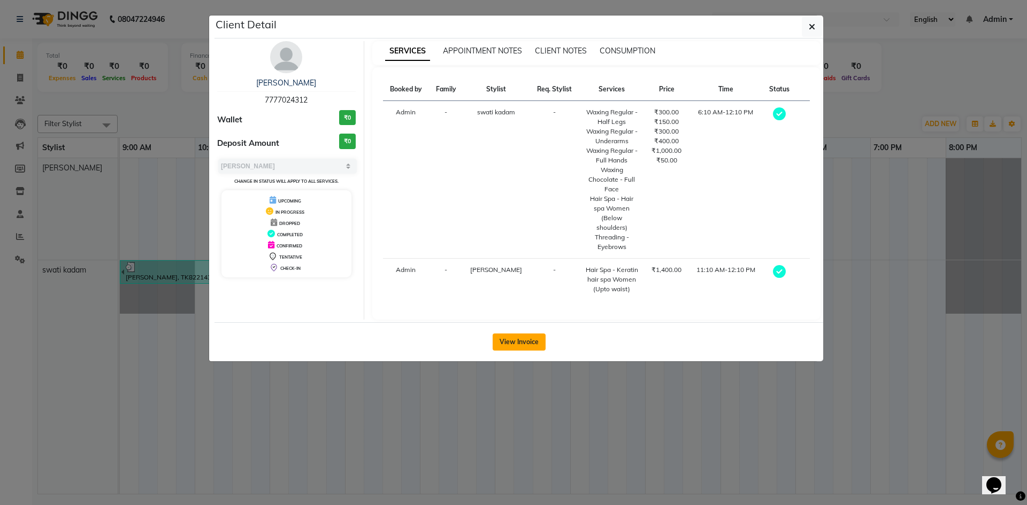
click at [531, 334] on button "View Invoice" at bounding box center [518, 342] width 53 height 17
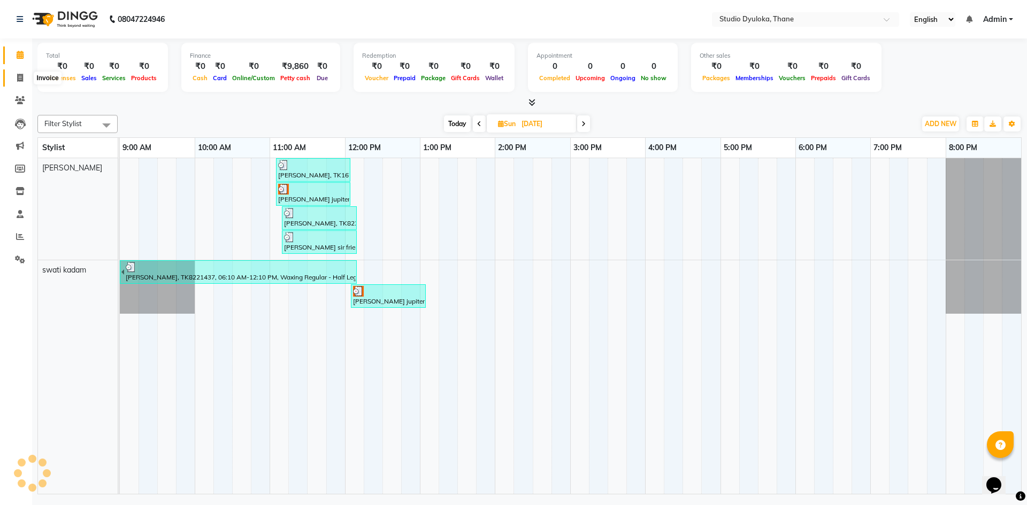
click at [22, 75] on icon at bounding box center [20, 78] width 6 height 8
select select "6575"
select select "service"
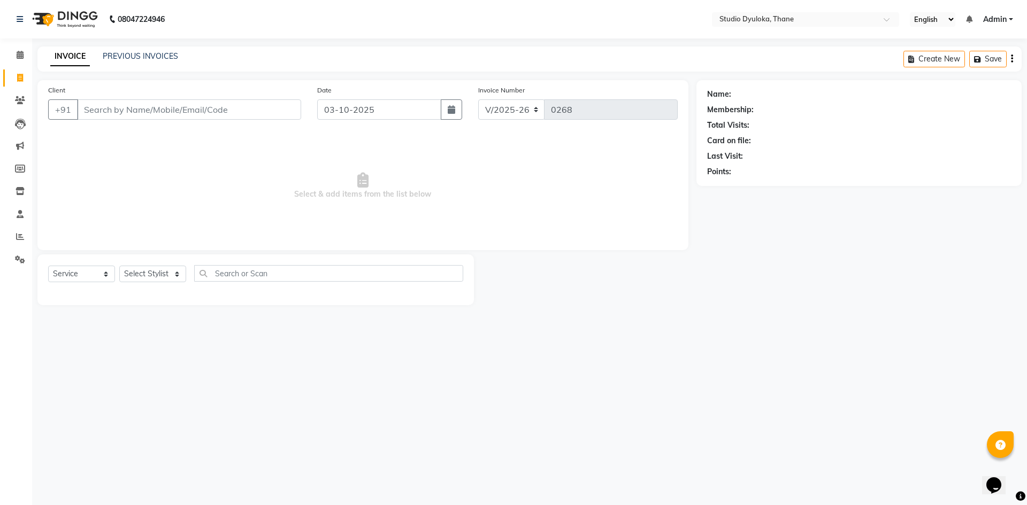
click at [187, 103] on input "Client" at bounding box center [189, 109] width 224 height 20
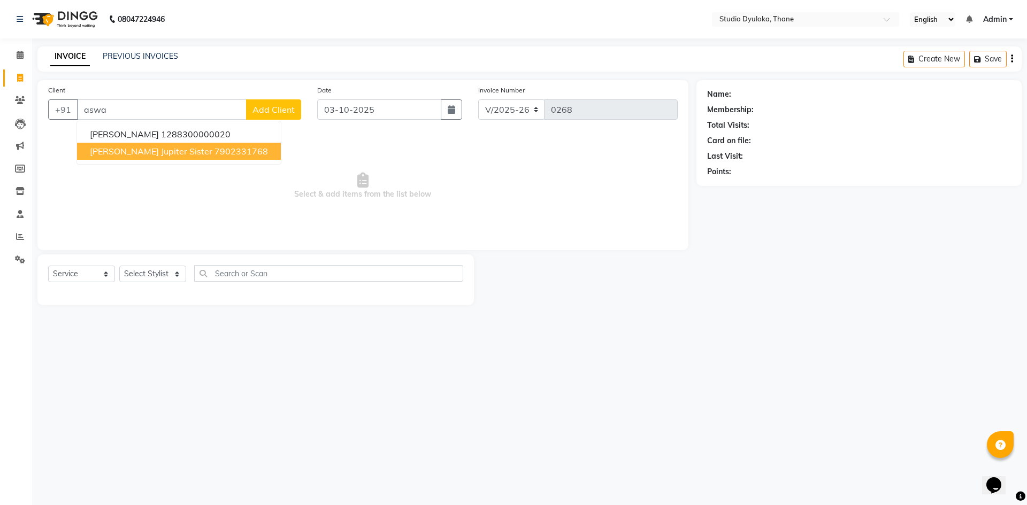
click at [118, 146] on span "[PERSON_NAME] jupiter sister" at bounding box center [151, 151] width 122 height 11
type input "7902331768"
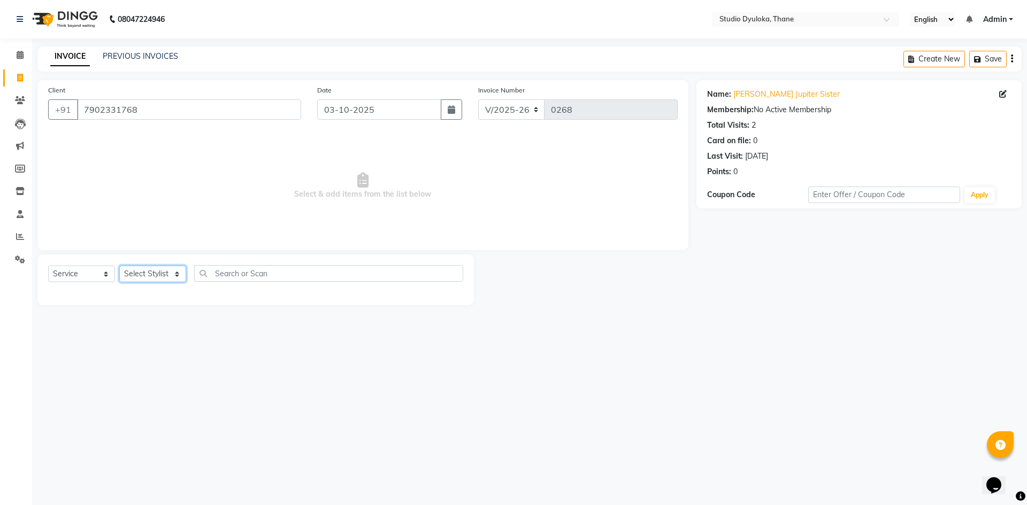
click at [143, 272] on select "Select Stylist [PERSON_NAME] [PERSON_NAME]" at bounding box center [152, 274] width 67 height 17
select select "50640"
click at [119, 266] on select "Select Stylist [PERSON_NAME] [PERSON_NAME]" at bounding box center [152, 274] width 67 height 17
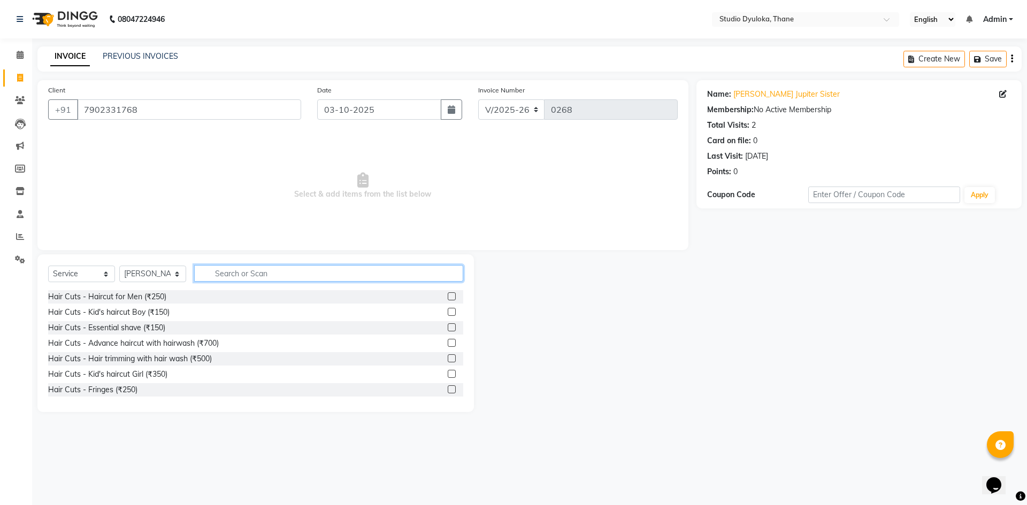
click at [209, 275] on input "text" at bounding box center [328, 273] width 269 height 17
click at [297, 278] on input "text" at bounding box center [328, 273] width 269 height 17
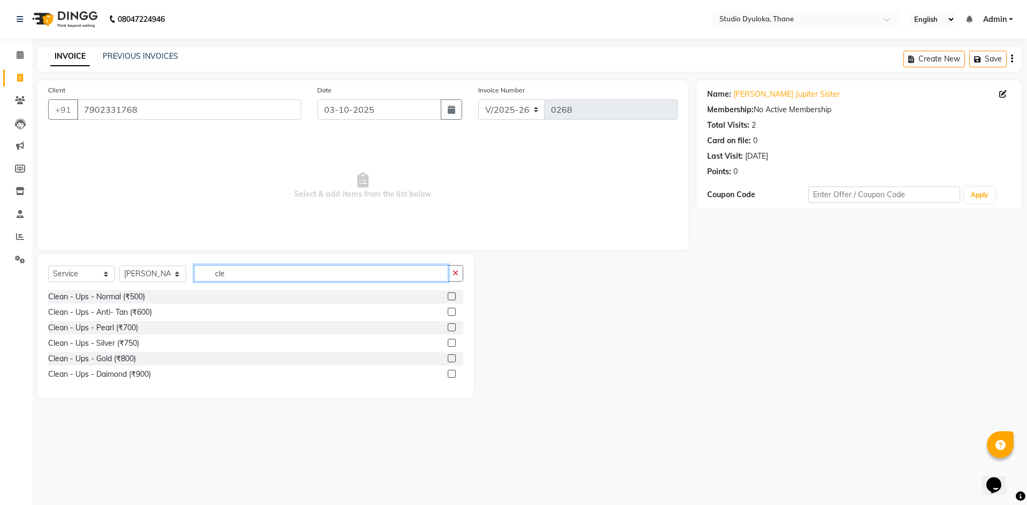
type input "cle"
click at [452, 314] on label at bounding box center [451, 312] width 8 height 8
click at [452, 314] on input "checkbox" at bounding box center [450, 312] width 7 height 7
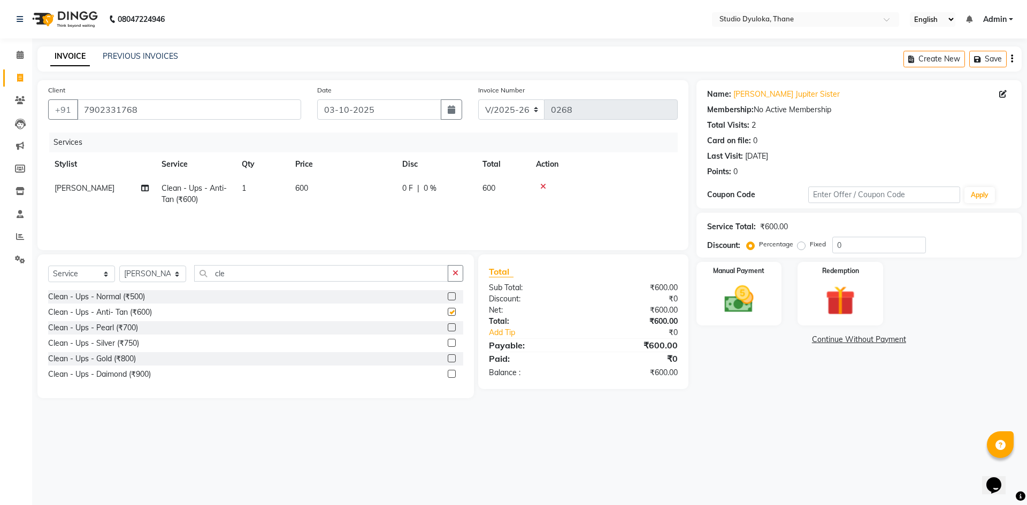
checkbox input "false"
click at [411, 273] on input "cle" at bounding box center [321, 273] width 254 height 17
type input "c"
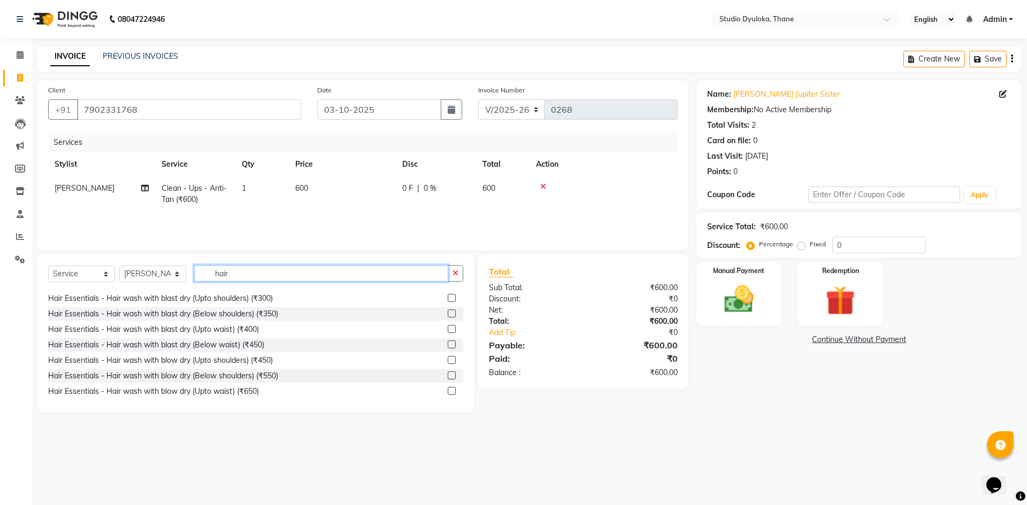
scroll to position [53, 0]
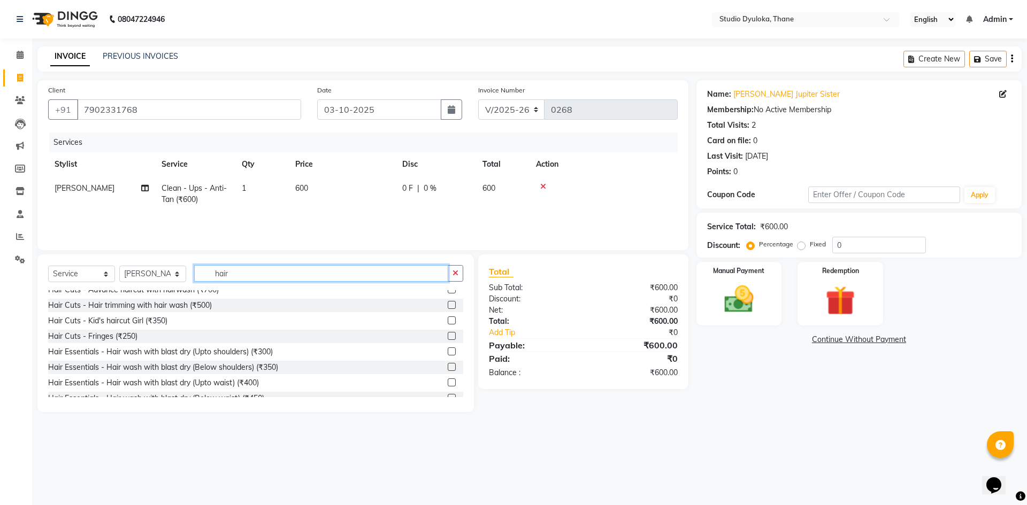
type input "hair"
click at [447, 369] on label at bounding box center [451, 367] width 8 height 8
click at [447, 369] on input "checkbox" at bounding box center [450, 367] width 7 height 7
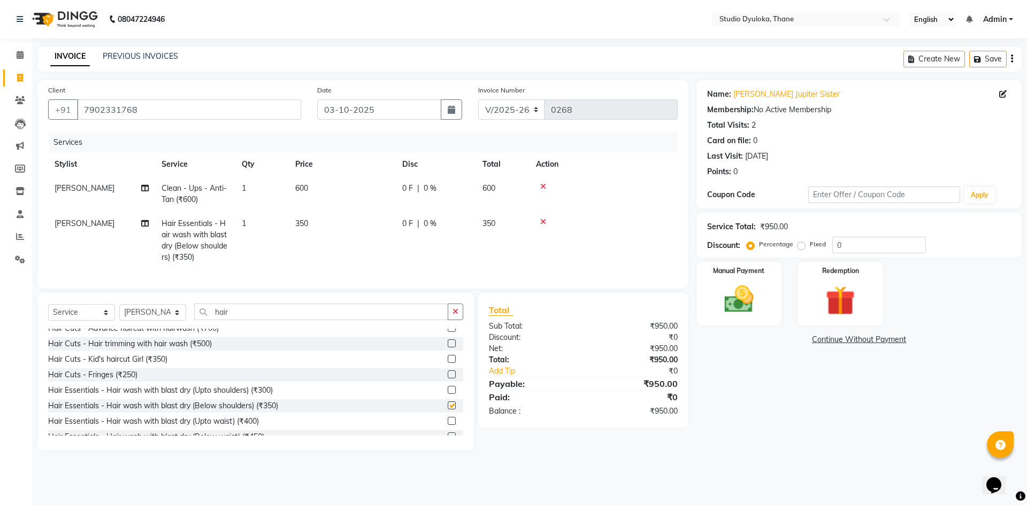
checkbox input "false"
click at [865, 243] on input "0" at bounding box center [879, 245] width 94 height 17
type input "10"
click at [747, 369] on div "Name: Aswathi Jupiter Sister Membership: No Active Membership Total Visits: 2 C…" at bounding box center [862, 265] width 333 height 371
click at [543, 186] on icon at bounding box center [543, 186] width 6 height 7
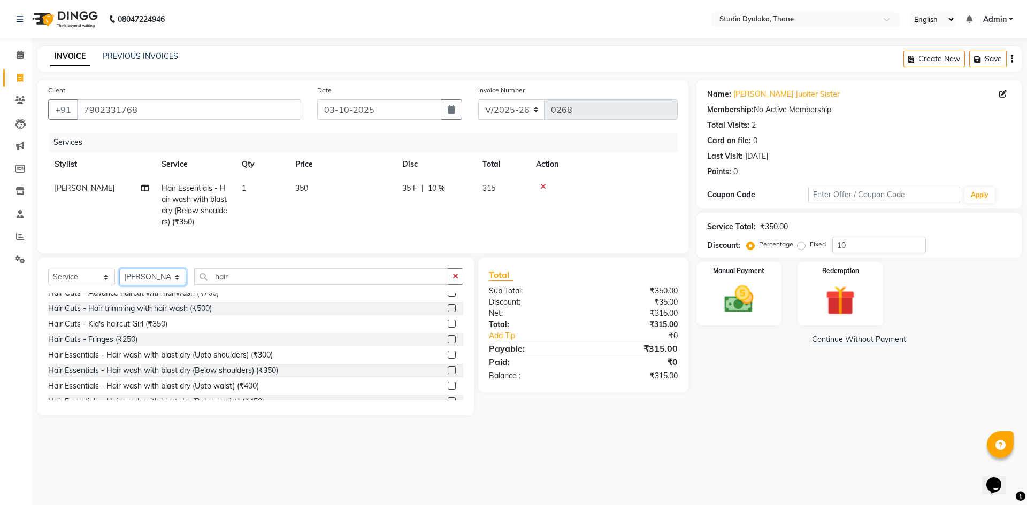
click at [169, 279] on select "Select Stylist [PERSON_NAME] [PERSON_NAME]" at bounding box center [152, 277] width 67 height 17
select select "72122"
click at [119, 277] on select "Select Stylist [PERSON_NAME] [PERSON_NAME]" at bounding box center [152, 277] width 67 height 17
click at [284, 284] on input "hair" at bounding box center [321, 276] width 254 height 17
type input "h"
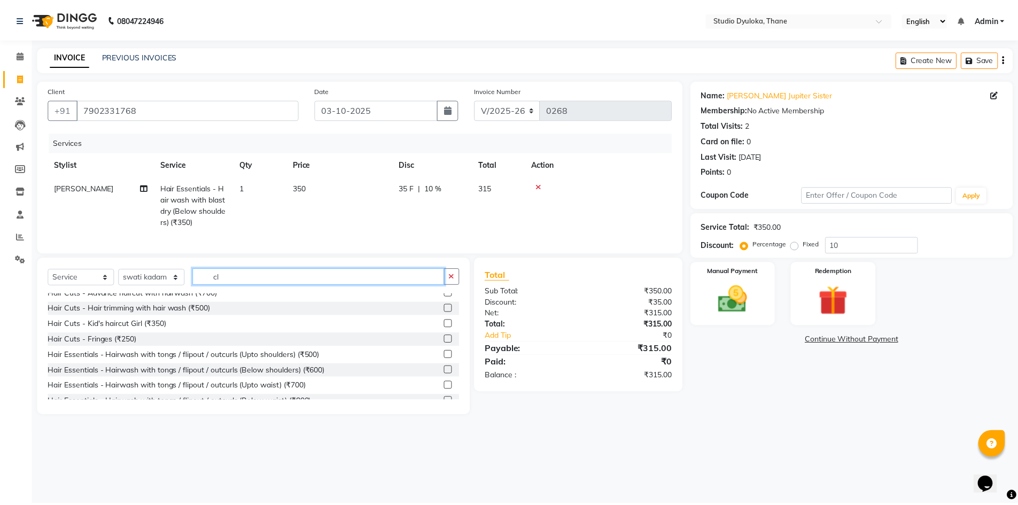
scroll to position [0, 0]
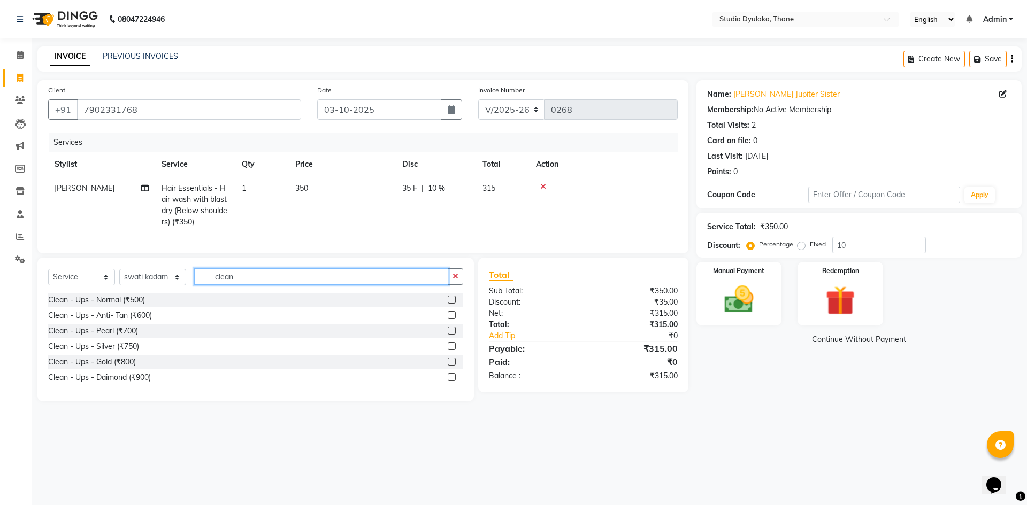
type input "clean"
click at [447, 304] on label at bounding box center [451, 300] width 8 height 8
click at [447, 304] on input "checkbox" at bounding box center [450, 300] width 7 height 7
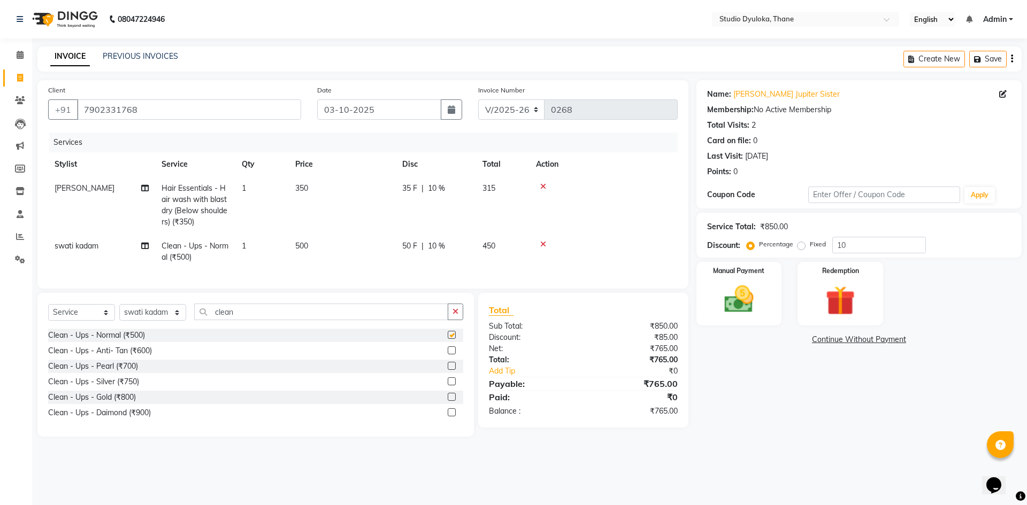
checkbox input "false"
click at [443, 109] on button "button" at bounding box center [451, 109] width 21 height 20
select select "10"
select select "2025"
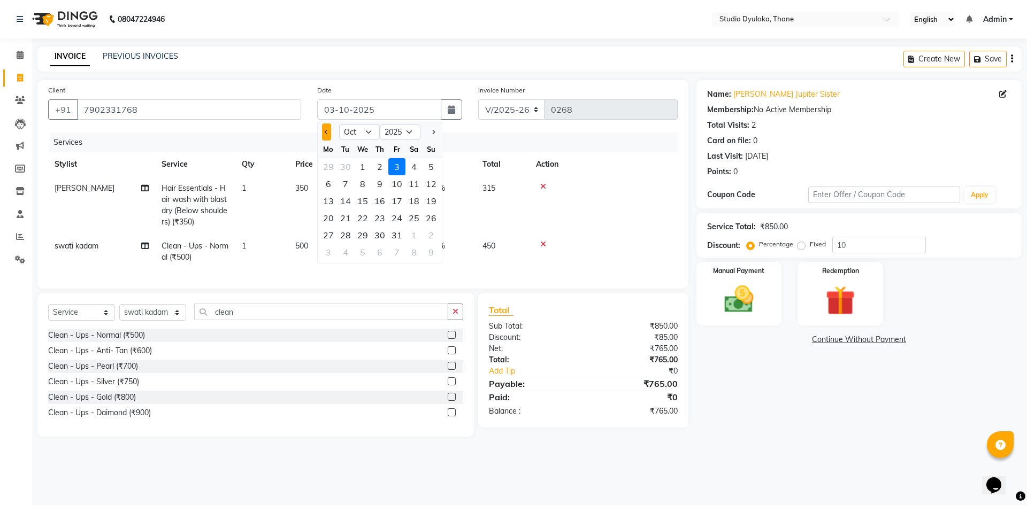
click at [328, 131] on span "Previous month" at bounding box center [327, 132] width 4 height 4
select select "9"
click at [429, 201] on div "21" at bounding box center [430, 200] width 17 height 17
type input "[DATE]"
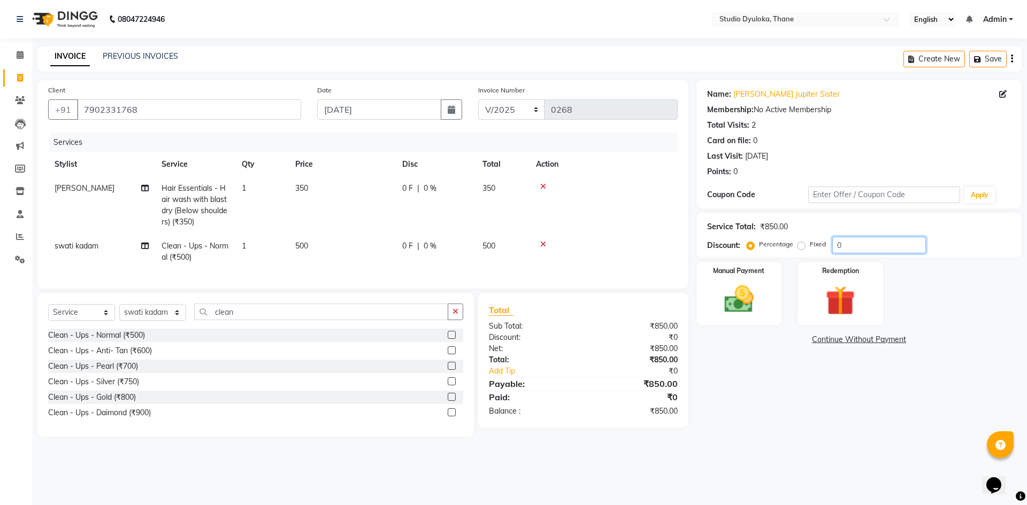
click at [853, 244] on input "0" at bounding box center [879, 245] width 94 height 17
type input "10"
click at [795, 435] on div "Name: Aswathi Jupiter Sister Membership: No Active Membership Total Visits: 2 C…" at bounding box center [862, 258] width 333 height 357
click at [745, 300] on img at bounding box center [739, 299] width 50 height 35
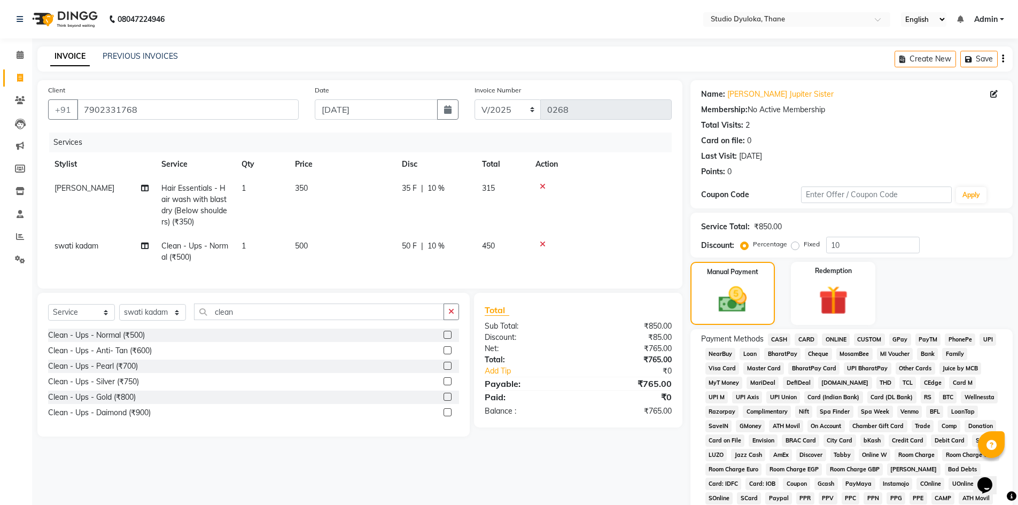
click at [839, 334] on span "ONLINE" at bounding box center [836, 340] width 28 height 12
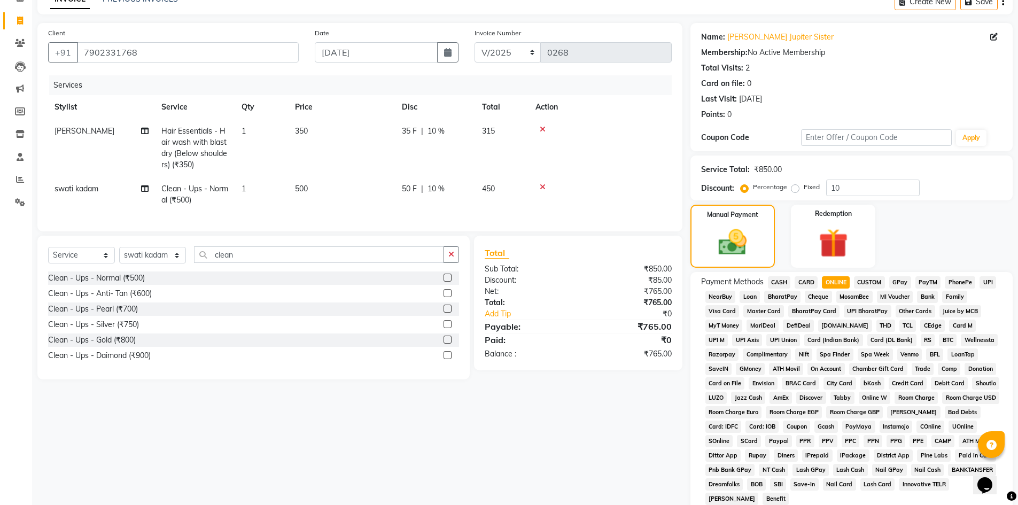
scroll to position [199, 0]
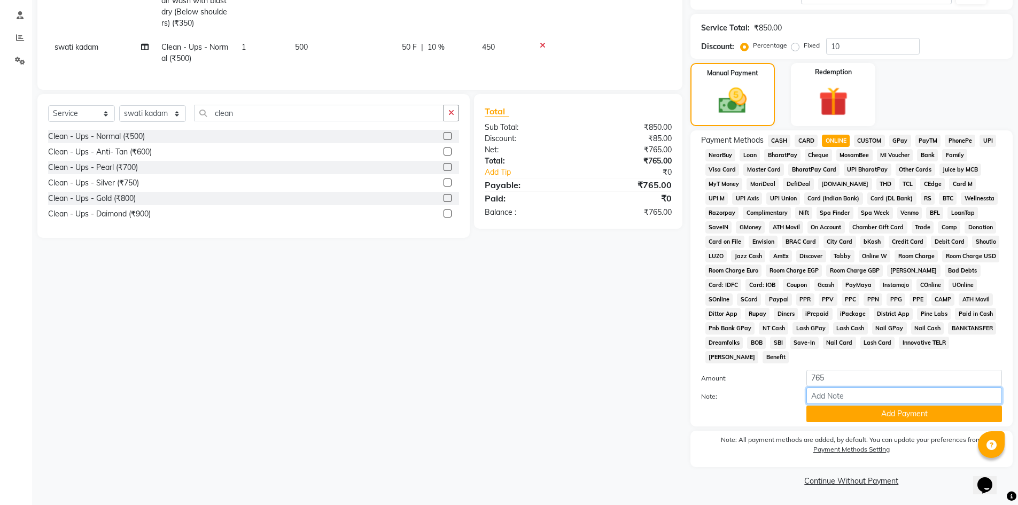
click at [862, 396] on input "Note:" at bounding box center [905, 396] width 196 height 17
type input "gpay"
click at [900, 410] on button "Add Payment" at bounding box center [905, 414] width 196 height 17
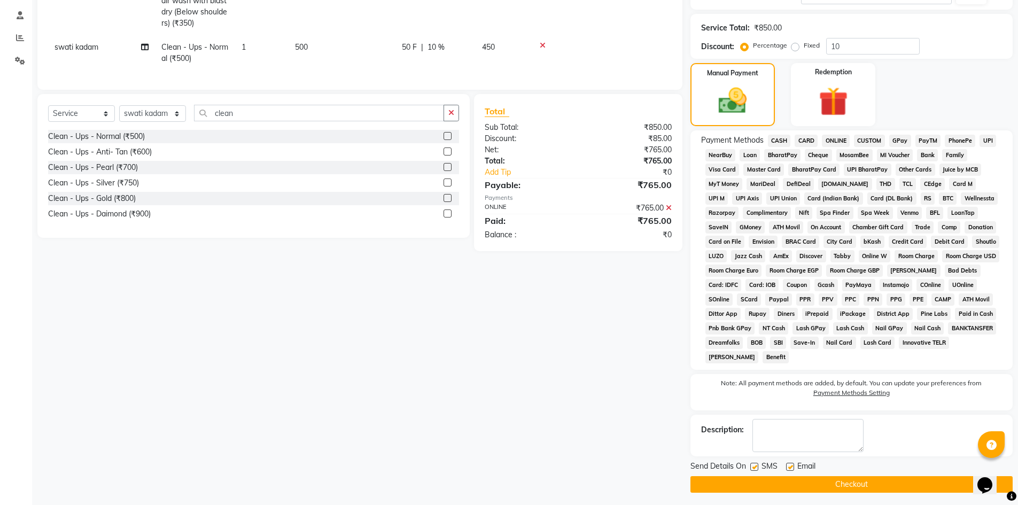
click at [873, 485] on button "Checkout" at bounding box center [852, 484] width 322 height 17
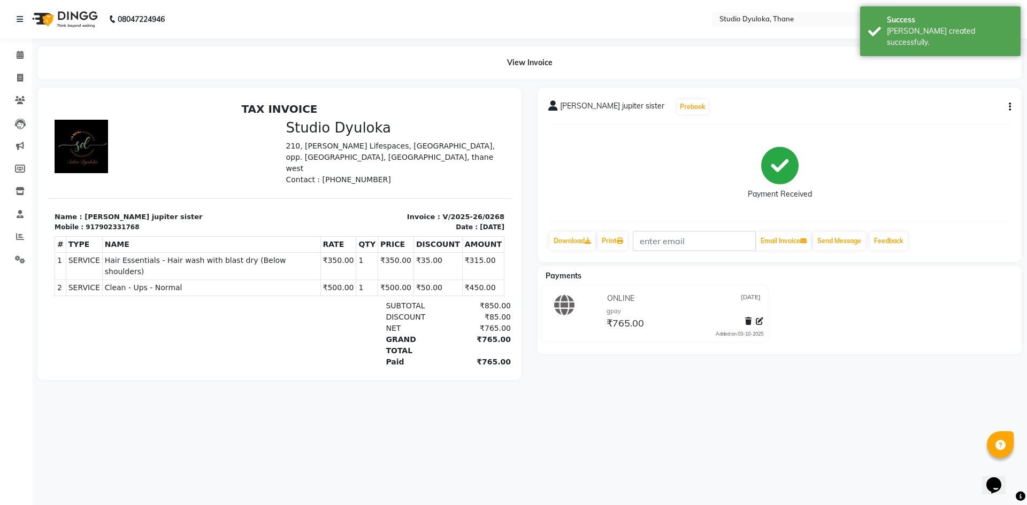
select select "6575"
select select "service"
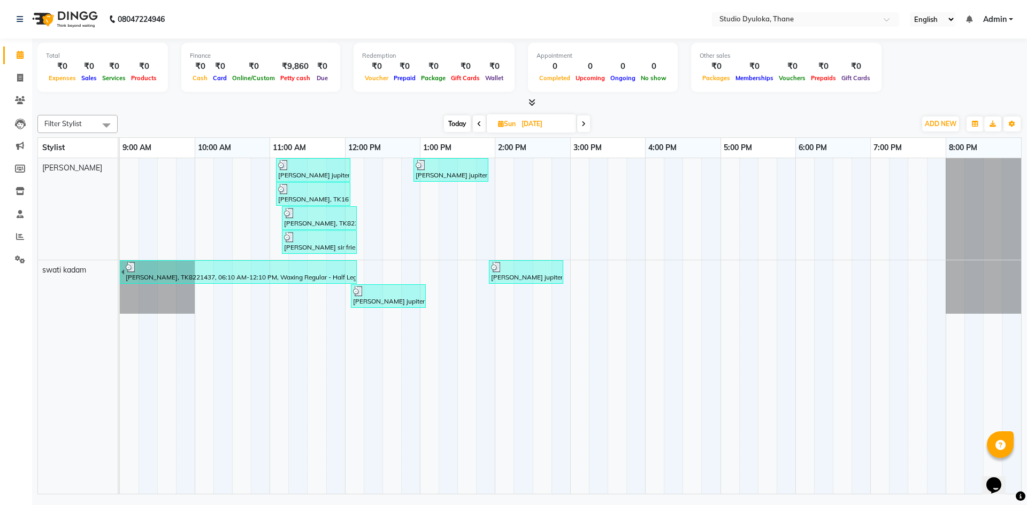
click at [451, 172] on div "[PERSON_NAME] jupiter sister, TK8308704, 12:55 PM-01:55 PM, Hair Essentials - H…" at bounding box center [450, 170] width 73 height 20
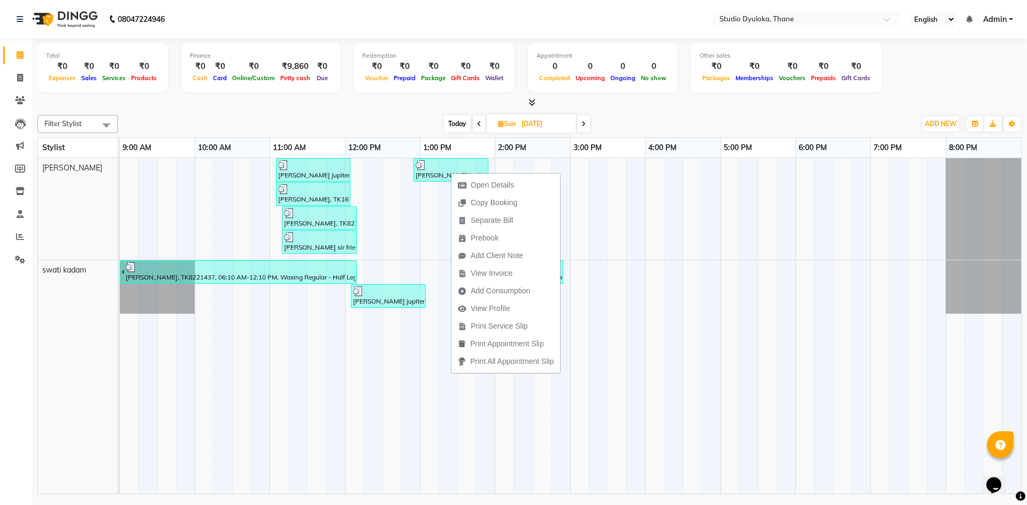
click at [434, 166] on div at bounding box center [450, 165] width 71 height 11
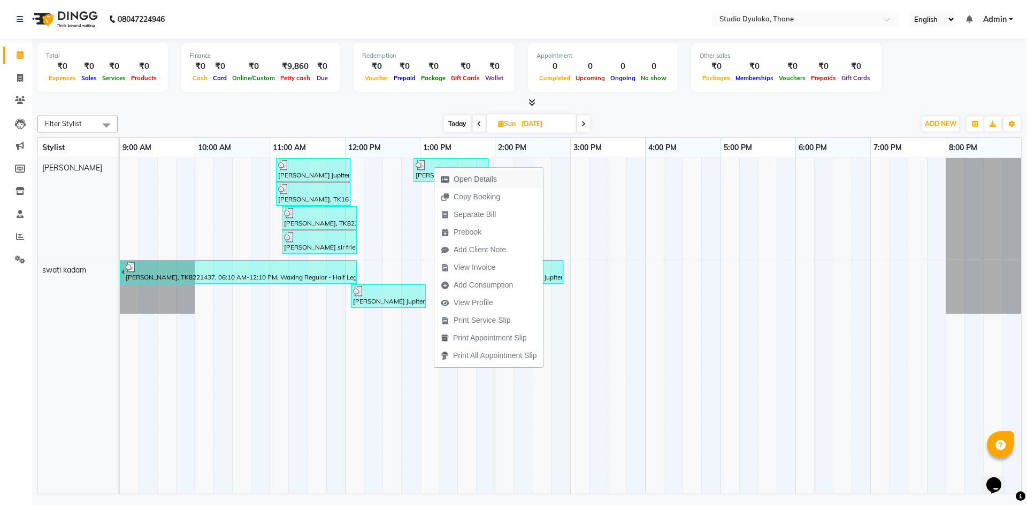
click at [467, 181] on span "Open Details" at bounding box center [474, 179] width 43 height 11
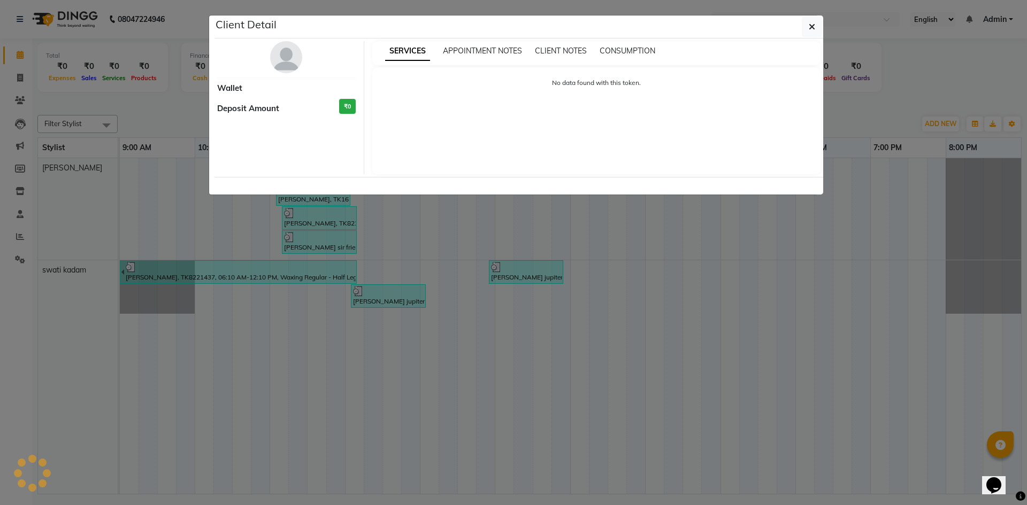
select select "3"
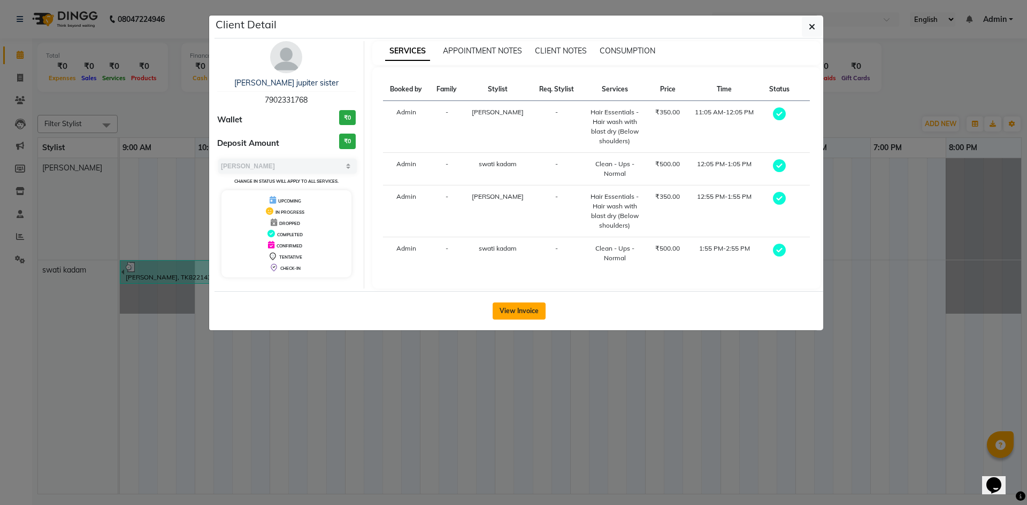
click at [531, 314] on button "View Invoice" at bounding box center [518, 311] width 53 height 17
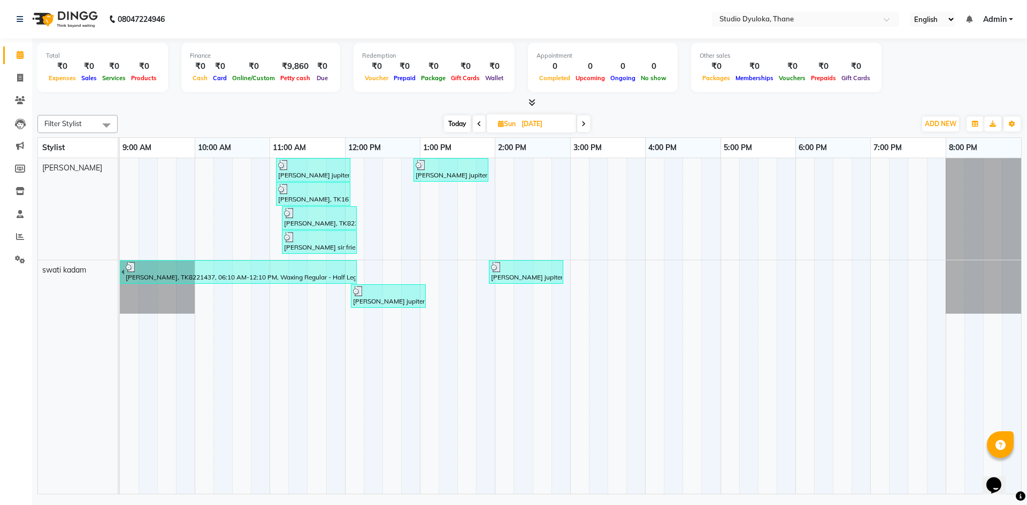
click at [418, 297] on div "[PERSON_NAME] jupiter sister, TK8308704, 12:05 PM-01:05 PM, Clean - Ups - Norma…" at bounding box center [388, 296] width 73 height 20
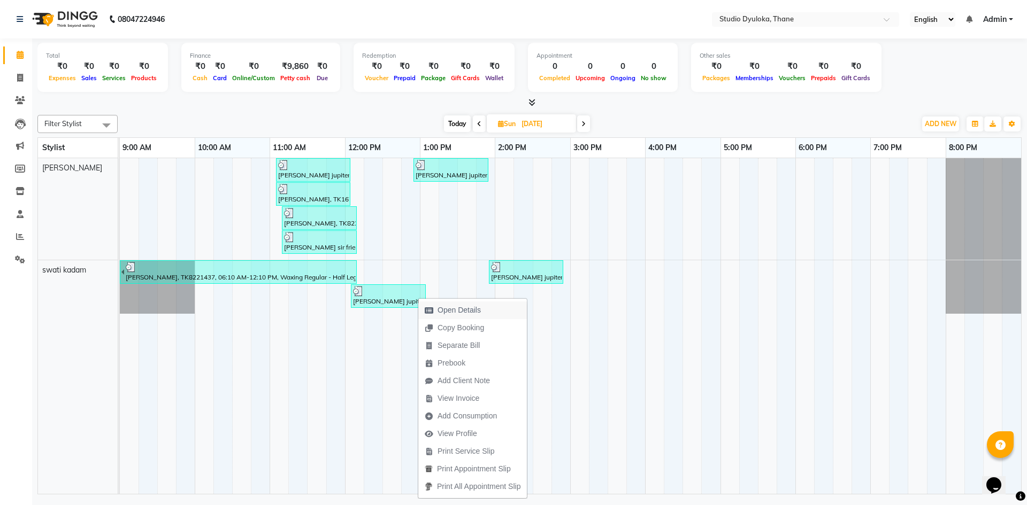
click at [438, 305] on span "Open Details" at bounding box center [458, 310] width 43 height 11
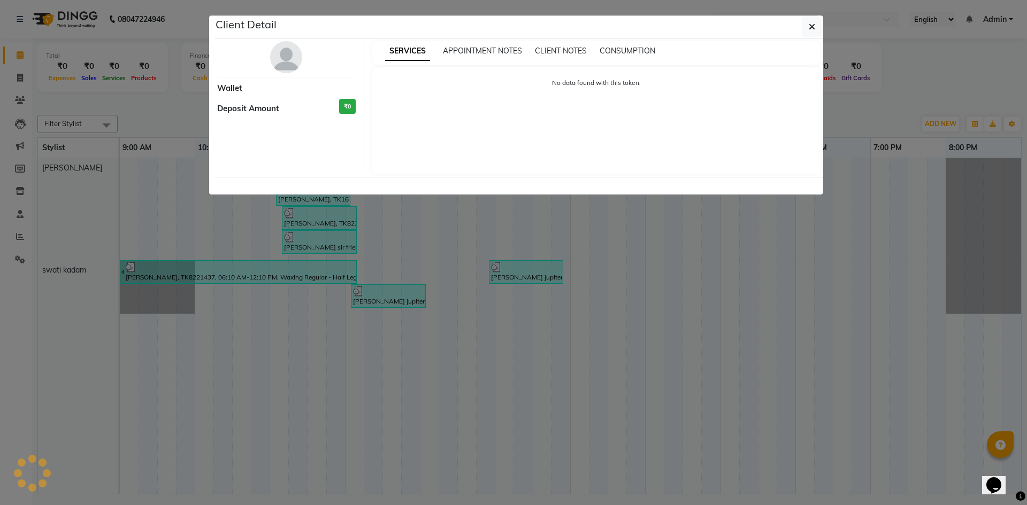
select select "3"
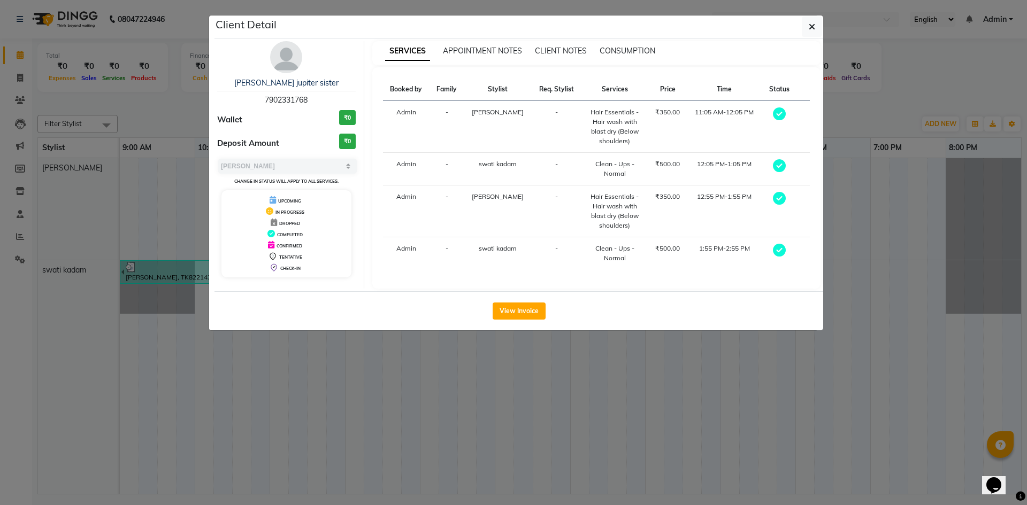
click at [521, 310] on button "View Invoice" at bounding box center [518, 311] width 53 height 17
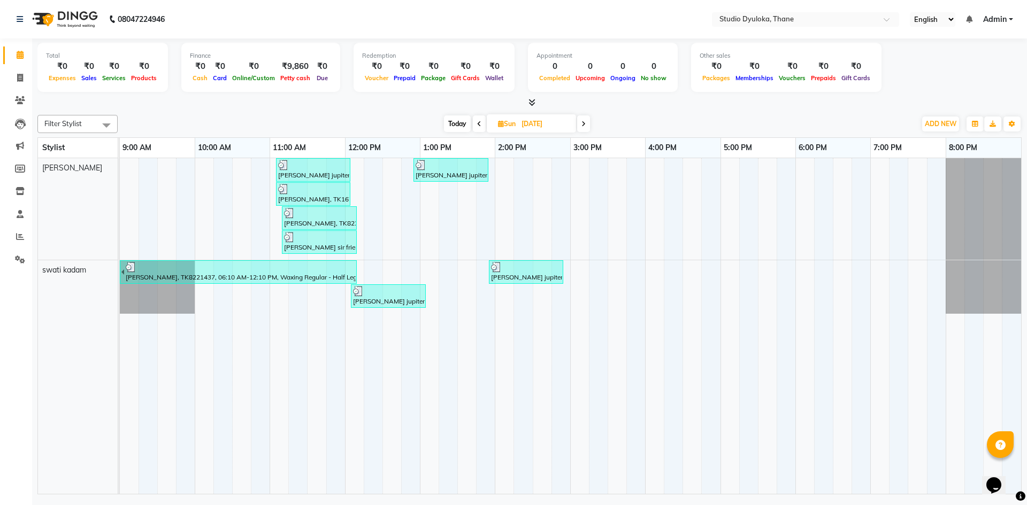
click at [327, 174] on div "[PERSON_NAME] jupiter sister, TK8308704, 11:05 AM-12:05 PM, Hair Essentials - H…" at bounding box center [313, 170] width 72 height 20
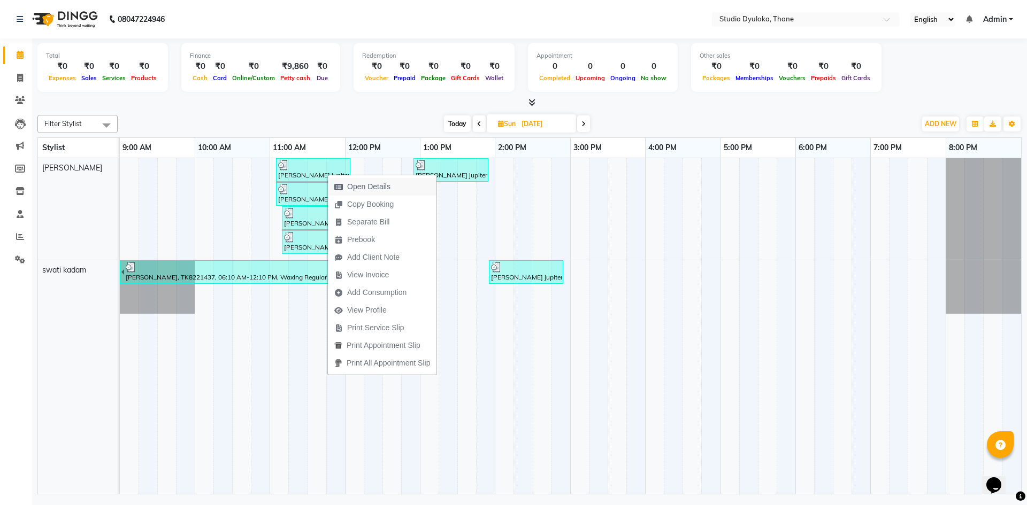
click at [348, 184] on span "Open Details" at bounding box center [368, 186] width 43 height 11
select select "3"
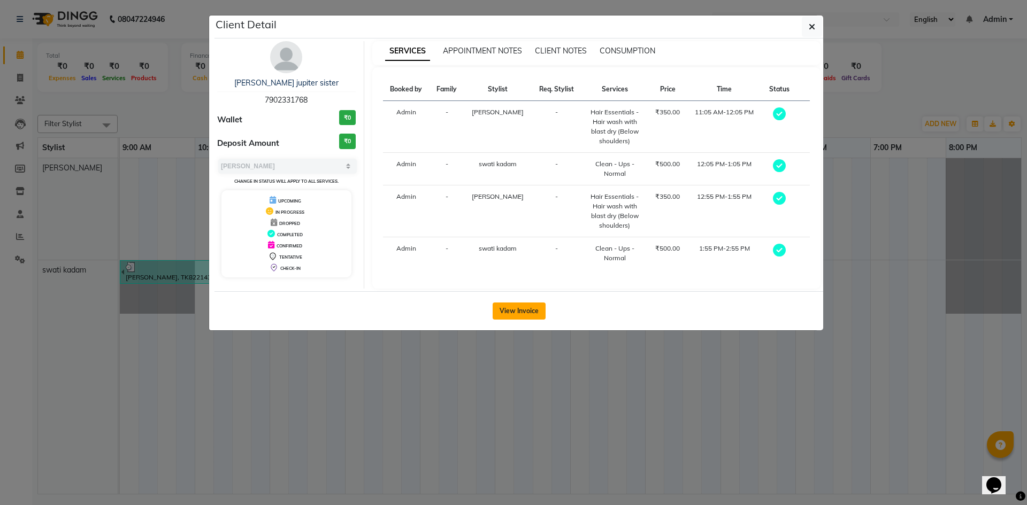
click at [518, 318] on button "View Invoice" at bounding box center [518, 311] width 53 height 17
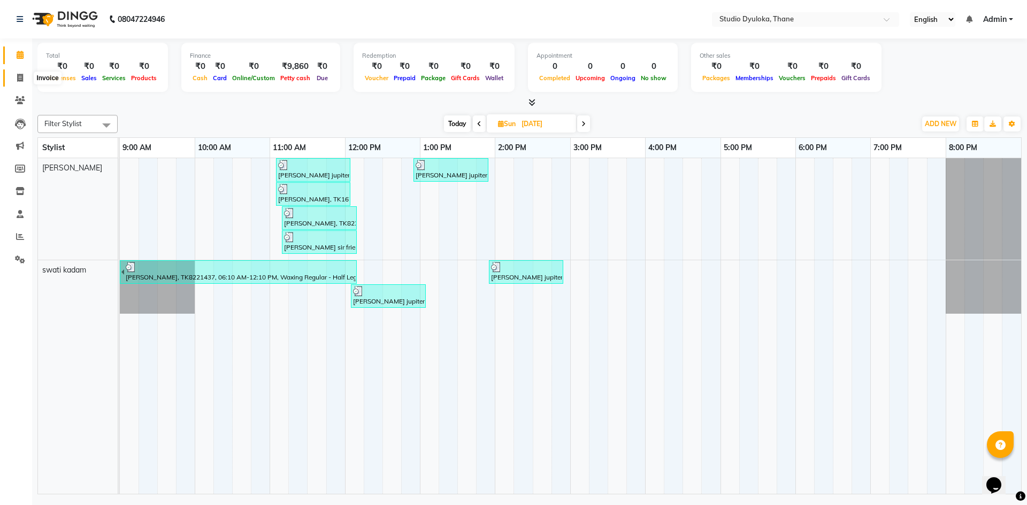
click at [23, 74] on icon at bounding box center [20, 78] width 6 height 8
select select "service"
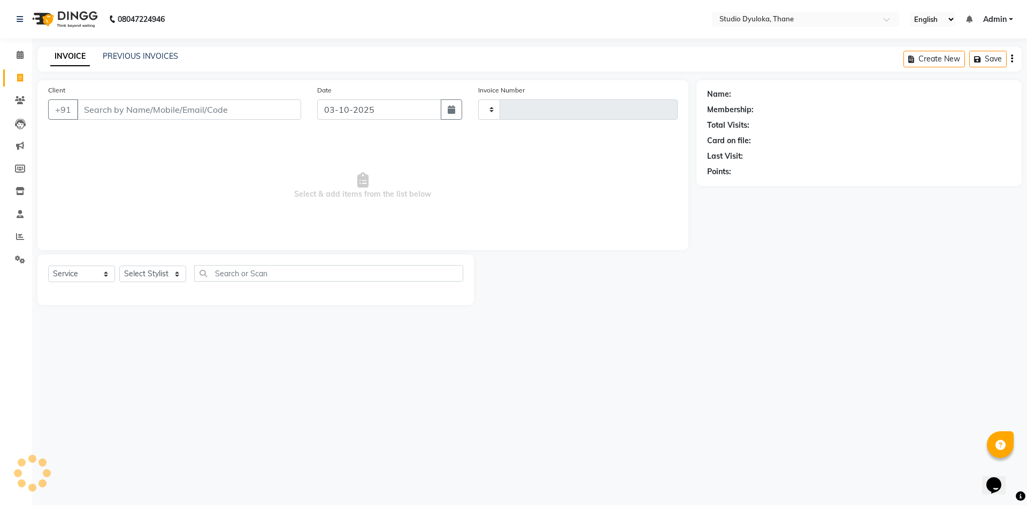
type input "0269"
select select "6575"
click at [173, 106] on input "Client" at bounding box center [189, 109] width 224 height 20
click at [447, 113] on icon "button" at bounding box center [450, 109] width 7 height 9
select select "10"
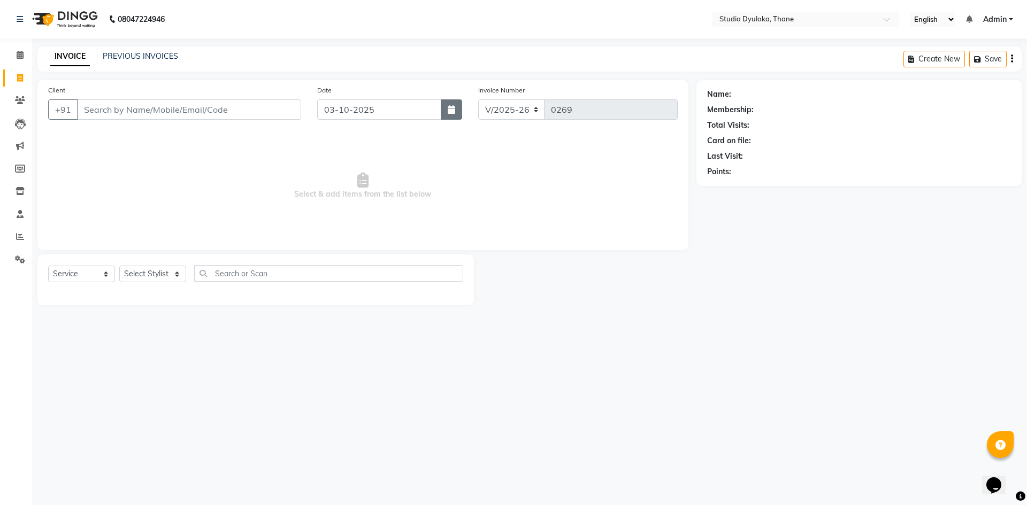
select select "2025"
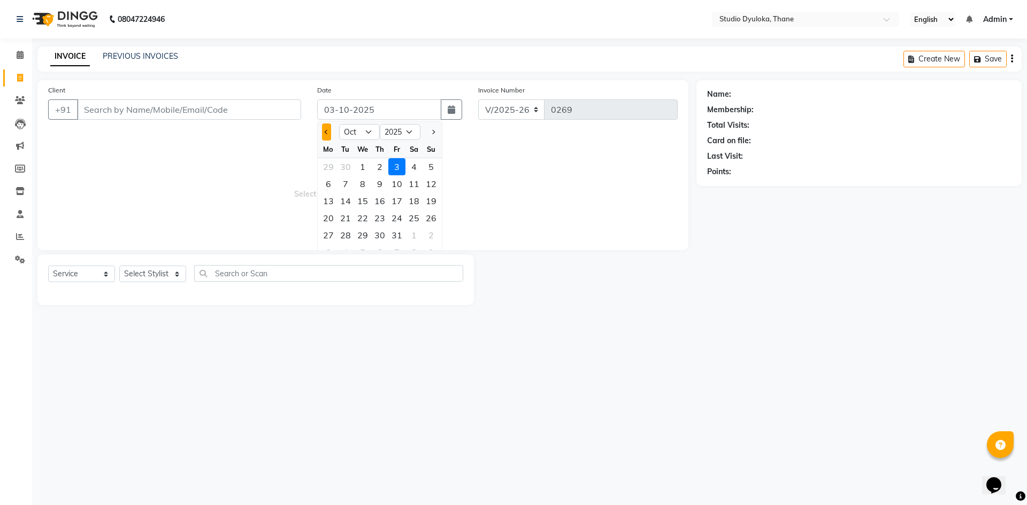
click at [329, 129] on button "Previous month" at bounding box center [326, 132] width 9 height 17
select select "9"
click at [423, 206] on div "21" at bounding box center [430, 200] width 17 height 17
type input "[DATE]"
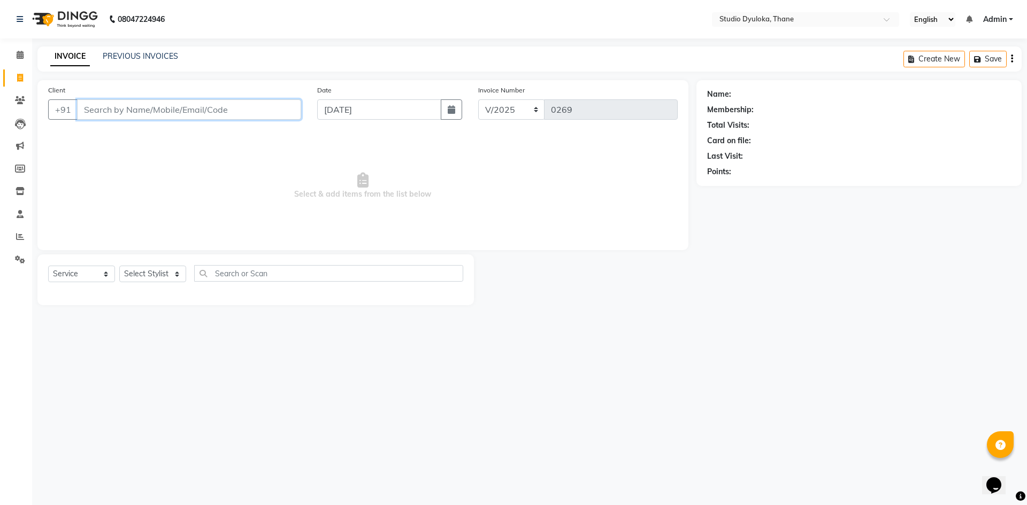
click at [198, 115] on input "Client" at bounding box center [189, 109] width 224 height 20
type input "asmin choudhary"
click at [287, 112] on span "Add Client" at bounding box center [273, 109] width 42 height 11
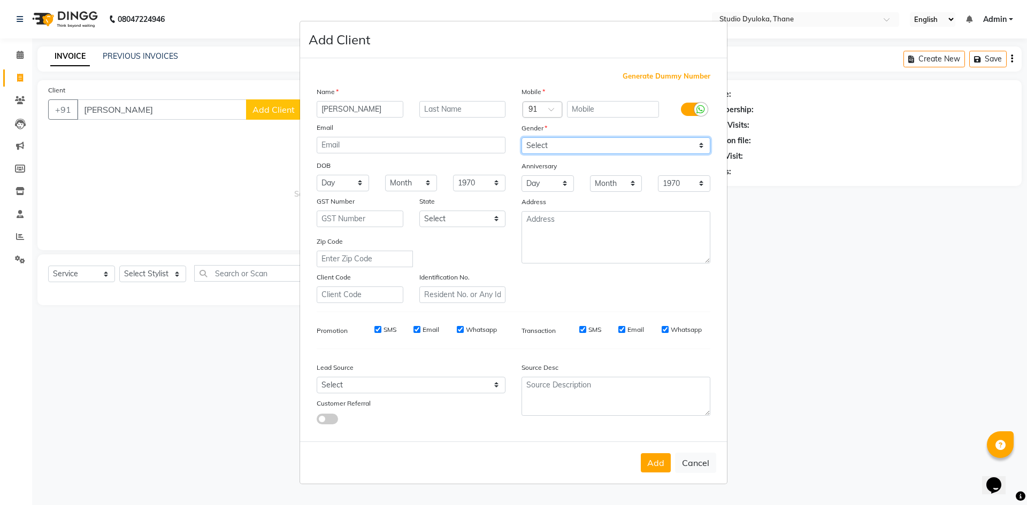
click at [584, 151] on select "Select Male Female Other Prefer Not To Say" at bounding box center [615, 145] width 189 height 17
select select "[DEMOGRAPHIC_DATA]"
click at [521, 137] on select "Select Male Female Other Prefer Not To Say" at bounding box center [615, 145] width 189 height 17
click at [608, 106] on input "text" at bounding box center [613, 109] width 92 height 17
type input "123"
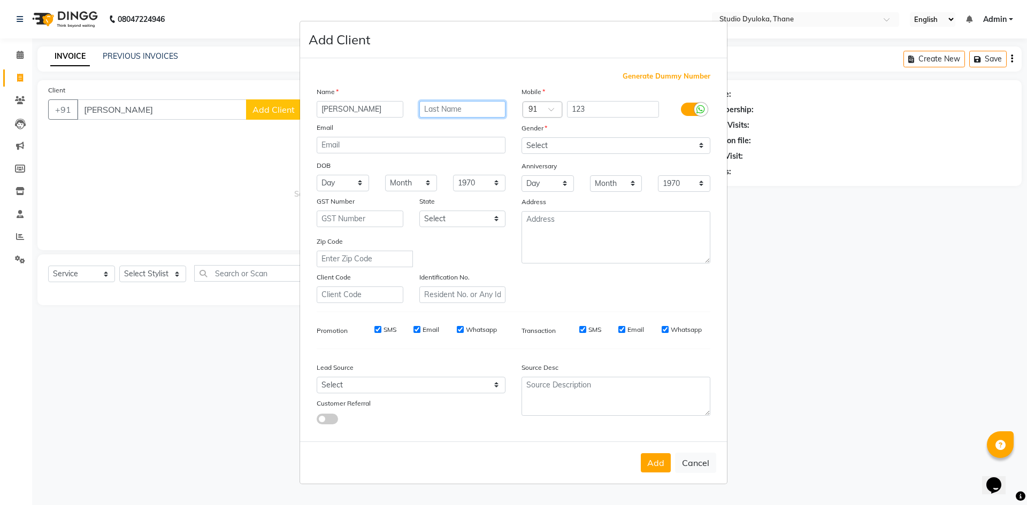
click at [436, 107] on input "text" at bounding box center [462, 109] width 87 height 17
type input "aeyman"
click at [665, 458] on button "Add" at bounding box center [656, 462] width 30 height 19
click at [652, 464] on button "Add" at bounding box center [656, 462] width 30 height 19
click at [638, 104] on input "123" at bounding box center [613, 109] width 92 height 17
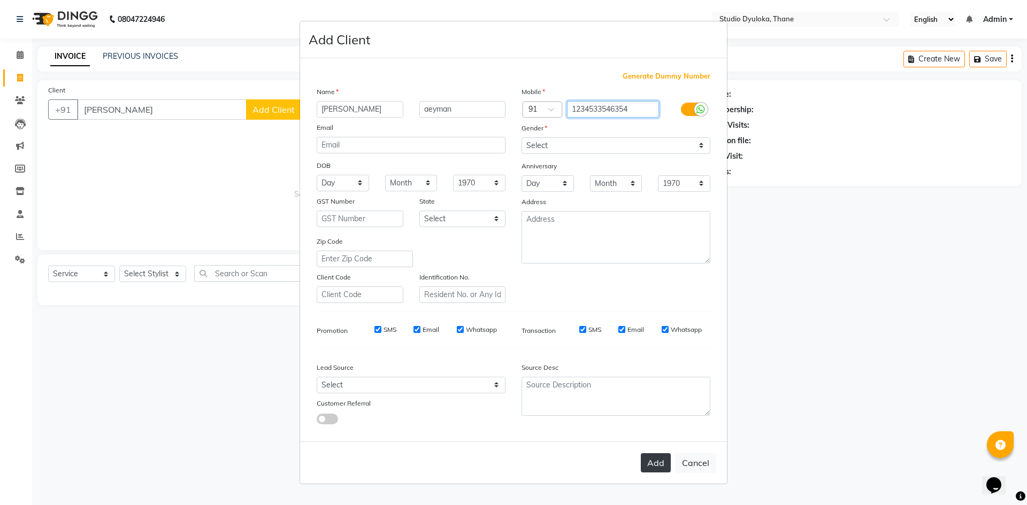
type input "1234533546354"
click at [664, 461] on button "Add" at bounding box center [656, 462] width 30 height 19
type input "1234533546354"
select select
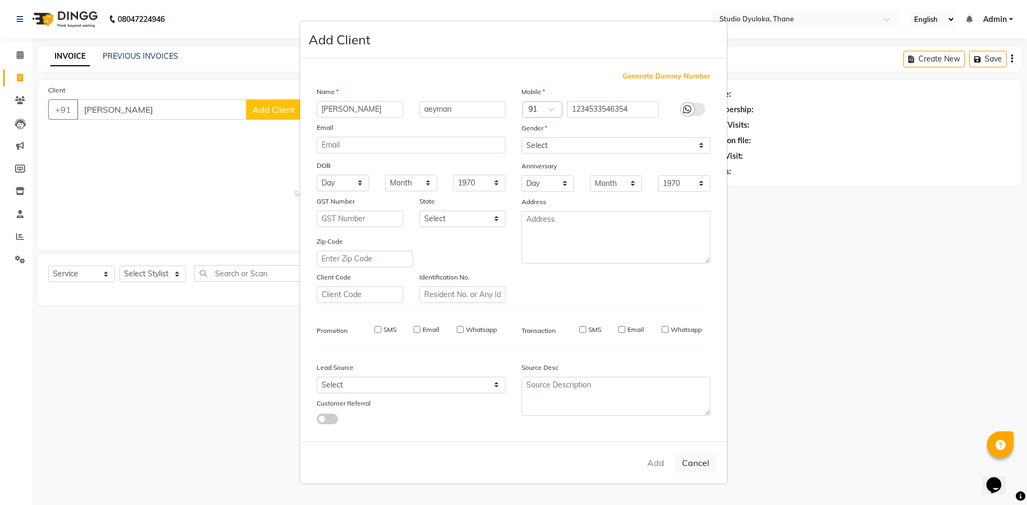
select select
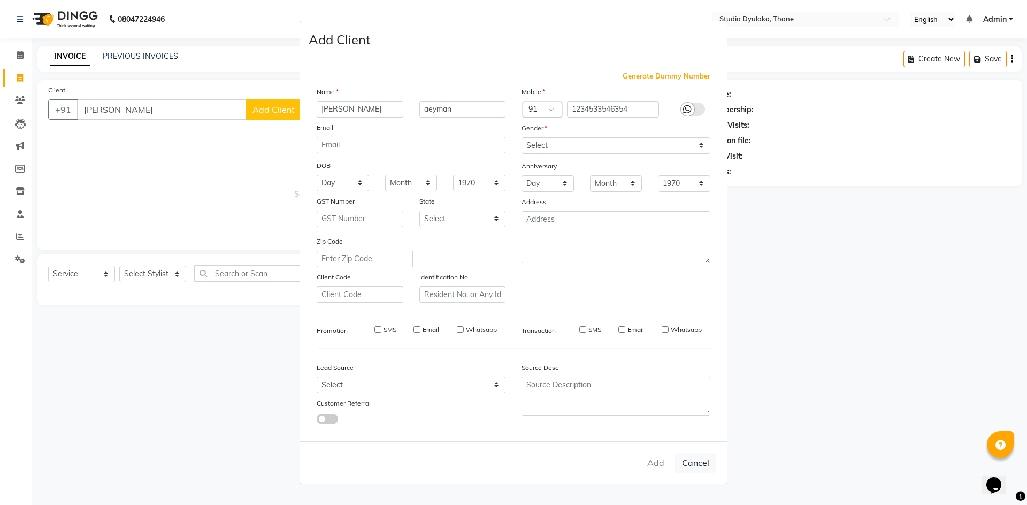
checkbox input "false"
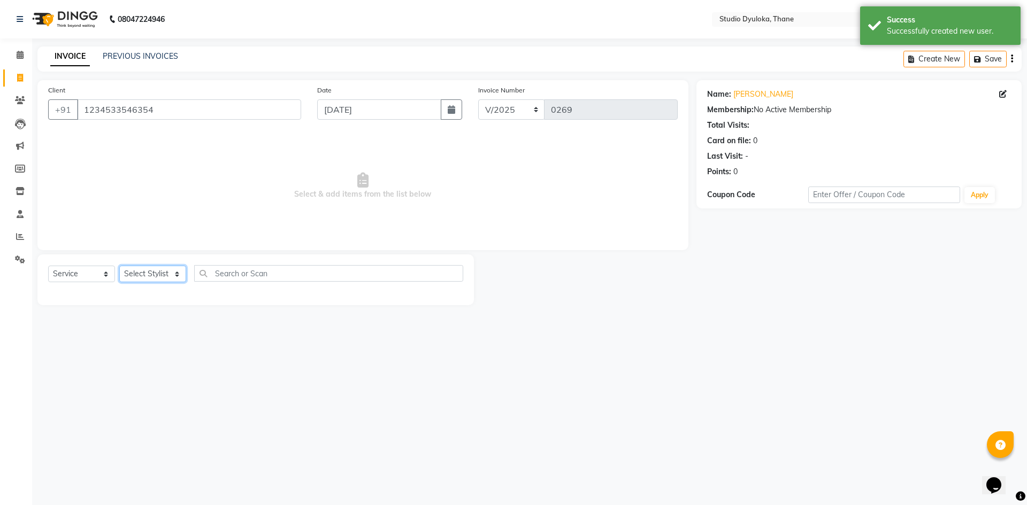
click at [180, 269] on select "Select Stylist [PERSON_NAME] [PERSON_NAME]" at bounding box center [152, 274] width 67 height 17
select select "50640"
click at [119, 266] on select "Select Stylist [PERSON_NAME] [PERSON_NAME]" at bounding box center [152, 274] width 67 height 17
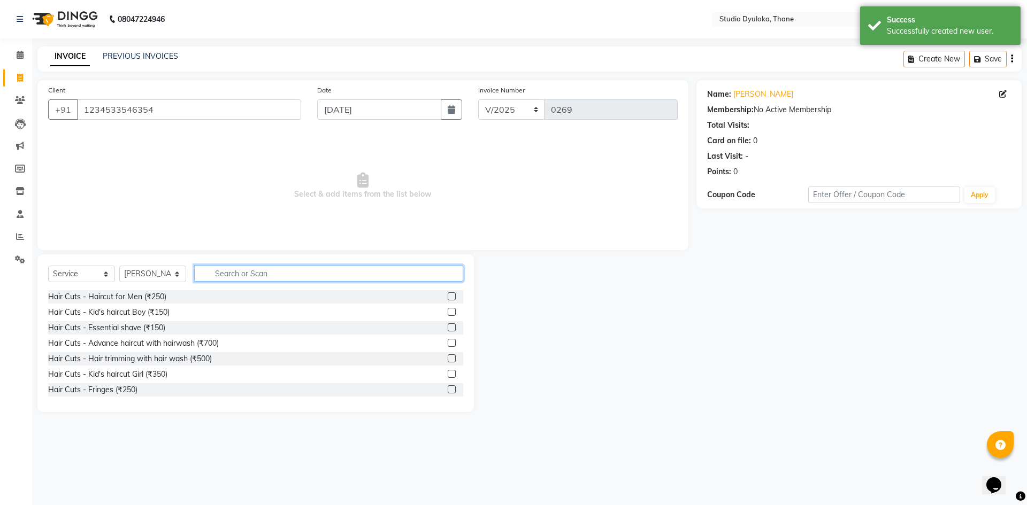
click at [228, 274] on input "text" at bounding box center [328, 273] width 269 height 17
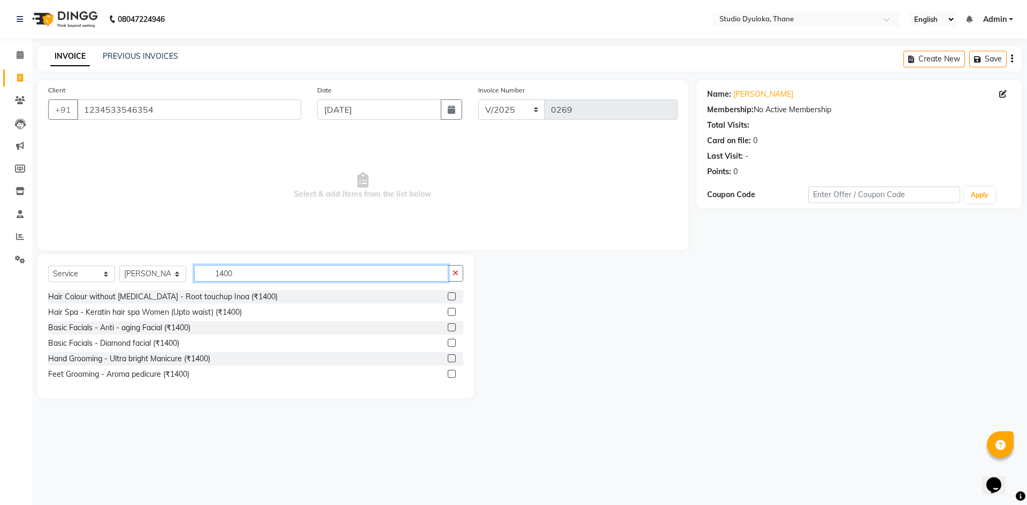
type input "1400"
click at [449, 312] on label at bounding box center [451, 312] width 8 height 8
click at [449, 312] on input "checkbox" at bounding box center [450, 312] width 7 height 7
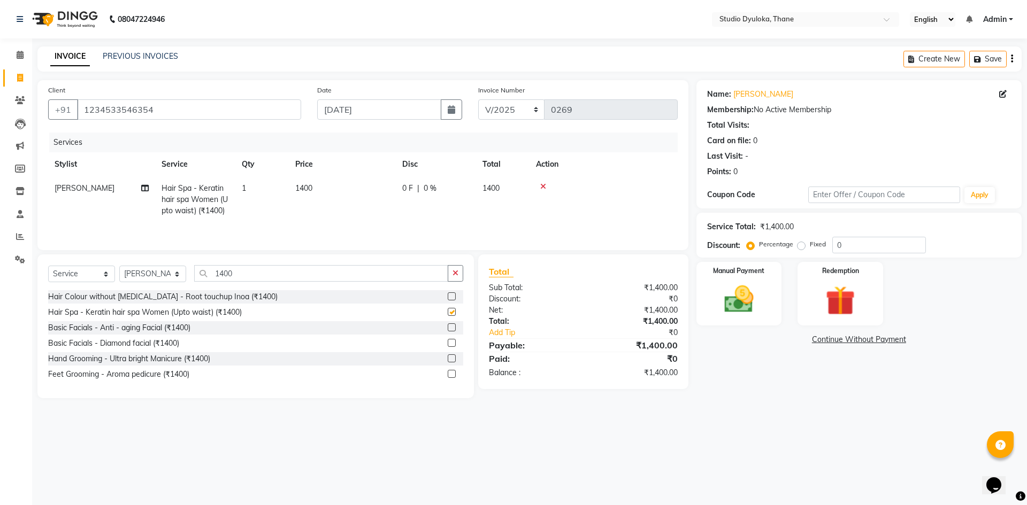
checkbox input "false"
click at [737, 281] on div "Manual Payment" at bounding box center [738, 294] width 89 height 66
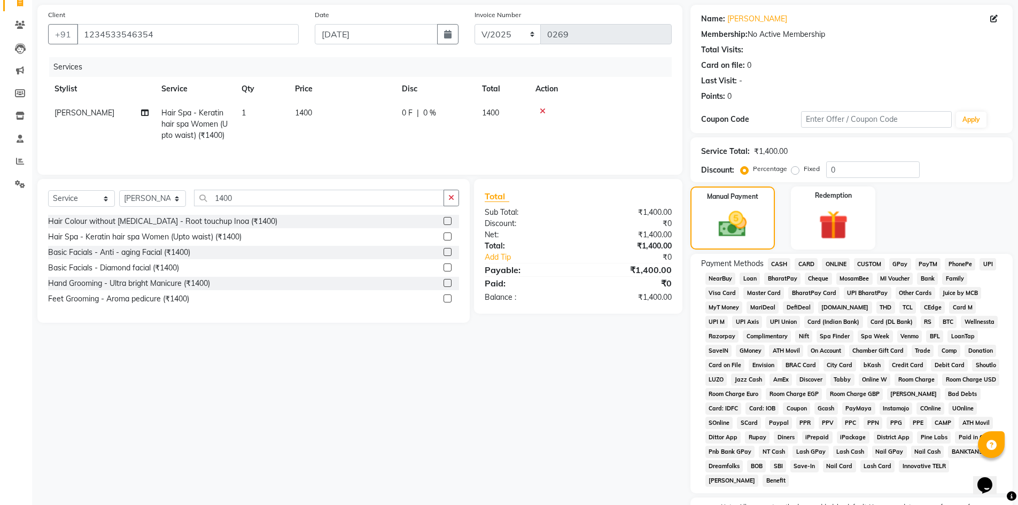
scroll to position [142, 0]
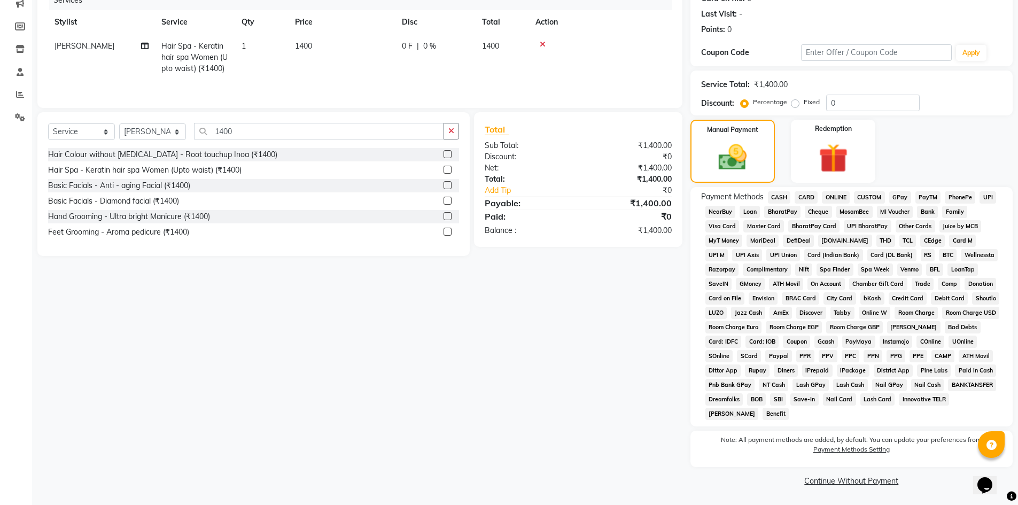
click at [847, 196] on span "ONLINE" at bounding box center [836, 197] width 28 height 12
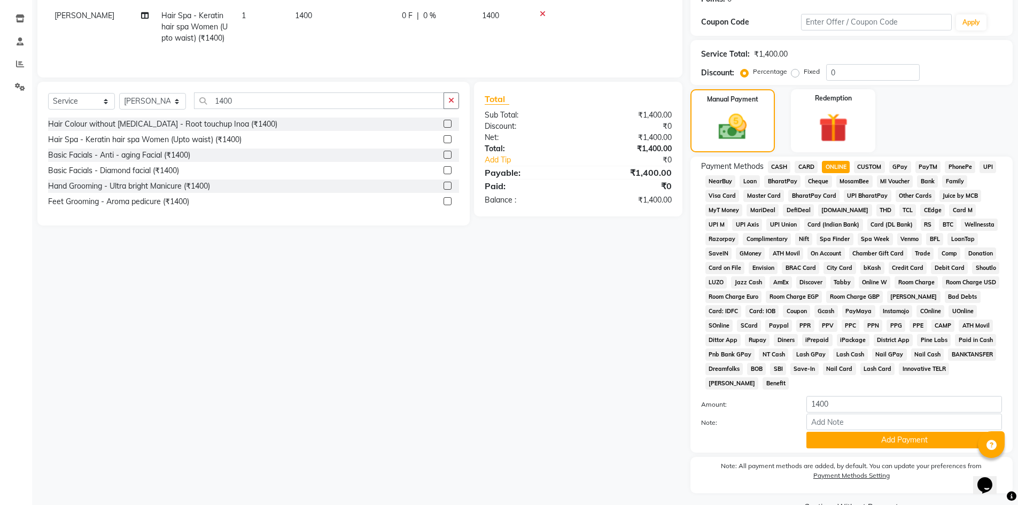
scroll to position [199, 0]
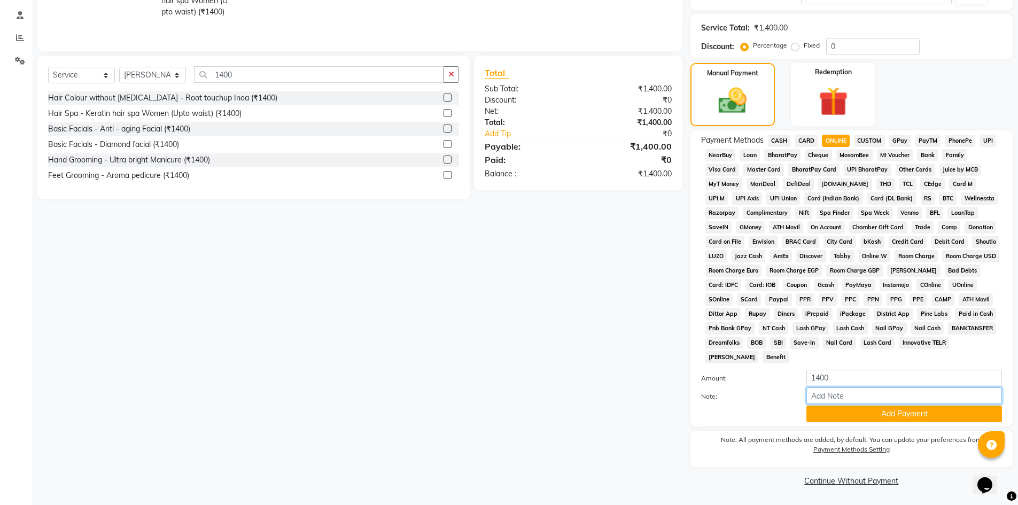
click at [862, 393] on input "Note:" at bounding box center [905, 396] width 196 height 17
type input "gpay"
click at [892, 416] on button "Add Payment" at bounding box center [905, 414] width 196 height 17
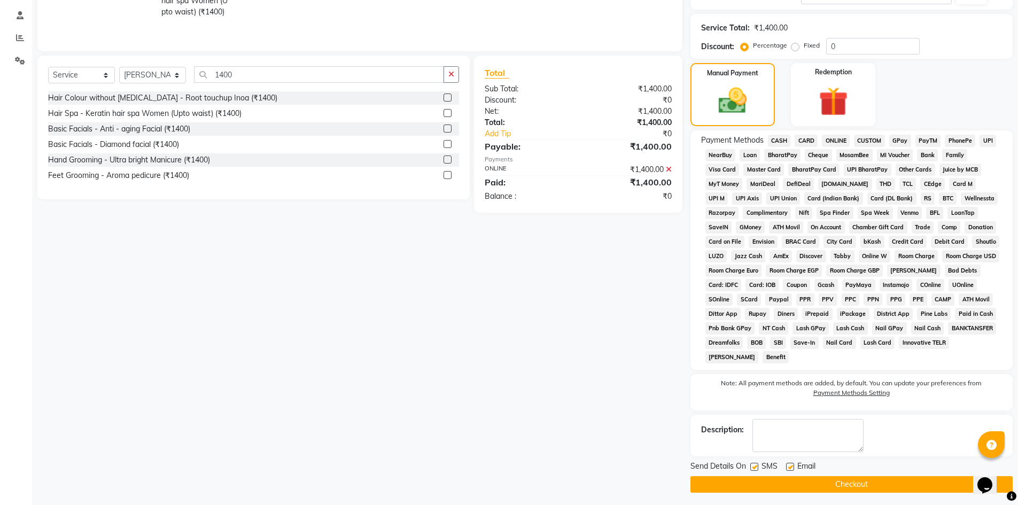
click at [905, 479] on button "Checkout" at bounding box center [852, 484] width 322 height 17
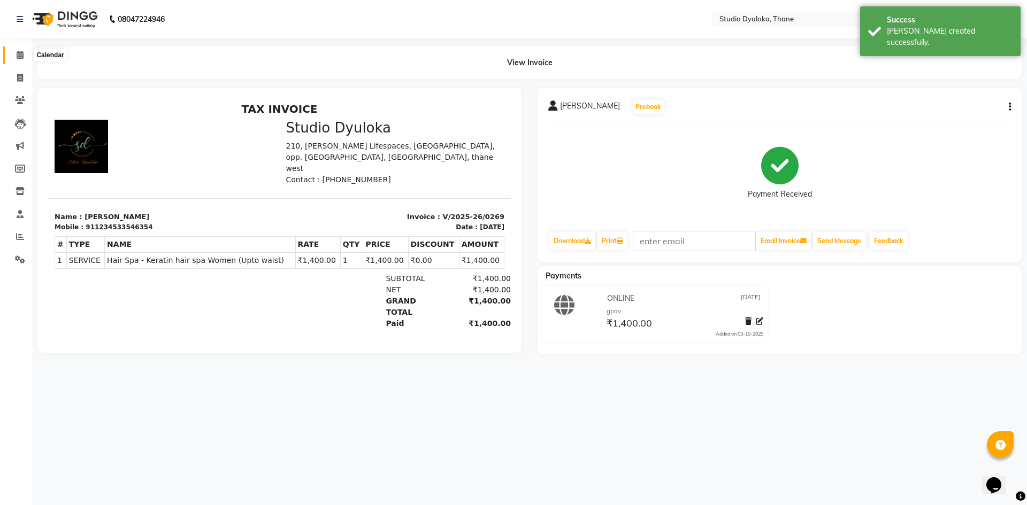
click at [17, 55] on icon at bounding box center [20, 55] width 7 height 8
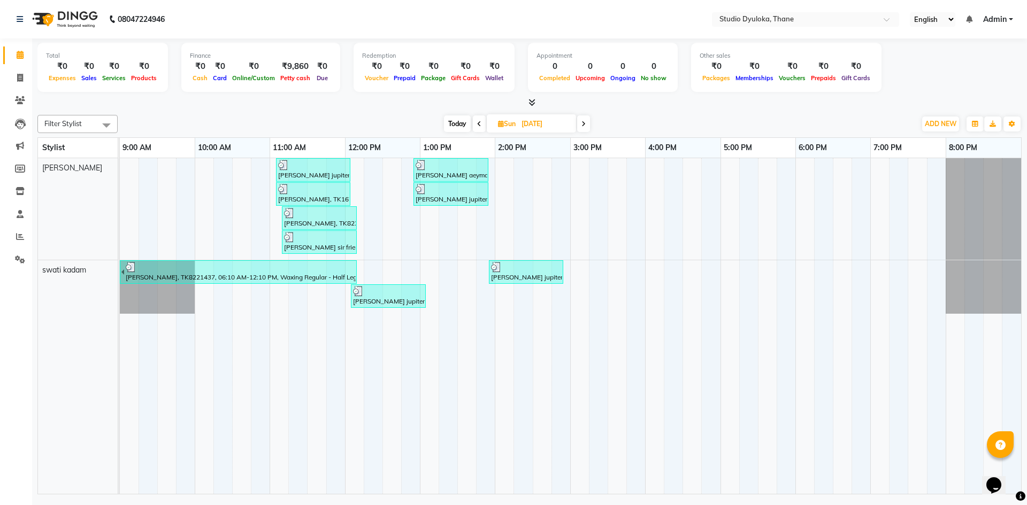
click at [580, 121] on span at bounding box center [583, 123] width 13 height 17
type input "[DATE]"
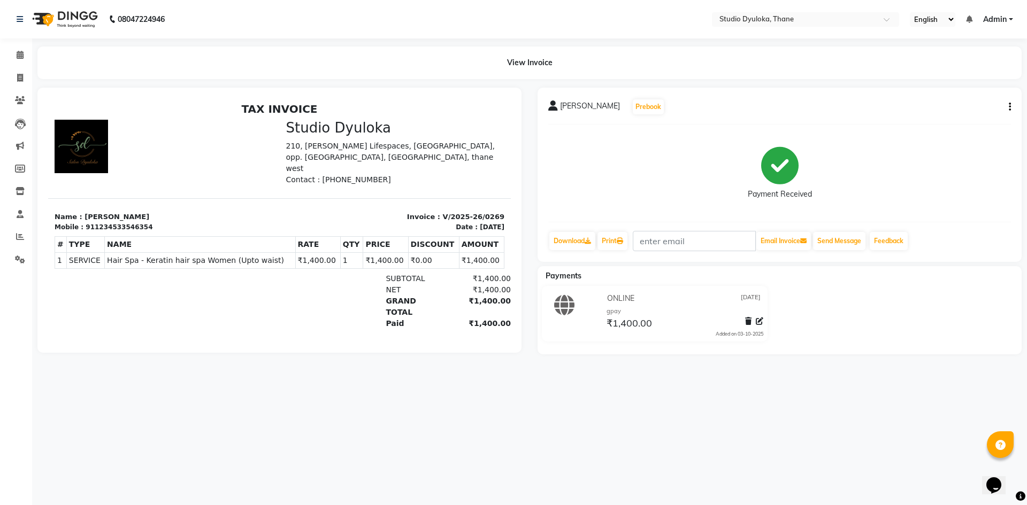
select select "6575"
select select "service"
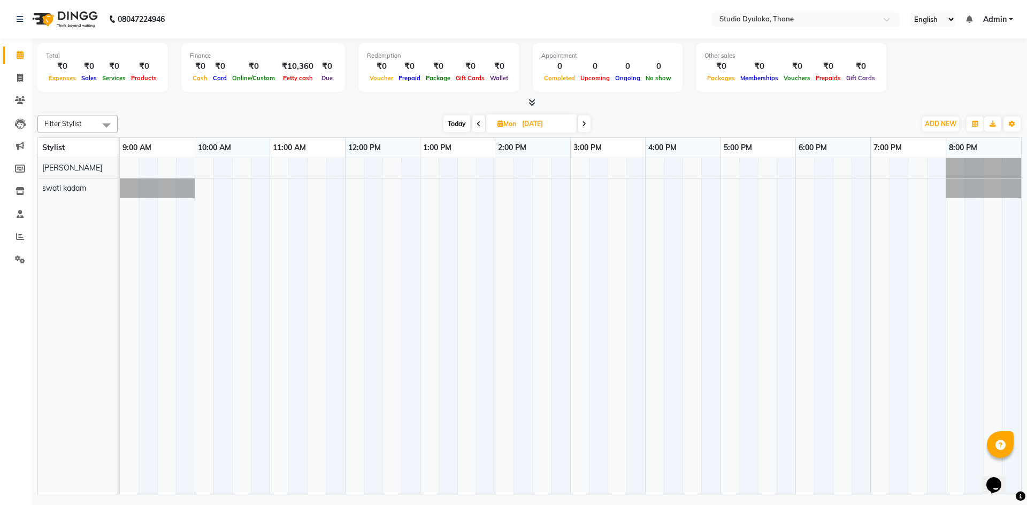
select select "6575"
select select "service"
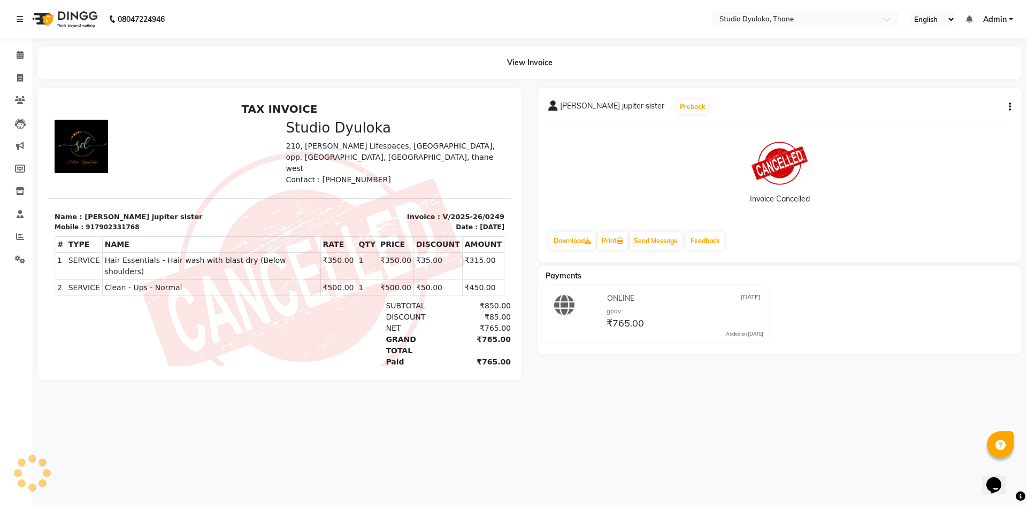
select select "service"
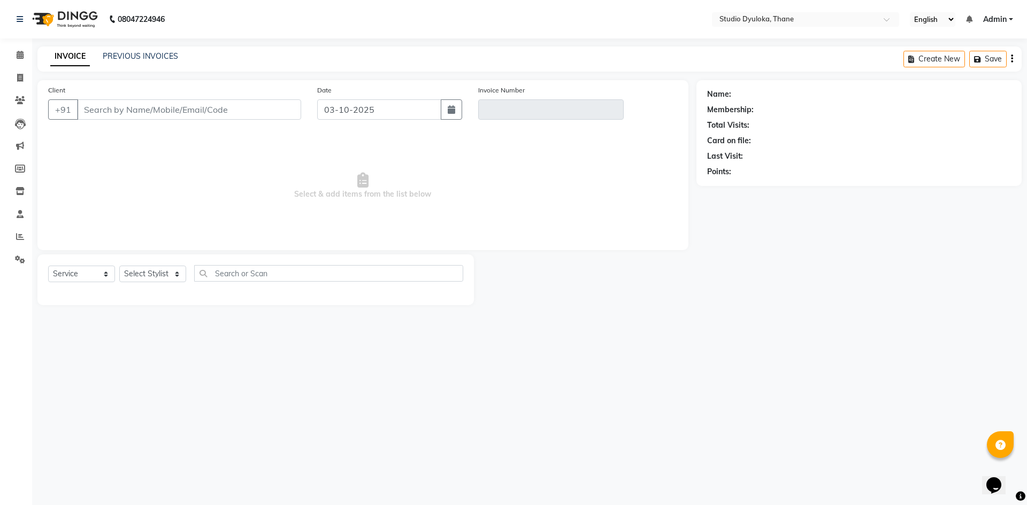
type input "7902331768"
type input "V/2025-26/0249"
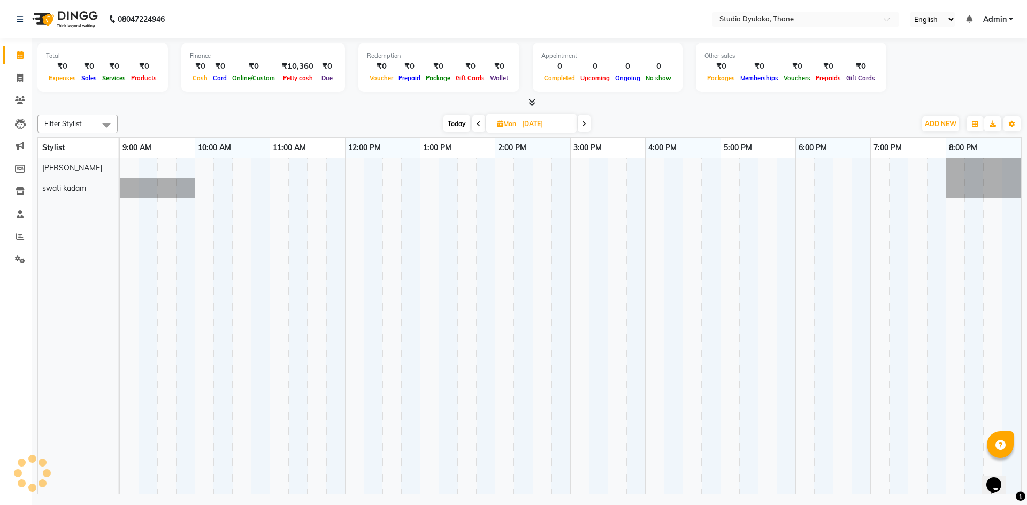
click at [577, 122] on div "Today Mon 22-09-2025" at bounding box center [516, 124] width 149 height 16
click at [580, 122] on span at bounding box center [583, 123] width 13 height 17
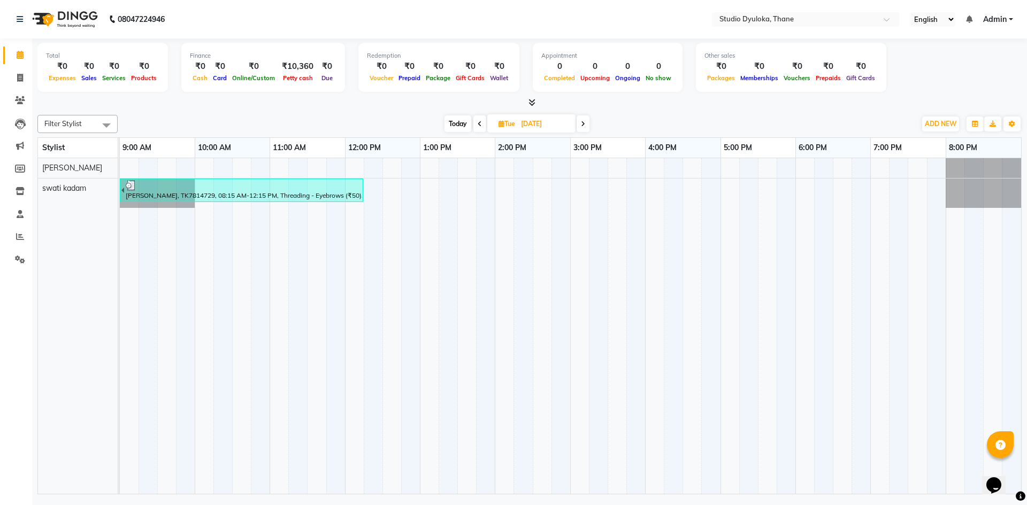
click at [580, 122] on span at bounding box center [582, 123] width 13 height 17
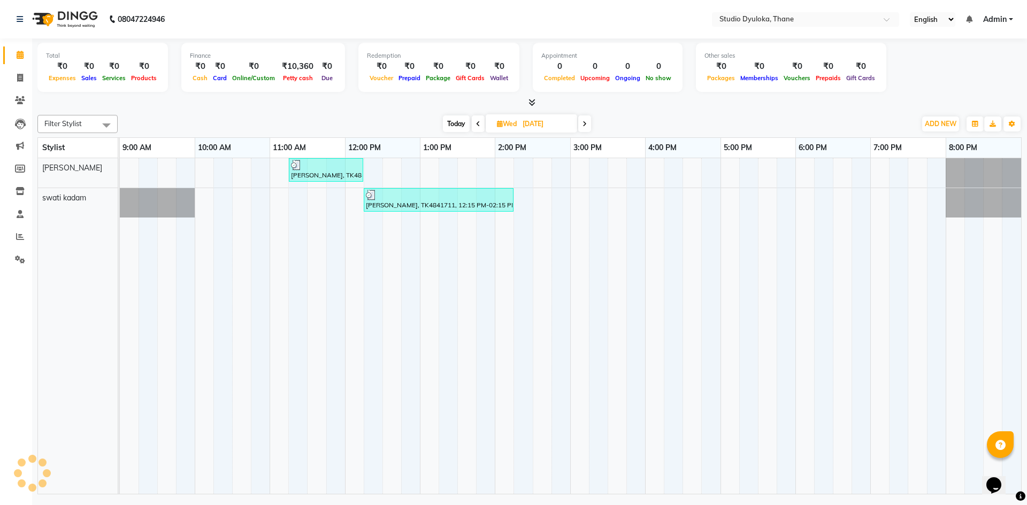
click at [580, 122] on span at bounding box center [584, 123] width 13 height 17
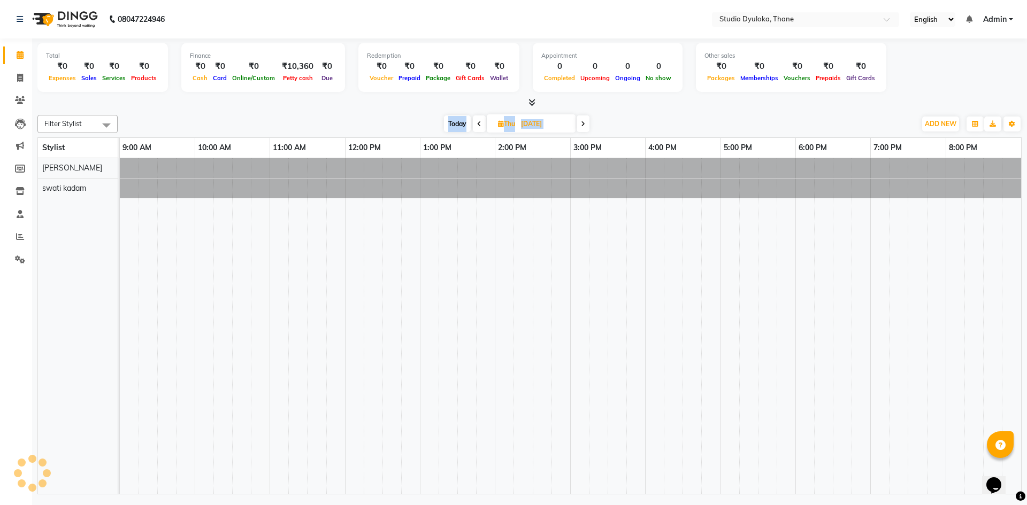
click at [580, 122] on span at bounding box center [582, 123] width 13 height 17
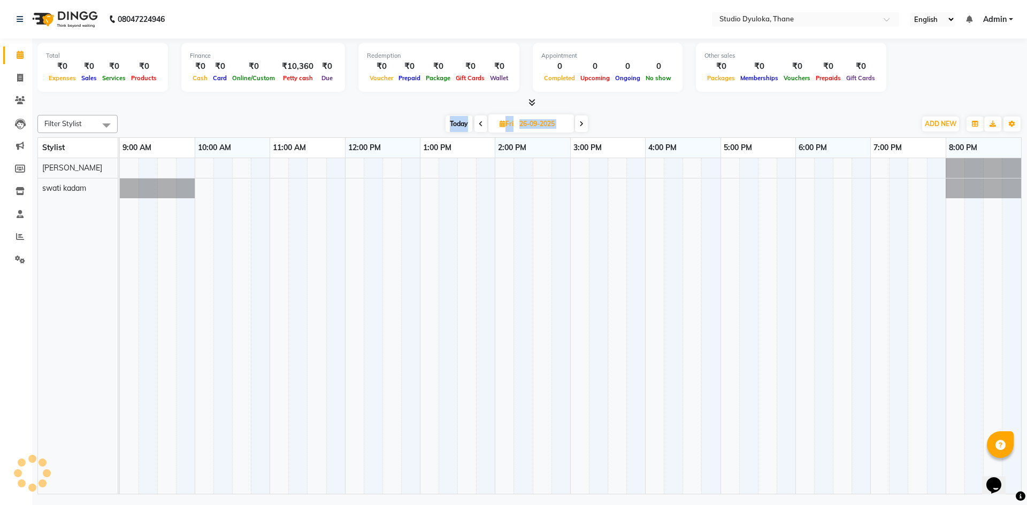
click at [580, 122] on icon at bounding box center [581, 124] width 4 height 6
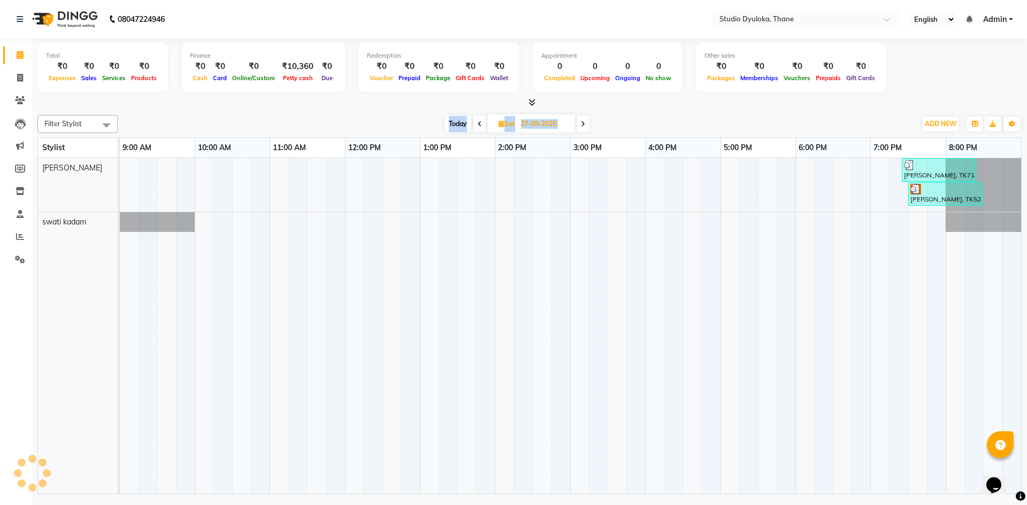
click at [580, 122] on span at bounding box center [582, 123] width 13 height 17
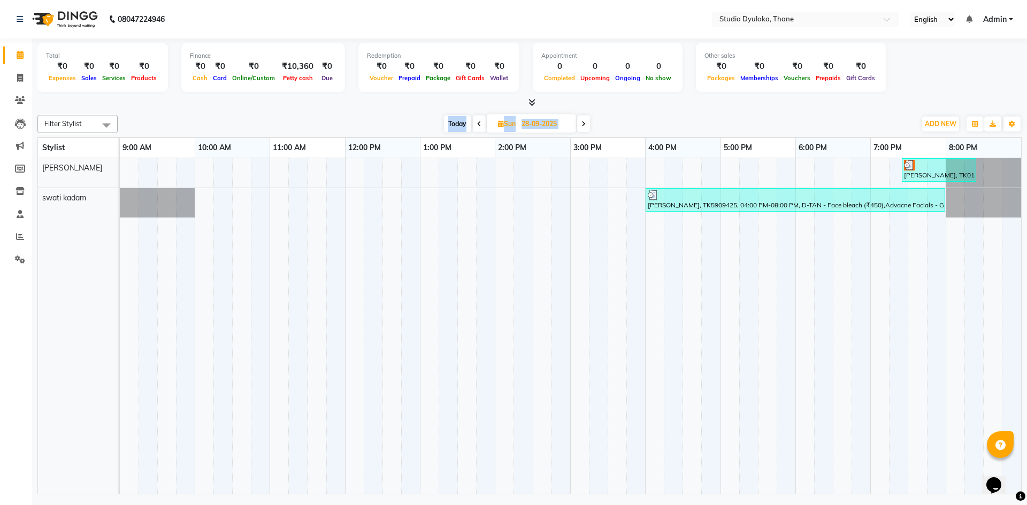
click at [580, 122] on span at bounding box center [583, 123] width 13 height 17
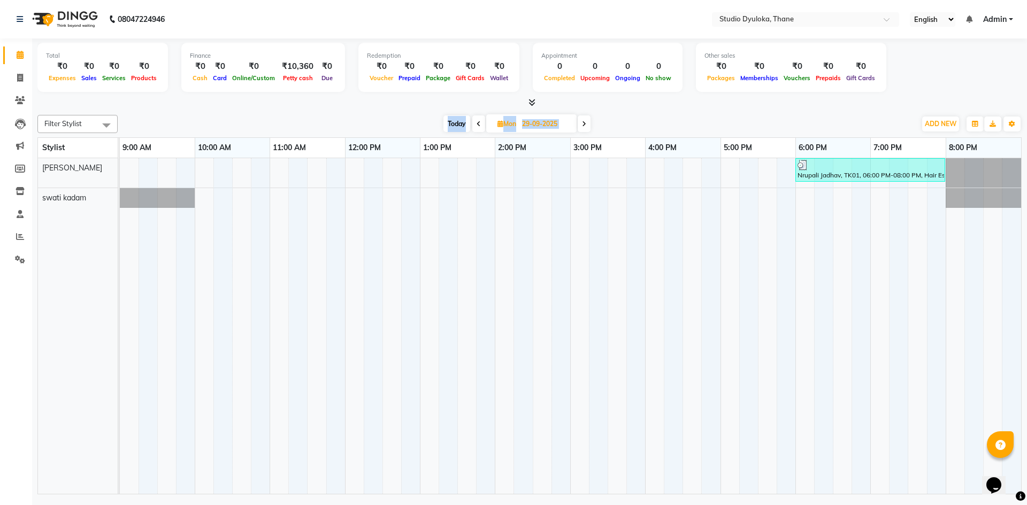
click at [580, 122] on span at bounding box center [583, 123] width 13 height 17
type input "30-09-2025"
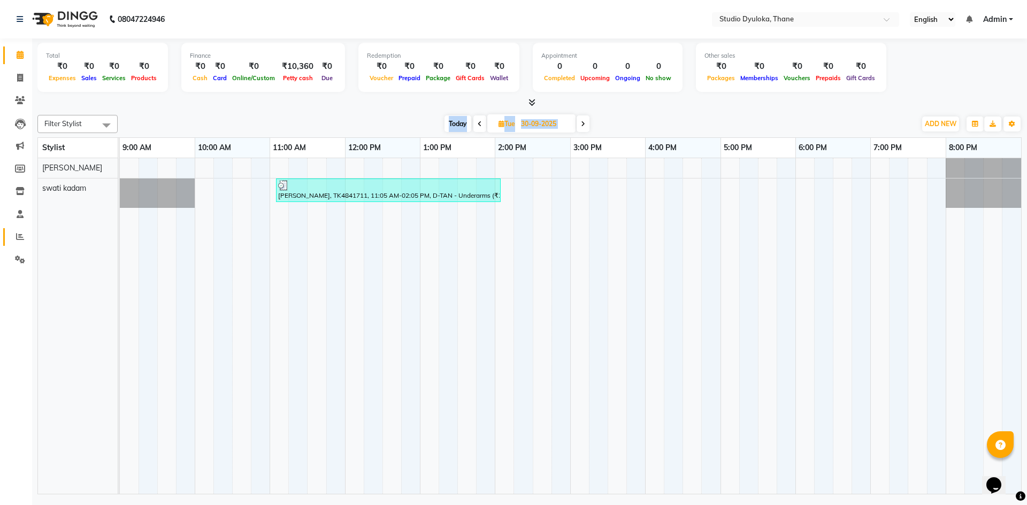
click at [20, 233] on icon at bounding box center [20, 237] width 8 height 8
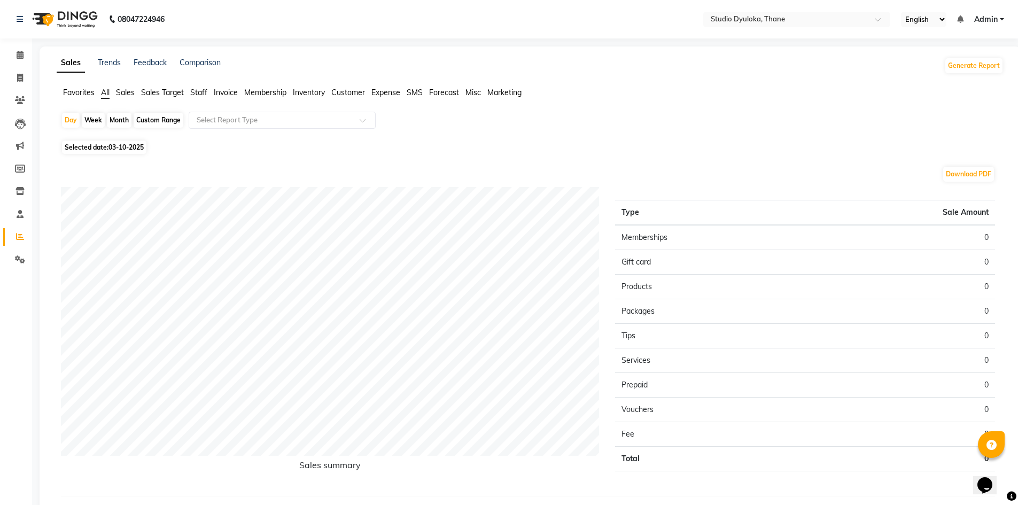
click at [205, 91] on span "Staff" at bounding box center [198, 93] width 17 height 10
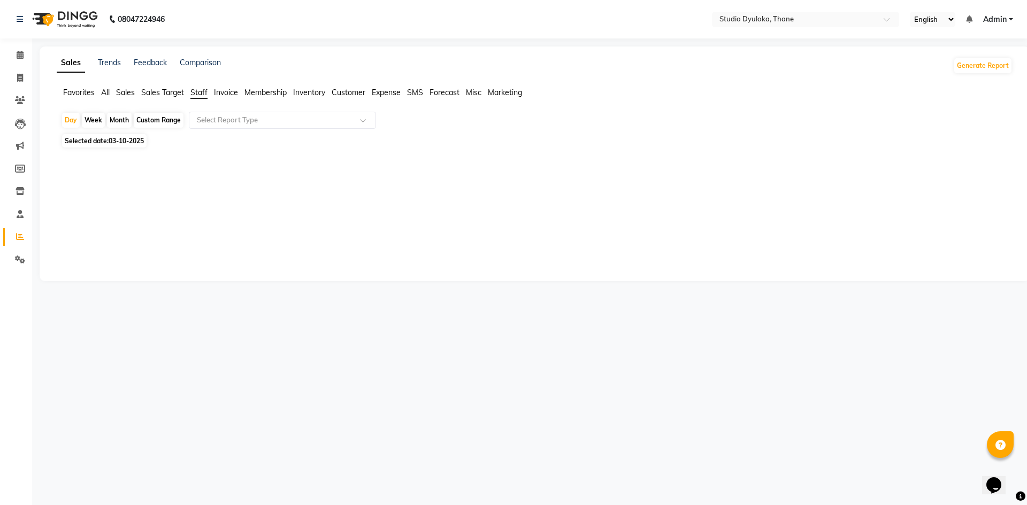
click at [203, 111] on app-reports "Favorites All Sales Sales Target Staff Invoice Membership Inventory Customer Ex…" at bounding box center [534, 178] width 968 height 183
click at [203, 121] on input "text" at bounding box center [272, 120] width 154 height 11
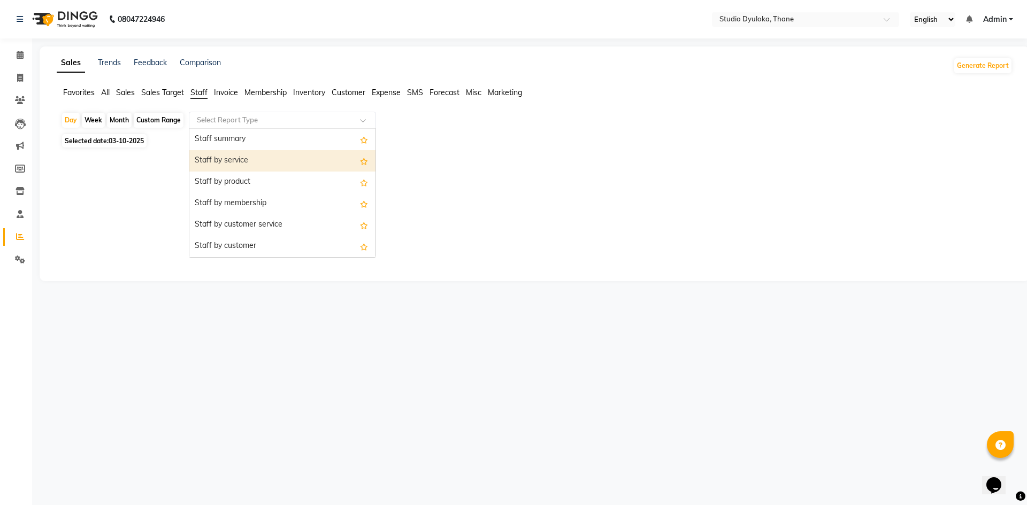
click at [212, 151] on div "Staff by service" at bounding box center [282, 160] width 186 height 21
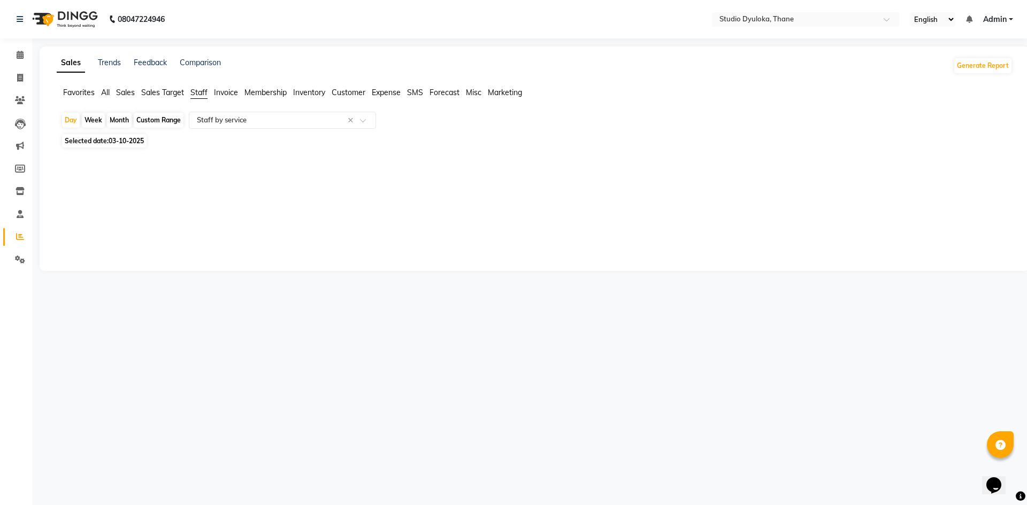
click at [151, 122] on div "Custom Range" at bounding box center [159, 120] width 50 height 15
select select "10"
select select "2025"
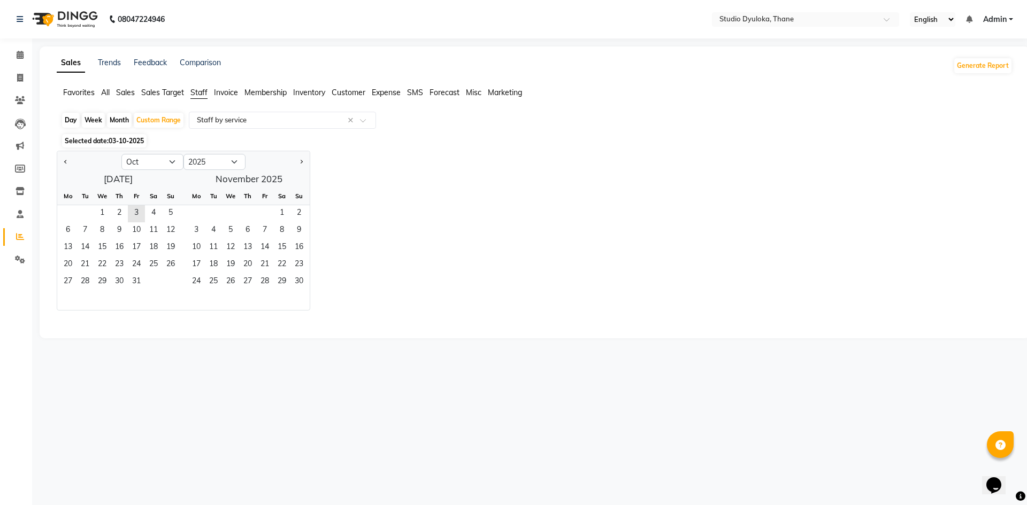
click at [124, 122] on div "Month" at bounding box center [119, 120] width 25 height 15
select select "10"
select select "2025"
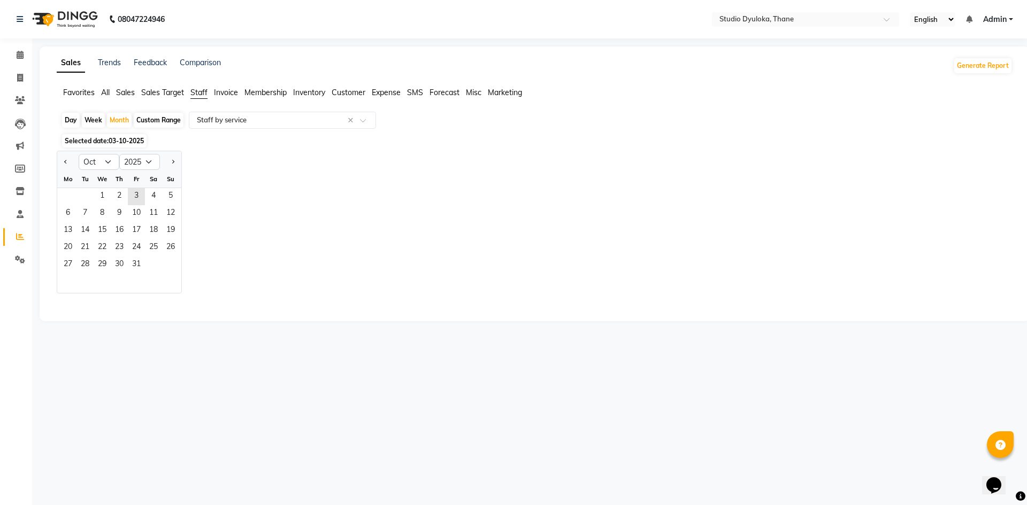
click at [151, 121] on div "Custom Range" at bounding box center [159, 120] width 50 height 15
select select "10"
select select "2025"
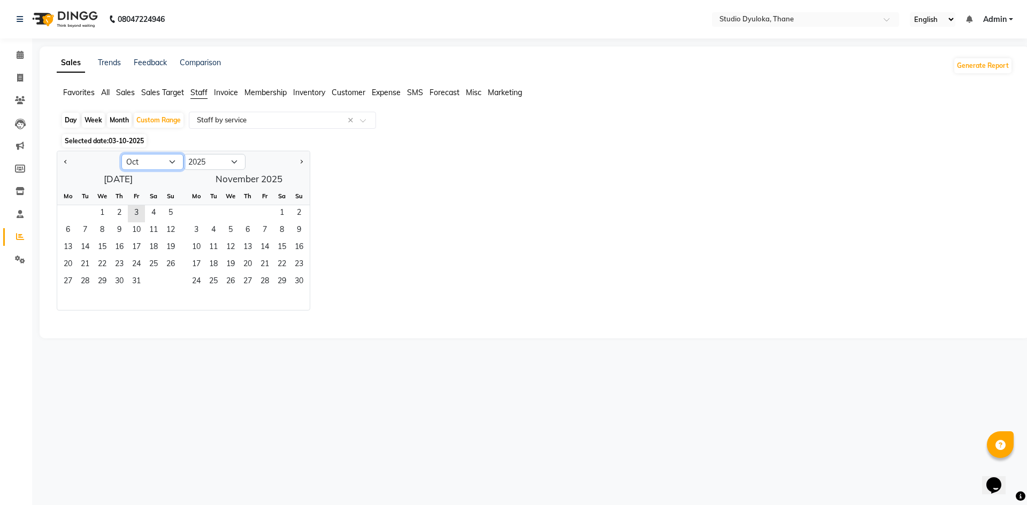
click at [140, 165] on select "Jan Feb Mar Apr May Jun [DATE] Aug Sep Oct Nov Dec" at bounding box center [152, 162] width 62 height 16
select select "9"
click at [121, 154] on select "Jan Feb Mar Apr May Jun [DATE] Aug Sep Oct Nov Dec" at bounding box center [152, 162] width 62 height 16
click at [70, 209] on span "1" at bounding box center [67, 213] width 17 height 17
click at [90, 283] on span "30" at bounding box center [84, 282] width 17 height 17
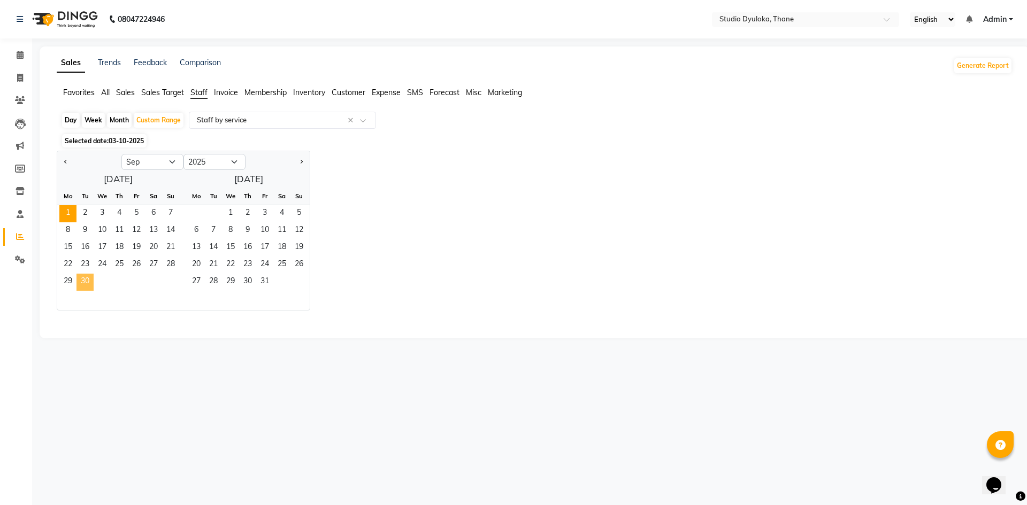
select select "filtered_report"
select select "pdf"
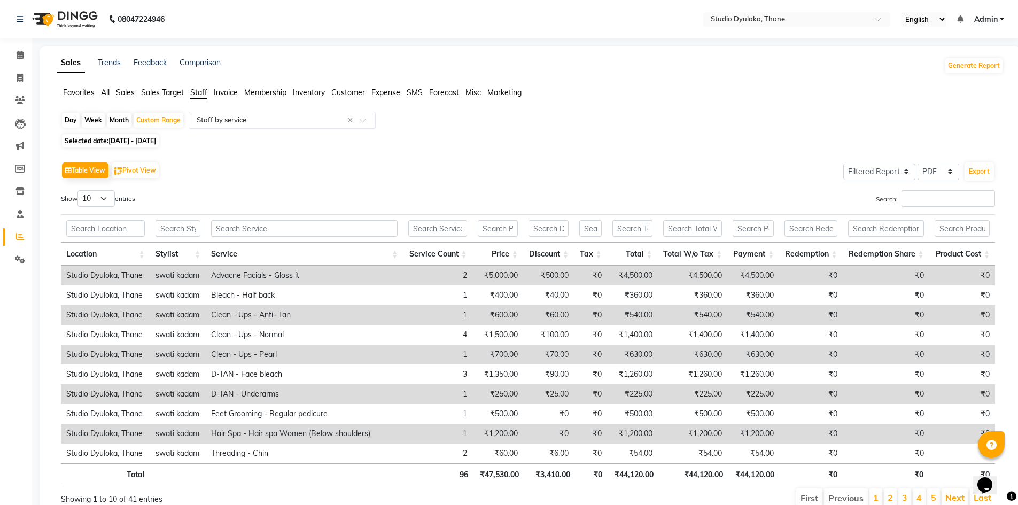
click at [260, 119] on input "text" at bounding box center [272, 120] width 154 height 11
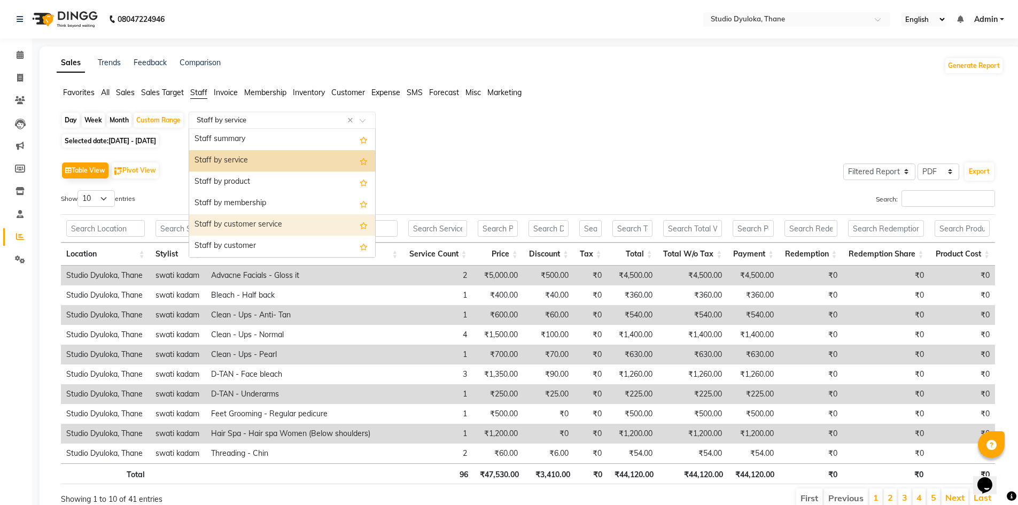
click at [264, 230] on div "Staff by customer service" at bounding box center [282, 224] width 186 height 21
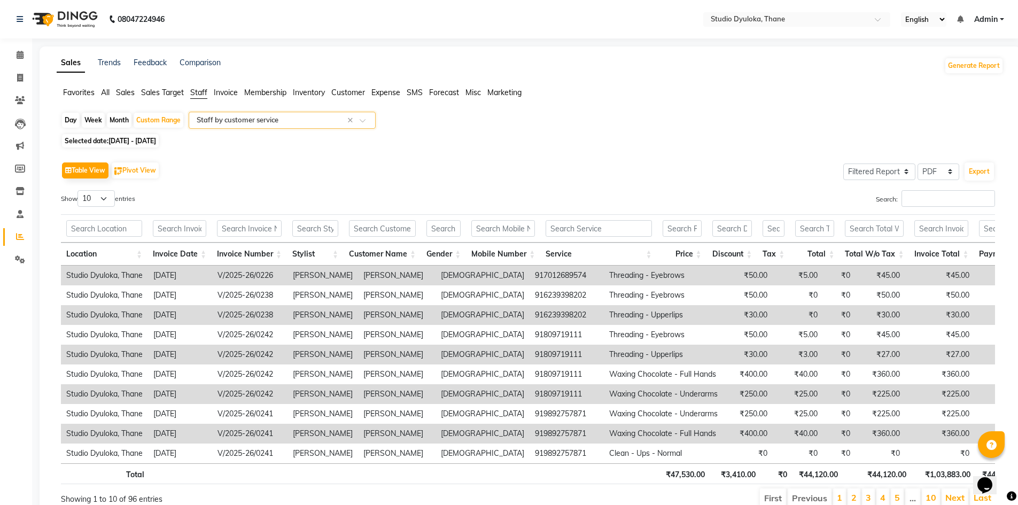
click at [267, 121] on input "text" at bounding box center [272, 120] width 154 height 11
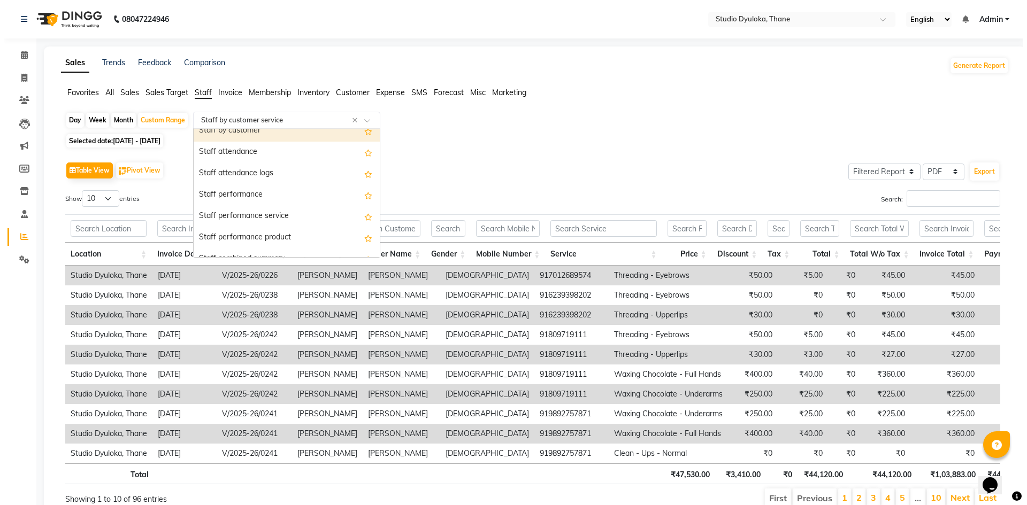
scroll to position [160, 0]
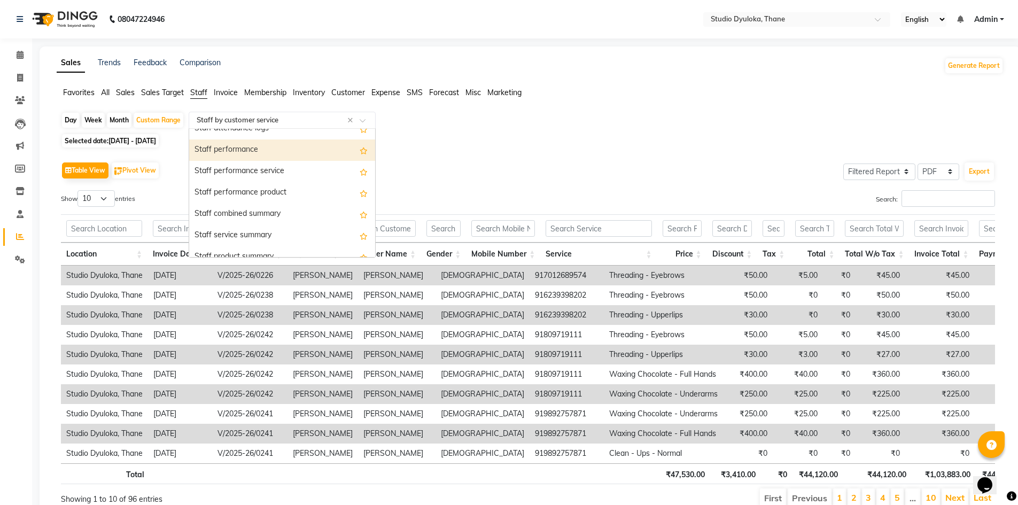
click at [238, 151] on div "Staff performance" at bounding box center [282, 150] width 186 height 21
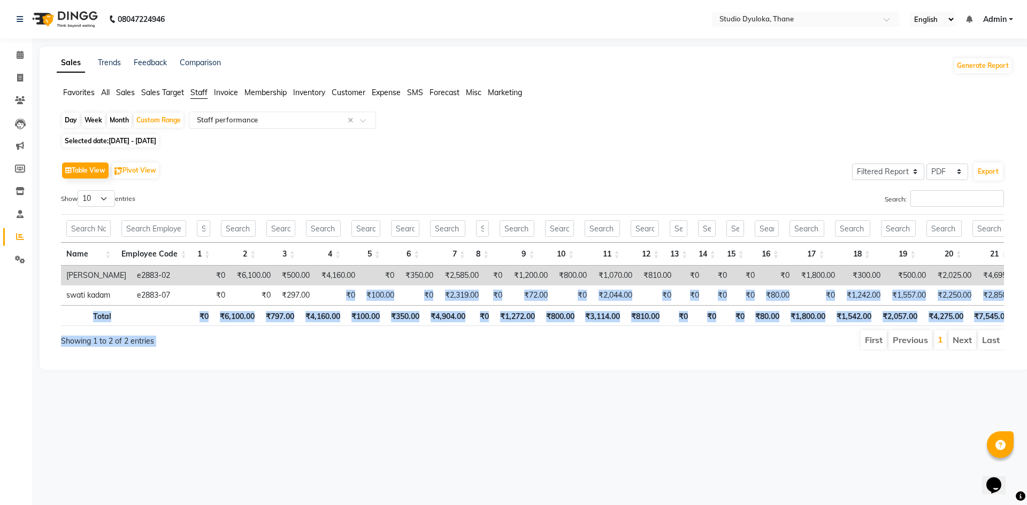
drag, startPoint x: 298, startPoint y: 304, endPoint x: 624, endPoint y: 366, distance: 332.0
click at [634, 359] on div "Table View Pivot View Select Full Report Filtered Report Select CSV PDF Export …" at bounding box center [532, 255] width 960 height 209
click at [547, 409] on div "08047224946 Select Location × Studio Dyuloka, Thane English ENGLISH Español الع…" at bounding box center [513, 252] width 1027 height 505
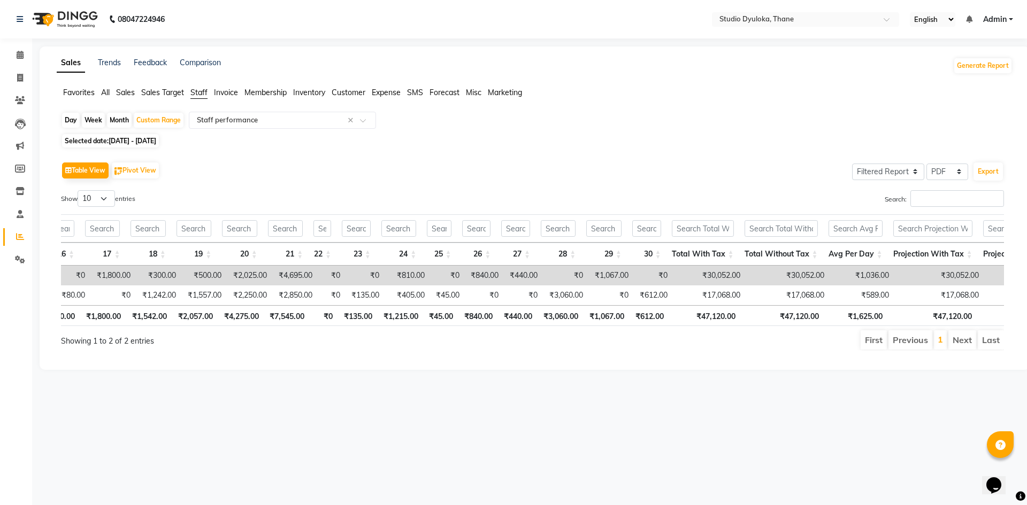
scroll to position [0, 779]
